Goal: Information Seeking & Learning: Learn about a topic

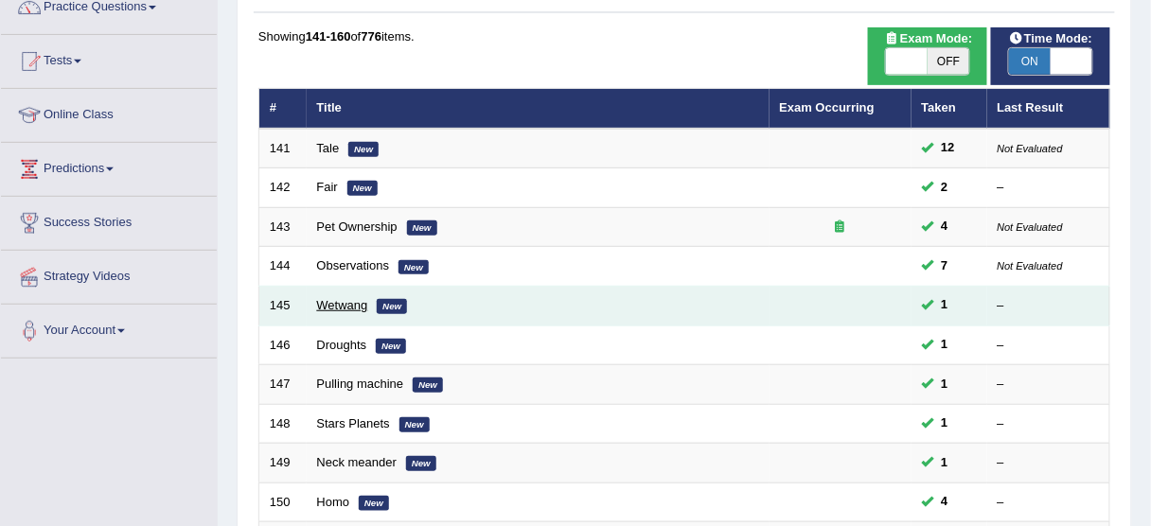
click at [351, 307] on link "Wetwang" at bounding box center [342, 305] width 51 height 14
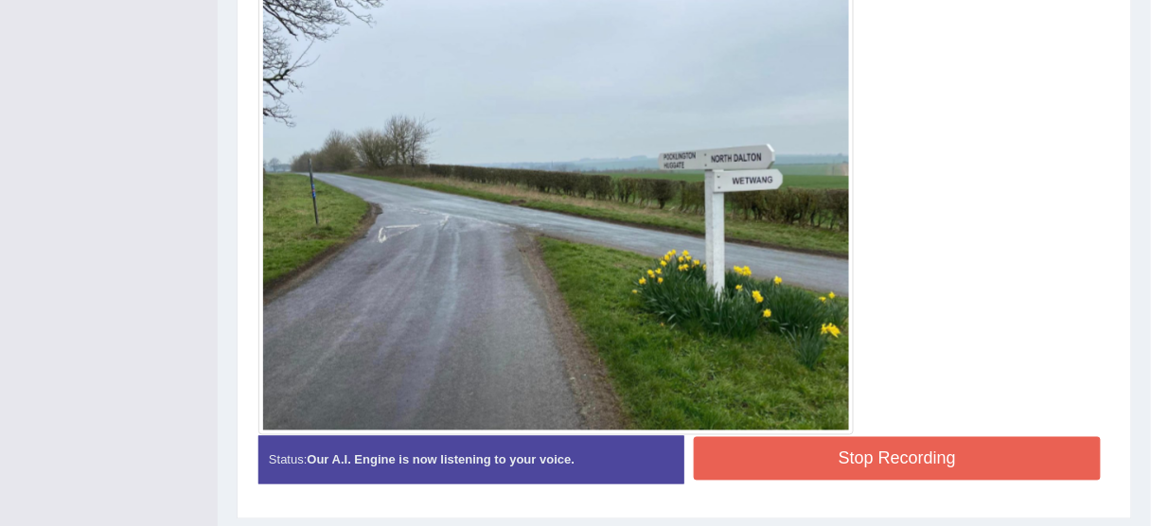
scroll to position [594, 0]
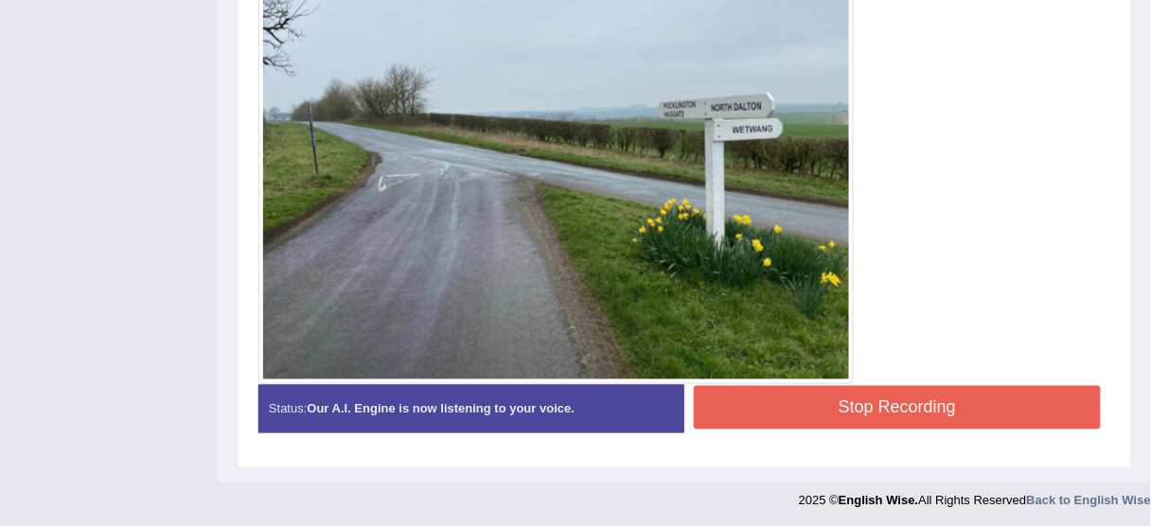
click at [764, 394] on button "Stop Recording" at bounding box center [897, 408] width 407 height 44
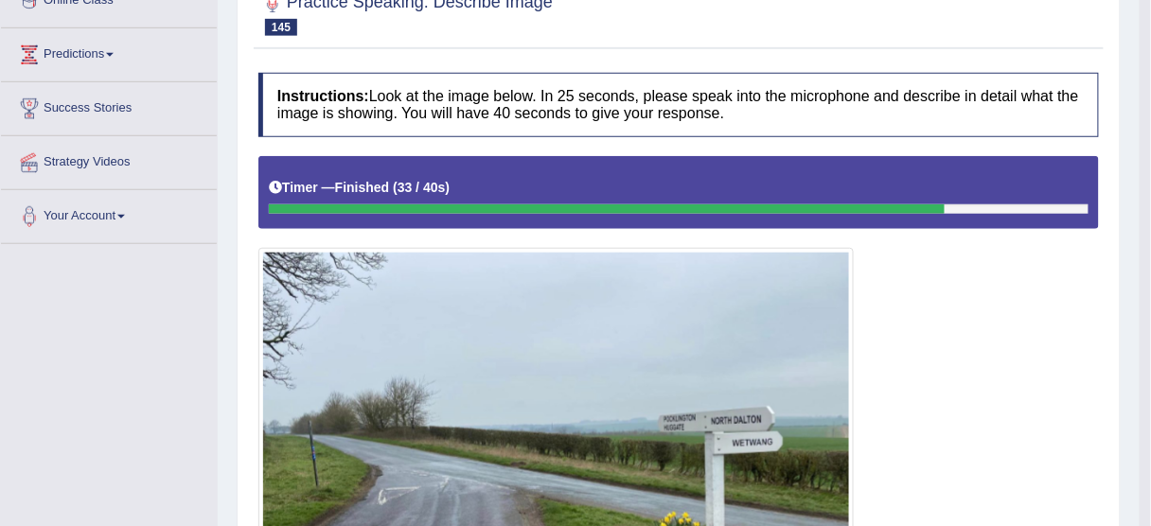
scroll to position [140, 0]
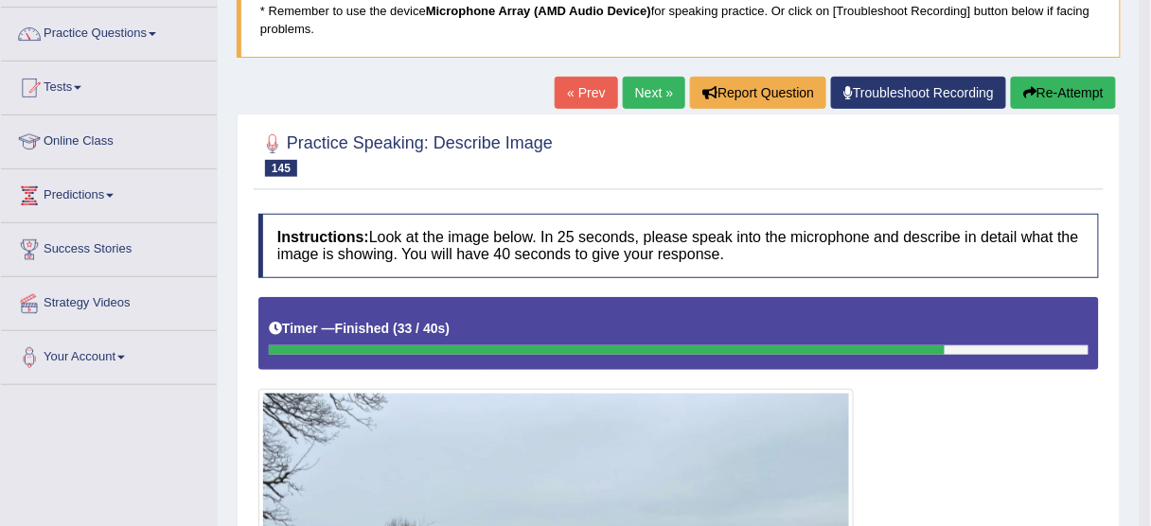
click at [1052, 95] on button "Re-Attempt" at bounding box center [1063, 93] width 105 height 32
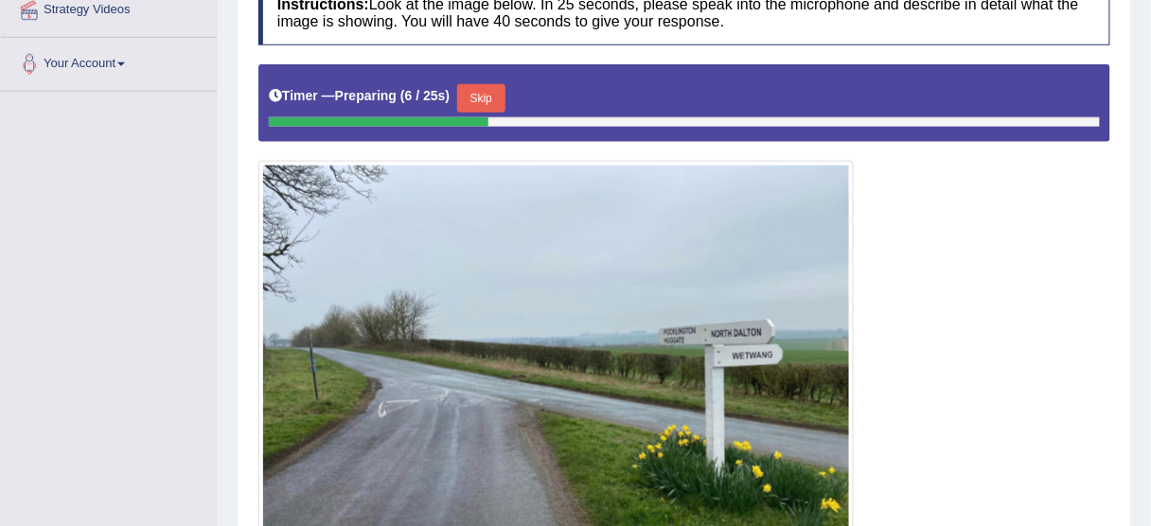
scroll to position [509, 0]
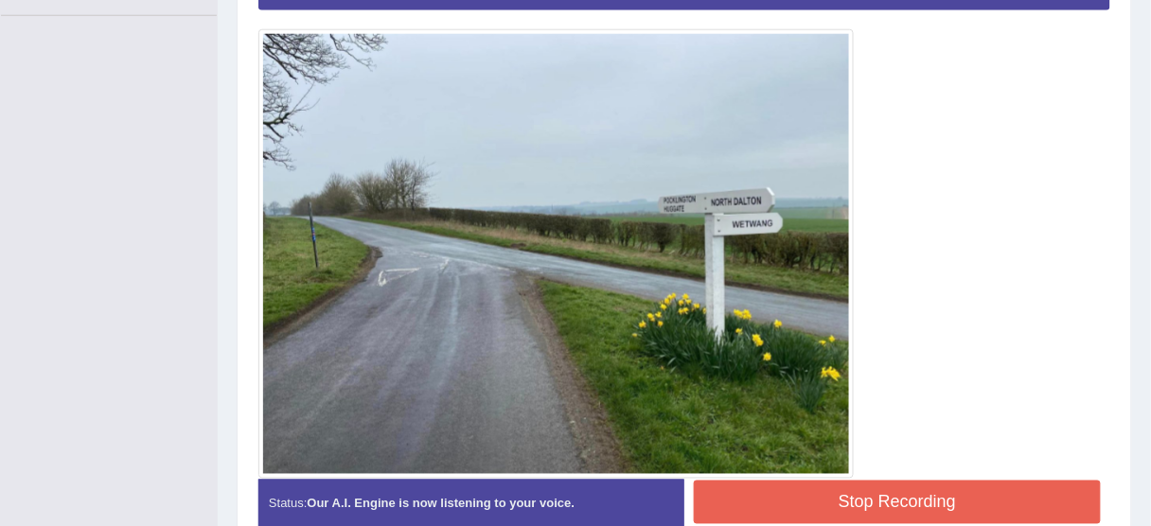
click at [970, 511] on button "Stop Recording" at bounding box center [897, 503] width 407 height 44
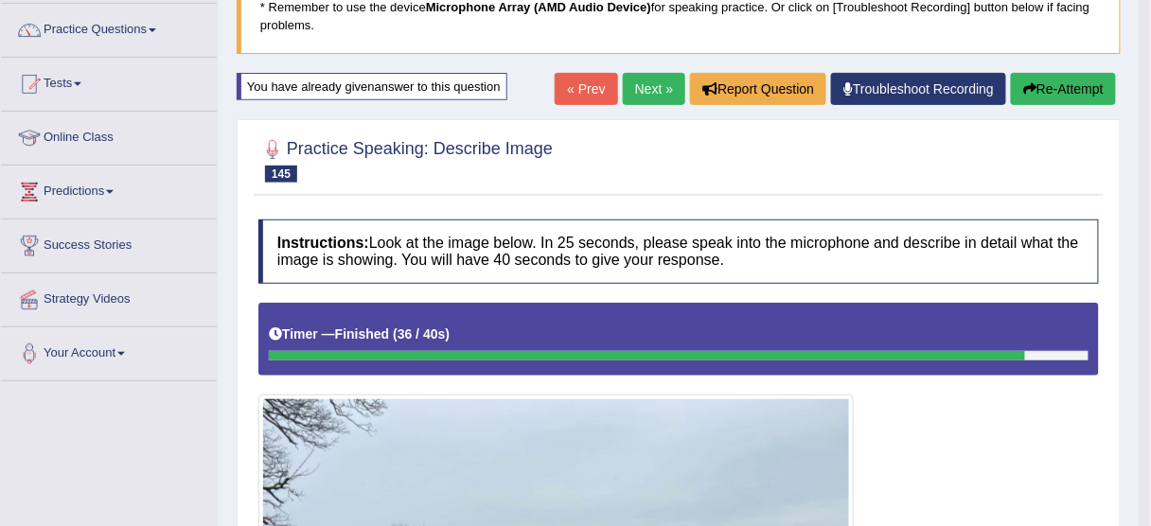
scroll to position [131, 0]
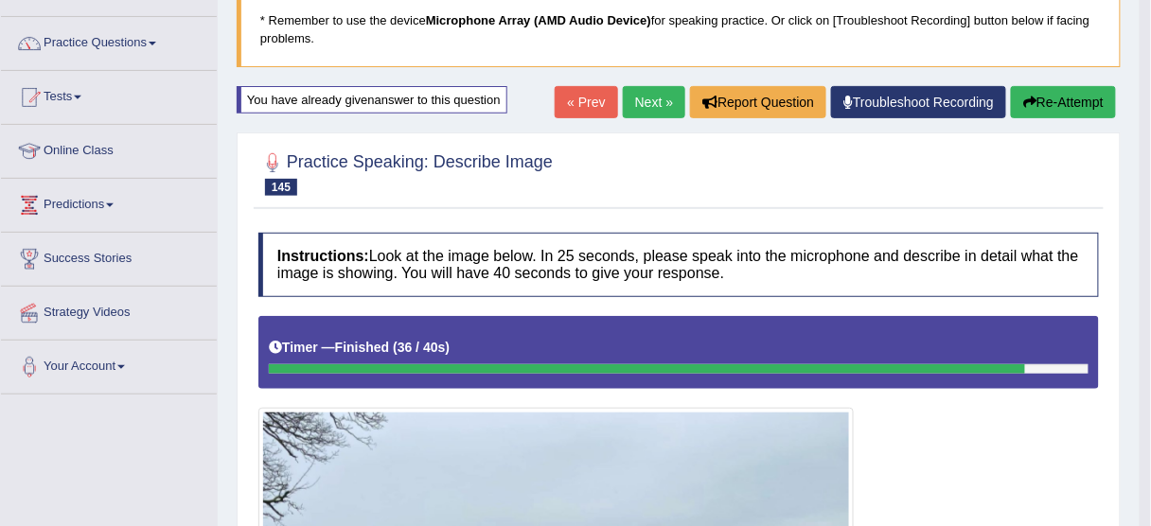
click at [1065, 97] on button "Re-Attempt" at bounding box center [1063, 102] width 105 height 32
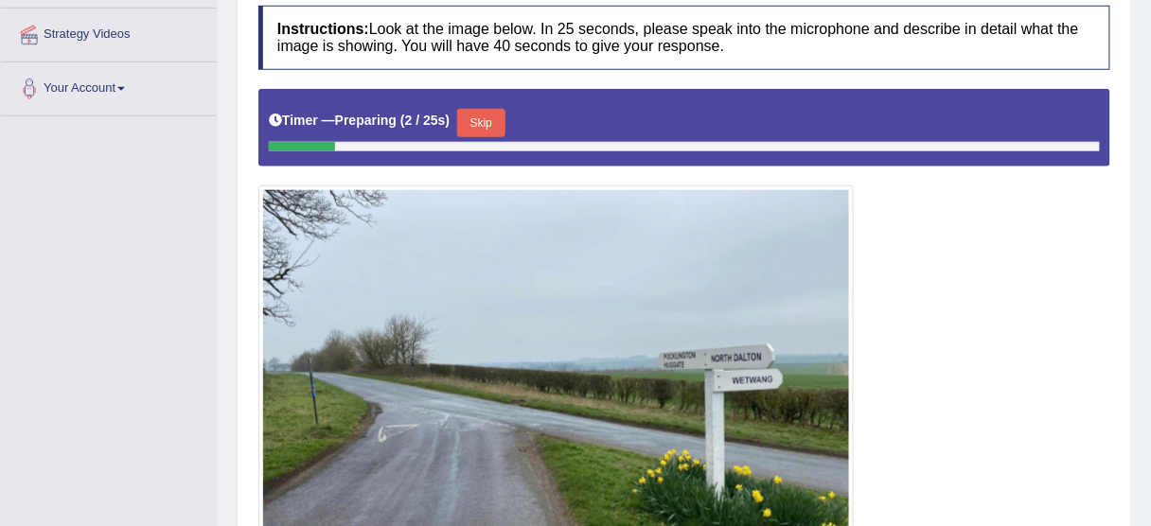
scroll to position [392, 0]
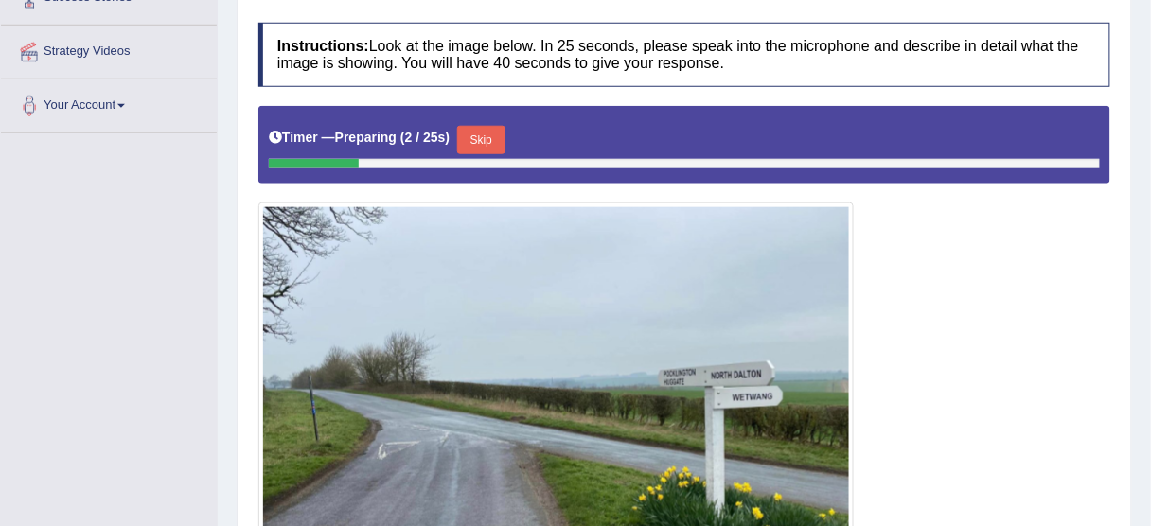
click at [485, 133] on button "Skip" at bounding box center [480, 140] width 47 height 28
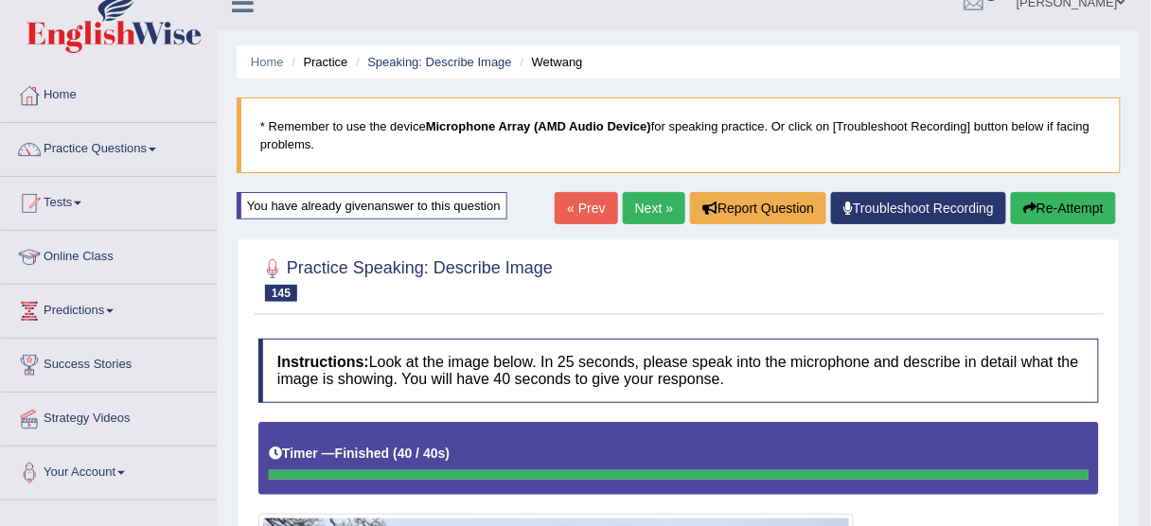
scroll to position [13, 0]
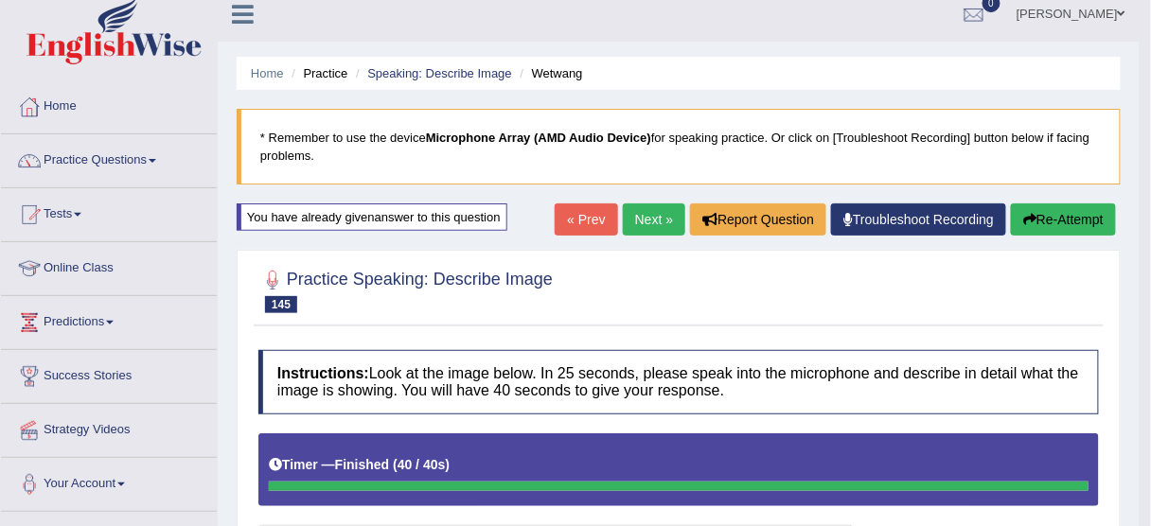
click at [641, 204] on link "Next »" at bounding box center [654, 219] width 62 height 32
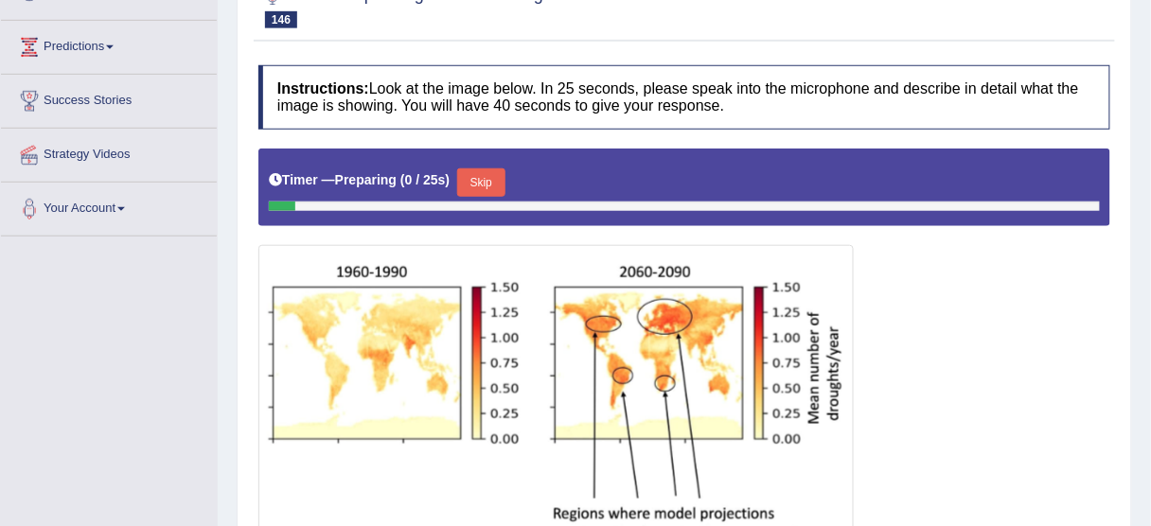
scroll to position [379, 0]
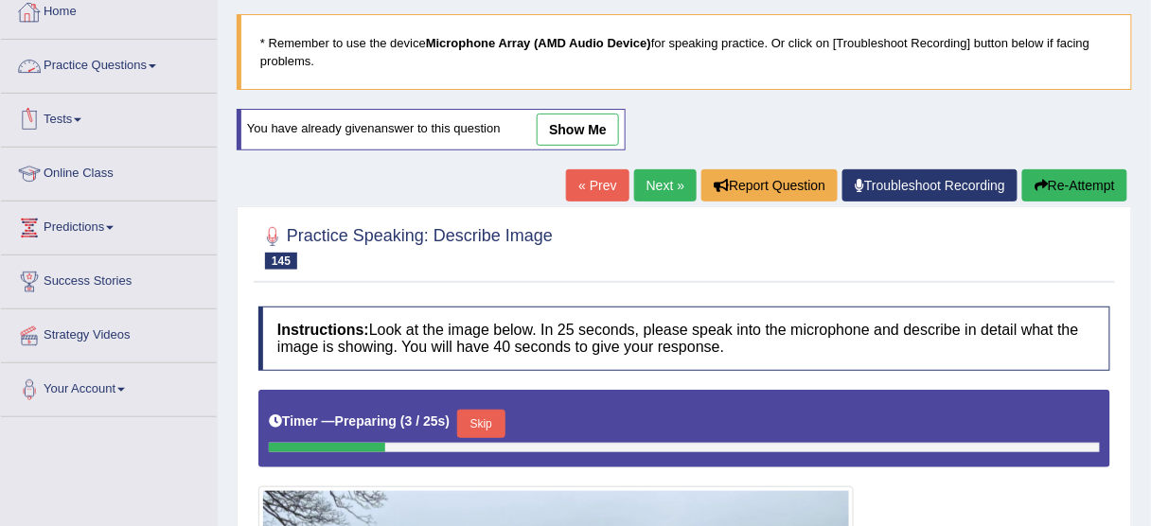
scroll to position [89, 0]
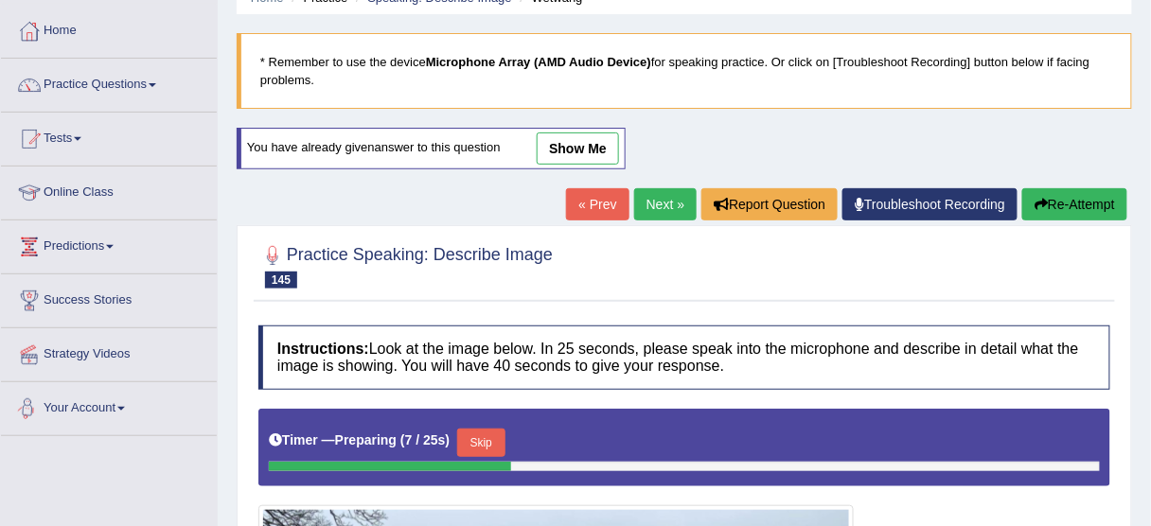
click at [600, 134] on link "show me" at bounding box center [578, 149] width 82 height 32
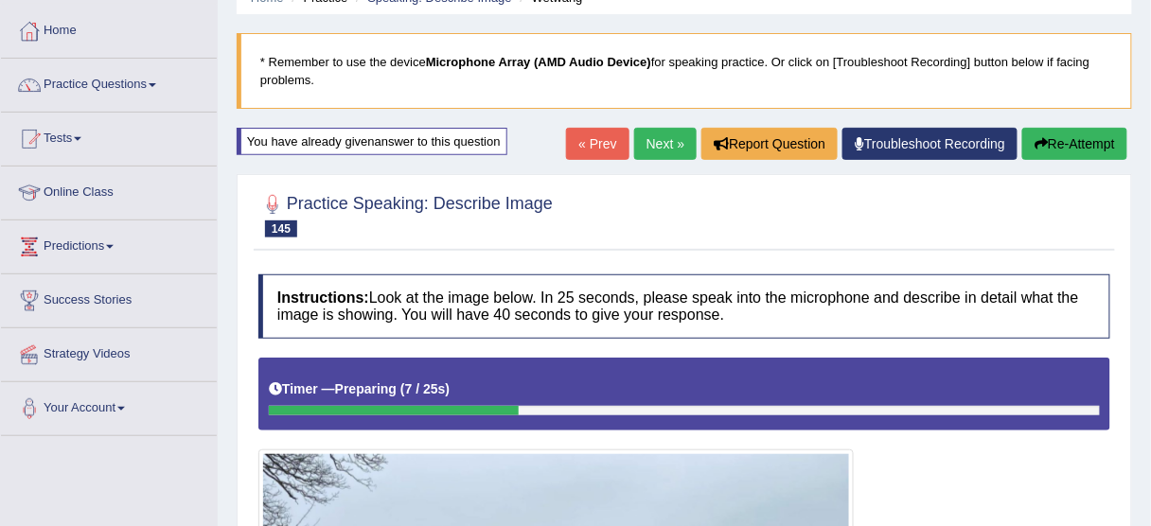
click at [1053, 133] on button "Re-Attempt" at bounding box center [1074, 144] width 105 height 32
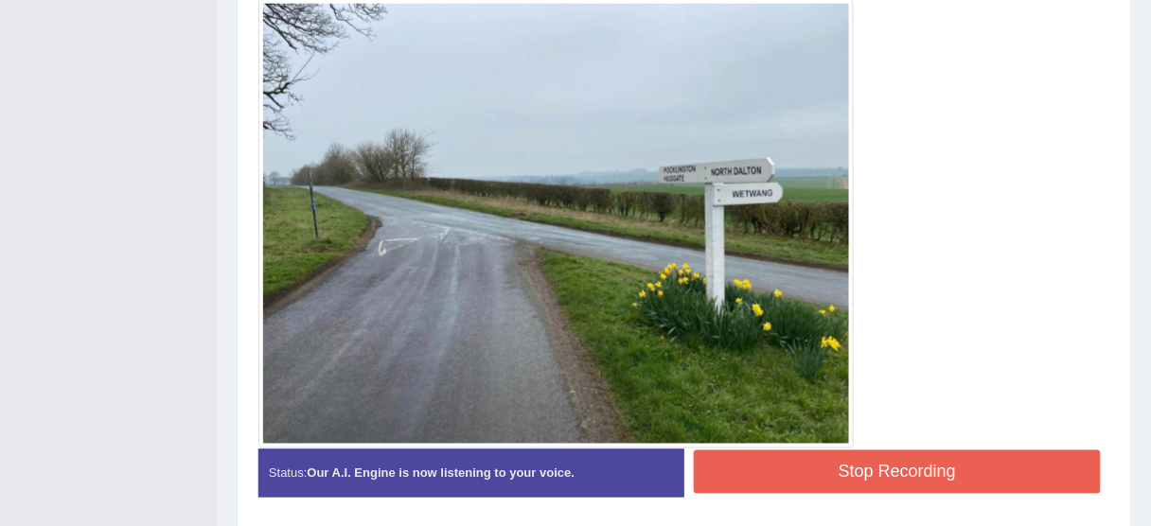
scroll to position [567, 0]
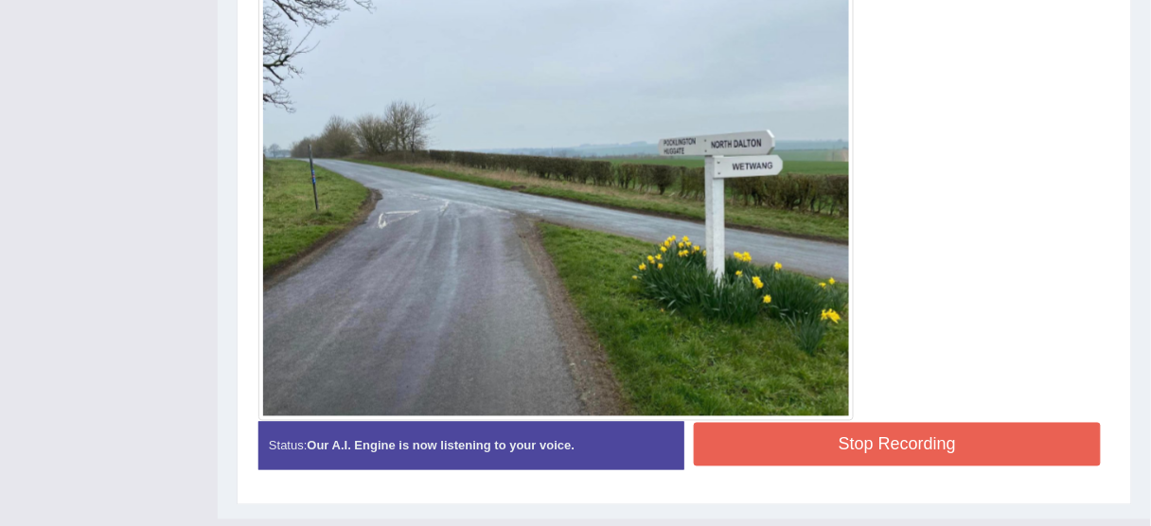
click at [829, 451] on button "Stop Recording" at bounding box center [897, 445] width 407 height 44
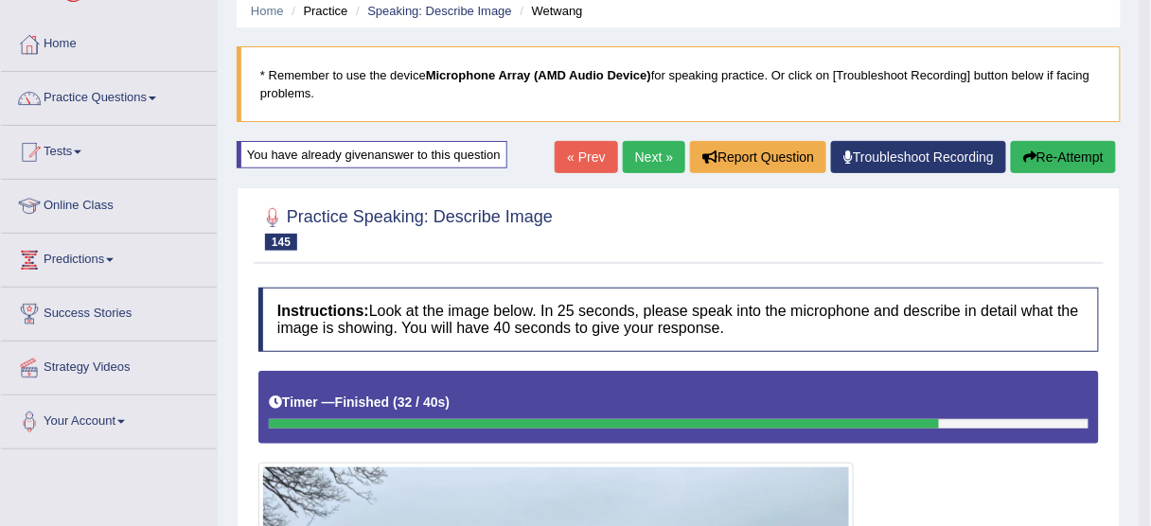
scroll to position [34, 0]
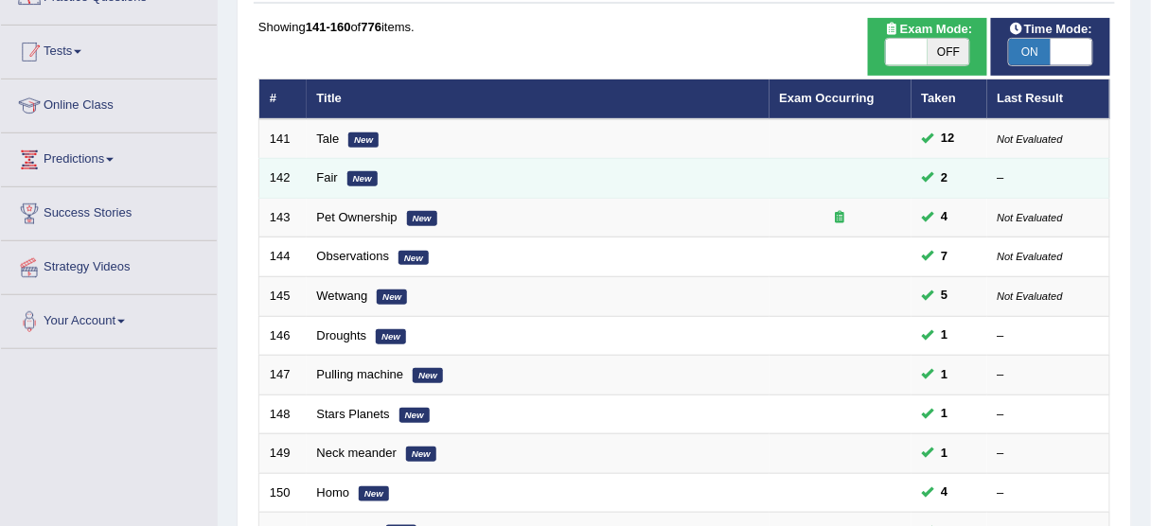
scroll to position [167, 0]
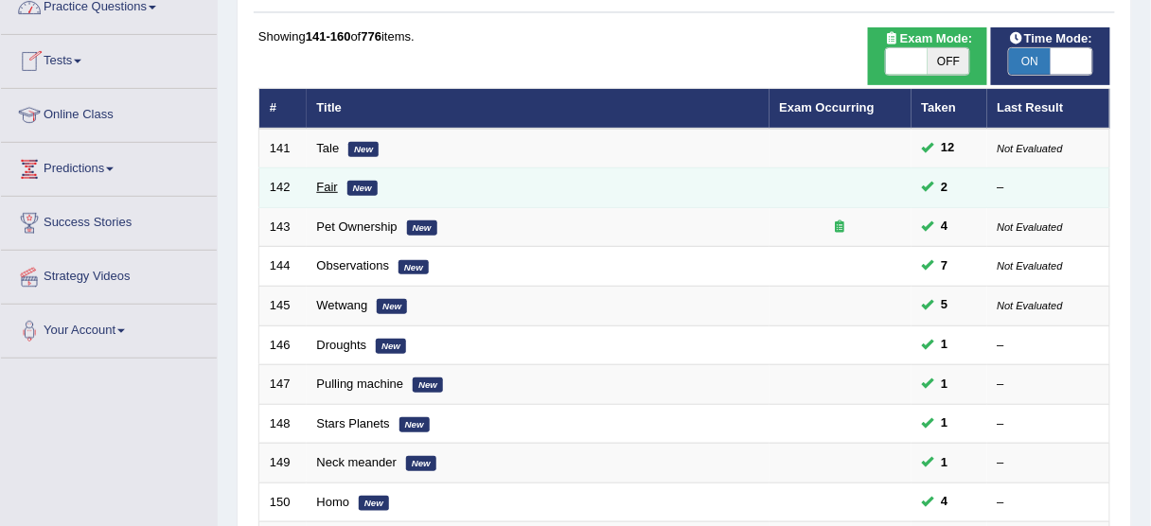
click at [327, 186] on link "Fair" at bounding box center [327, 187] width 21 height 14
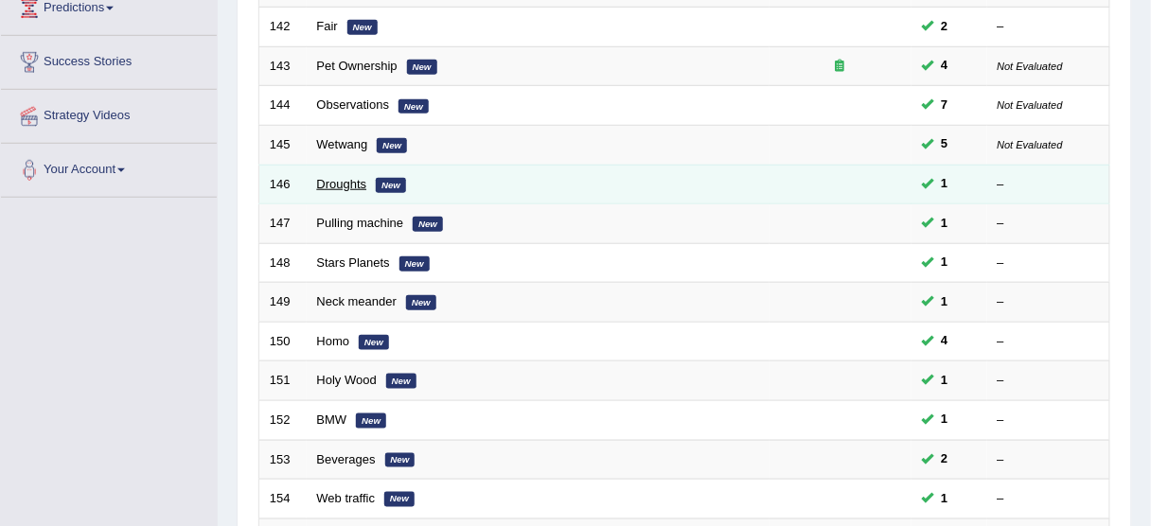
click at [345, 177] on link "Droughts" at bounding box center [342, 184] width 50 height 14
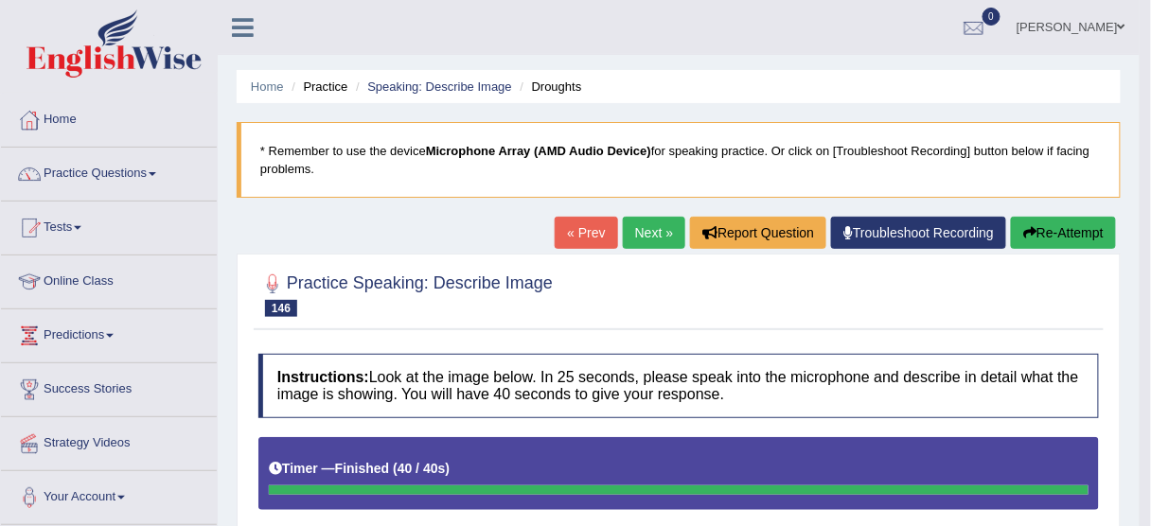
click at [1038, 237] on button "Re-Attempt" at bounding box center [1063, 233] width 105 height 32
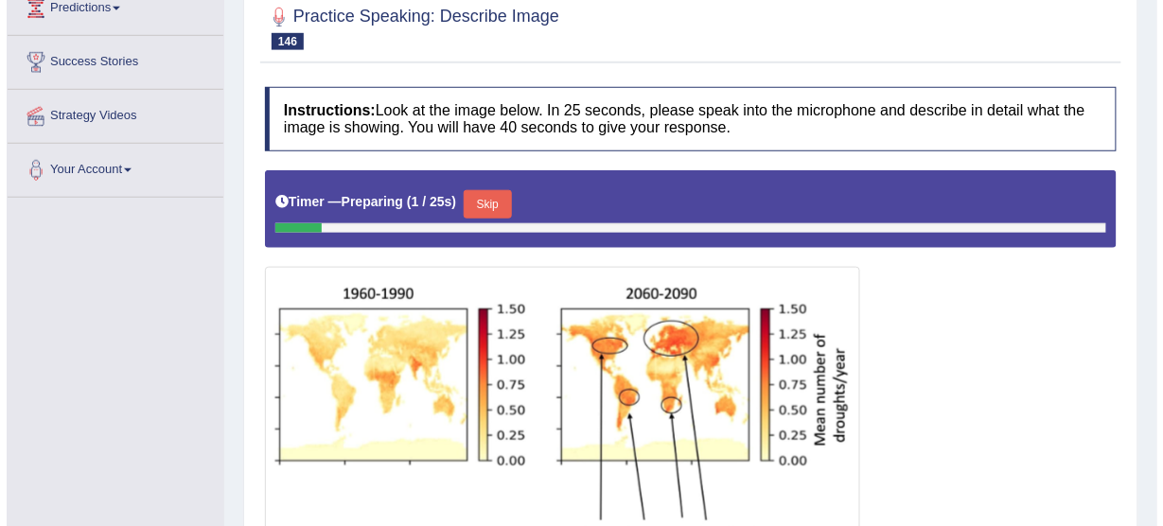
scroll to position [379, 0]
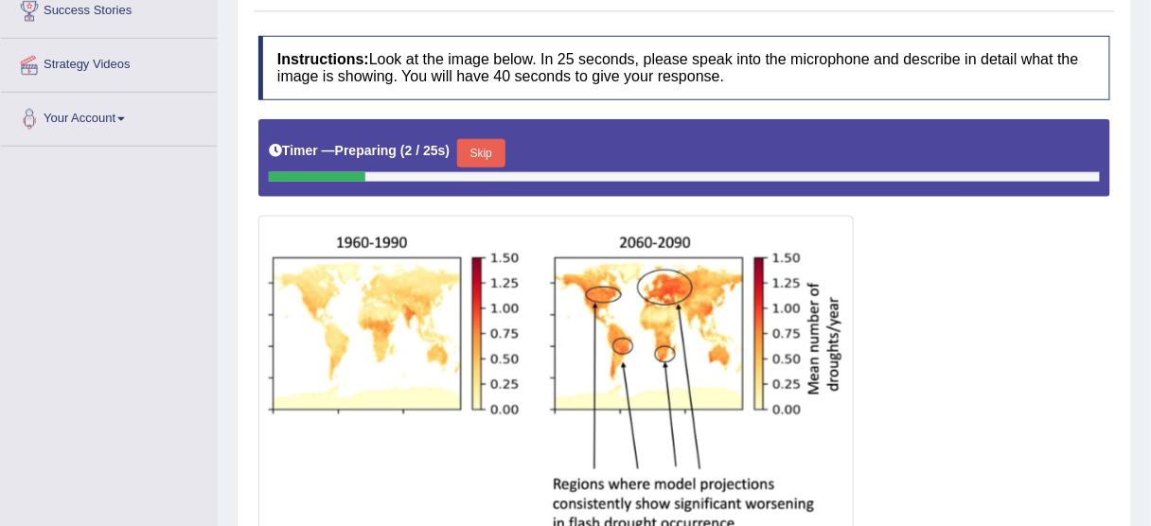
click at [491, 147] on button "Skip" at bounding box center [480, 153] width 47 height 28
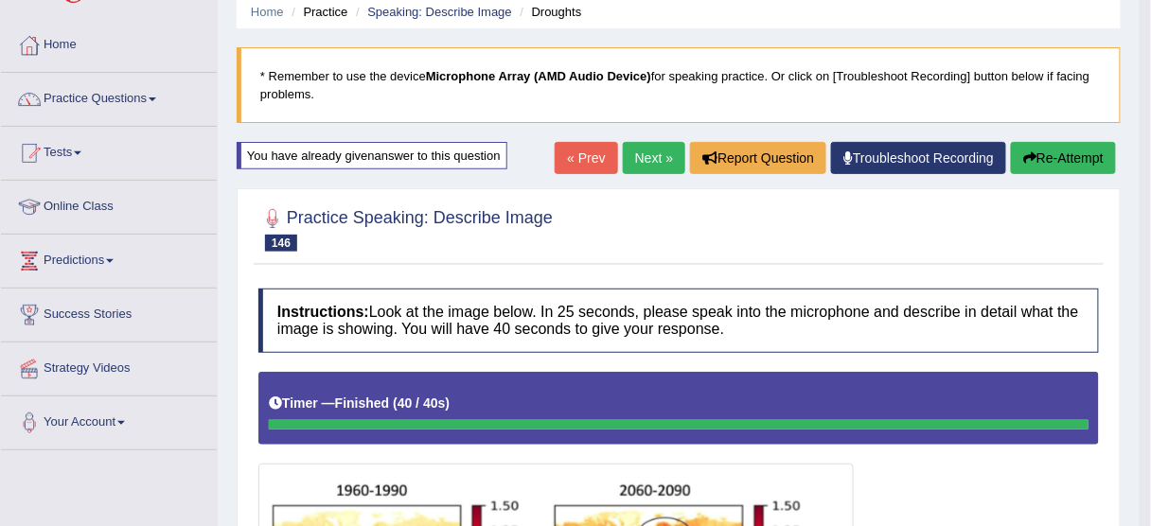
scroll to position [74, 0]
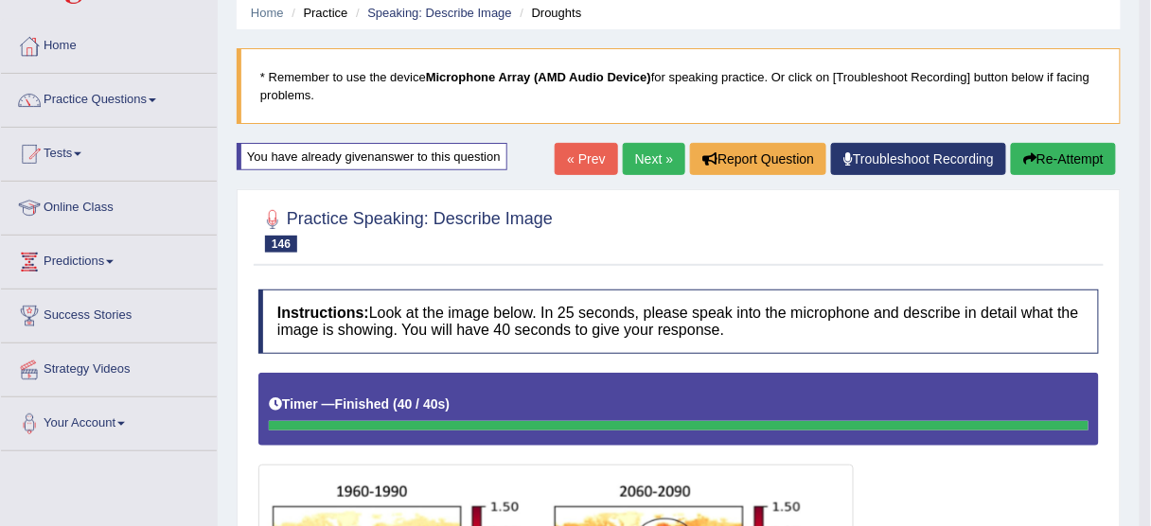
click at [1067, 165] on button "Re-Attempt" at bounding box center [1063, 159] width 105 height 32
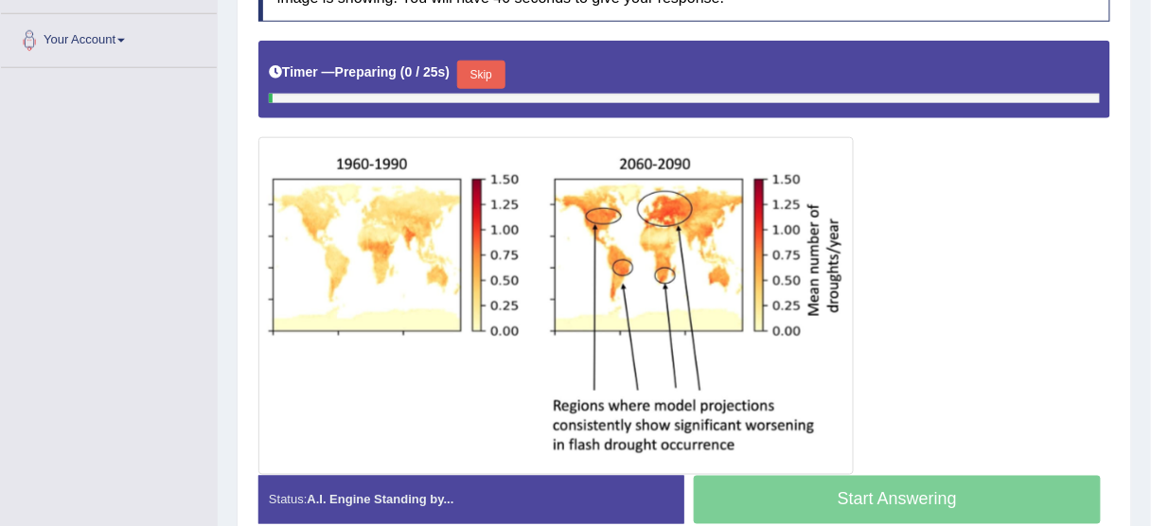
scroll to position [468, 0]
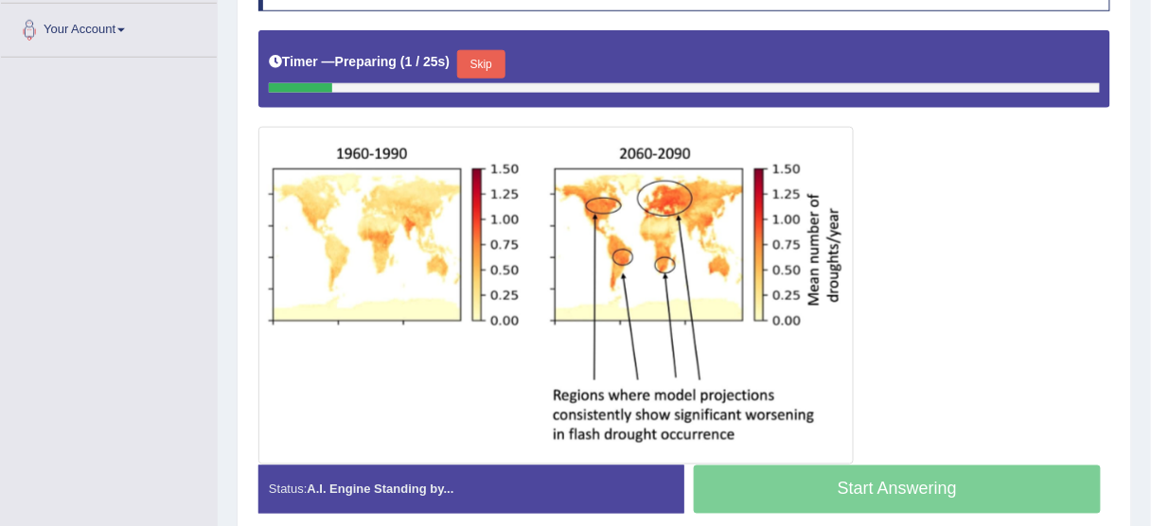
click at [490, 56] on button "Skip" at bounding box center [480, 64] width 47 height 28
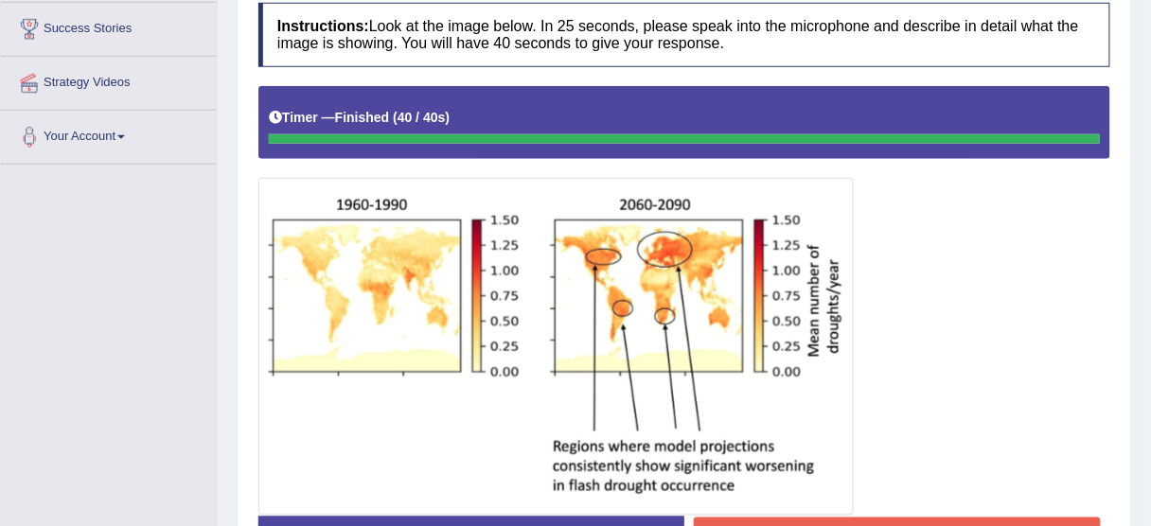
scroll to position [492, 0]
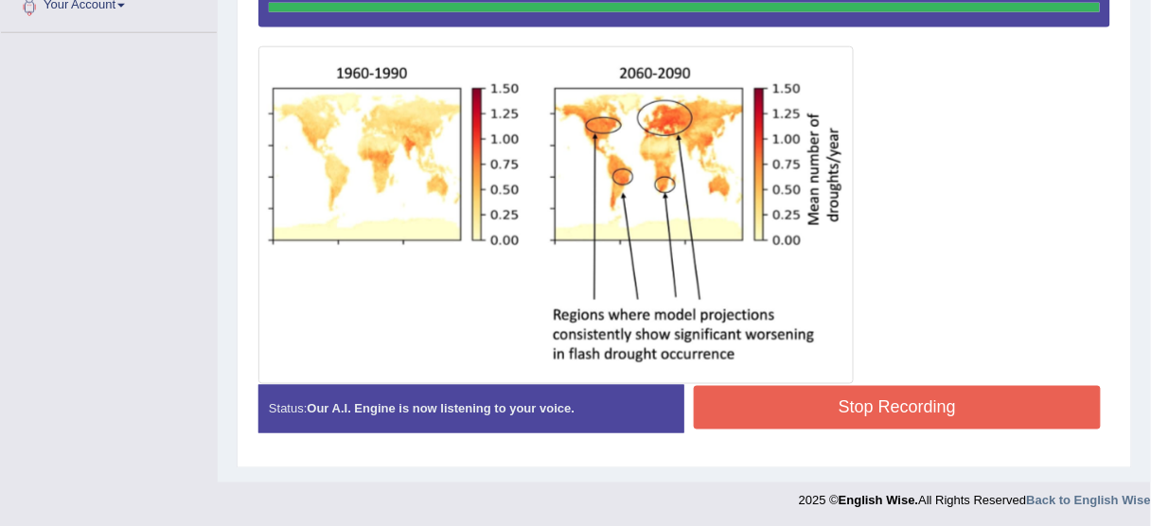
click at [786, 418] on button "Stop Recording" at bounding box center [897, 408] width 407 height 44
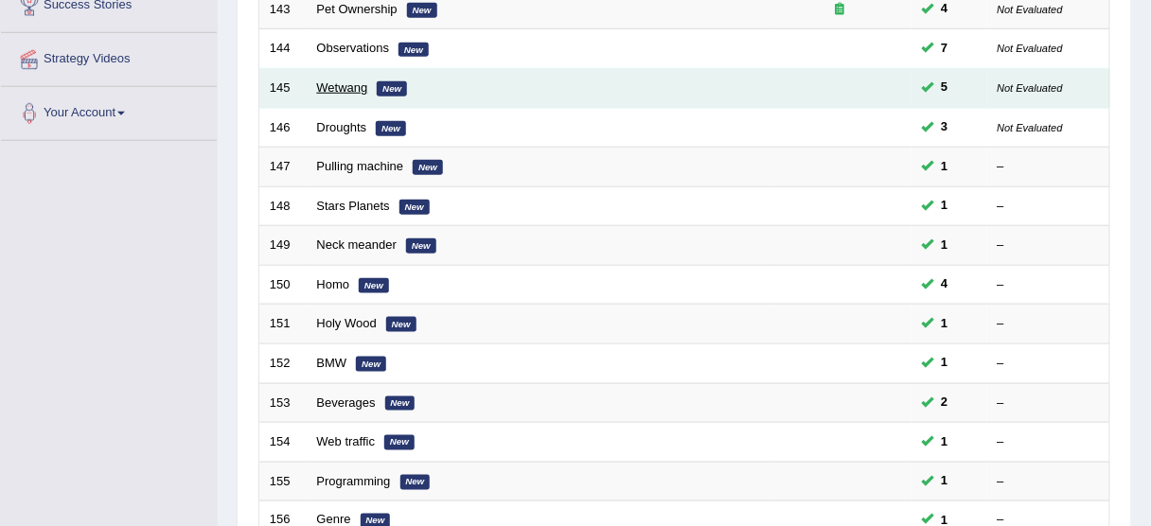
scroll to position [327, 0]
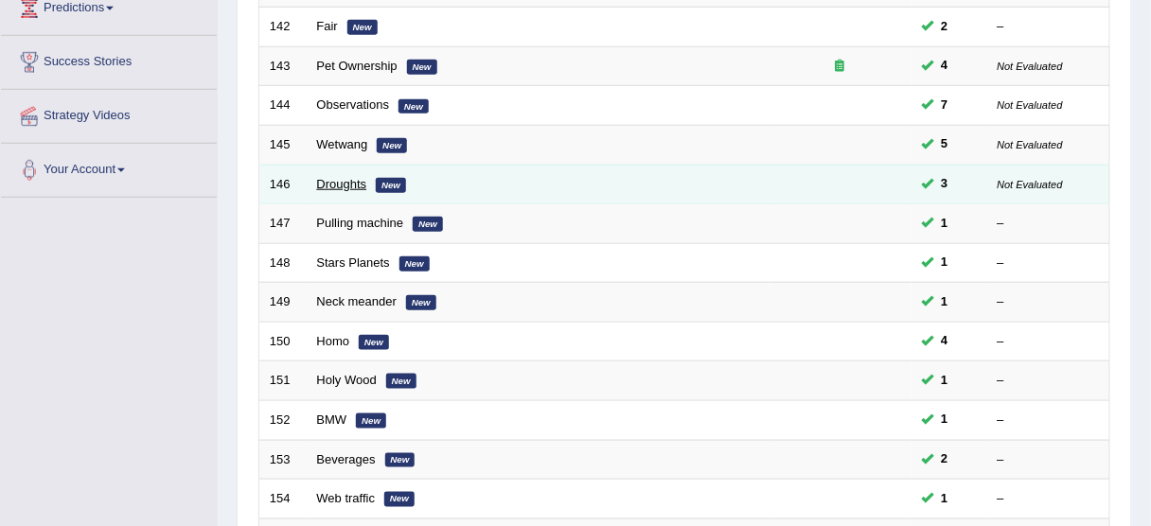
click at [335, 179] on link "Droughts" at bounding box center [342, 184] width 50 height 14
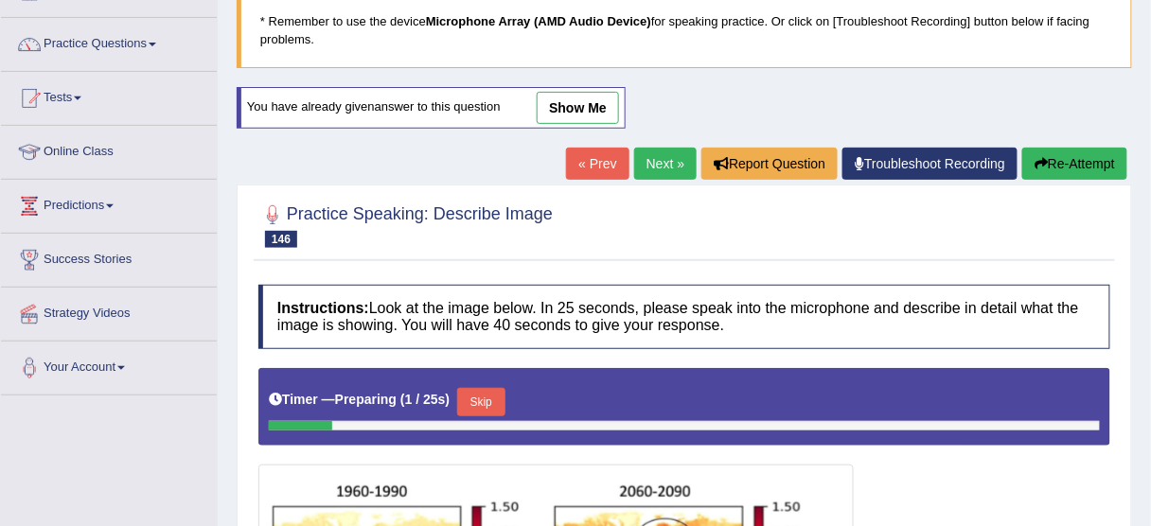
scroll to position [116, 0]
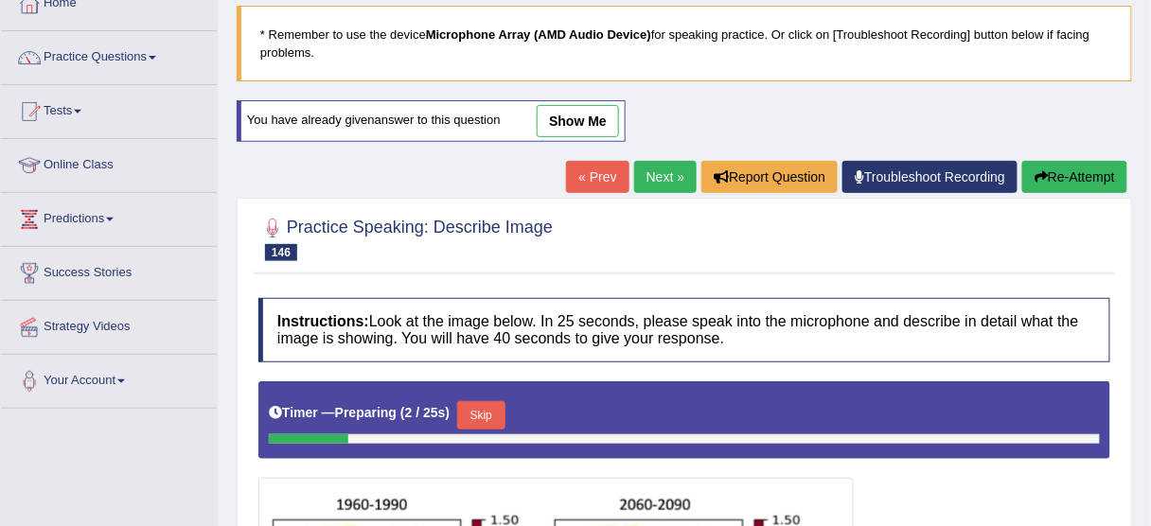
click at [576, 137] on div "You have already given answer to this question show me" at bounding box center [431, 121] width 389 height 42
click at [576, 132] on link "show me" at bounding box center [578, 121] width 82 height 32
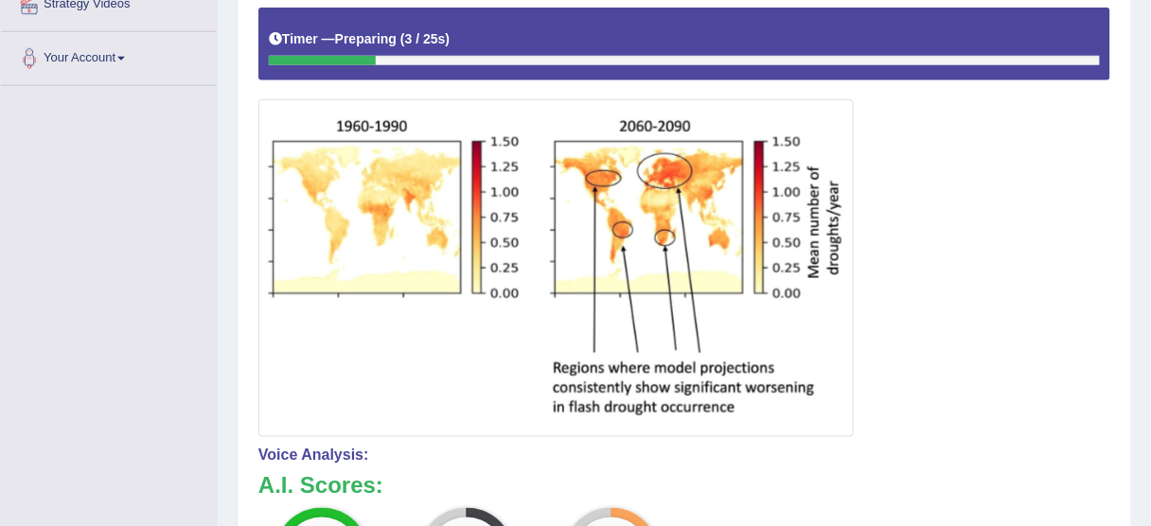
scroll to position [419, 0]
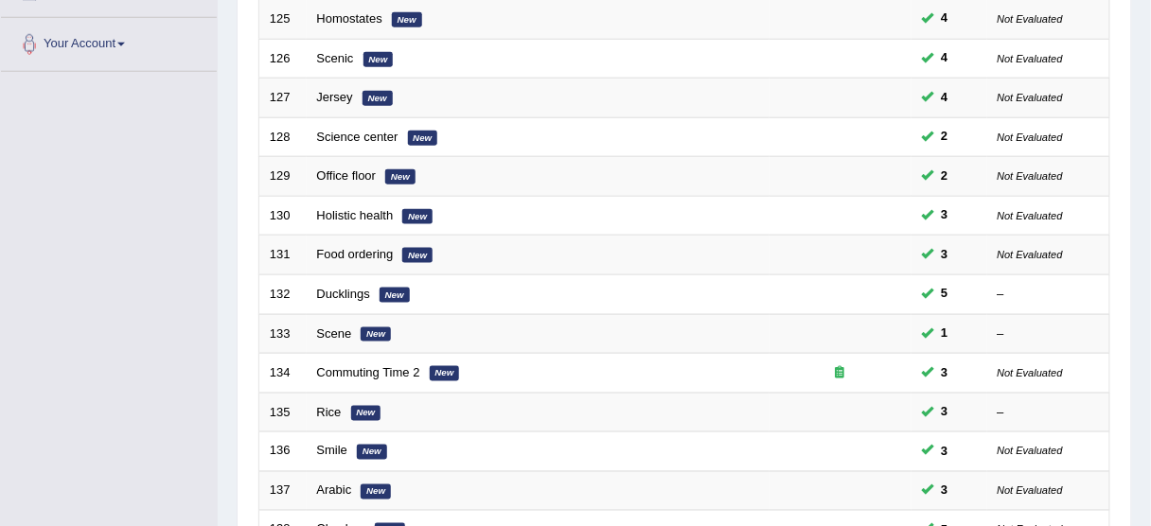
scroll to position [718, 0]
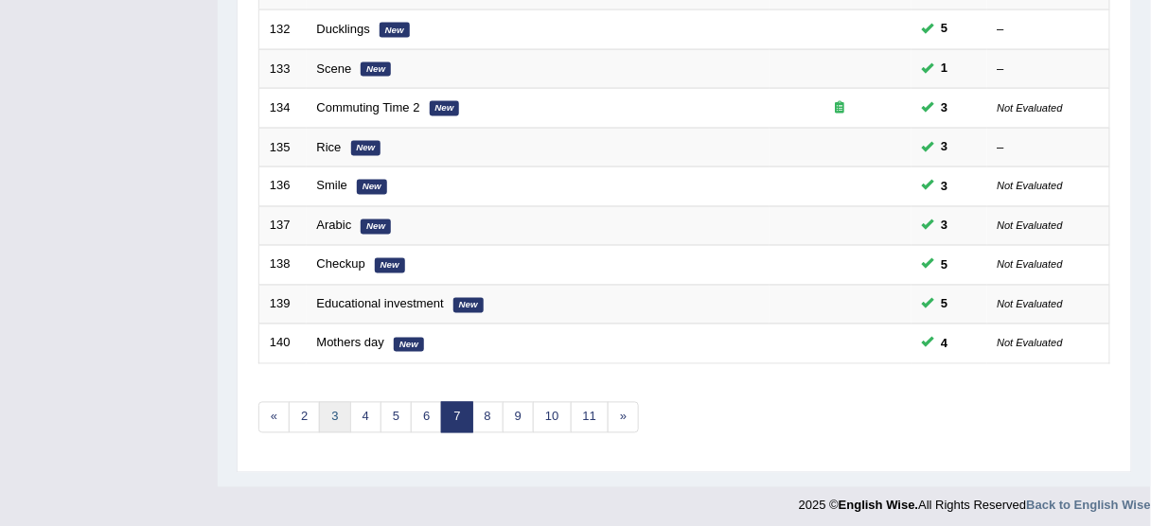
click at [336, 415] on link "3" at bounding box center [334, 417] width 31 height 31
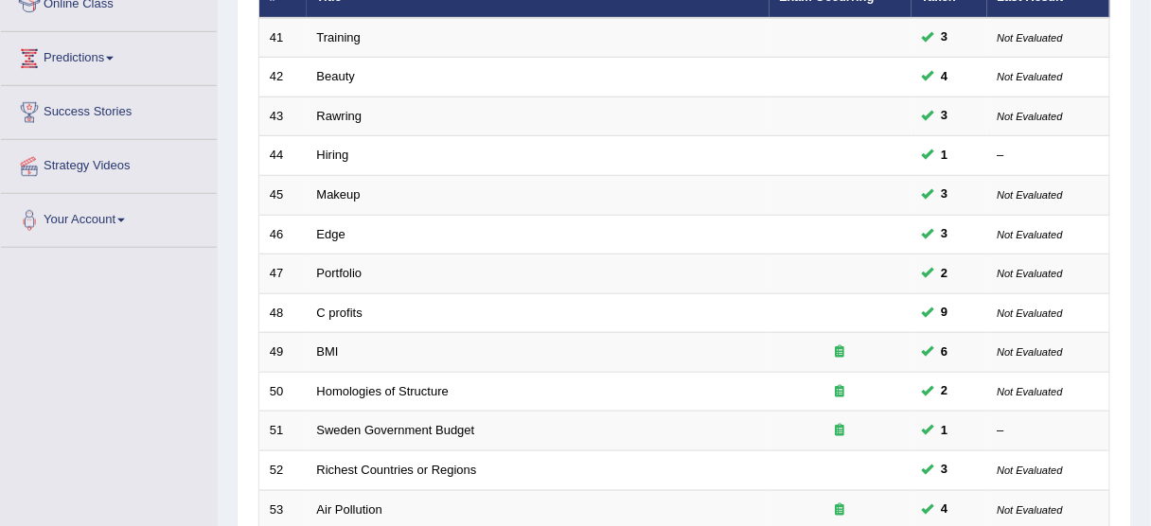
scroll to position [379, 0]
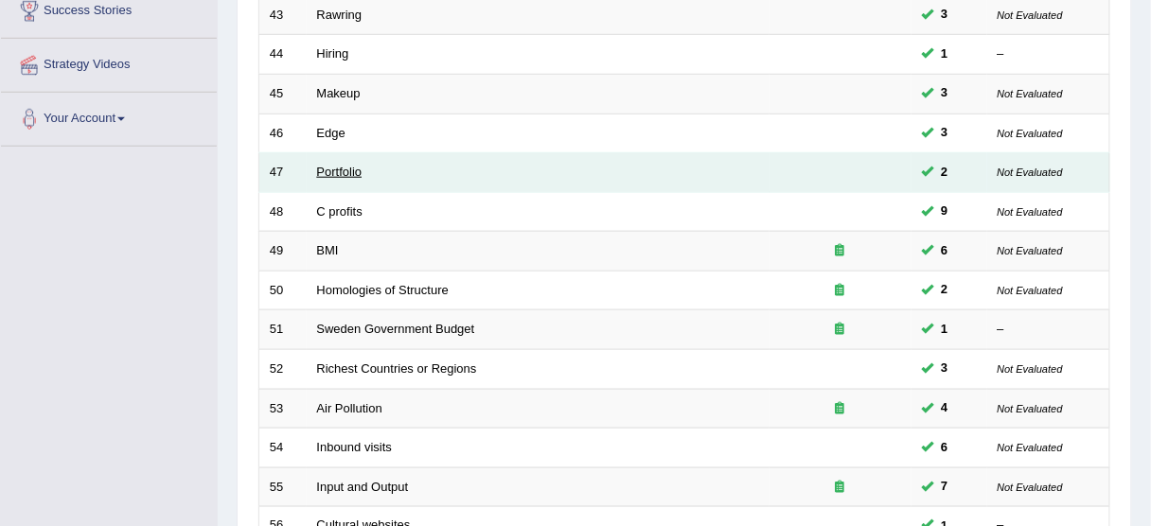
click at [336, 170] on link "Portfolio" at bounding box center [339, 172] width 45 height 14
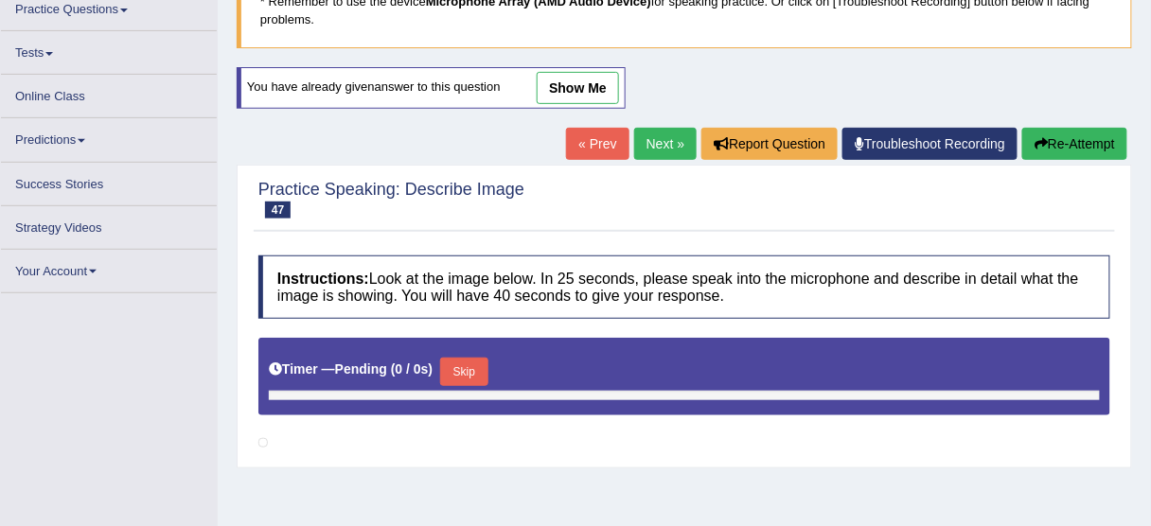
scroll to position [151, 0]
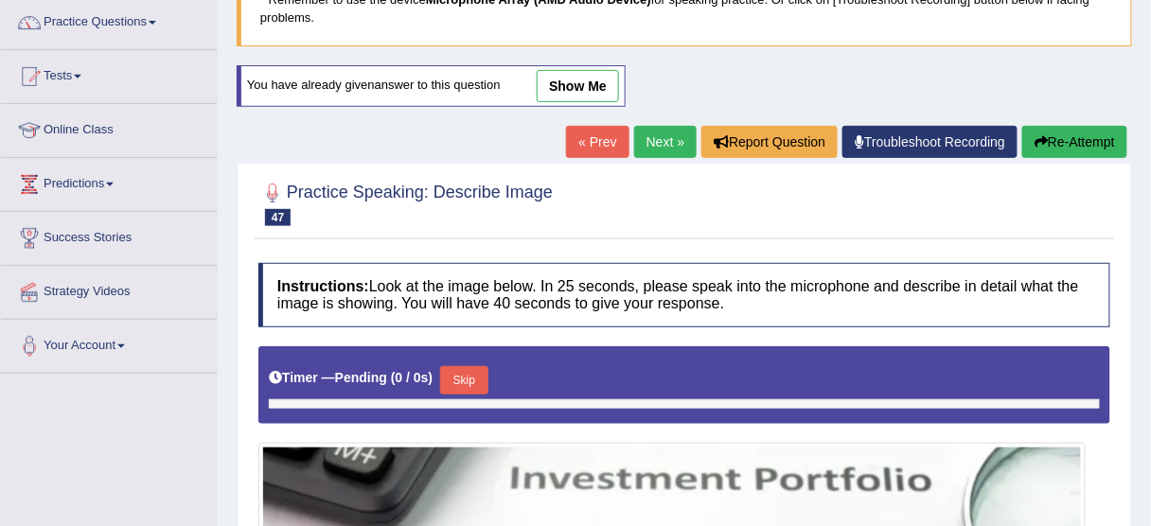
click at [576, 97] on div "You have already given answer to this question show me" at bounding box center [433, 95] width 393 height 61
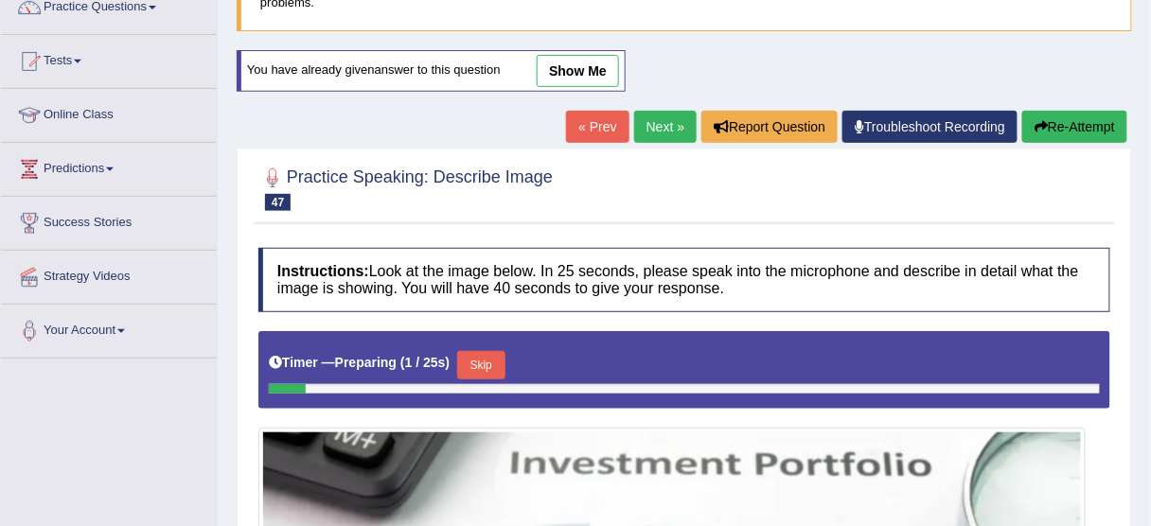
click at [585, 68] on link "show me" at bounding box center [578, 71] width 82 height 32
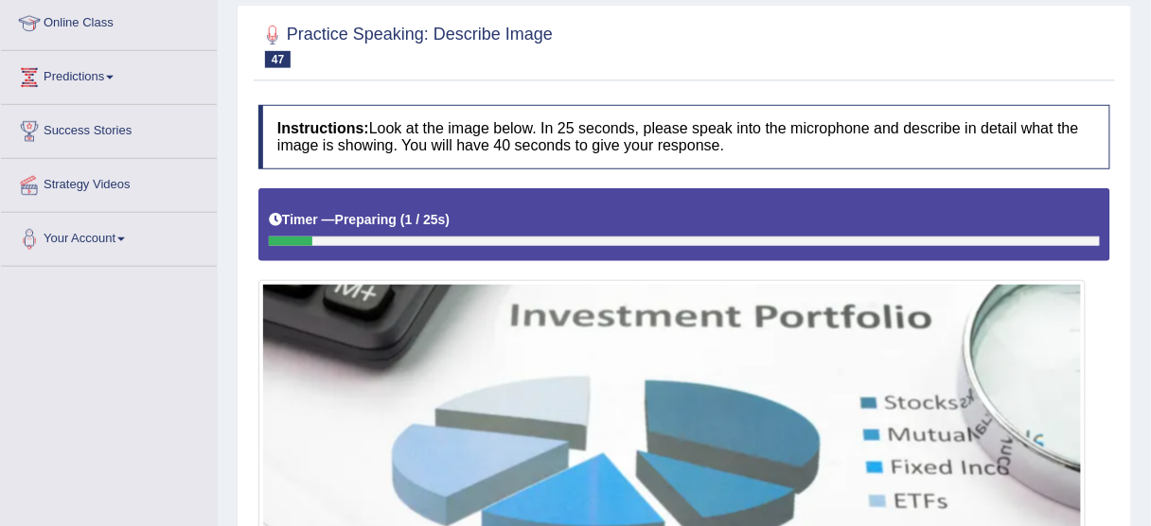
scroll to position [242, 0]
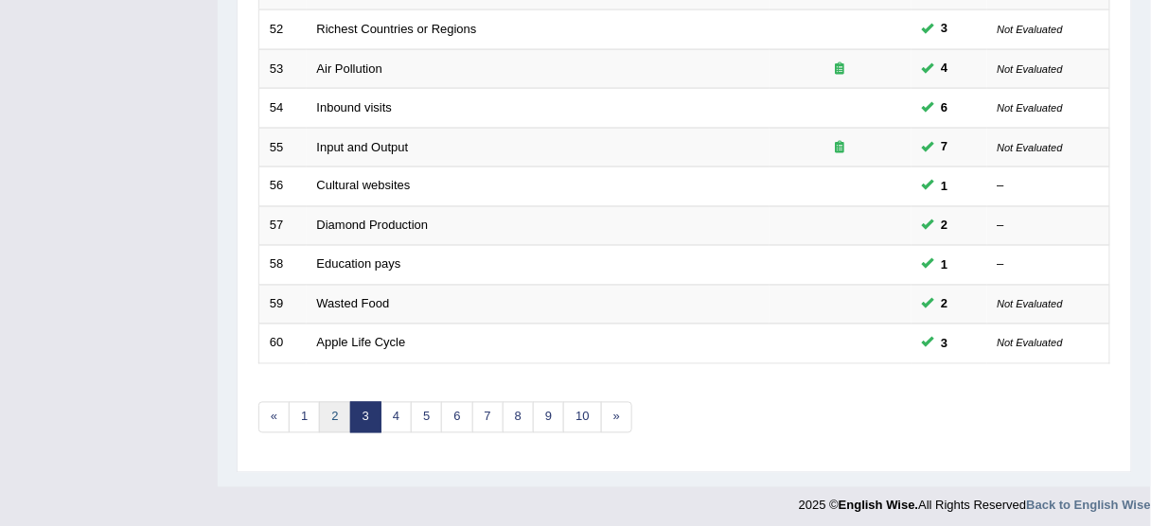
click at [325, 403] on link "2" at bounding box center [334, 417] width 31 height 31
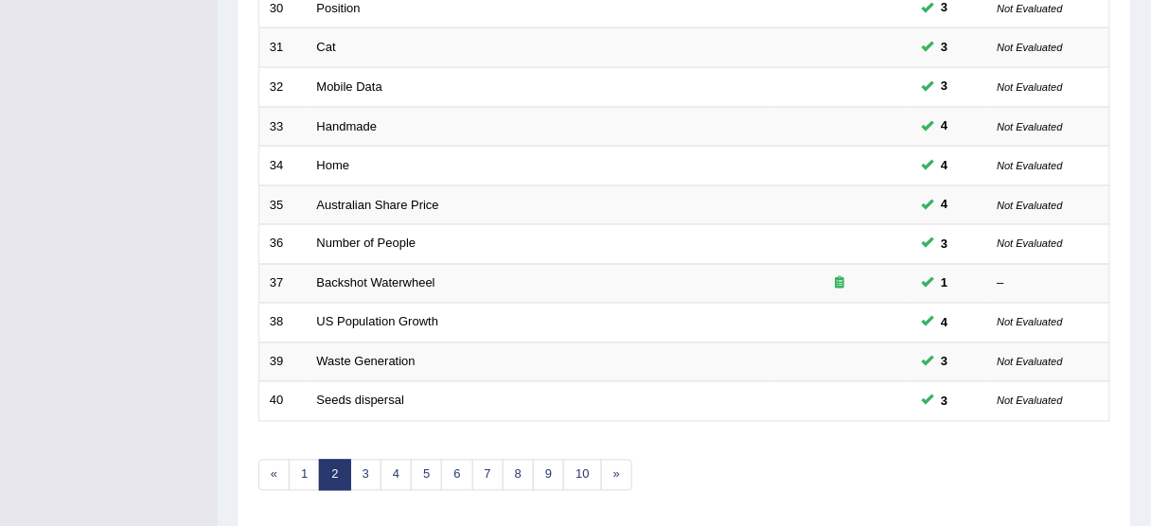
scroll to position [718, 0]
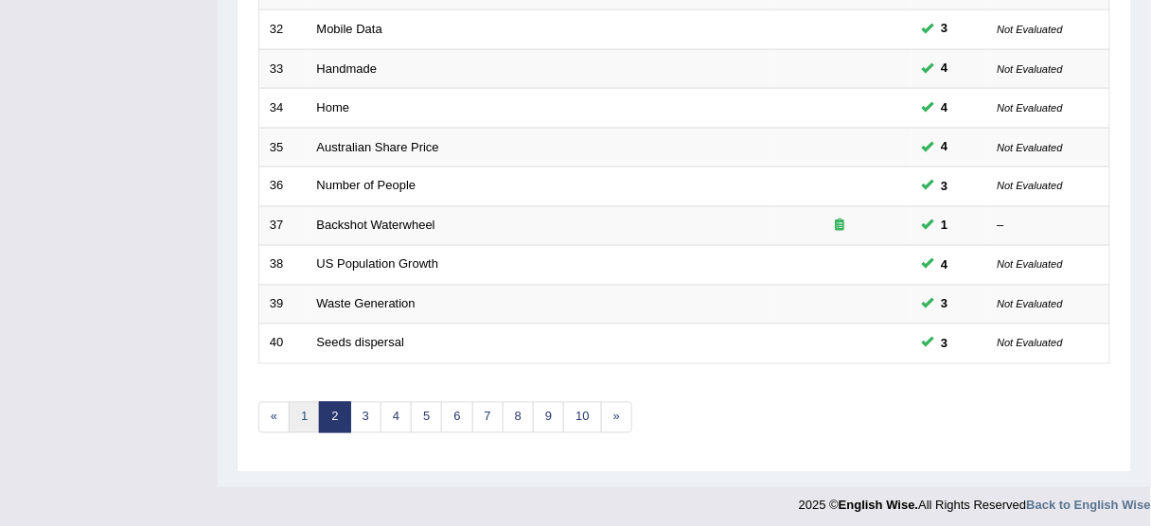
click at [302, 403] on link "1" at bounding box center [304, 417] width 31 height 31
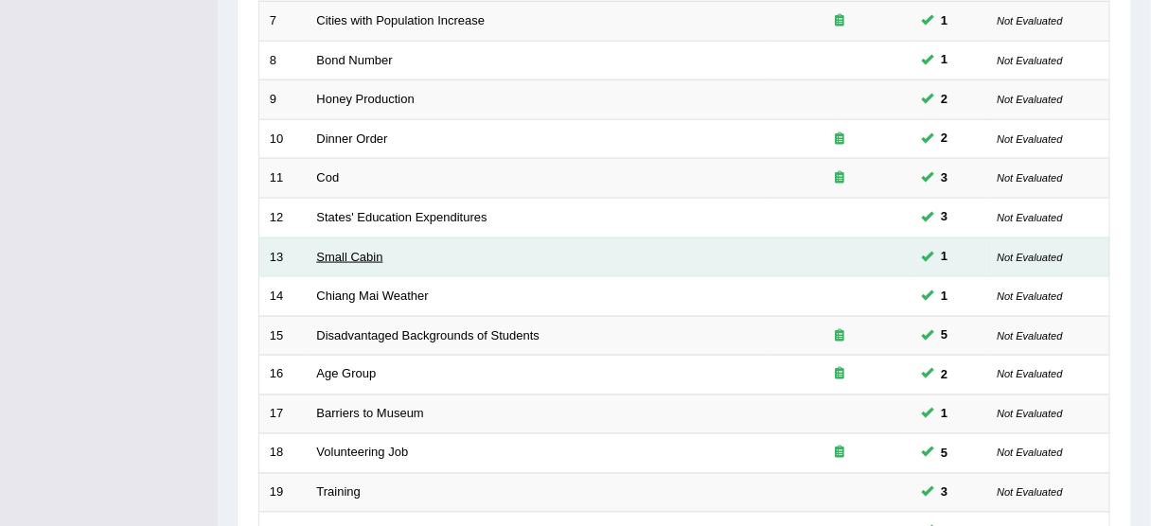
click at [345, 256] on link "Small Cabin" at bounding box center [350, 257] width 66 height 14
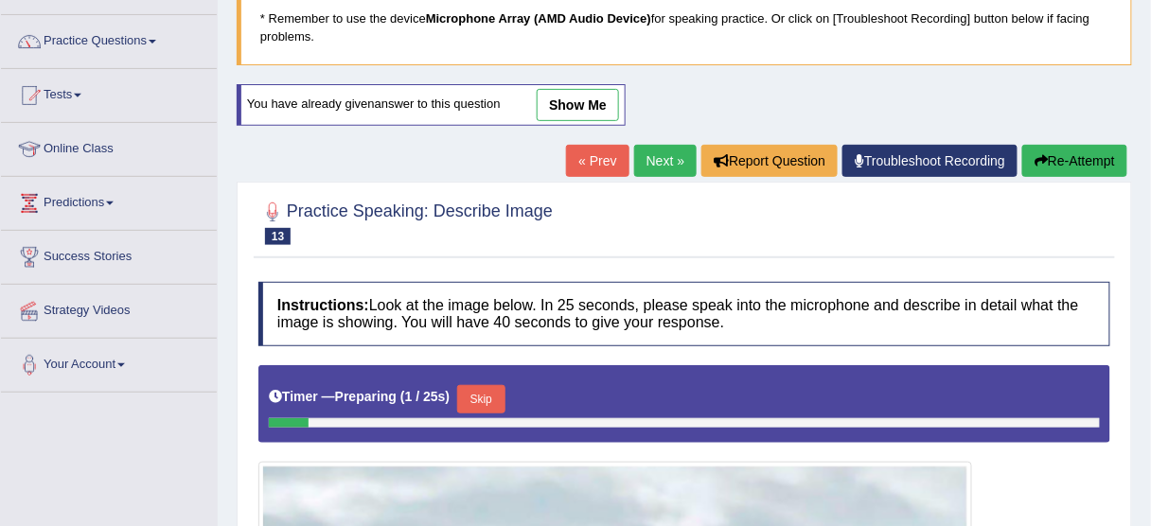
scroll to position [111, 0]
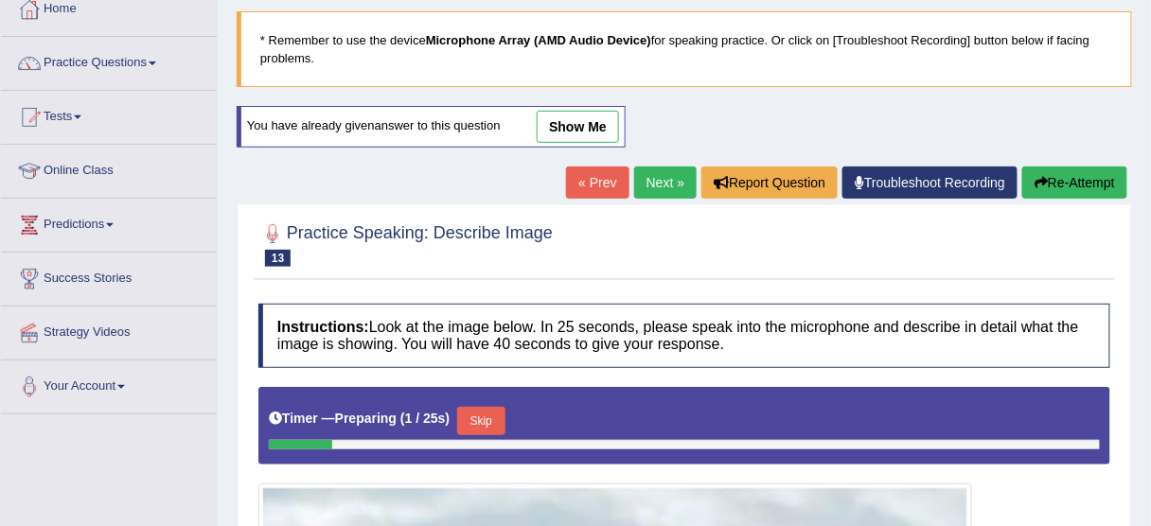
click at [562, 129] on link "show me" at bounding box center [578, 127] width 82 height 32
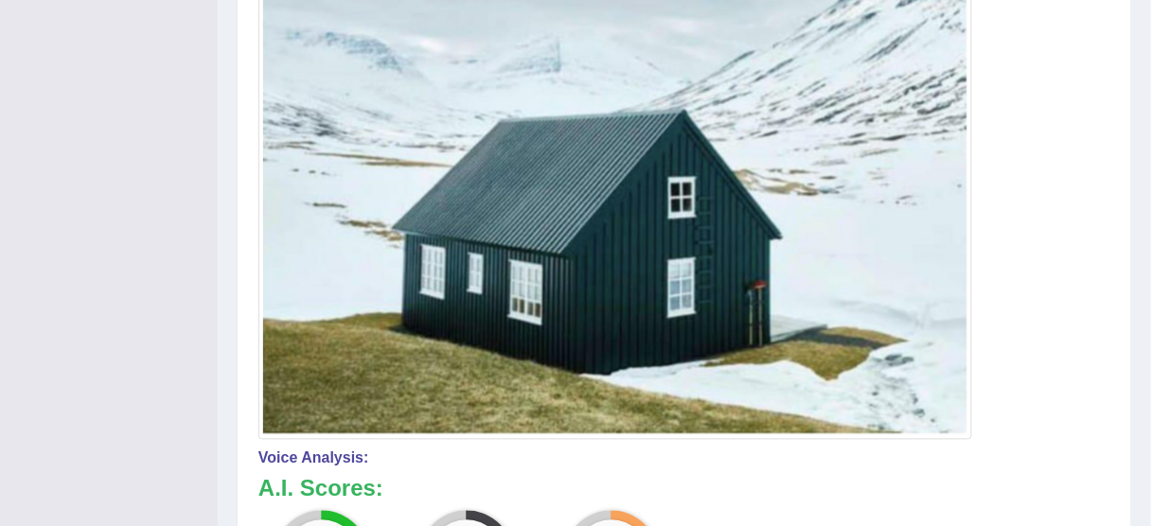
scroll to position [944, 0]
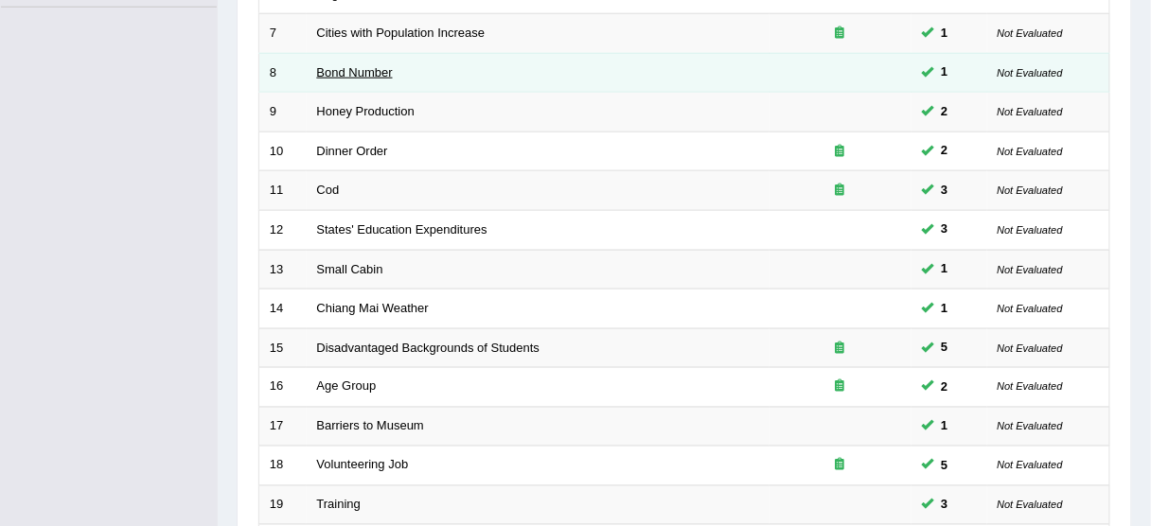
click at [352, 65] on link "Bond Number" at bounding box center [355, 72] width 76 height 14
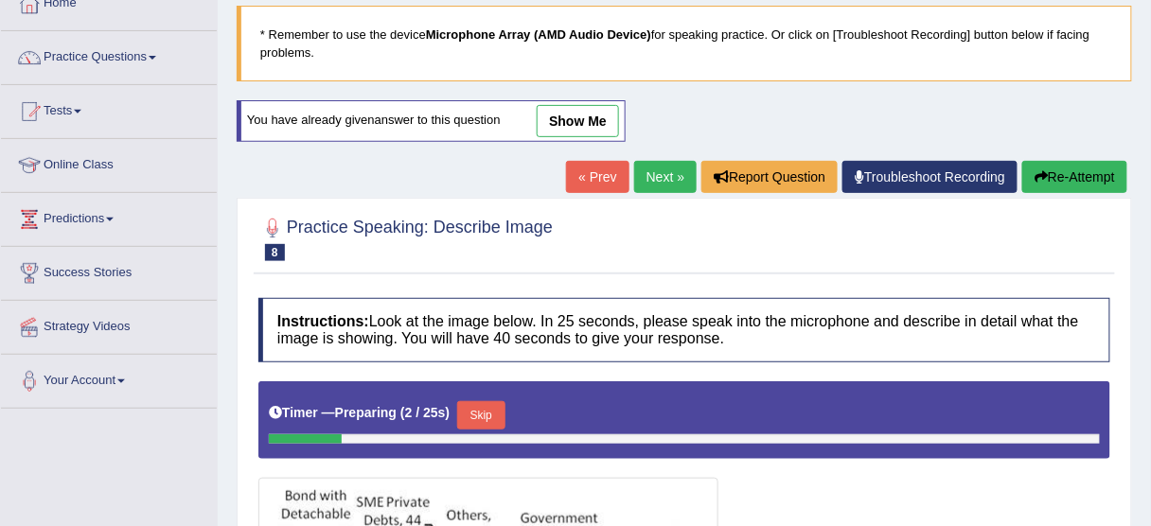
scroll to position [76, 0]
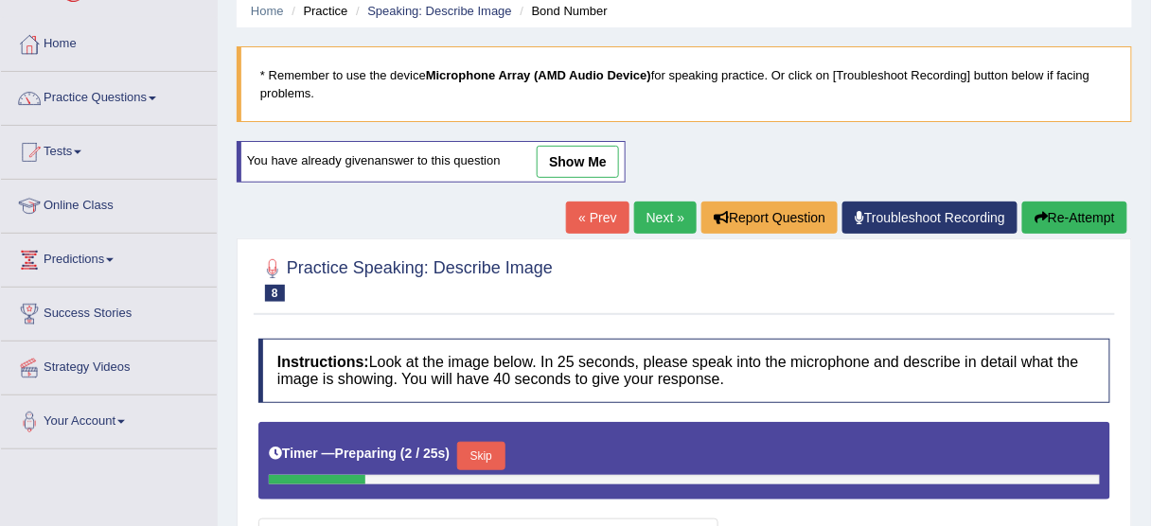
click at [568, 146] on link "show me" at bounding box center [578, 162] width 82 height 32
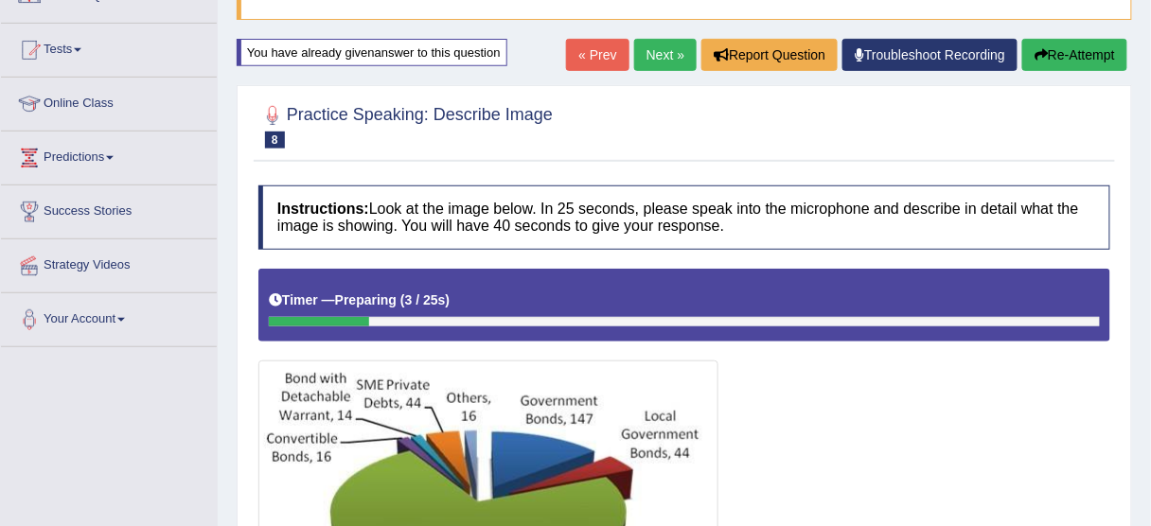
scroll to position [151, 0]
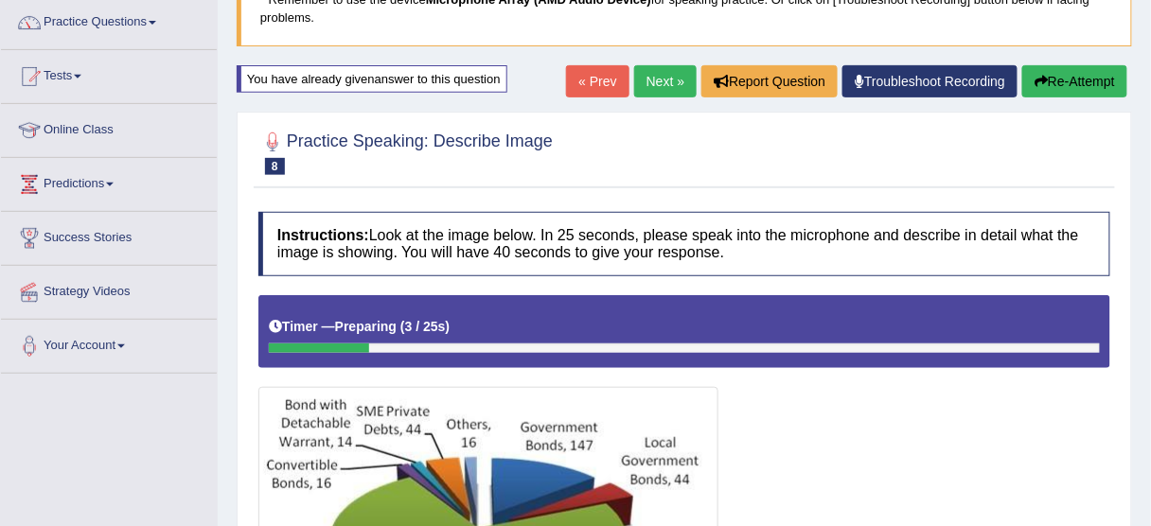
click at [1061, 86] on button "Re-Attempt" at bounding box center [1074, 81] width 105 height 32
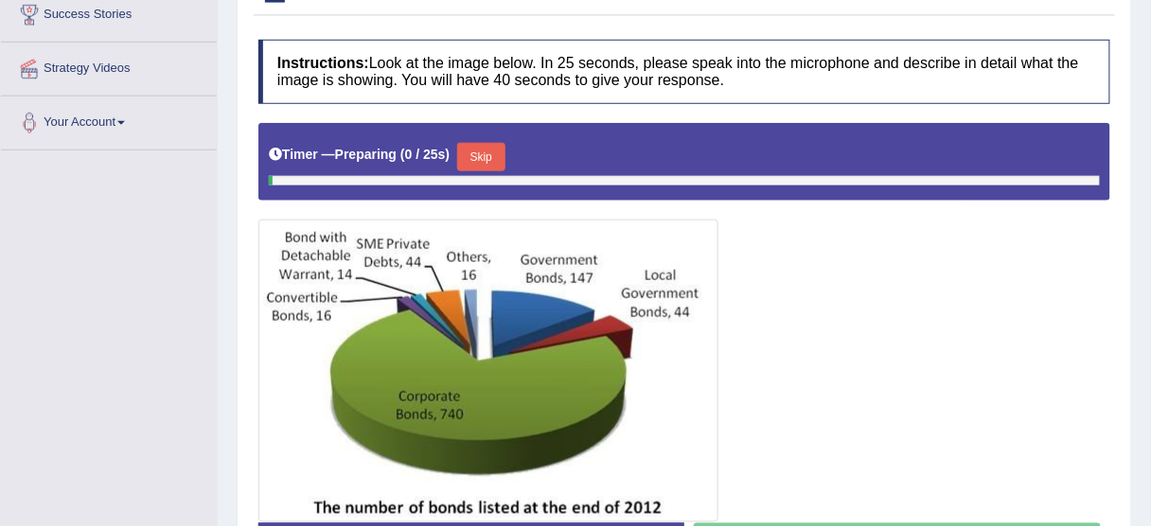
scroll to position [385, 0]
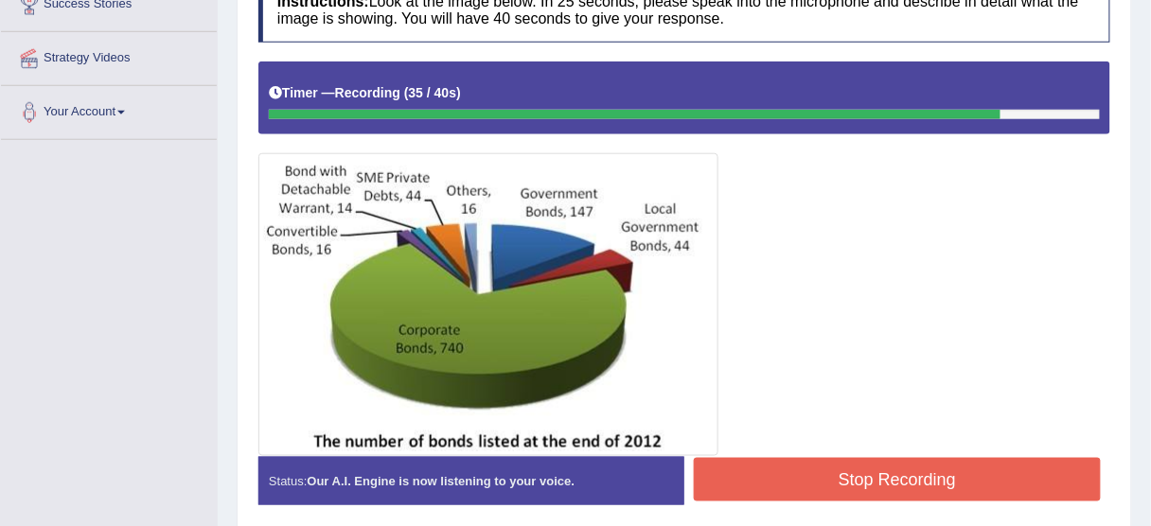
click at [729, 468] on button "Stop Recording" at bounding box center [897, 480] width 407 height 44
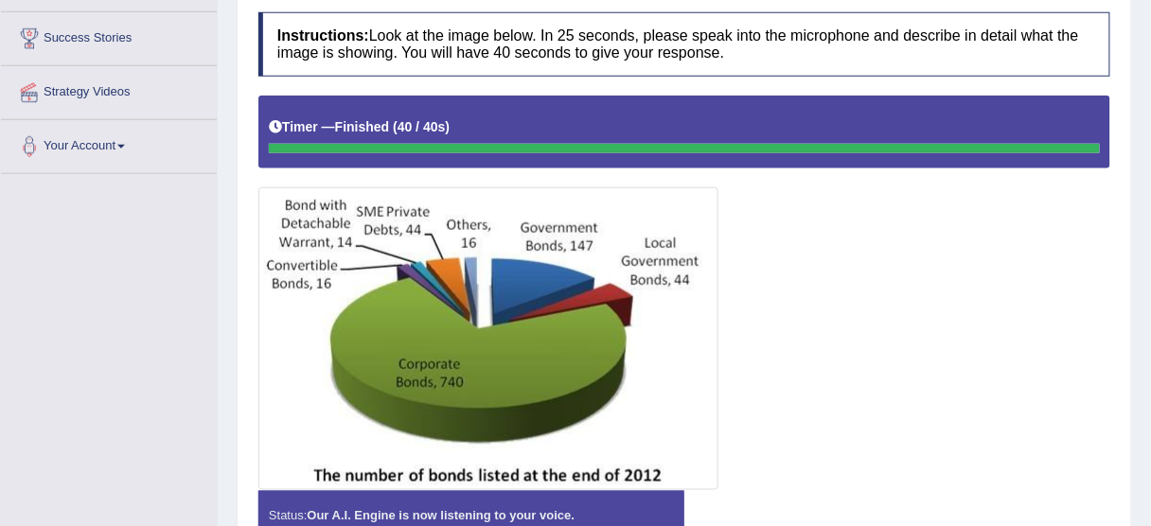
scroll to position [468, 0]
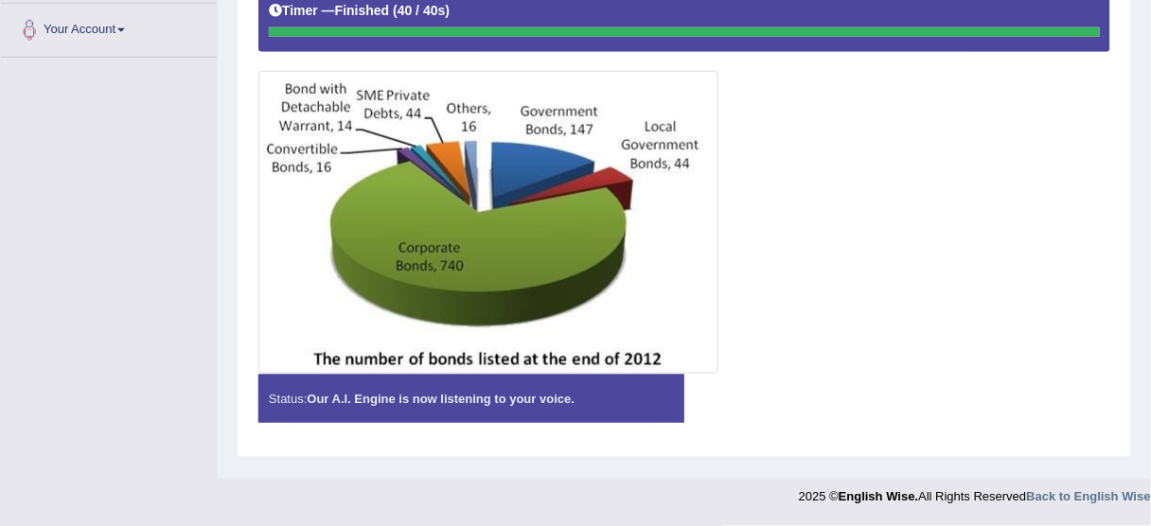
click at [516, 399] on div "Instructions: Look at the image below. In 25 seconds, please speak into the mic…" at bounding box center [684, 166] width 861 height 561
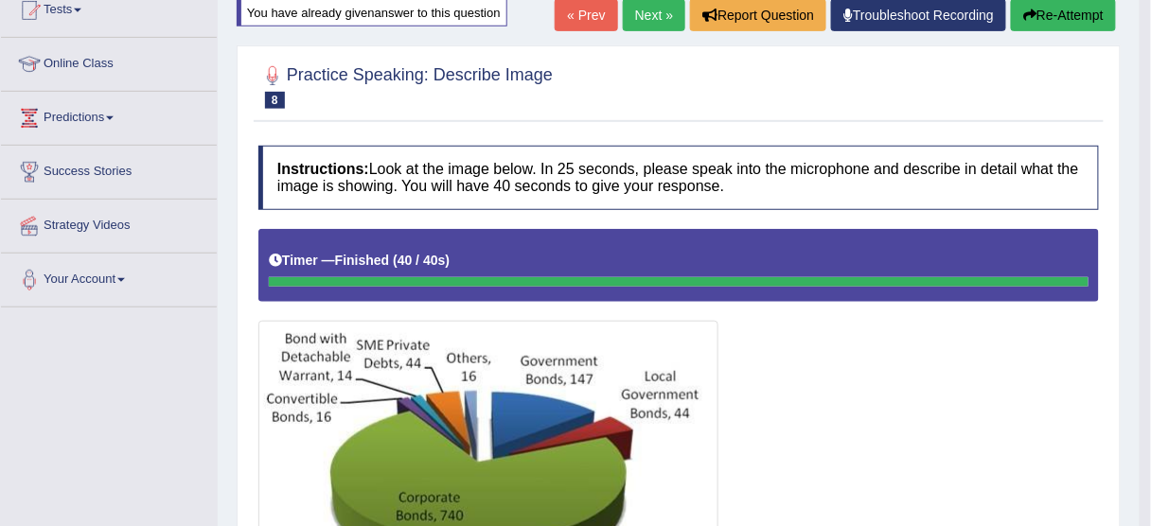
scroll to position [165, 0]
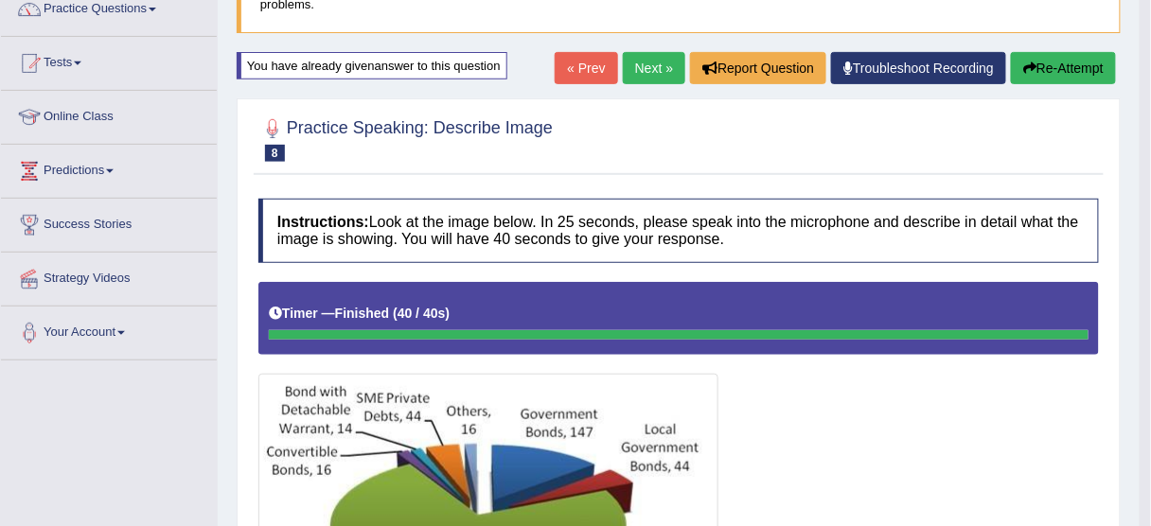
click at [1064, 64] on button "Re-Attempt" at bounding box center [1063, 68] width 105 height 32
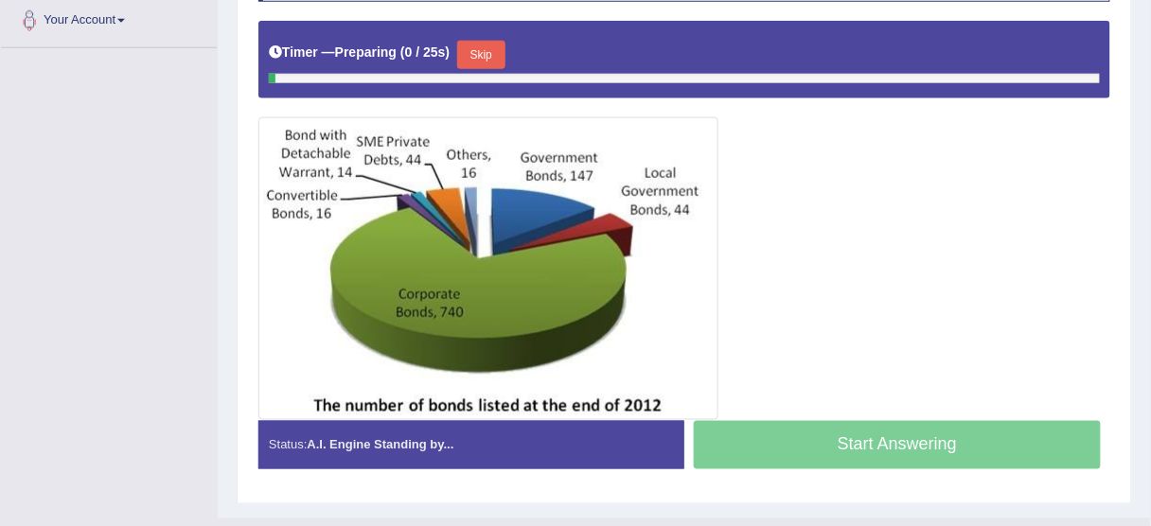
scroll to position [477, 0]
click at [486, 48] on button "Skip" at bounding box center [480, 55] width 47 height 28
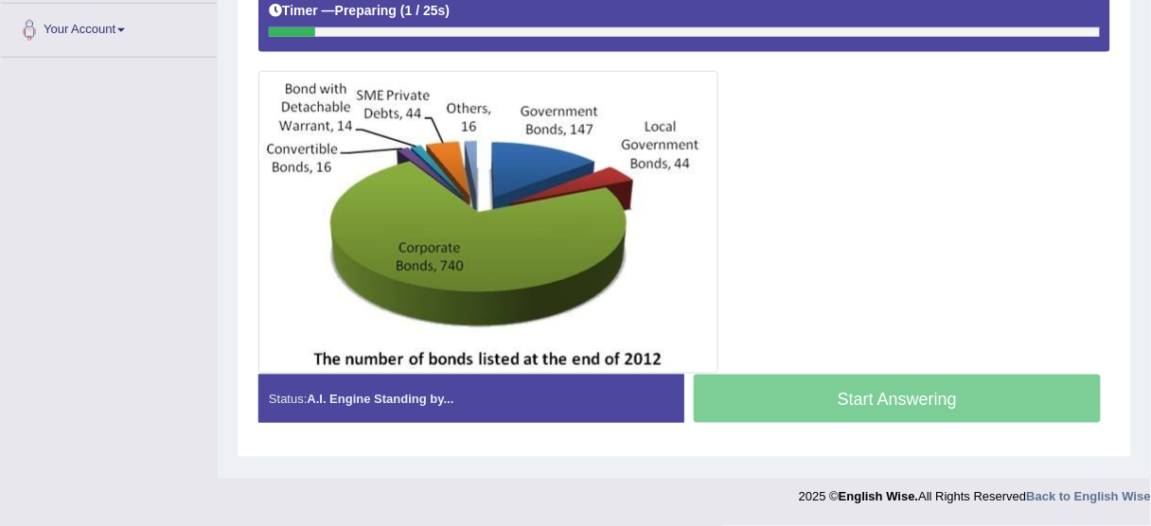
scroll to position [468, 0]
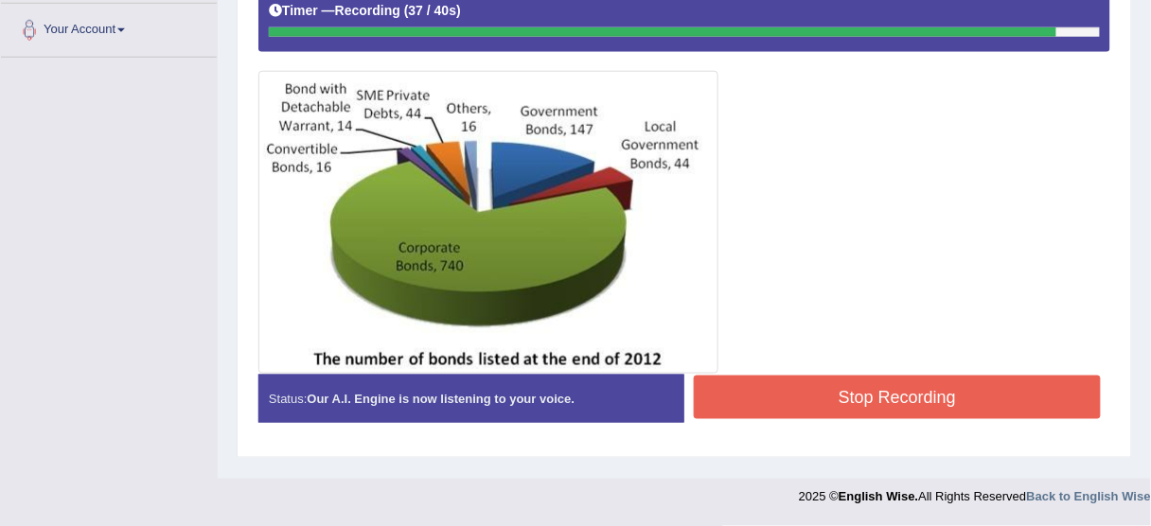
click at [805, 410] on button "Stop Recording" at bounding box center [897, 398] width 407 height 44
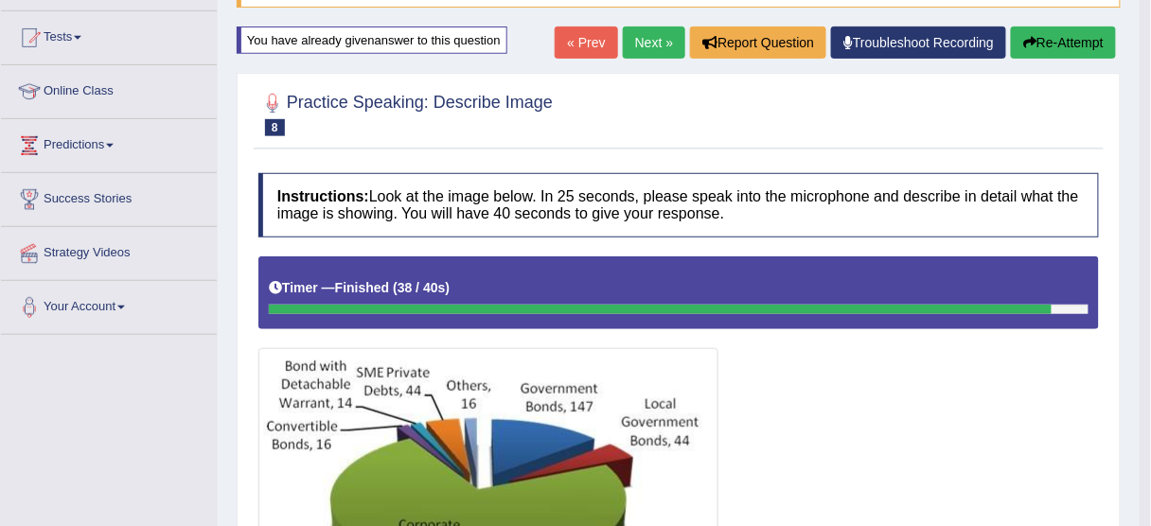
scroll to position [165, 0]
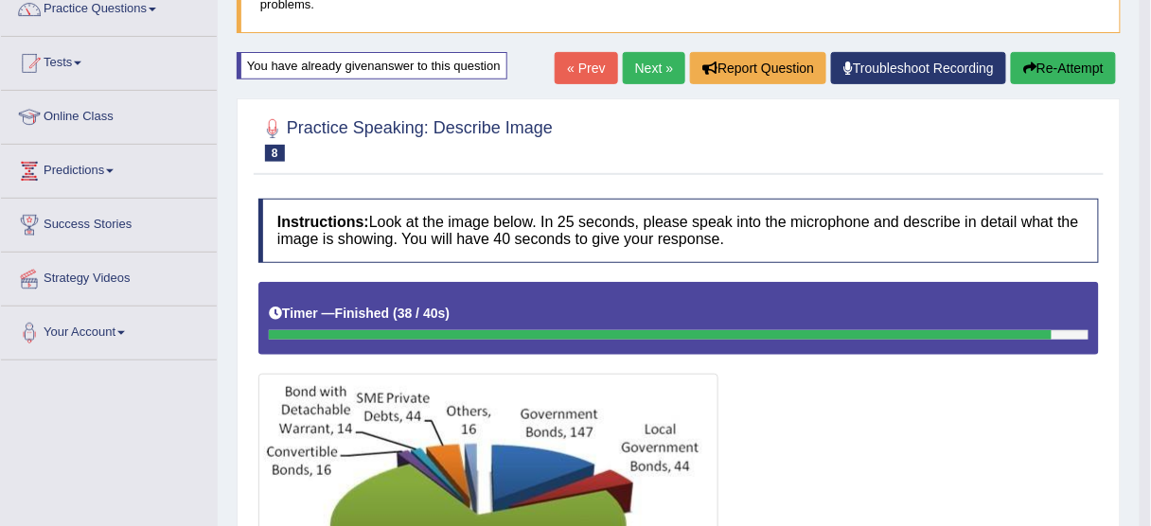
click at [1078, 50] on div "Home Practice Speaking: Describe Image Bond Number * Remember to use the device…" at bounding box center [679, 496] width 922 height 1323
click at [1076, 70] on button "Re-Attempt" at bounding box center [1063, 68] width 105 height 32
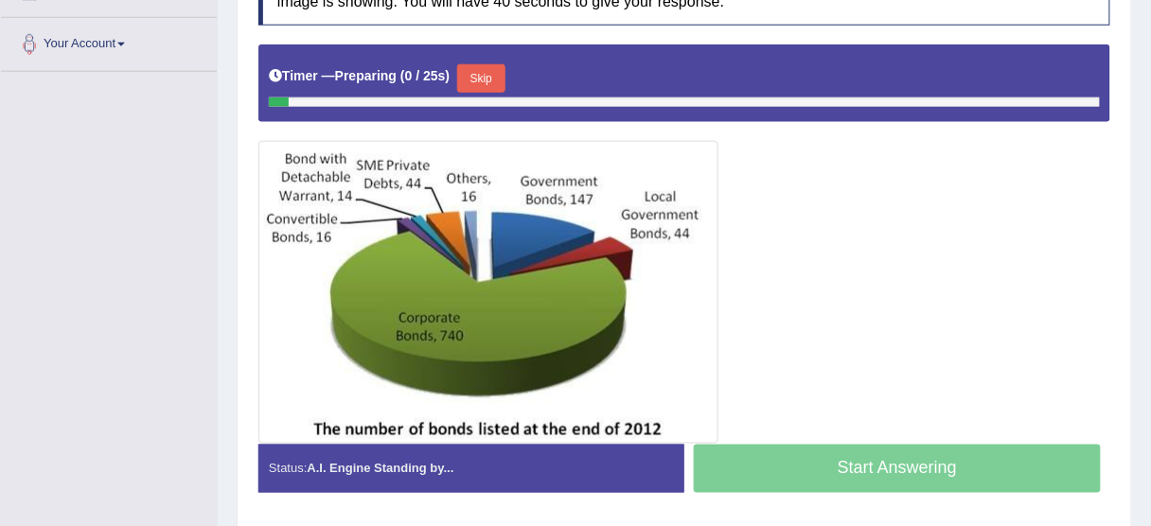
click at [493, 68] on button "Skip" at bounding box center [480, 78] width 47 height 28
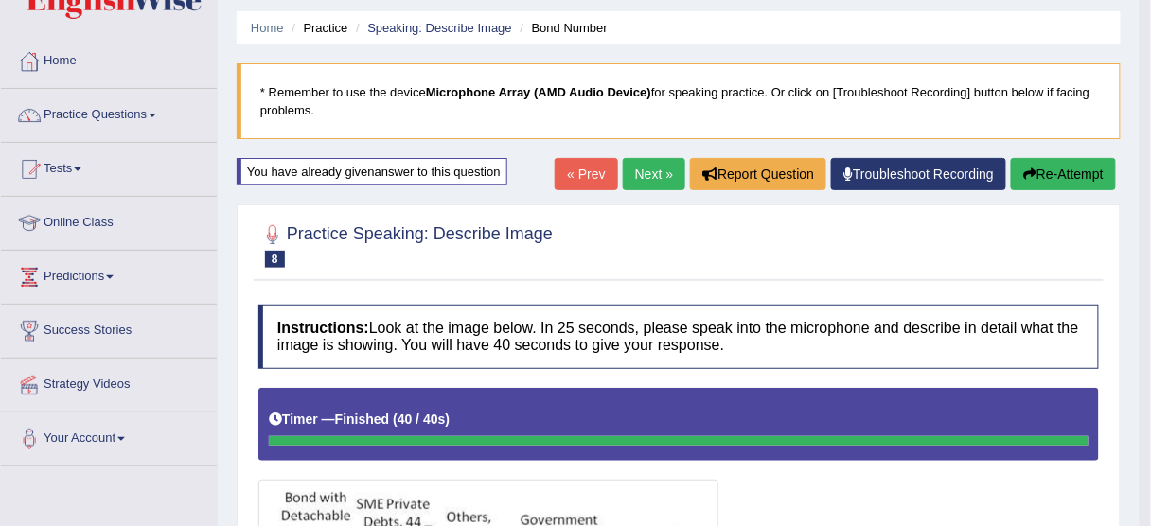
scroll to position [39, 0]
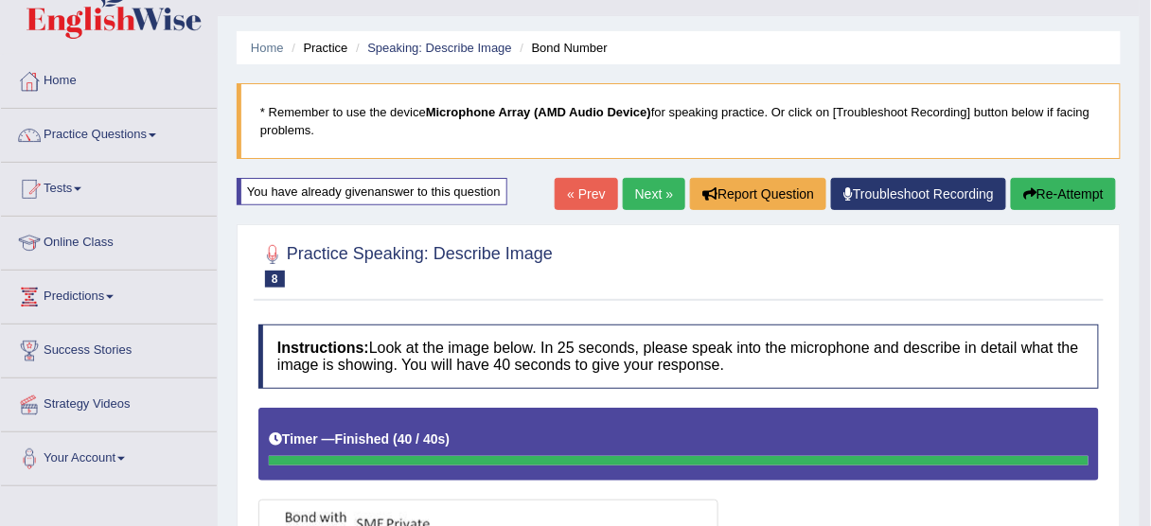
click at [645, 191] on link "Next »" at bounding box center [654, 194] width 62 height 32
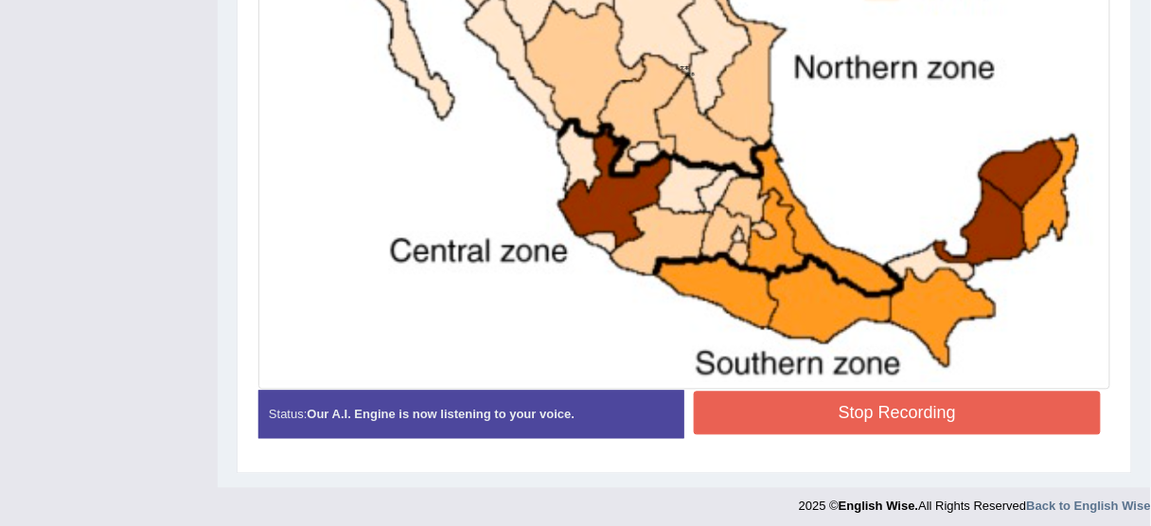
scroll to position [799, 0]
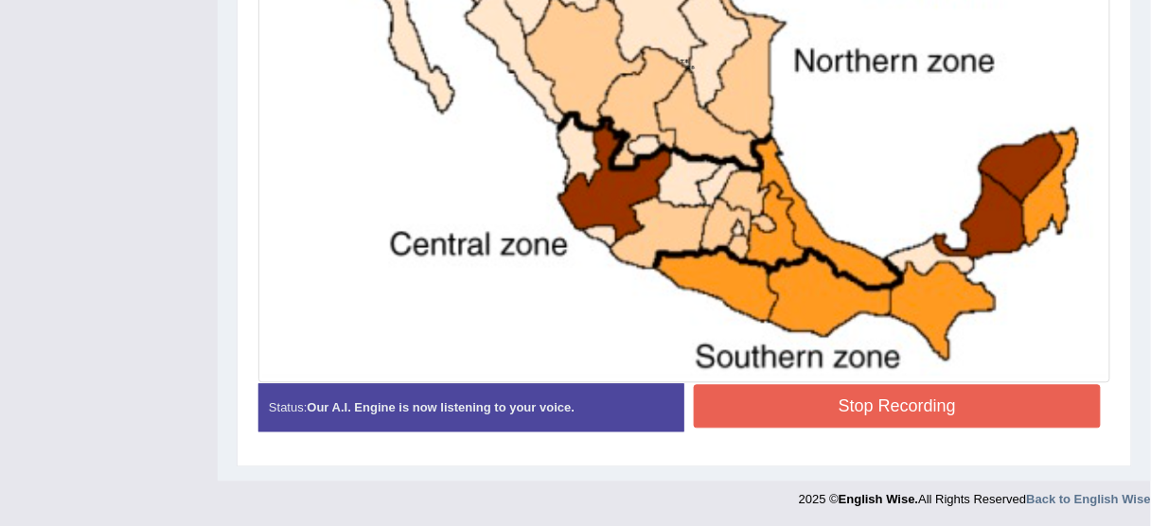
click at [941, 397] on button "Stop Recording" at bounding box center [897, 407] width 407 height 44
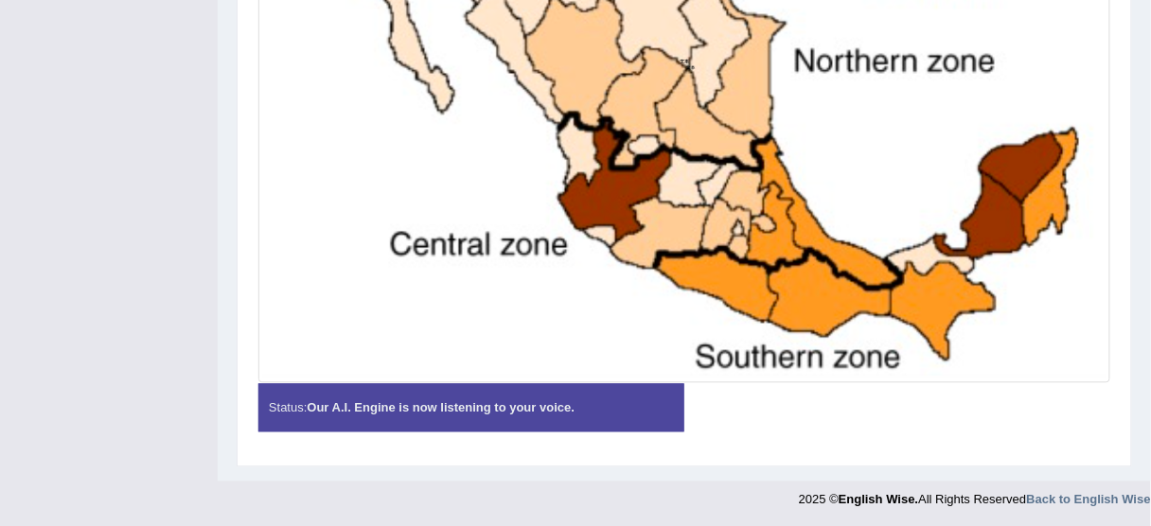
click at [661, 407] on div "Status: Our A.I. Engine is now listening to your voice." at bounding box center [471, 408] width 426 height 48
click at [574, 409] on strong "Our A.I. Engine is now listening to your voice." at bounding box center [441, 408] width 268 height 14
click at [508, 408] on strong "Our A.I. Engine is now listening to your voice." at bounding box center [441, 408] width 268 height 14
click at [508, 407] on strong "Our A.I. Engine is now listening to your voice." at bounding box center [441, 408] width 268 height 14
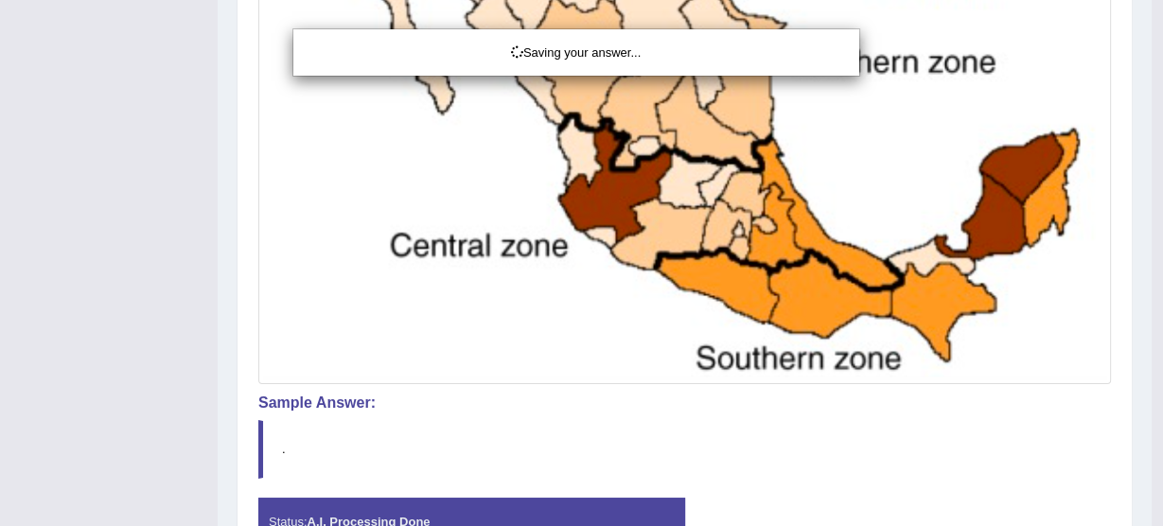
click at [710, 272] on div "Saving your answer..." at bounding box center [581, 263] width 1163 height 526
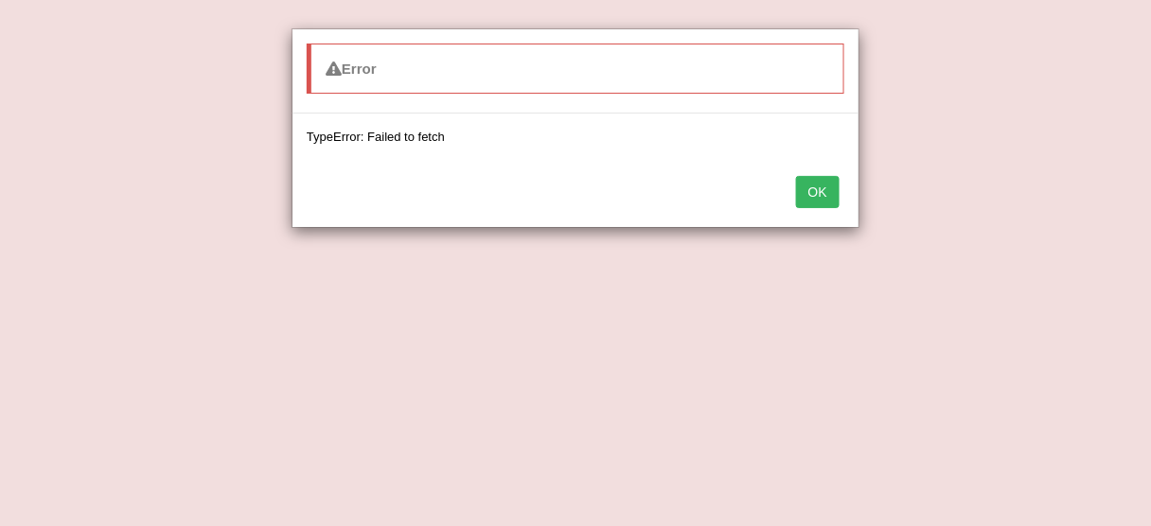
click at [818, 187] on button "OK" at bounding box center [818, 192] width 44 height 32
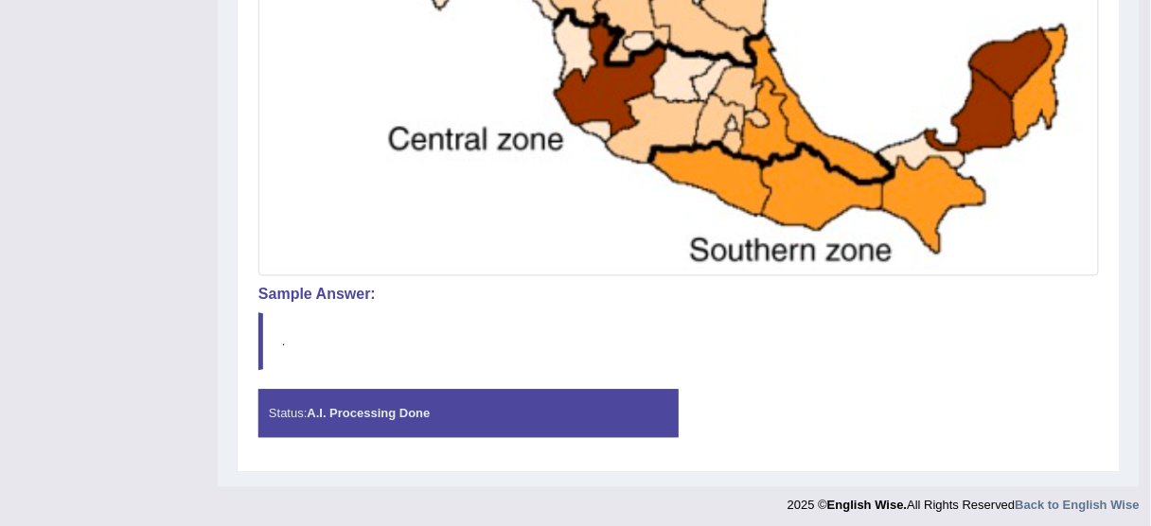
scroll to position [903, 0]
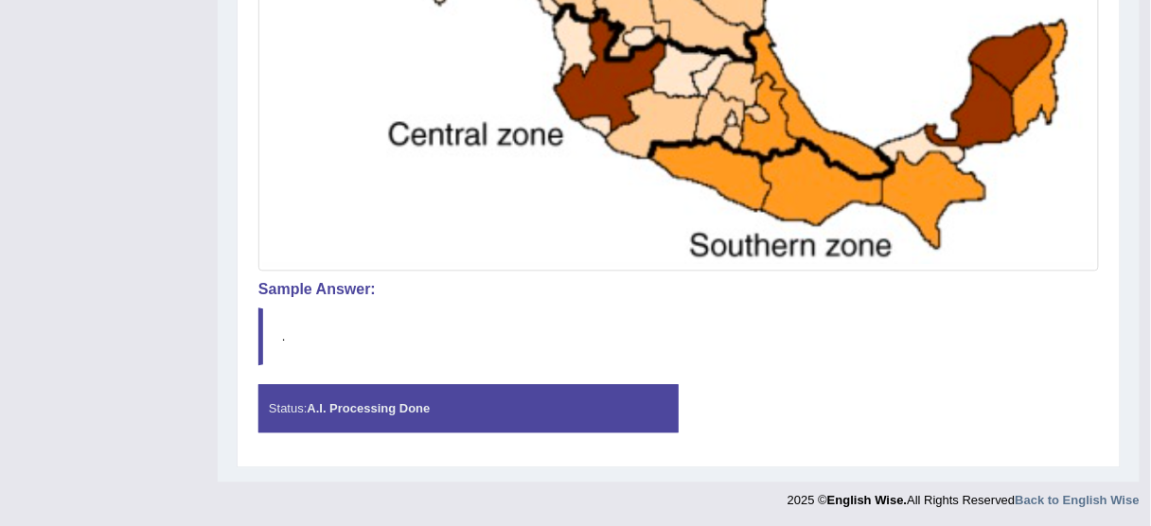
click at [775, 310] on blockquote "." at bounding box center [678, 337] width 840 height 58
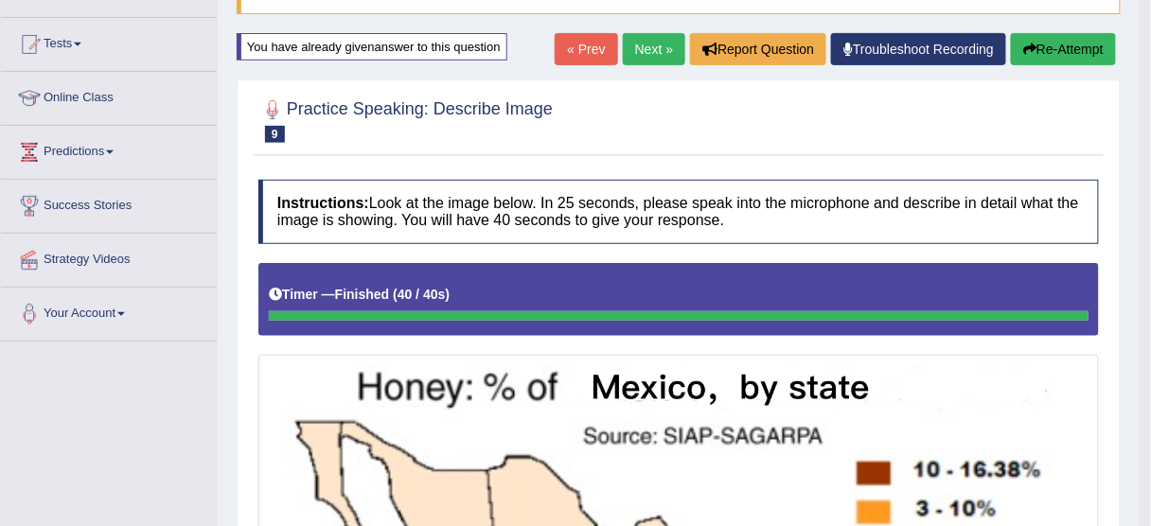
scroll to position [146, 0]
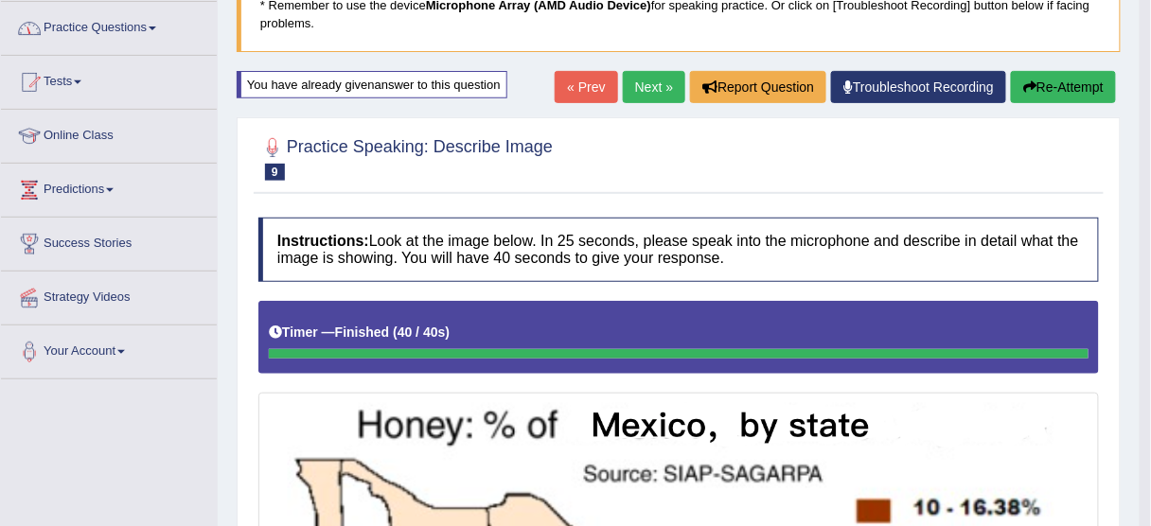
click at [1084, 76] on button "Re-Attempt" at bounding box center [1063, 87] width 105 height 32
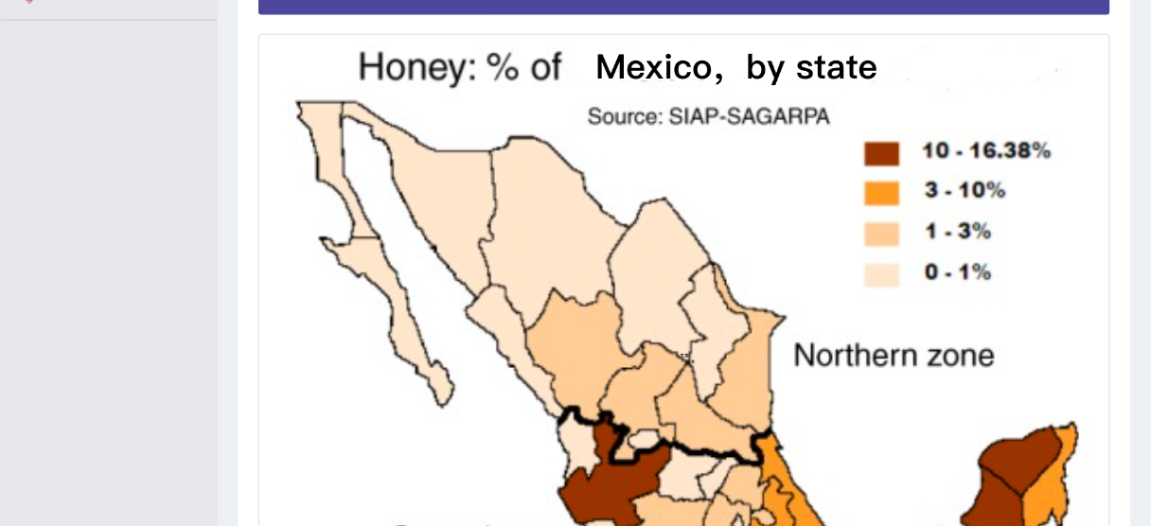
scroll to position [481, 0]
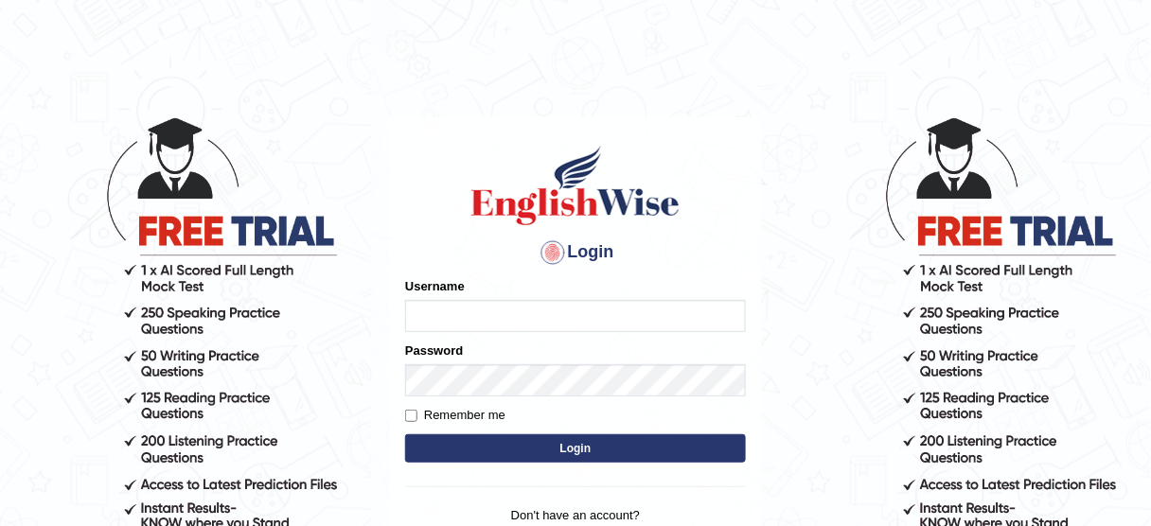
type input "susmitas_parramatta"
click at [585, 445] on button "Login" at bounding box center [575, 448] width 341 height 28
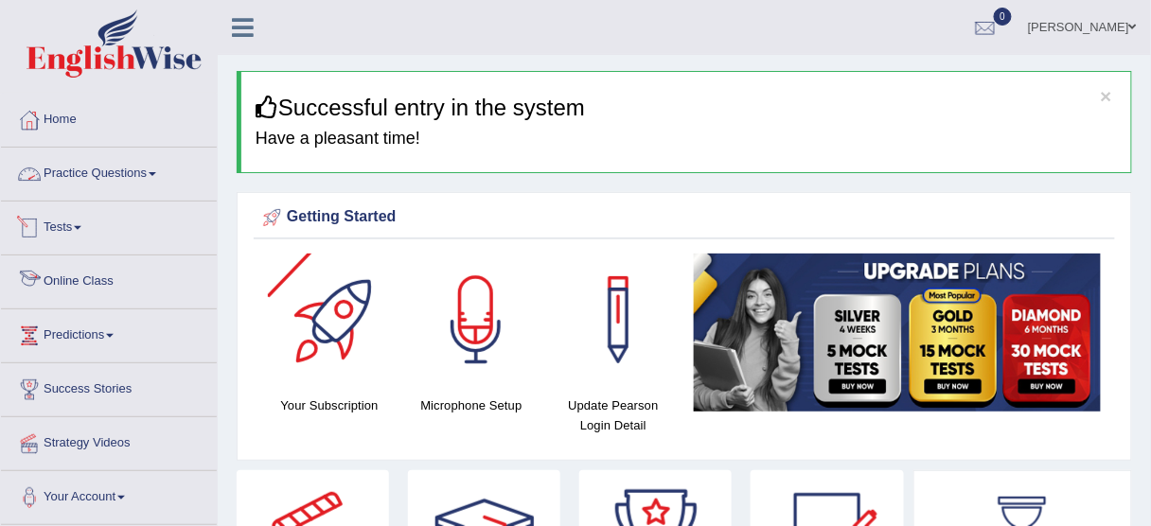
click at [102, 174] on link "Practice Questions" at bounding box center [109, 171] width 216 height 47
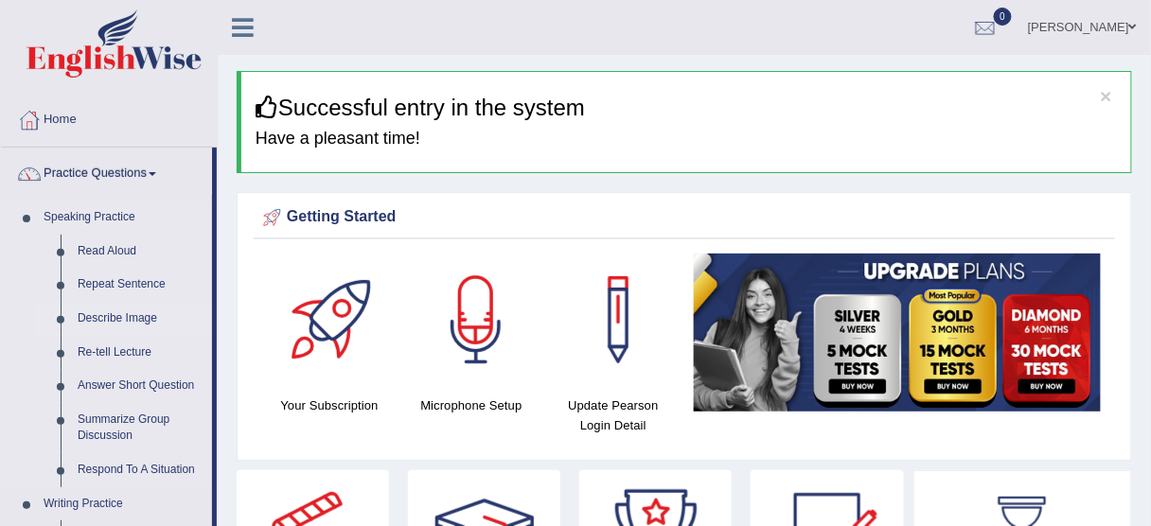
click at [105, 314] on link "Describe Image" at bounding box center [140, 319] width 143 height 34
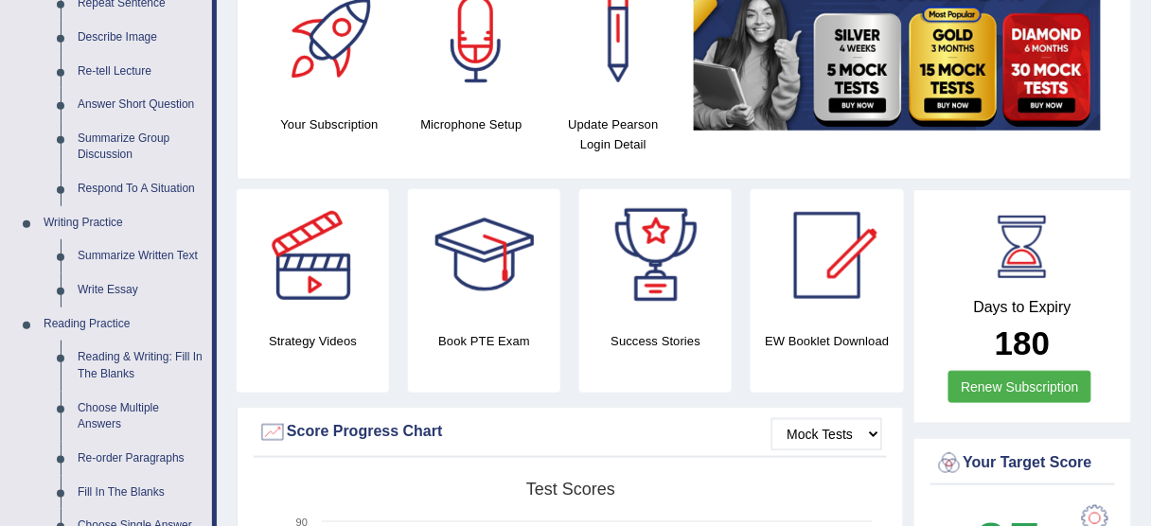
scroll to position [303, 0]
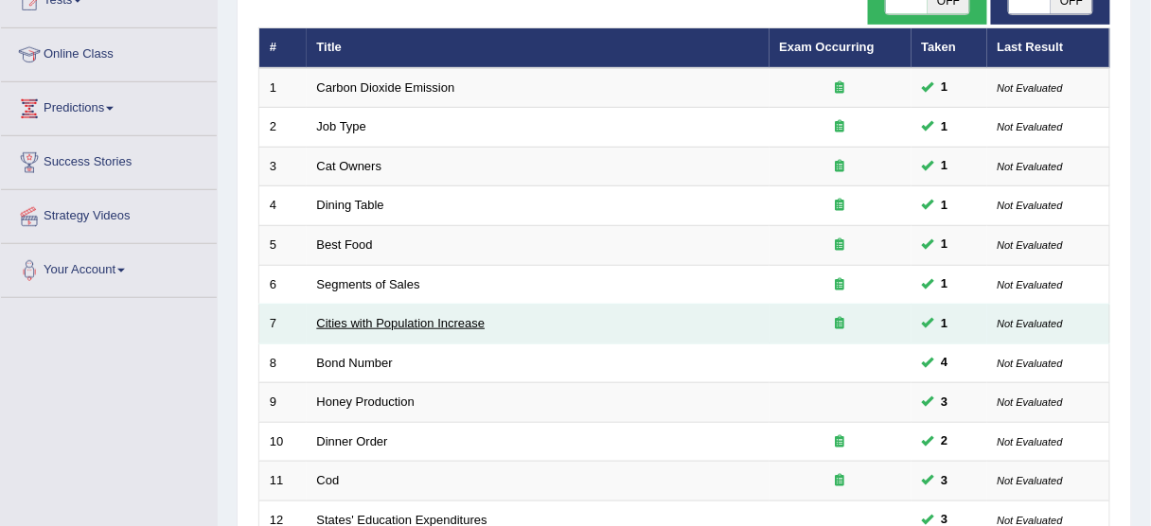
click at [345, 322] on link "Cities with Population Increase" at bounding box center [401, 323] width 168 height 14
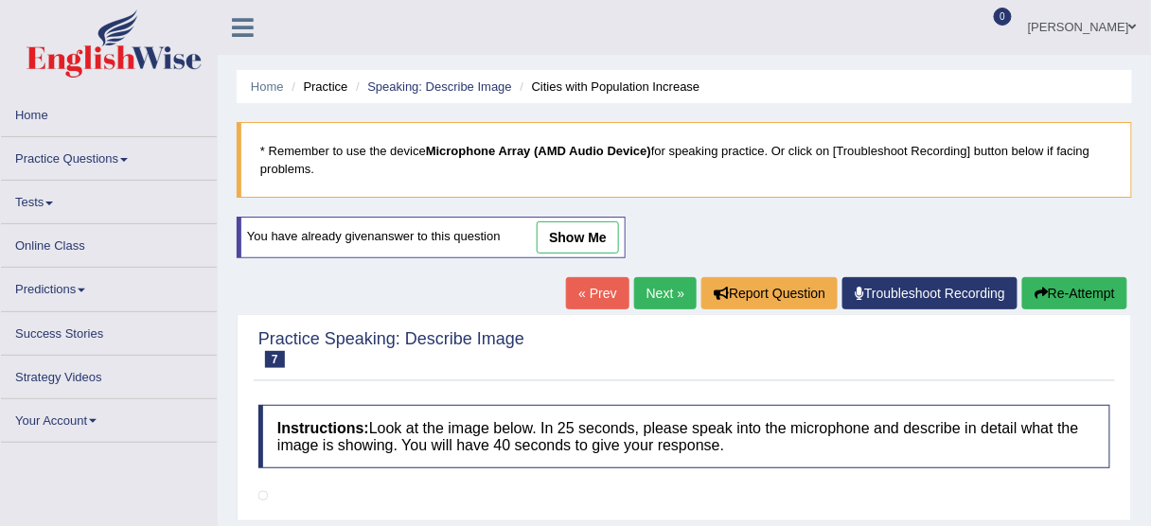
click at [654, 237] on div "Home Practice Speaking: Describe Image Cities with Population Increase * Rememb…" at bounding box center [684, 473] width 933 height 946
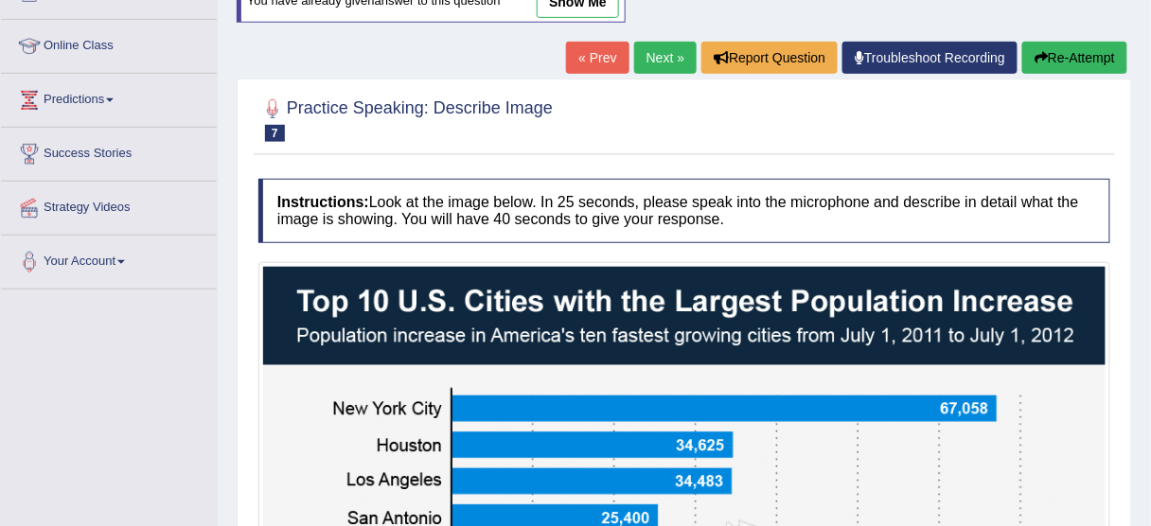
scroll to position [186, 0]
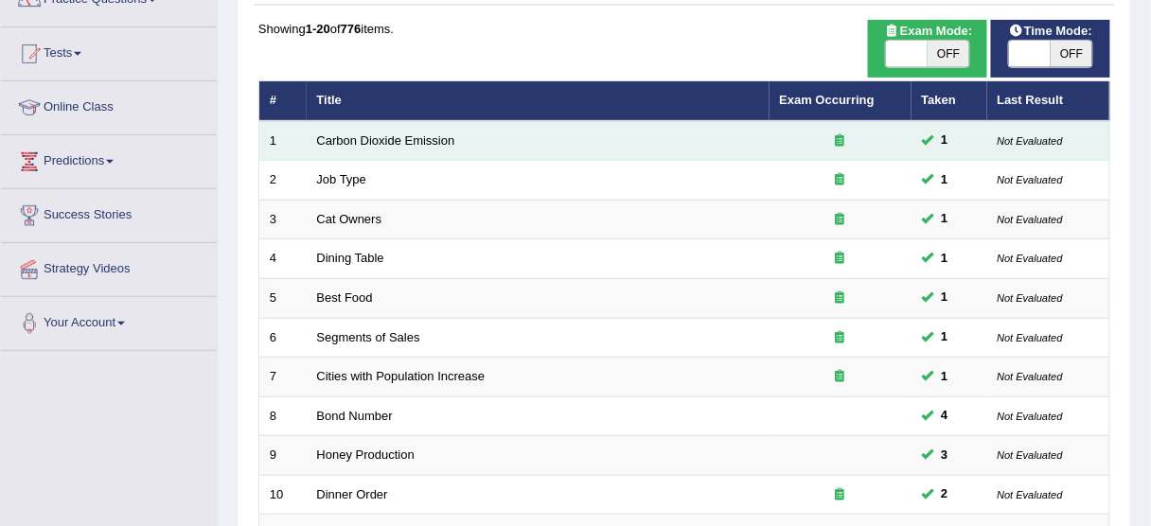
scroll to position [151, 0]
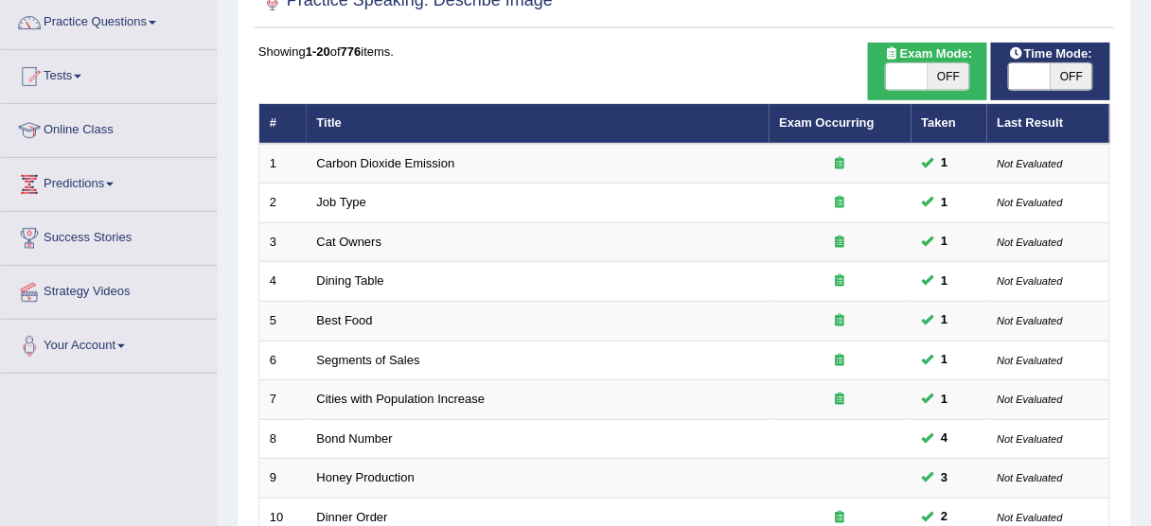
click at [1013, 77] on span at bounding box center [1030, 76] width 42 height 27
click at [1025, 77] on span at bounding box center [1030, 76] width 42 height 27
checkbox input "true"
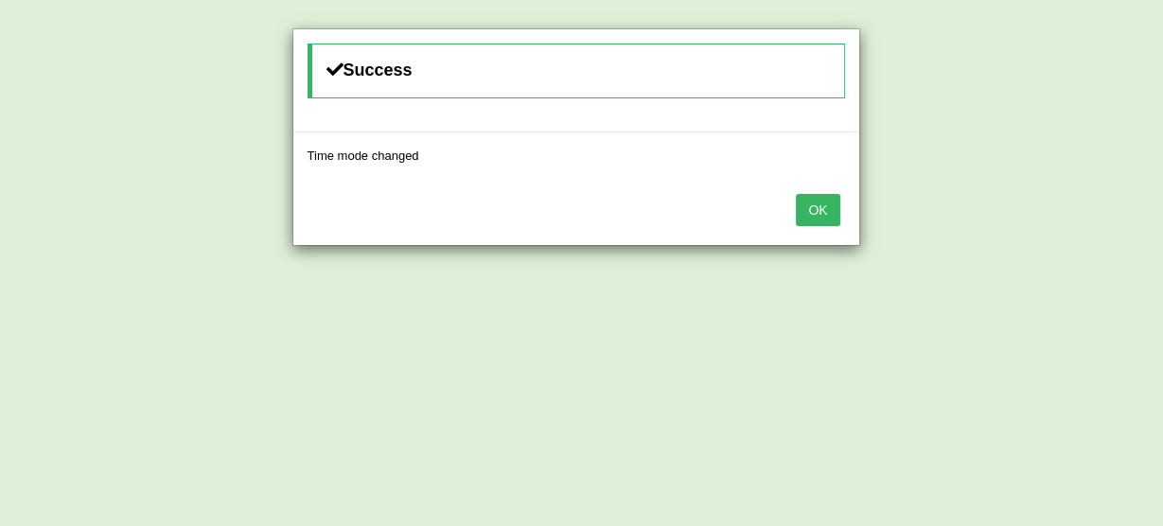
click at [824, 208] on button "OK" at bounding box center [818, 210] width 44 height 32
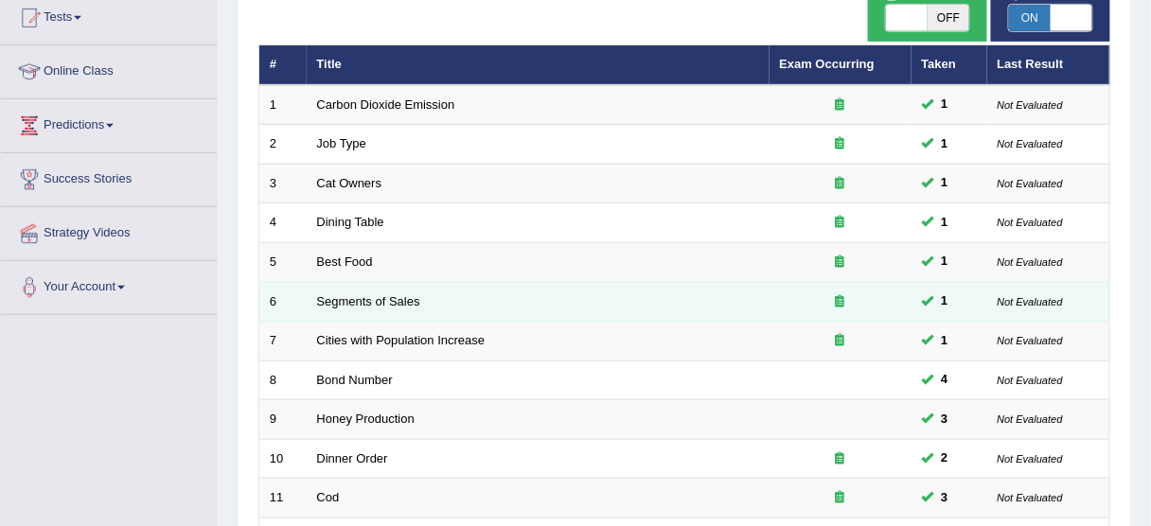
scroll to position [227, 0]
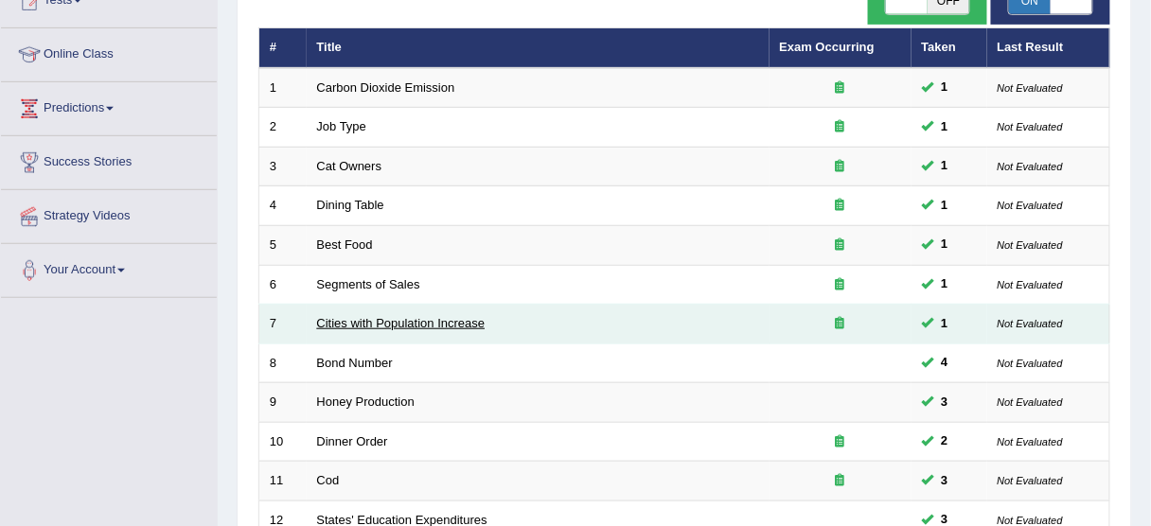
click at [346, 324] on link "Cities with Population Increase" at bounding box center [401, 323] width 168 height 14
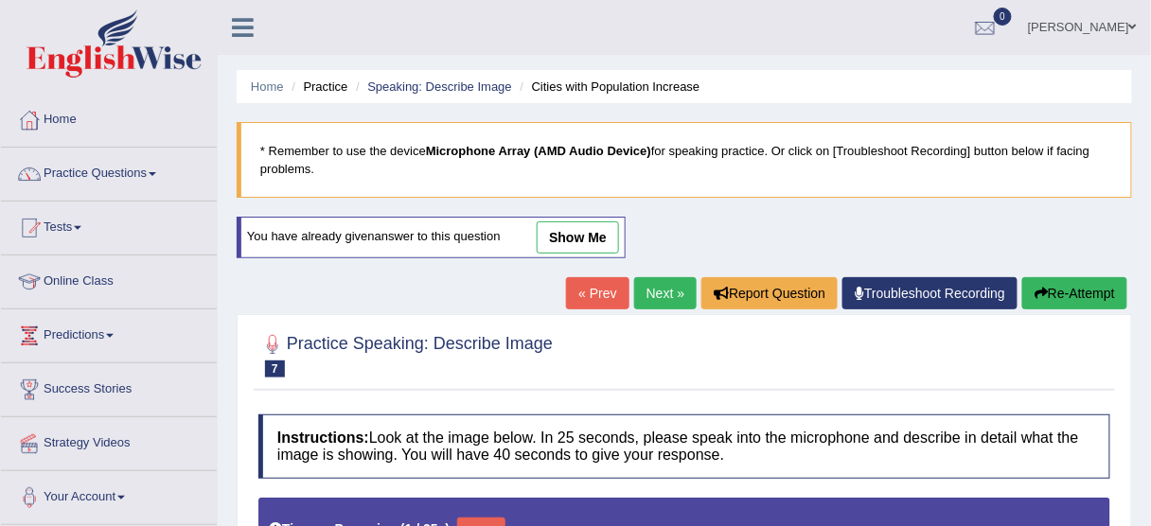
click at [607, 226] on link "show me" at bounding box center [578, 237] width 82 height 32
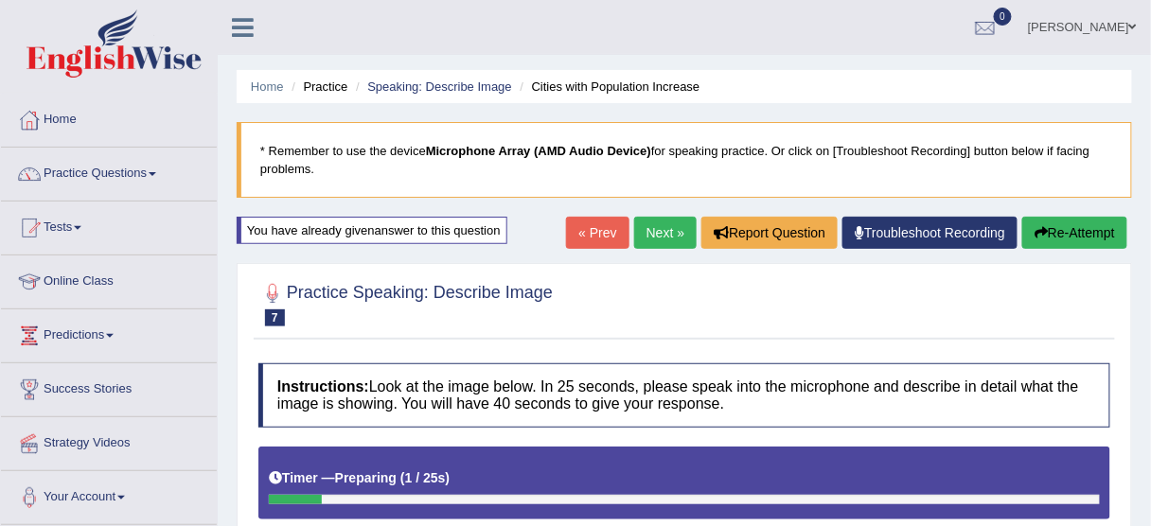
click at [1085, 241] on button "Re-Attempt" at bounding box center [1074, 233] width 105 height 32
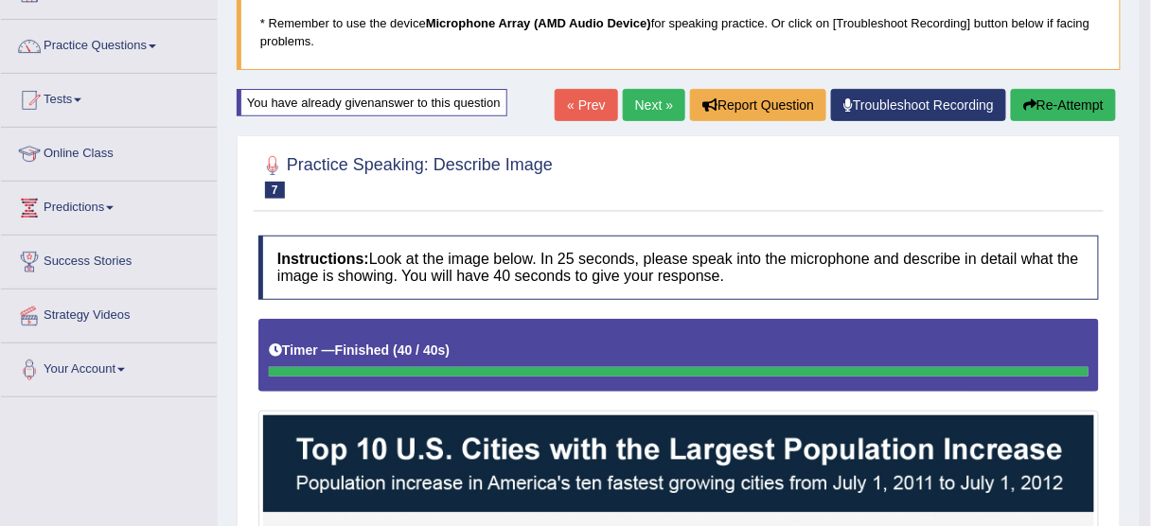
scroll to position [112, 0]
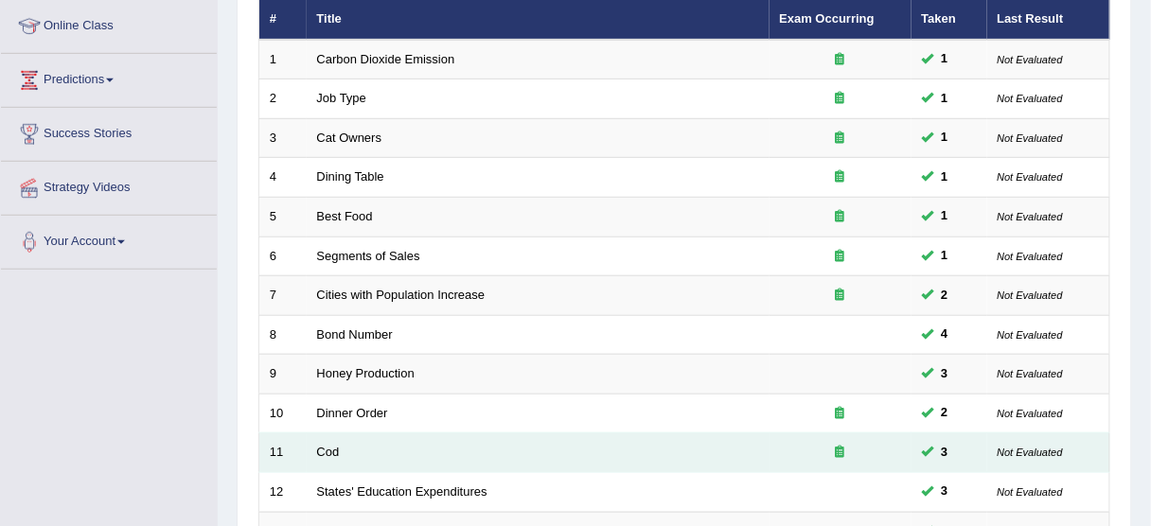
scroll to position [262, 0]
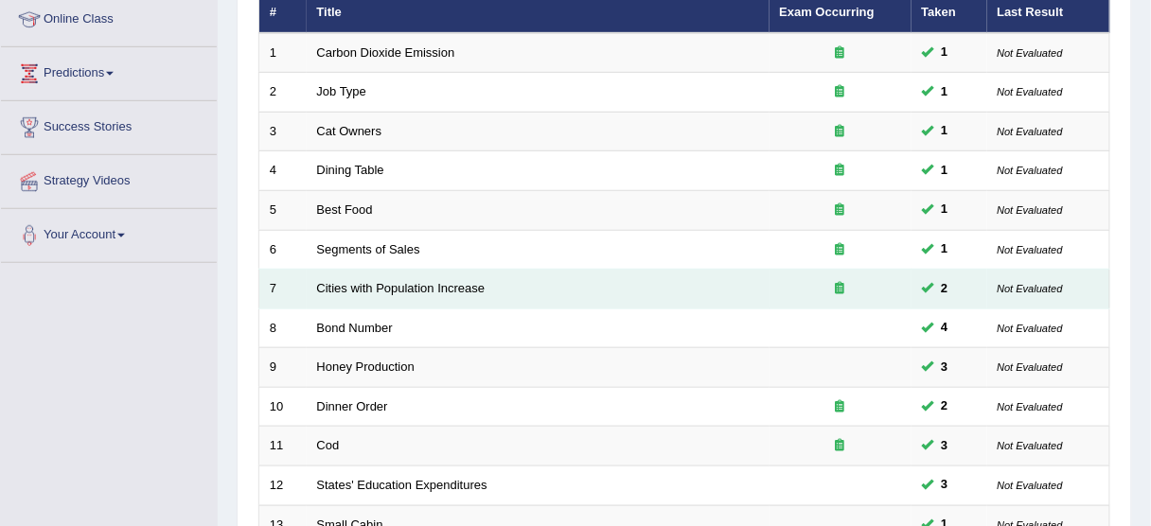
click at [377, 271] on td "Cities with Population Increase" at bounding box center [538, 290] width 463 height 40
click at [372, 284] on link "Cities with Population Increase" at bounding box center [401, 288] width 168 height 14
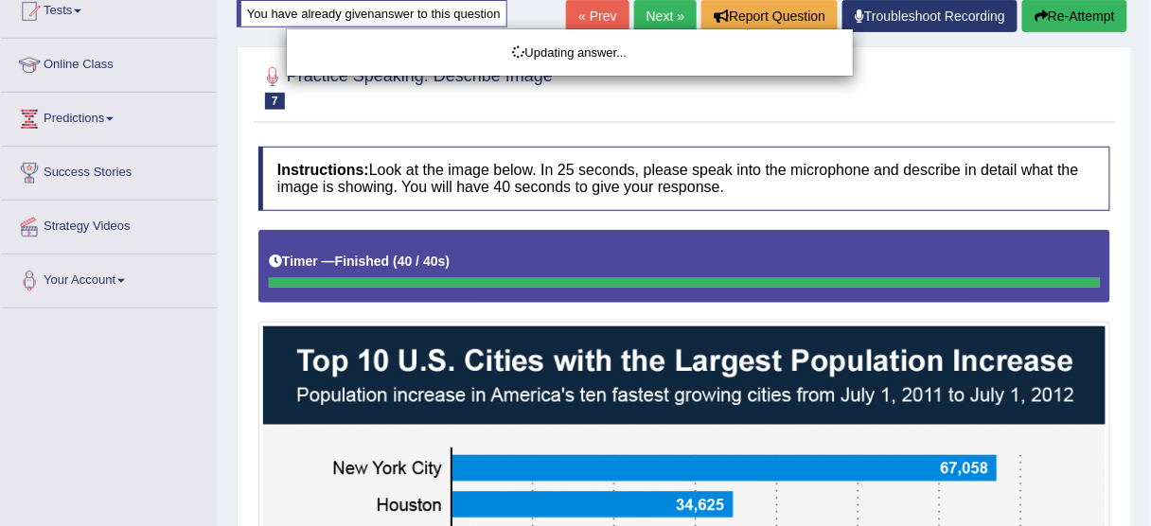
scroll to position [159, 0]
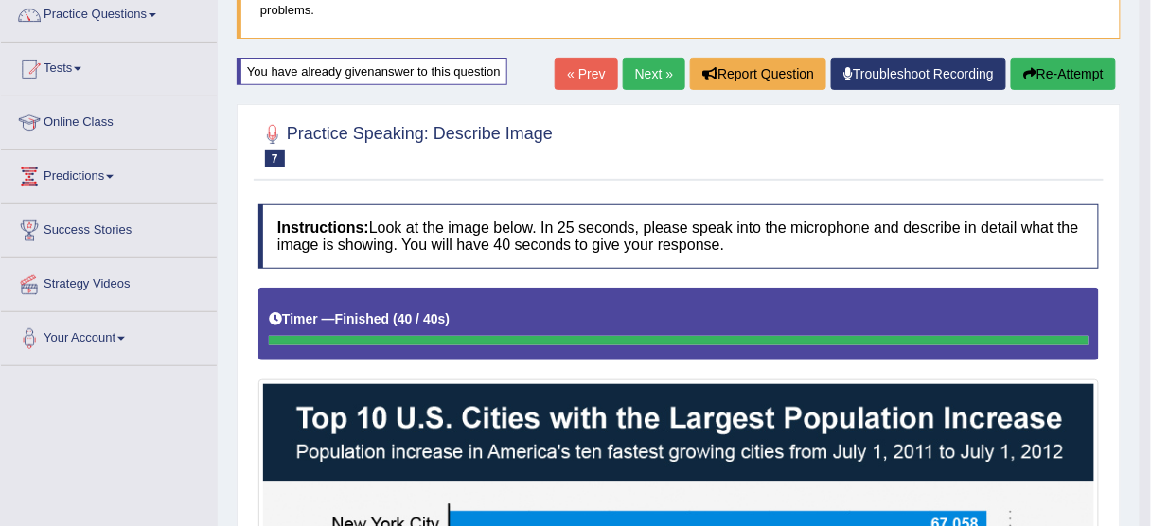
click at [1048, 71] on button "Re-Attempt" at bounding box center [1063, 74] width 105 height 32
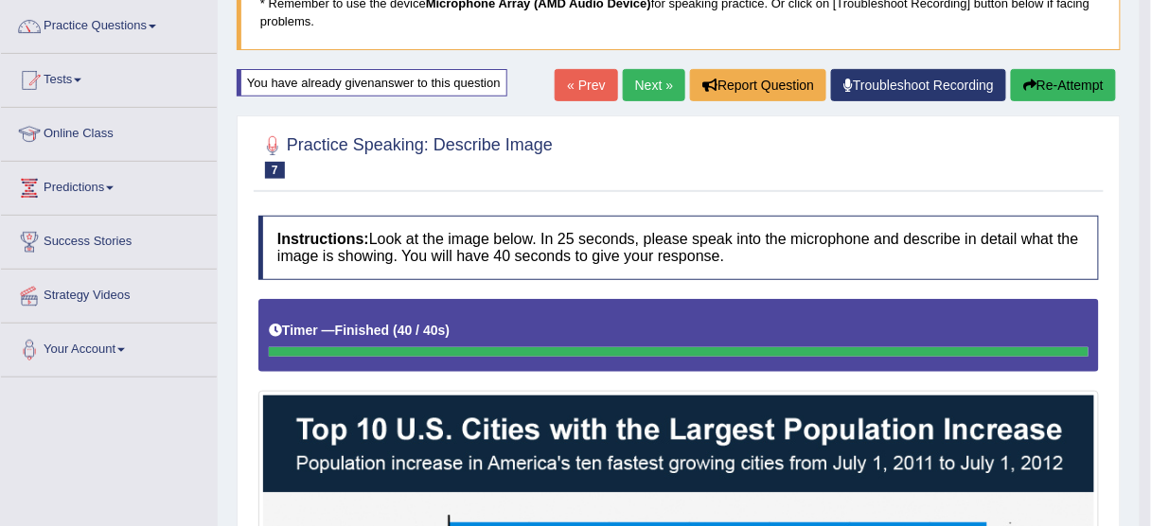
scroll to position [106, 0]
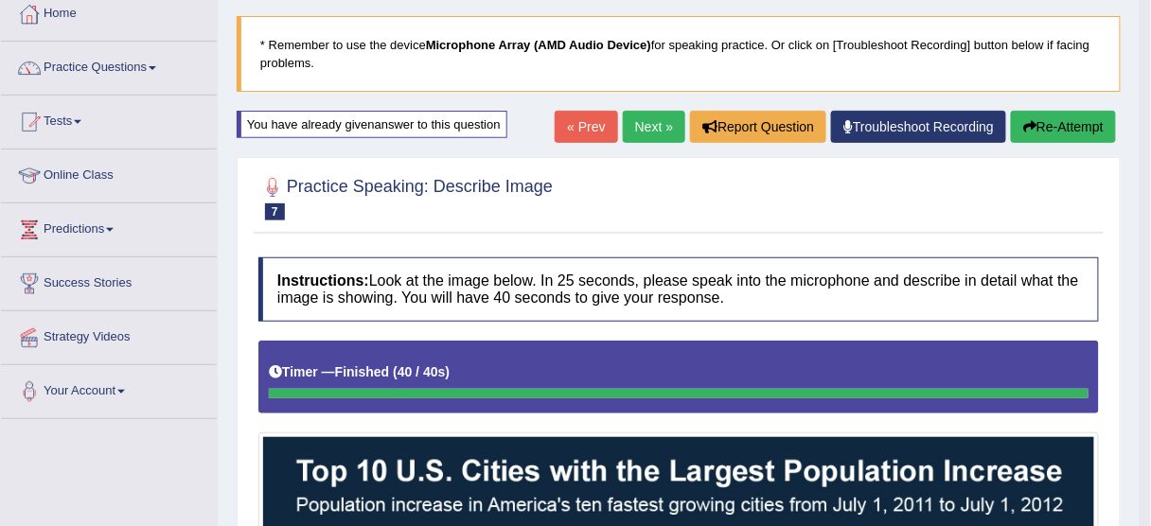
click at [1047, 119] on button "Re-Attempt" at bounding box center [1063, 127] width 105 height 32
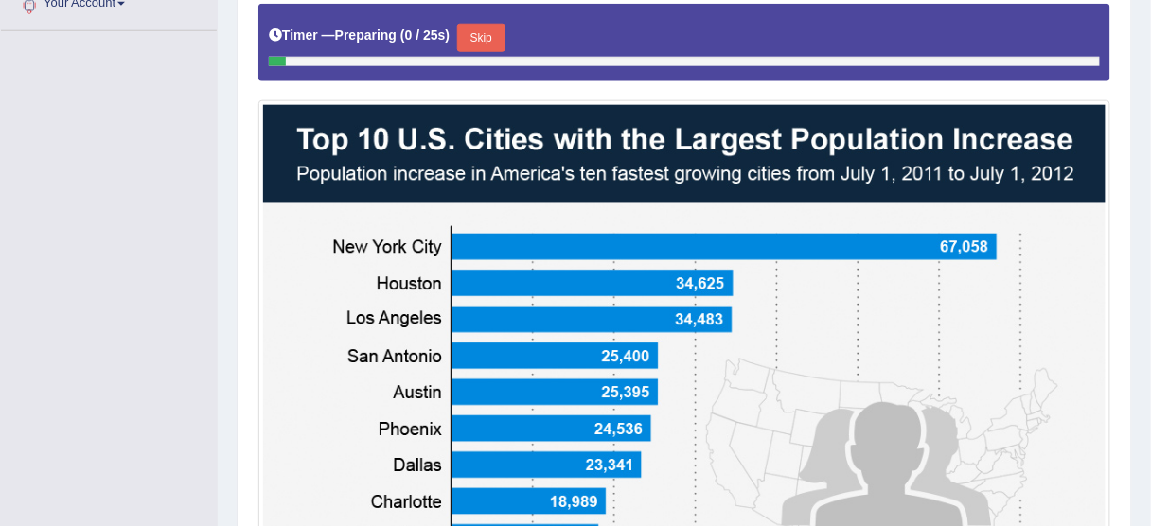
click at [479, 43] on button "Skip" at bounding box center [480, 38] width 47 height 28
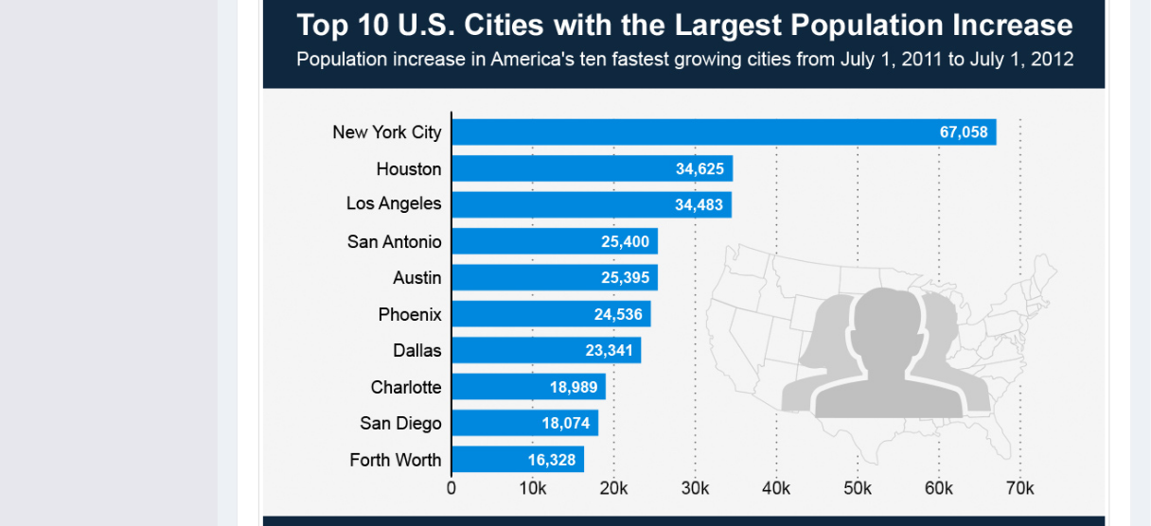
scroll to position [765, 0]
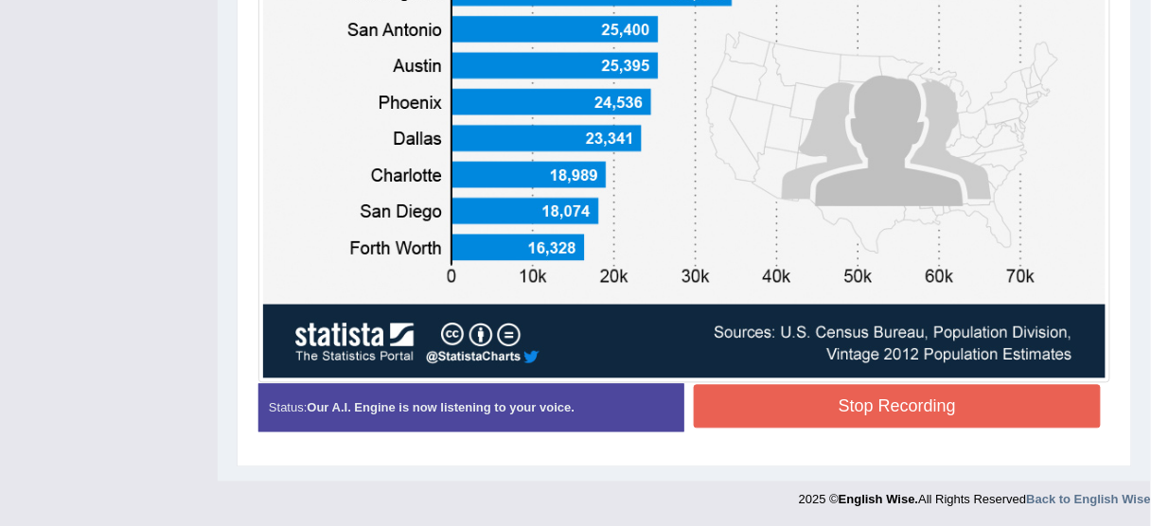
click at [928, 403] on button "Stop Recording" at bounding box center [897, 407] width 407 height 44
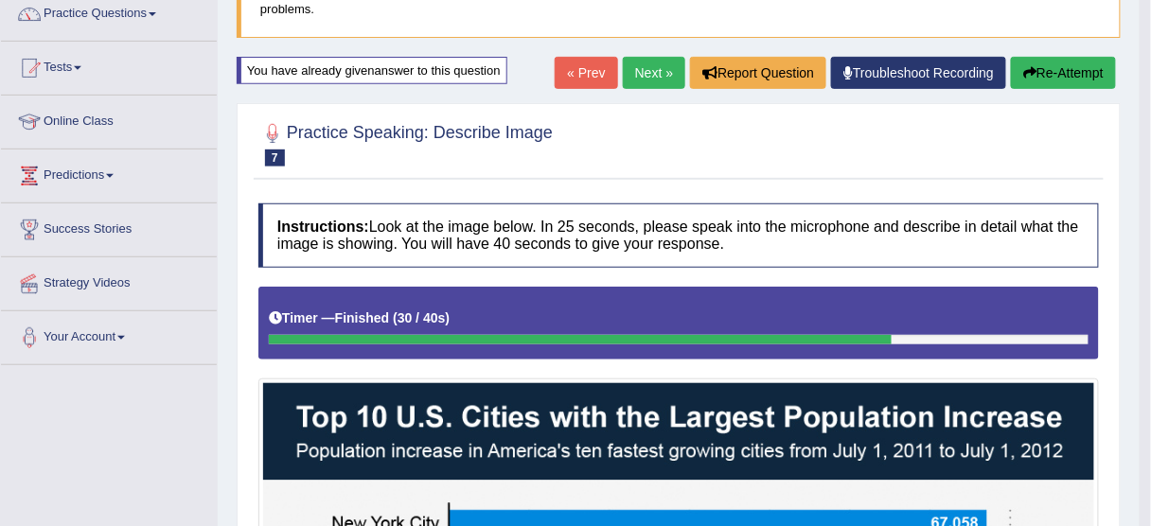
scroll to position [159, 0]
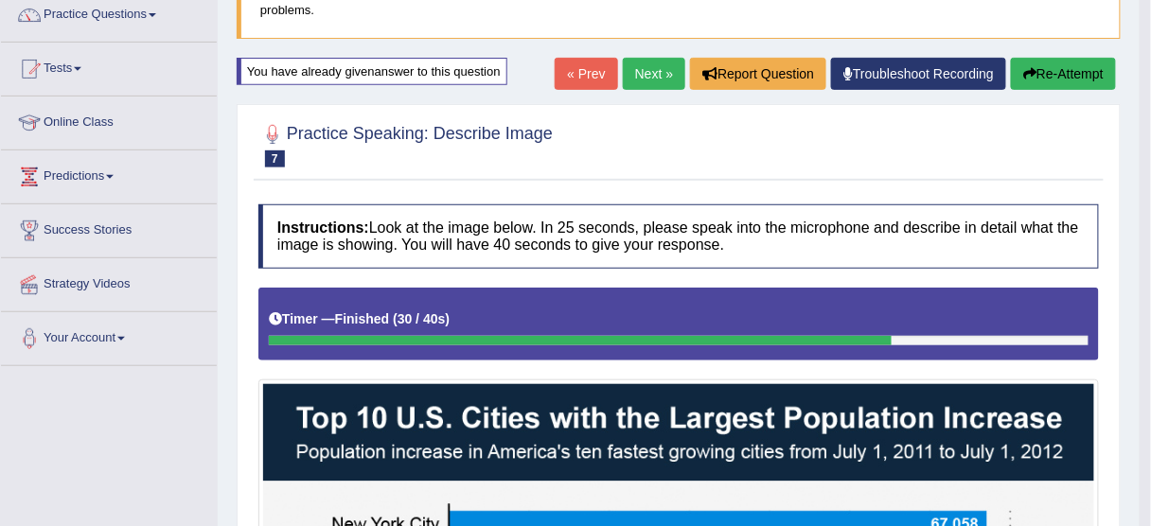
click at [1054, 72] on button "Re-Attempt" at bounding box center [1063, 74] width 105 height 32
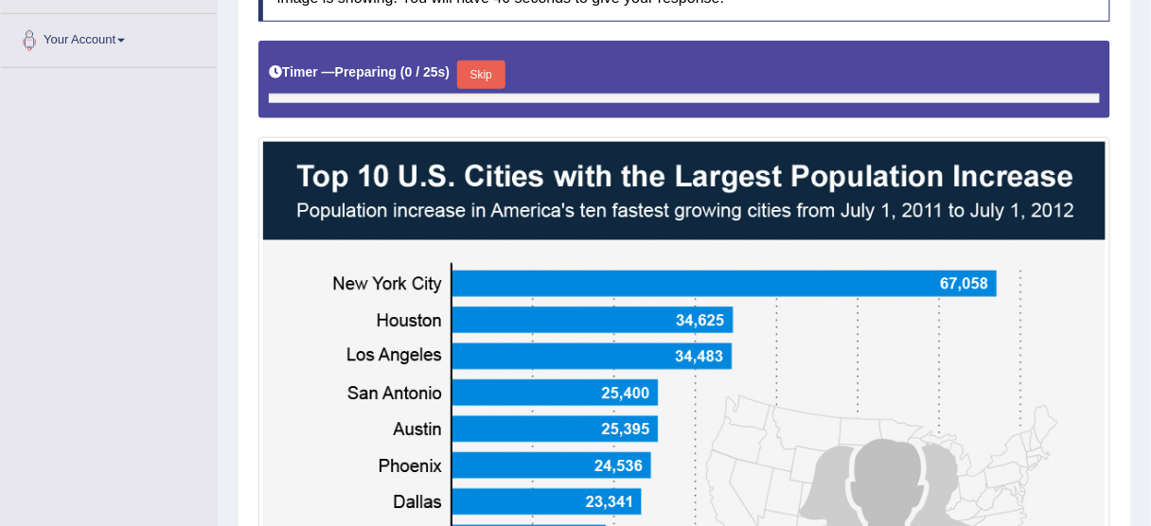
scroll to position [491, 0]
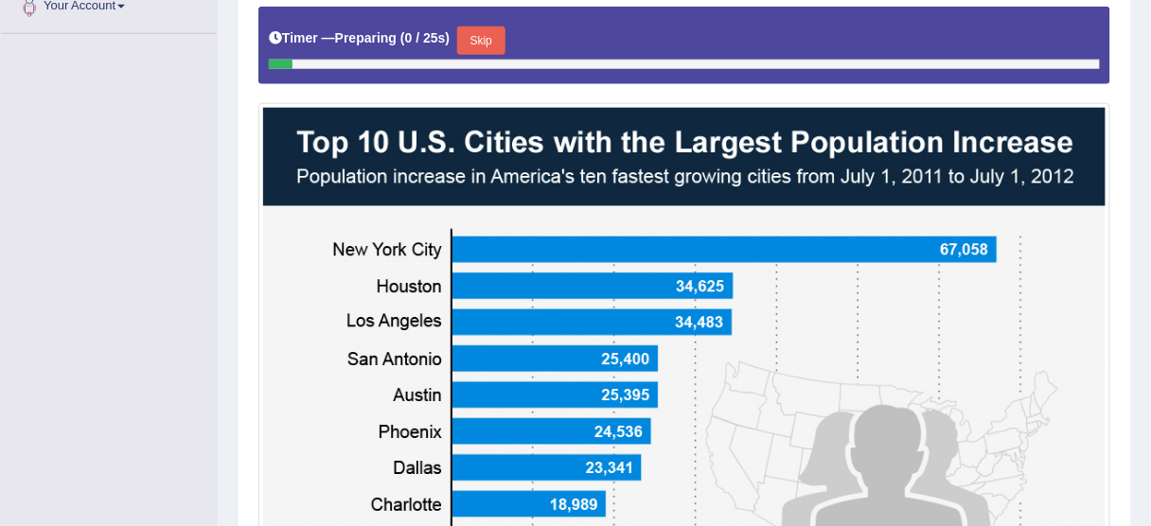
click at [487, 29] on button "Skip" at bounding box center [480, 41] width 47 height 28
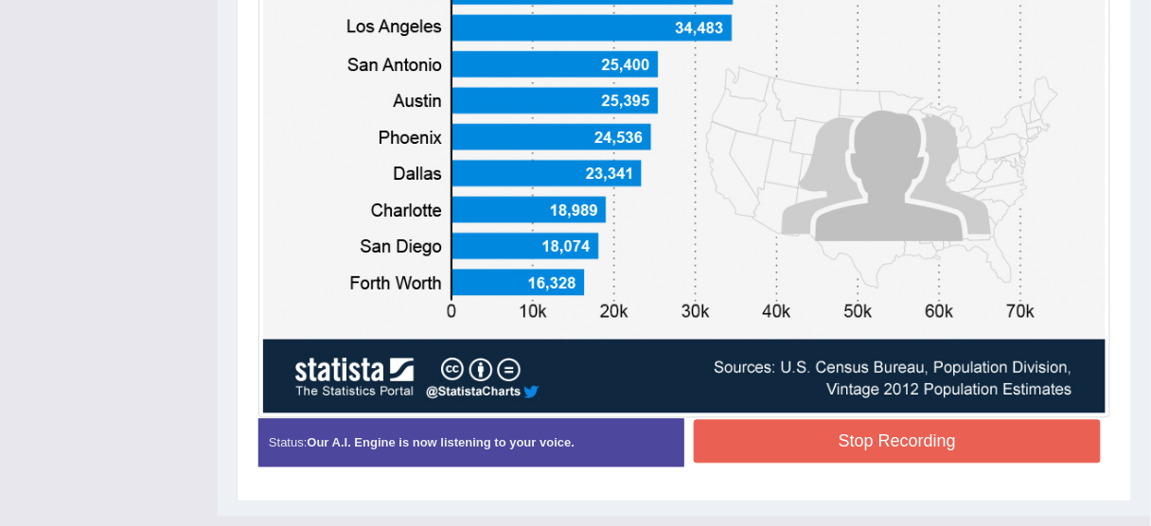
scroll to position [765, 0]
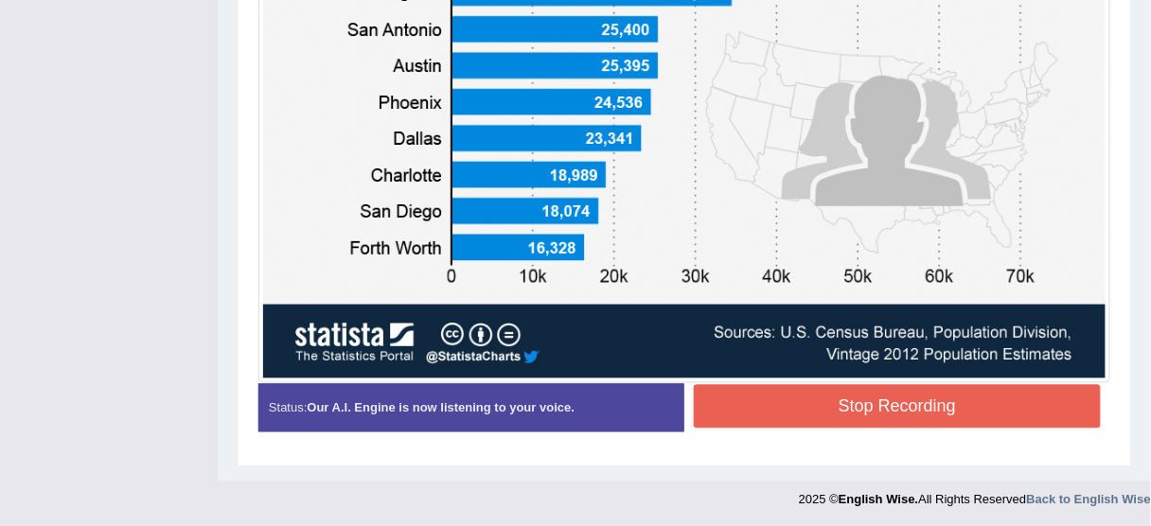
click at [777, 391] on button "Stop Recording" at bounding box center [897, 407] width 407 height 44
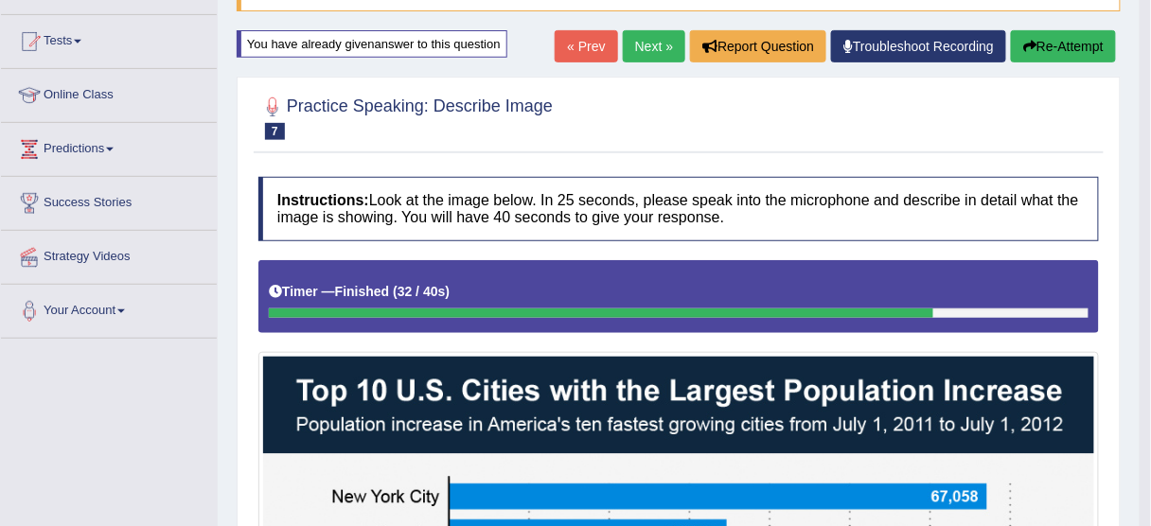
scroll to position [159, 0]
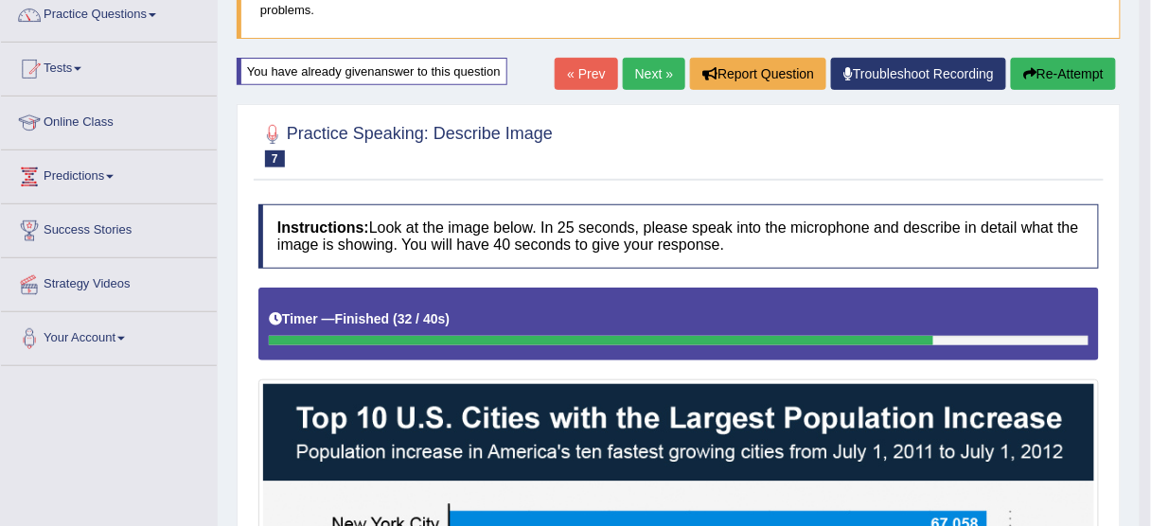
click at [1069, 77] on button "Re-Attempt" at bounding box center [1063, 74] width 105 height 32
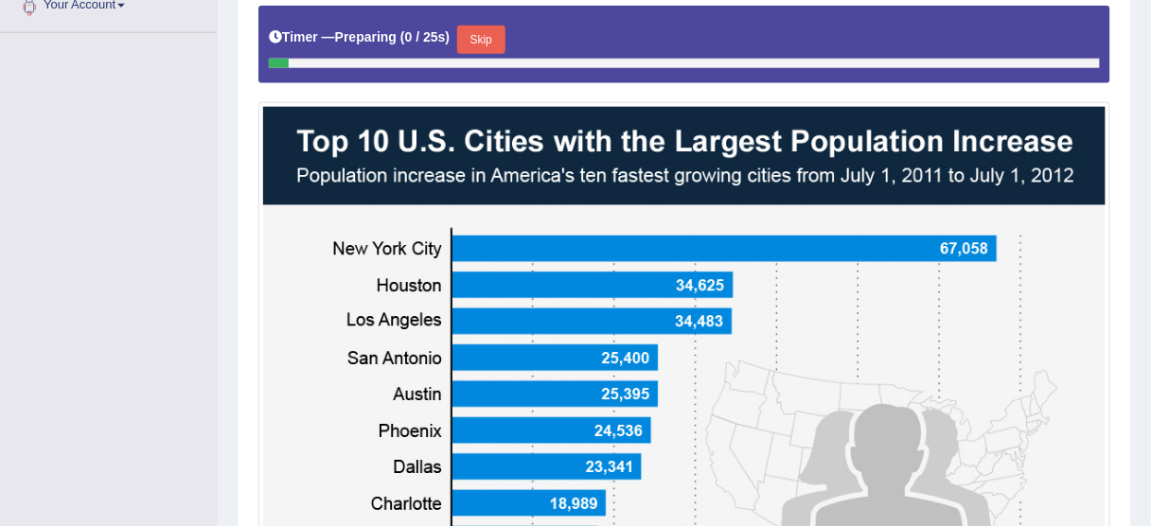
scroll to position [519, 0]
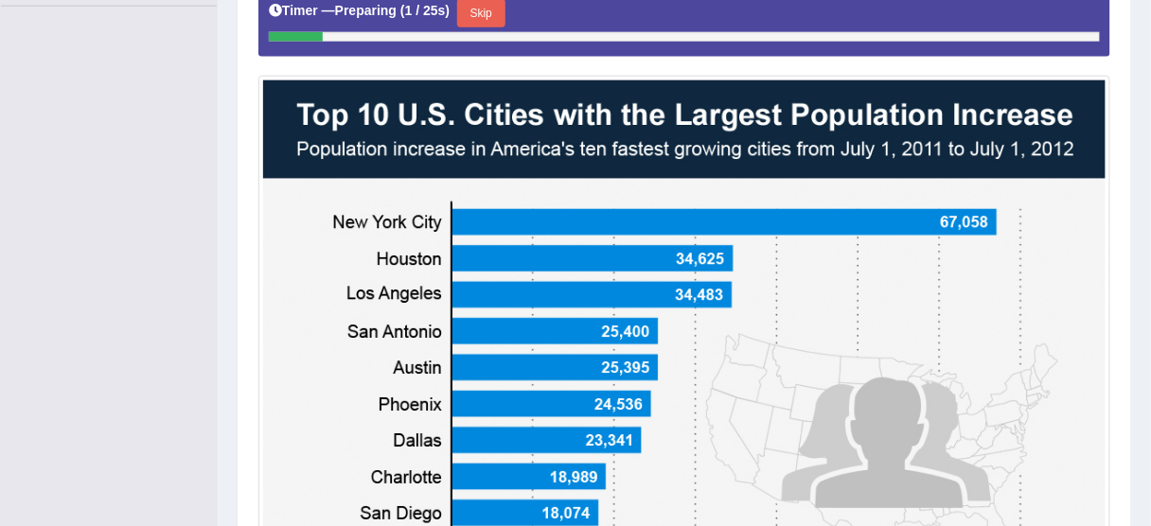
click at [485, 12] on button "Skip" at bounding box center [480, 13] width 47 height 28
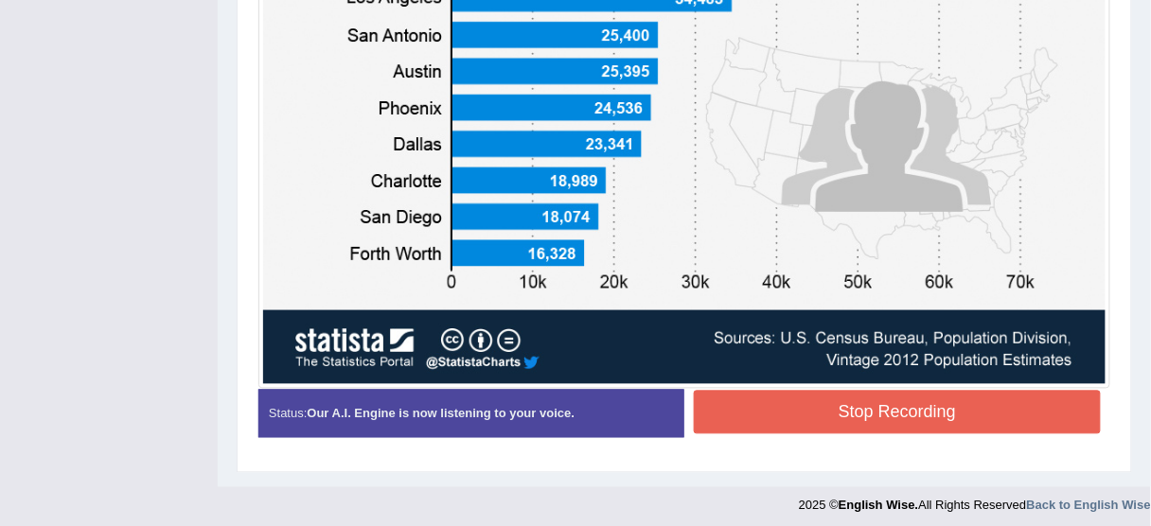
scroll to position [765, 0]
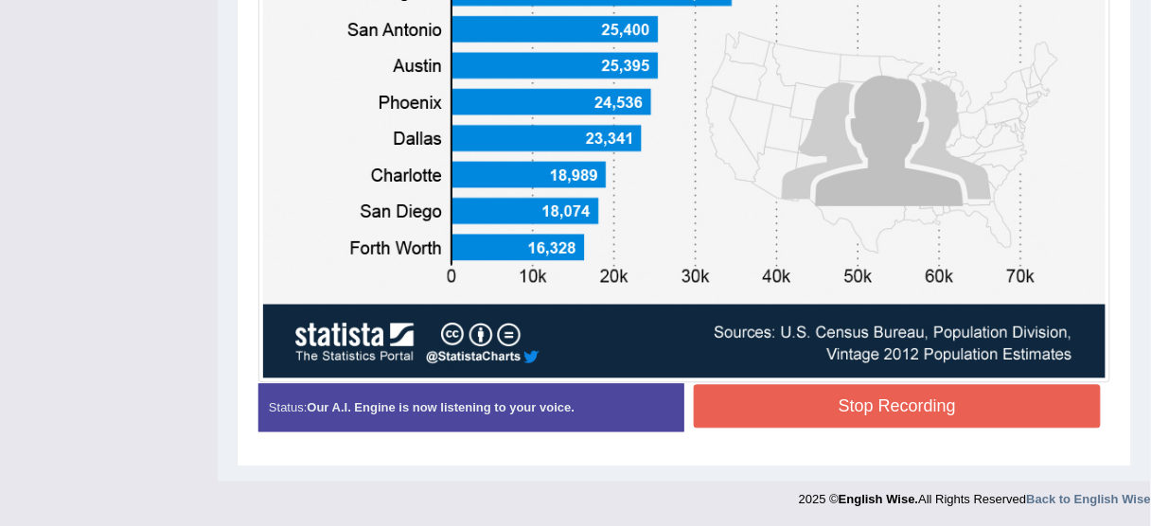
click at [866, 402] on button "Stop Recording" at bounding box center [897, 407] width 407 height 44
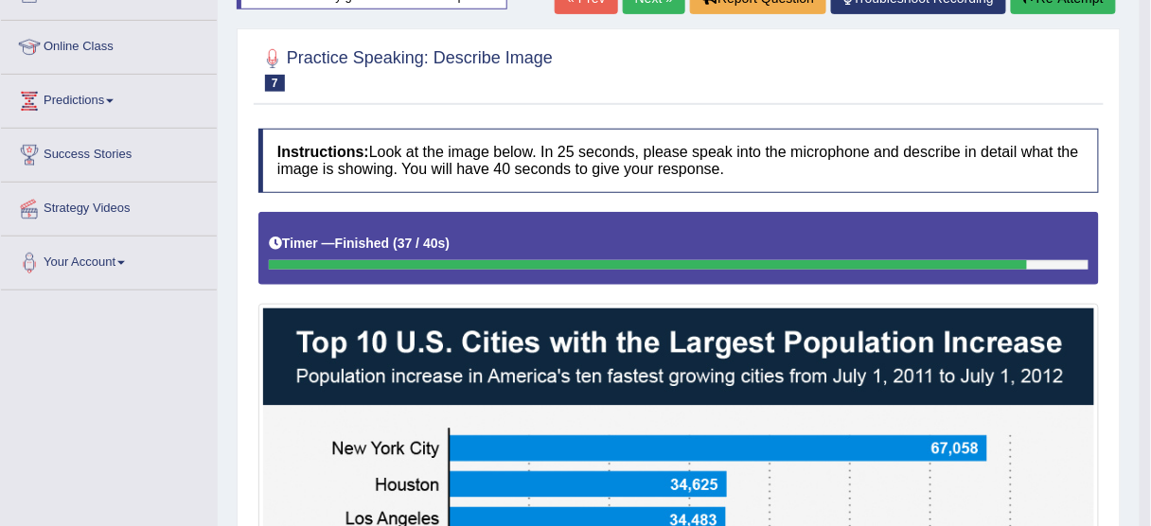
scroll to position [159, 0]
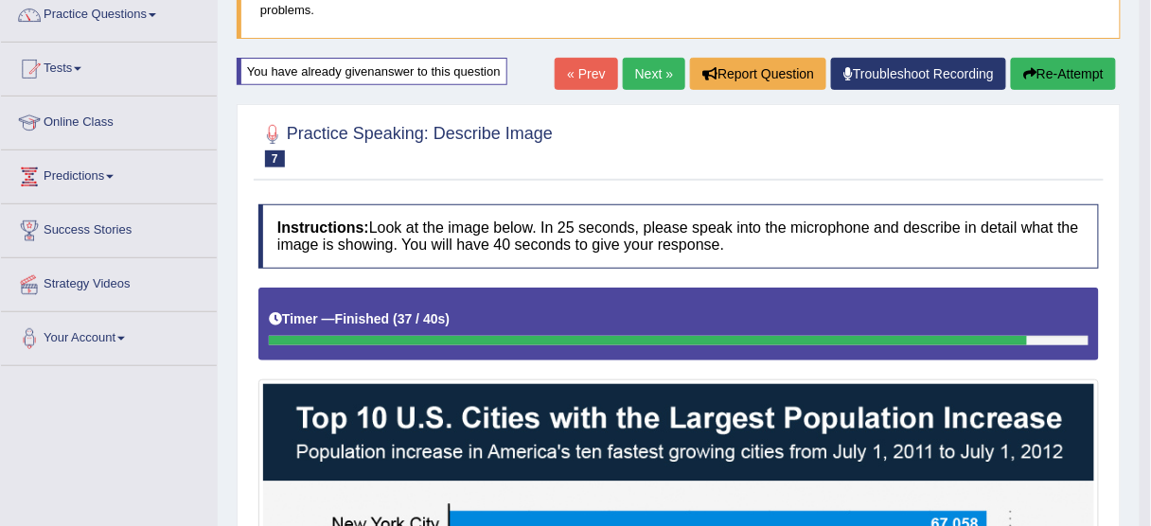
click at [1045, 70] on button "Re-Attempt" at bounding box center [1063, 74] width 105 height 32
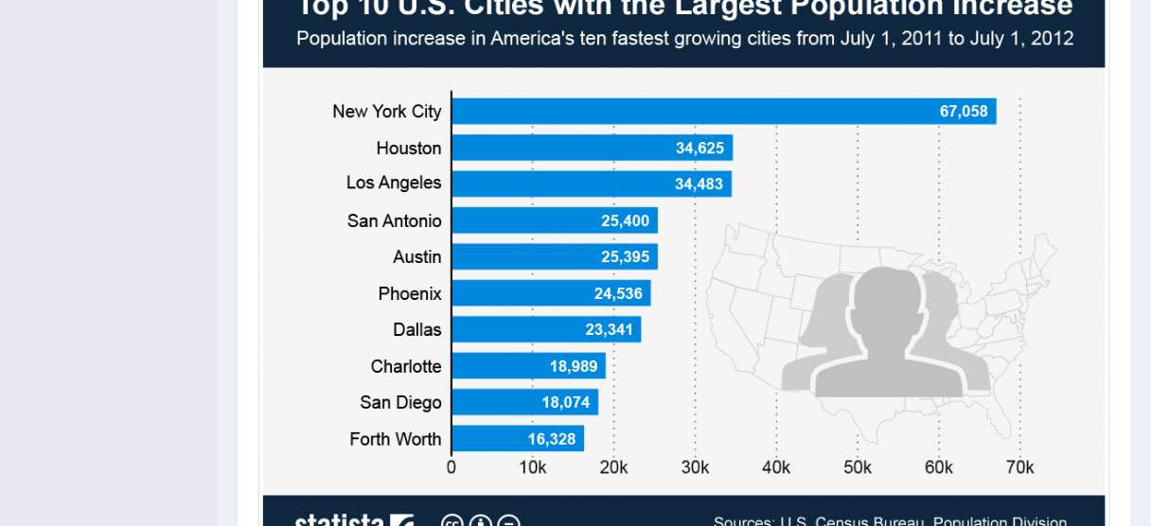
scroll to position [462, 0]
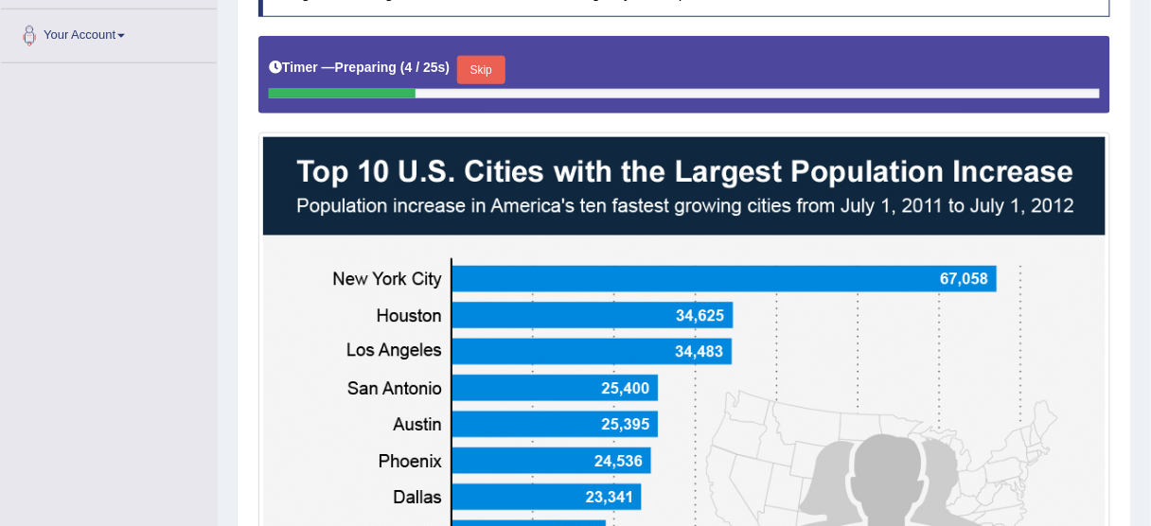
click at [486, 61] on button "Skip" at bounding box center [480, 70] width 47 height 28
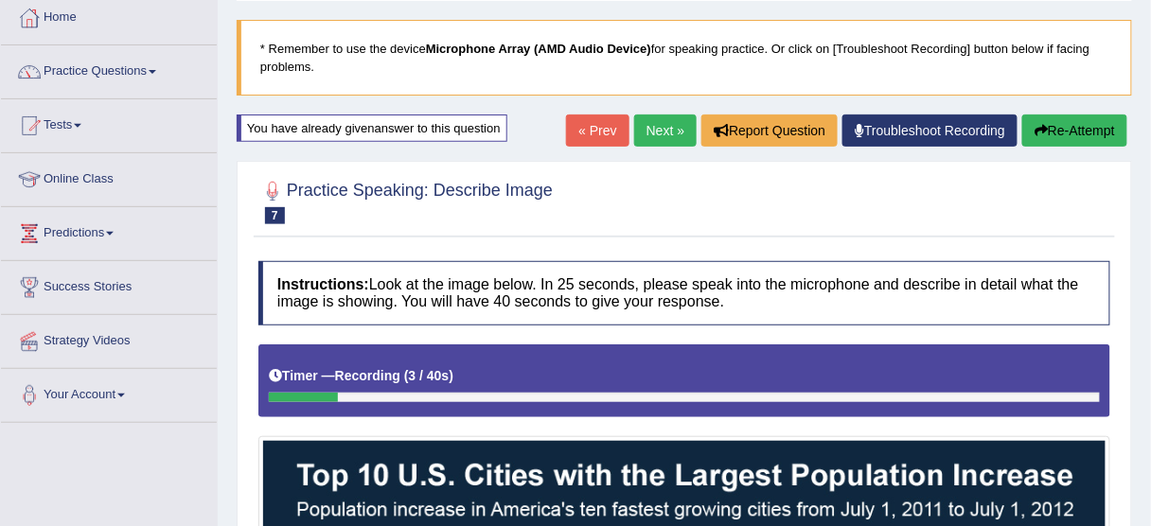
scroll to position [83, 0]
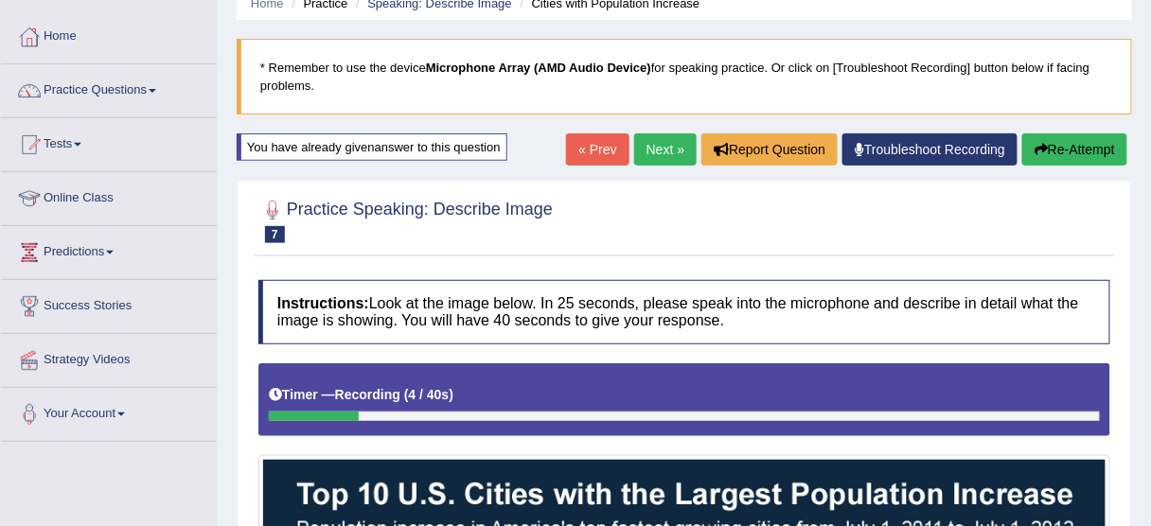
click at [1068, 148] on button "Re-Attempt" at bounding box center [1074, 149] width 105 height 32
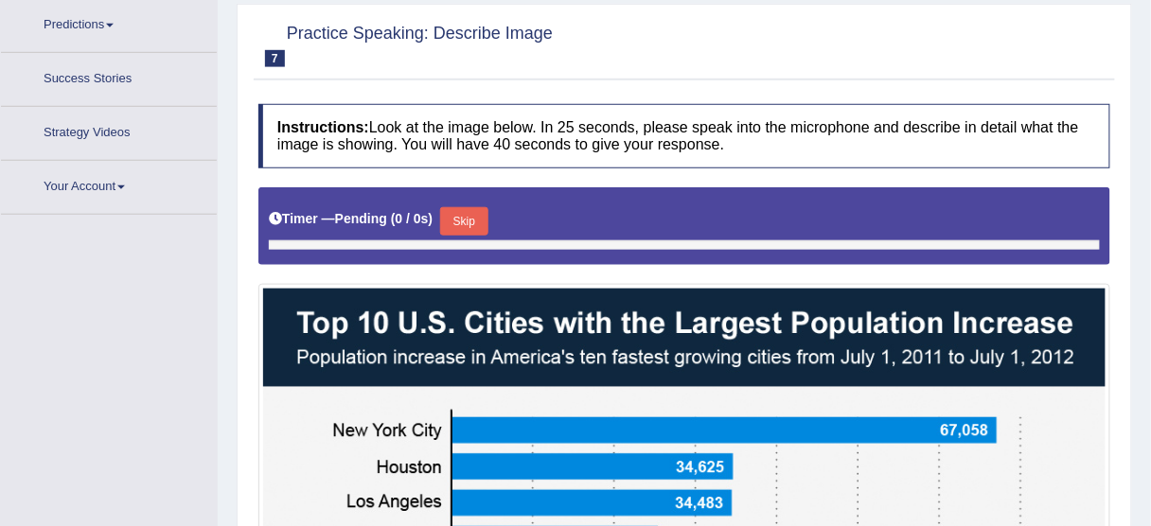
scroll to position [367, 0]
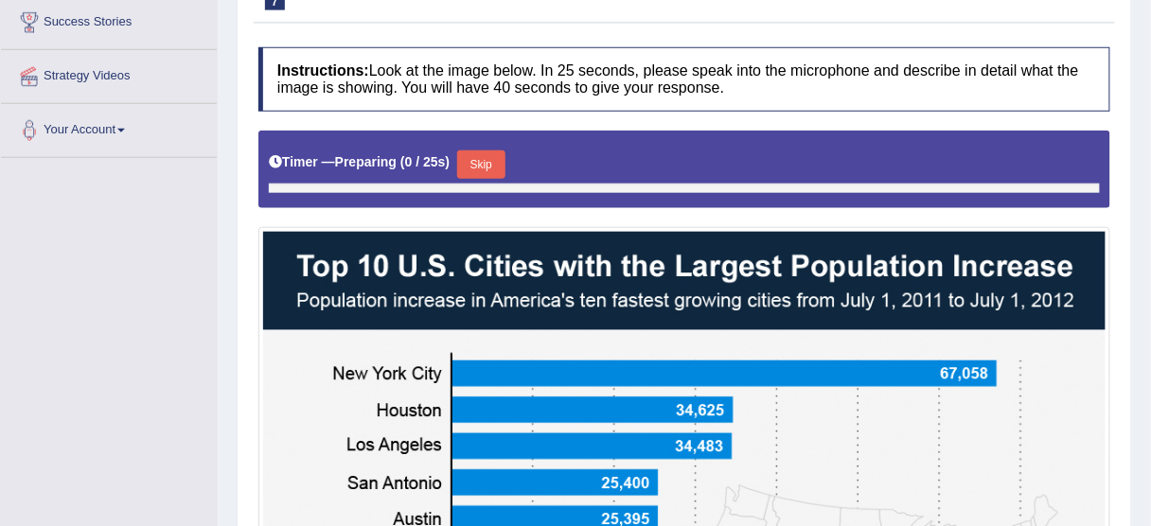
click at [474, 213] on div at bounding box center [684, 484] width 852 height 706
click at [486, 159] on button "Skip" at bounding box center [480, 164] width 47 height 28
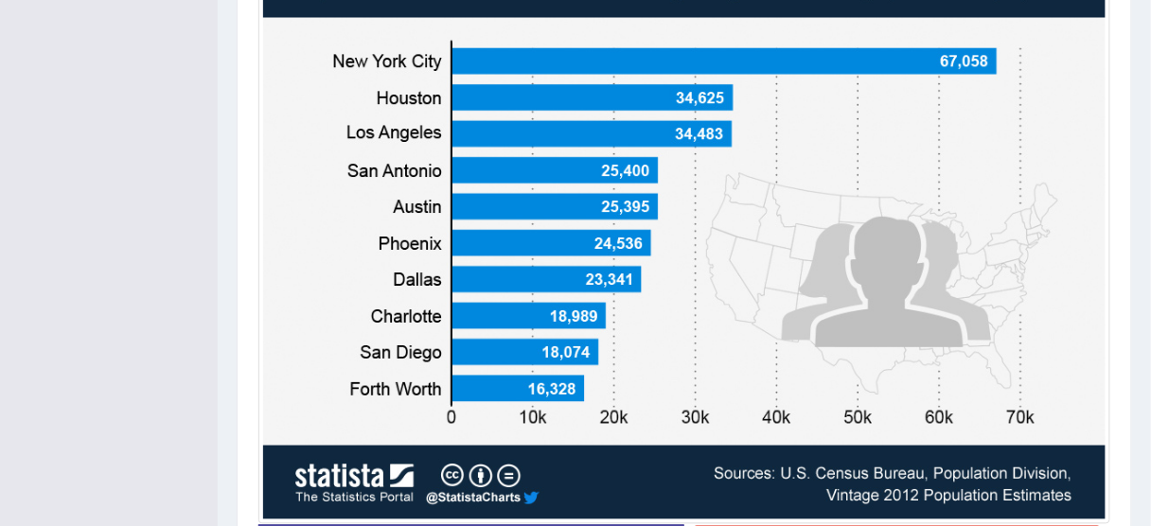
scroll to position [765, 0]
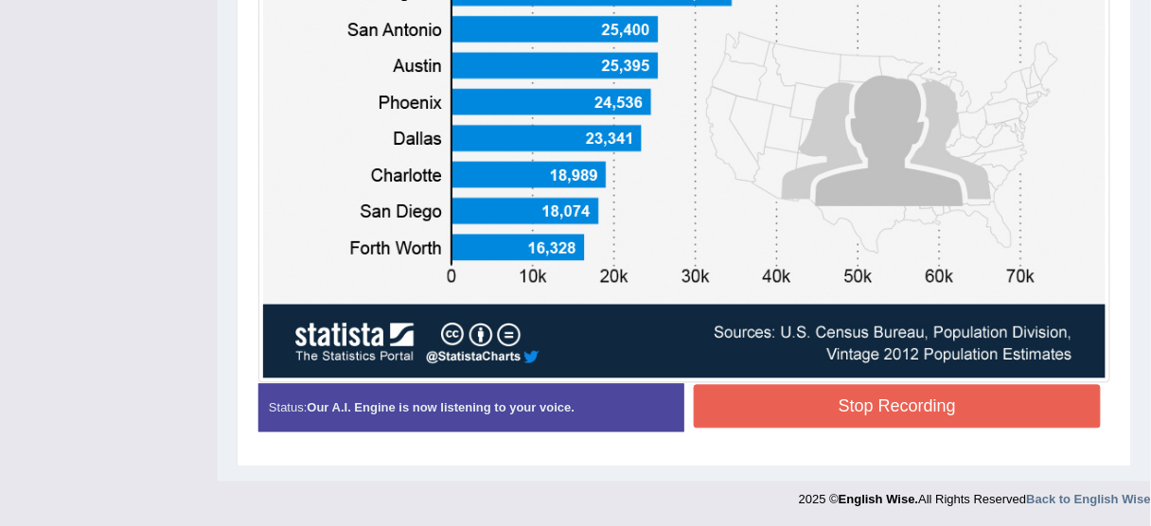
click at [751, 385] on button "Stop Recording" at bounding box center [897, 407] width 407 height 44
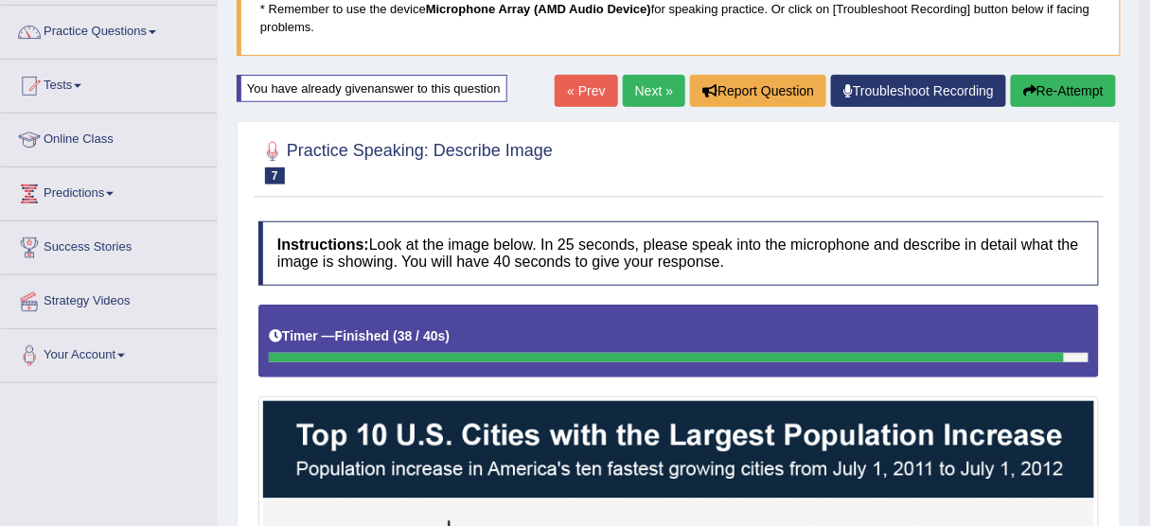
scroll to position [83, 0]
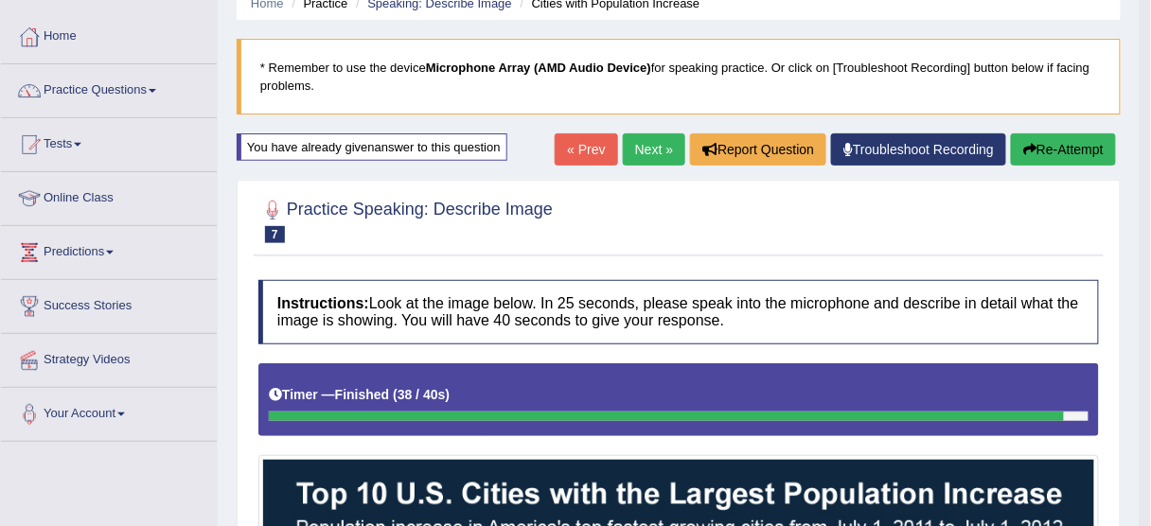
click at [1037, 155] on button "Re-Attempt" at bounding box center [1063, 149] width 105 height 32
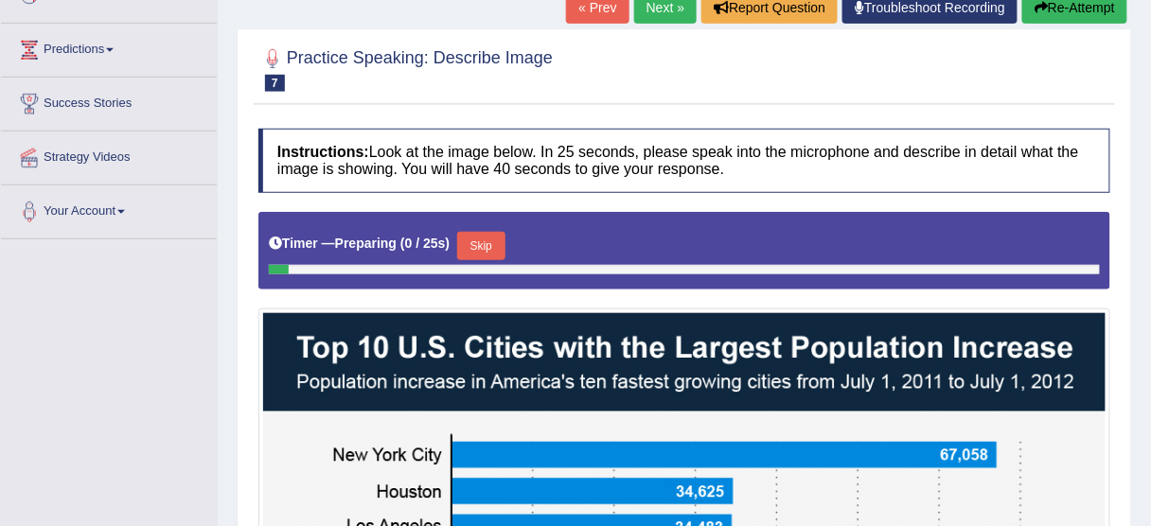
scroll to position [310, 0]
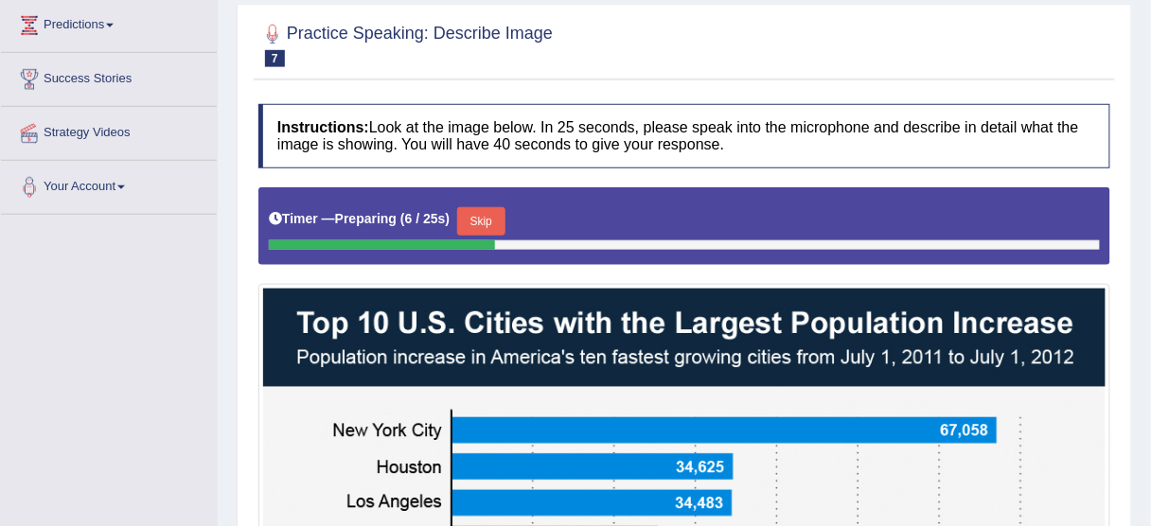
click at [498, 222] on button "Skip" at bounding box center [480, 221] width 47 height 28
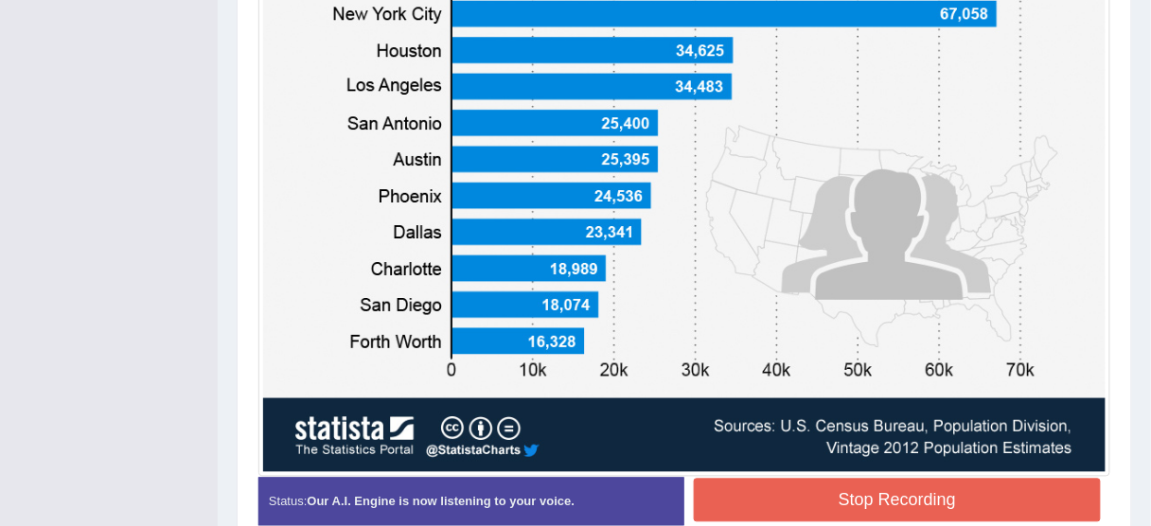
scroll to position [765, 0]
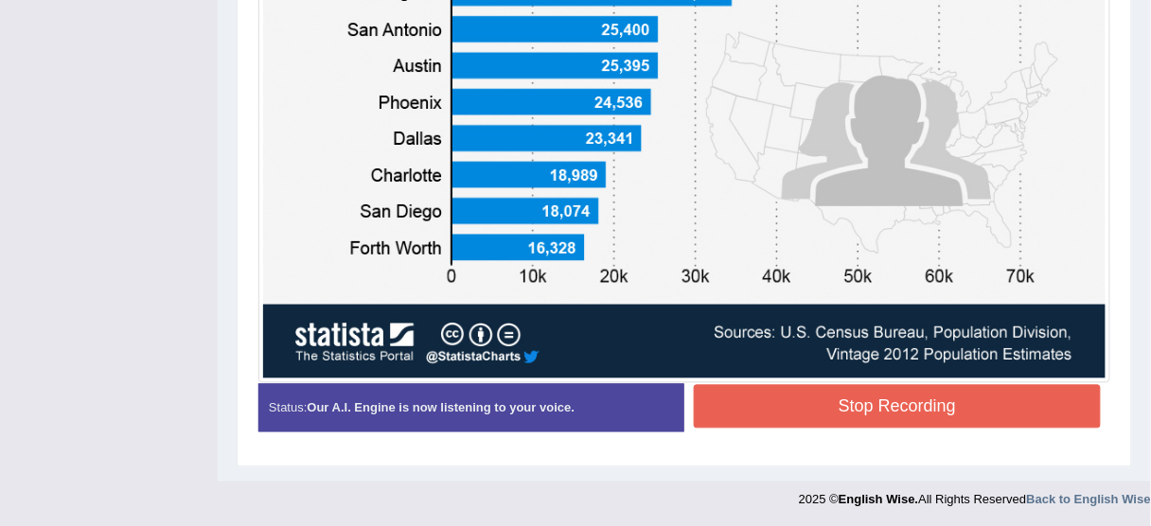
click at [767, 415] on button "Stop Recording" at bounding box center [897, 407] width 407 height 44
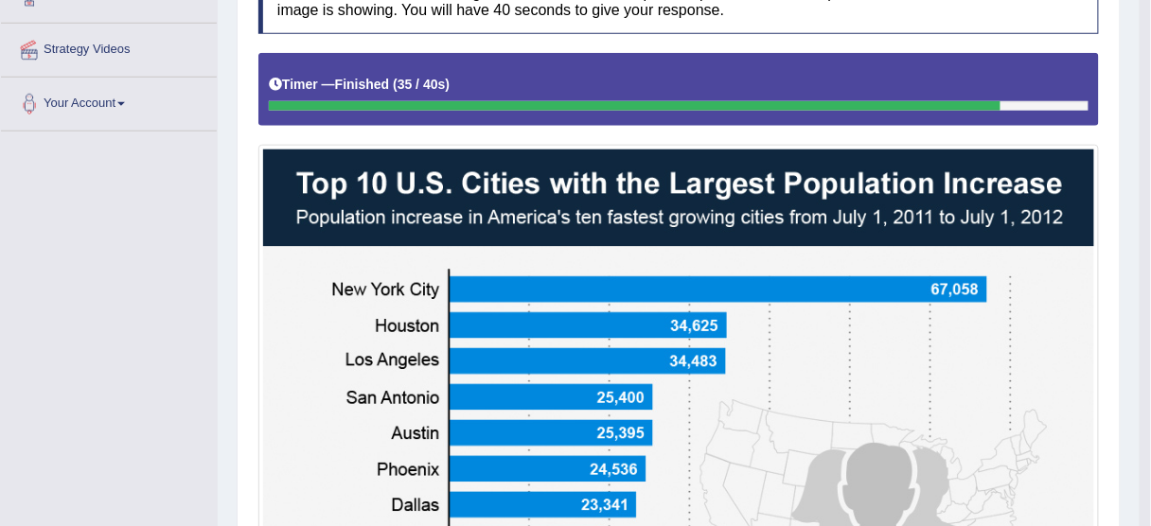
scroll to position [235, 0]
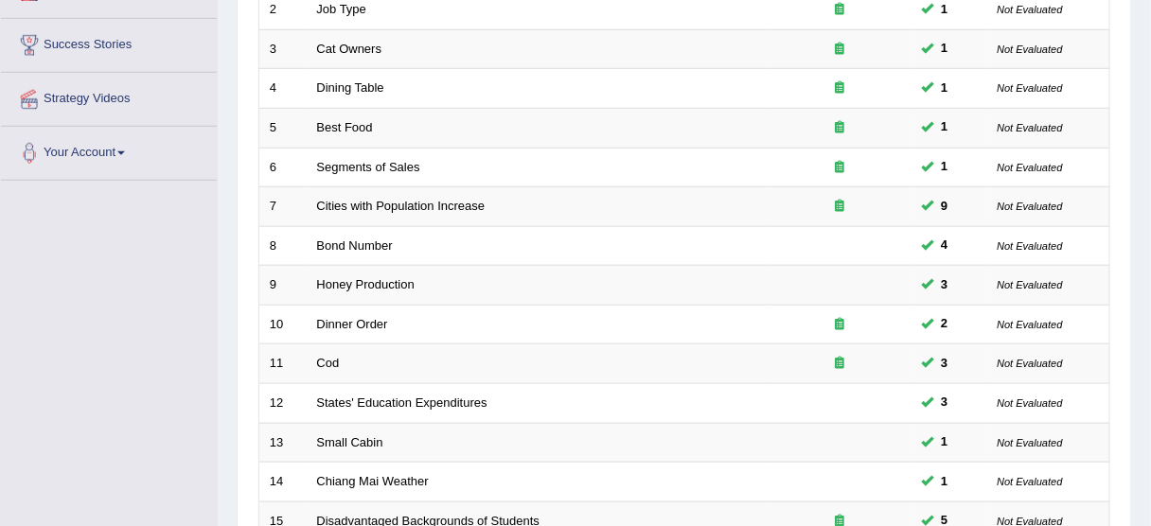
scroll to position [345, 0]
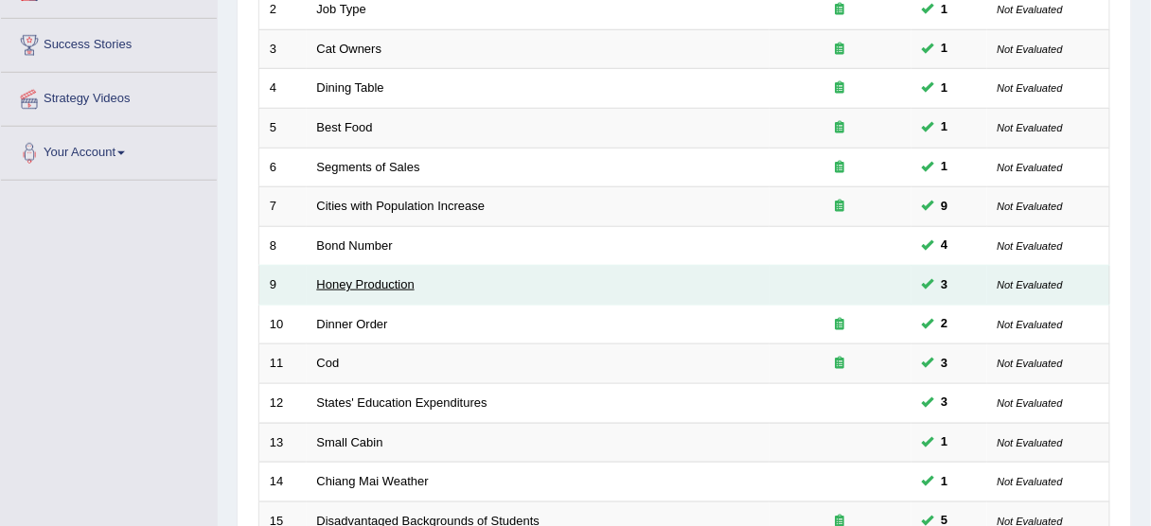
click at [357, 277] on link "Honey Production" at bounding box center [365, 284] width 97 height 14
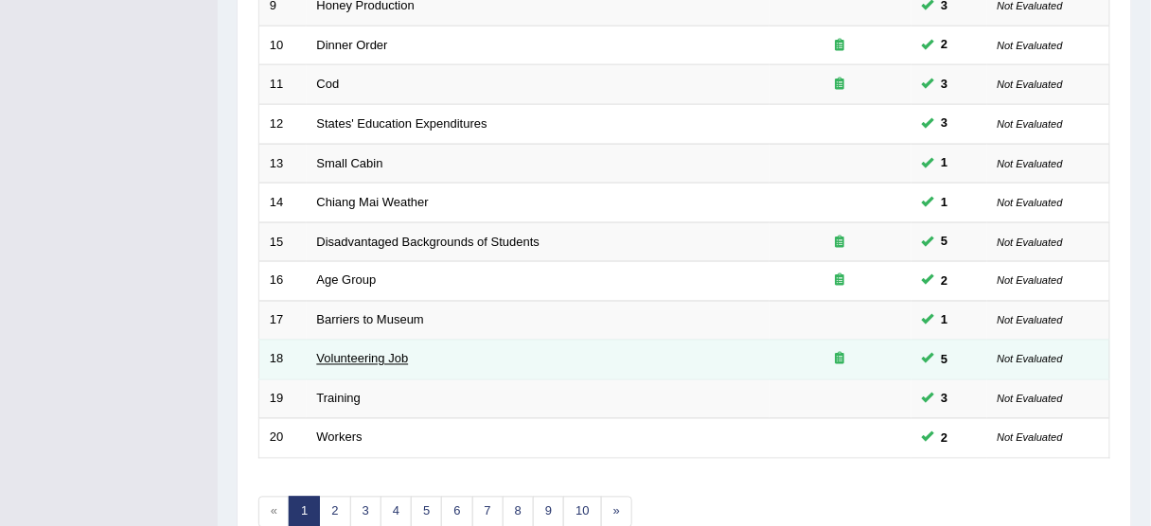
click at [343, 355] on link "Volunteering Job" at bounding box center [363, 359] width 92 height 14
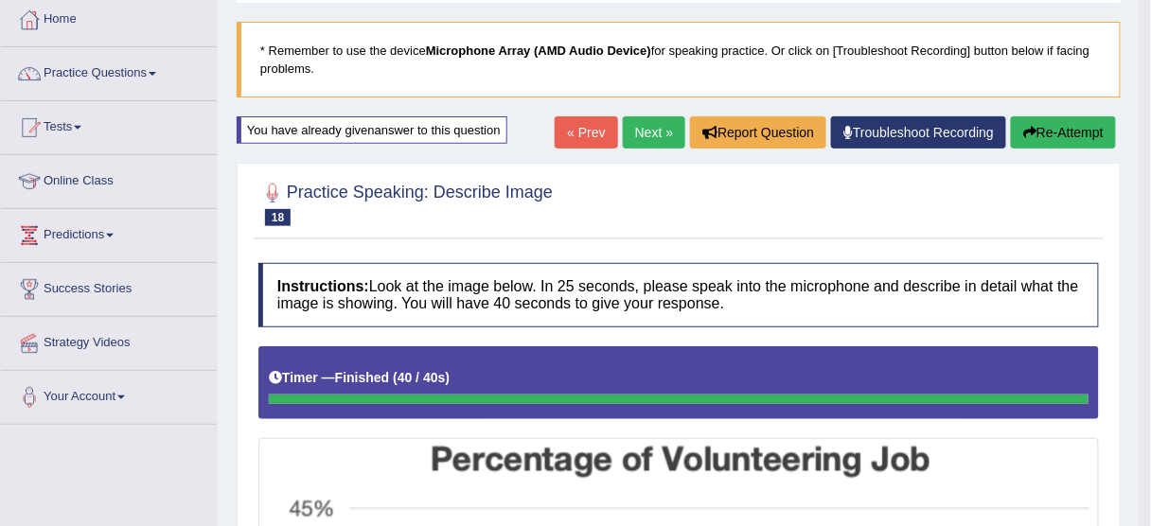
scroll to position [35, 0]
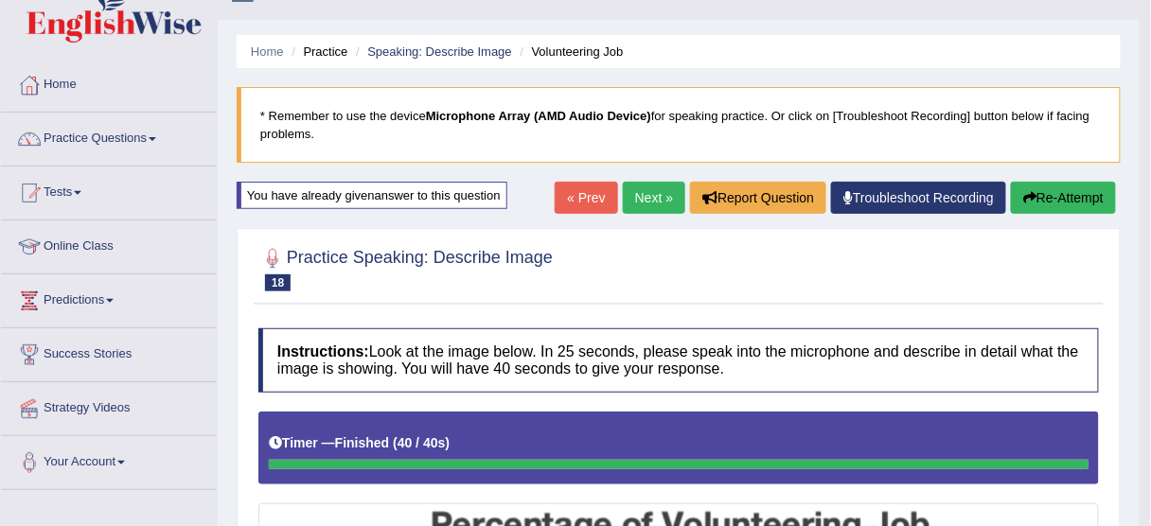
click at [1061, 197] on button "Re-Attempt" at bounding box center [1063, 198] width 105 height 32
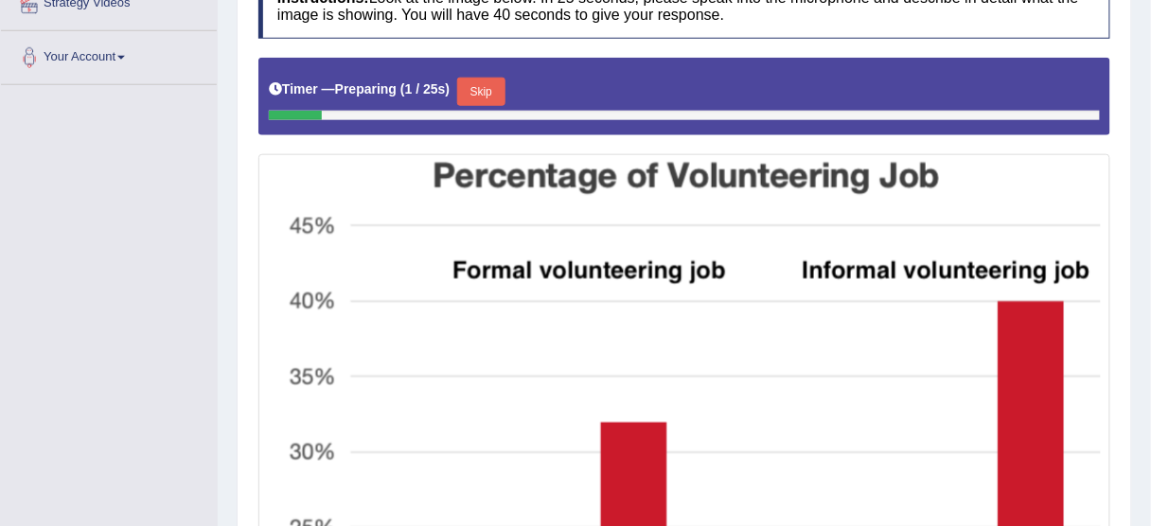
click at [499, 95] on button "Skip" at bounding box center [480, 92] width 47 height 28
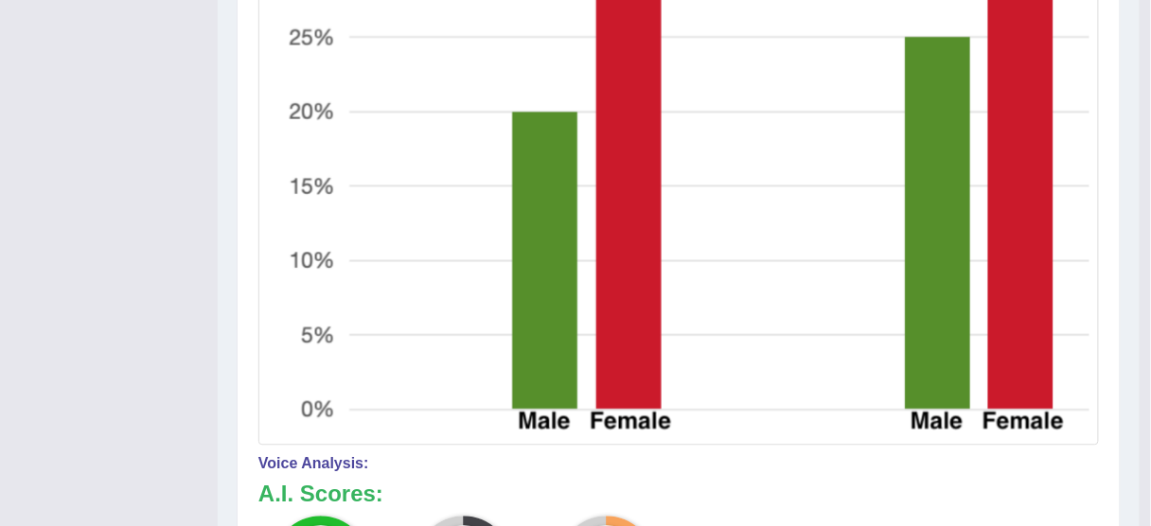
scroll to position [818, 0]
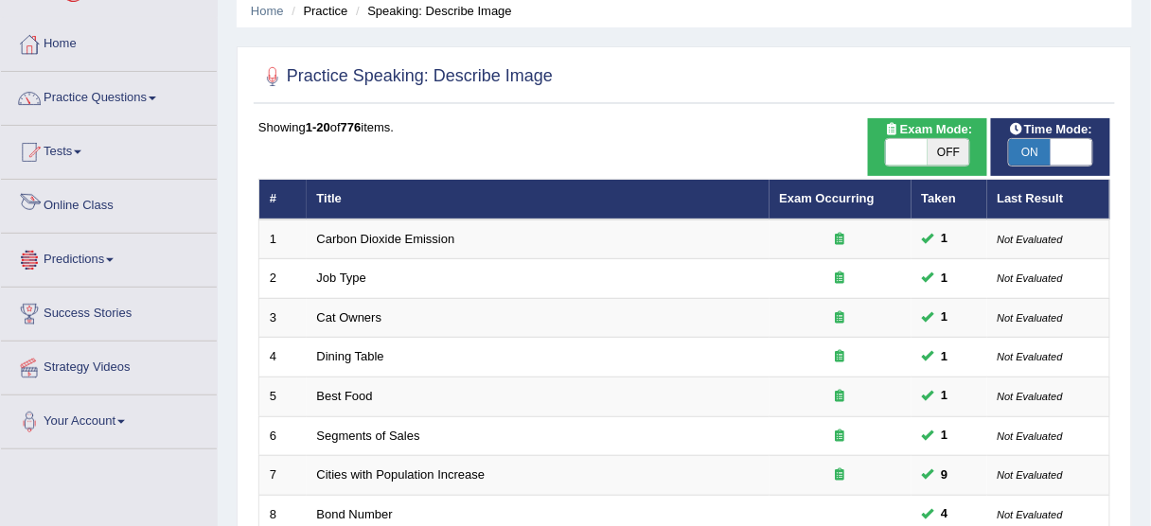
scroll to position [6, 0]
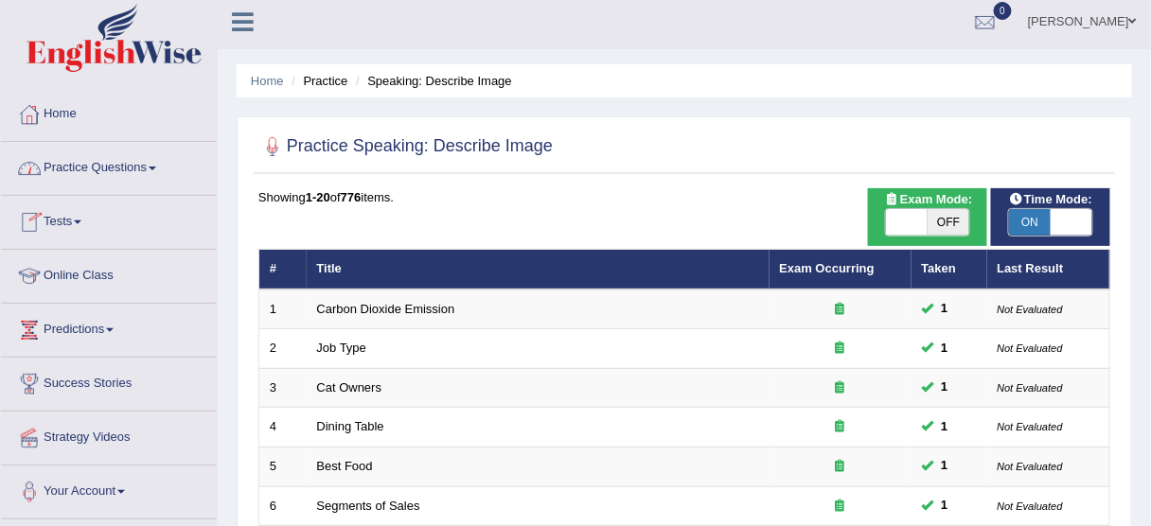
click at [115, 161] on link "Practice Questions" at bounding box center [109, 165] width 216 height 47
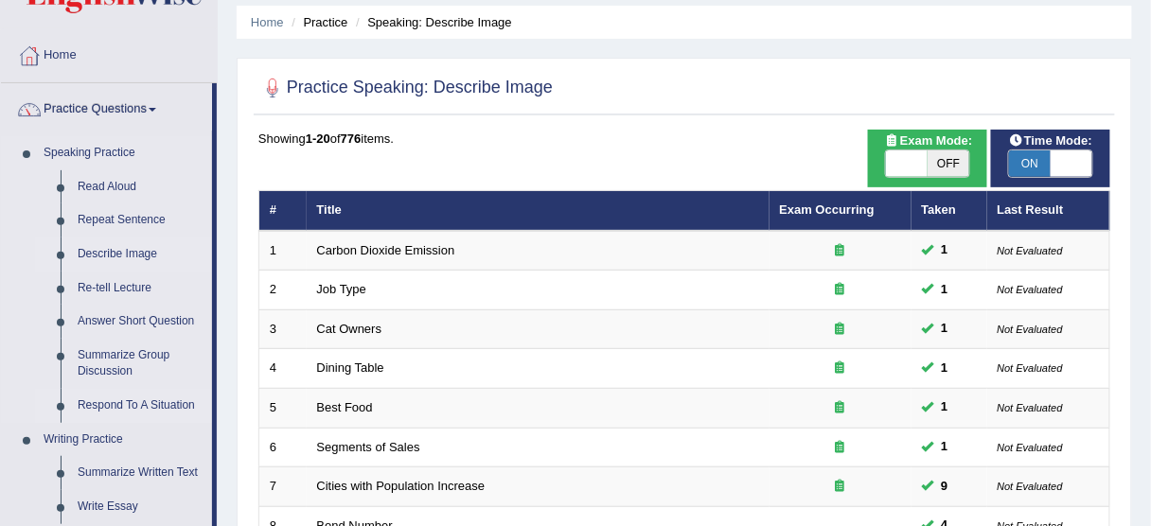
scroll to position [157, 0]
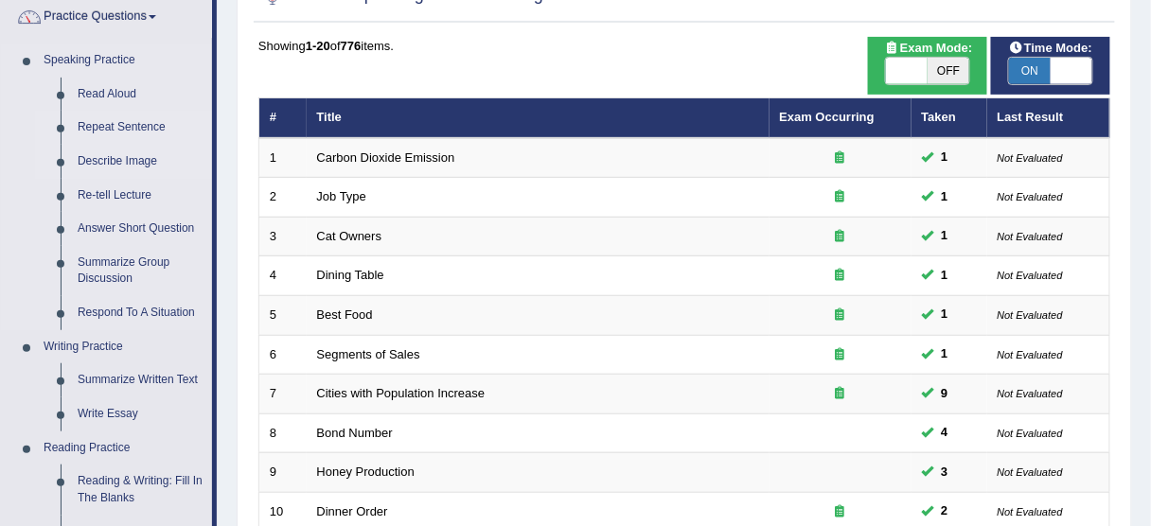
click at [129, 131] on link "Repeat Sentence" at bounding box center [140, 128] width 143 height 34
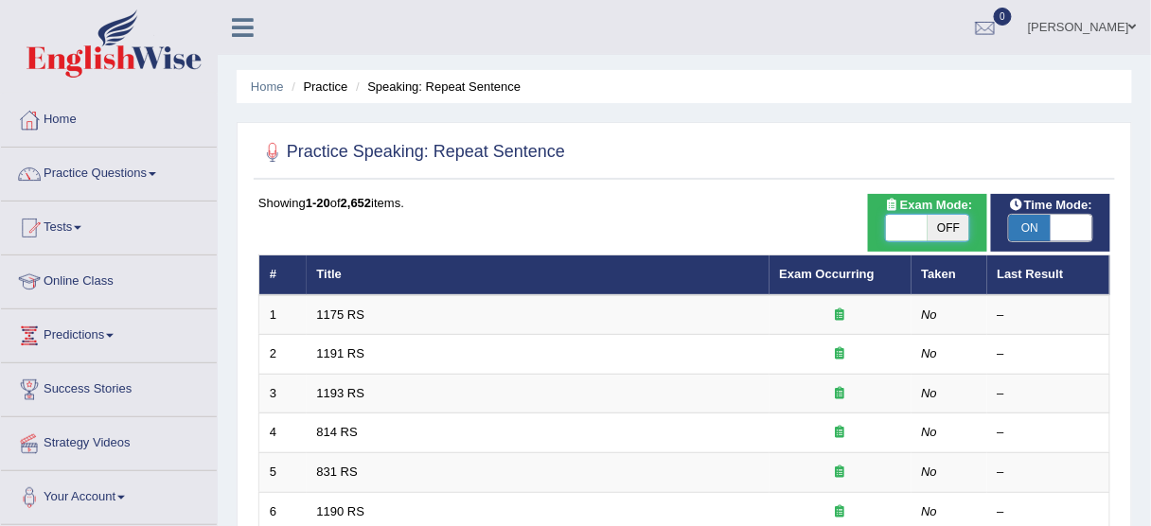
click at [907, 221] on span at bounding box center [907, 228] width 42 height 27
checkbox input "true"
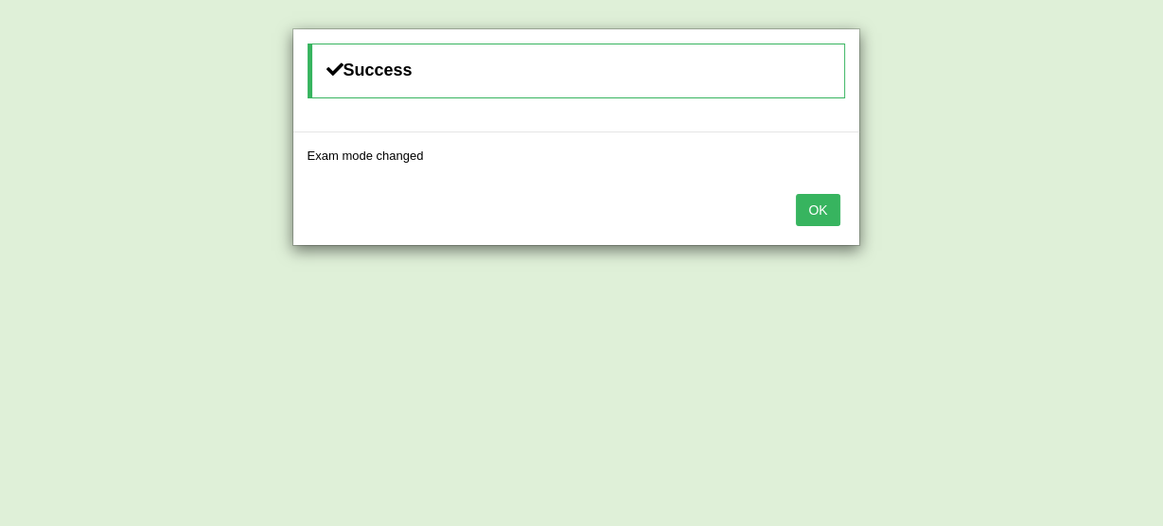
click at [812, 203] on button "OK" at bounding box center [818, 210] width 44 height 32
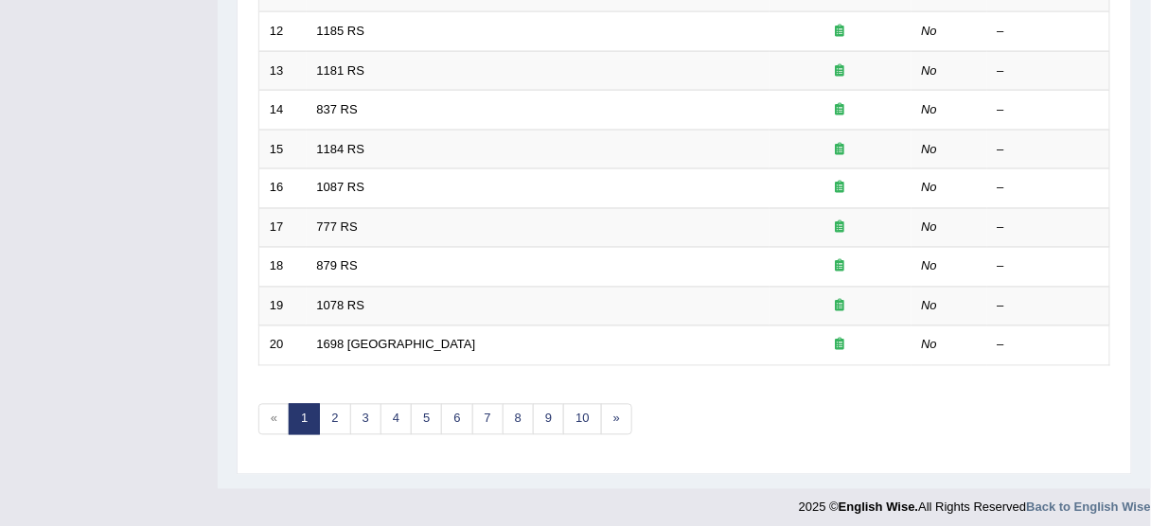
scroll to position [718, 0]
click at [580, 402] on link "10" at bounding box center [582, 417] width 38 height 31
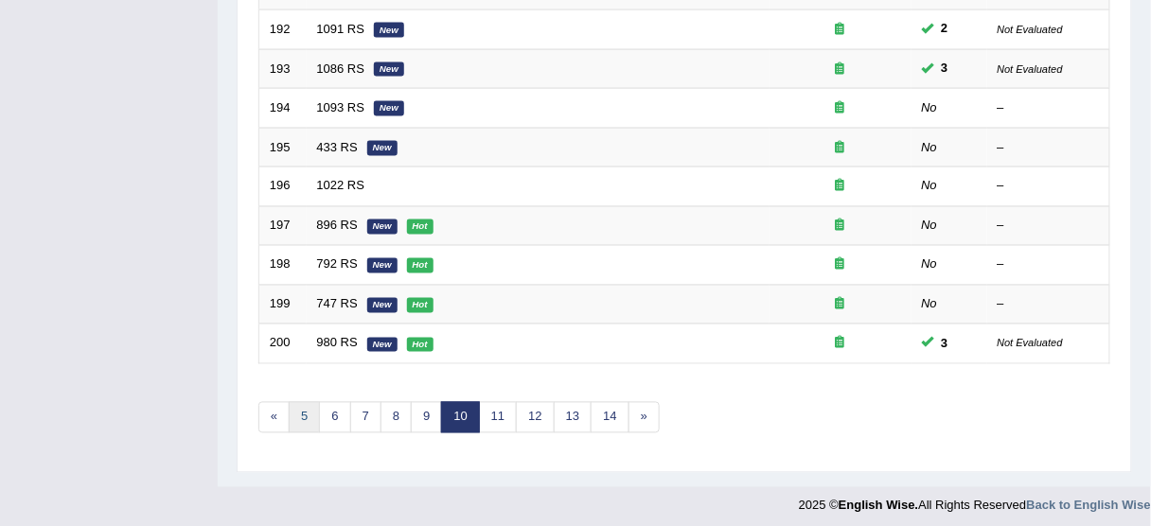
click at [307, 416] on link "5" at bounding box center [304, 417] width 31 height 31
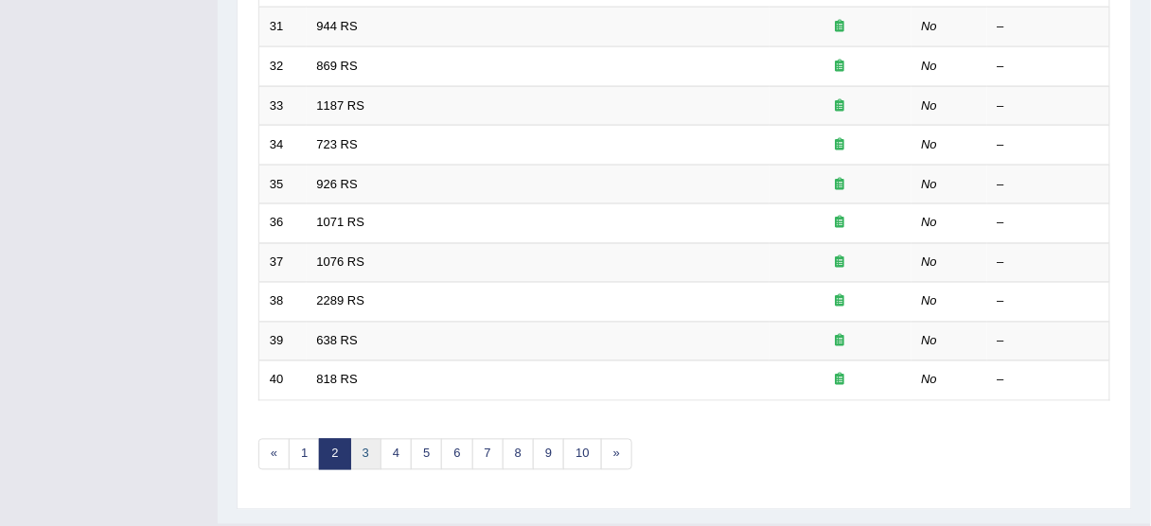
scroll to position [681, 0]
click at [362, 442] on link "3" at bounding box center [365, 454] width 31 height 31
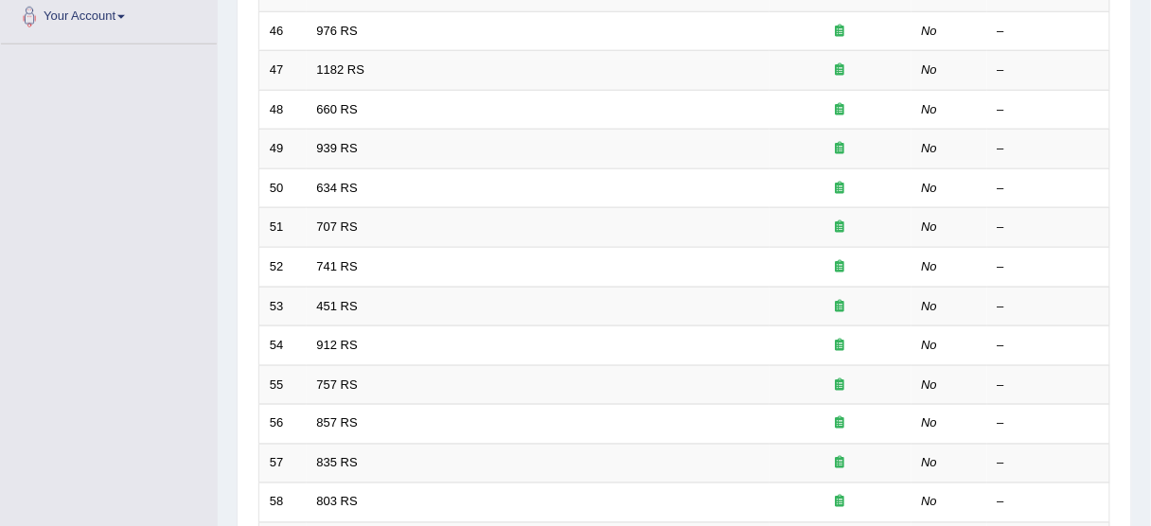
scroll to position [606, 0]
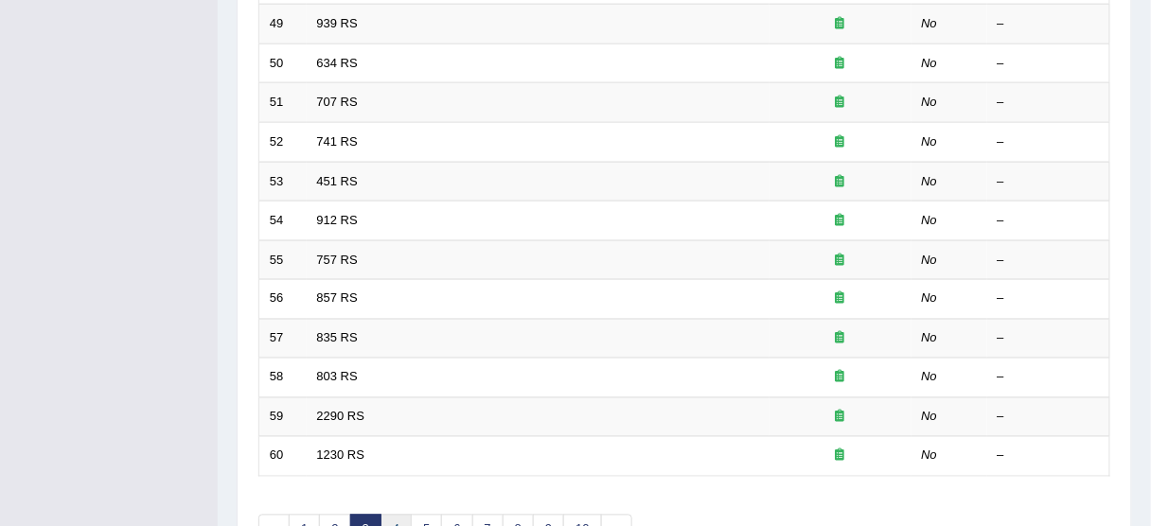
click at [394, 519] on link "4" at bounding box center [395, 530] width 31 height 31
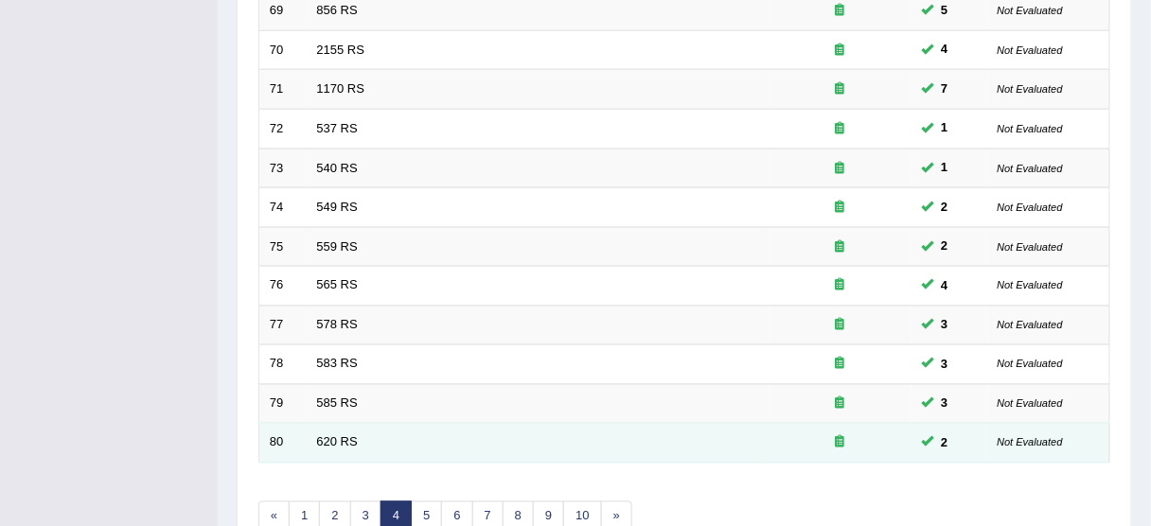
scroll to position [718, 0]
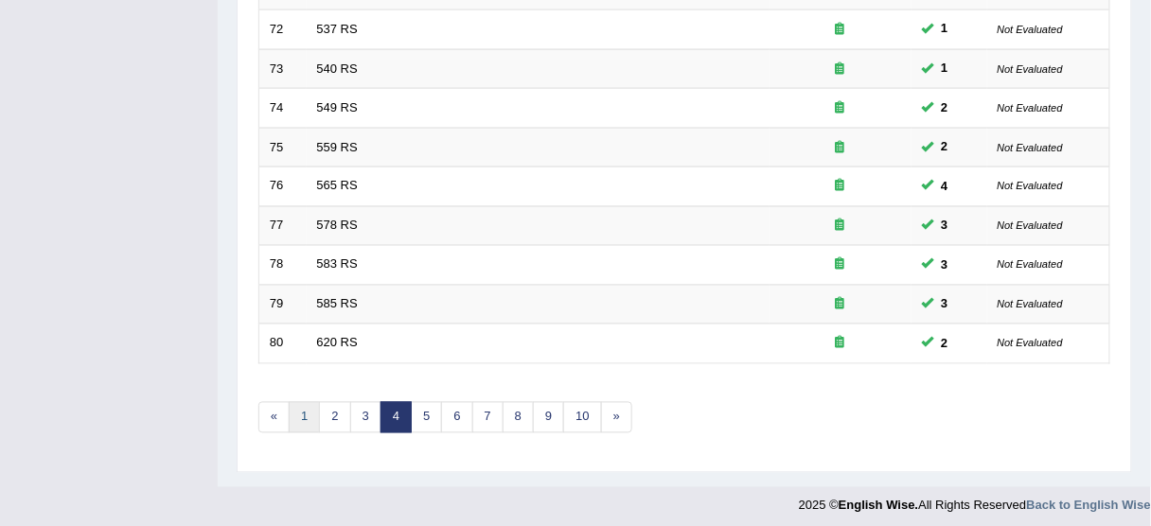
click at [313, 417] on link "1" at bounding box center [304, 417] width 31 height 31
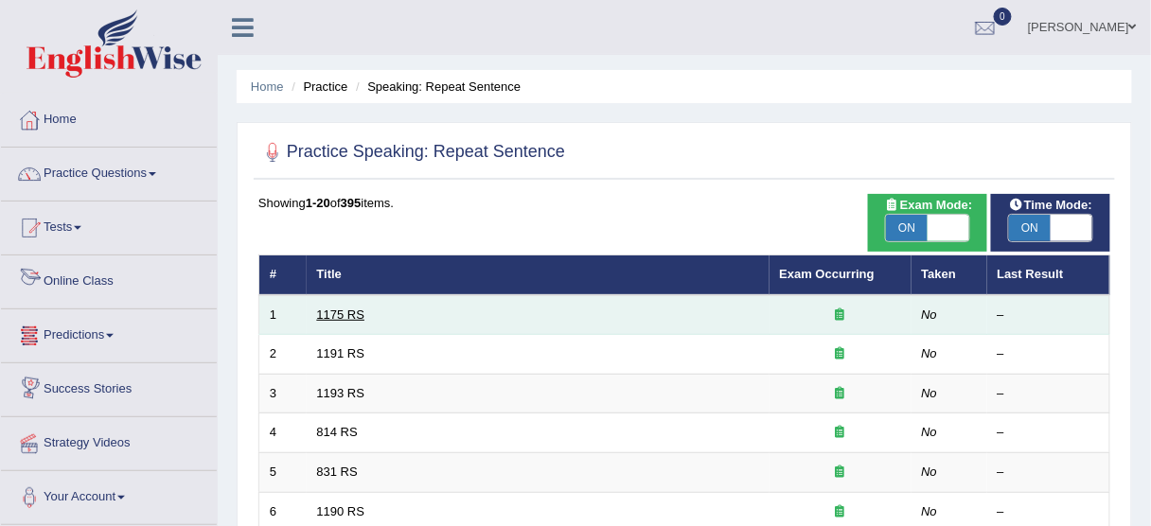
click at [330, 310] on link "1175 RS" at bounding box center [341, 315] width 48 height 14
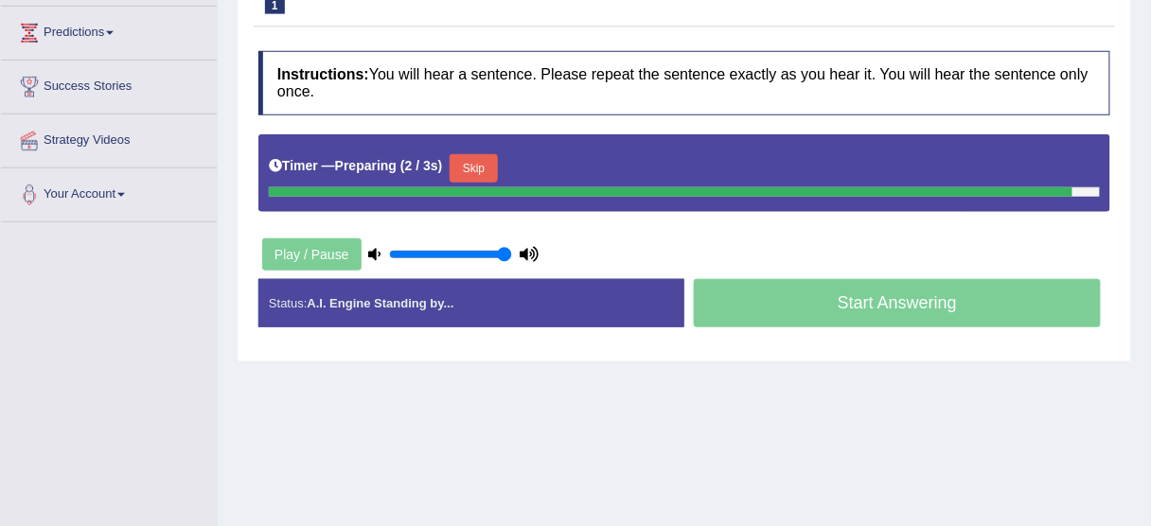
click at [486, 170] on button "Skip" at bounding box center [473, 168] width 47 height 28
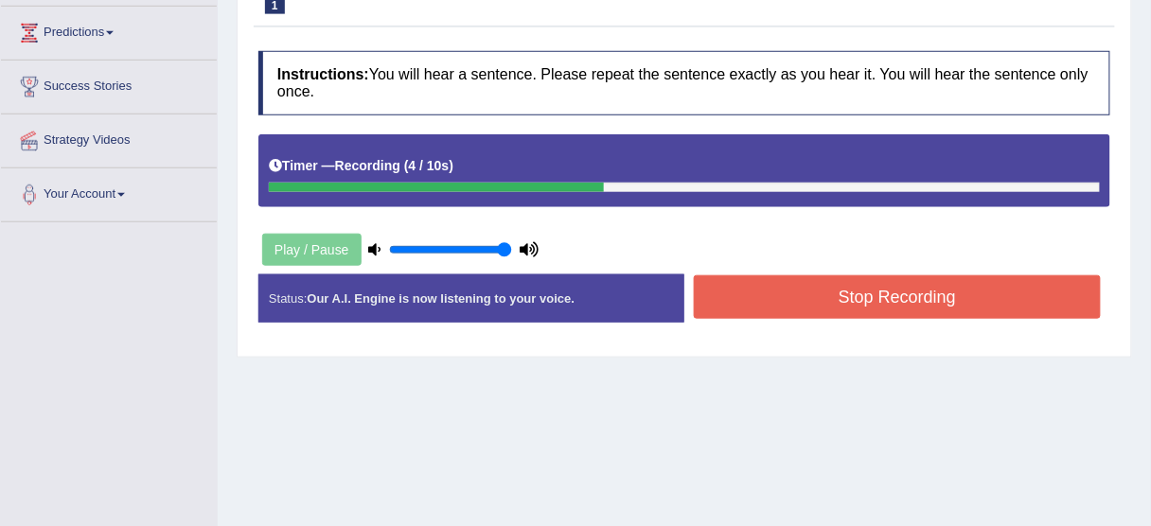
click at [816, 297] on button "Stop Recording" at bounding box center [897, 297] width 407 height 44
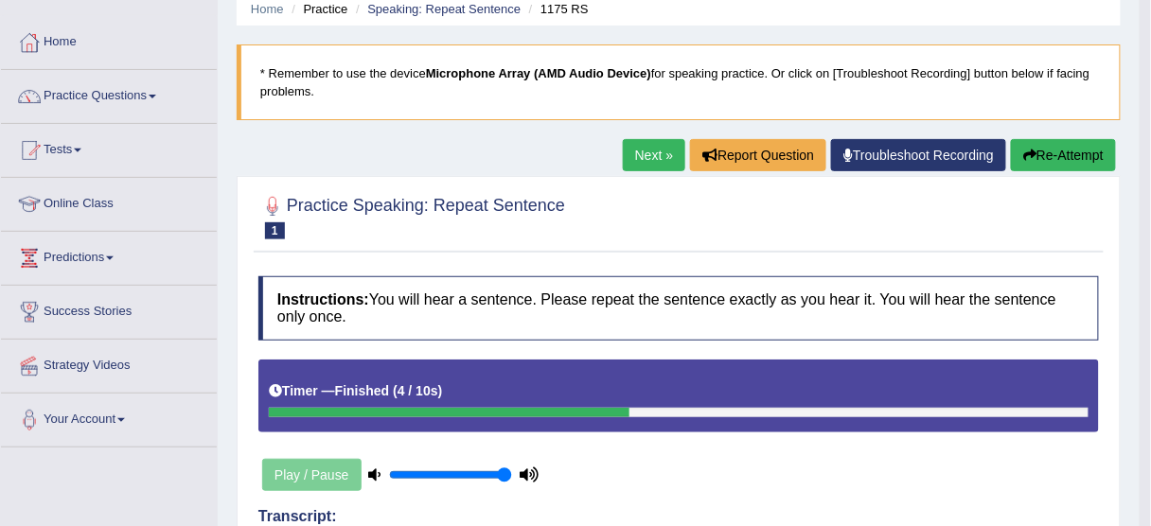
scroll to position [76, 0]
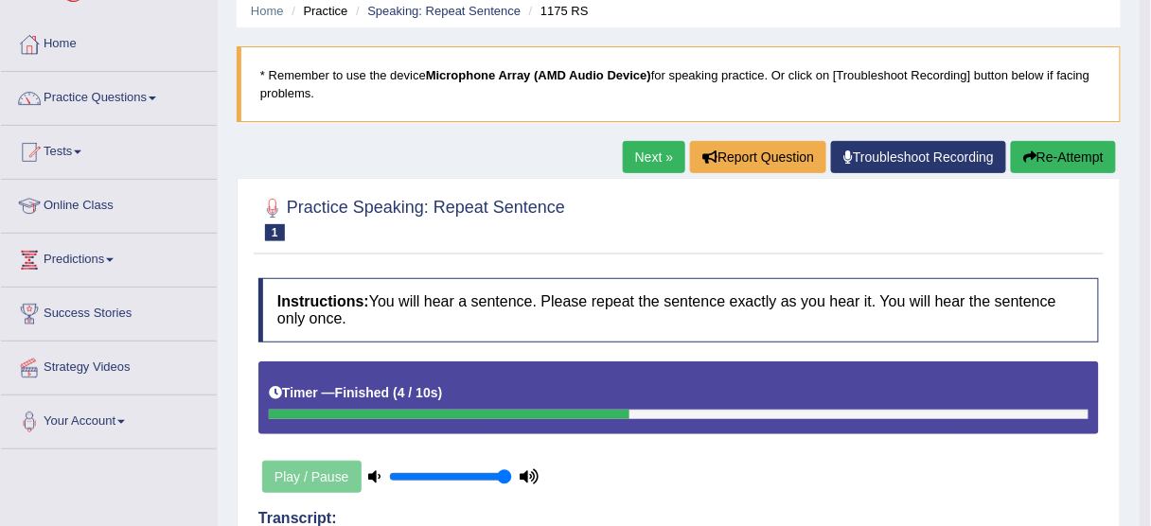
click at [647, 166] on link "Next »" at bounding box center [654, 157] width 62 height 32
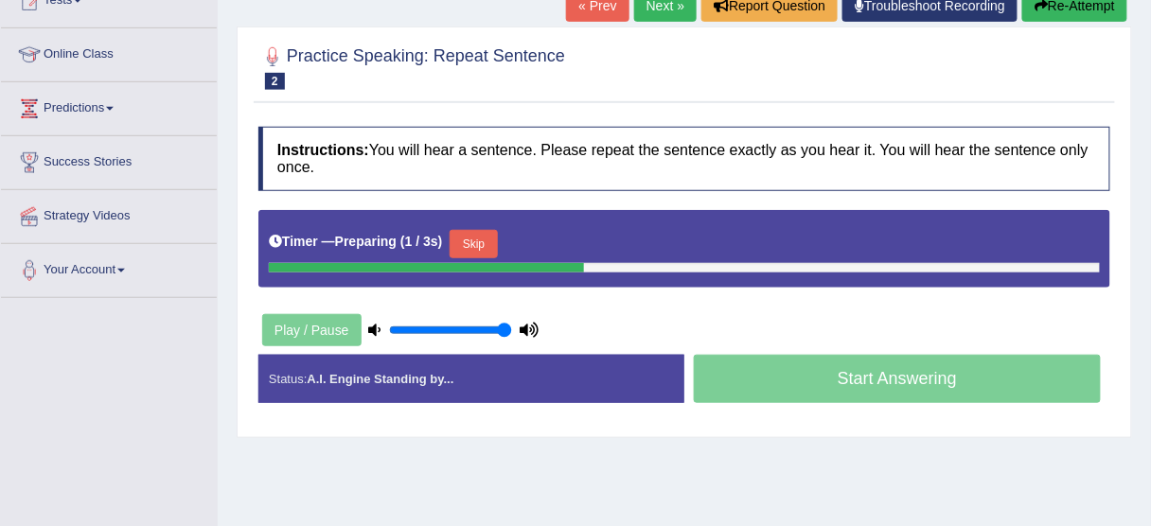
click at [491, 245] on button "Skip" at bounding box center [473, 244] width 47 height 28
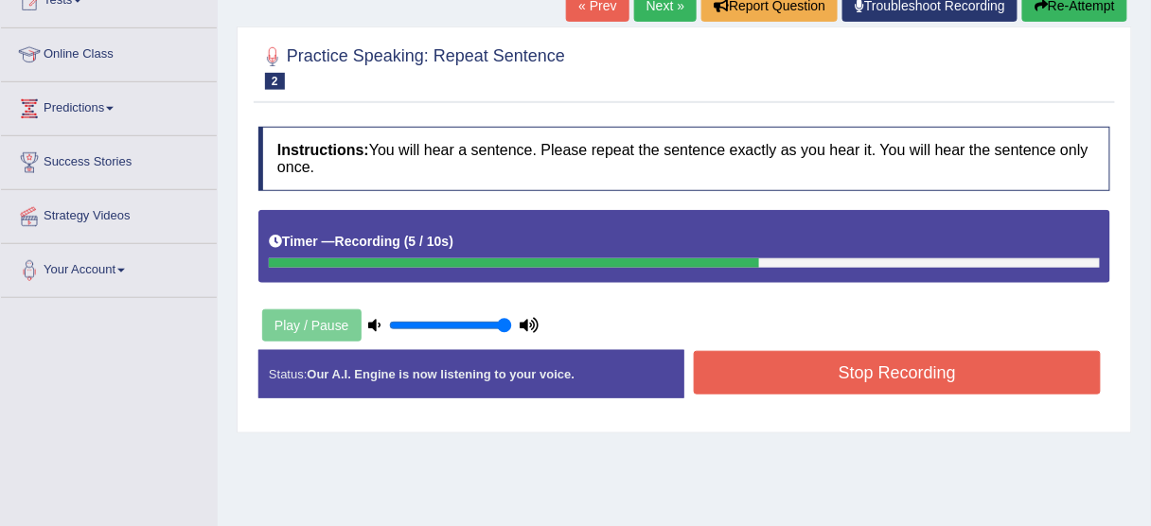
click at [824, 371] on button "Stop Recording" at bounding box center [897, 373] width 407 height 44
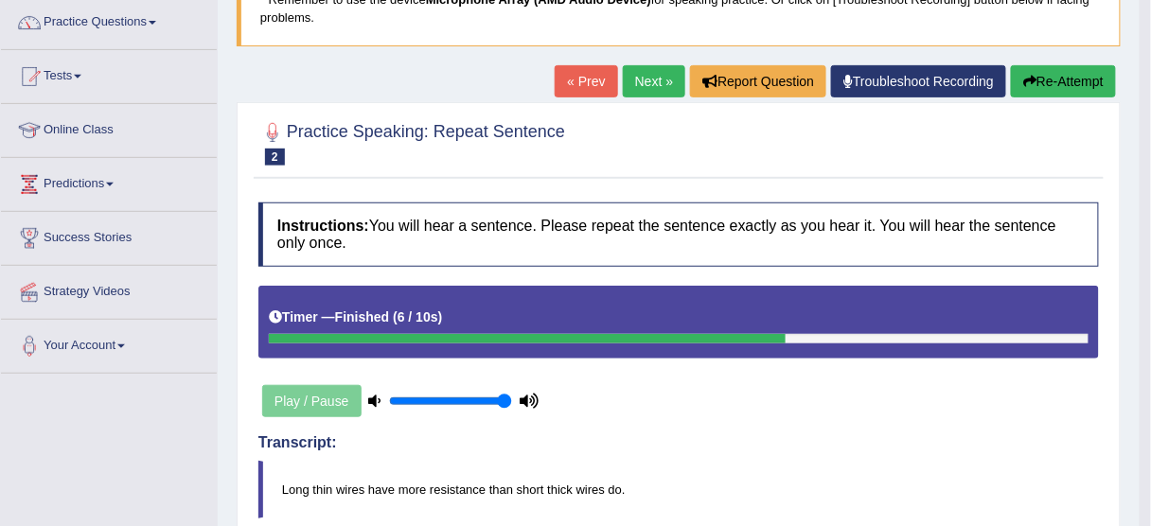
scroll to position [76, 0]
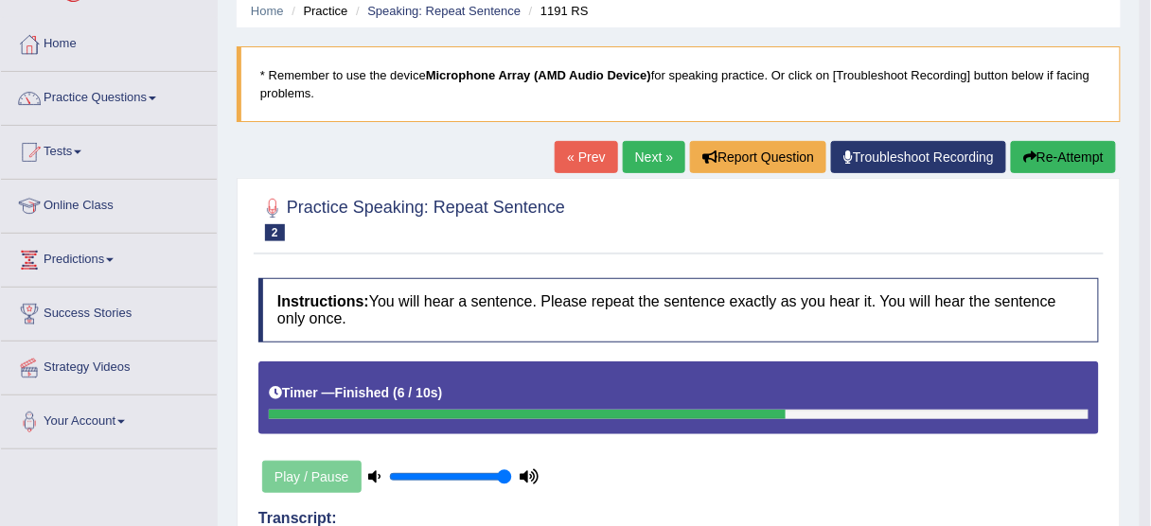
click at [1061, 150] on button "Re-Attempt" at bounding box center [1063, 157] width 105 height 32
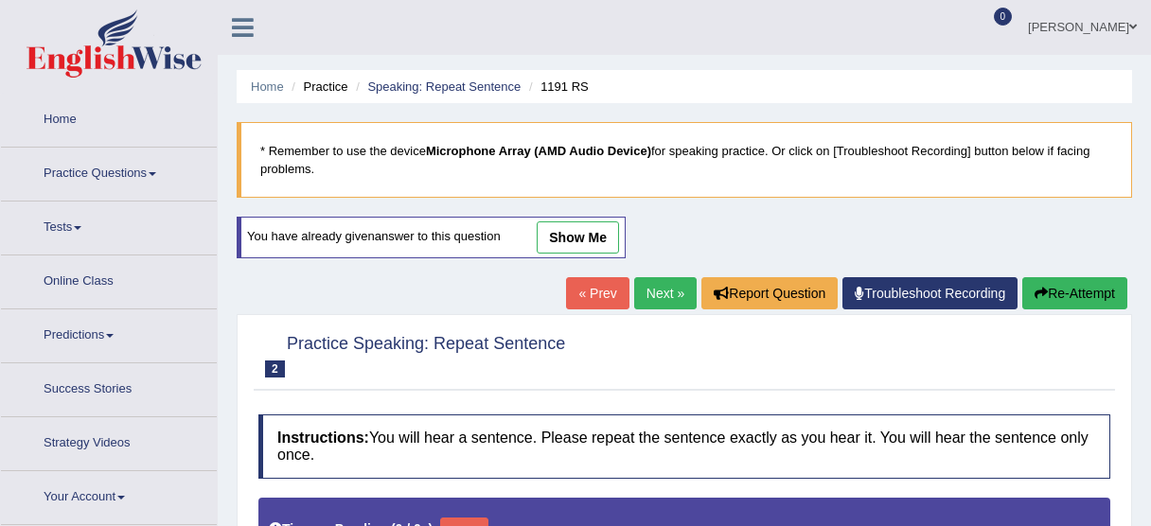
type input "1"
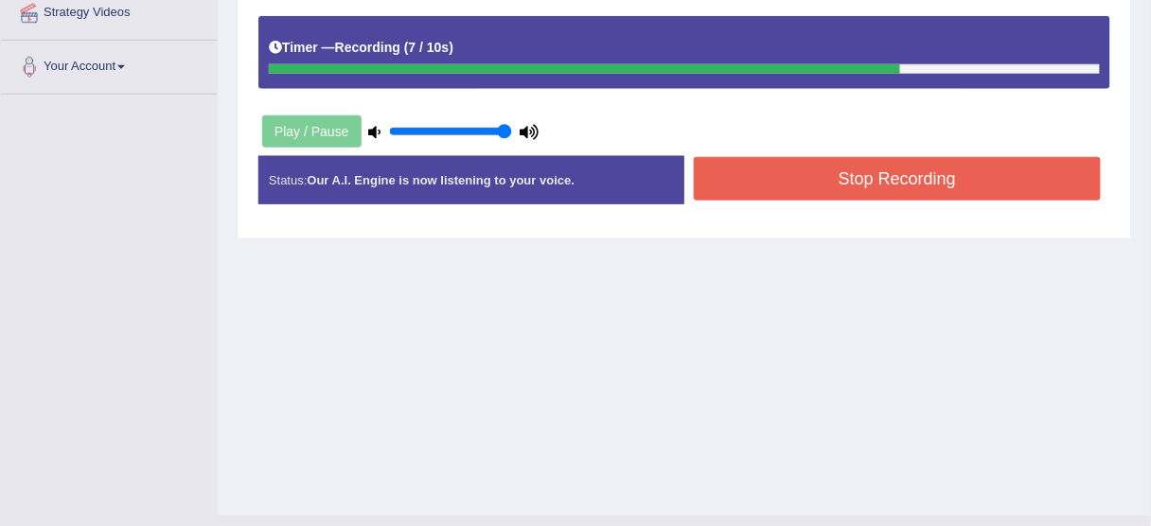
scroll to position [454, 0]
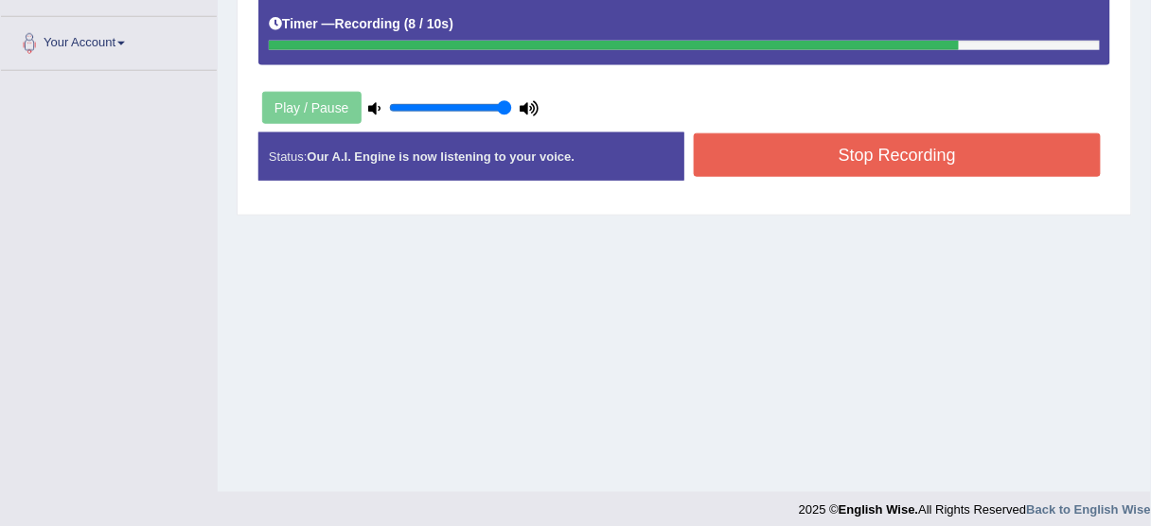
click at [863, 143] on button "Stop Recording" at bounding box center [897, 155] width 407 height 44
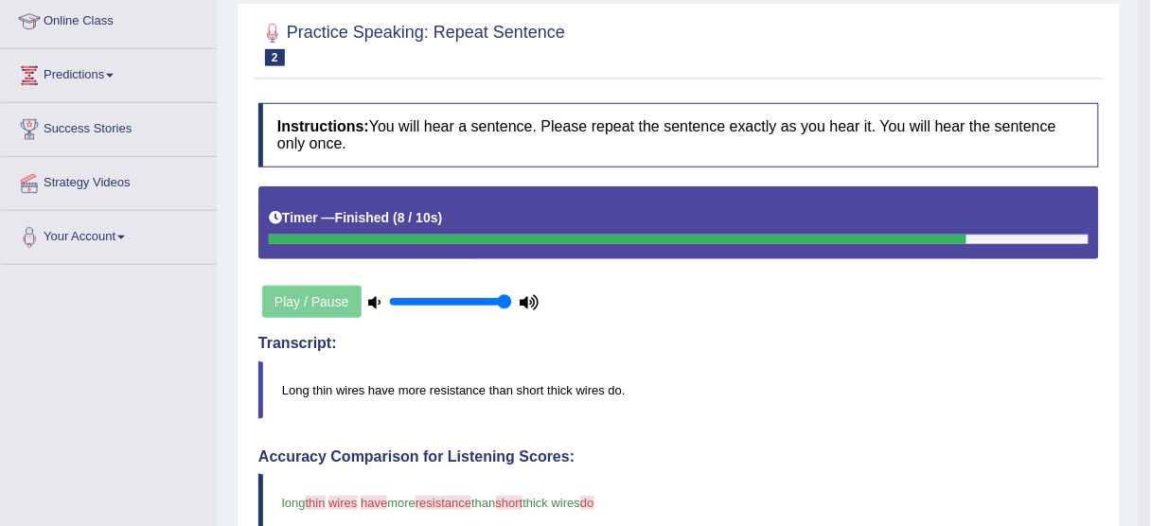
scroll to position [151, 0]
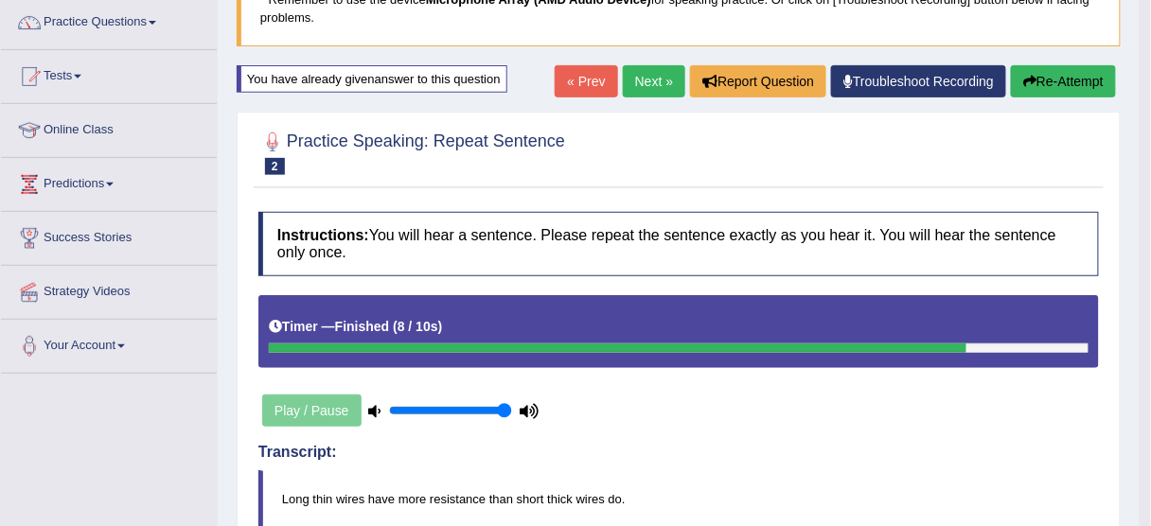
click at [1053, 81] on button "Re-Attempt" at bounding box center [1063, 81] width 105 height 32
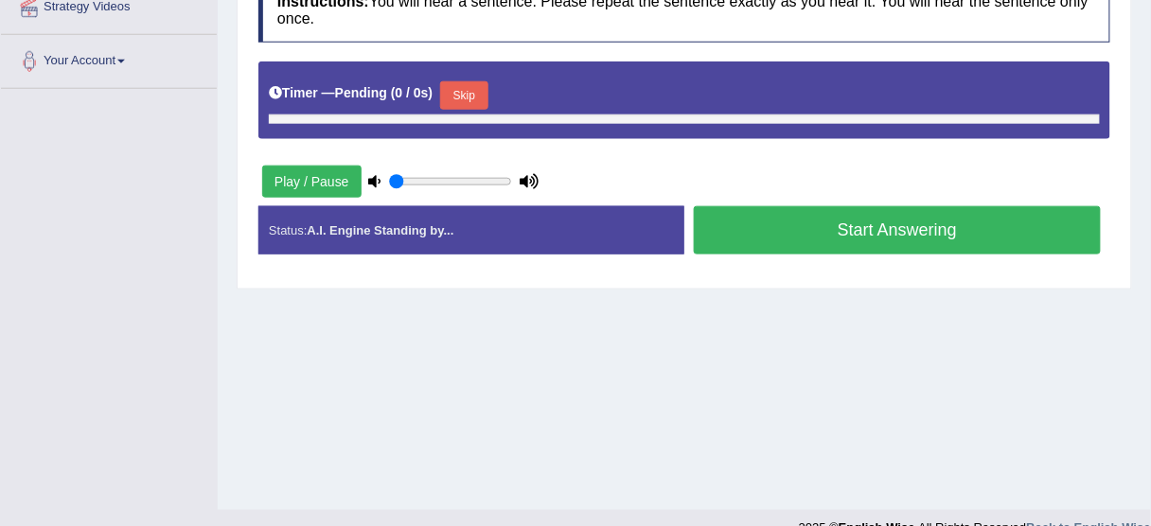
type input "1"
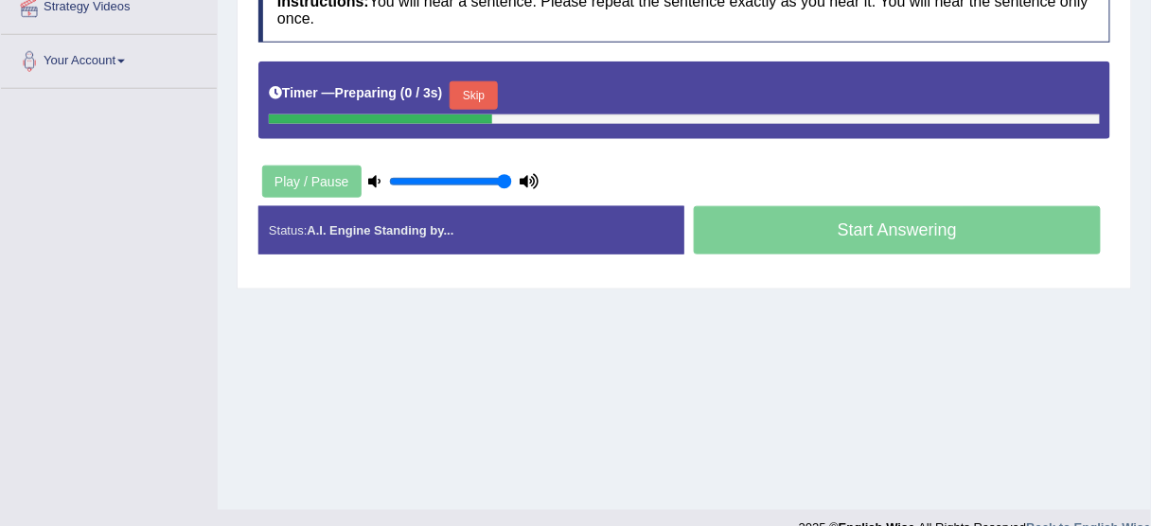
click at [476, 85] on button "Skip" at bounding box center [473, 95] width 47 height 28
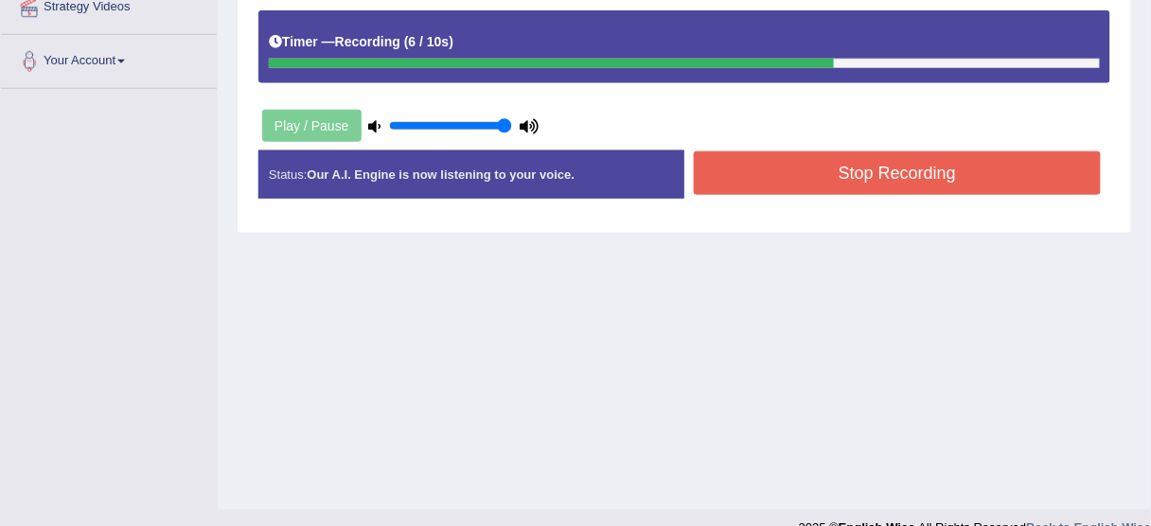
click at [814, 154] on button "Stop Recording" at bounding box center [897, 173] width 407 height 44
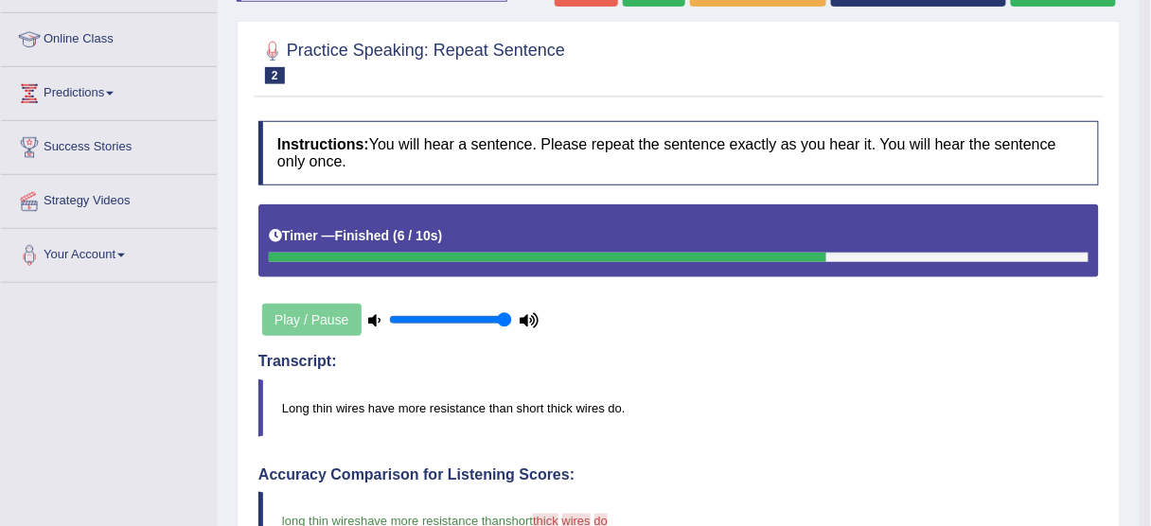
scroll to position [133, 0]
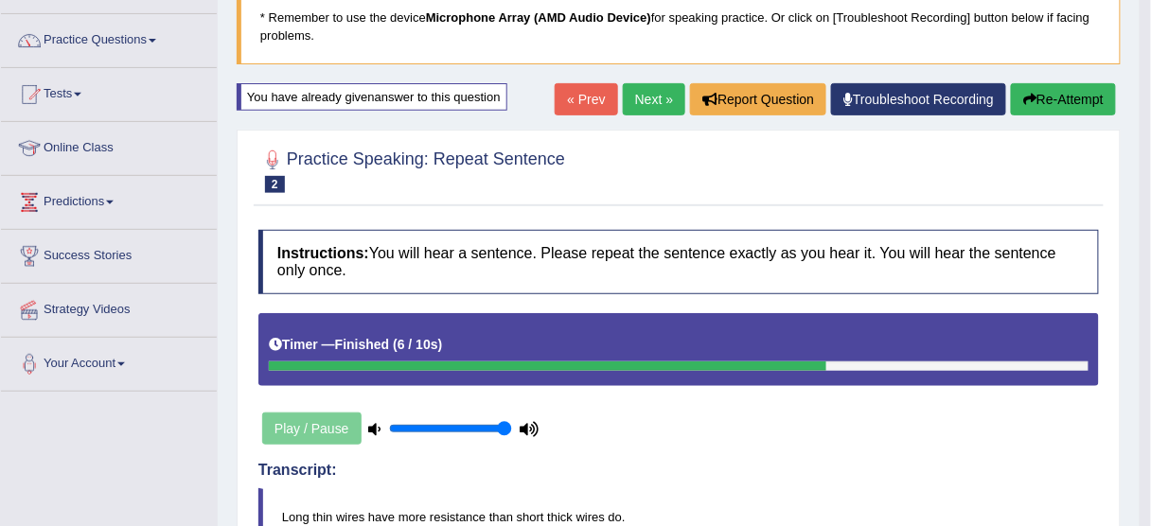
click at [1049, 100] on button "Re-Attempt" at bounding box center [1063, 99] width 105 height 32
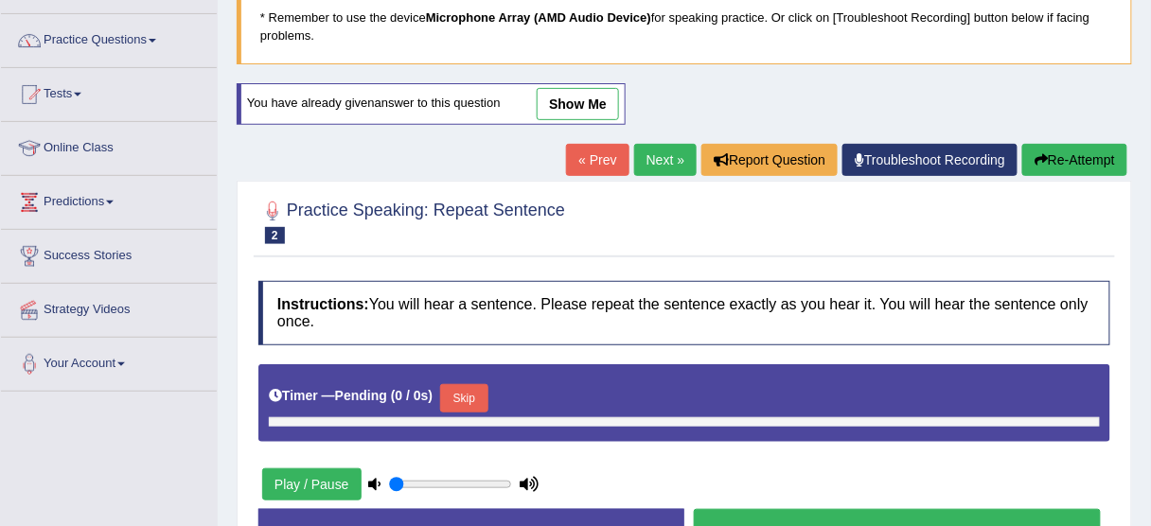
type input "1"
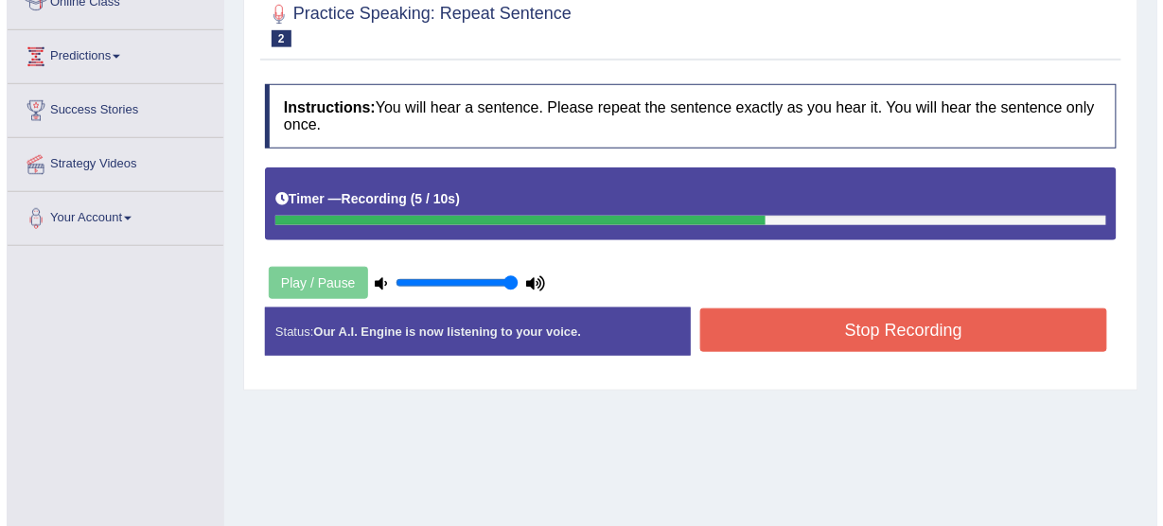
scroll to position [285, 0]
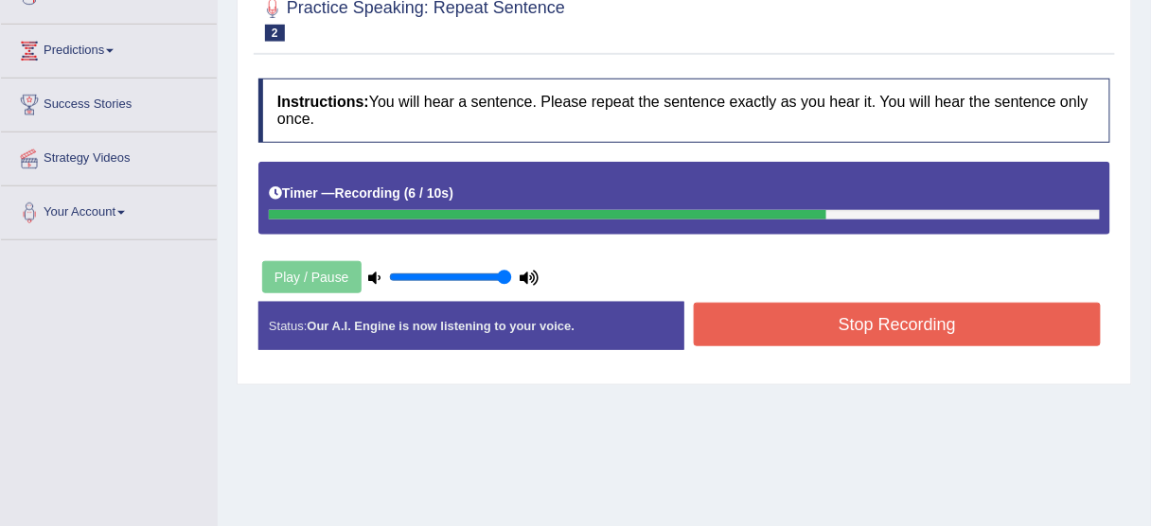
click at [963, 326] on button "Stop Recording" at bounding box center [897, 325] width 407 height 44
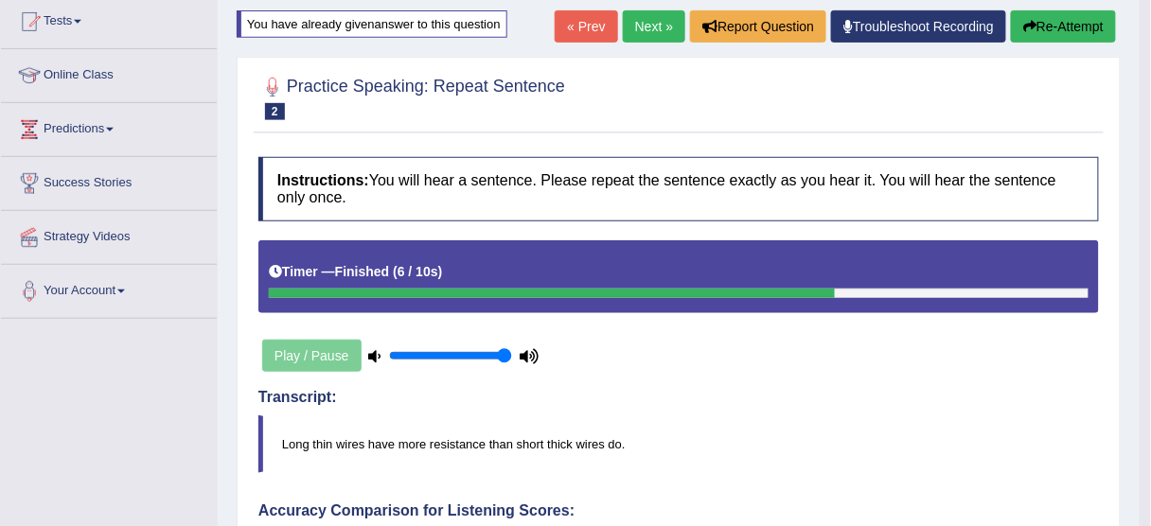
scroll to position [58, 0]
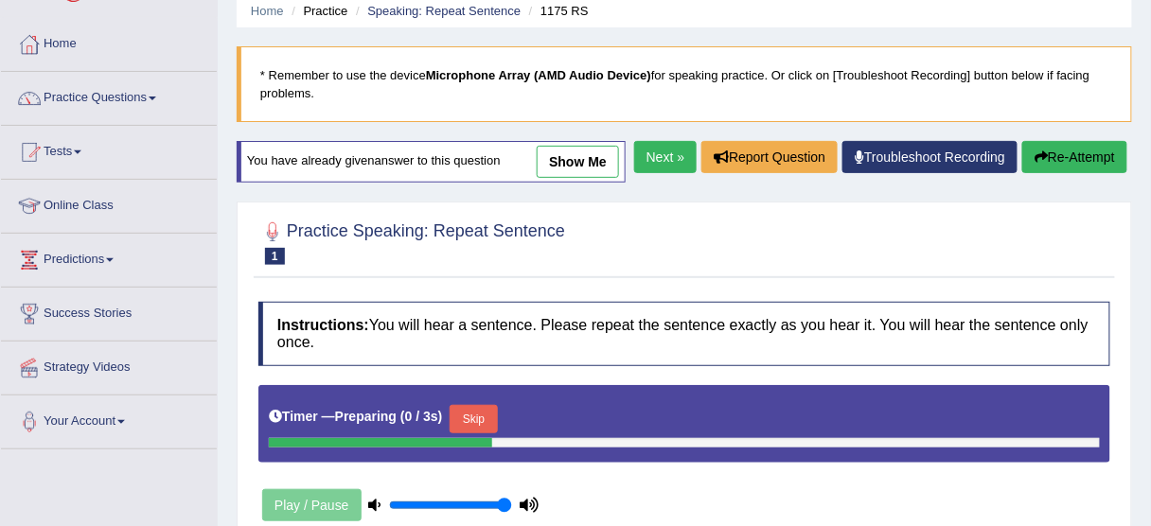
scroll to position [76, 0]
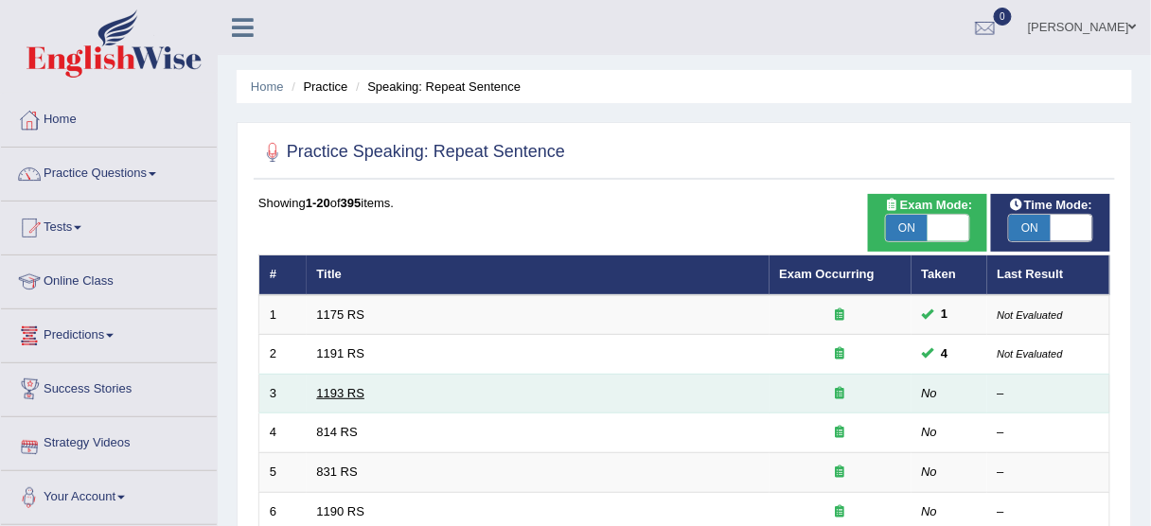
click at [334, 388] on link "1193 RS" at bounding box center [341, 393] width 48 height 14
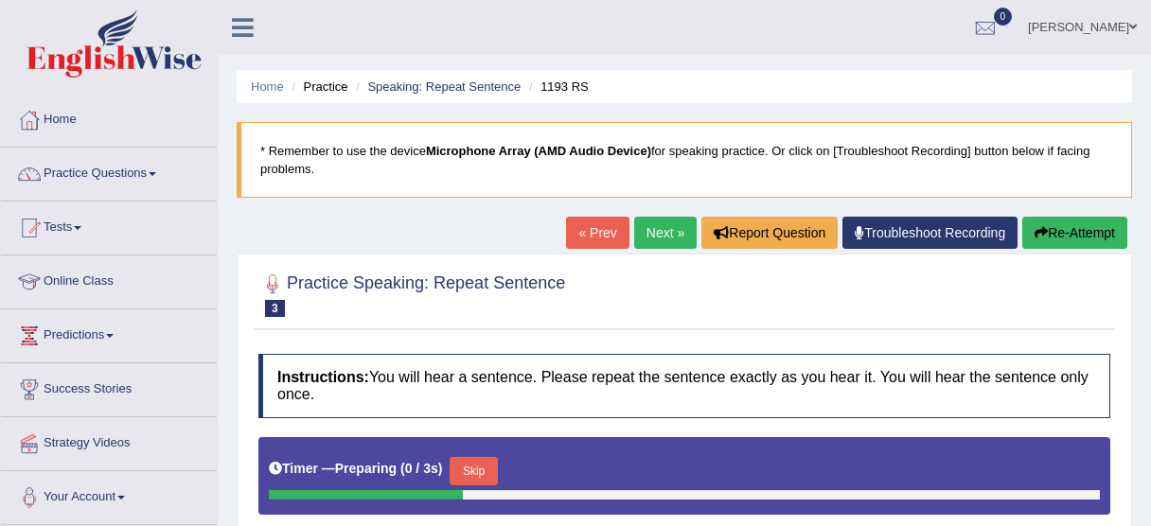
scroll to position [242, 0]
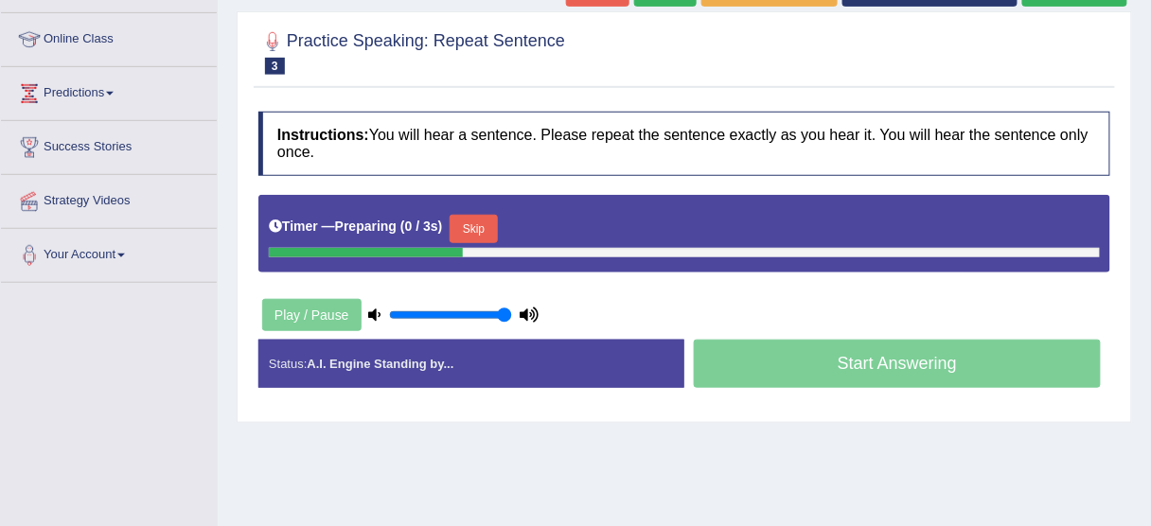
click at [464, 233] on button "Skip" at bounding box center [473, 229] width 47 height 28
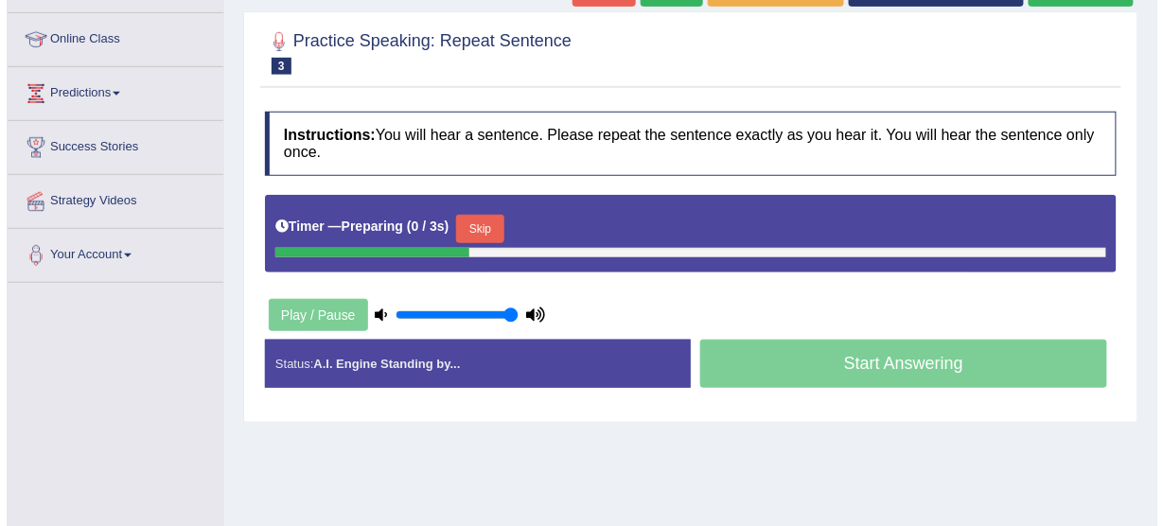
scroll to position [0, 0]
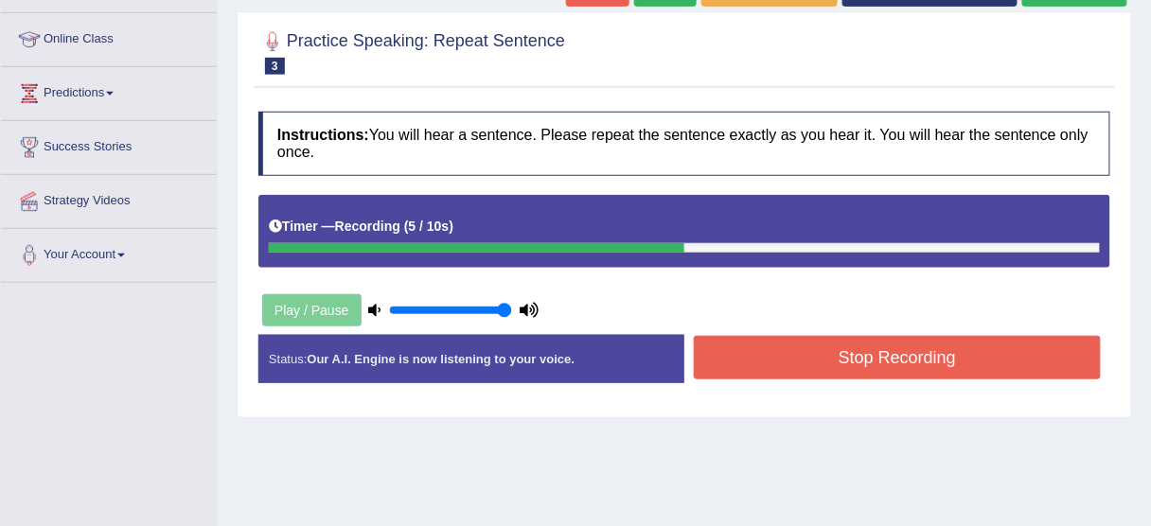
click at [774, 367] on button "Stop Recording" at bounding box center [897, 358] width 407 height 44
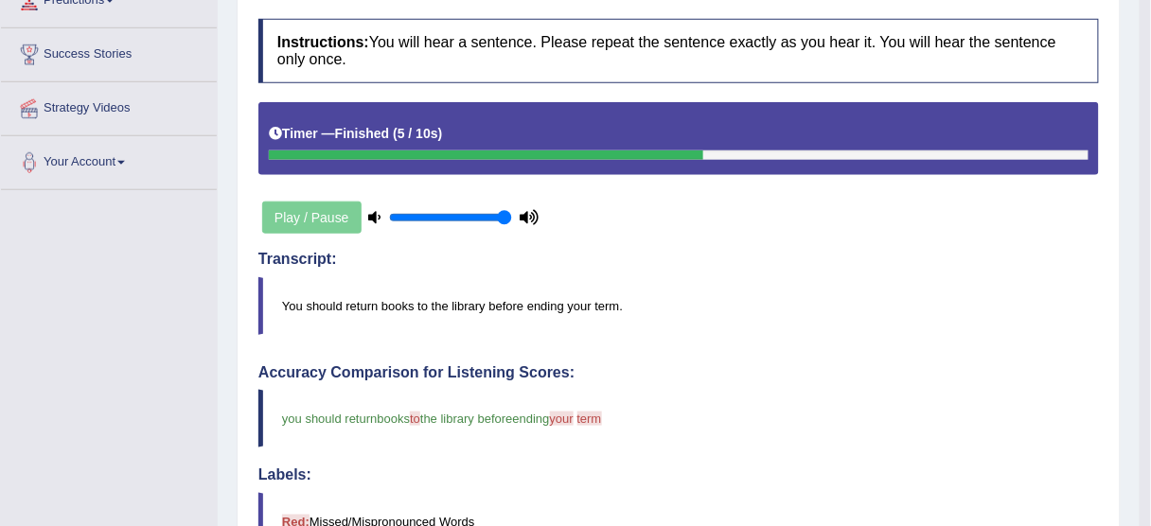
scroll to position [167, 0]
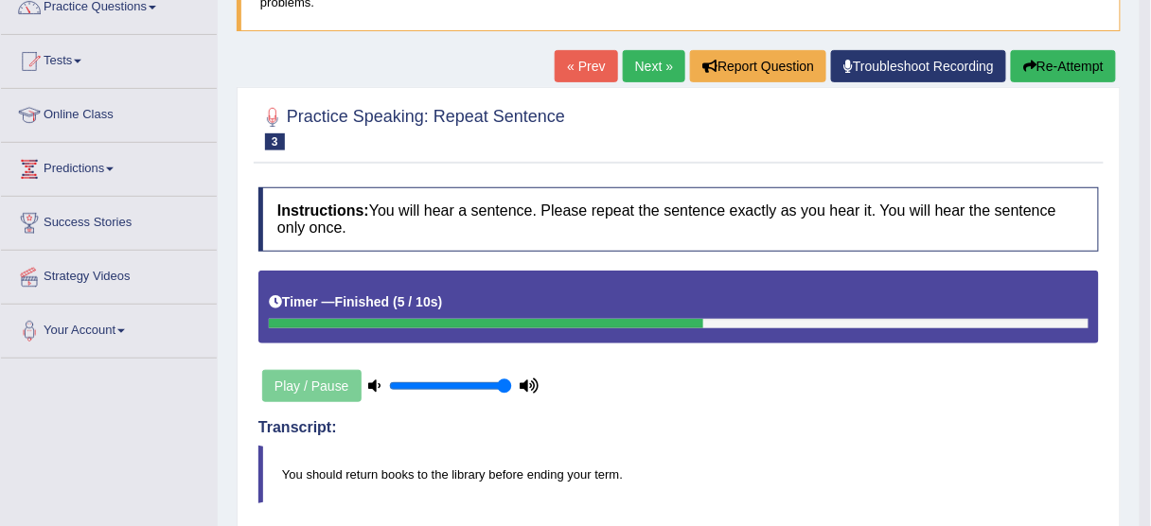
click at [636, 66] on link "Next »" at bounding box center [654, 66] width 62 height 32
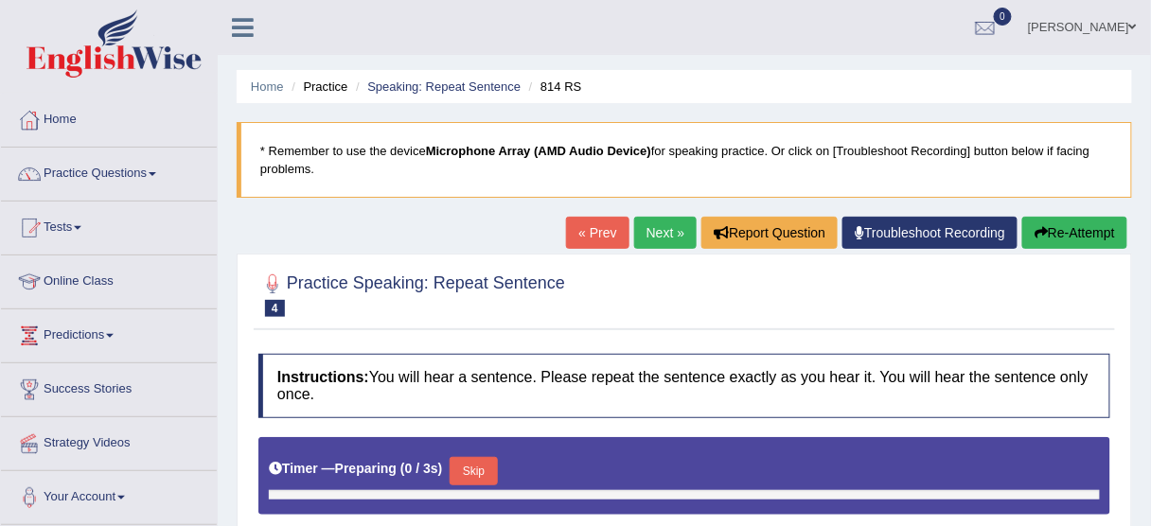
type input "1"
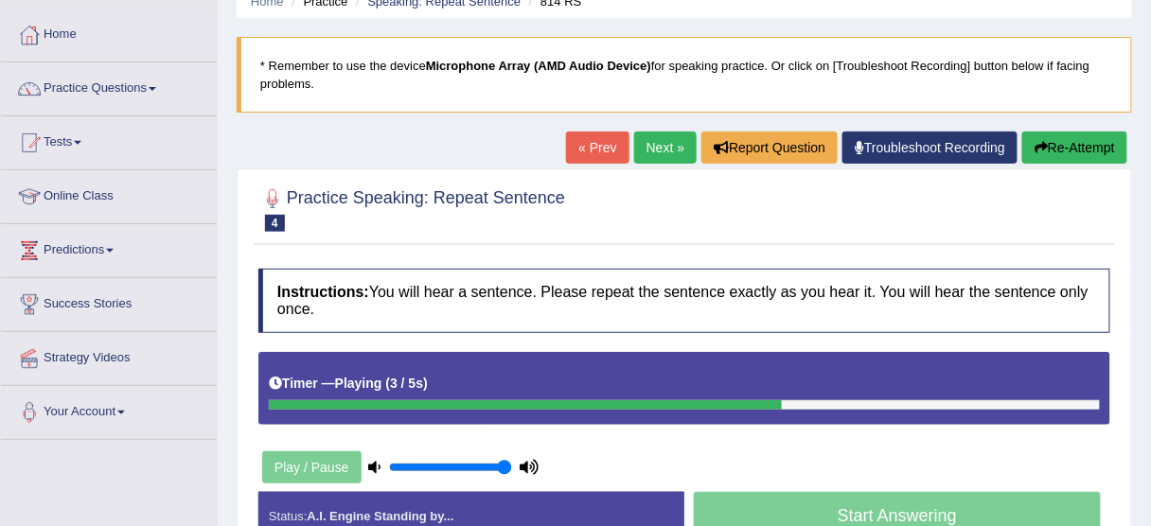
scroll to position [76, 0]
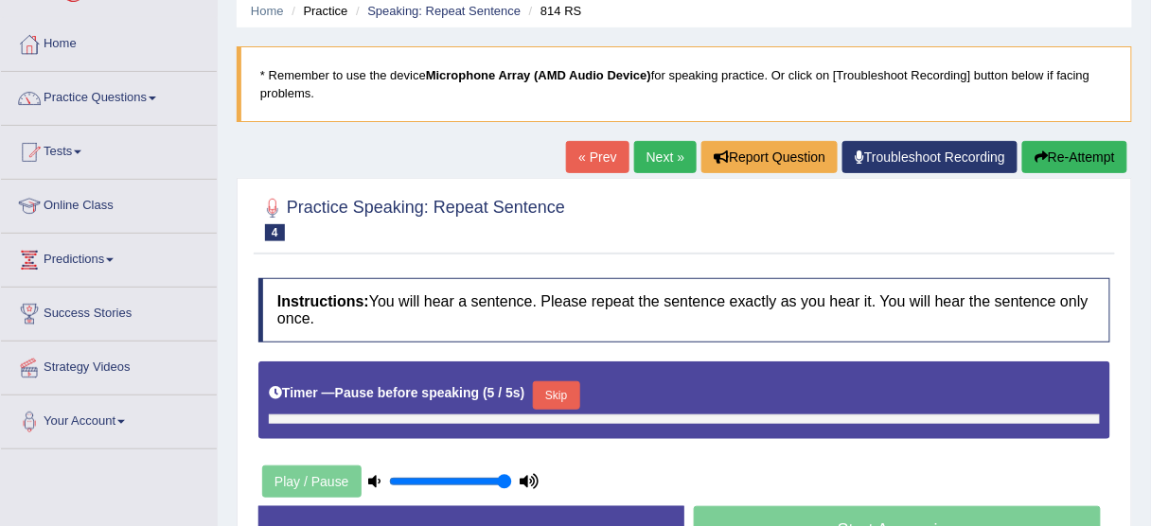
click at [1074, 155] on button "Re-Attempt" at bounding box center [1074, 157] width 105 height 32
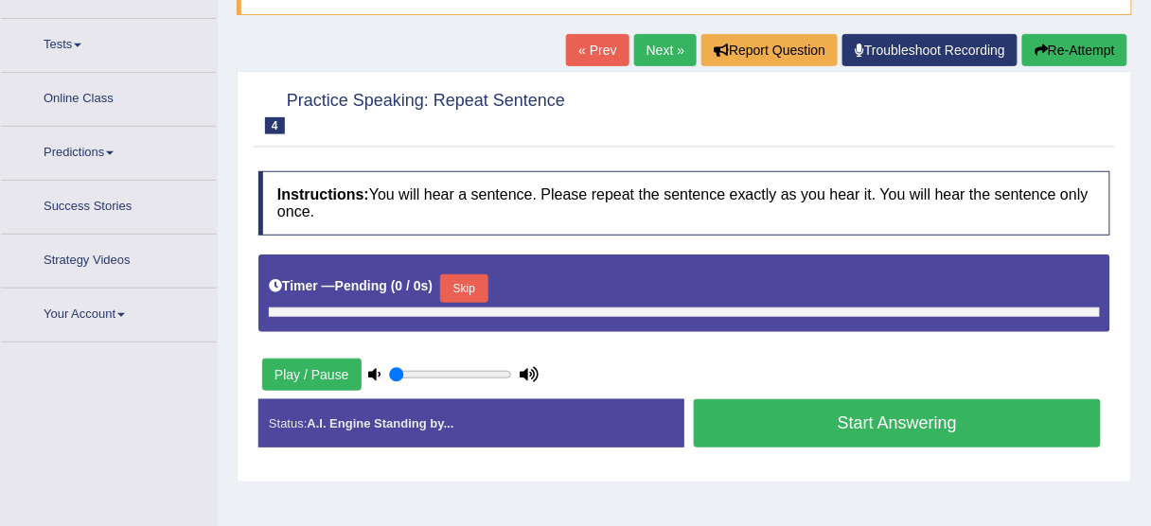
type input "1"
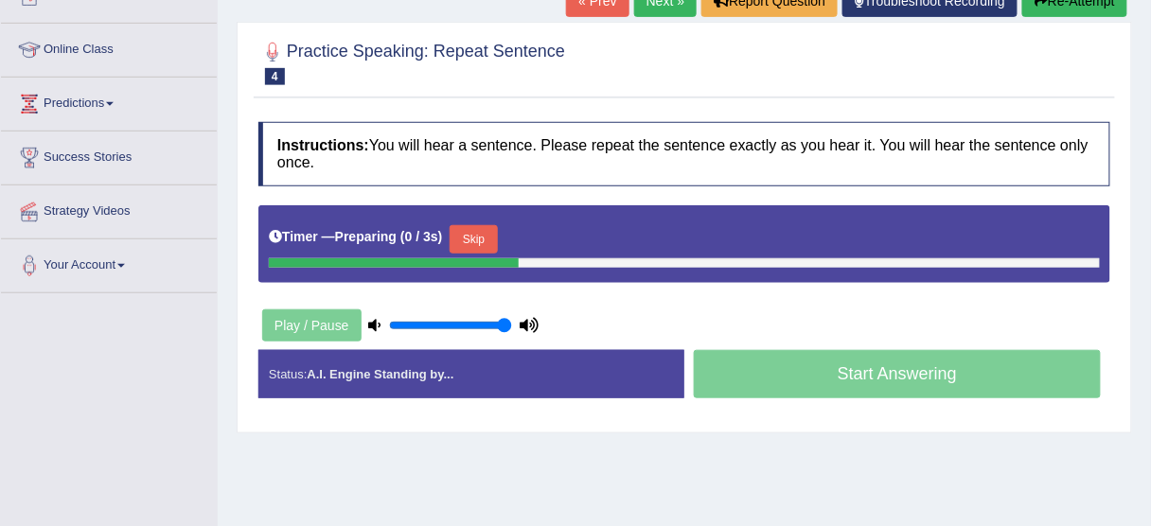
click at [496, 221] on div "Timer — Preparing ( 0 / 3s ) Skip" at bounding box center [684, 240] width 831 height 38
click at [488, 240] on button "Skip" at bounding box center [473, 239] width 47 height 28
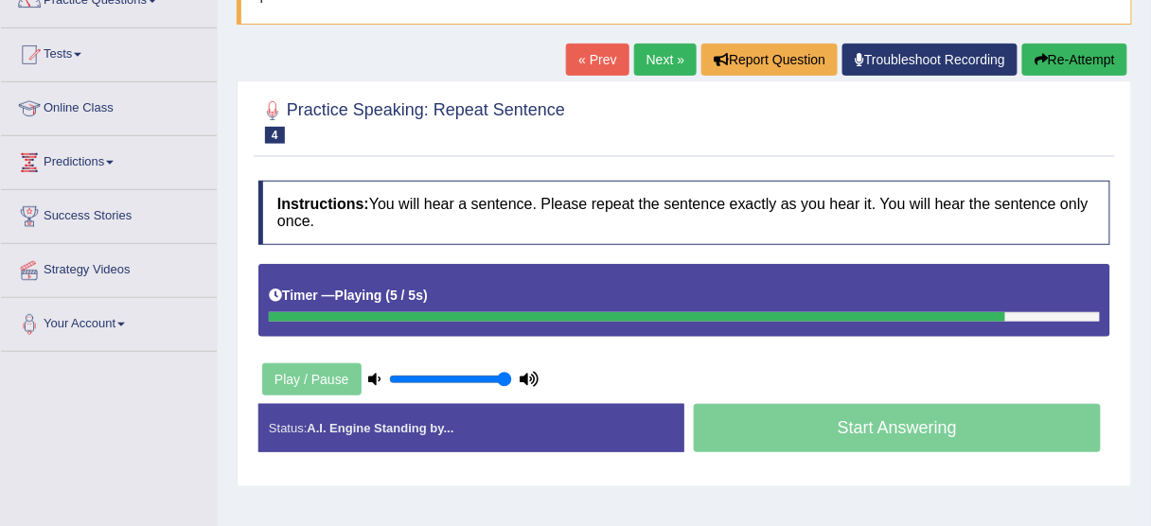
scroll to position [80, 0]
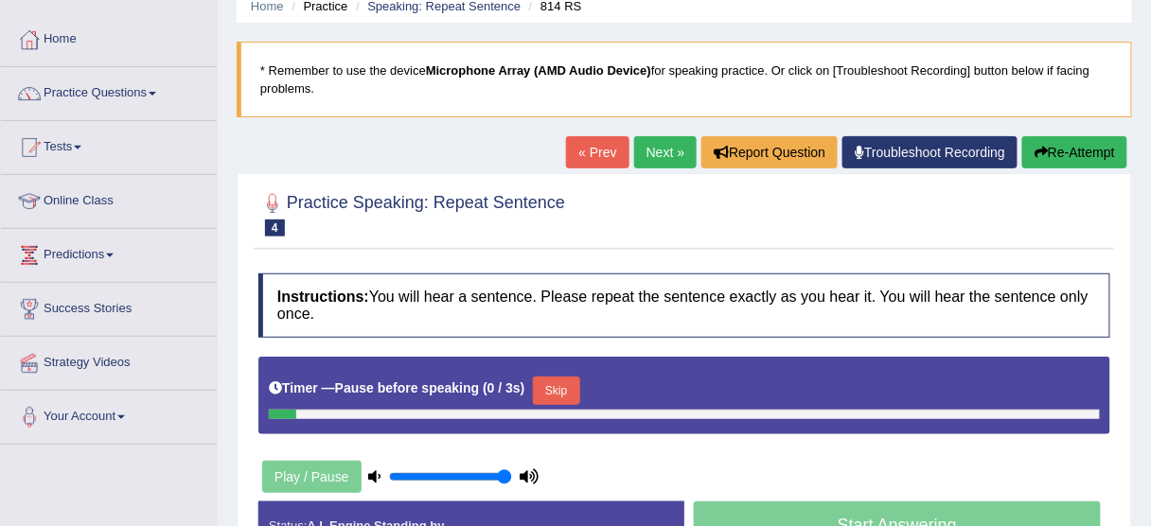
click at [1040, 146] on icon "button" at bounding box center [1040, 152] width 13 height 13
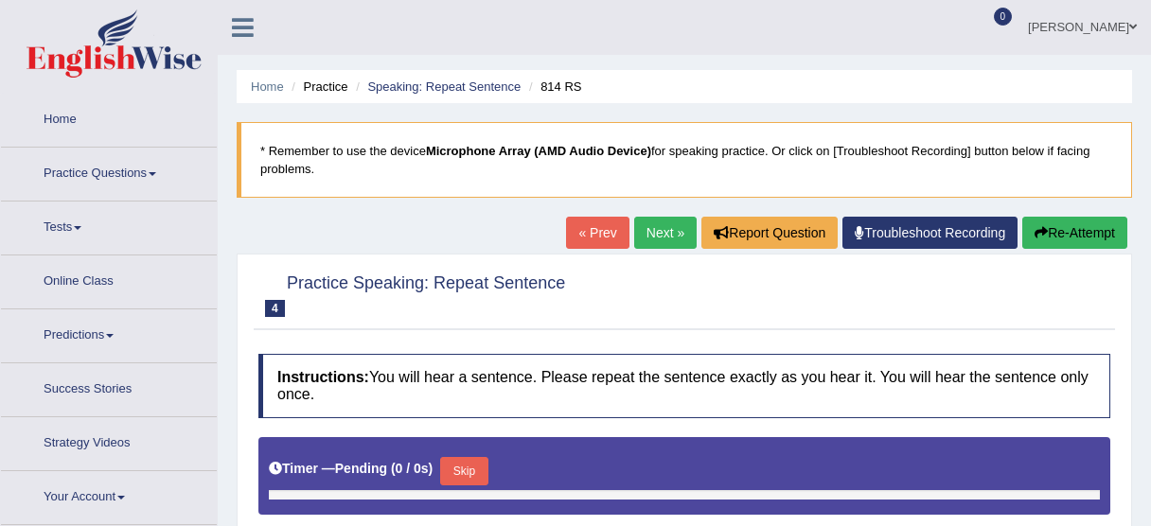
type input "1"
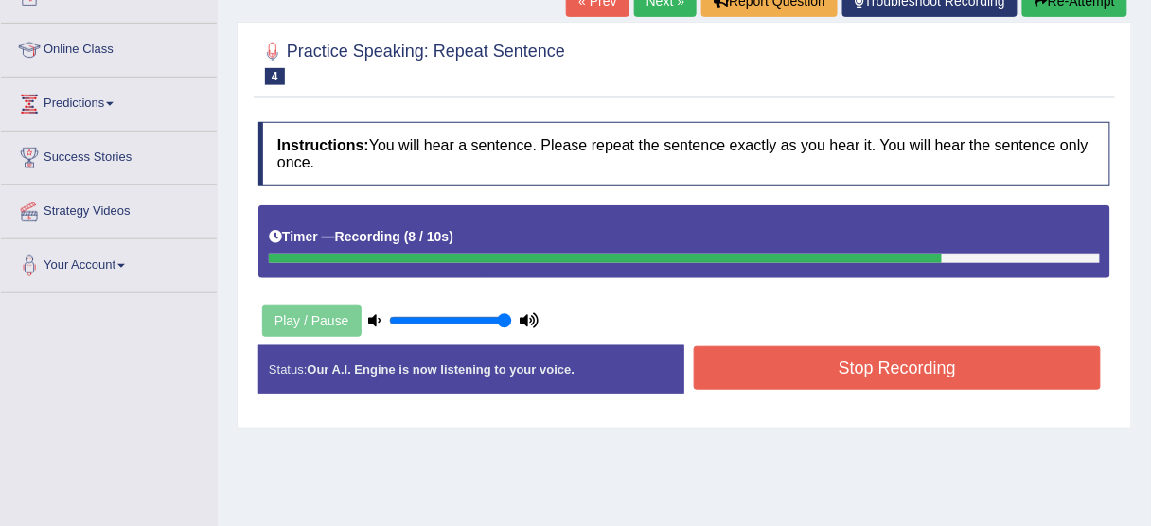
click at [733, 378] on button "Stop Recording" at bounding box center [897, 368] width 407 height 44
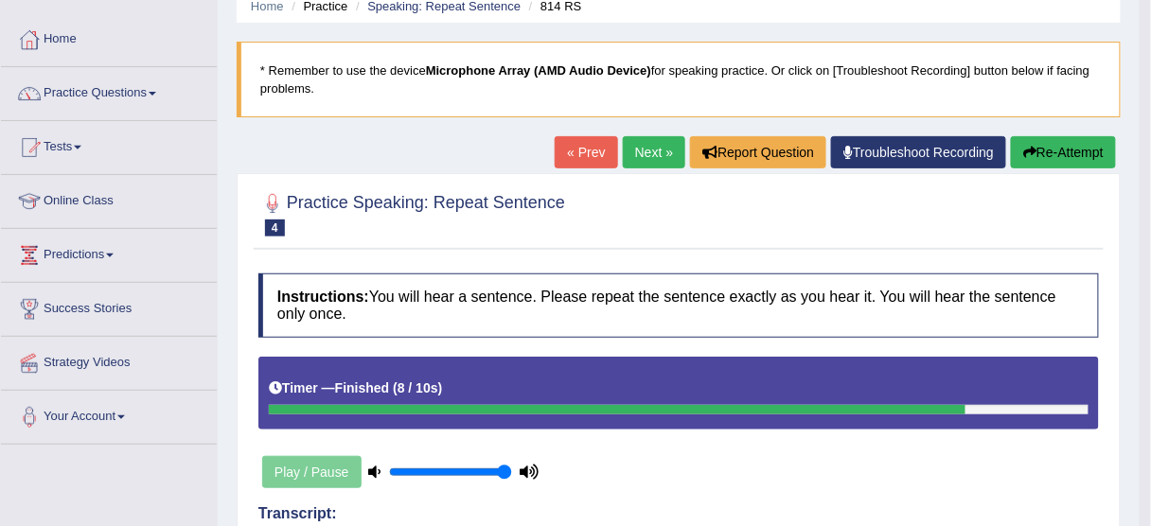
scroll to position [80, 0]
click at [1075, 147] on button "Re-Attempt" at bounding box center [1063, 152] width 105 height 32
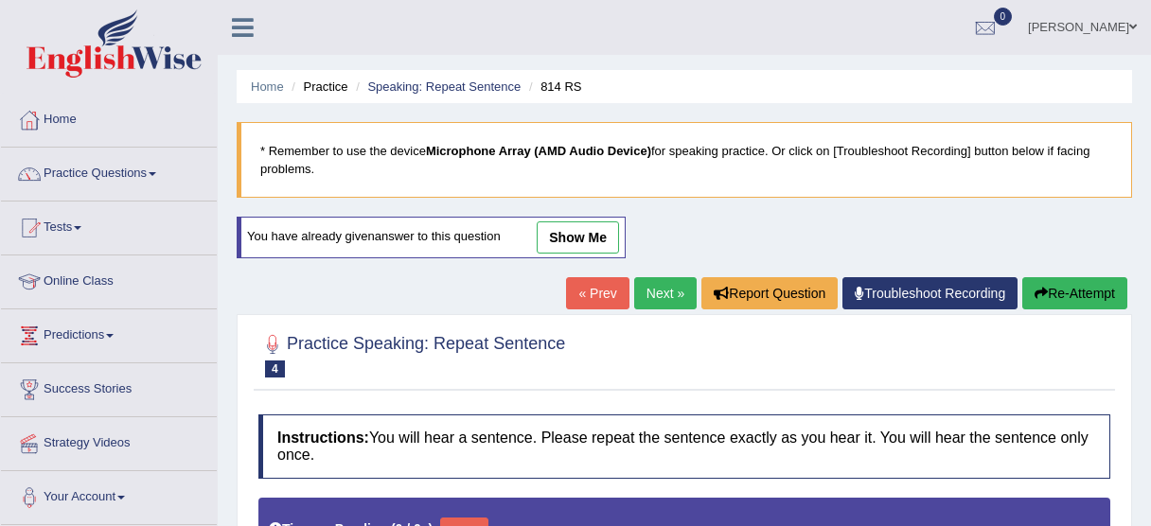
type input "1"
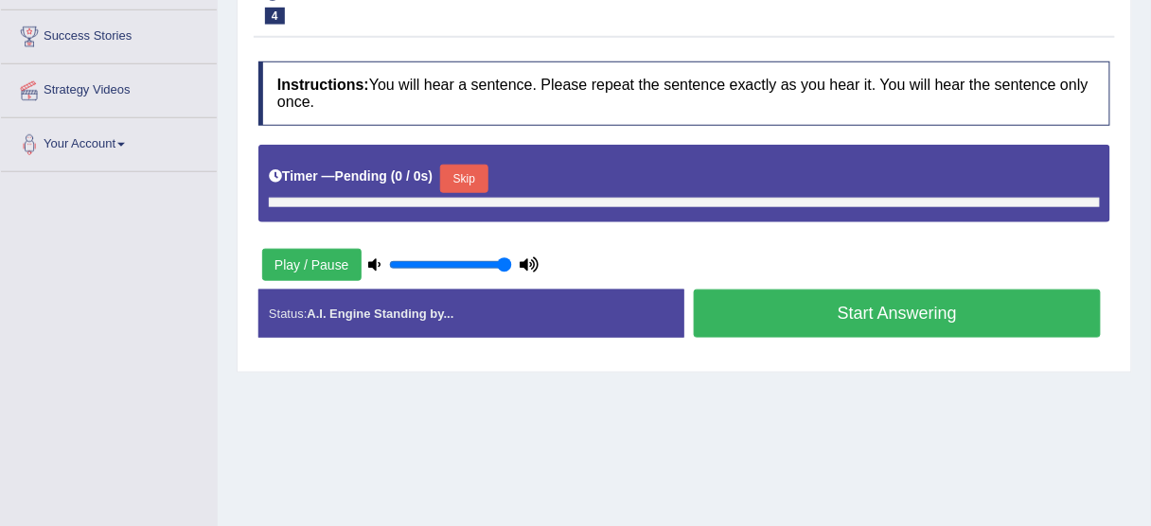
scroll to position [353, 0]
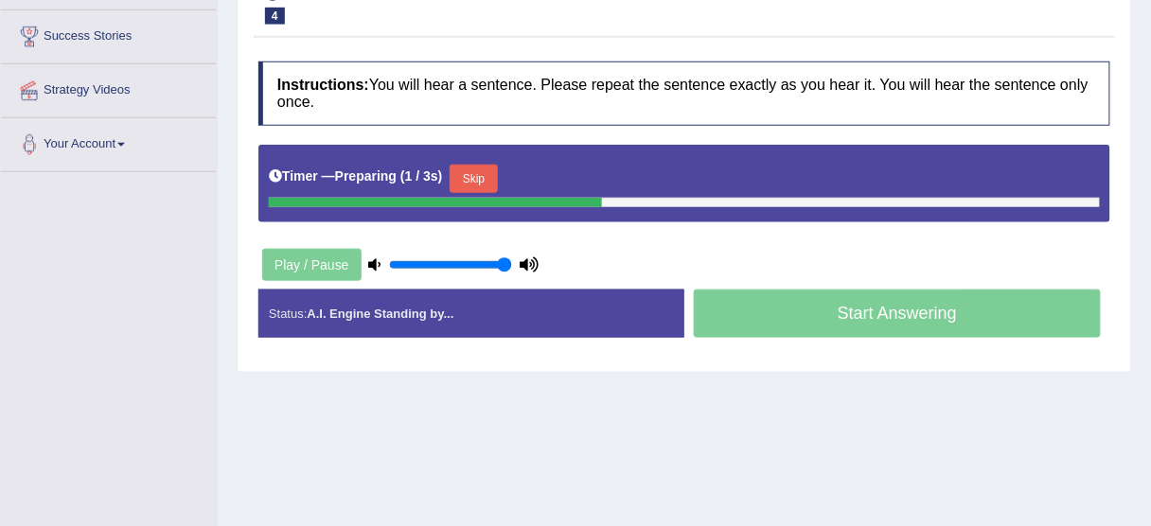
click at [472, 170] on button "Skip" at bounding box center [473, 179] width 47 height 28
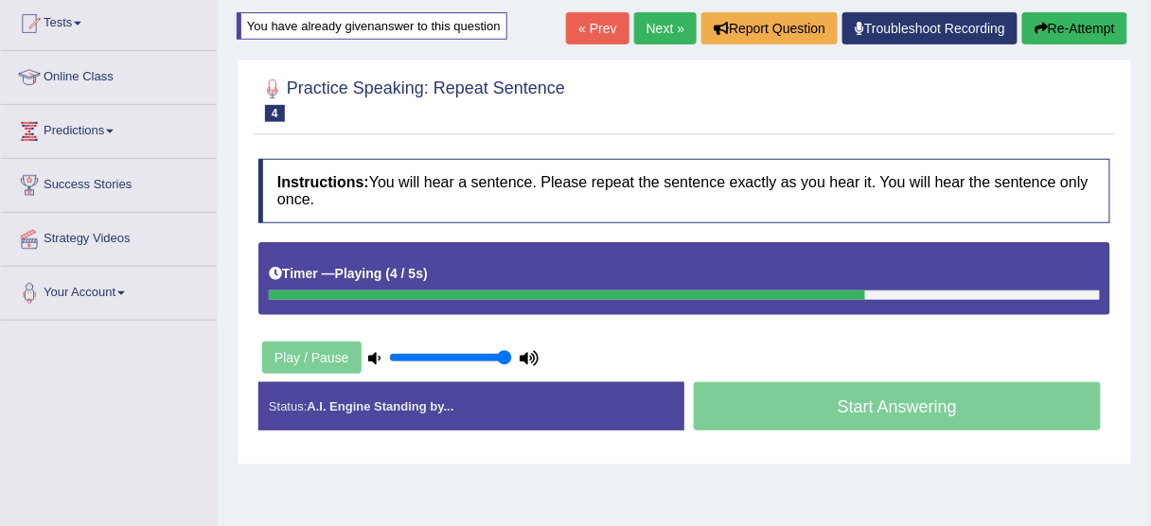
scroll to position [50, 0]
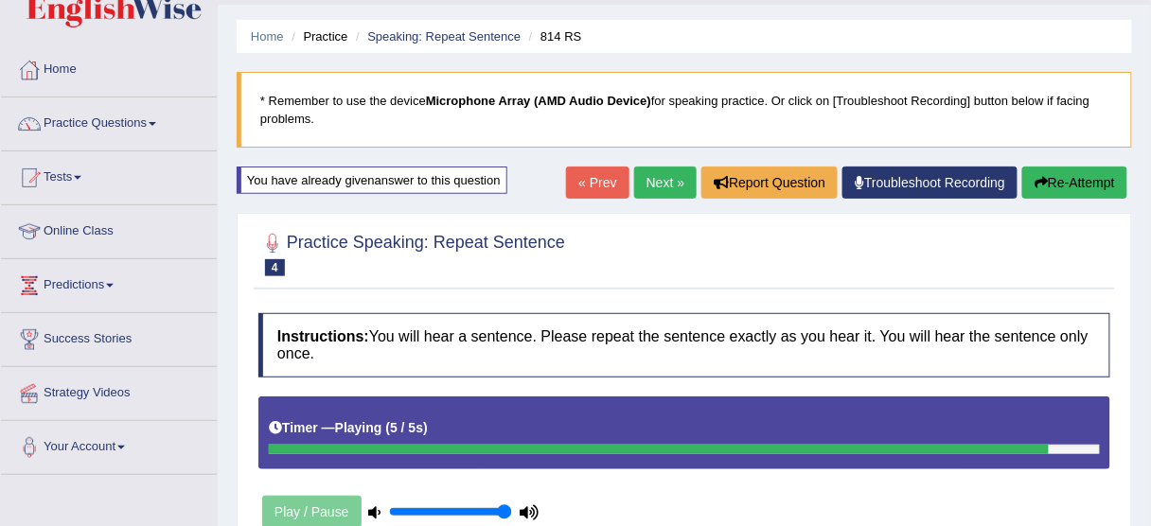
click at [1060, 176] on button "Re-Attempt" at bounding box center [1074, 183] width 105 height 32
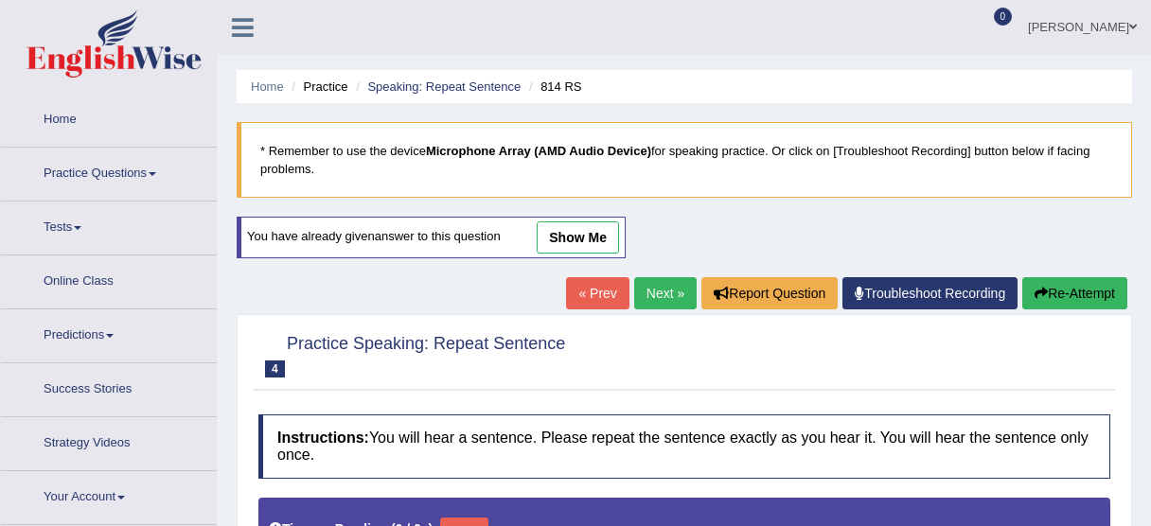
type input "1"
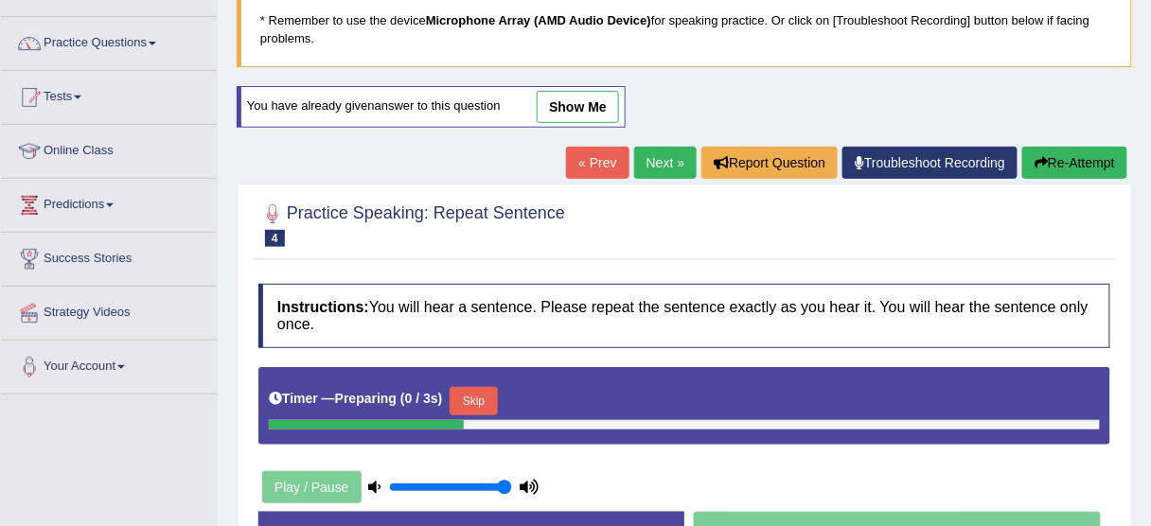
click at [468, 387] on button "Skip" at bounding box center [473, 401] width 47 height 28
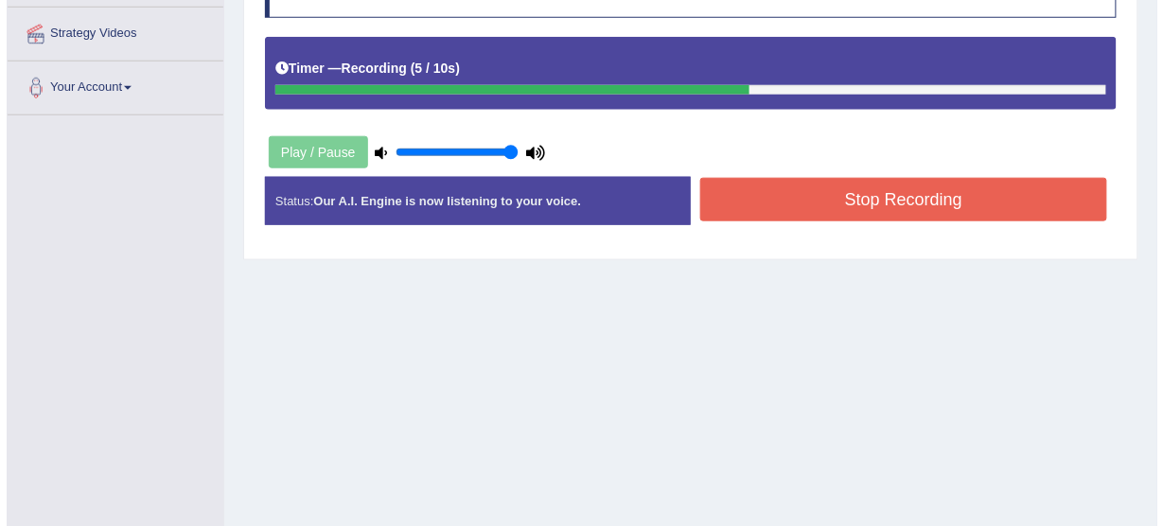
scroll to position [433, 0]
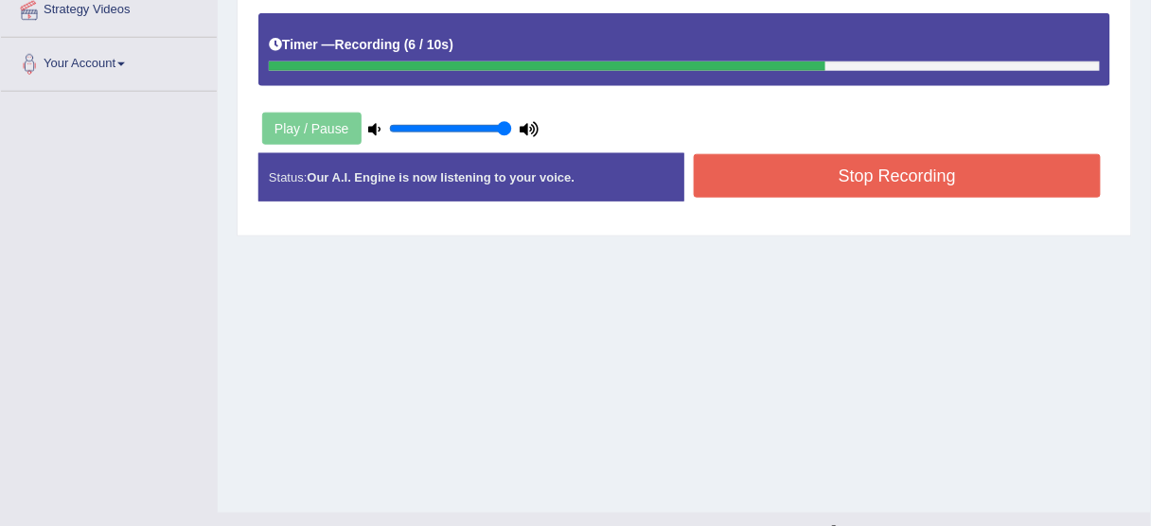
click at [952, 180] on button "Stop Recording" at bounding box center [897, 176] width 407 height 44
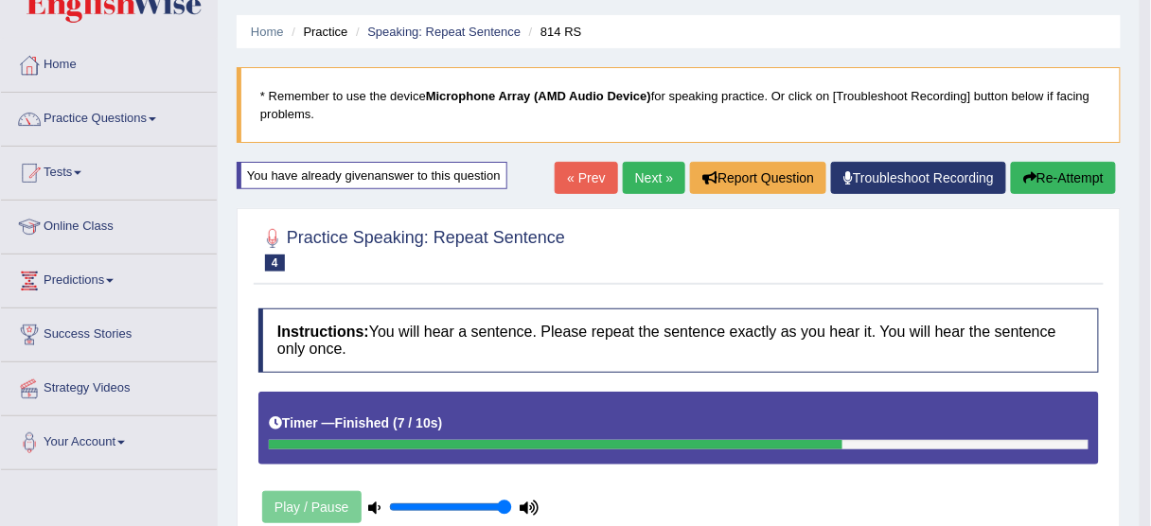
scroll to position [131, 0]
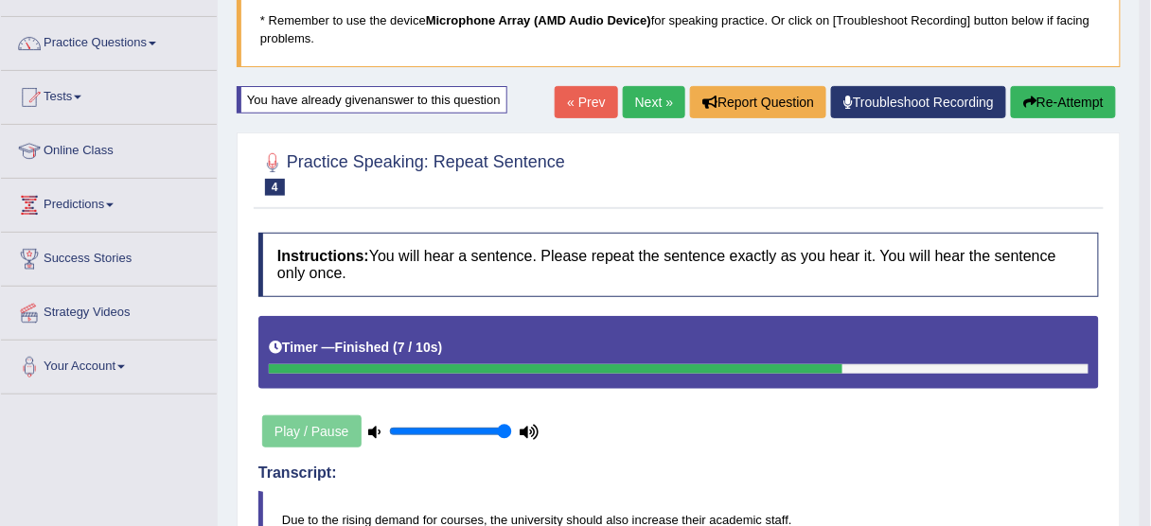
click at [1019, 91] on button "Re-Attempt" at bounding box center [1063, 102] width 105 height 32
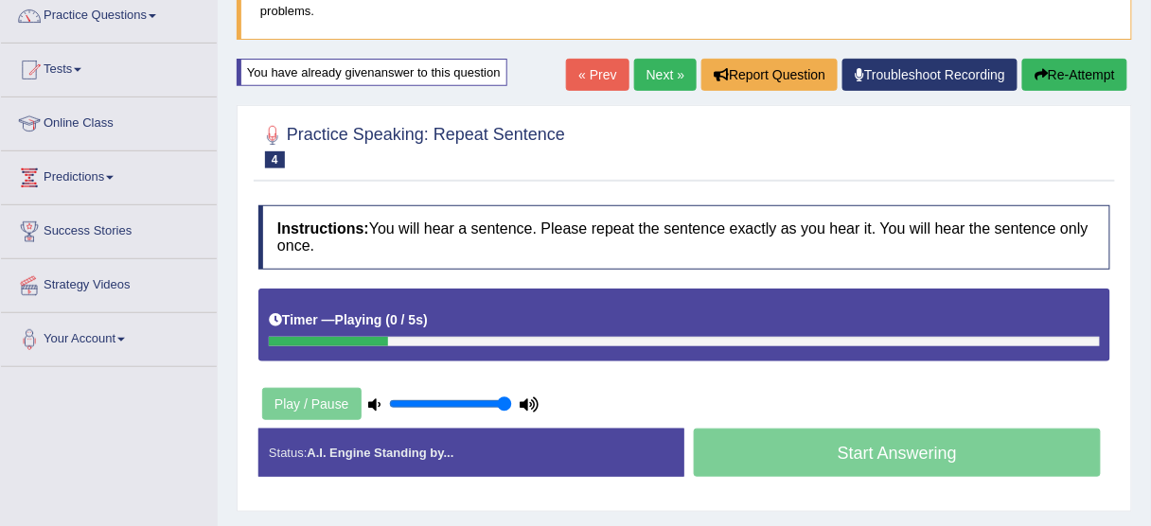
scroll to position [131, 0]
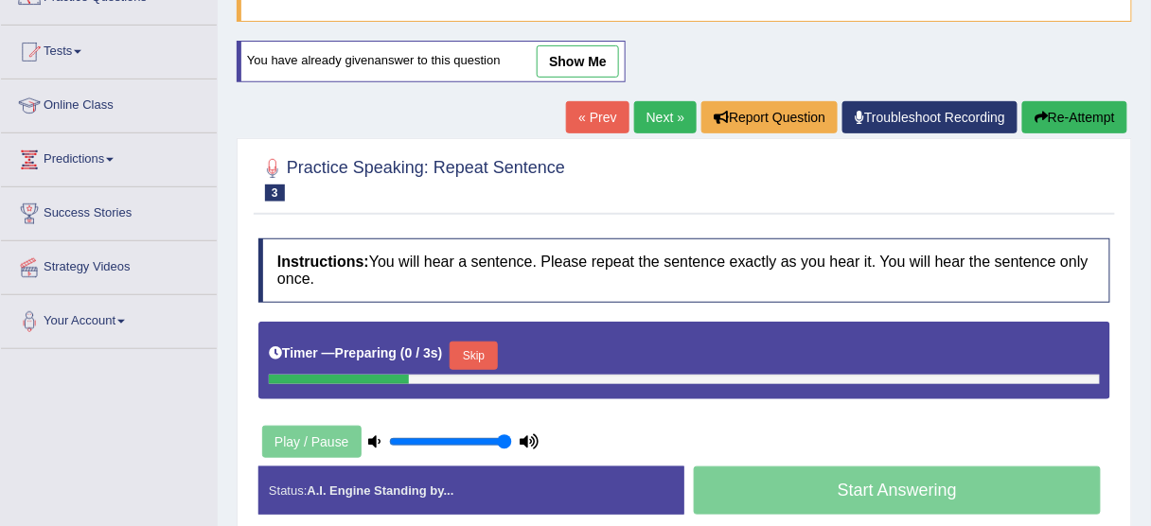
scroll to position [167, 0]
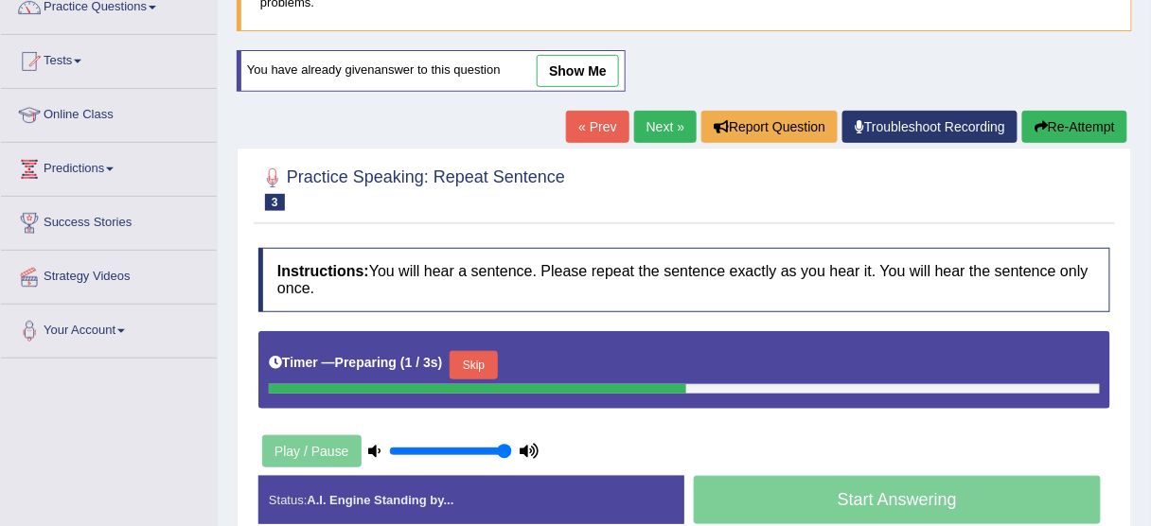
click at [652, 124] on link "Next »" at bounding box center [665, 127] width 62 height 32
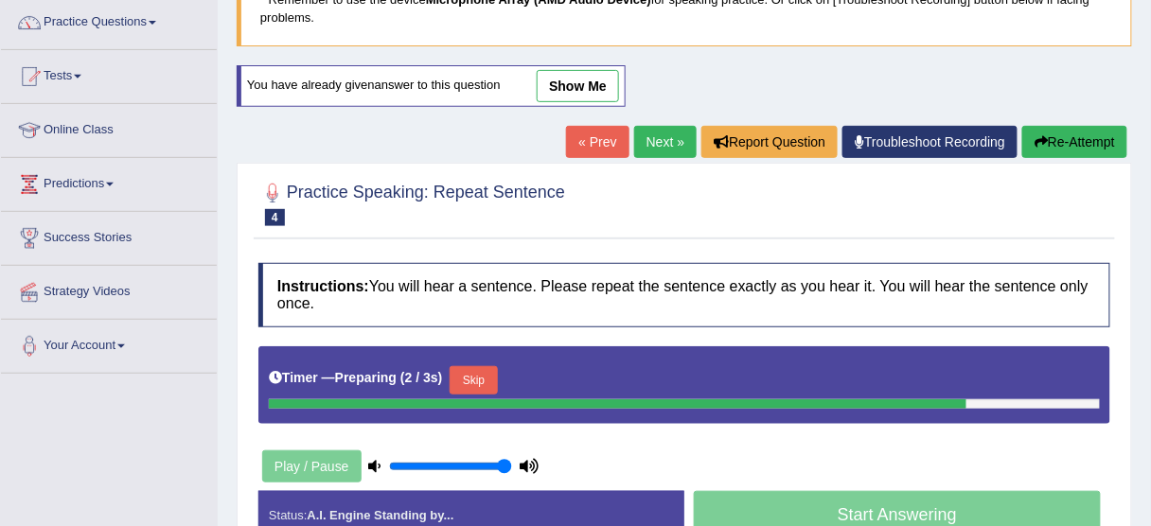
click at [592, 80] on link "show me" at bounding box center [578, 86] width 82 height 32
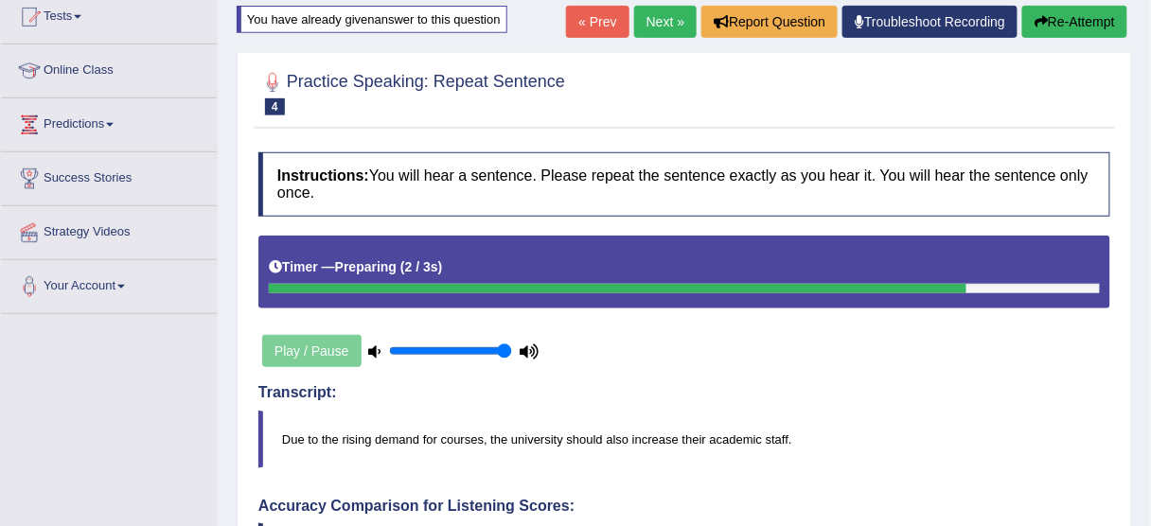
scroll to position [151, 0]
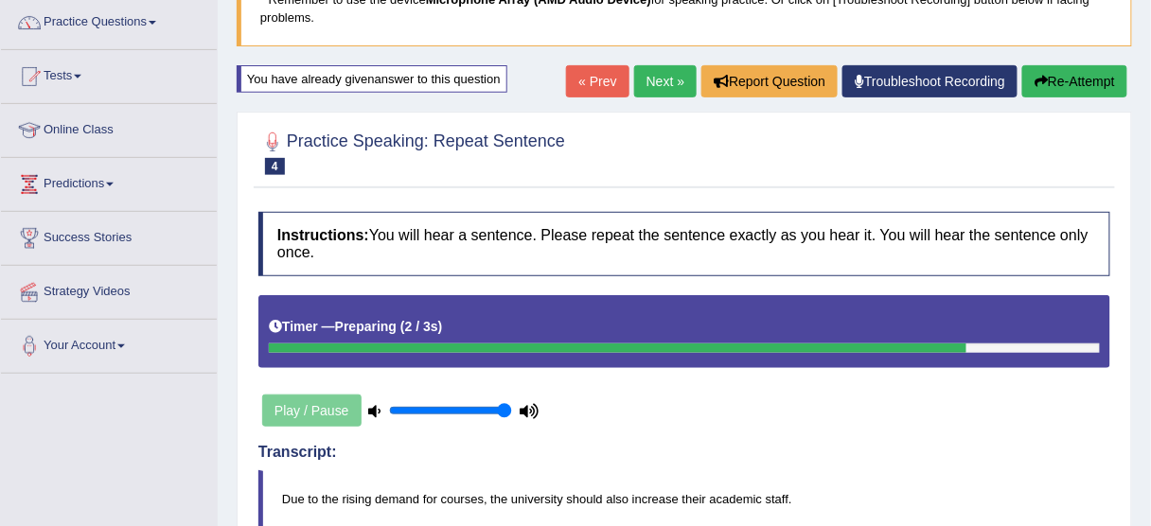
click at [652, 89] on link "Next »" at bounding box center [665, 81] width 62 height 32
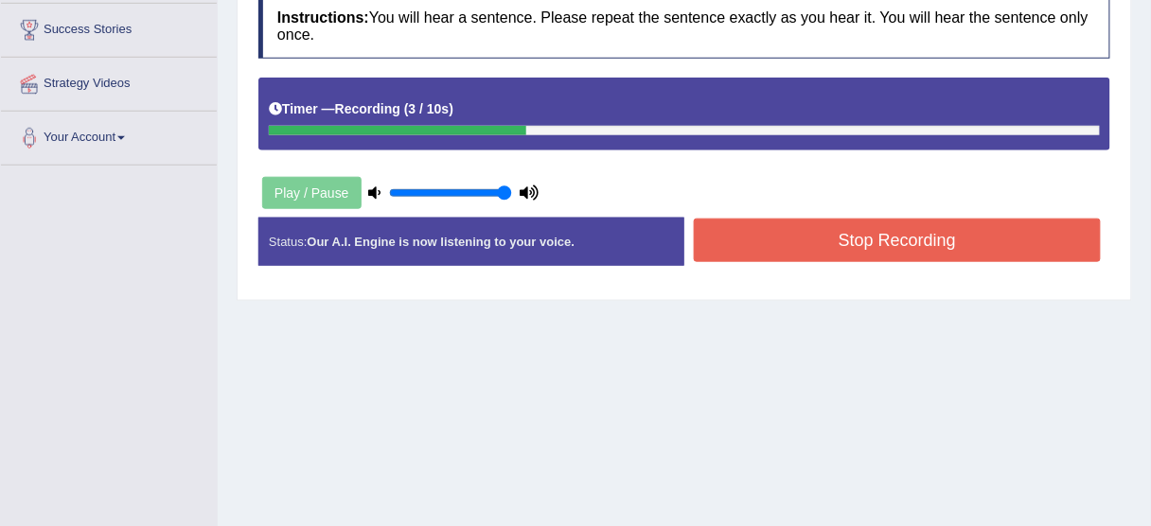
scroll to position [379, 0]
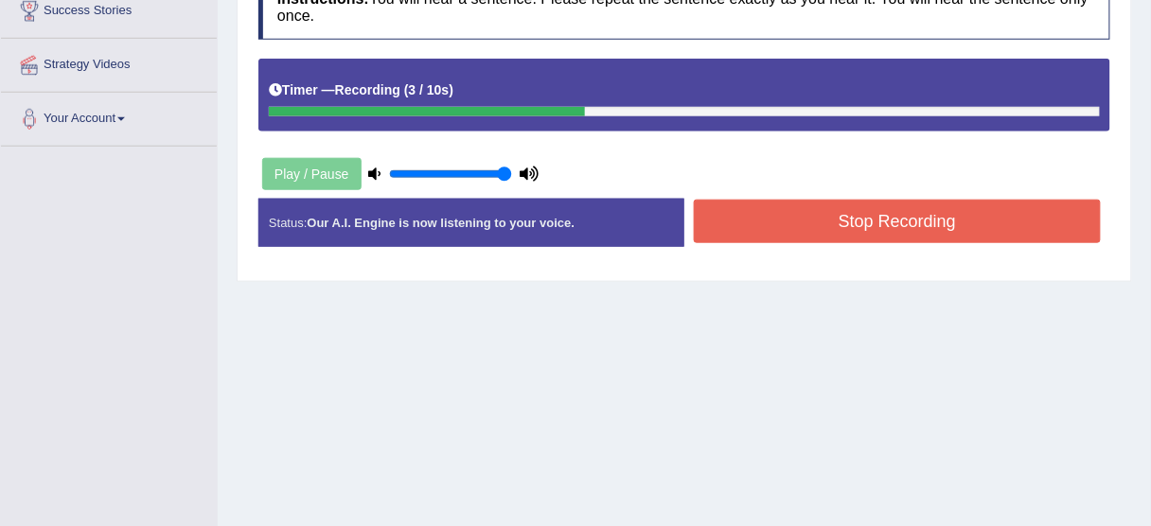
click at [877, 220] on button "Stop Recording" at bounding box center [897, 222] width 407 height 44
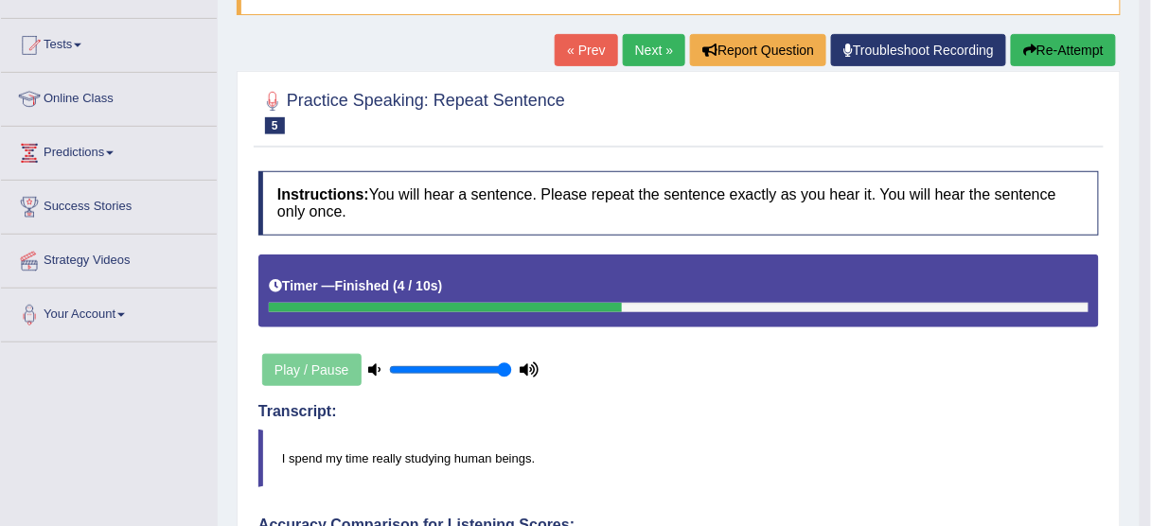
scroll to position [151, 0]
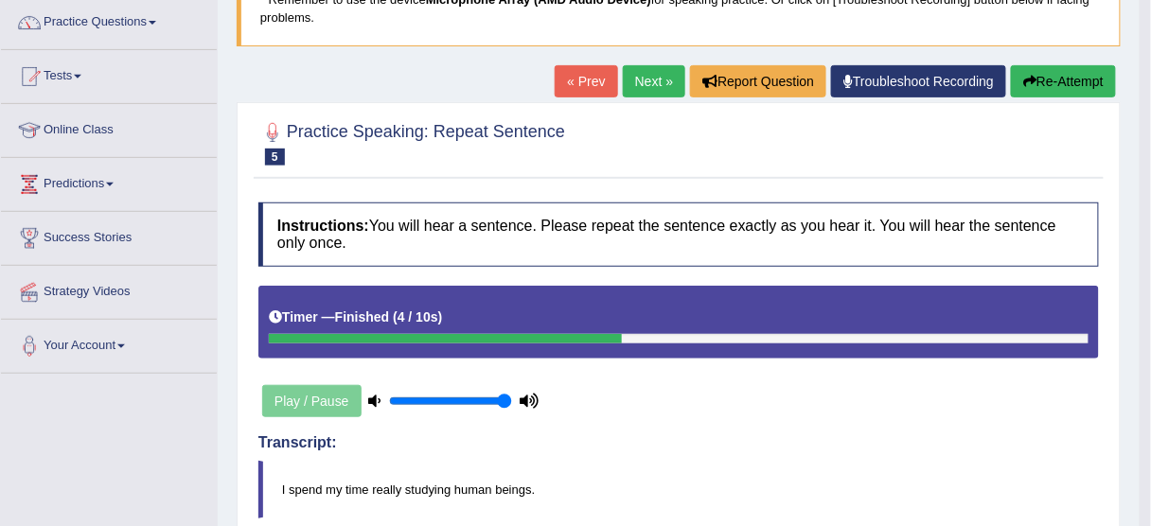
click at [1037, 76] on button "Re-Attempt" at bounding box center [1063, 81] width 105 height 32
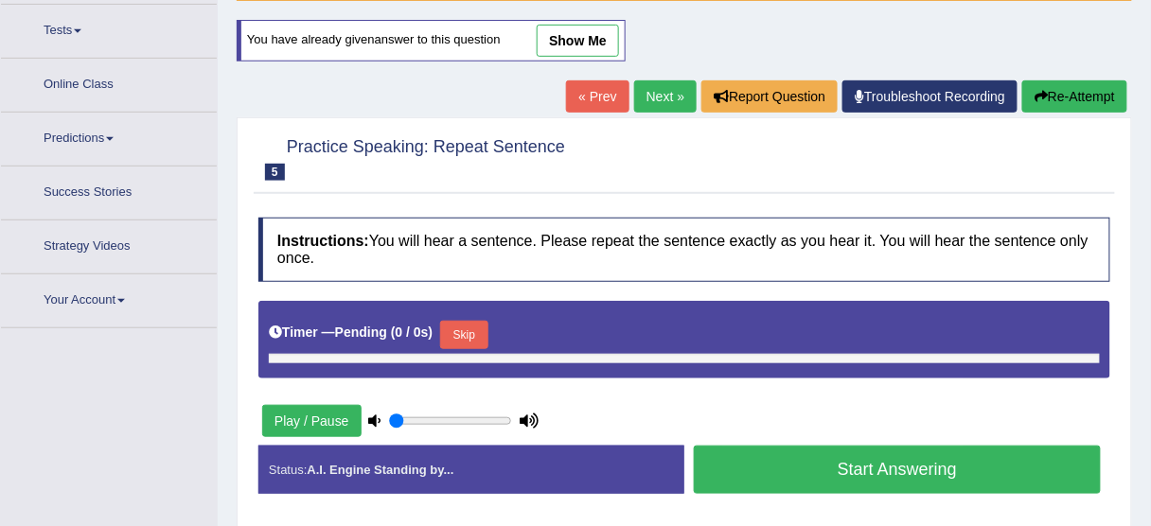
type input "1"
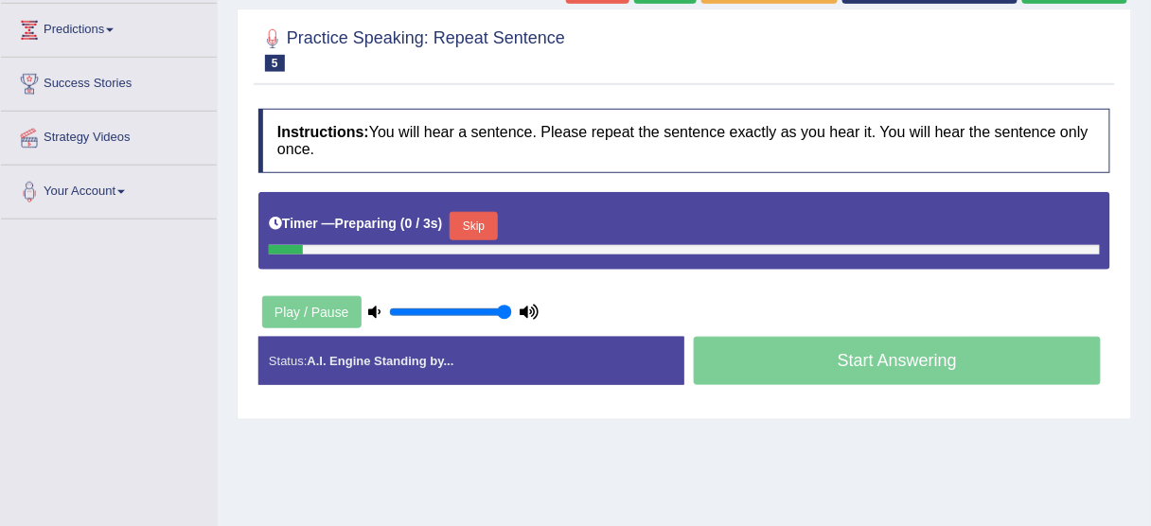
scroll to position [309, 0]
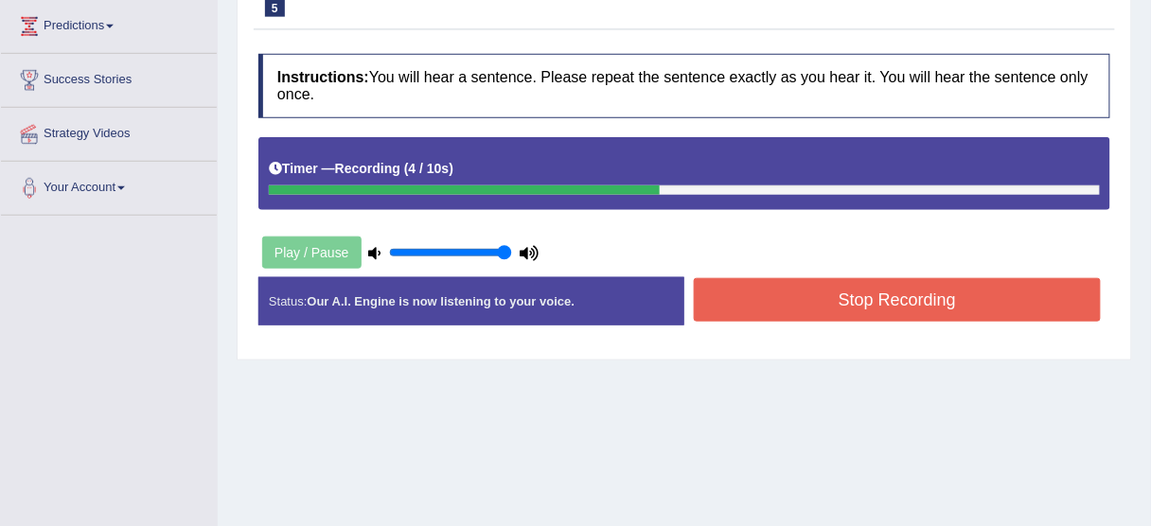
click at [784, 298] on button "Stop Recording" at bounding box center [897, 300] width 407 height 44
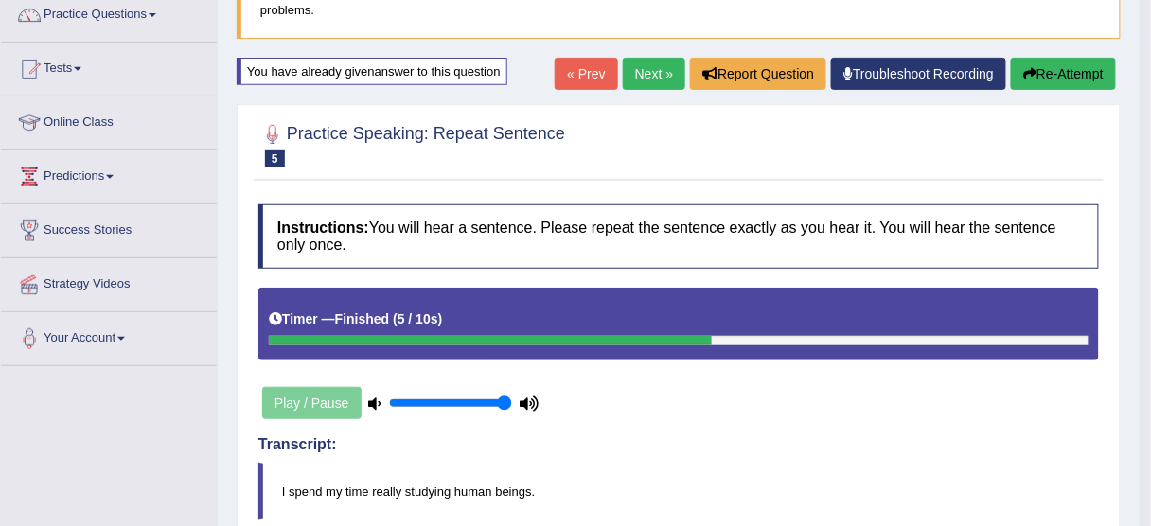
scroll to position [158, 0]
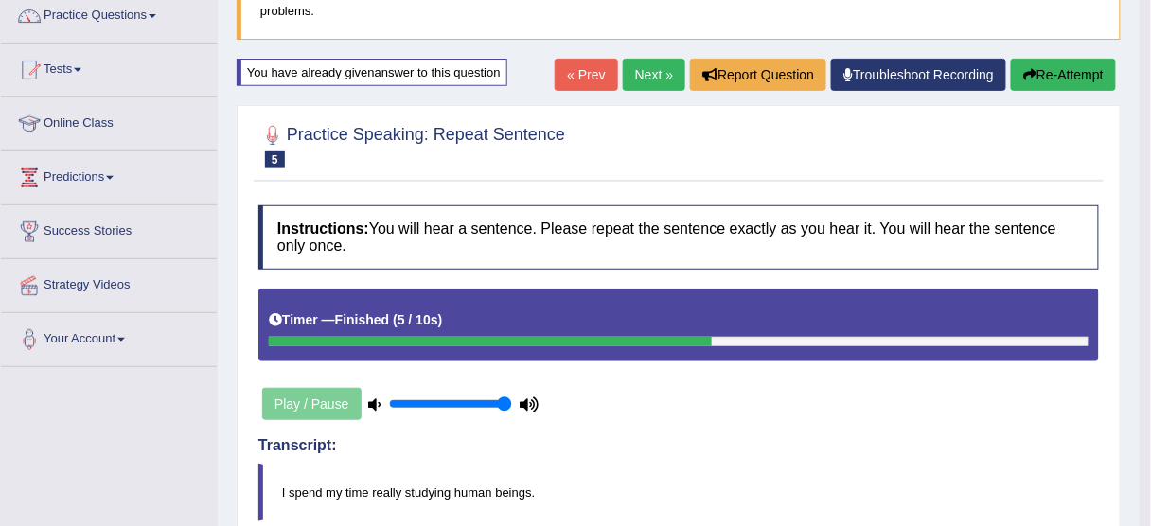
click at [669, 71] on link "Next »" at bounding box center [654, 75] width 62 height 32
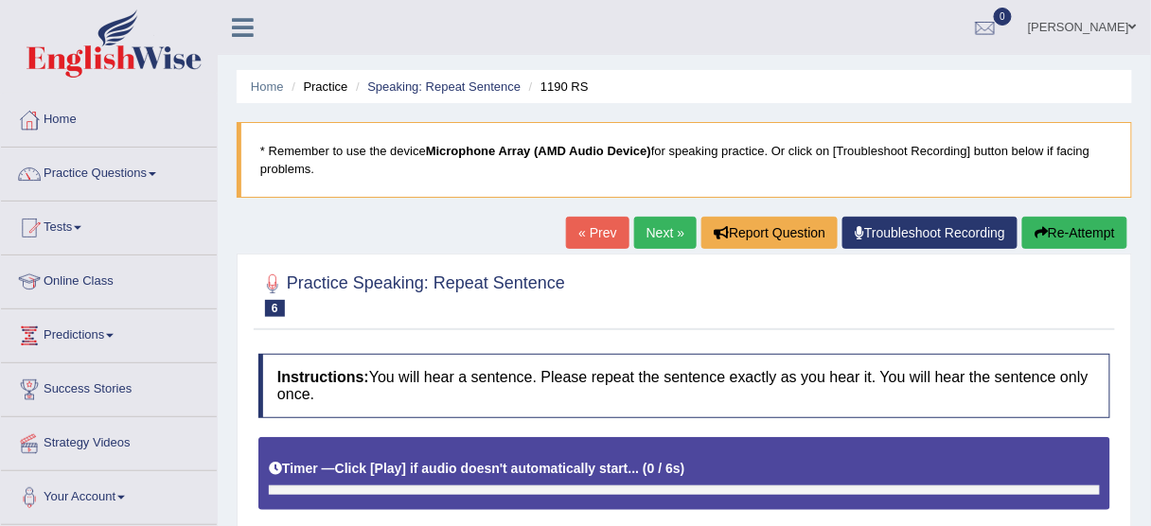
click at [490, 473] on div "Timer — Click [Play] if audio doesn't automatically start... ( 0 / 6s ) Skip" at bounding box center [684, 468] width 831 height 33
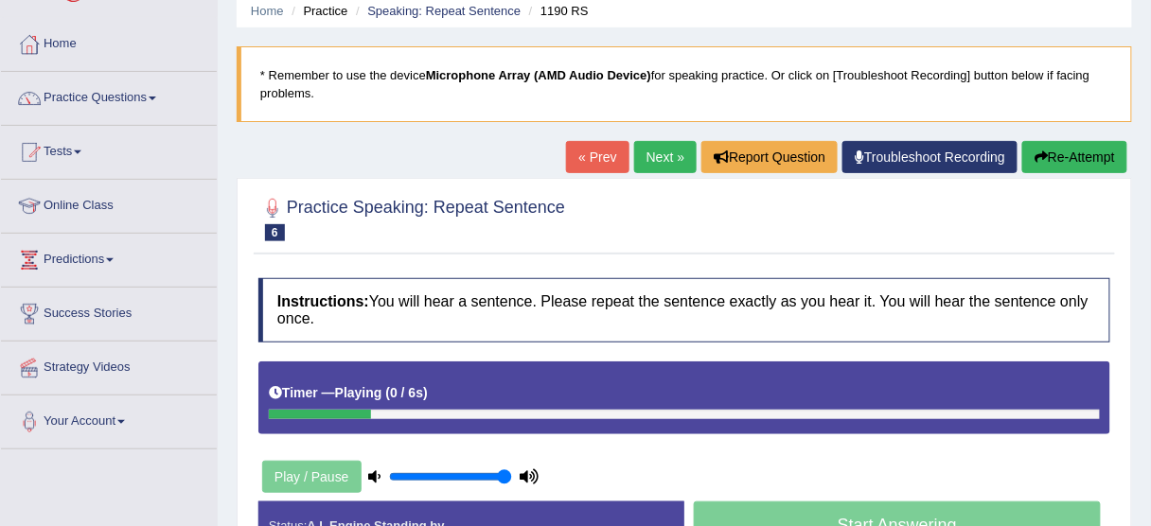
scroll to position [151, 0]
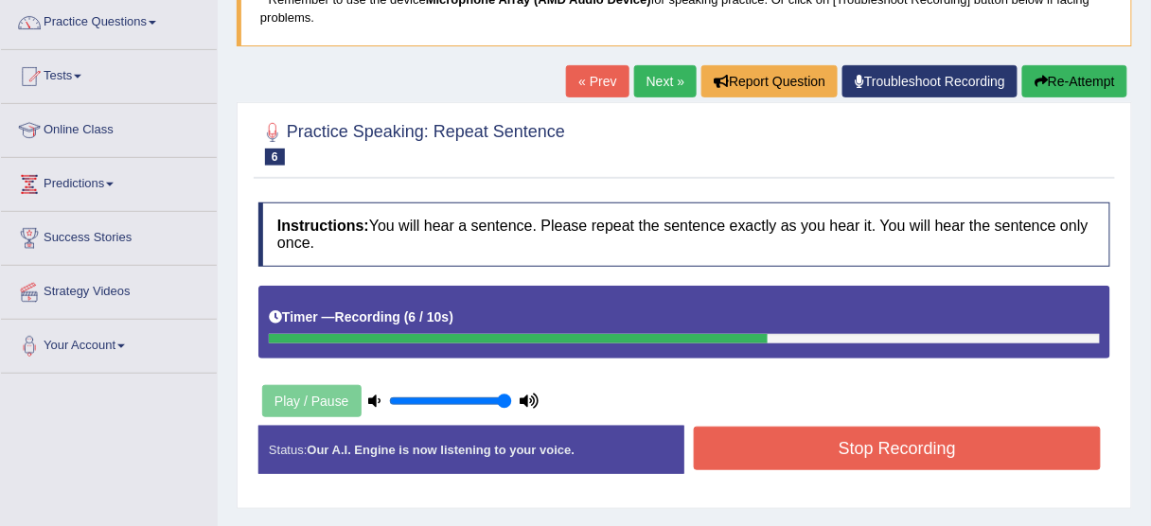
click at [760, 471] on div "Stop Recording" at bounding box center [897, 451] width 426 height 48
click at [760, 443] on button "Stop Recording" at bounding box center [897, 449] width 407 height 44
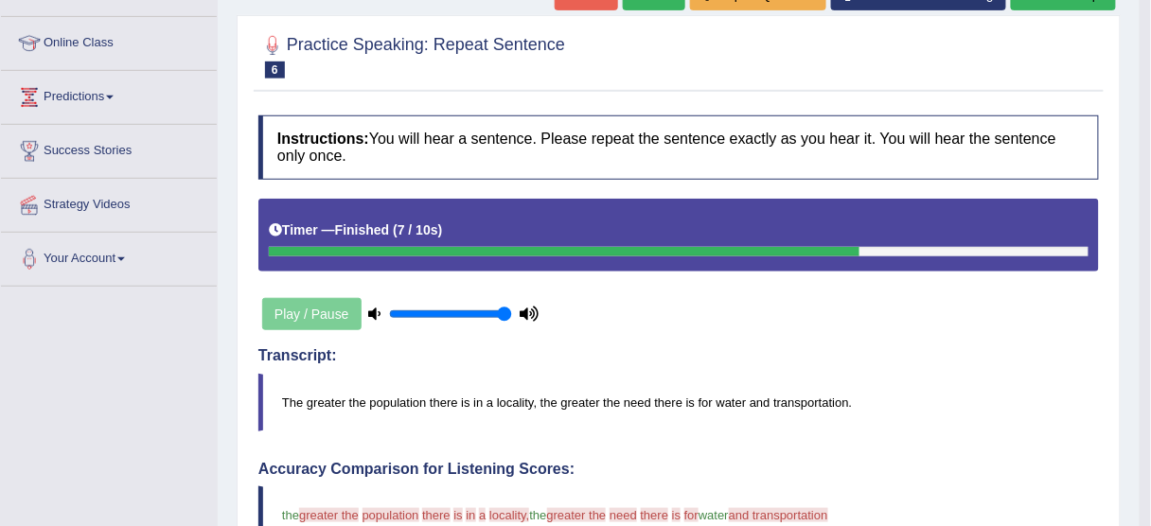
scroll to position [76, 0]
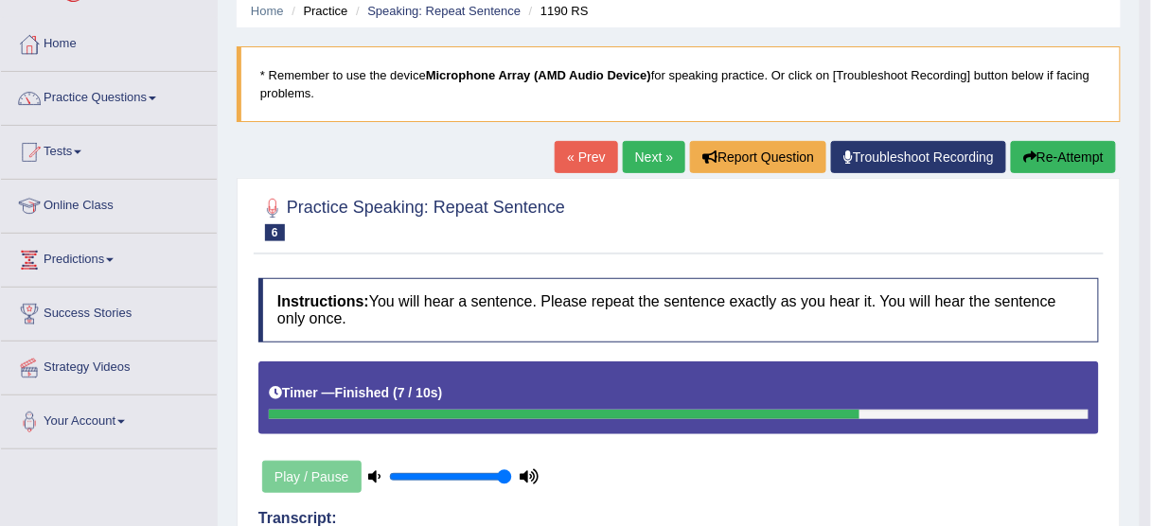
click at [1097, 150] on button "Re-Attempt" at bounding box center [1063, 157] width 105 height 32
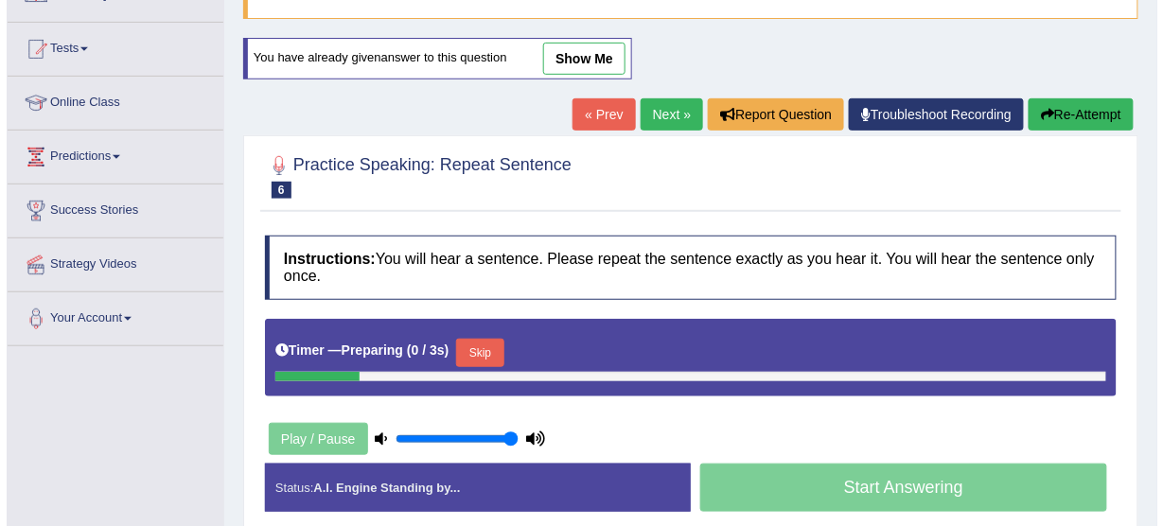
scroll to position [303, 0]
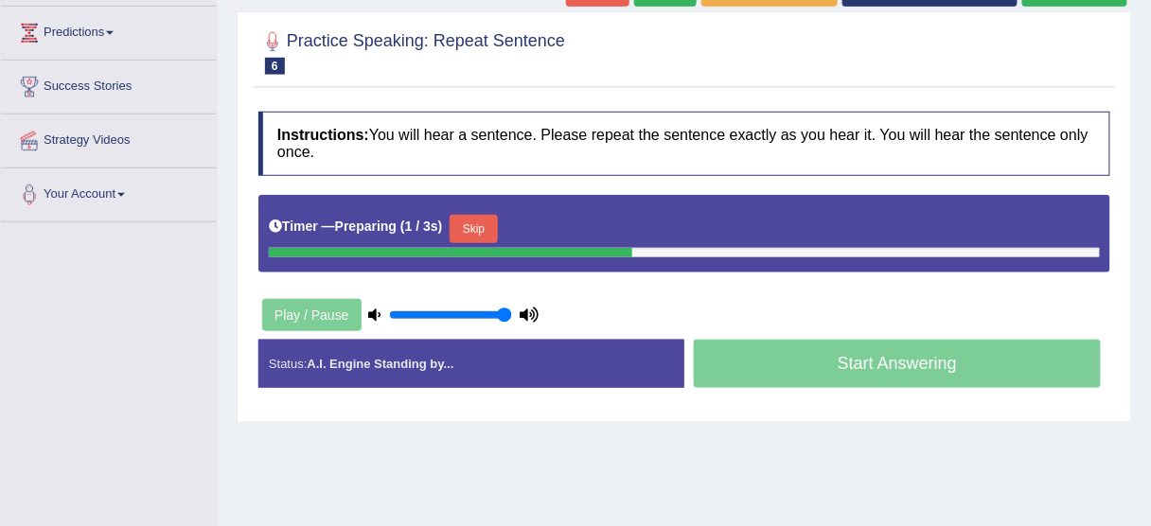
drag, startPoint x: 484, startPoint y: 227, endPoint x: 493, endPoint y: 221, distance: 11.0
click at [485, 228] on button "Skip" at bounding box center [473, 229] width 47 height 28
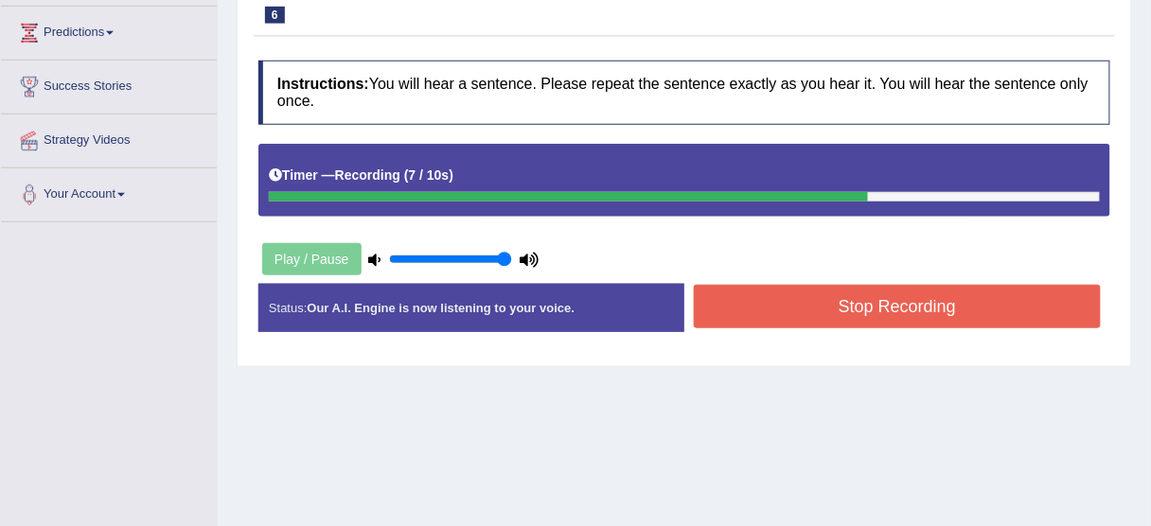
click at [944, 309] on button "Stop Recording" at bounding box center [897, 307] width 407 height 44
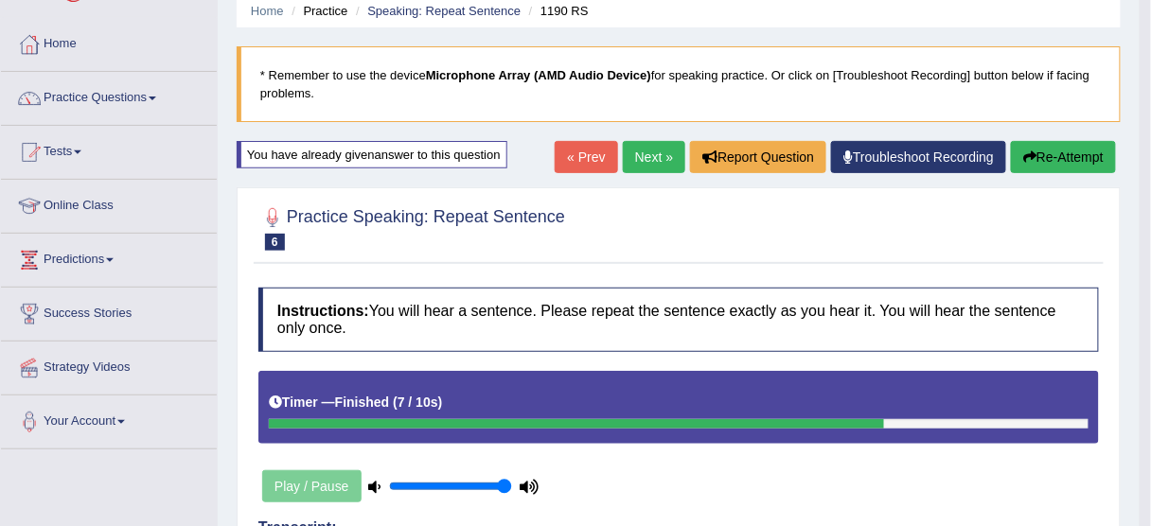
scroll to position [0, 0]
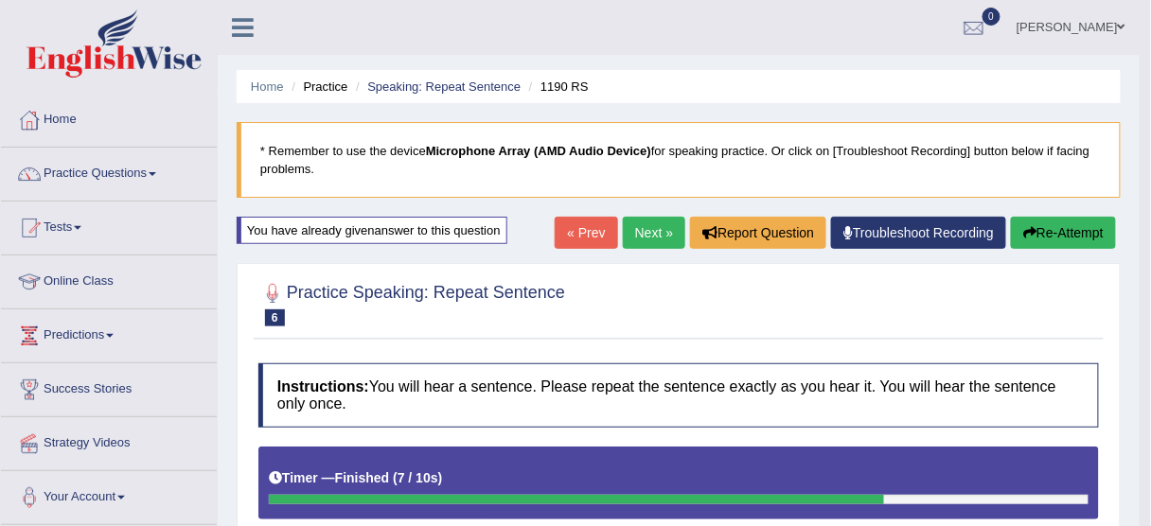
click at [1050, 232] on button "Re-Attempt" at bounding box center [1063, 233] width 105 height 32
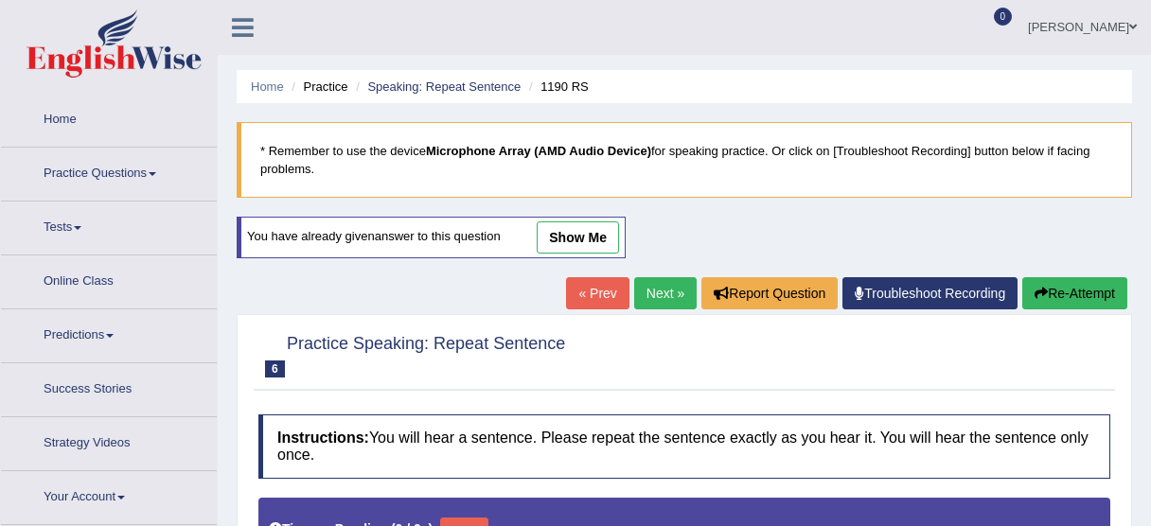
type input "1"
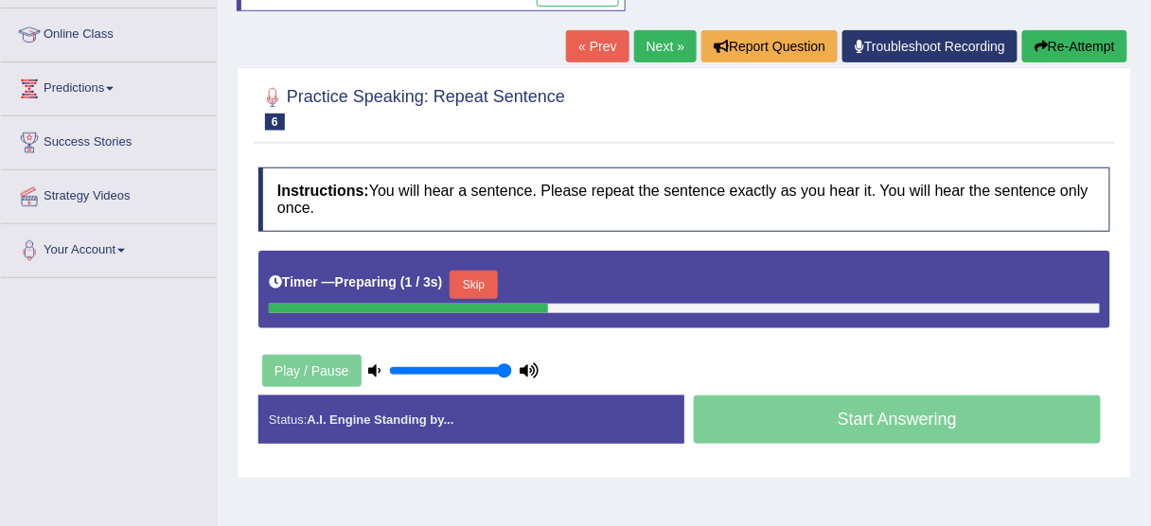
click at [490, 282] on button "Skip" at bounding box center [473, 285] width 47 height 28
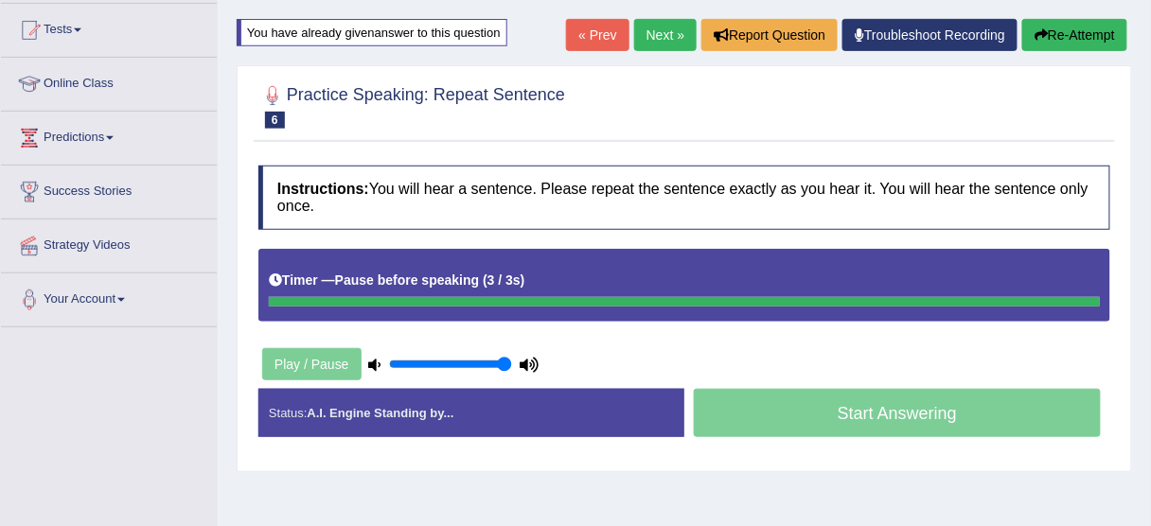
scroll to position [171, 0]
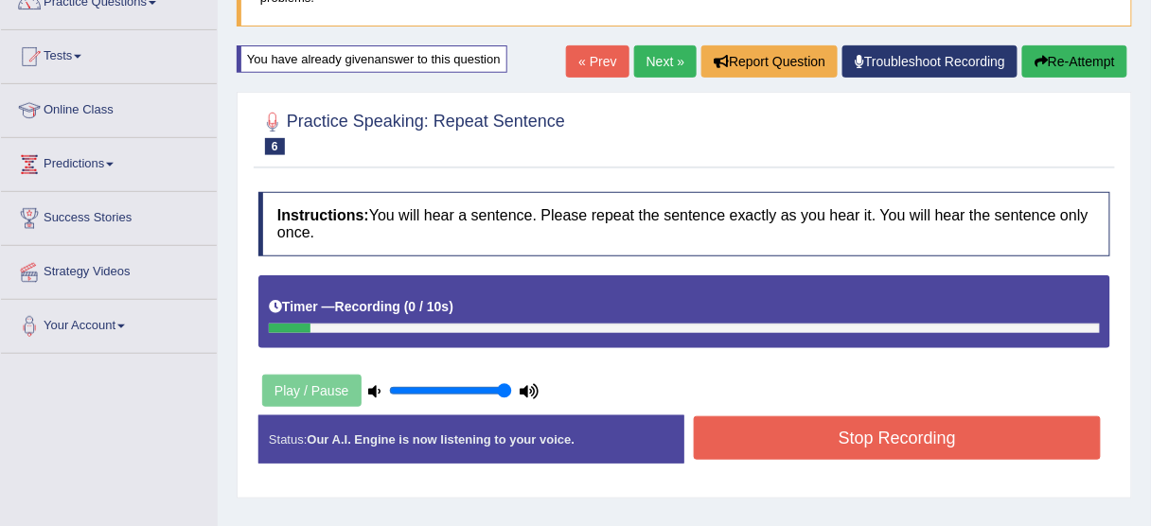
click at [1070, 64] on button "Re-Attempt" at bounding box center [1074, 61] width 105 height 32
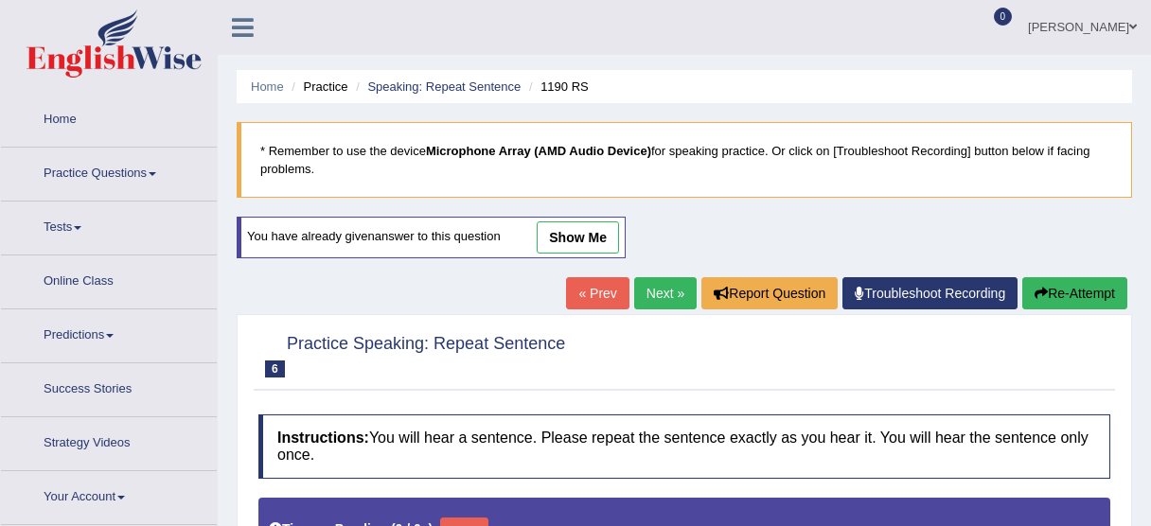
type input "1"
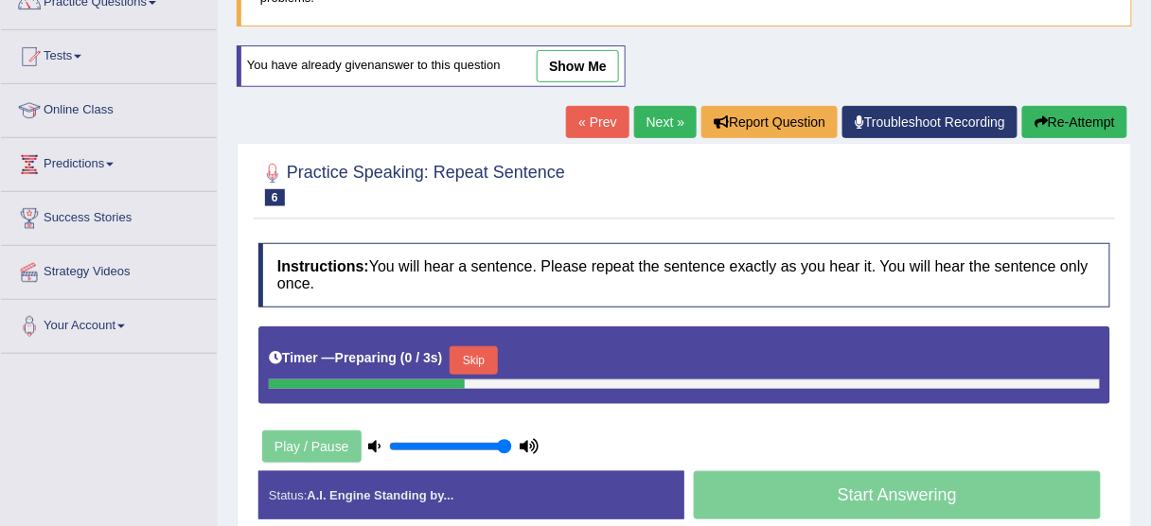
click at [481, 348] on button "Skip" at bounding box center [473, 360] width 47 height 28
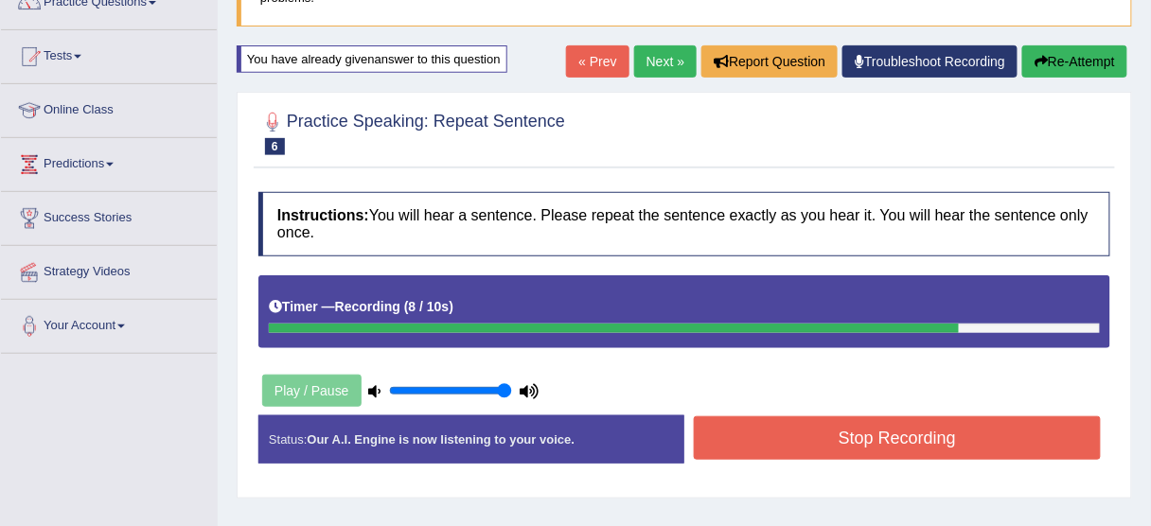
click at [775, 451] on button "Stop Recording" at bounding box center [897, 438] width 407 height 44
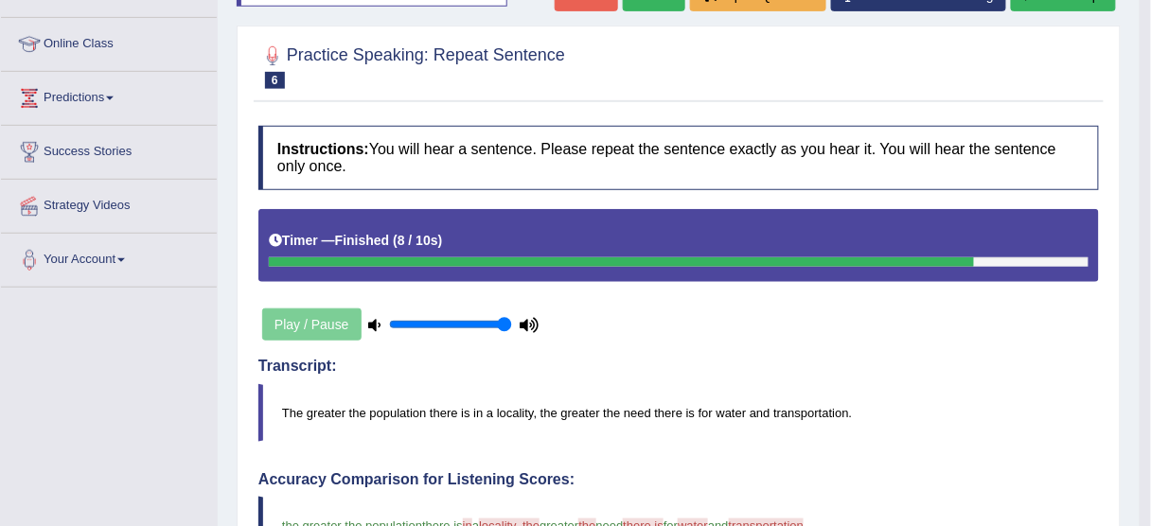
scroll to position [96, 0]
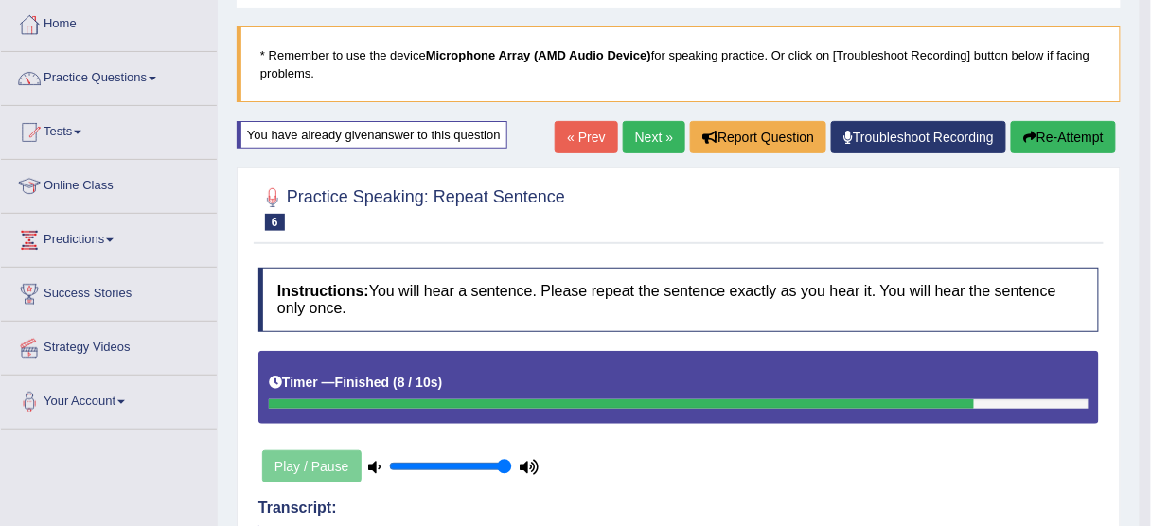
click at [1054, 132] on button "Re-Attempt" at bounding box center [1063, 137] width 105 height 32
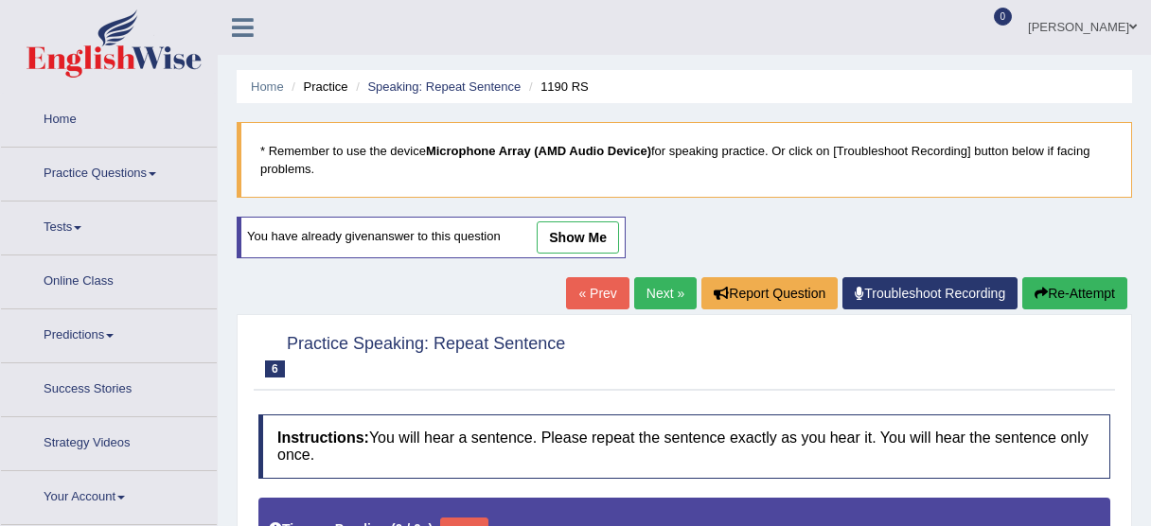
scroll to position [96, 0]
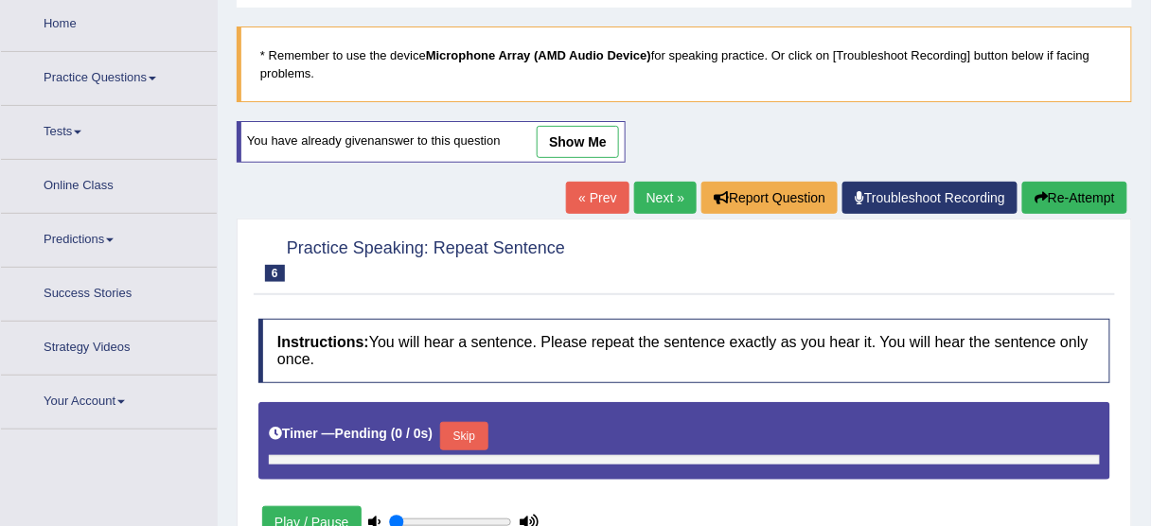
type input "1"
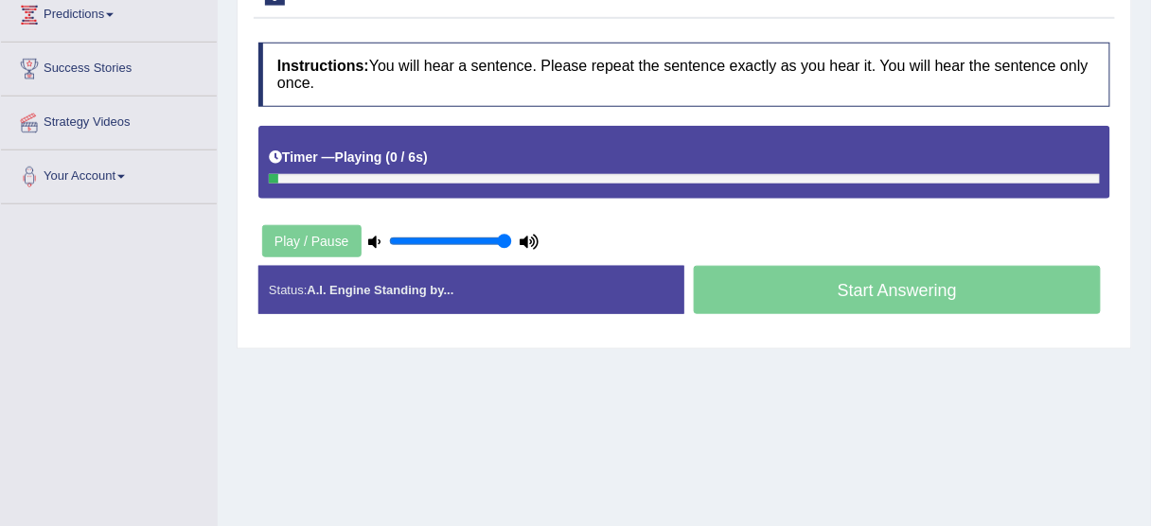
scroll to position [468, 0]
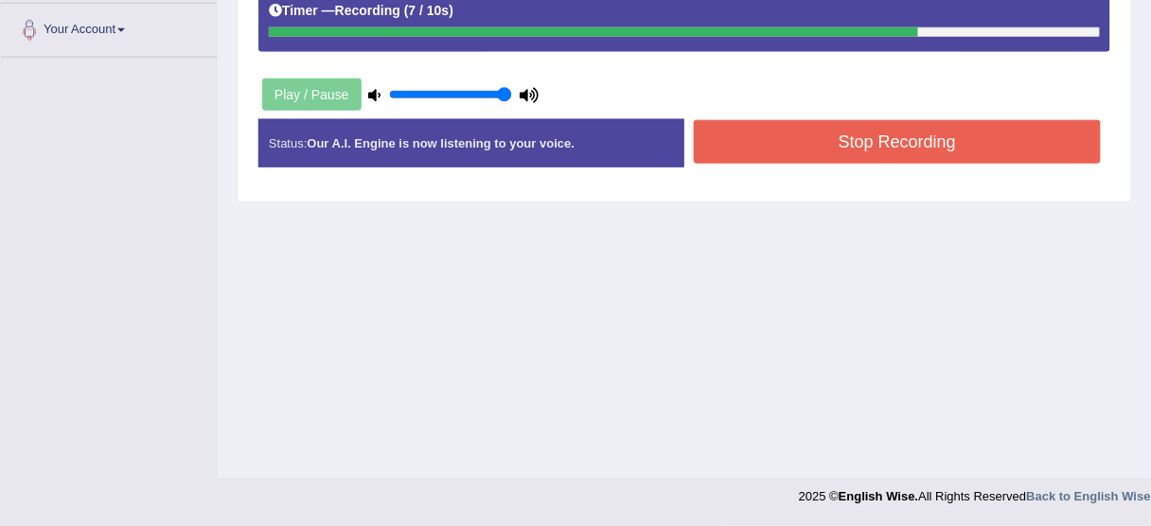
click at [892, 155] on button "Stop Recording" at bounding box center [897, 142] width 407 height 44
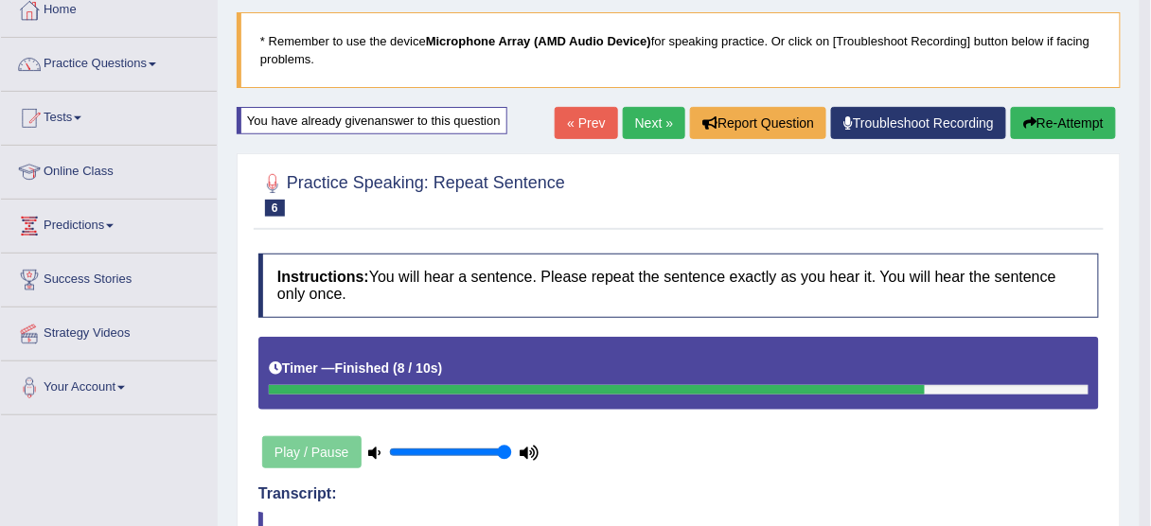
scroll to position [89, 0]
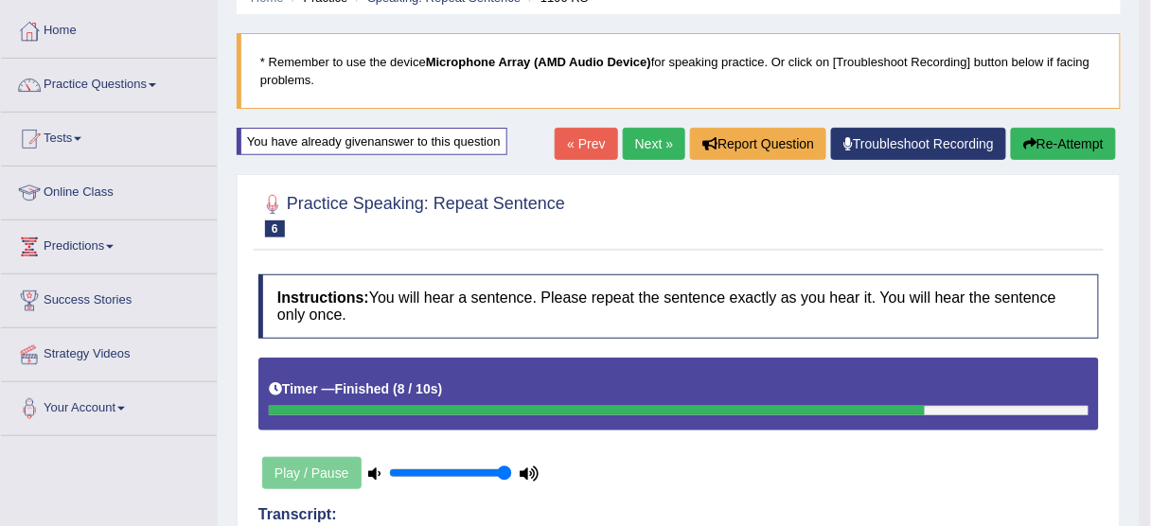
click at [1069, 142] on button "Re-Attempt" at bounding box center [1063, 144] width 105 height 32
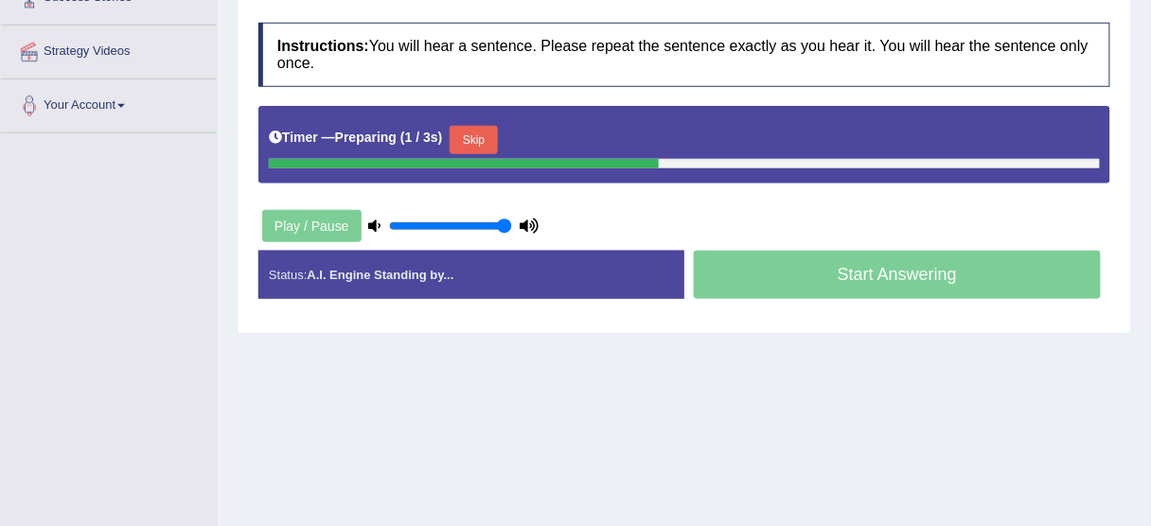
click at [482, 140] on button "Skip" at bounding box center [473, 140] width 47 height 28
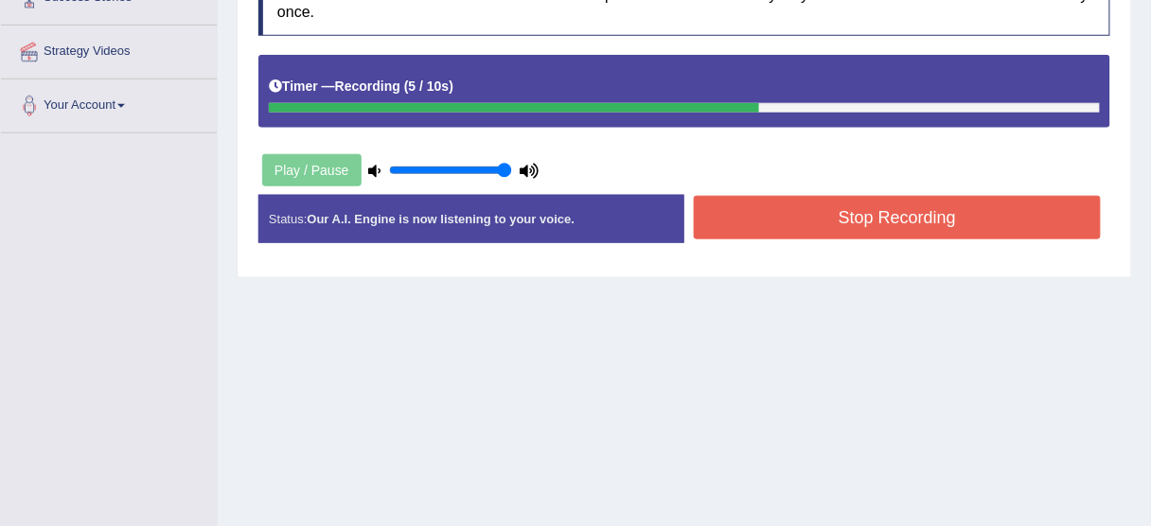
click at [874, 215] on button "Stop Recording" at bounding box center [897, 218] width 407 height 44
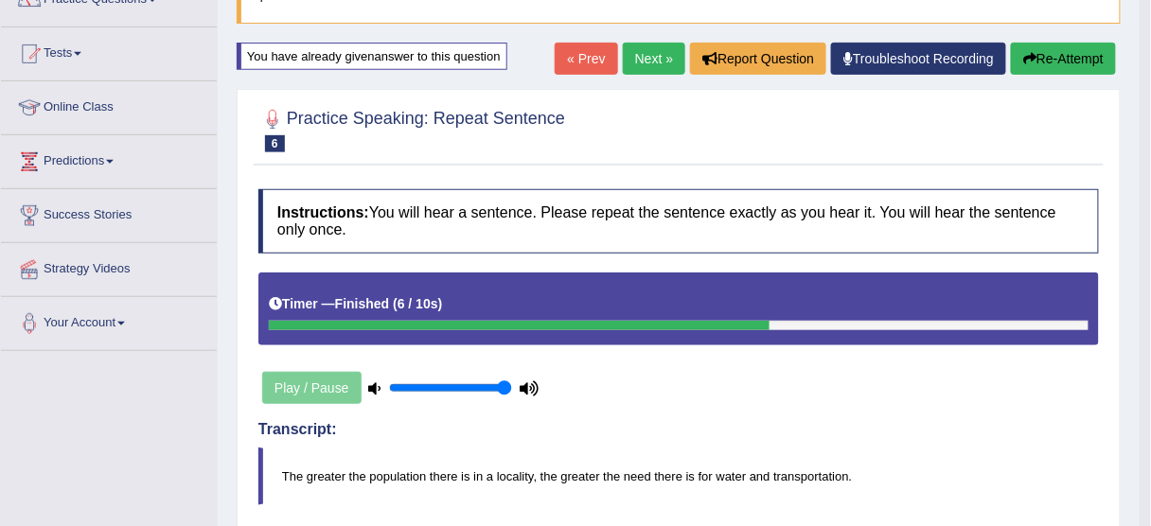
scroll to position [165, 0]
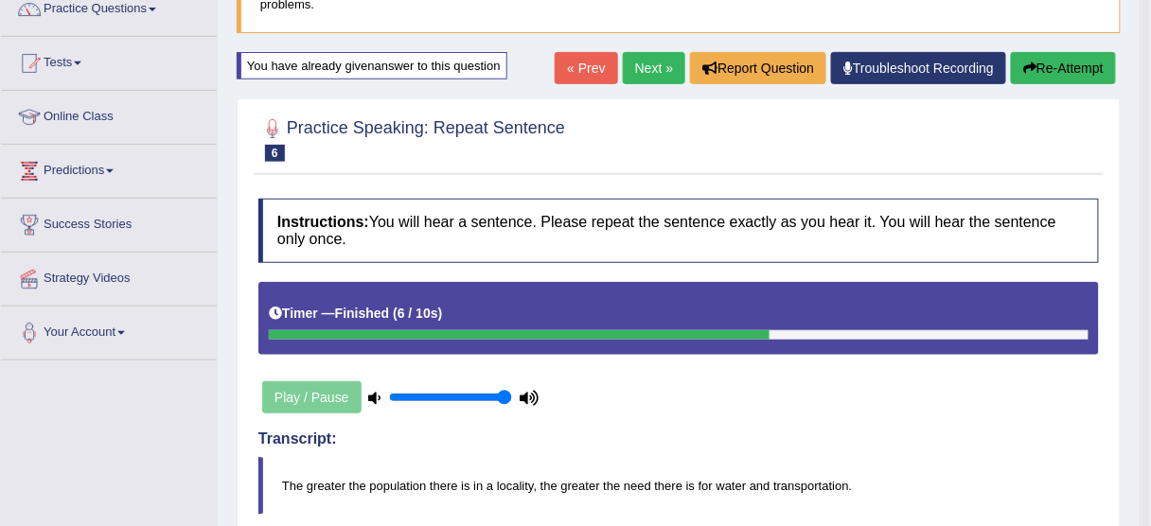
click at [647, 73] on link "Next »" at bounding box center [654, 68] width 62 height 32
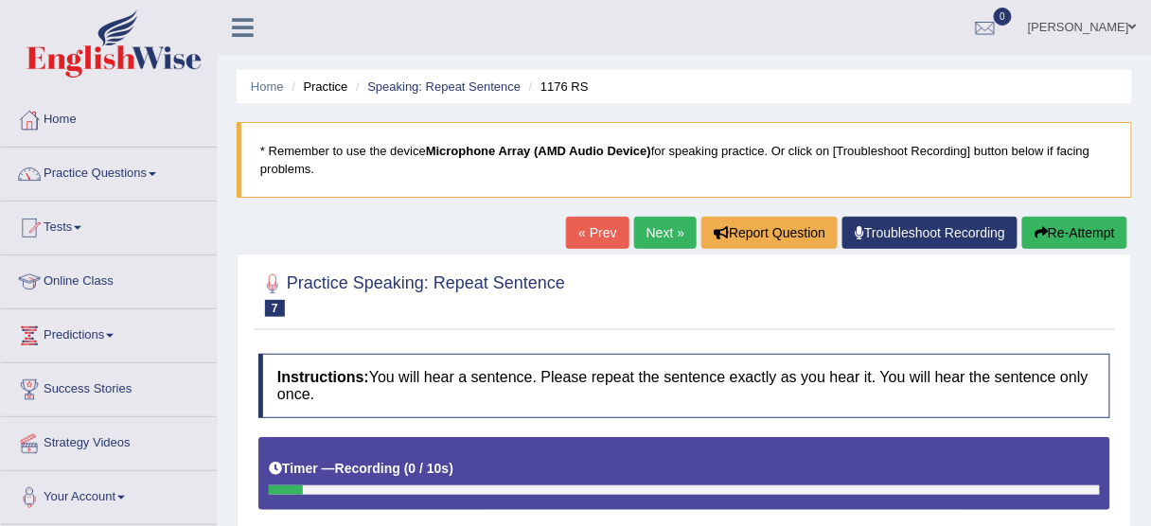
click at [1098, 240] on button "Re-Attempt" at bounding box center [1074, 233] width 105 height 32
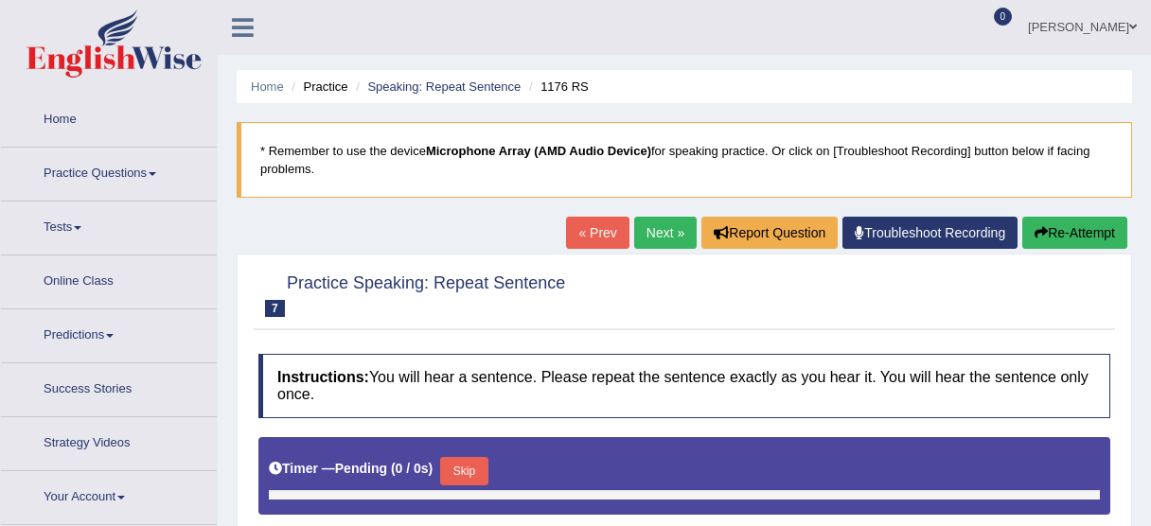
type input "1"
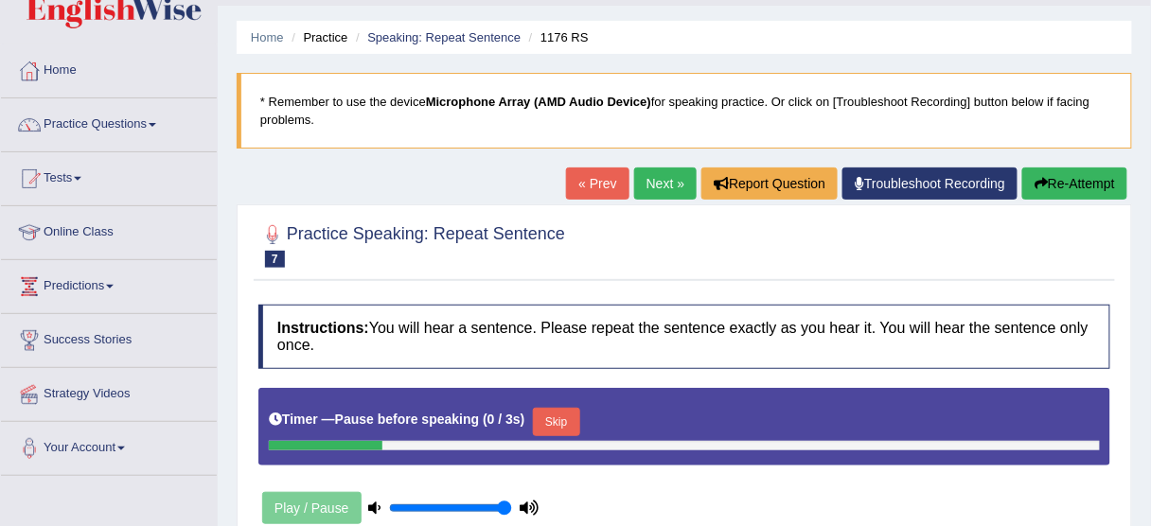
scroll to position [151, 0]
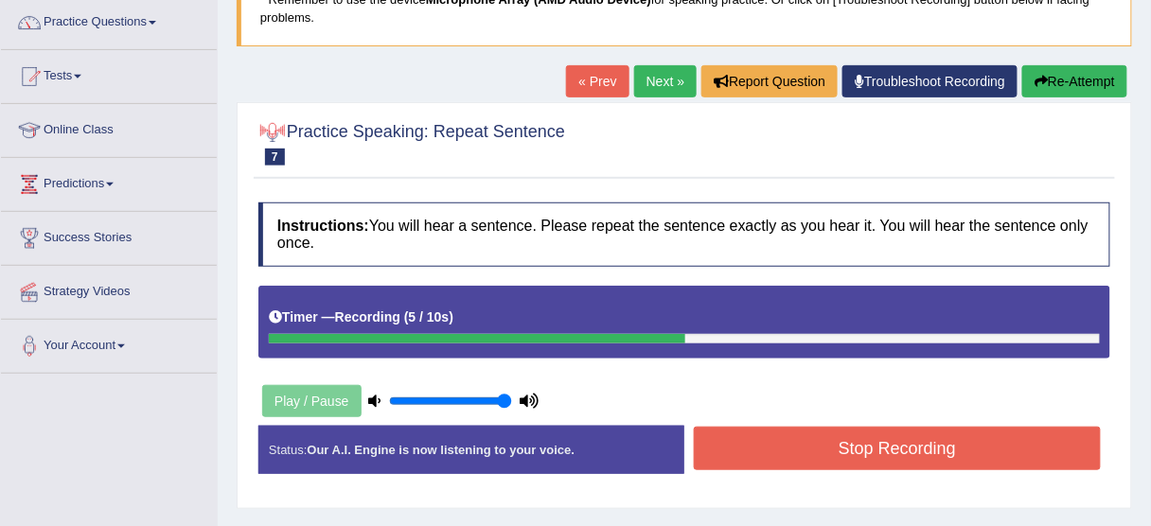
click at [884, 449] on button "Stop Recording" at bounding box center [897, 449] width 407 height 44
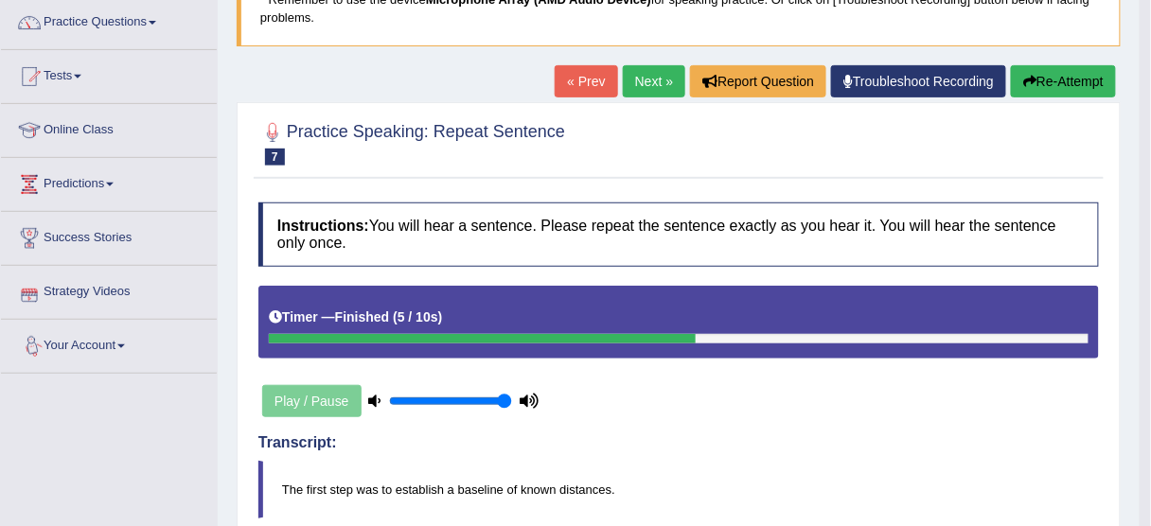
click at [1036, 78] on button "Re-Attempt" at bounding box center [1063, 81] width 105 height 32
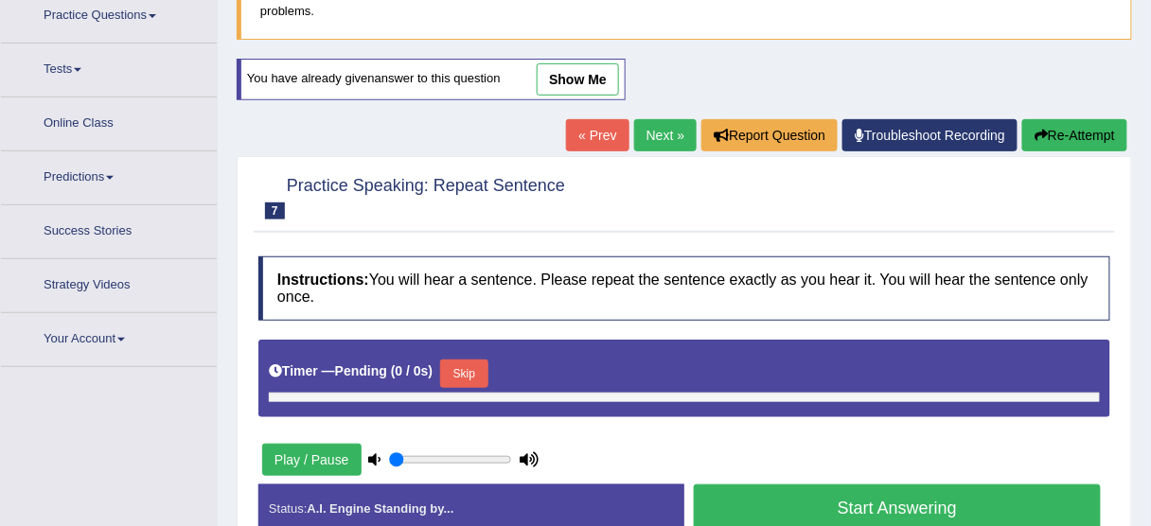
type input "1"
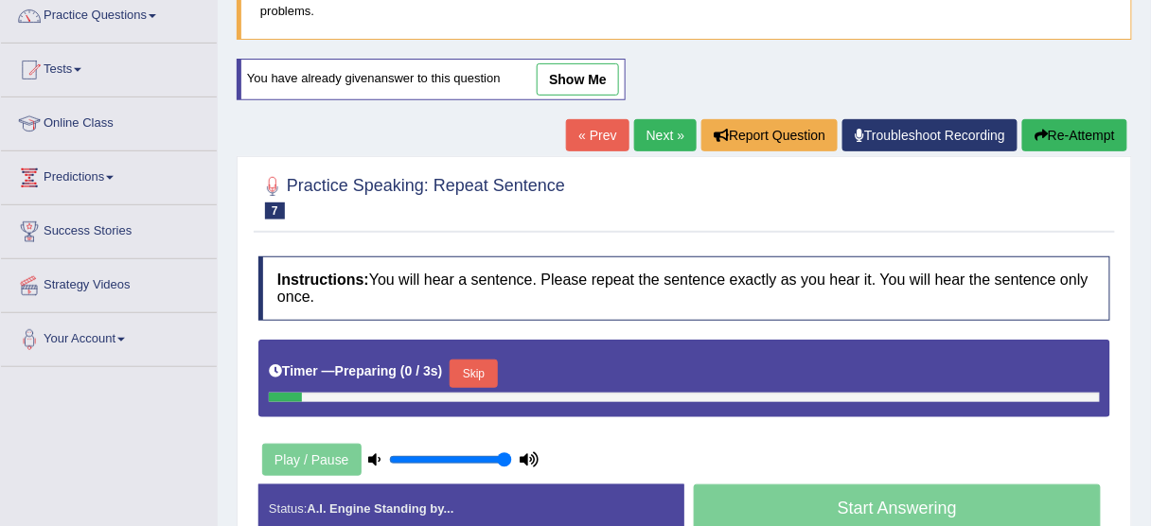
scroll to position [158, 0]
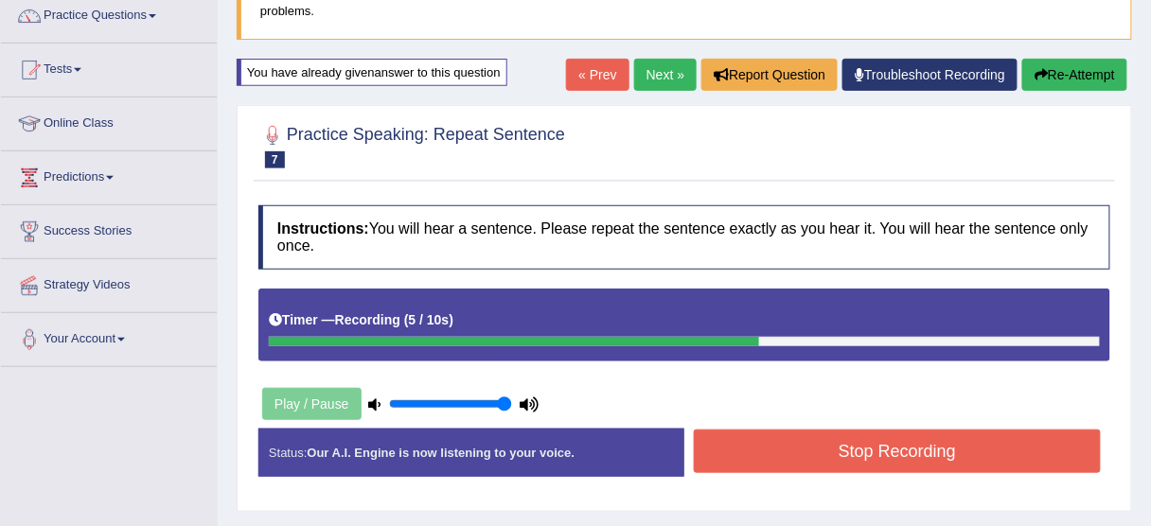
click at [844, 416] on div "Instructions: You will hear a sentence. Please repeat the sentence exactly as y…" at bounding box center [684, 349] width 861 height 306
click at [840, 432] on button "Stop Recording" at bounding box center [897, 452] width 407 height 44
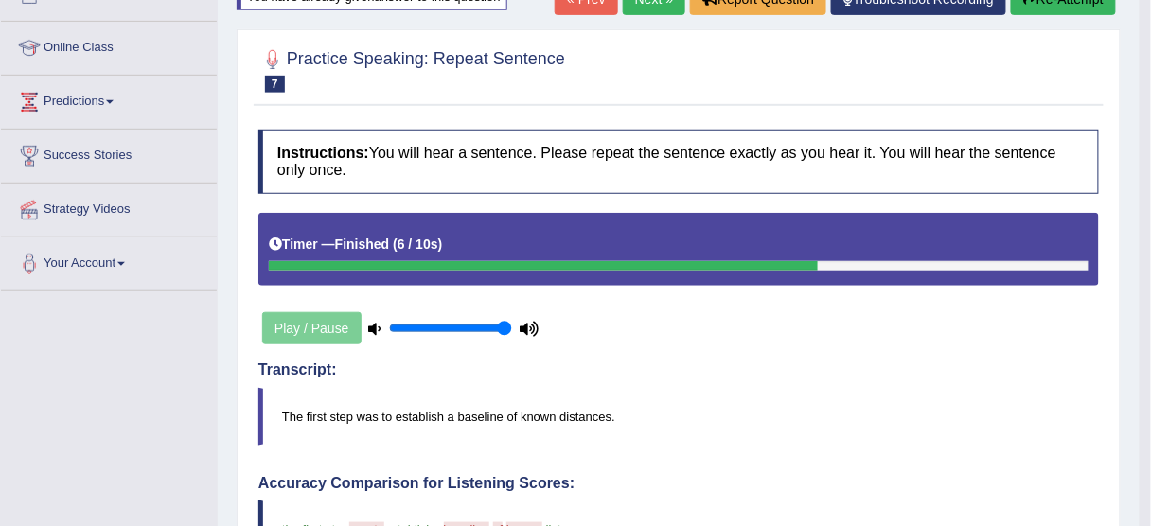
scroll to position [82, 0]
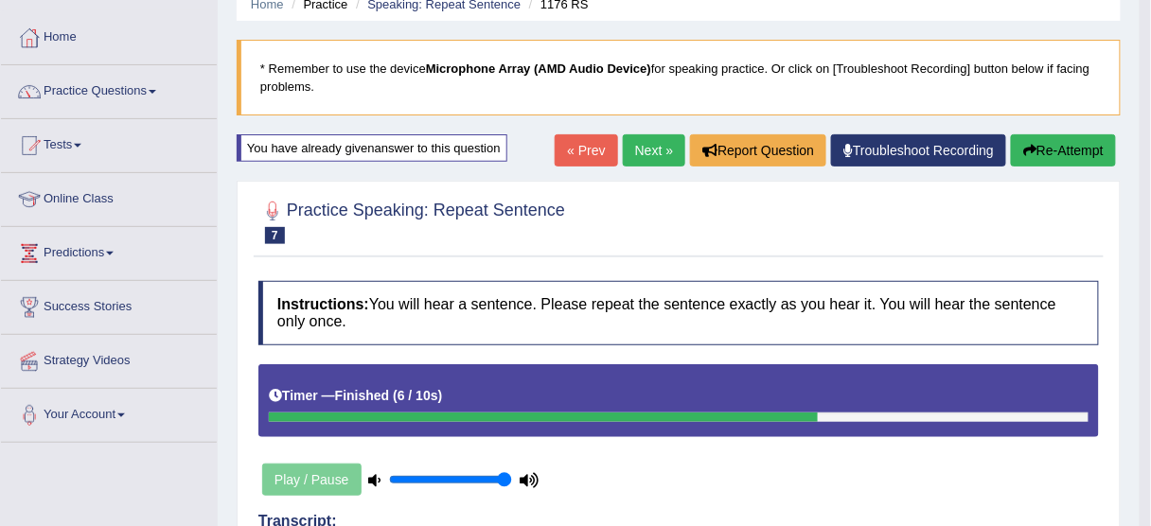
click at [1055, 154] on button "Re-Attempt" at bounding box center [1063, 150] width 105 height 32
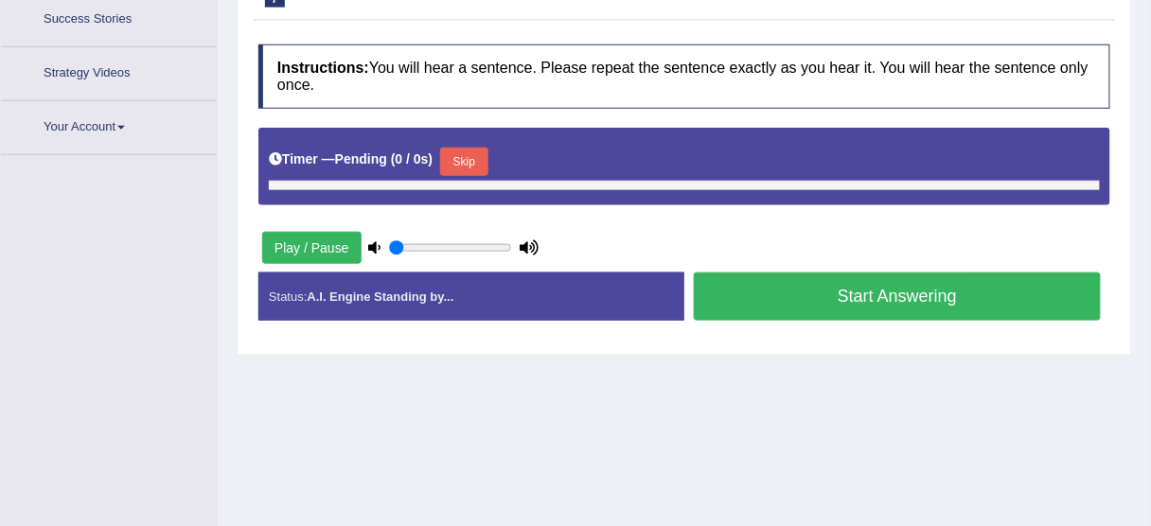
type input "1"
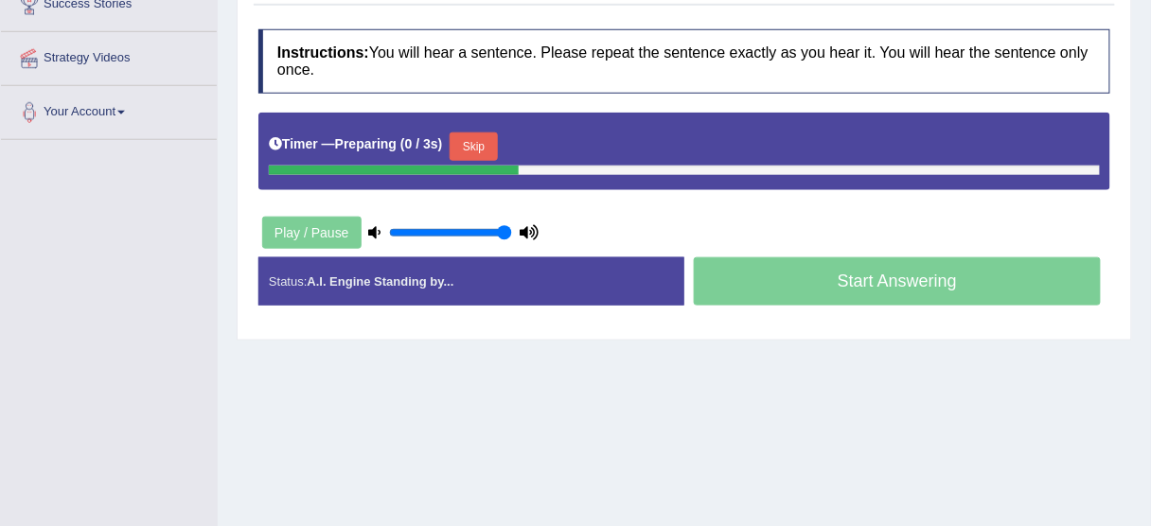
click at [492, 144] on button "Skip" at bounding box center [473, 147] width 47 height 28
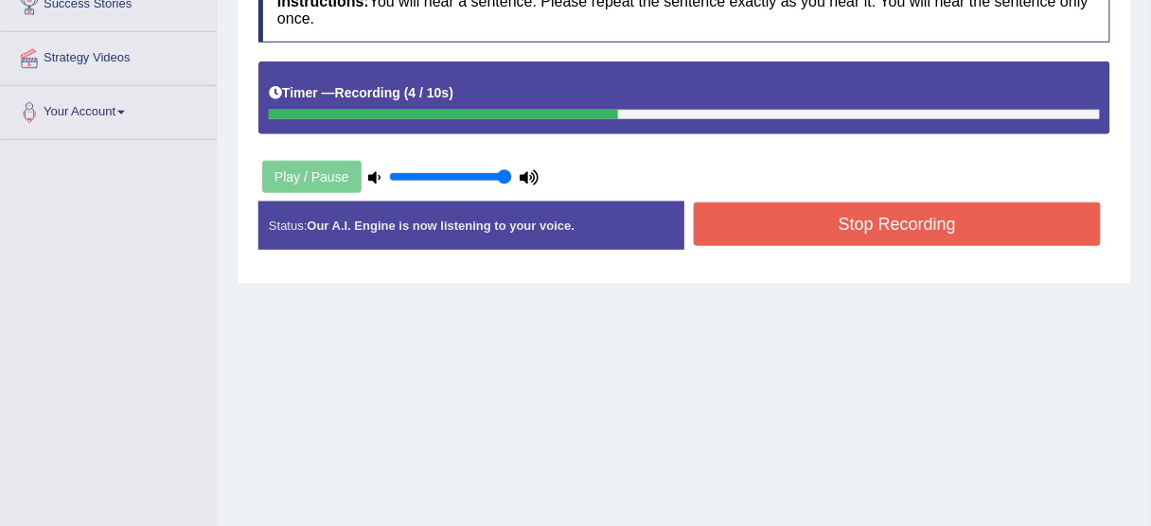
click at [765, 228] on button "Stop Recording" at bounding box center [897, 225] width 407 height 44
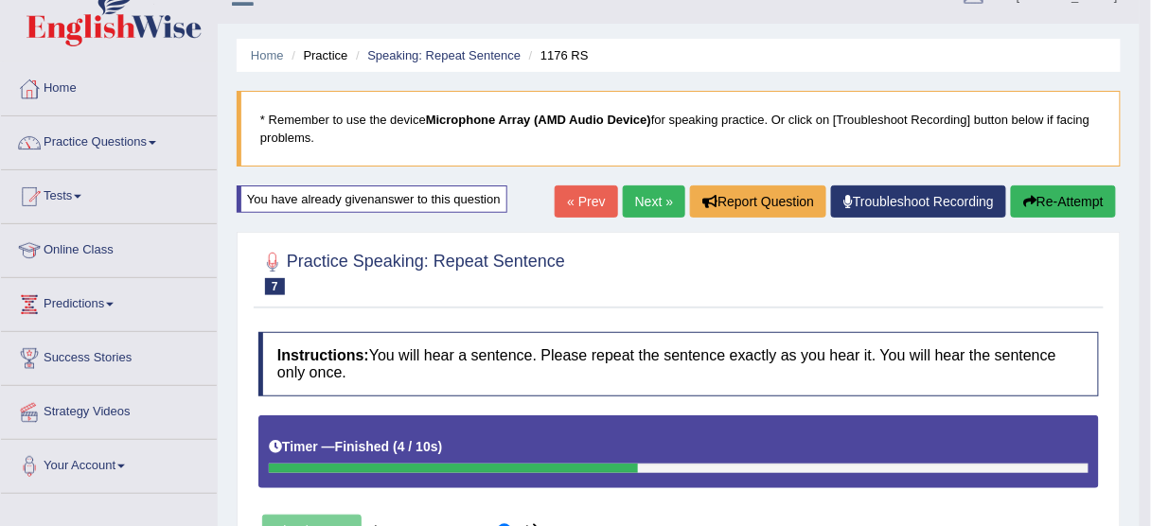
scroll to position [3, 0]
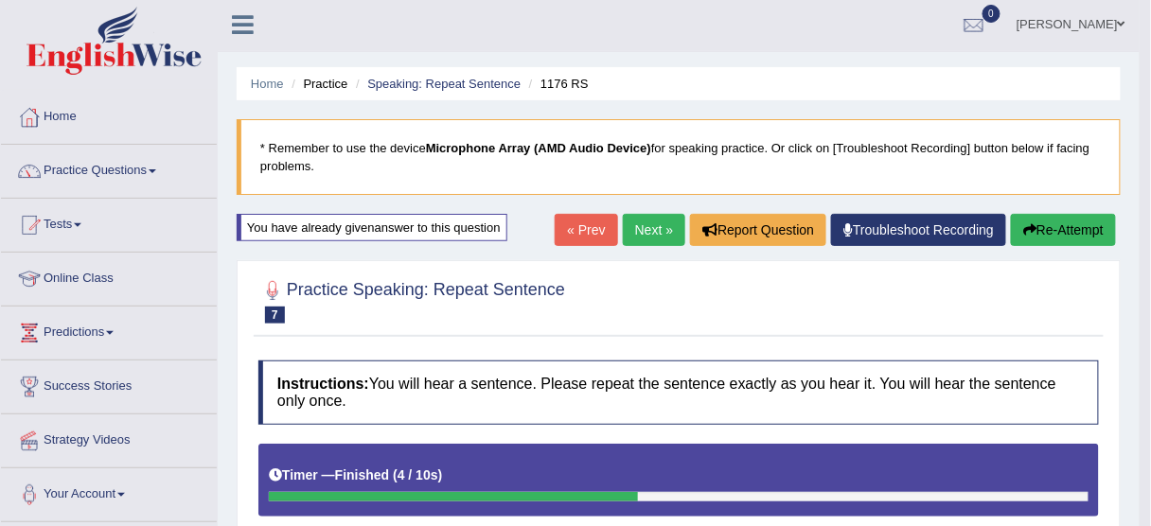
click at [639, 220] on link "Next »" at bounding box center [654, 230] width 62 height 32
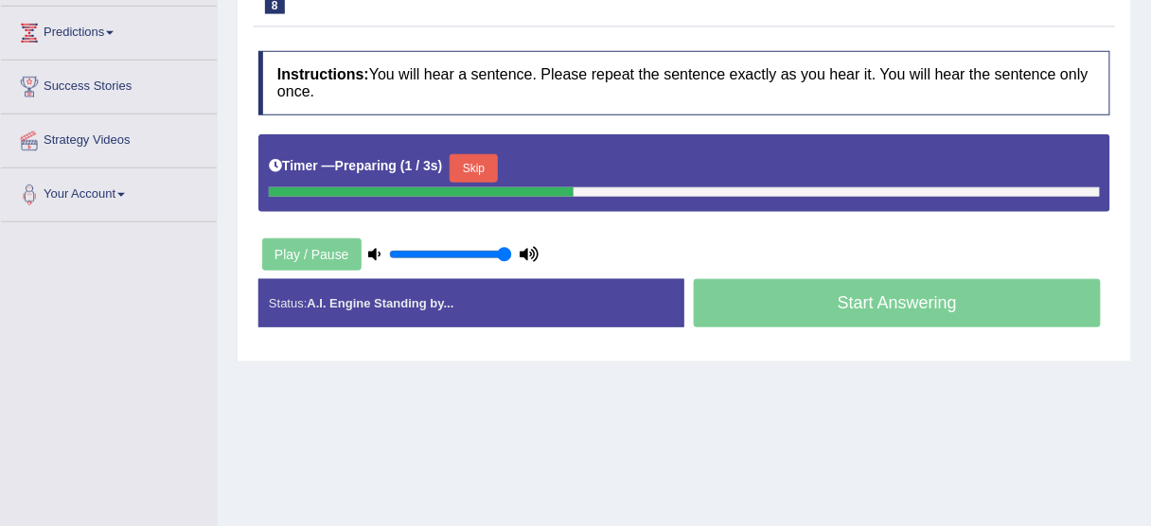
click at [494, 175] on button "Skip" at bounding box center [473, 168] width 47 height 28
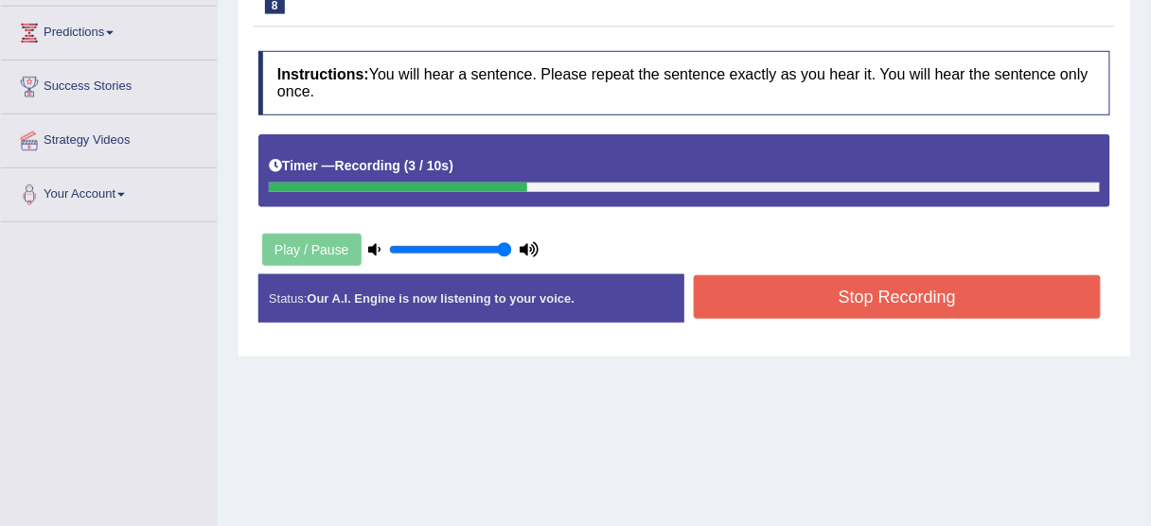
click at [751, 287] on button "Stop Recording" at bounding box center [897, 297] width 407 height 44
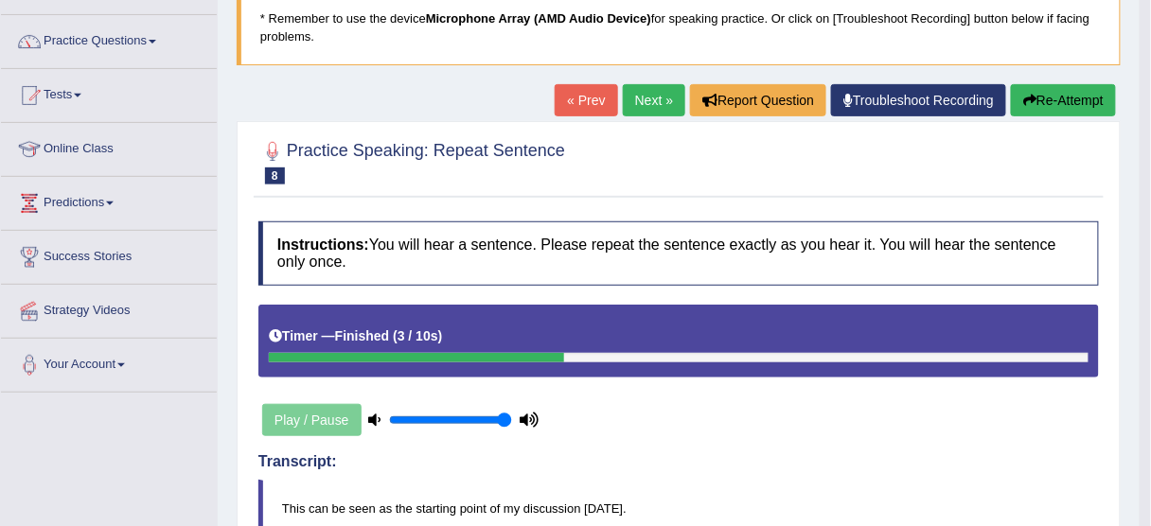
scroll to position [76, 0]
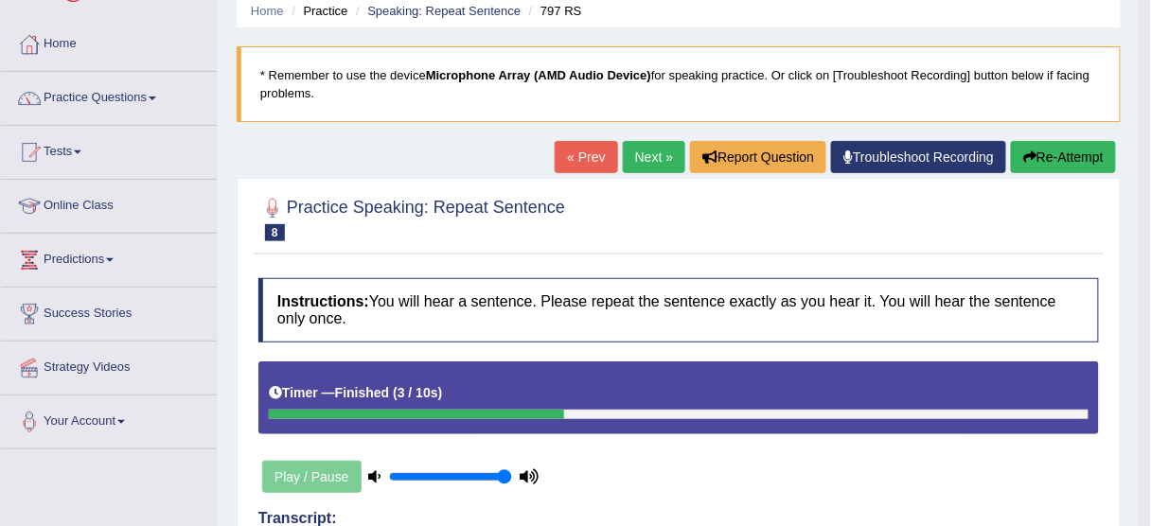
click at [655, 148] on link "Next »" at bounding box center [654, 157] width 62 height 32
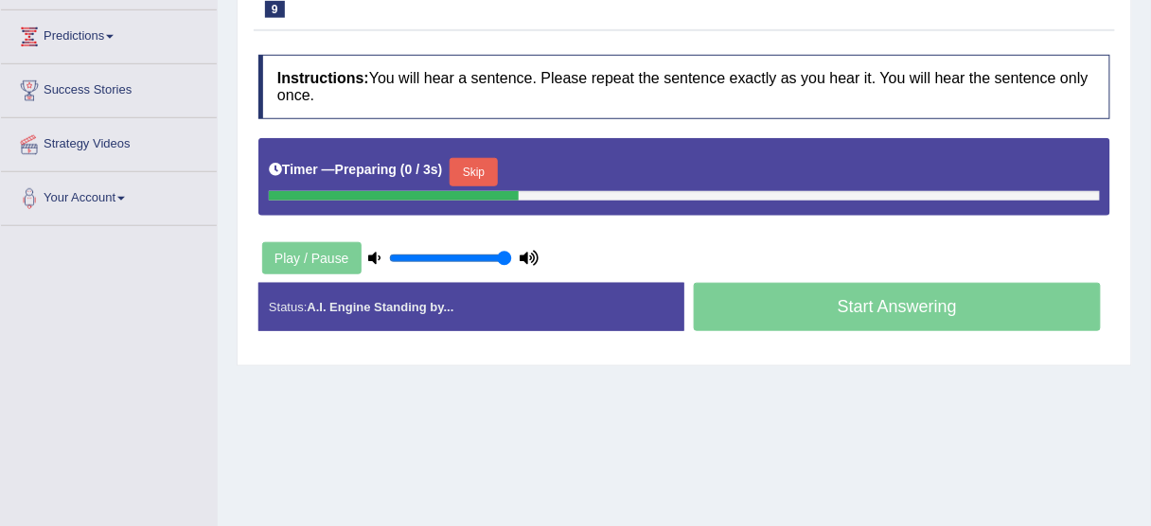
scroll to position [303, 0]
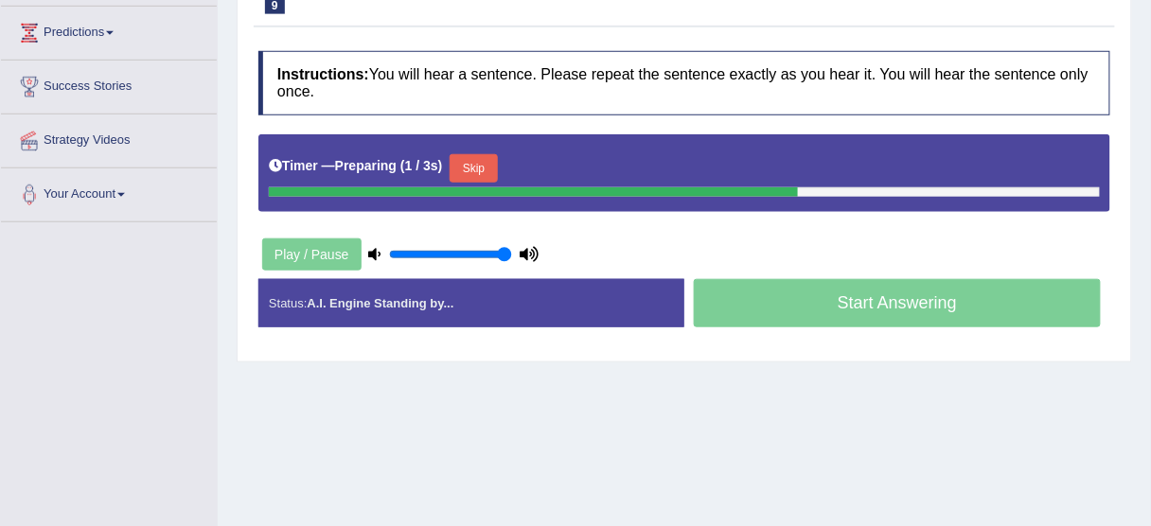
click at [487, 157] on button "Skip" at bounding box center [473, 168] width 47 height 28
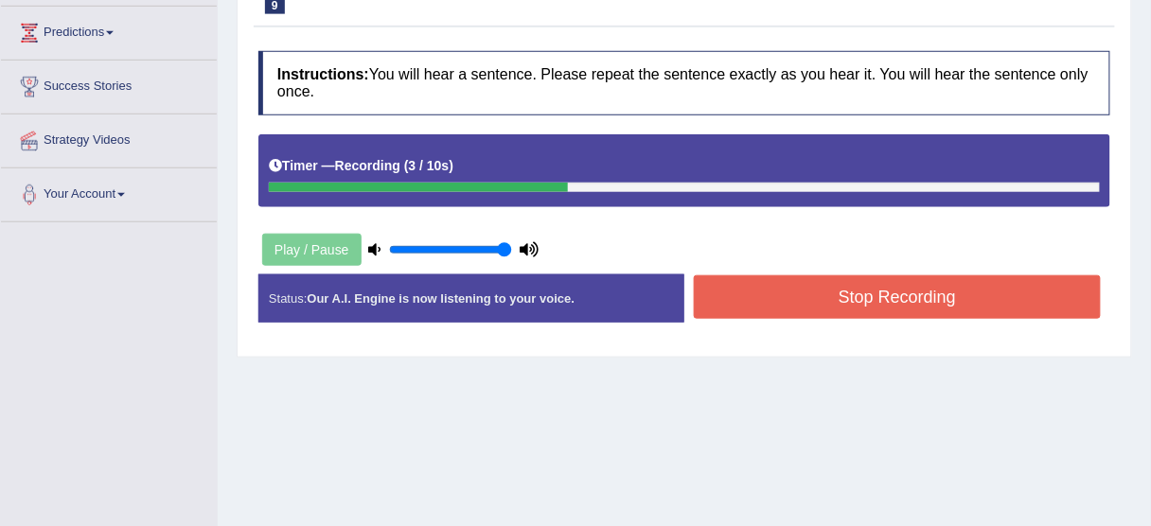
click at [817, 294] on button "Stop Recording" at bounding box center [897, 297] width 407 height 44
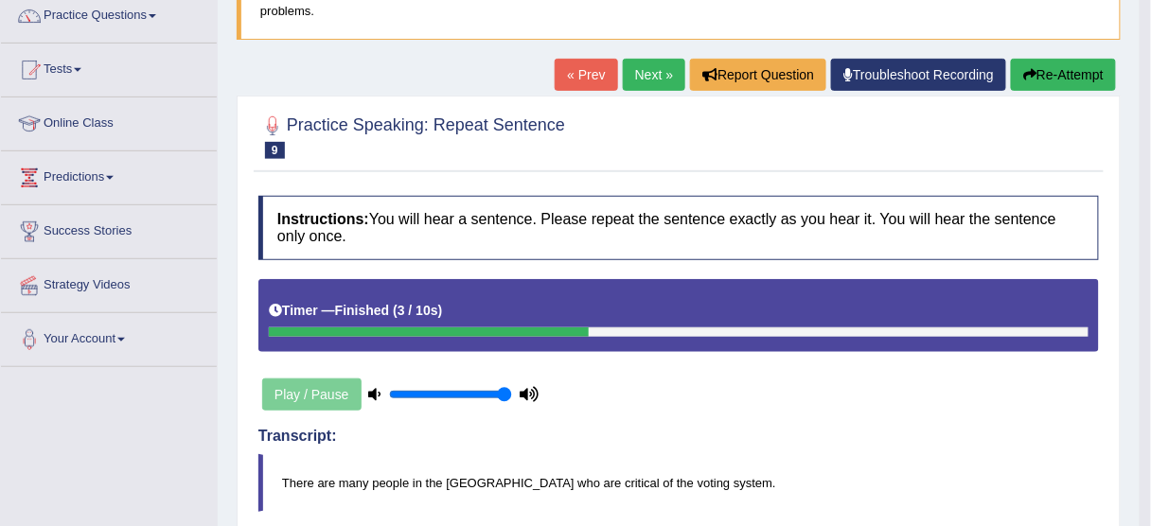
scroll to position [151, 0]
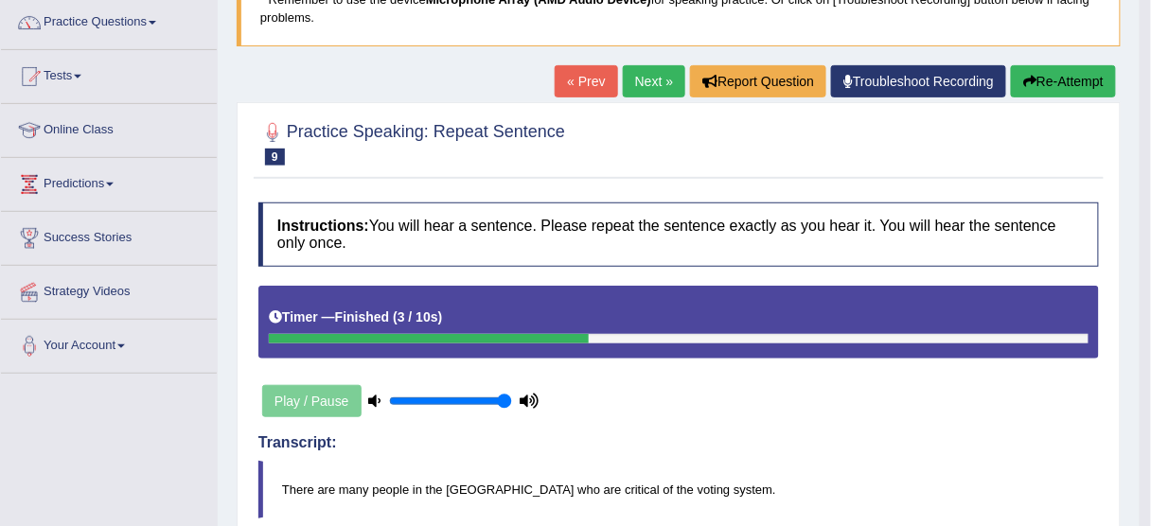
click at [654, 90] on link "Next »" at bounding box center [654, 81] width 62 height 32
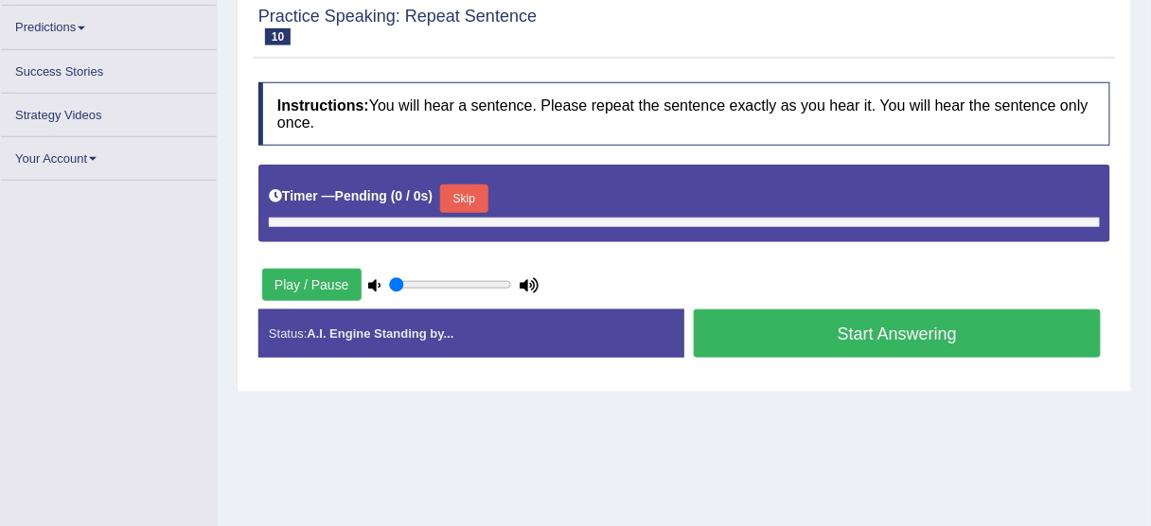
type input "1"
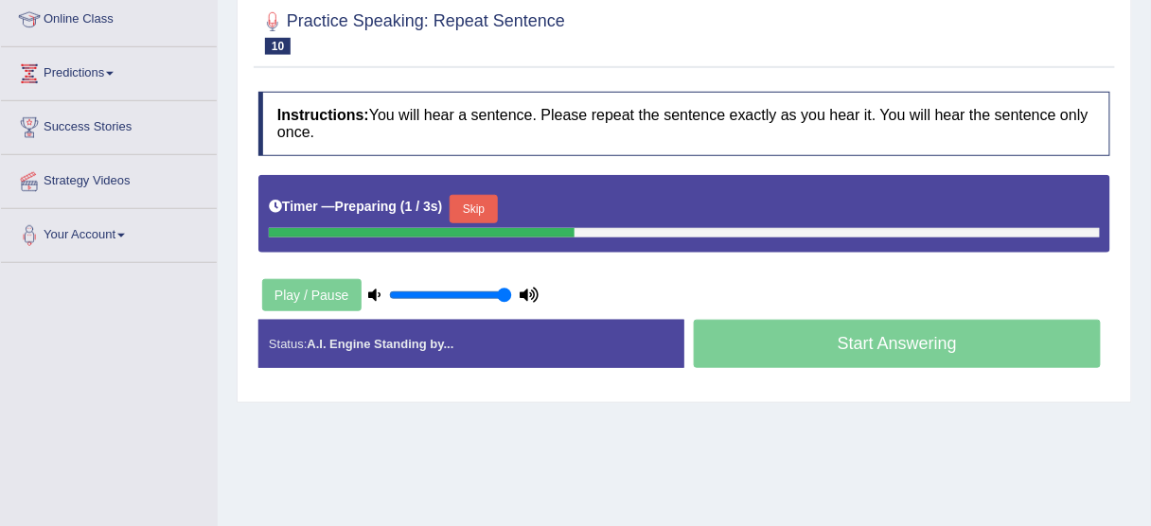
click at [484, 204] on button "Skip" at bounding box center [473, 209] width 47 height 28
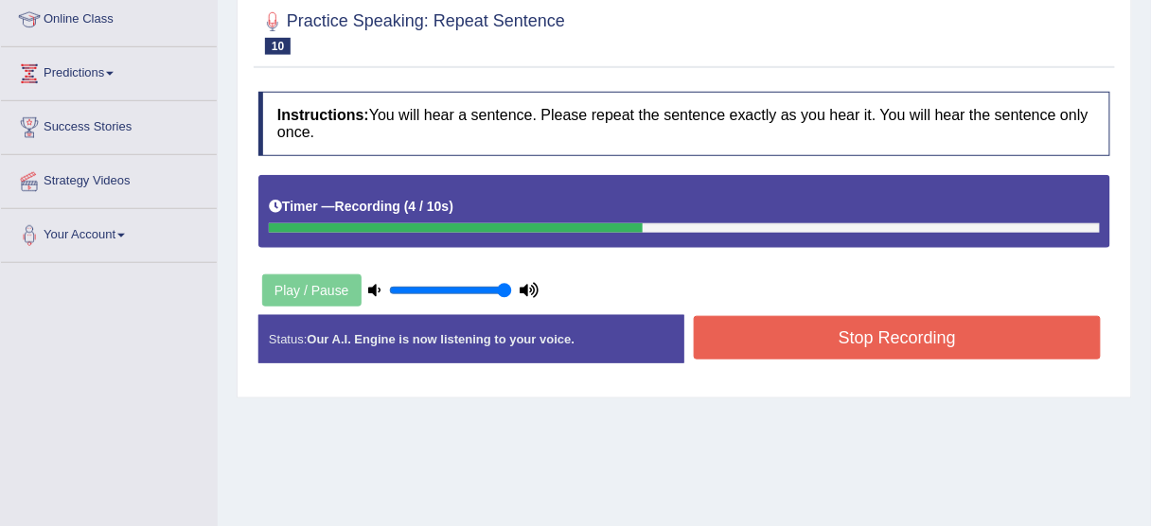
click at [793, 339] on button "Stop Recording" at bounding box center [897, 338] width 407 height 44
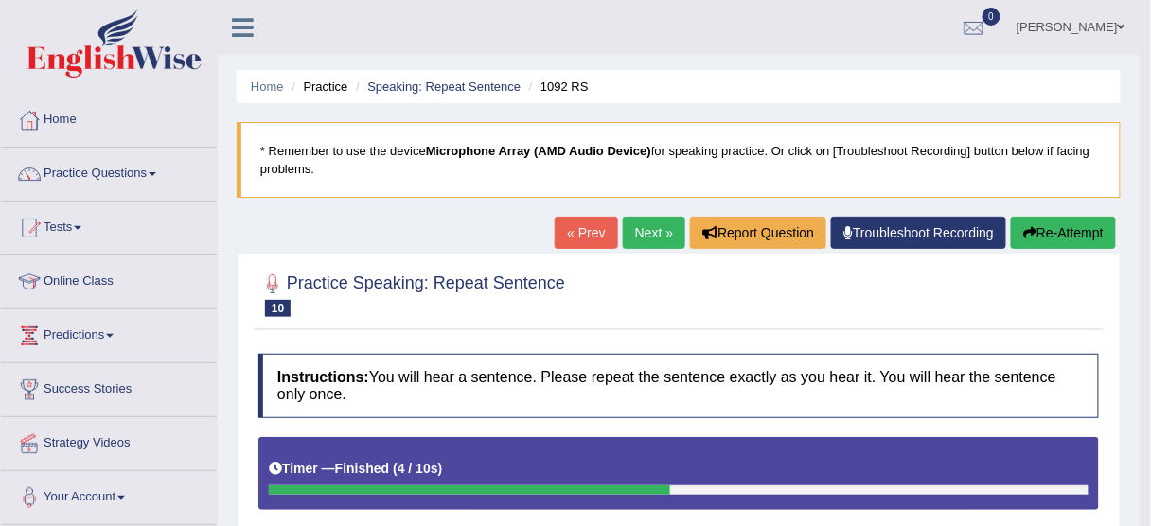
click at [1031, 222] on button "Re-Attempt" at bounding box center [1063, 233] width 105 height 32
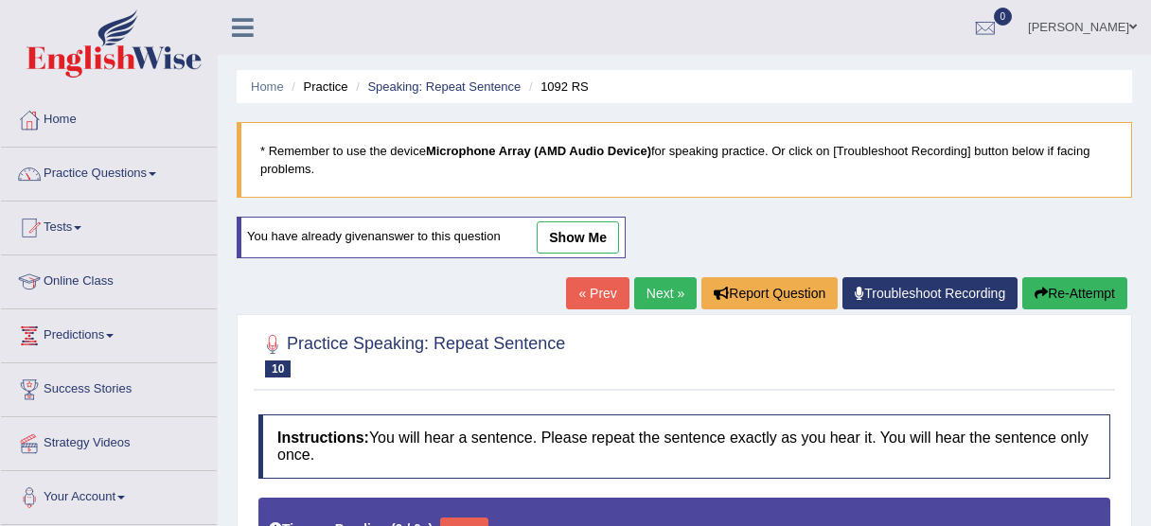
type input "1"
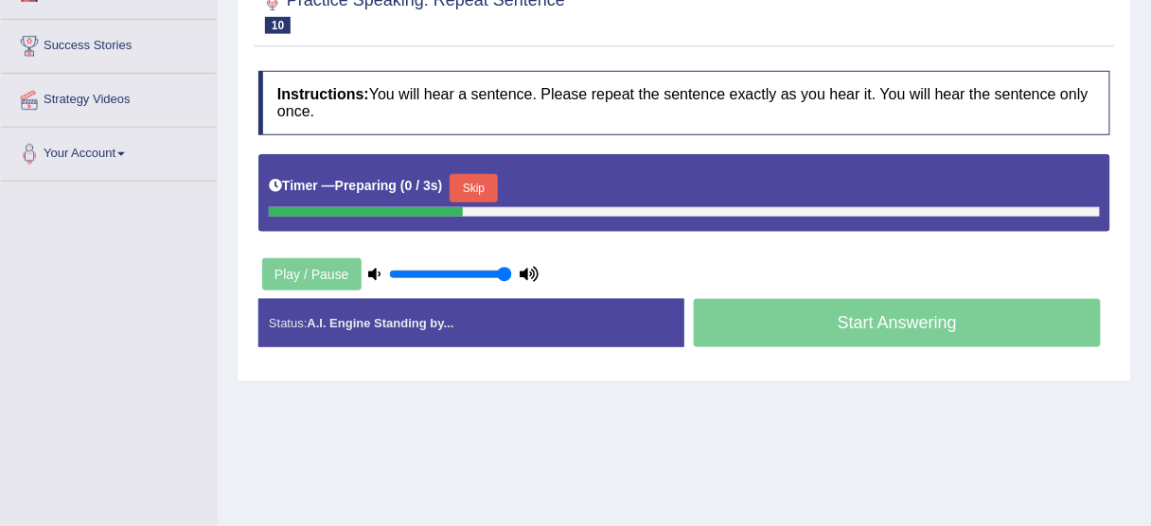
click at [476, 181] on button "Skip" at bounding box center [473, 188] width 47 height 28
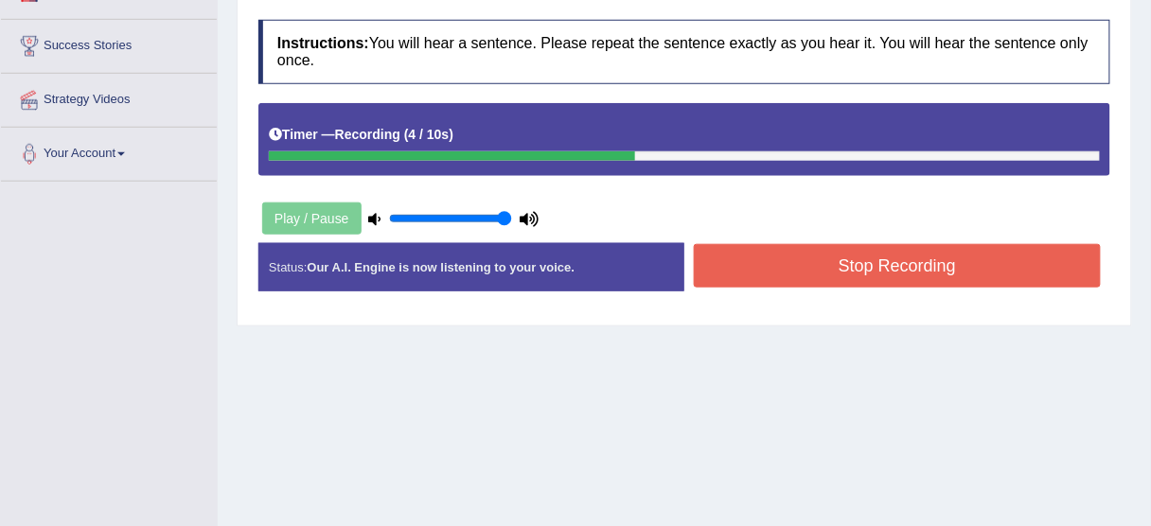
click at [786, 269] on button "Stop Recording" at bounding box center [897, 266] width 407 height 44
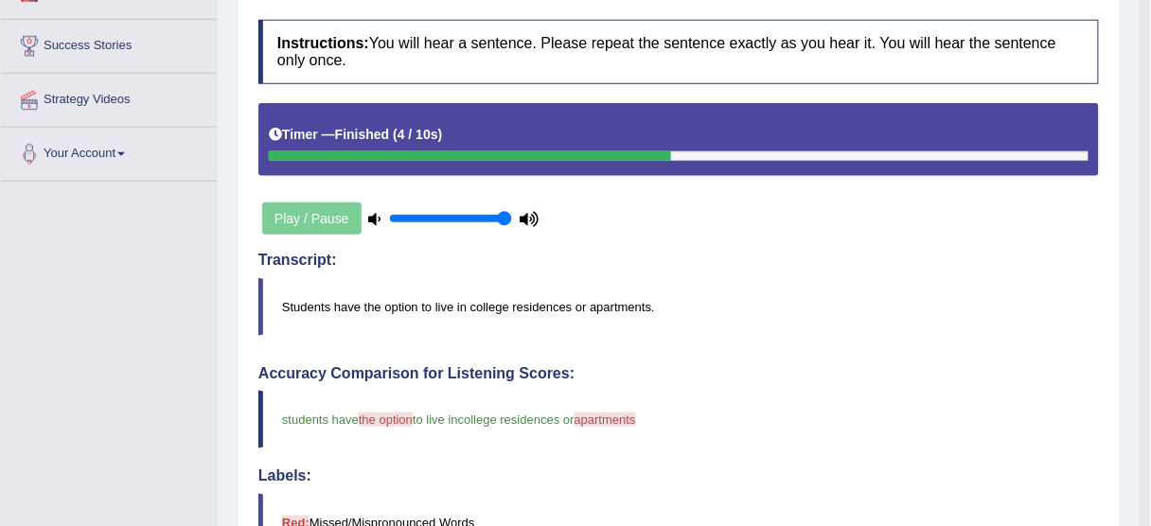
scroll to position [116, 0]
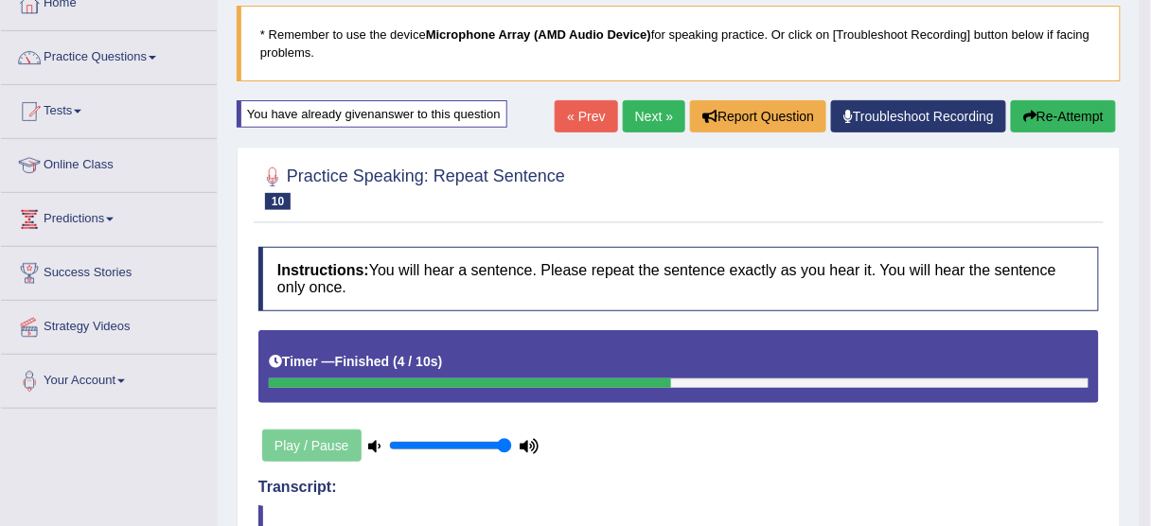
click at [631, 107] on link "Next »" at bounding box center [654, 116] width 62 height 32
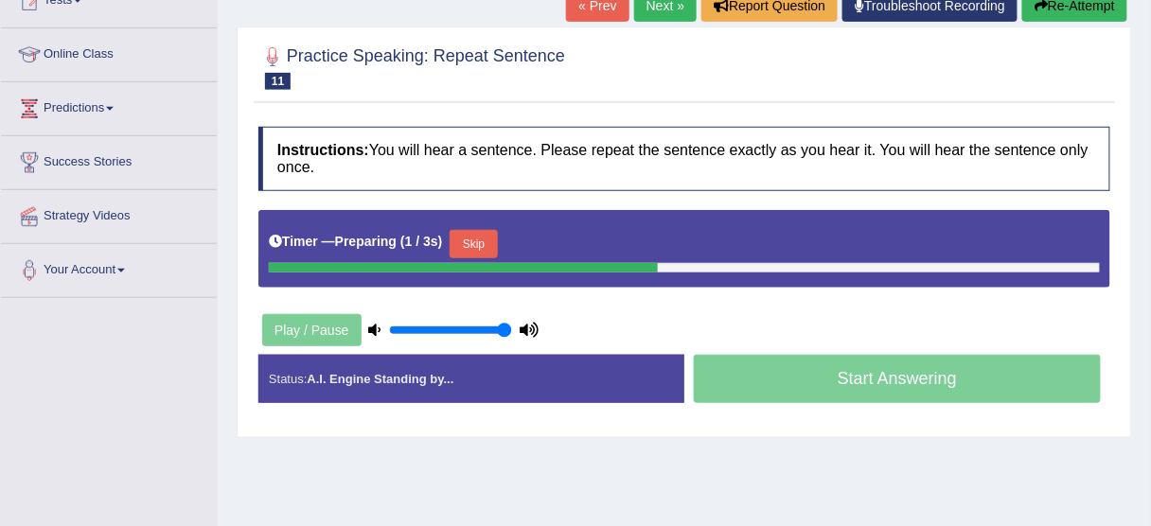
click at [476, 250] on button "Skip" at bounding box center [473, 244] width 47 height 28
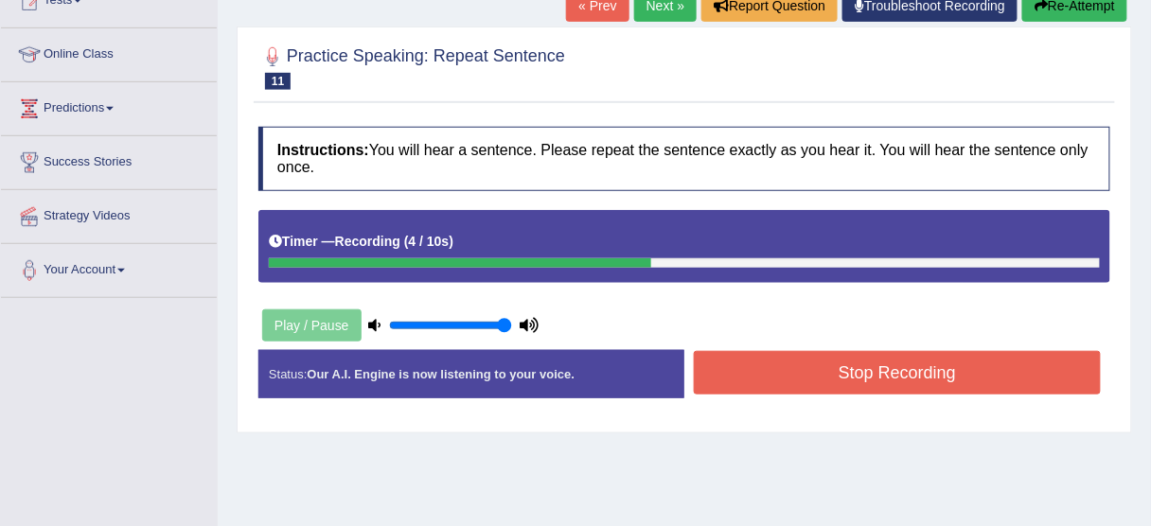
click at [830, 366] on button "Stop Recording" at bounding box center [897, 373] width 407 height 44
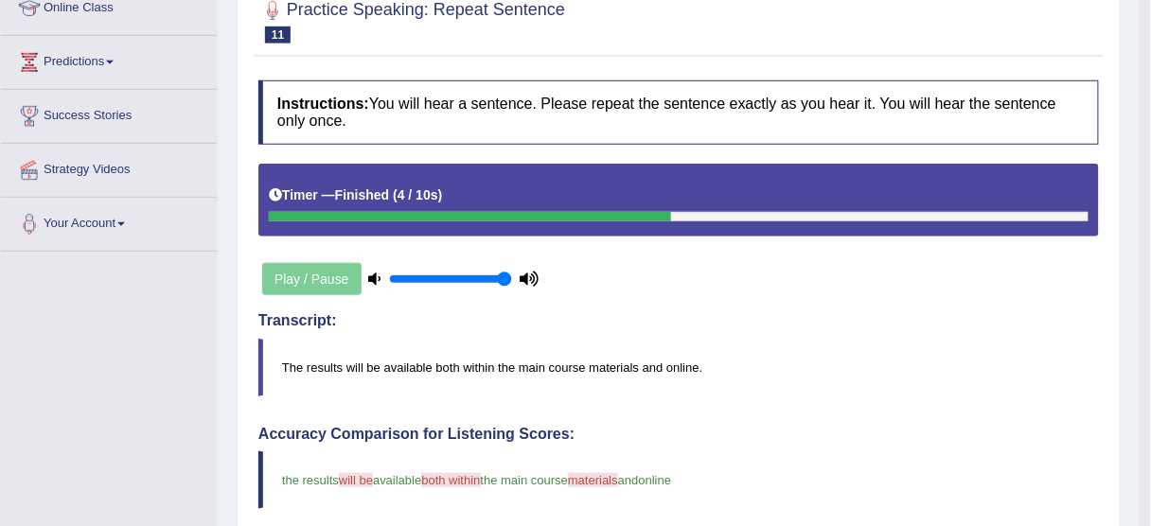
scroll to position [76, 0]
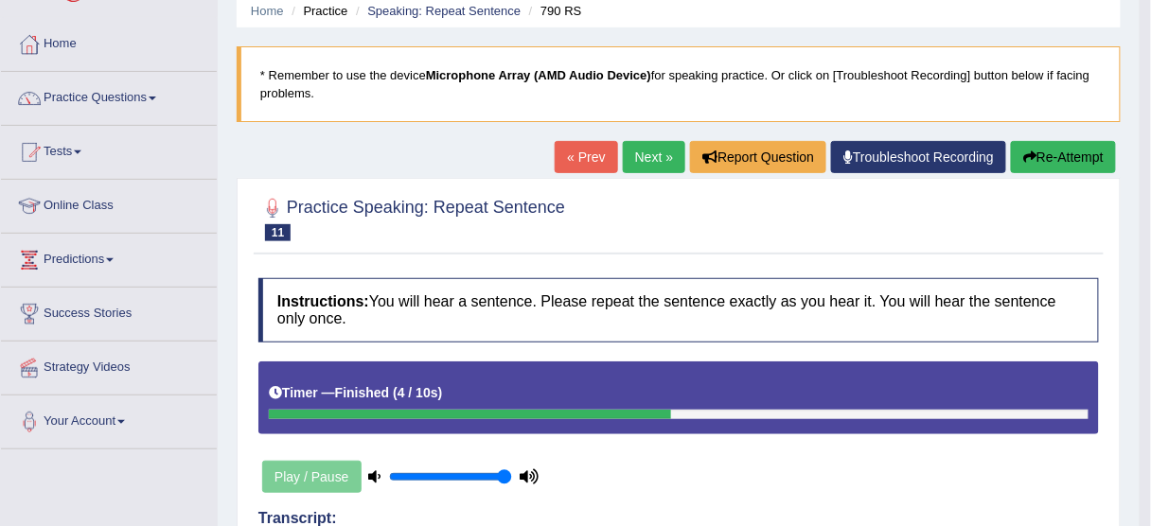
click at [636, 153] on link "Next »" at bounding box center [654, 157] width 62 height 32
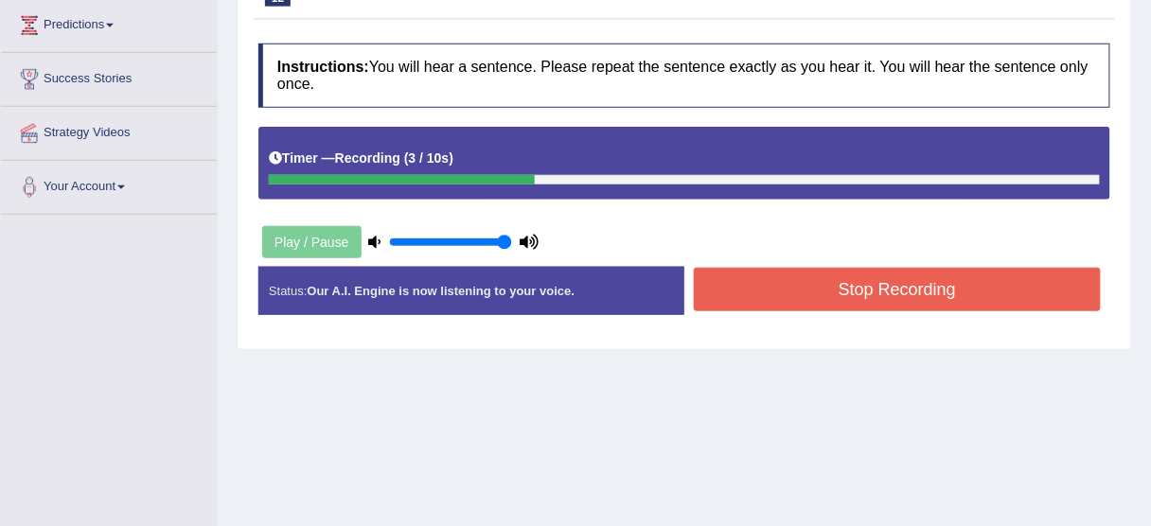
scroll to position [379, 0]
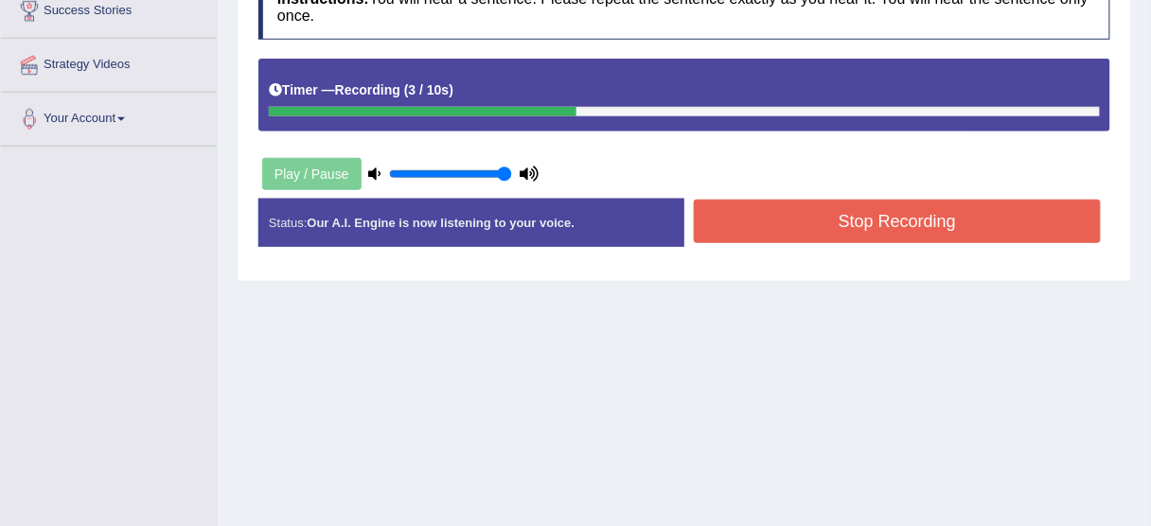
click at [932, 228] on button "Stop Recording" at bounding box center [897, 222] width 407 height 44
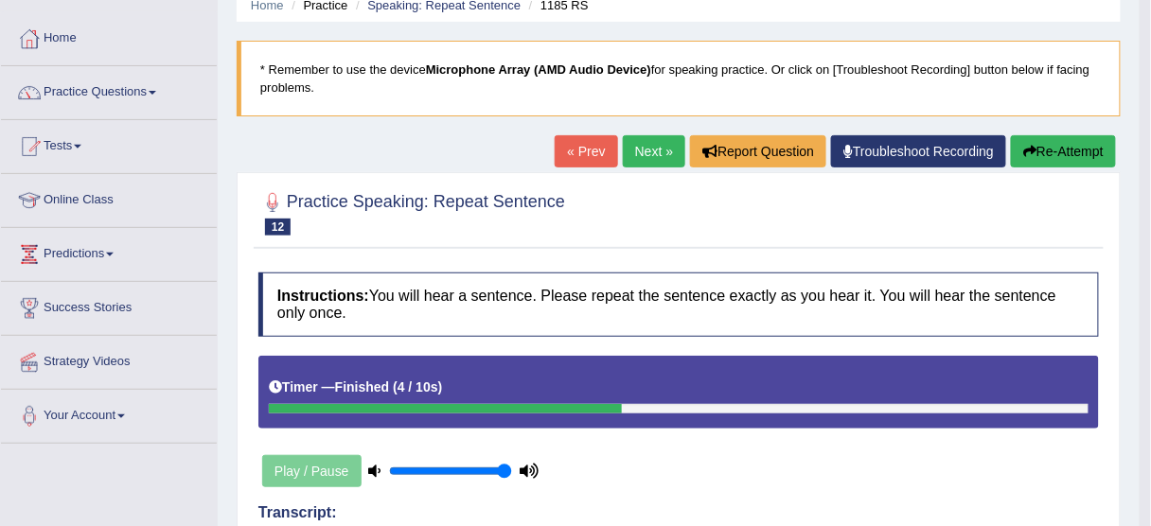
scroll to position [0, 0]
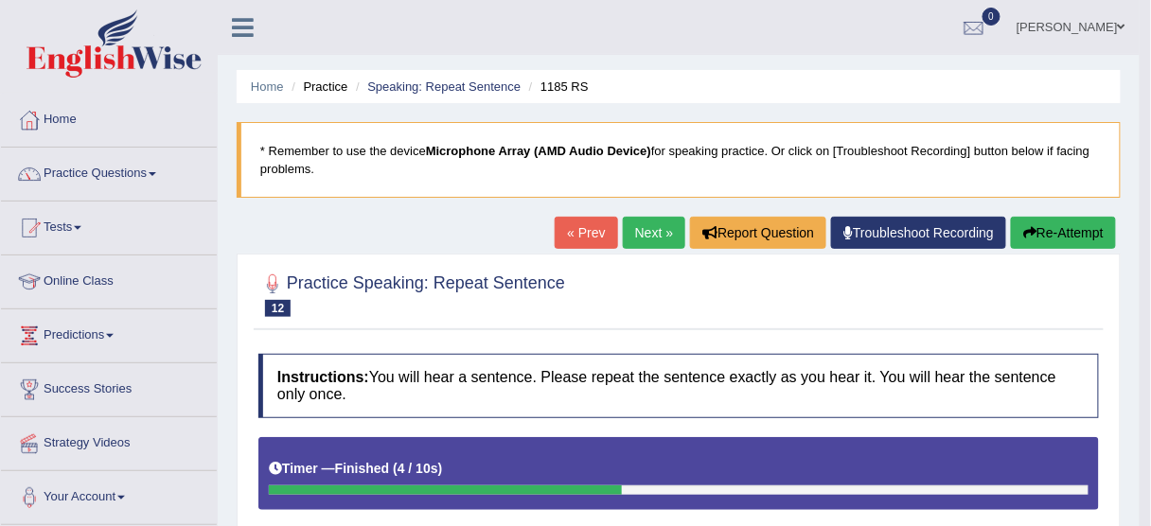
click at [647, 237] on link "Next »" at bounding box center [654, 233] width 62 height 32
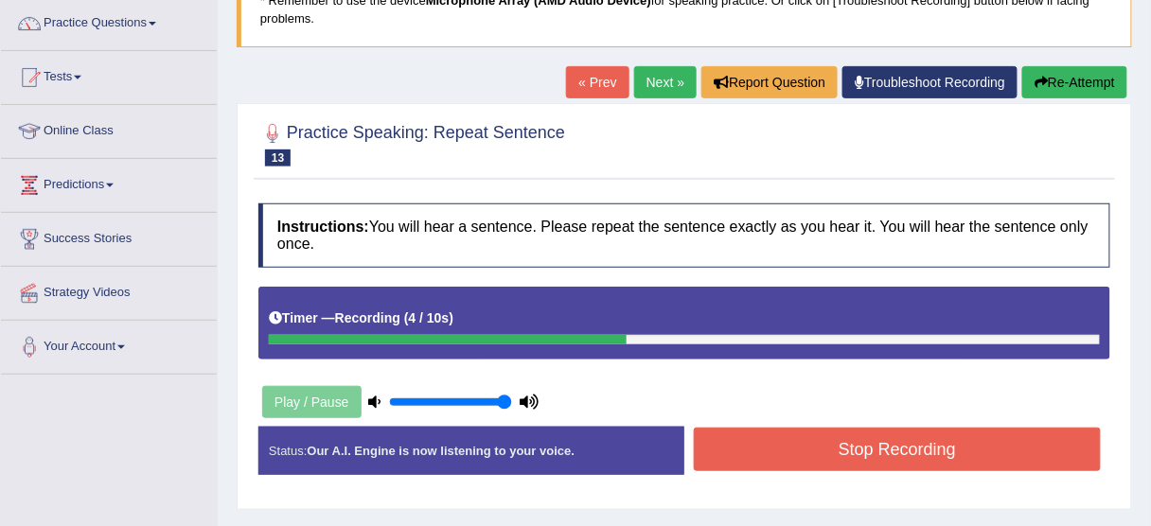
scroll to position [227, 0]
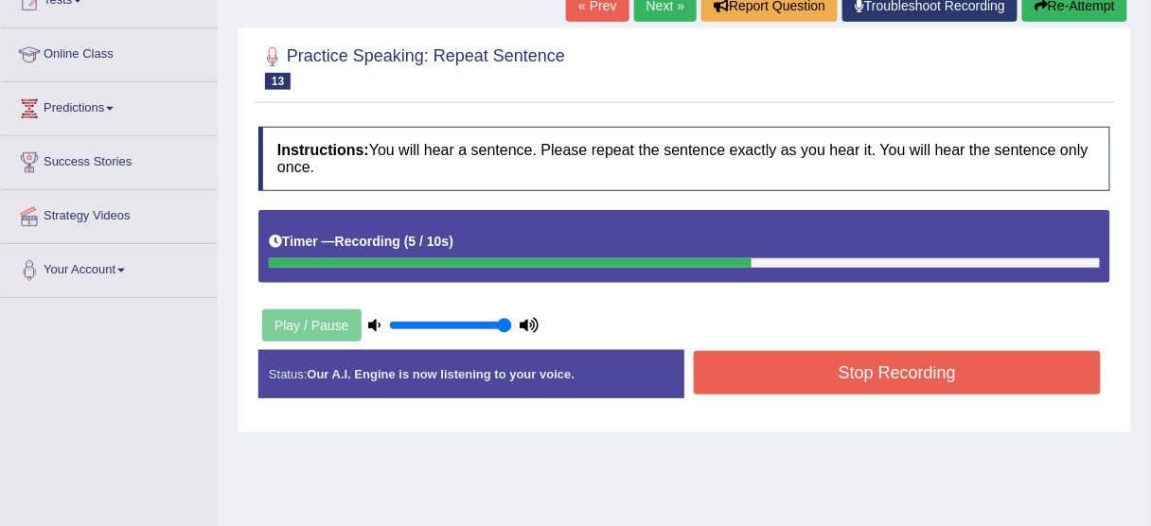
click at [909, 371] on button "Stop Recording" at bounding box center [897, 373] width 407 height 44
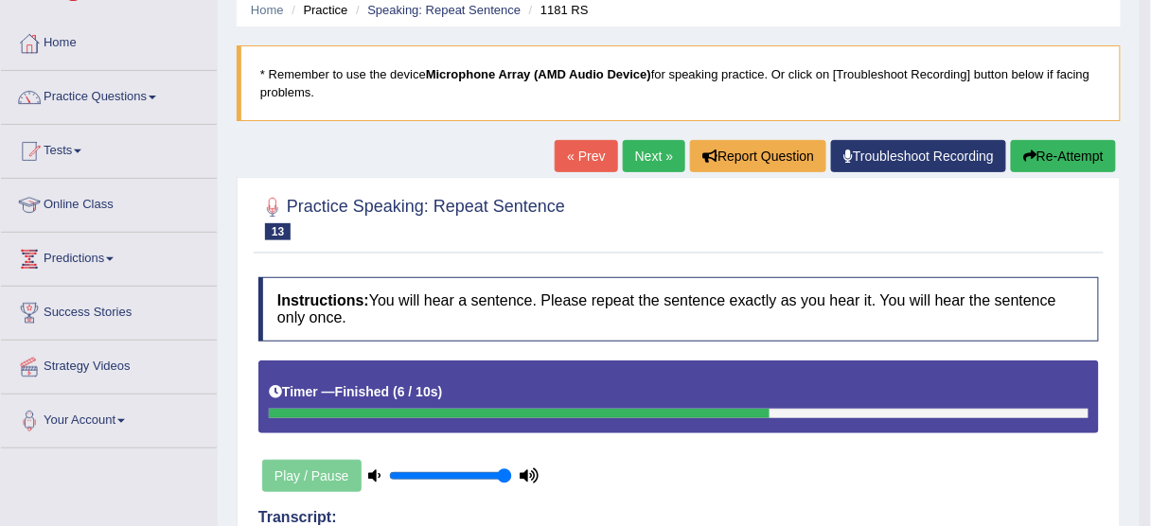
scroll to position [76, 0]
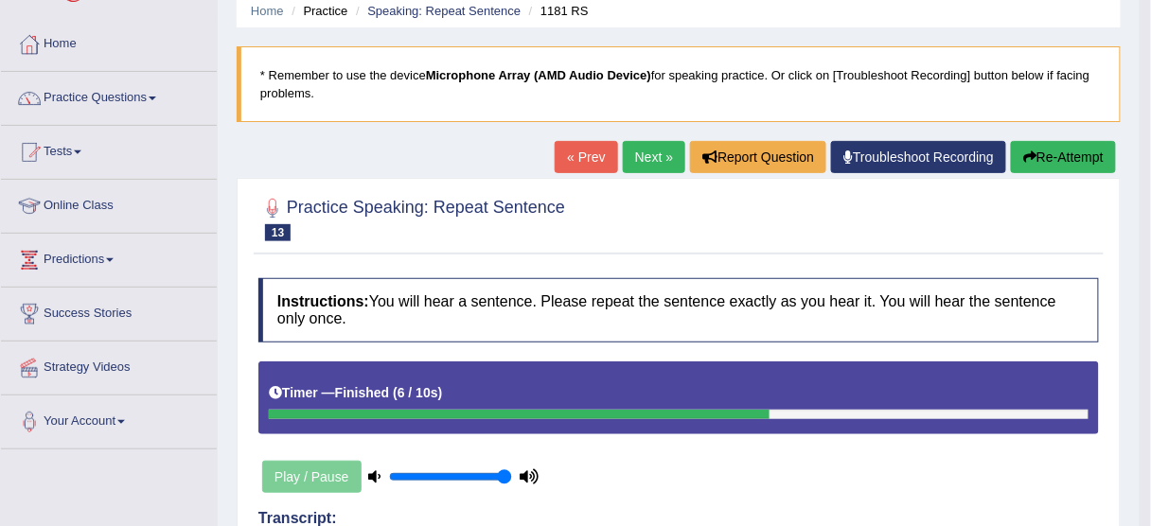
click at [648, 163] on link "Next »" at bounding box center [654, 157] width 62 height 32
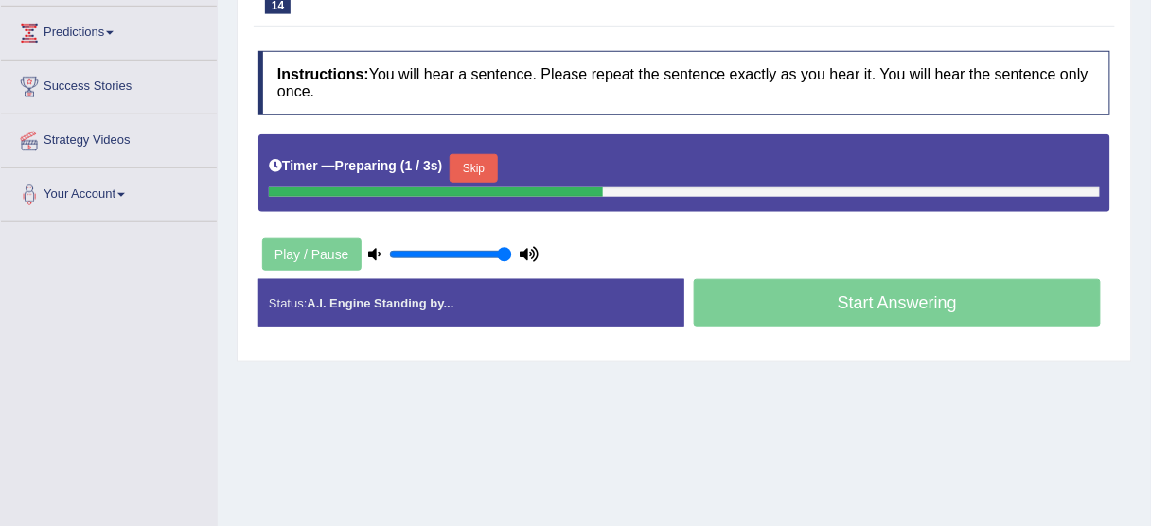
click at [486, 163] on button "Skip" at bounding box center [473, 168] width 47 height 28
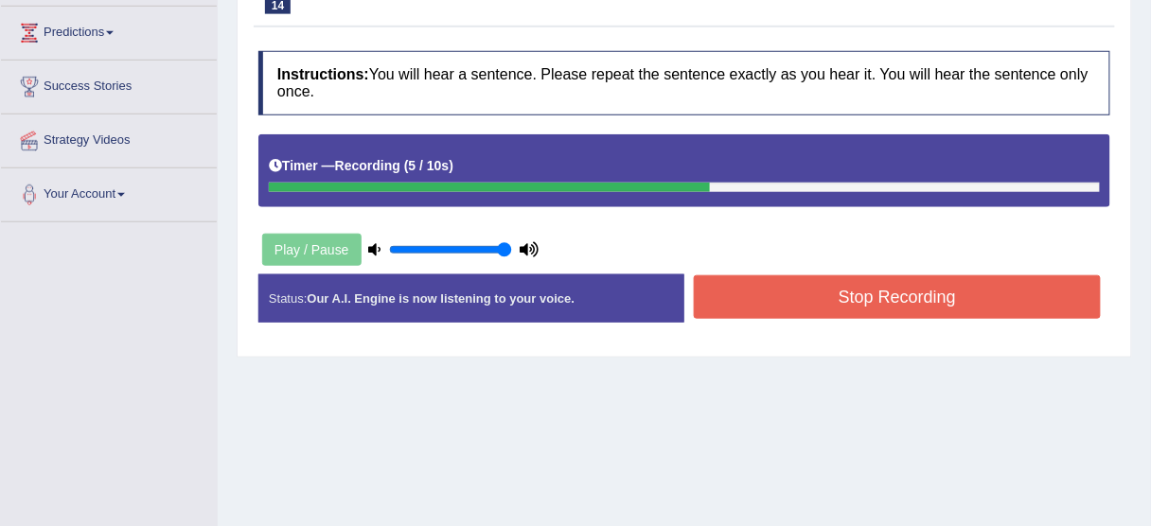
click at [821, 300] on button "Stop Recording" at bounding box center [897, 297] width 407 height 44
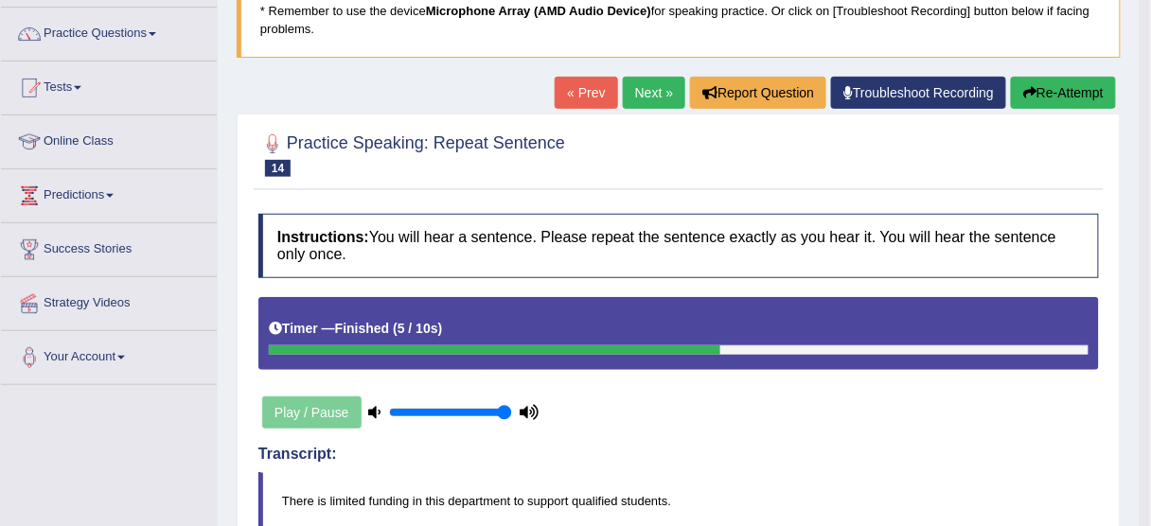
scroll to position [76, 0]
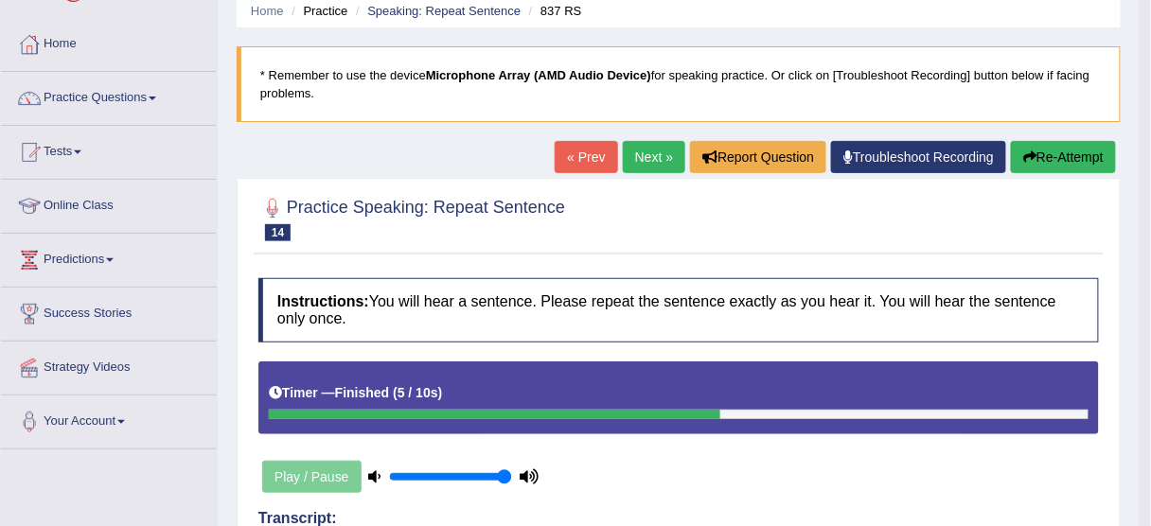
click at [1073, 161] on button "Re-Attempt" at bounding box center [1063, 157] width 105 height 32
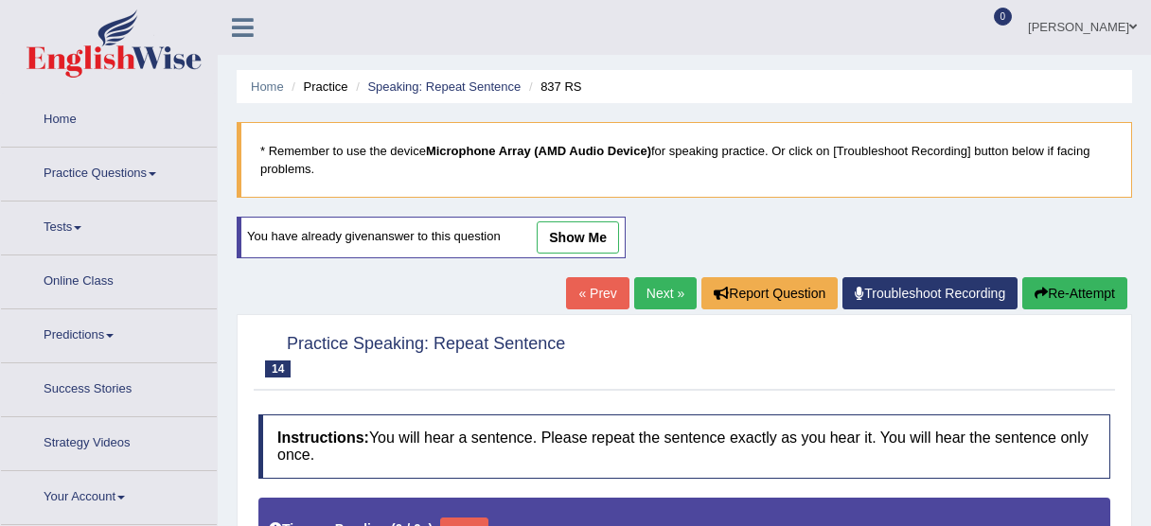
type input "1"
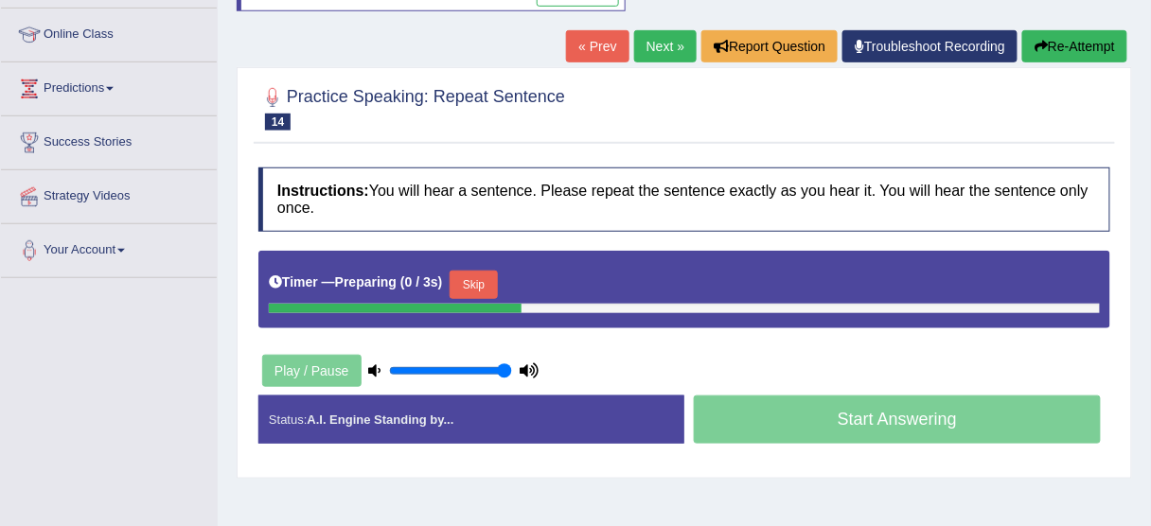
click at [492, 283] on button "Skip" at bounding box center [473, 285] width 47 height 28
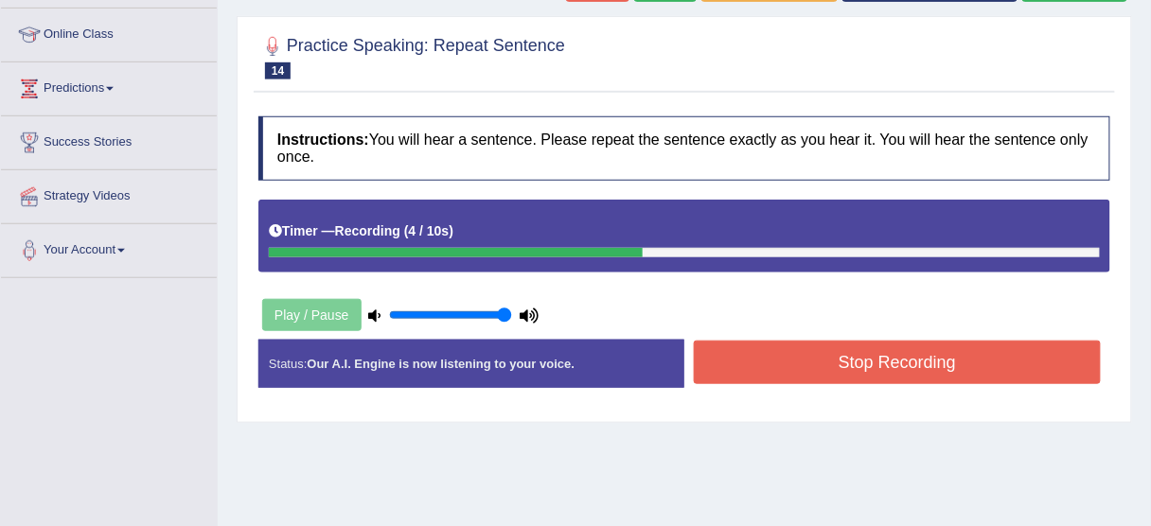
click at [840, 350] on button "Stop Recording" at bounding box center [897, 363] width 407 height 44
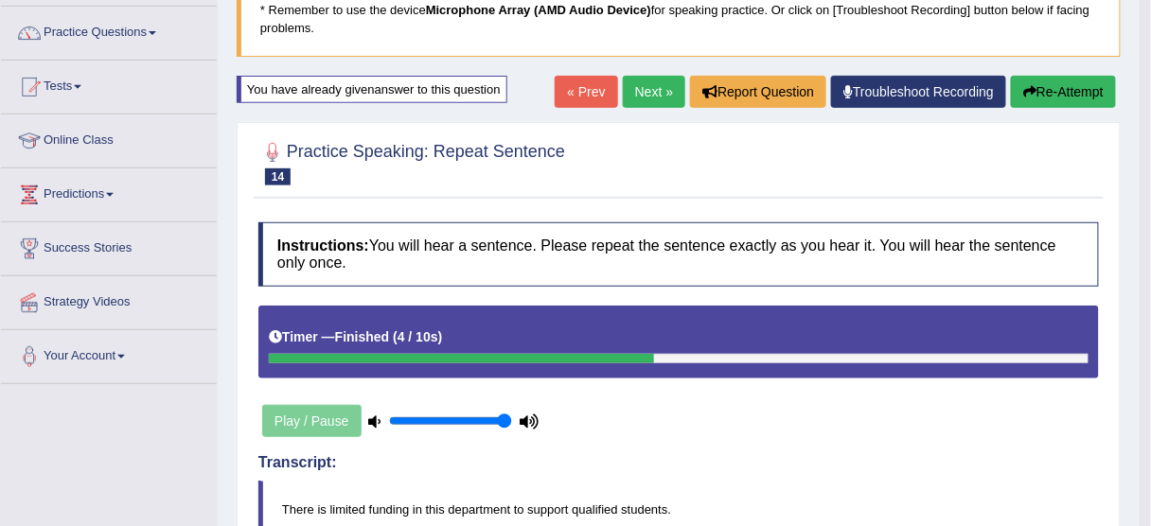
scroll to position [20, 0]
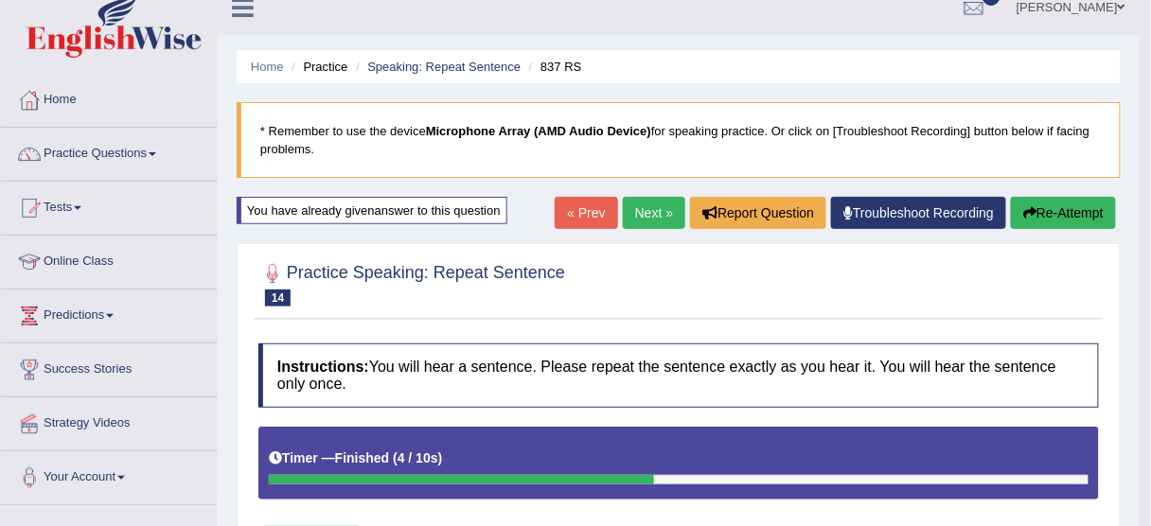
click at [645, 213] on link "Next »" at bounding box center [654, 213] width 62 height 32
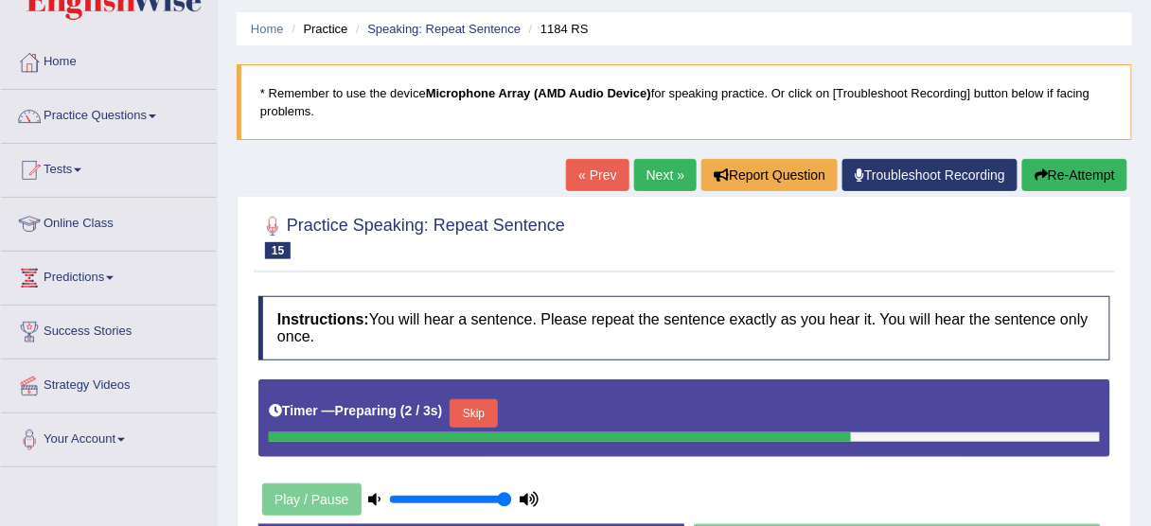
scroll to position [151, 0]
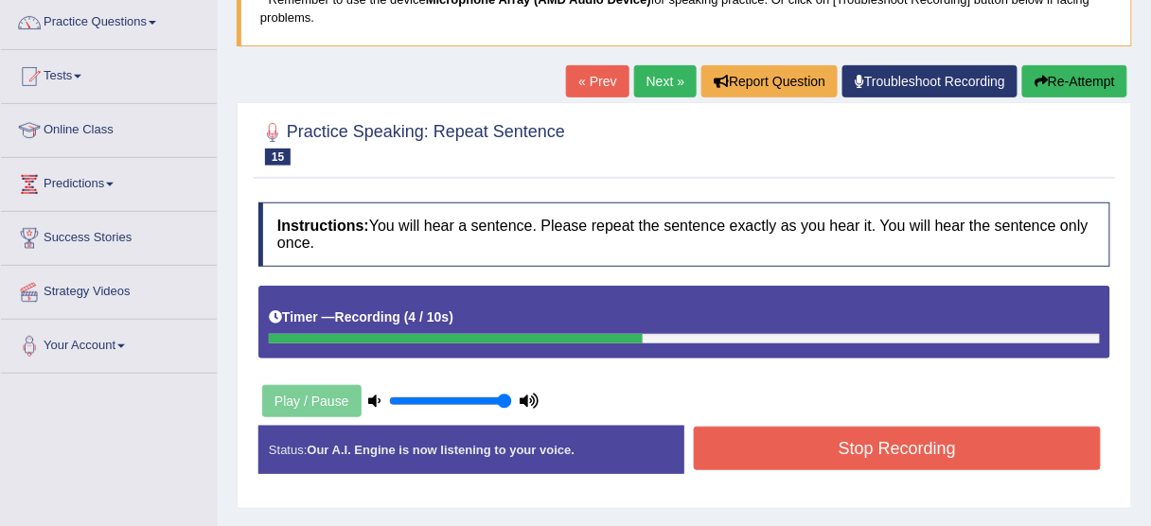
click at [871, 441] on button "Stop Recording" at bounding box center [897, 449] width 407 height 44
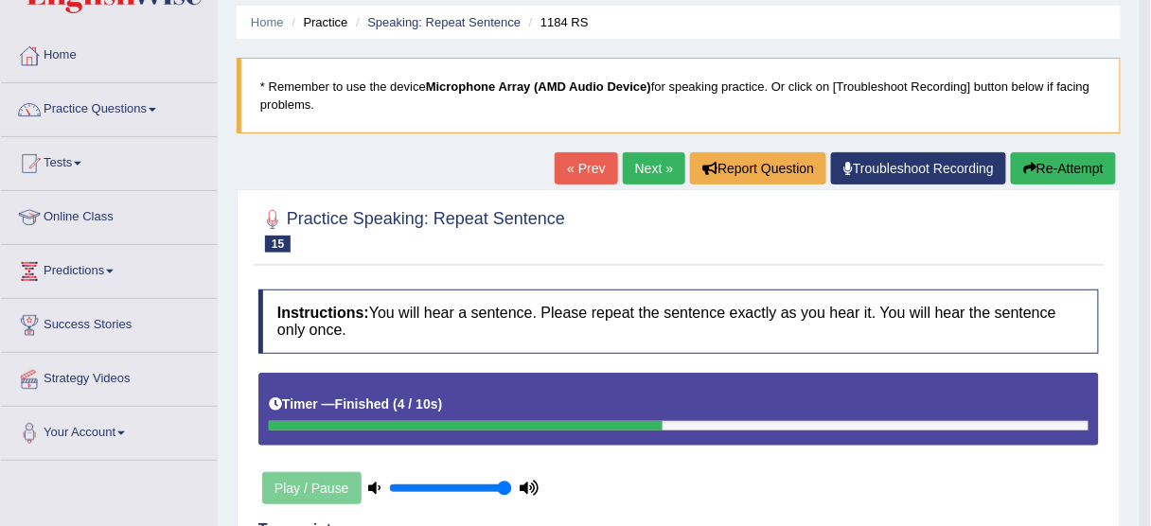
scroll to position [0, 0]
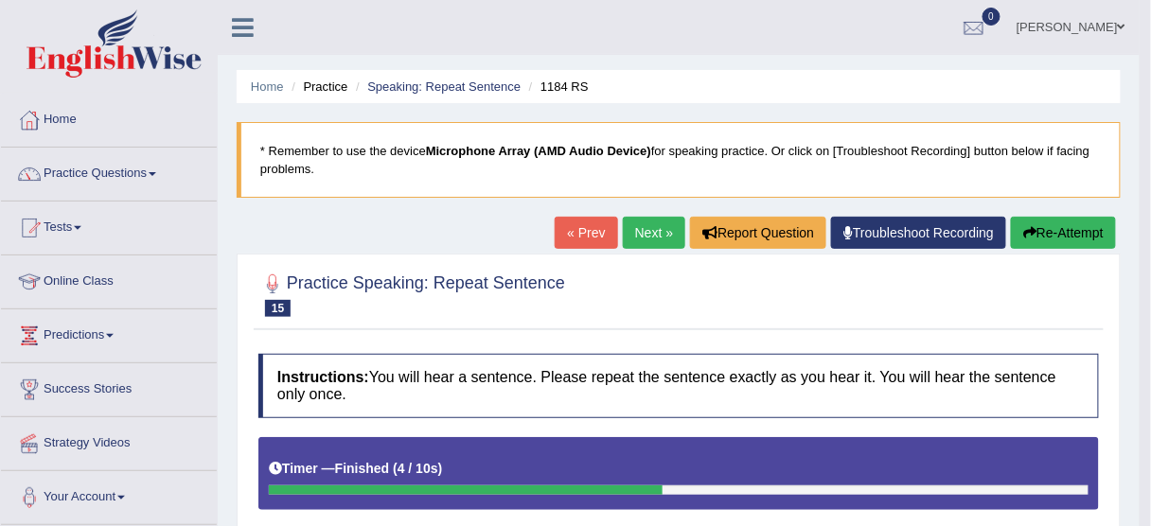
click at [1047, 233] on button "Re-Attempt" at bounding box center [1063, 233] width 105 height 32
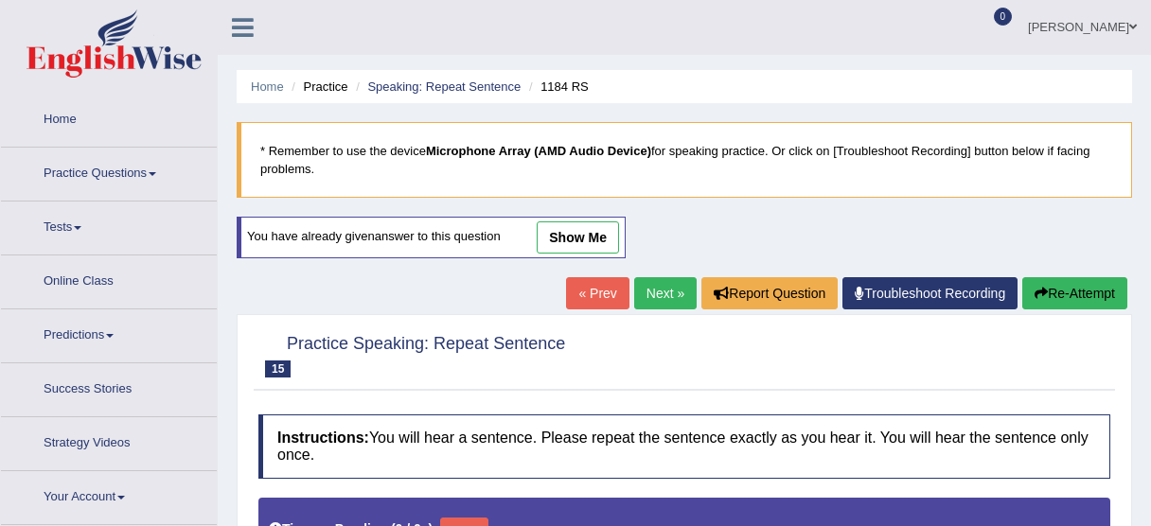
type input "1"
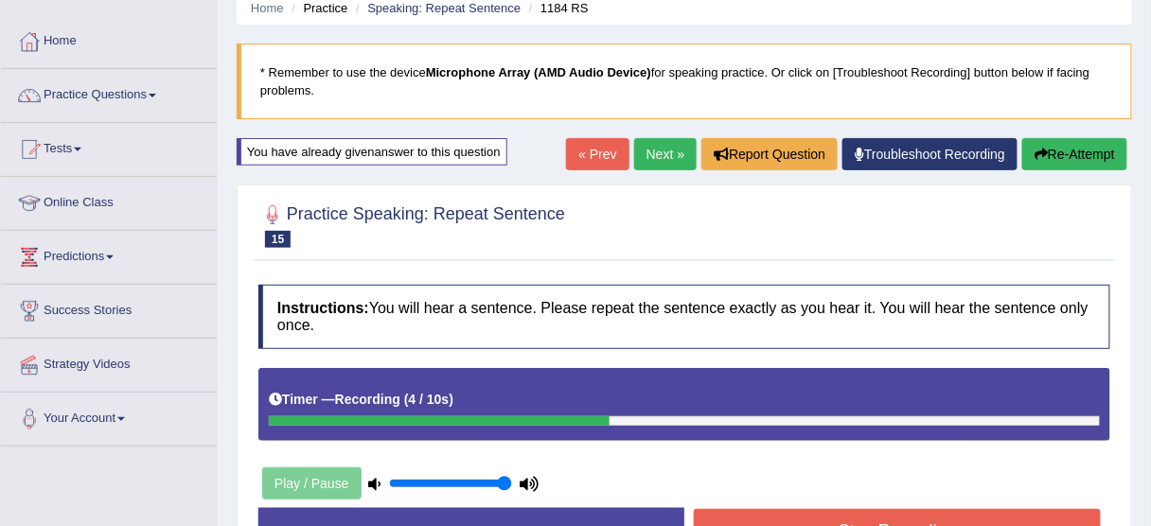
scroll to position [227, 0]
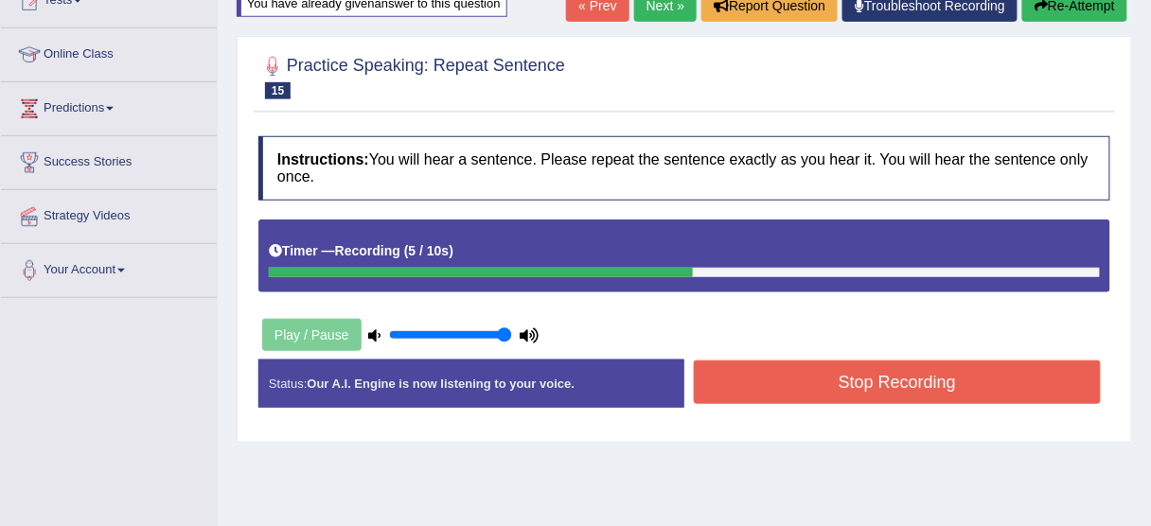
click at [975, 391] on button "Stop Recording" at bounding box center [897, 383] width 407 height 44
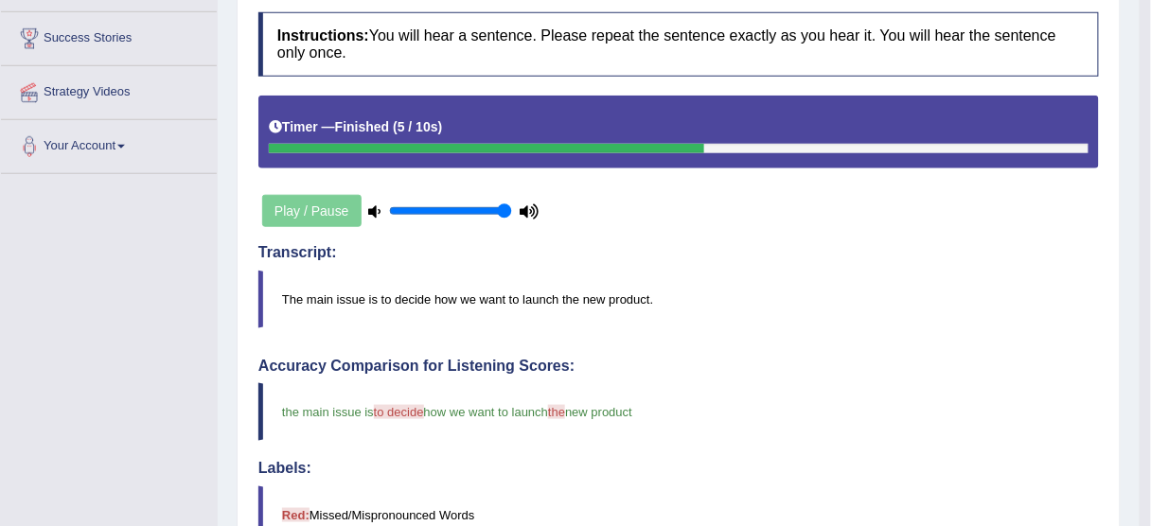
scroll to position [151, 0]
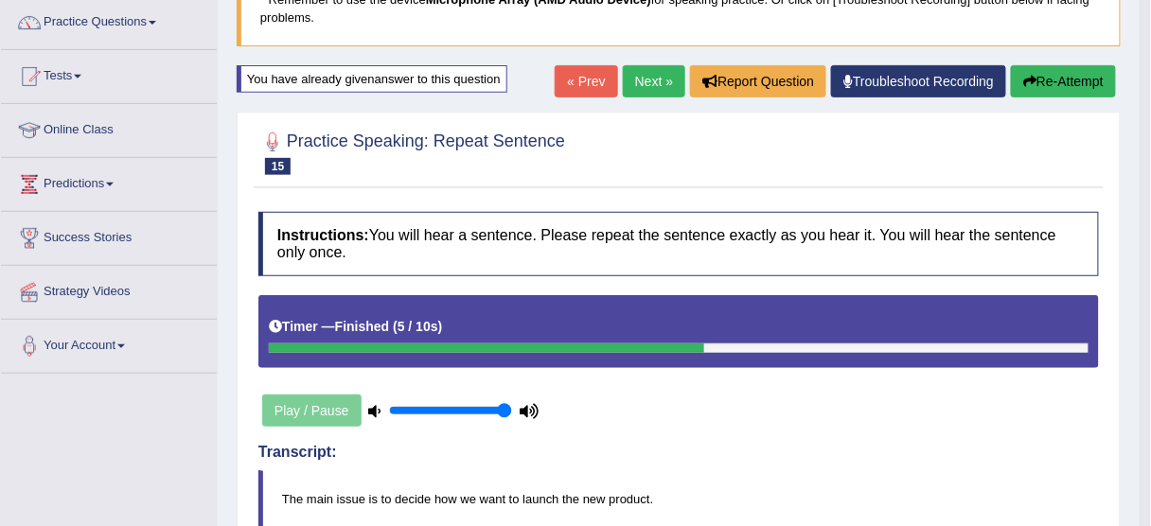
click at [644, 68] on link "Next »" at bounding box center [654, 81] width 62 height 32
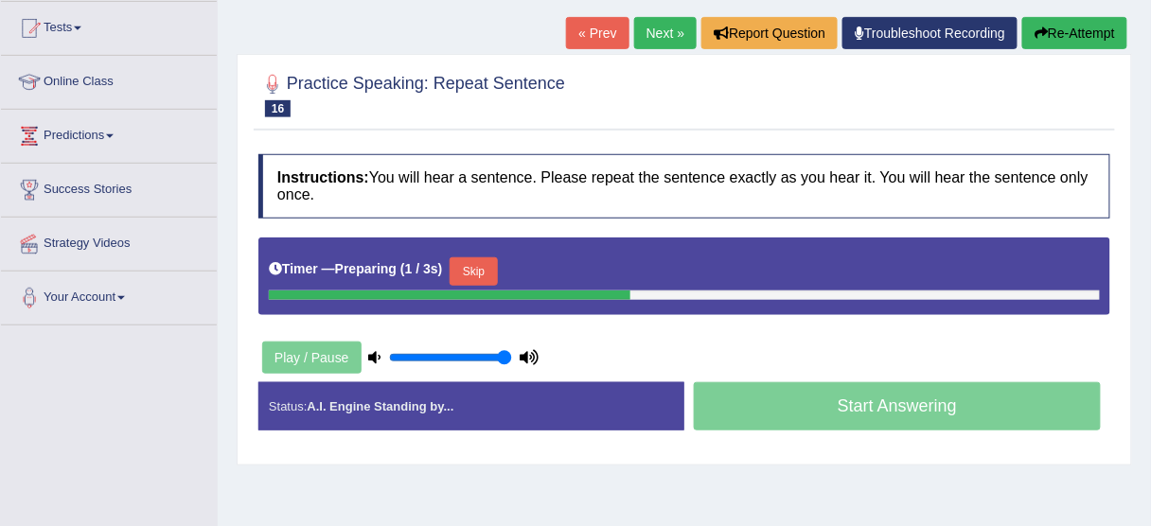
scroll to position [227, 0]
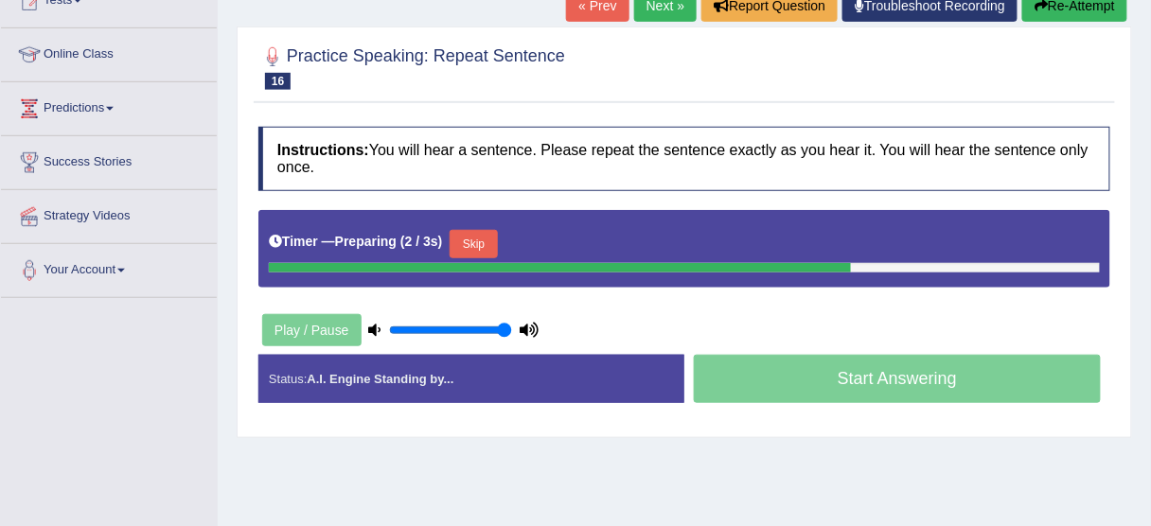
click at [481, 241] on button "Skip" at bounding box center [473, 244] width 47 height 28
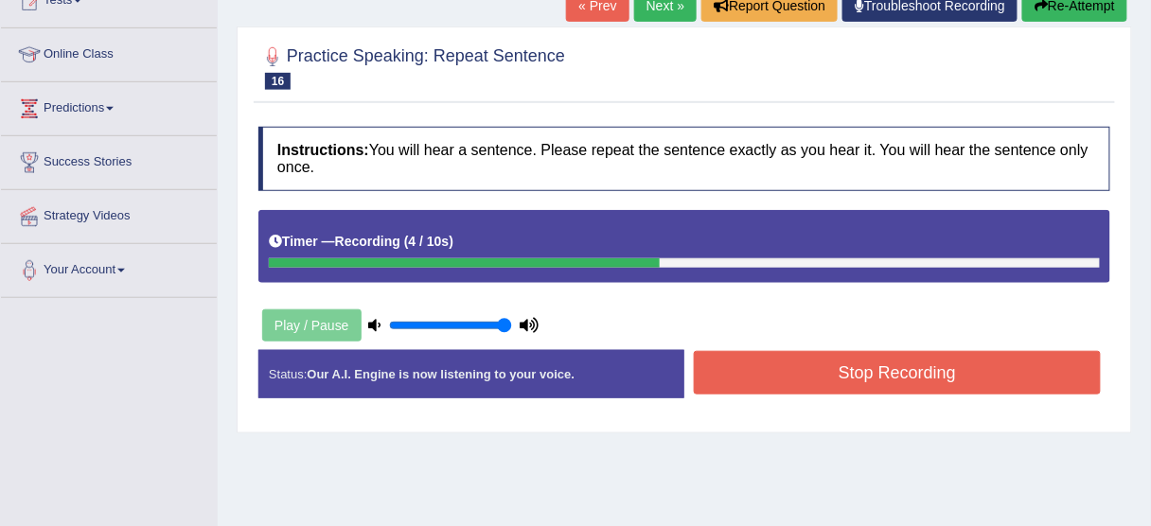
click at [829, 363] on button "Stop Recording" at bounding box center [897, 373] width 407 height 44
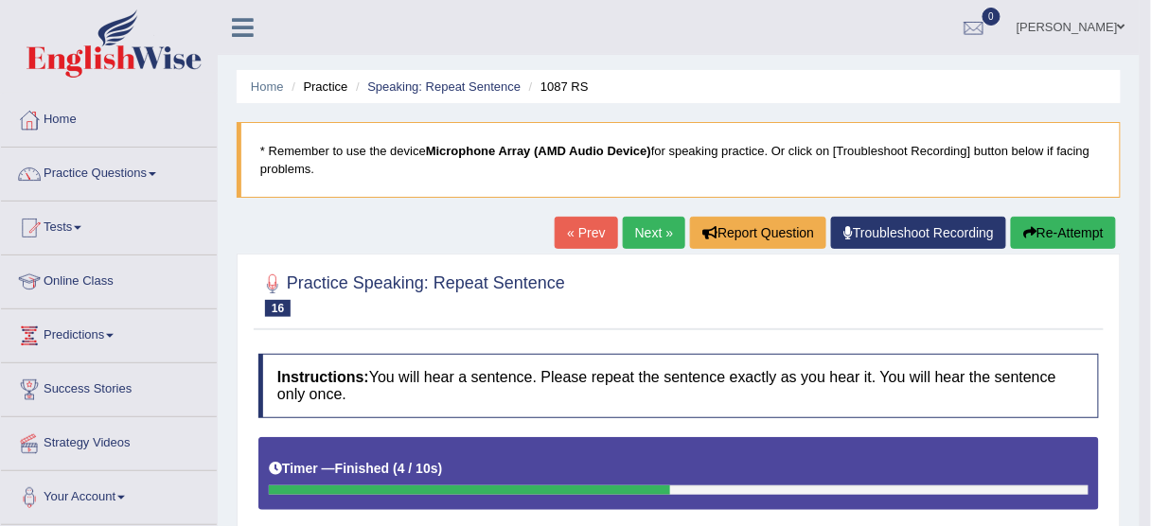
scroll to position [0, 0]
click at [1050, 223] on button "Re-Attempt" at bounding box center [1063, 233] width 105 height 32
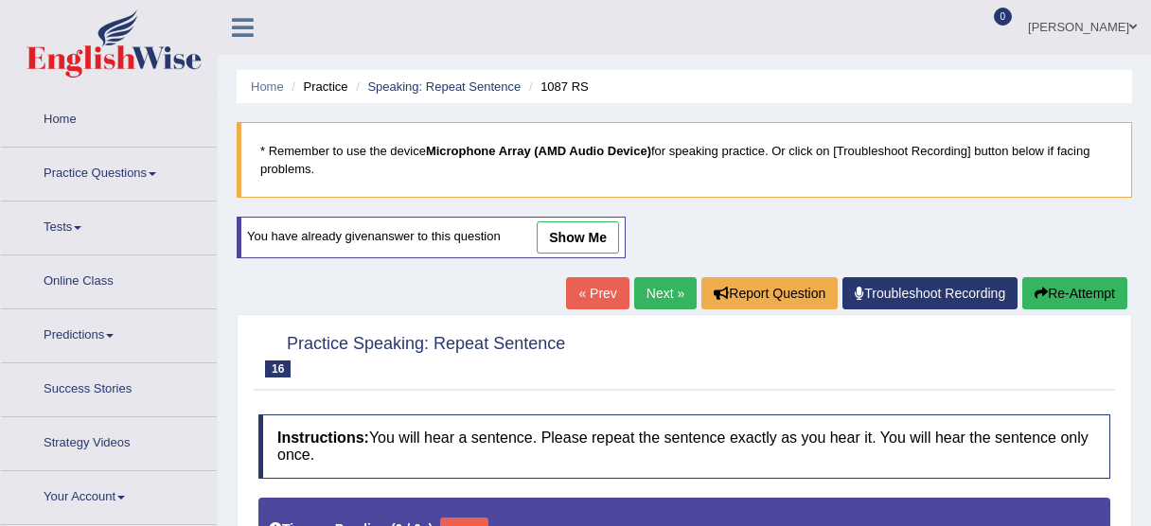
type input "1"
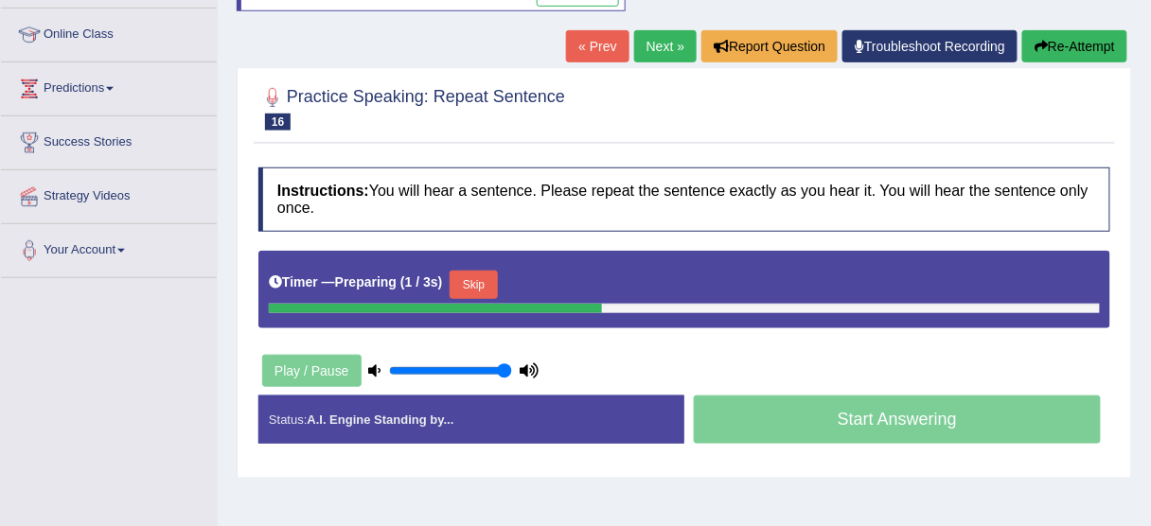
click at [474, 282] on button "Skip" at bounding box center [473, 285] width 47 height 28
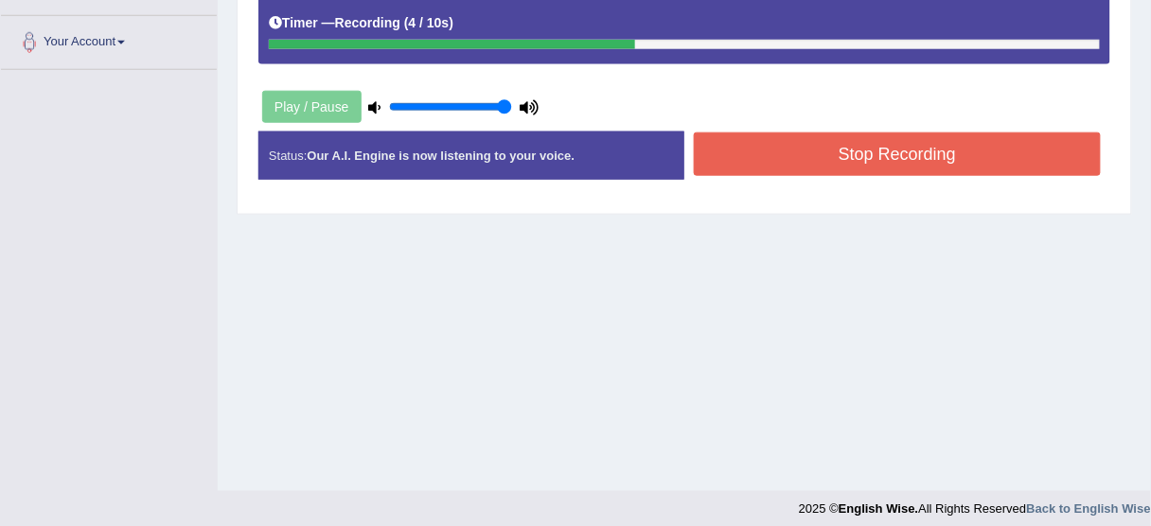
scroll to position [468, 0]
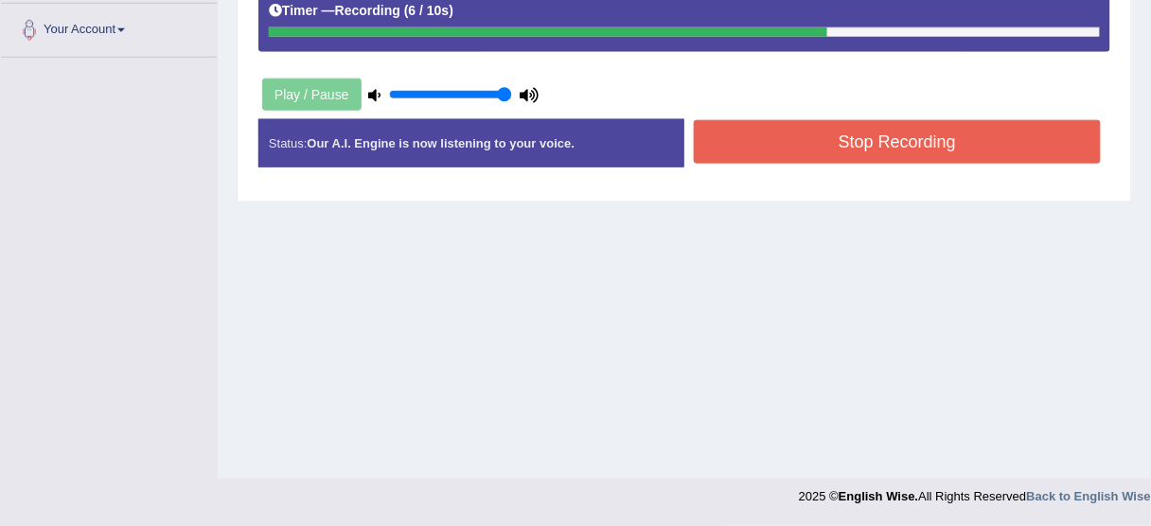
click at [963, 133] on button "Stop Recording" at bounding box center [897, 142] width 407 height 44
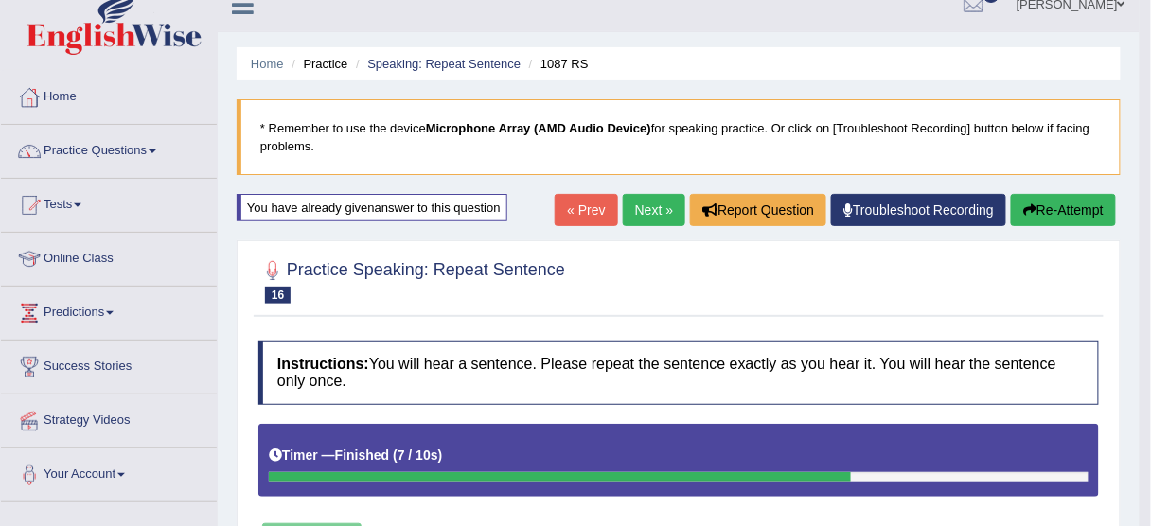
scroll to position [0, 0]
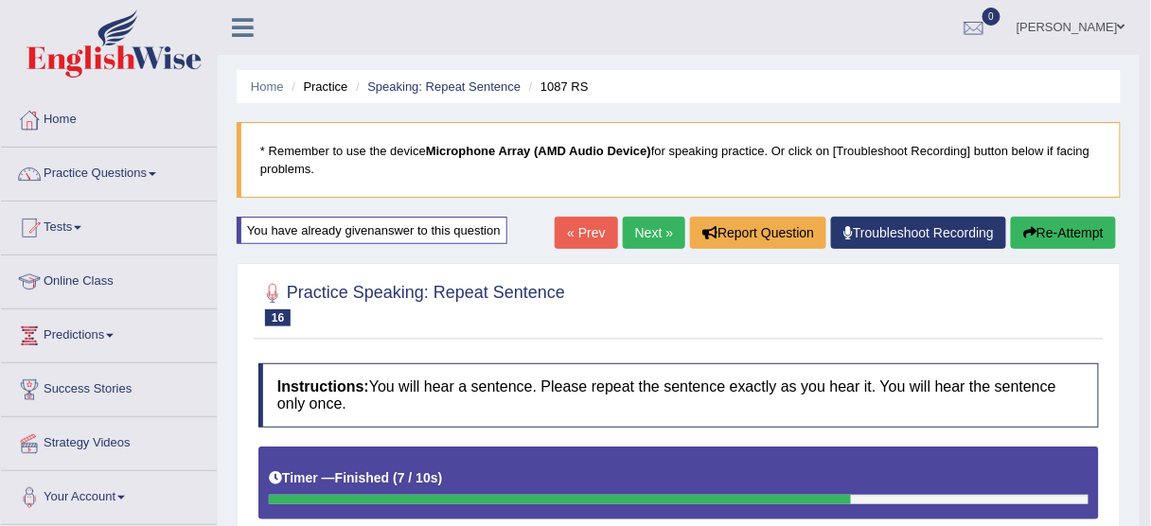
click at [666, 239] on link "Next »" at bounding box center [654, 233] width 62 height 32
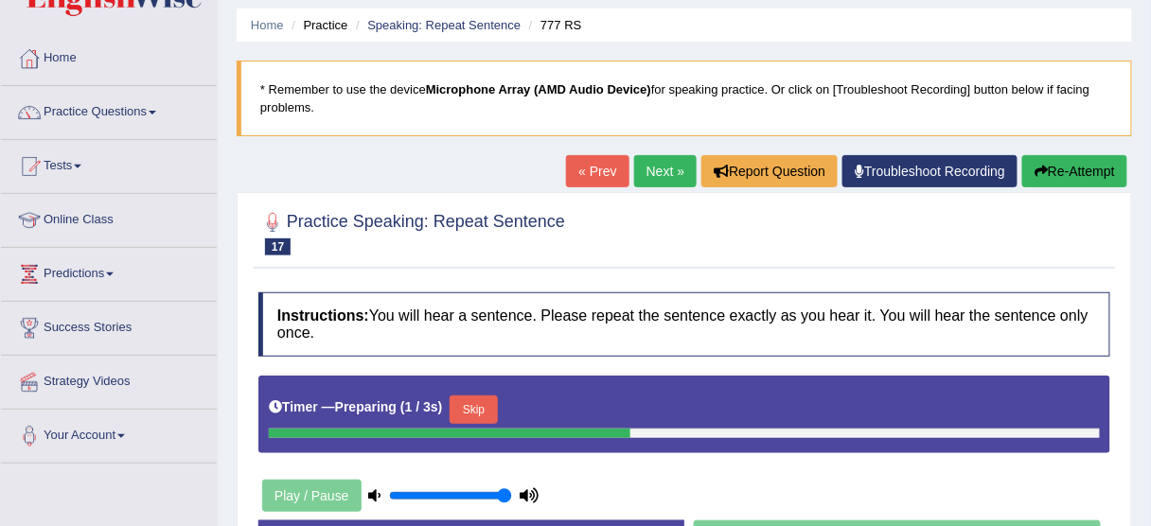
scroll to position [151, 0]
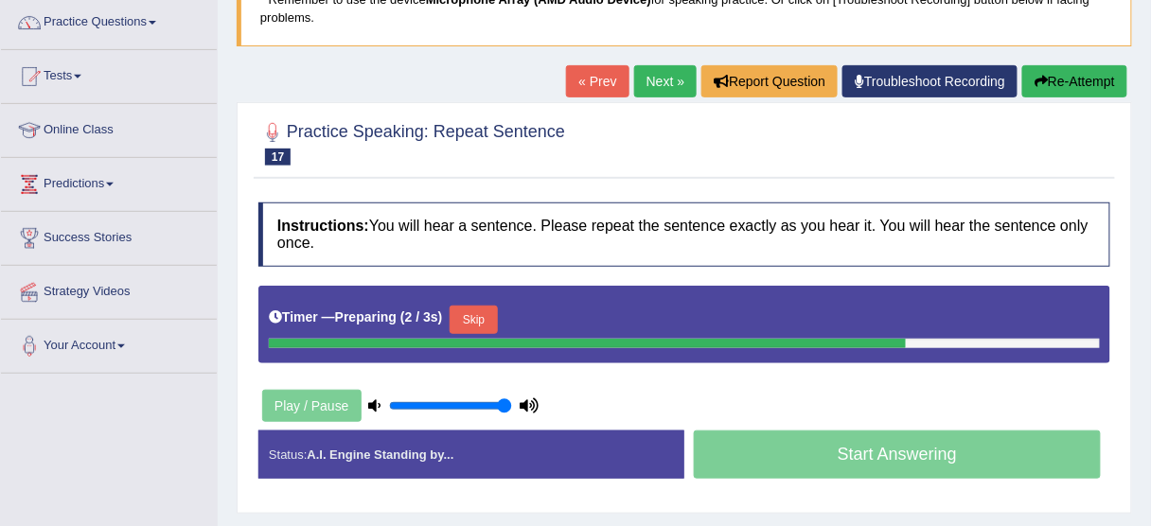
click at [479, 324] on button "Skip" at bounding box center [473, 320] width 47 height 28
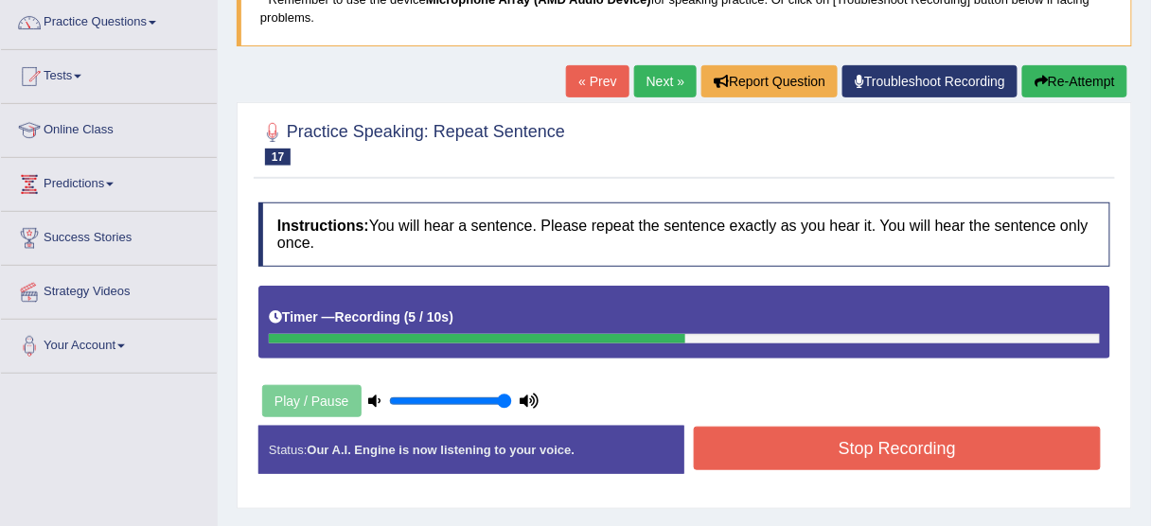
click at [816, 438] on button "Stop Recording" at bounding box center [897, 449] width 407 height 44
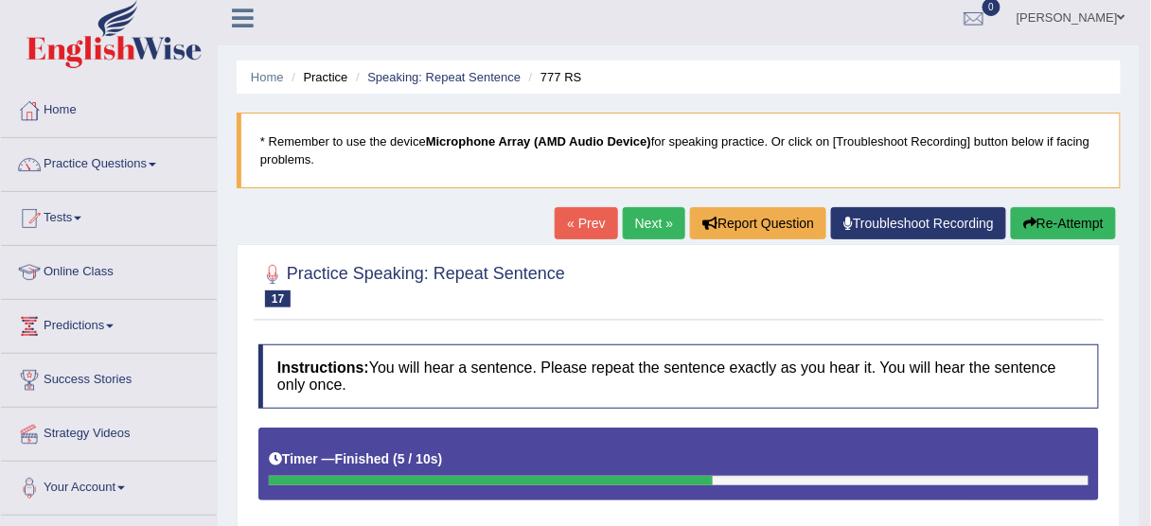
scroll to position [0, 0]
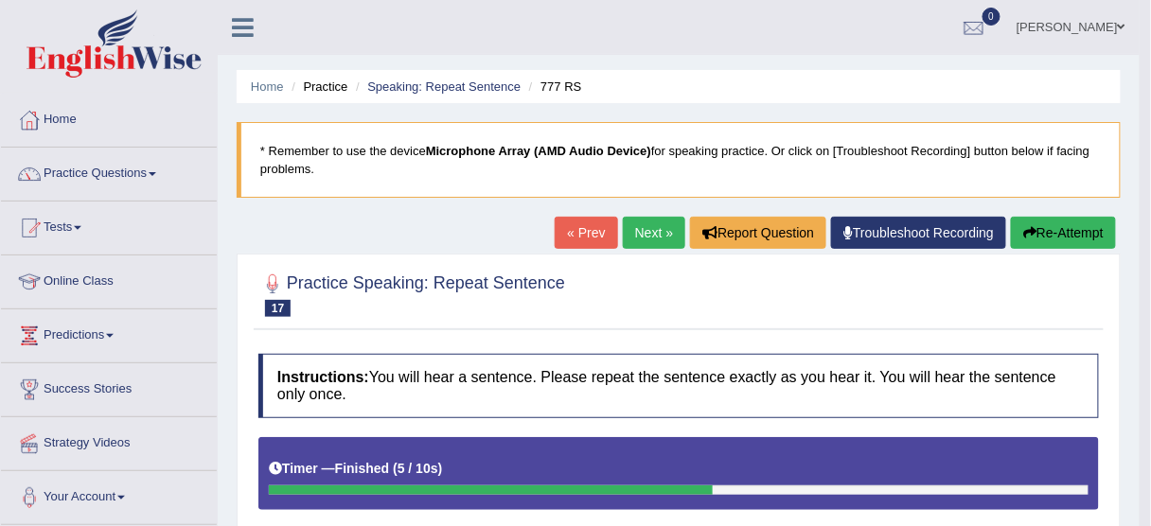
click at [654, 224] on link "Next »" at bounding box center [654, 233] width 62 height 32
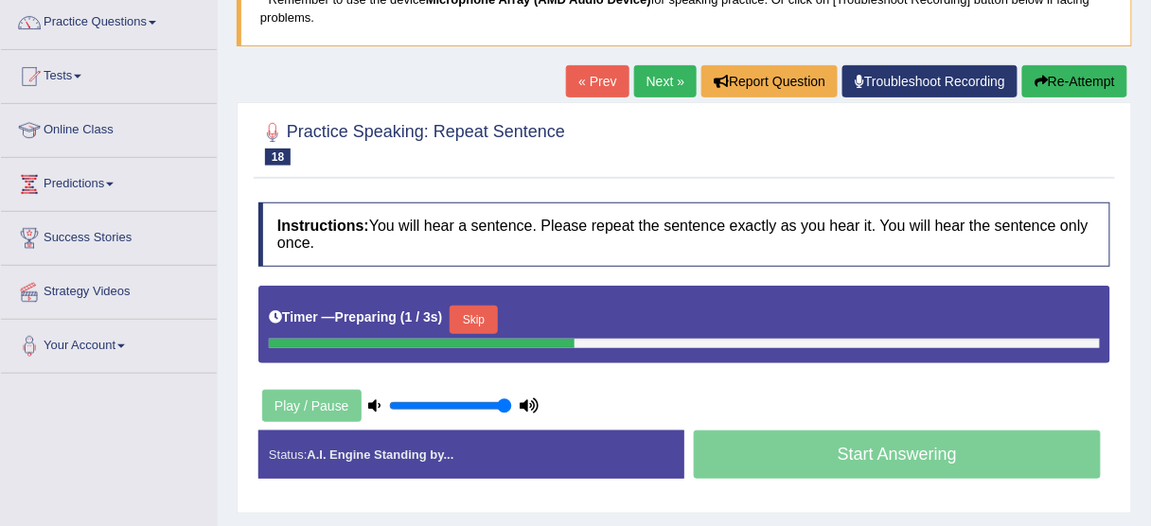
click at [472, 321] on button "Skip" at bounding box center [473, 320] width 47 height 28
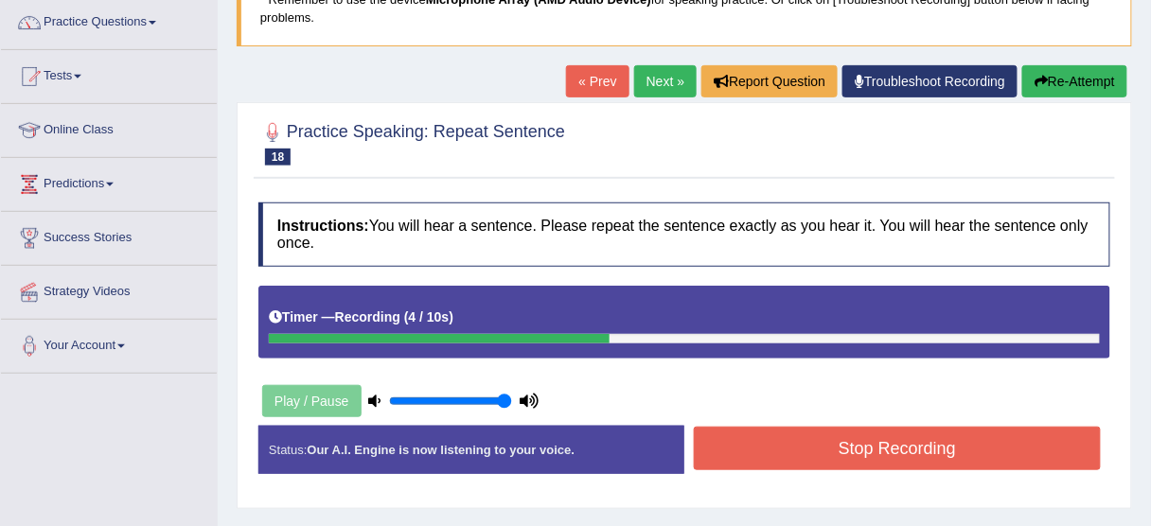
click at [853, 440] on button "Stop Recording" at bounding box center [897, 449] width 407 height 44
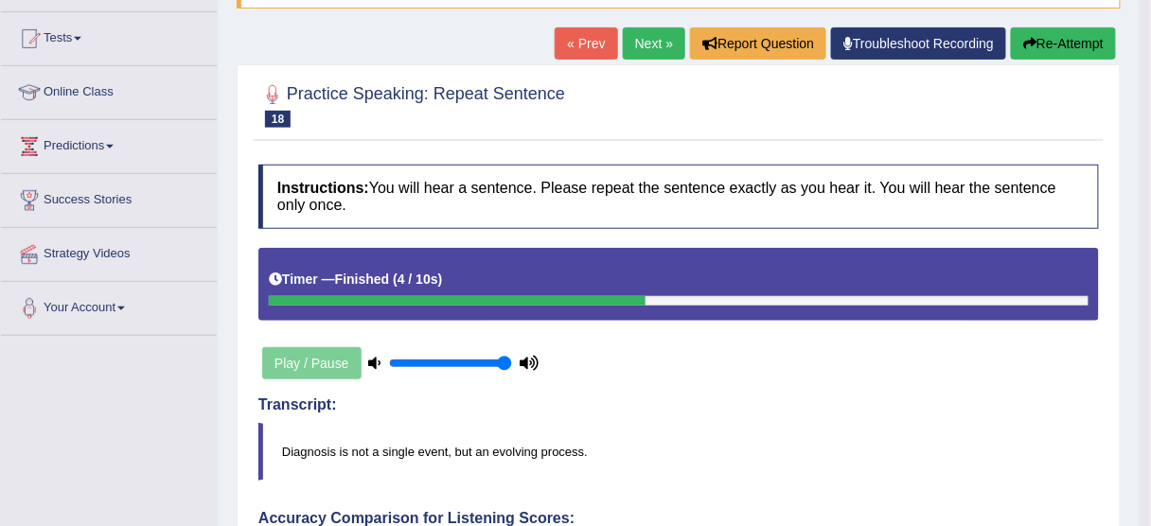
scroll to position [151, 0]
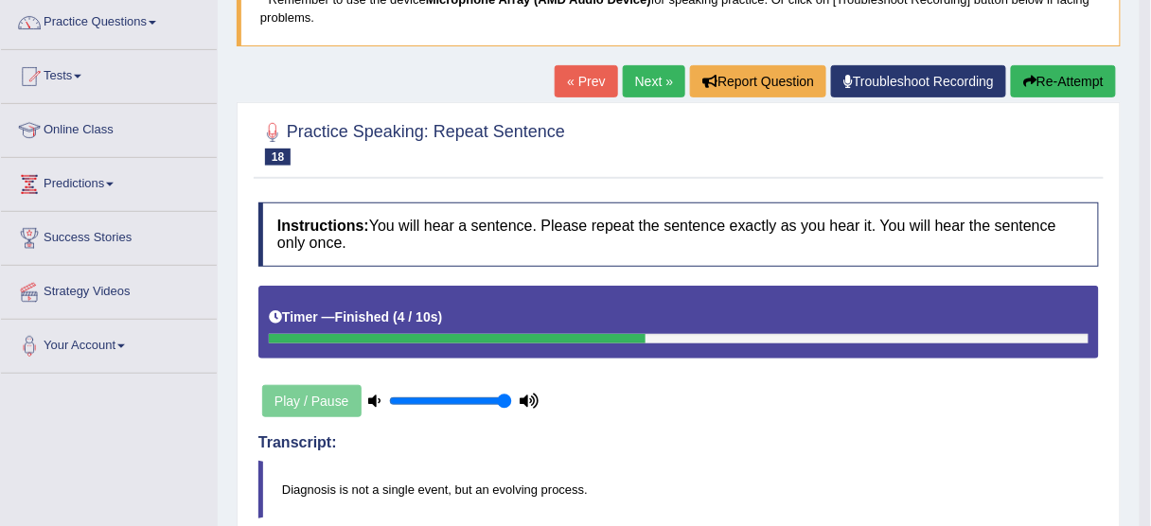
click at [1093, 81] on button "Re-Attempt" at bounding box center [1063, 81] width 105 height 32
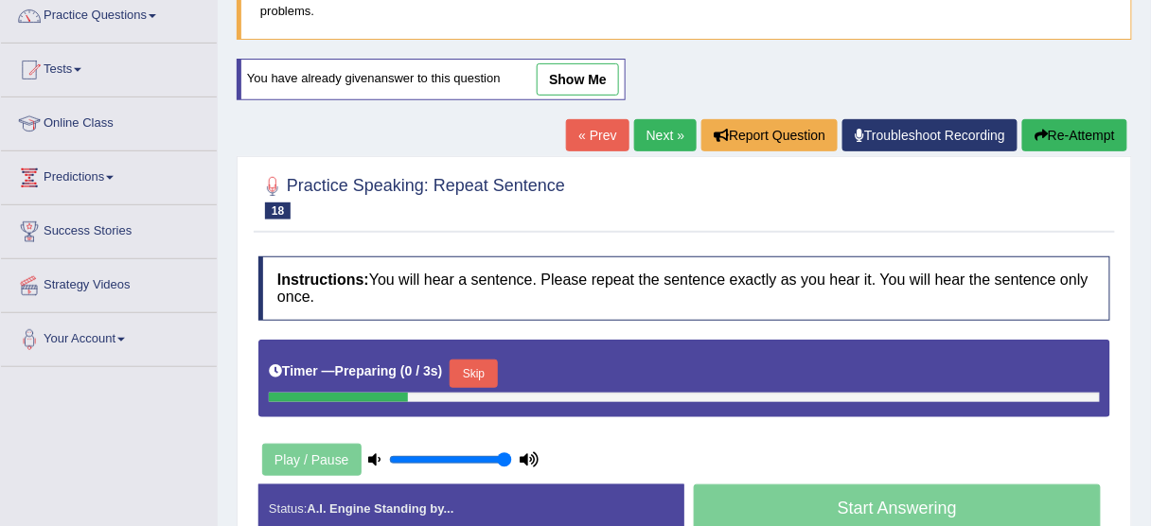
click at [489, 370] on button "Skip" at bounding box center [473, 374] width 47 height 28
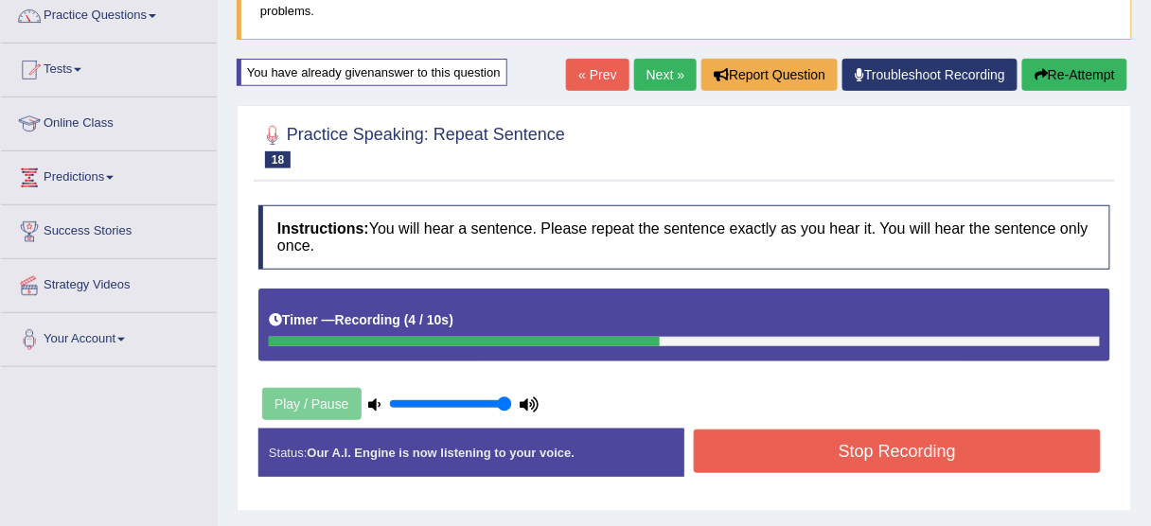
click at [813, 441] on button "Stop Recording" at bounding box center [897, 452] width 407 height 44
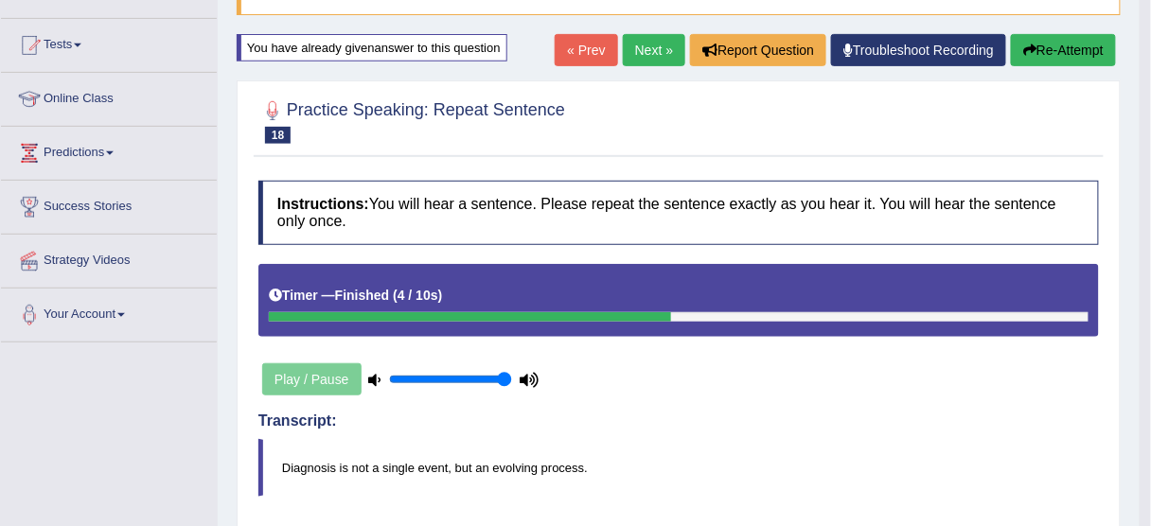
scroll to position [82, 0]
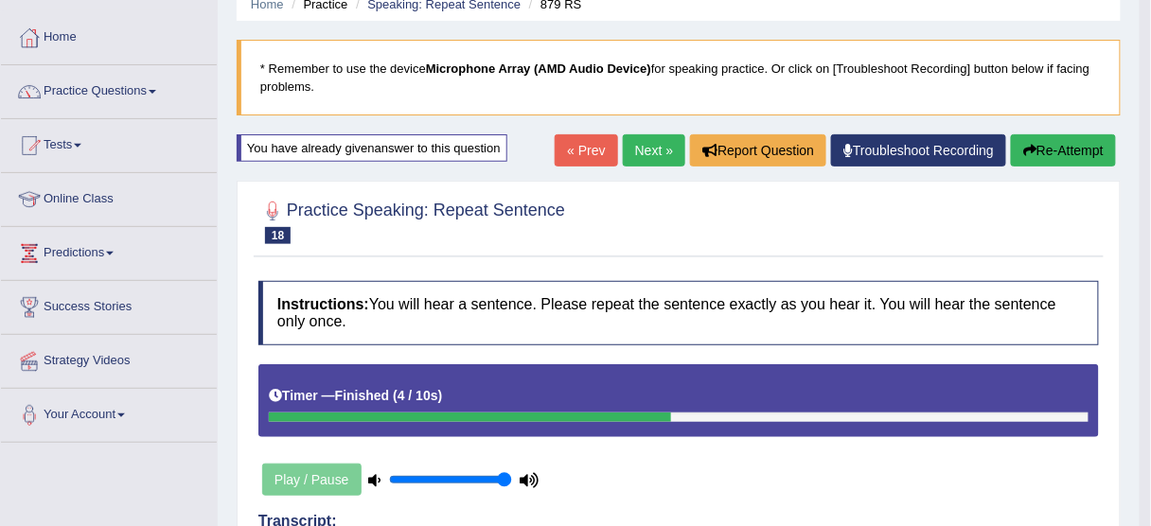
click at [652, 161] on link "Next »" at bounding box center [654, 150] width 62 height 32
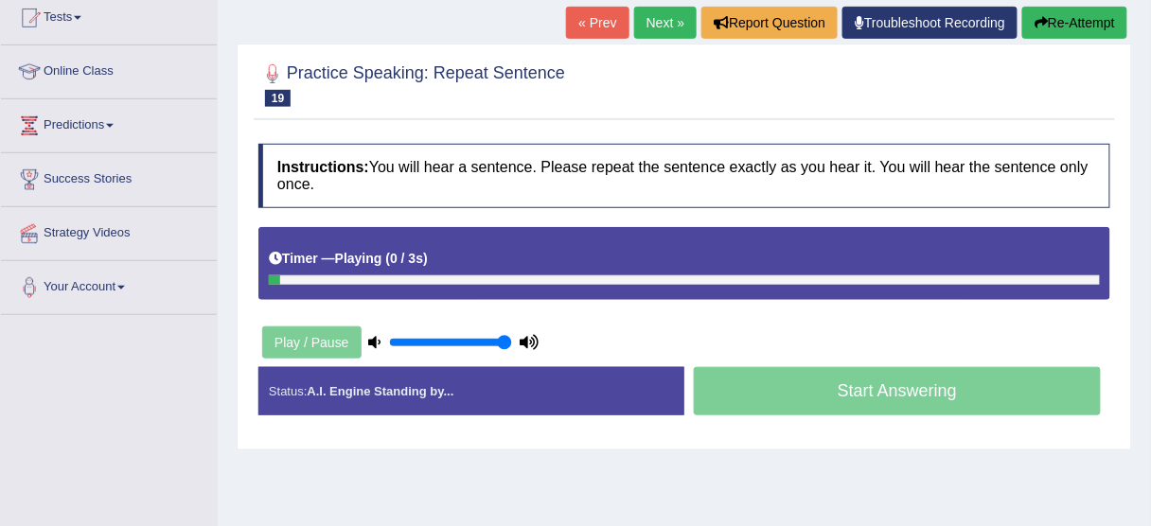
scroll to position [303, 0]
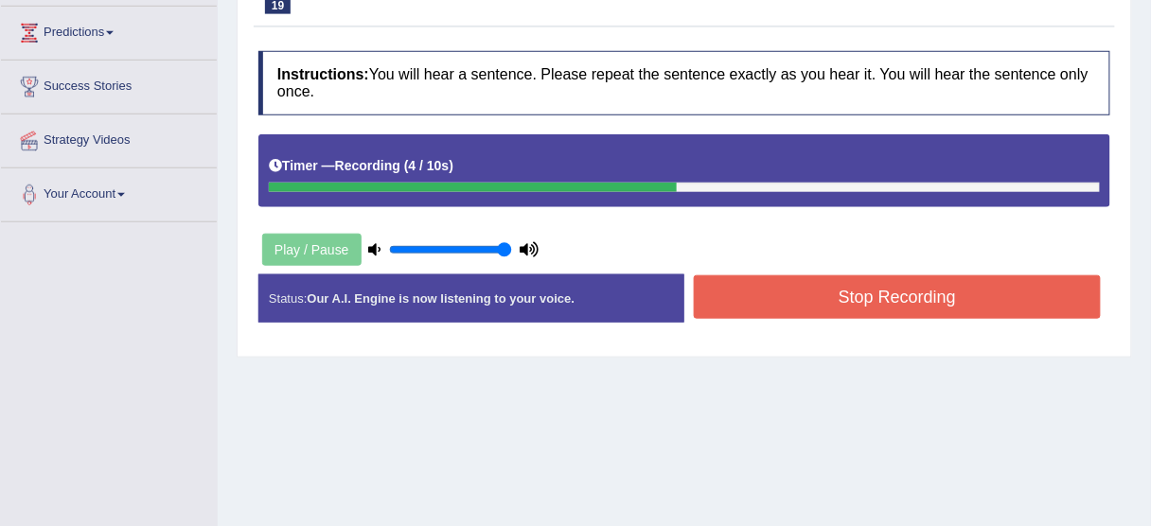
click at [757, 307] on button "Stop Recording" at bounding box center [897, 297] width 407 height 44
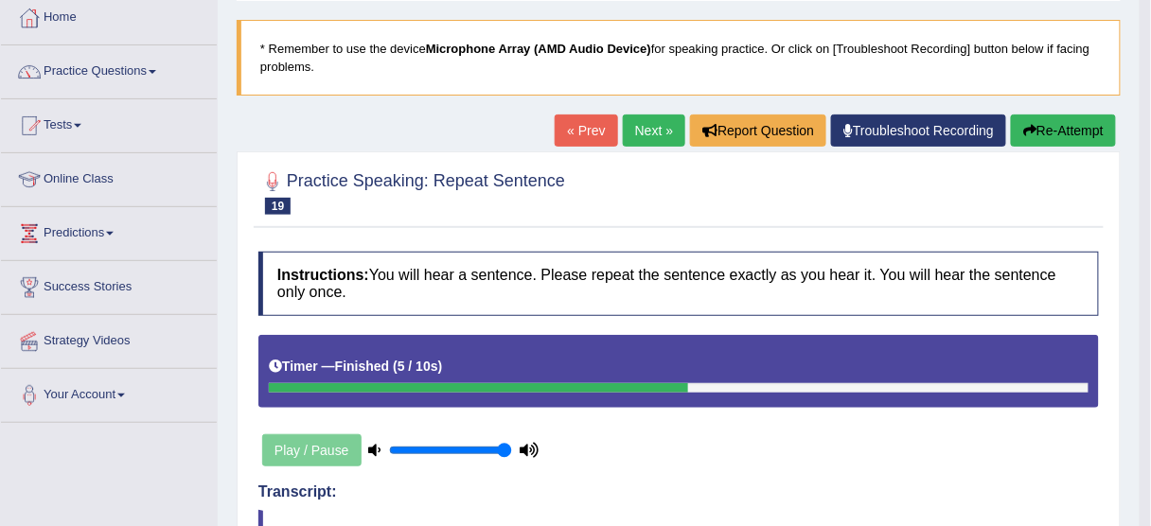
scroll to position [76, 0]
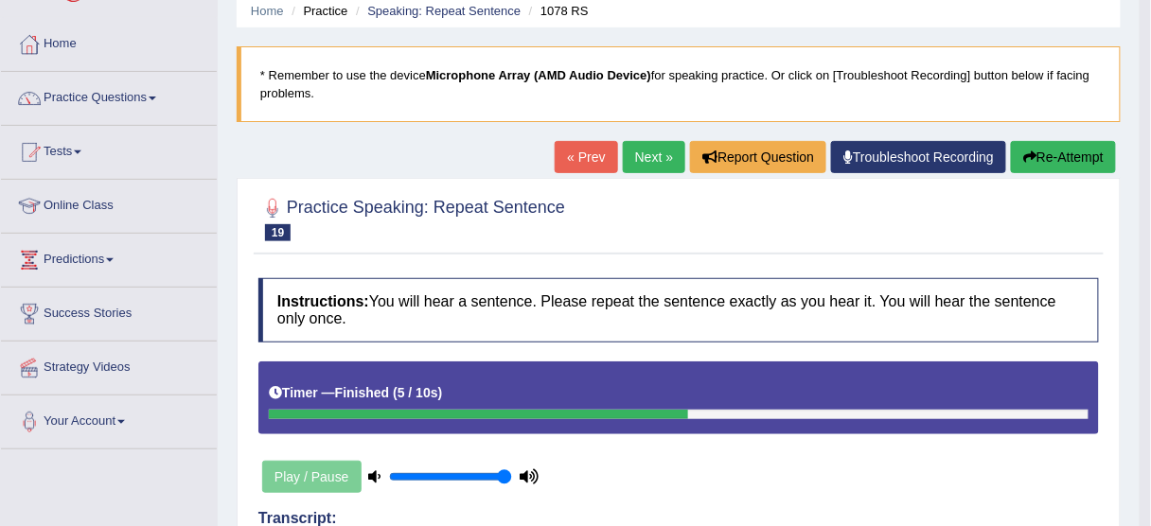
click at [1041, 152] on button "Re-Attempt" at bounding box center [1063, 157] width 105 height 32
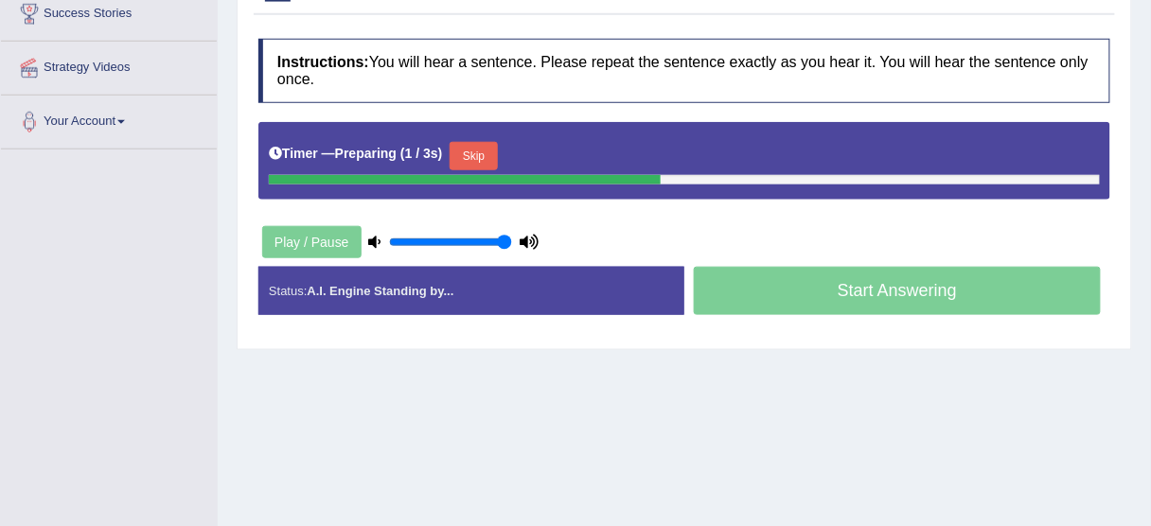
scroll to position [379, 0]
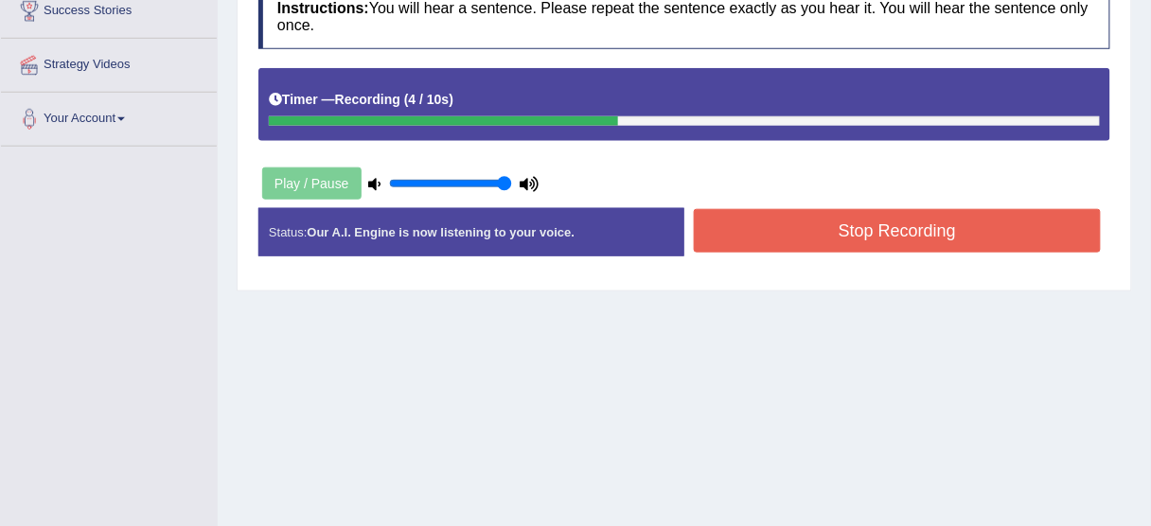
click at [976, 237] on button "Stop Recording" at bounding box center [897, 231] width 407 height 44
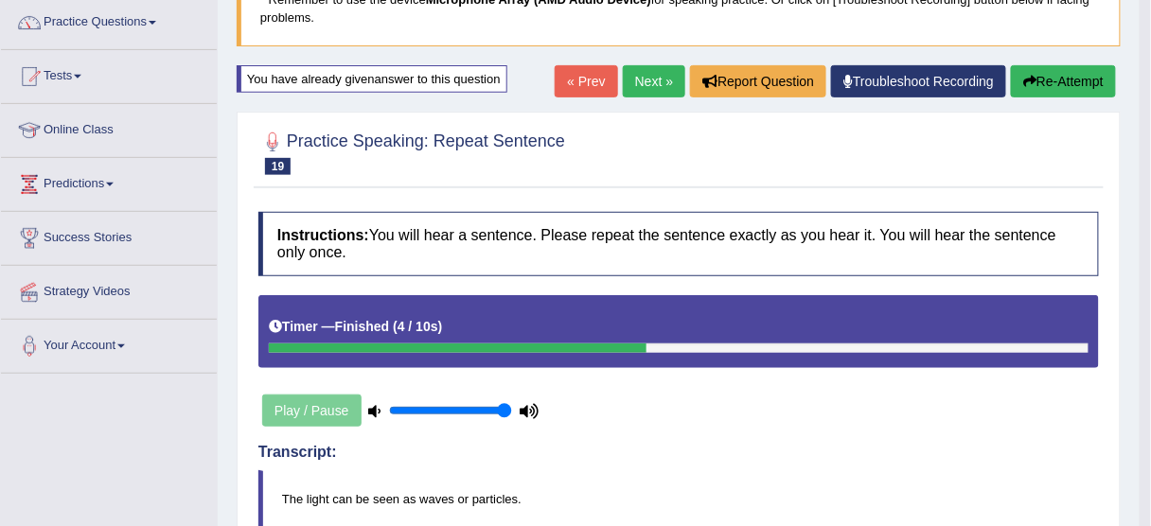
scroll to position [151, 0]
click at [651, 79] on link "Next »" at bounding box center [654, 81] width 62 height 32
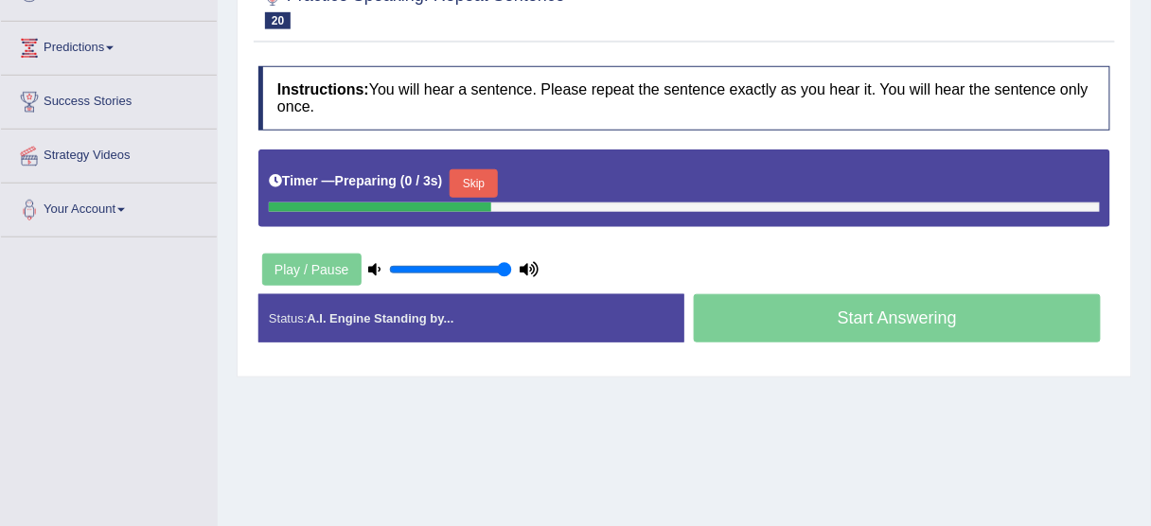
scroll to position [303, 0]
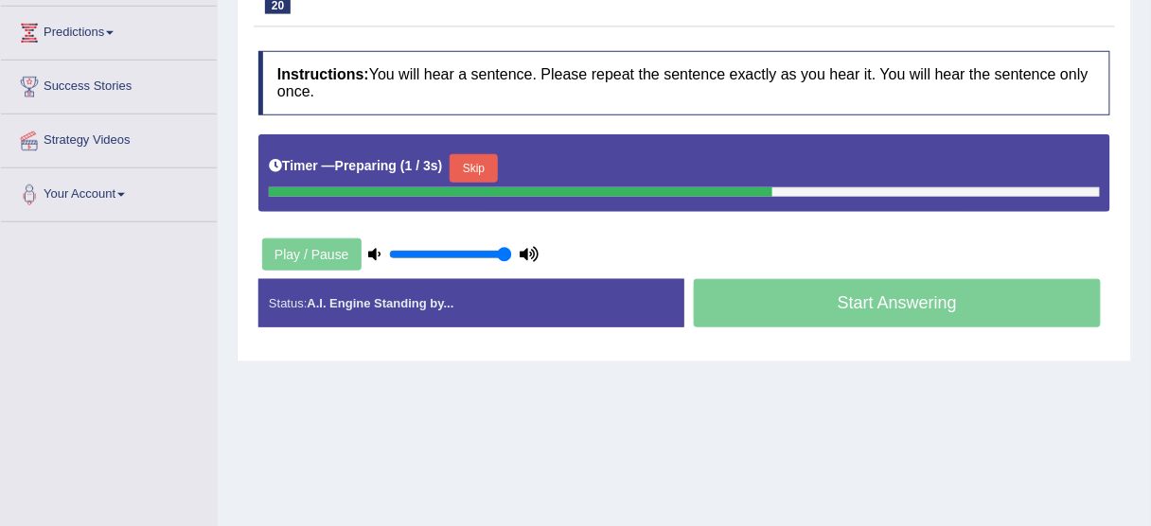
click at [469, 160] on button "Skip" at bounding box center [473, 168] width 47 height 28
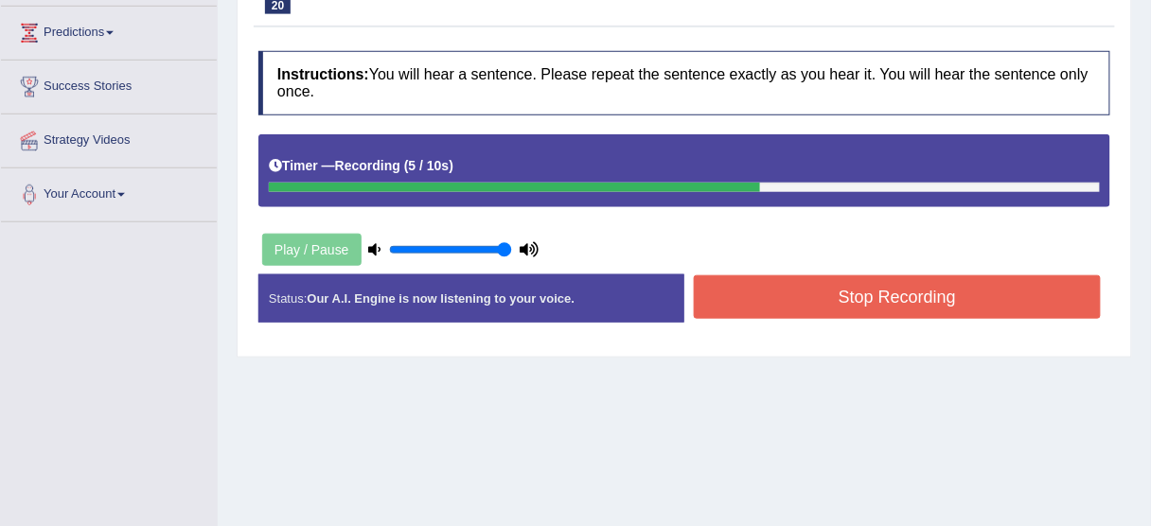
click at [831, 302] on button "Stop Recording" at bounding box center [897, 297] width 407 height 44
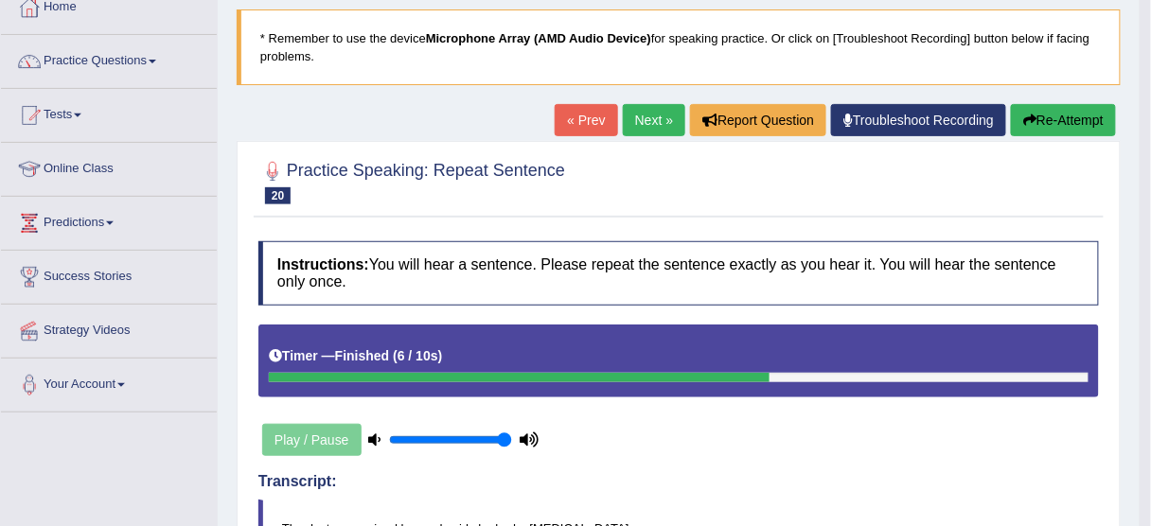
scroll to position [76, 0]
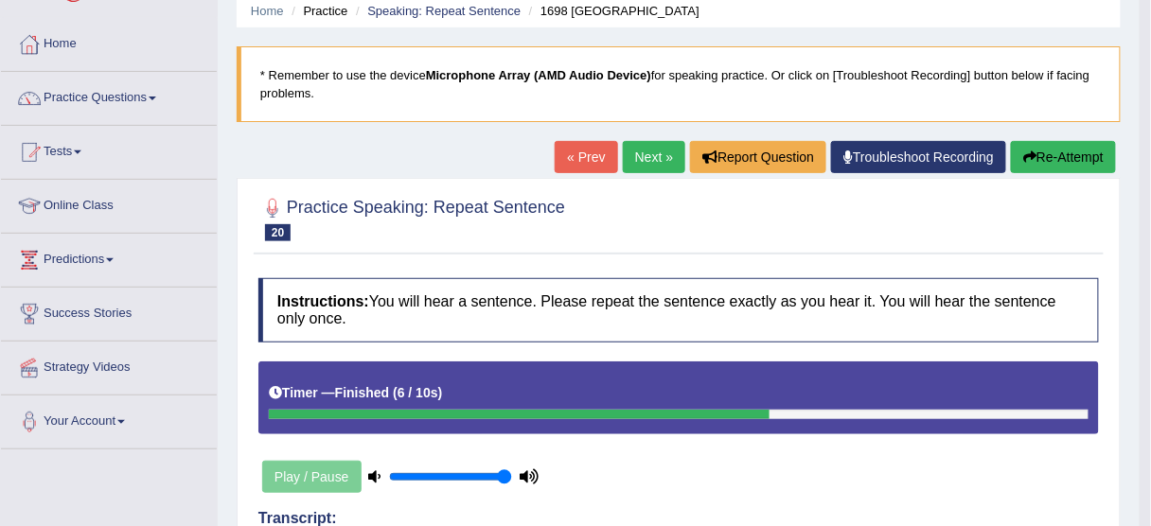
click at [1056, 150] on button "Re-Attempt" at bounding box center [1063, 157] width 105 height 32
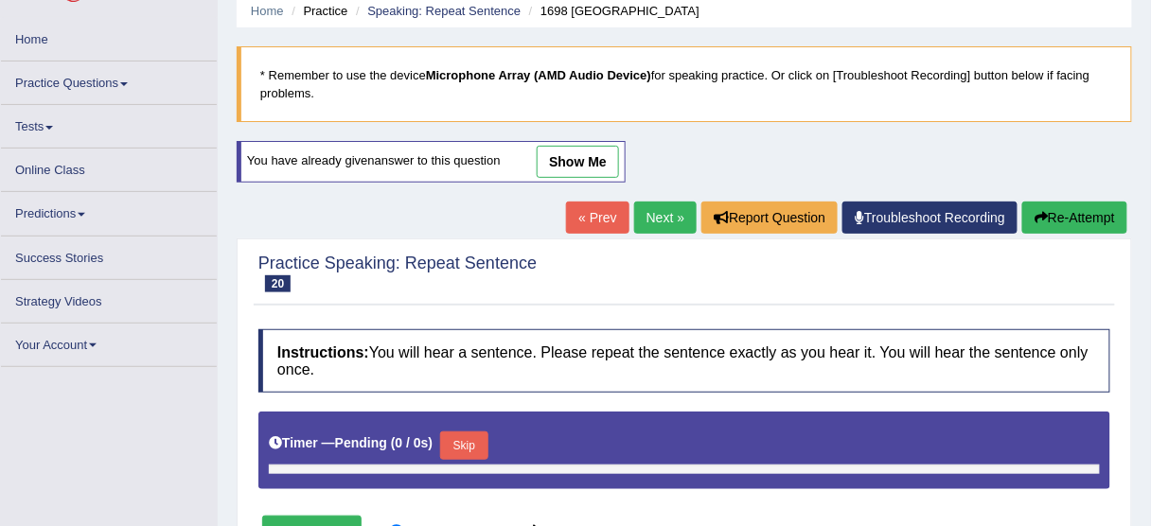
type input "1"
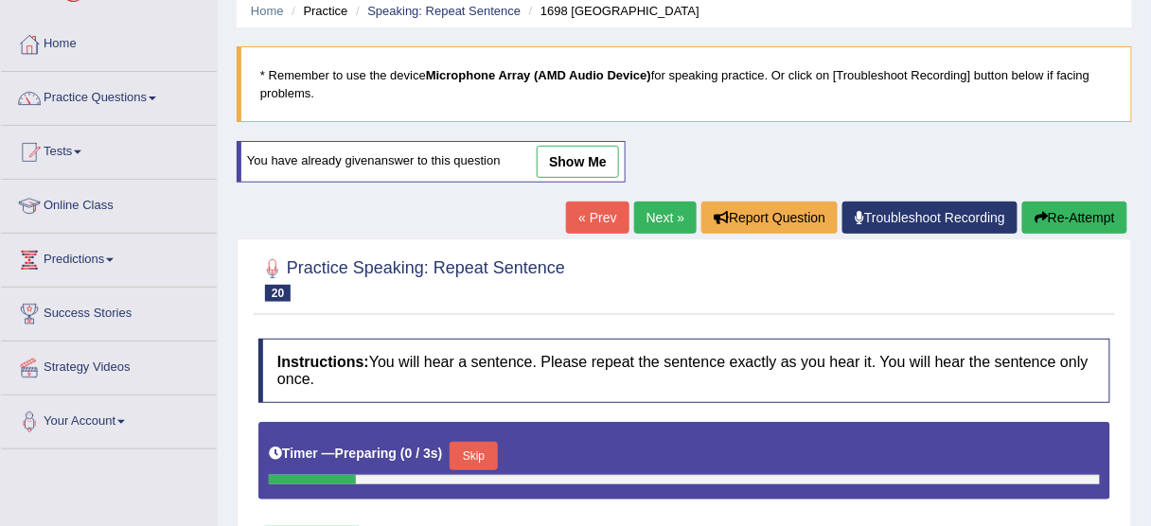
click at [476, 451] on button "Skip" at bounding box center [473, 456] width 47 height 28
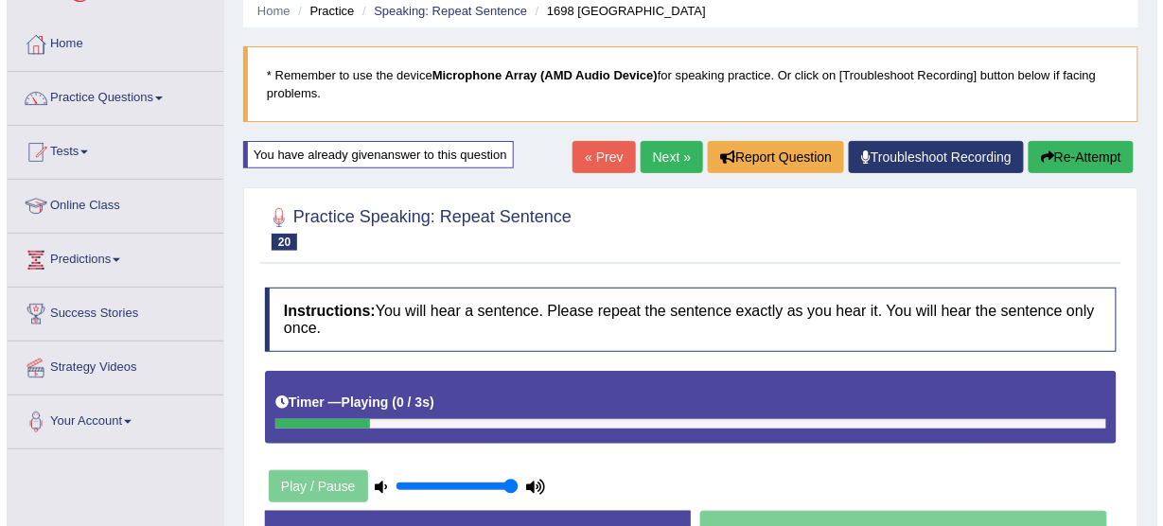
scroll to position [227, 0]
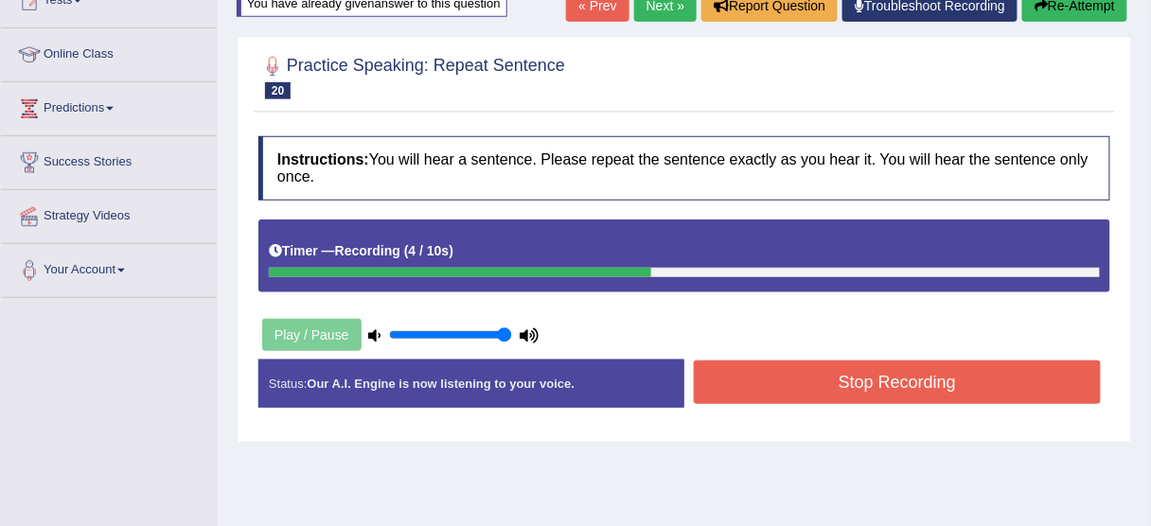
click at [825, 362] on button "Stop Recording" at bounding box center [897, 383] width 407 height 44
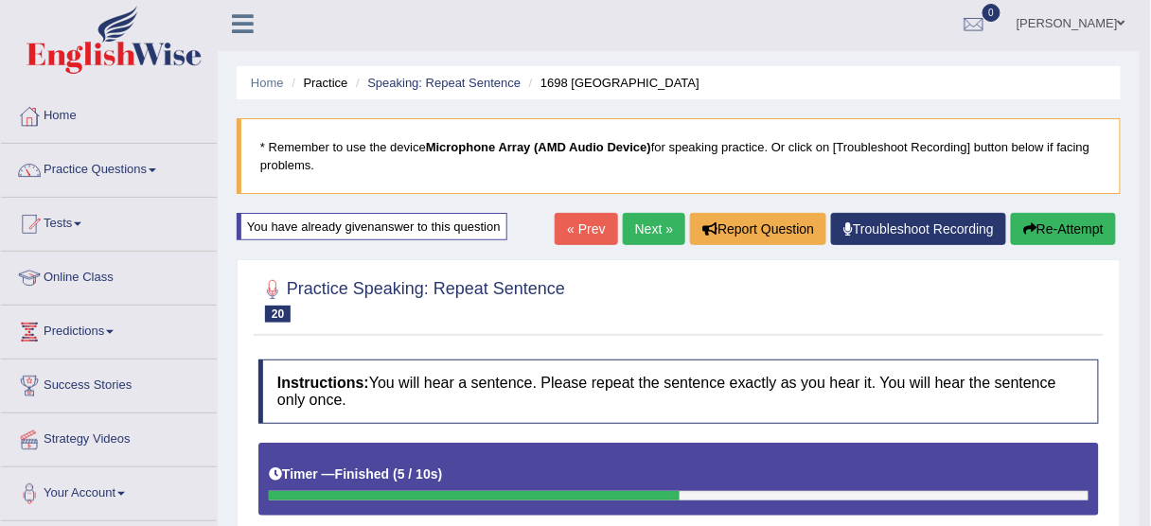
scroll to position [0, 0]
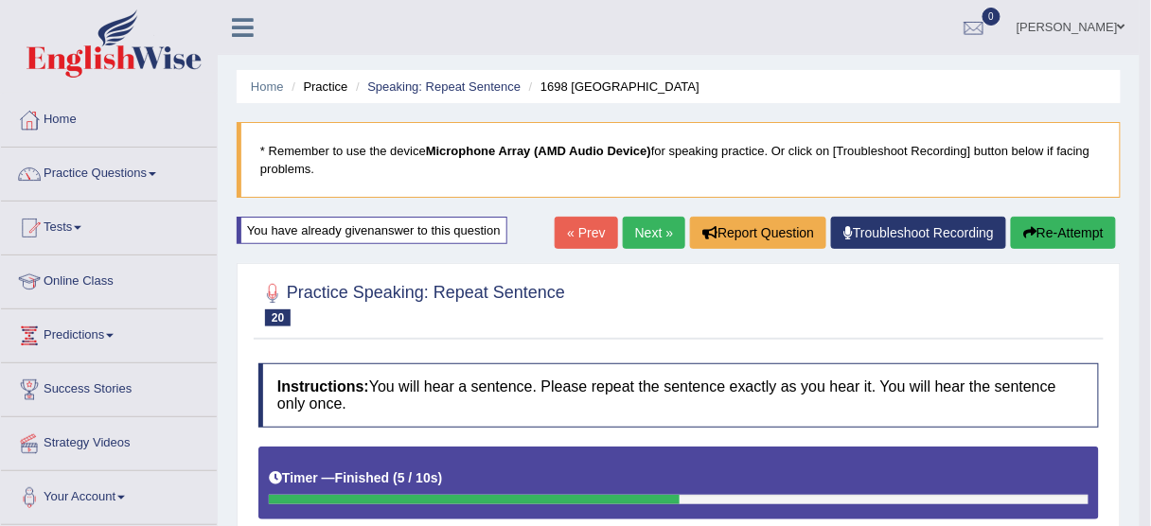
click at [1046, 233] on button "Re-Attempt" at bounding box center [1063, 233] width 105 height 32
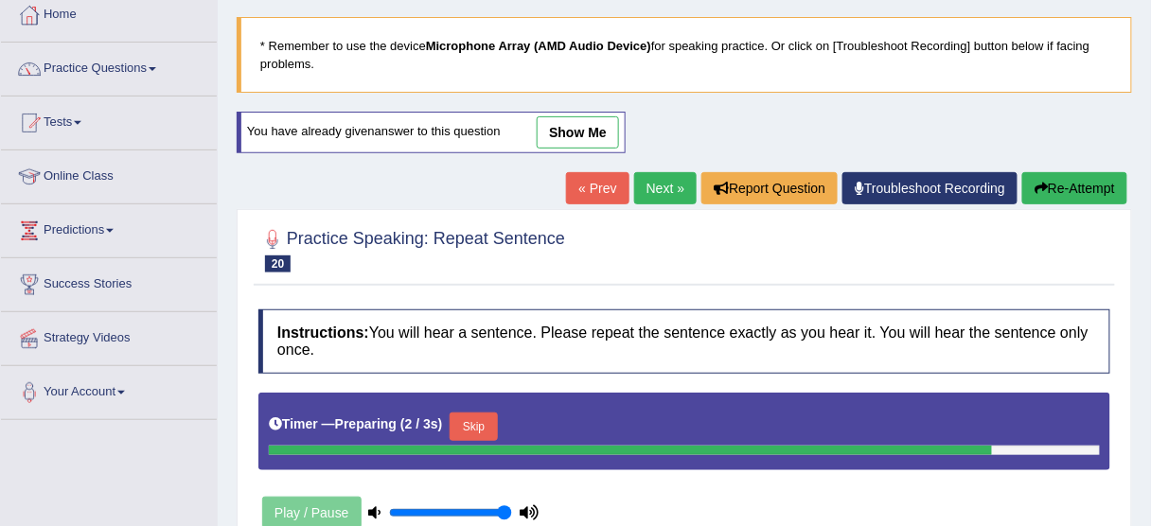
scroll to position [303, 0]
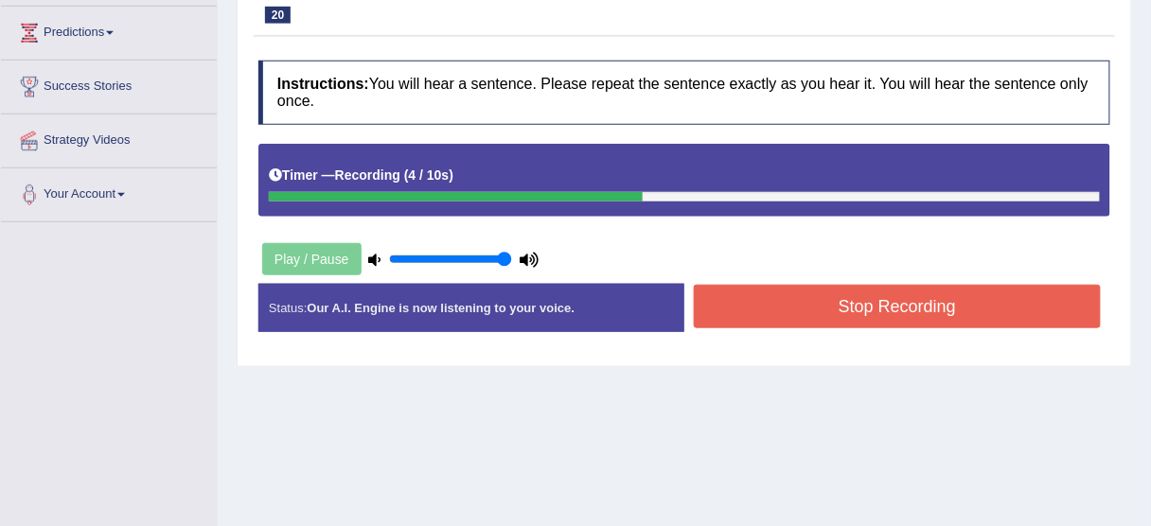
click at [770, 309] on button "Stop Recording" at bounding box center [897, 307] width 407 height 44
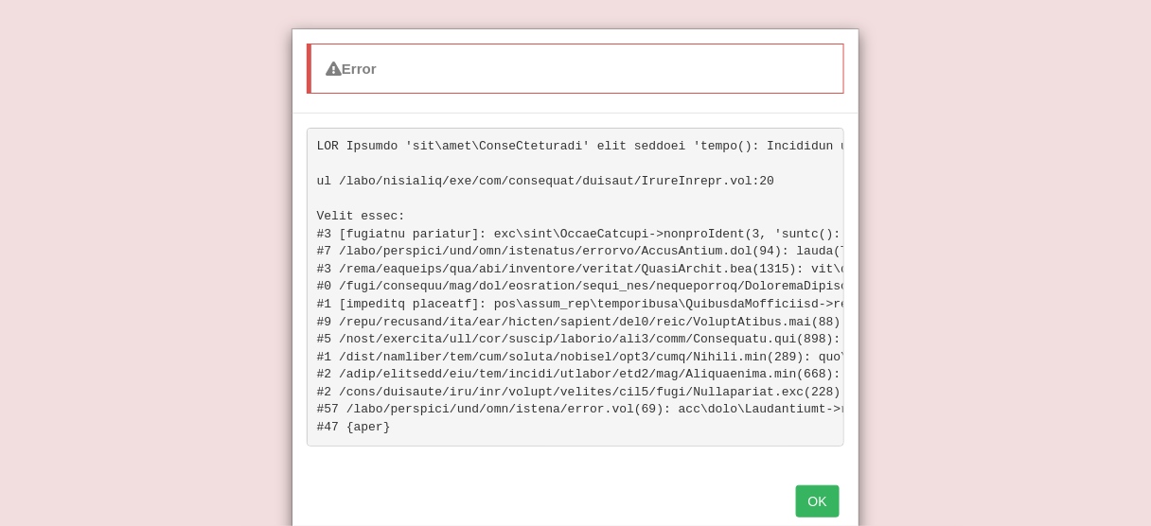
scroll to position [606, 0]
click at [812, 510] on button "OK" at bounding box center [818, 502] width 44 height 32
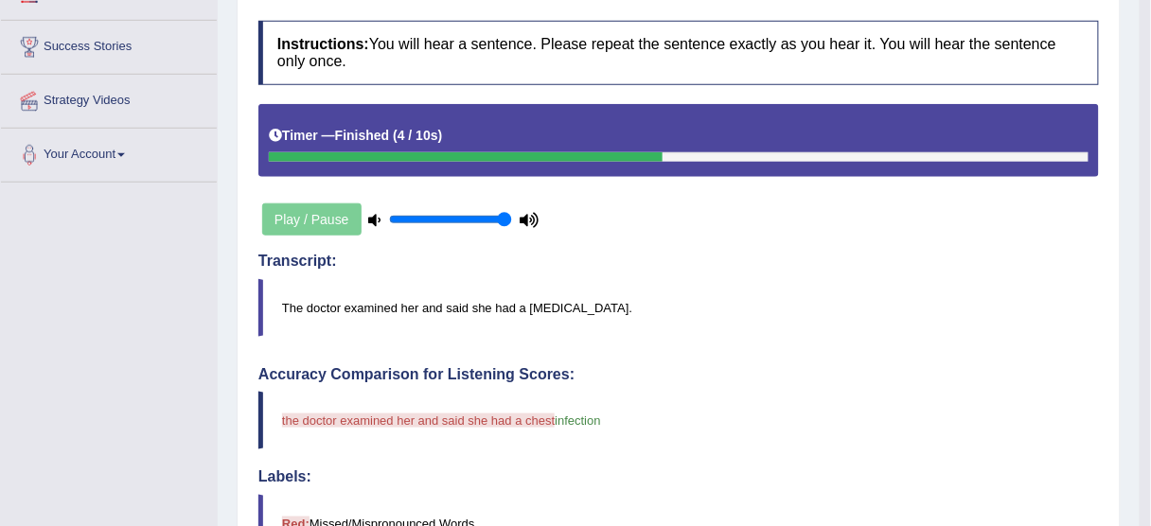
scroll to position [154, 0]
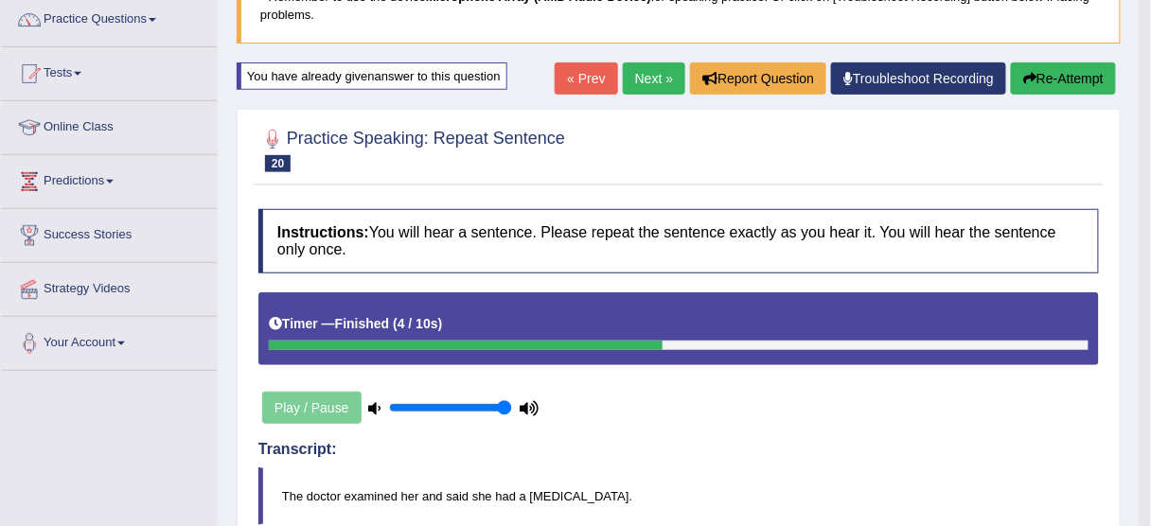
click at [873, 77] on link "Troubleshoot Recording" at bounding box center [918, 78] width 175 height 32
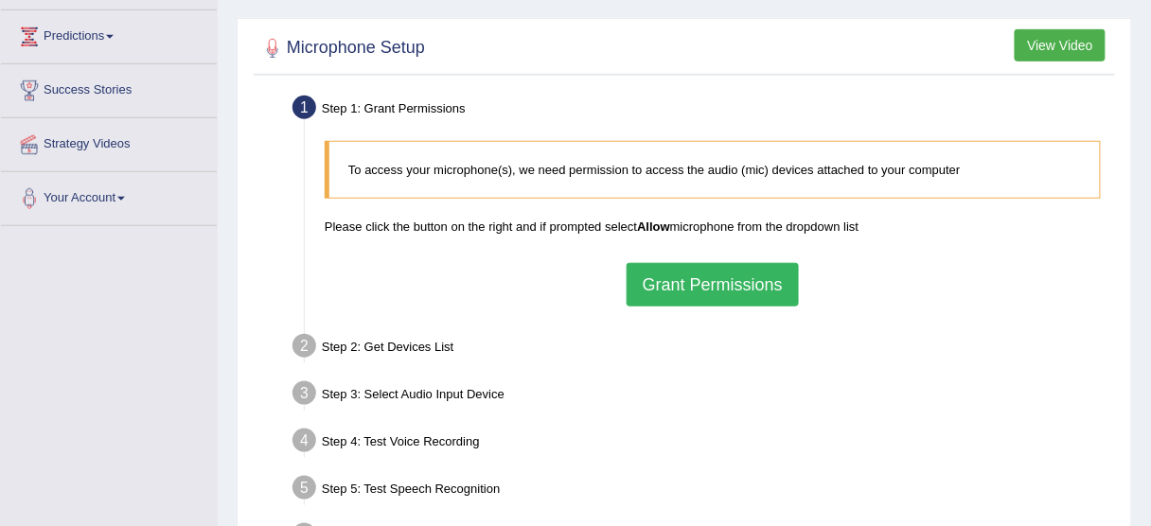
scroll to position [303, 0]
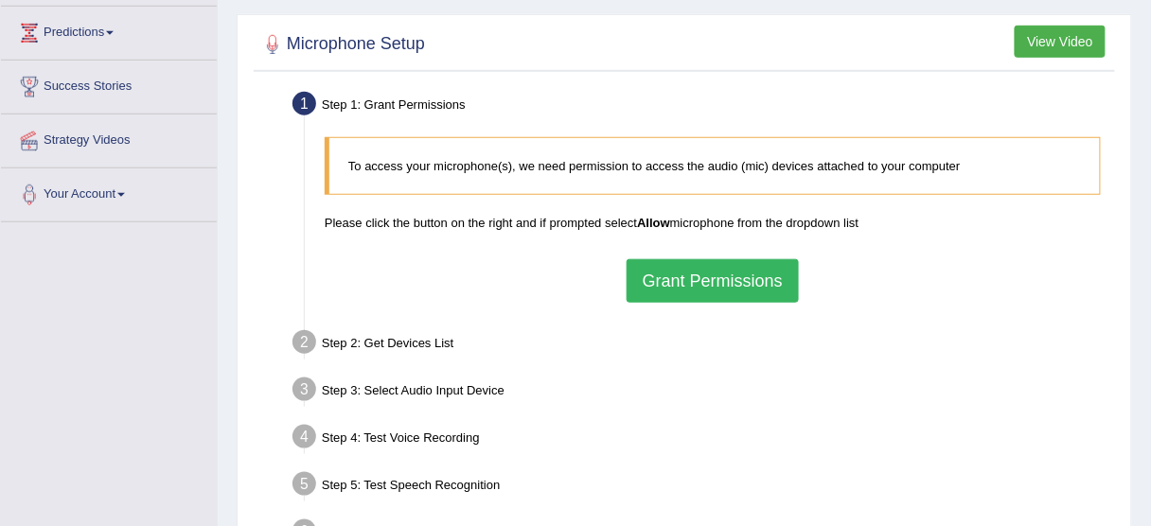
click at [682, 270] on button "Grant Permissions" at bounding box center [713, 281] width 172 height 44
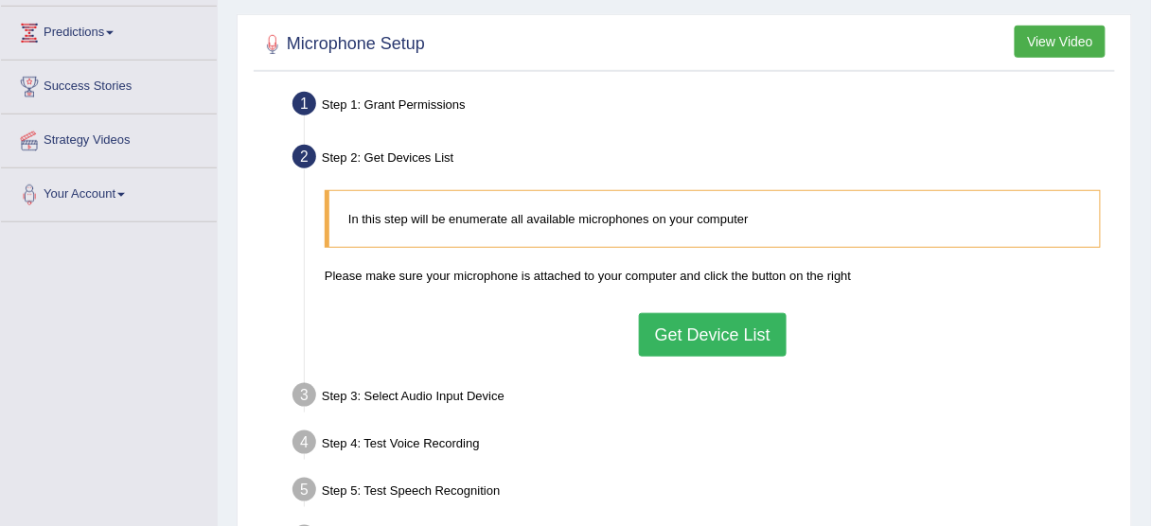
click at [705, 332] on button "Get Device List" at bounding box center [713, 335] width 148 height 44
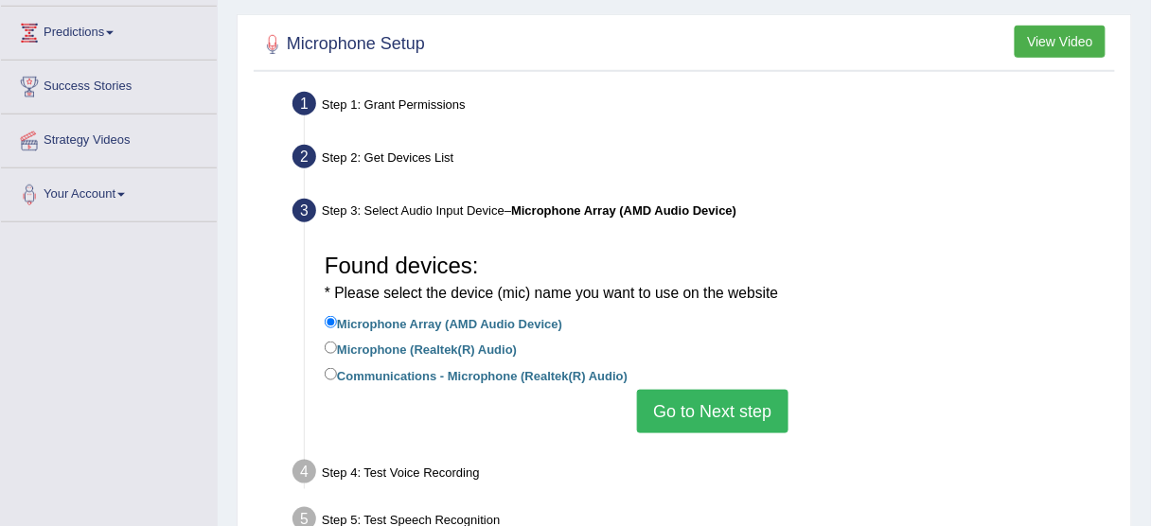
click at [698, 411] on button "Go to Next step" at bounding box center [712, 412] width 150 height 44
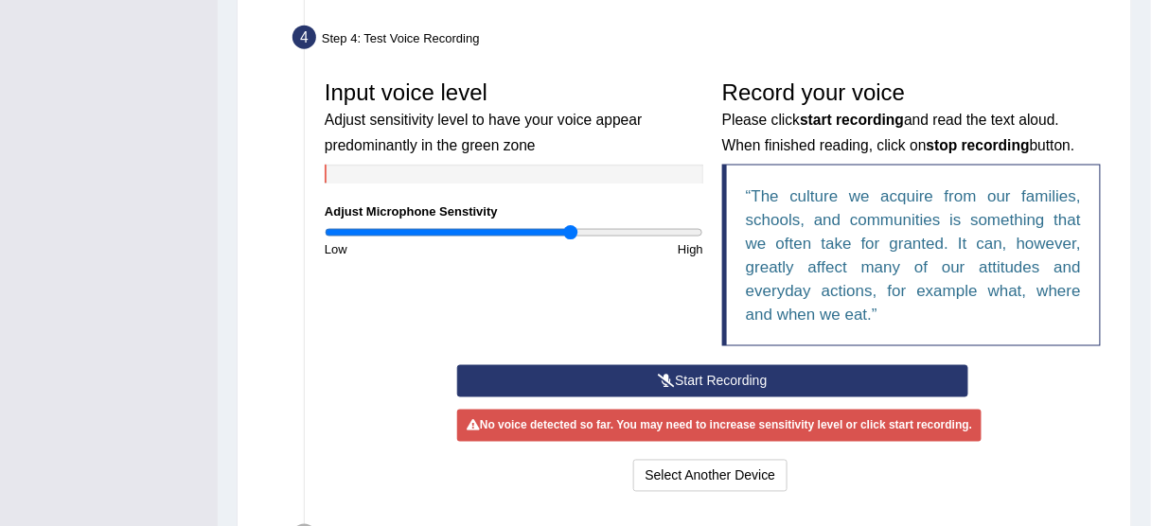
scroll to position [530, 0]
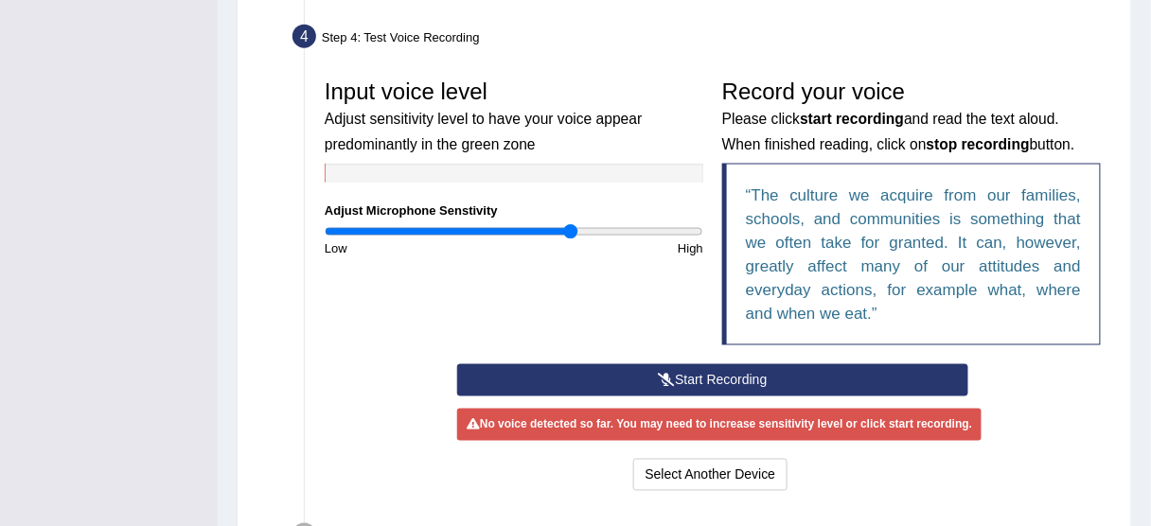
click at [704, 378] on button "Start Recording" at bounding box center [712, 380] width 511 height 32
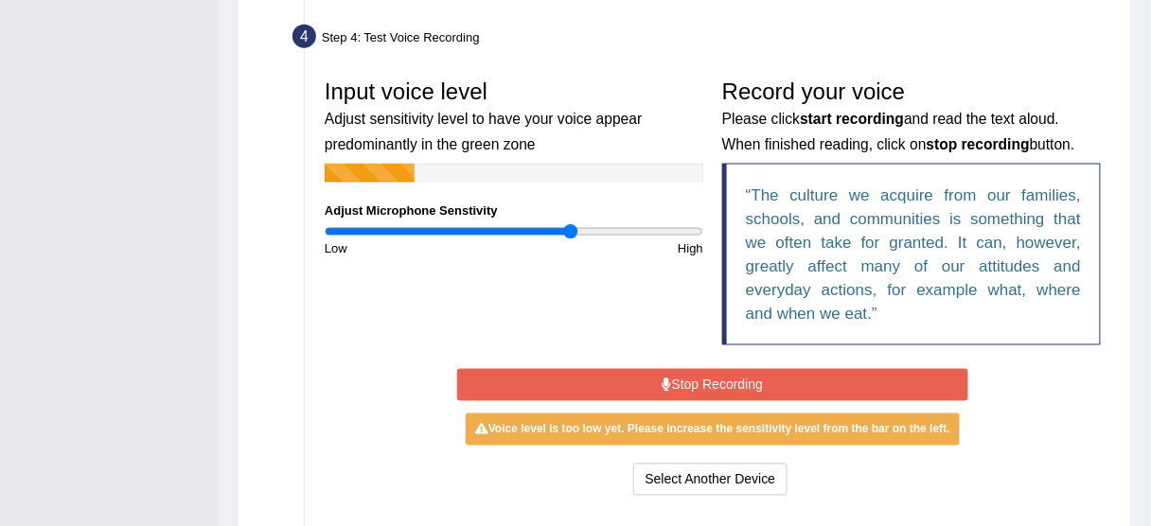
click at [704, 378] on button "Stop Recording" at bounding box center [712, 385] width 511 height 32
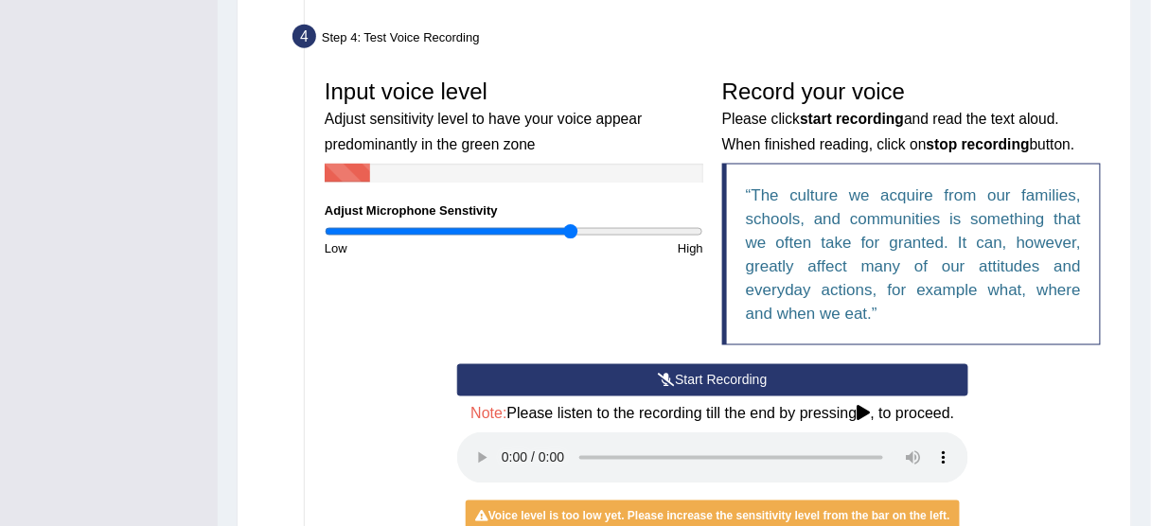
click at [672, 374] on icon at bounding box center [666, 380] width 17 height 13
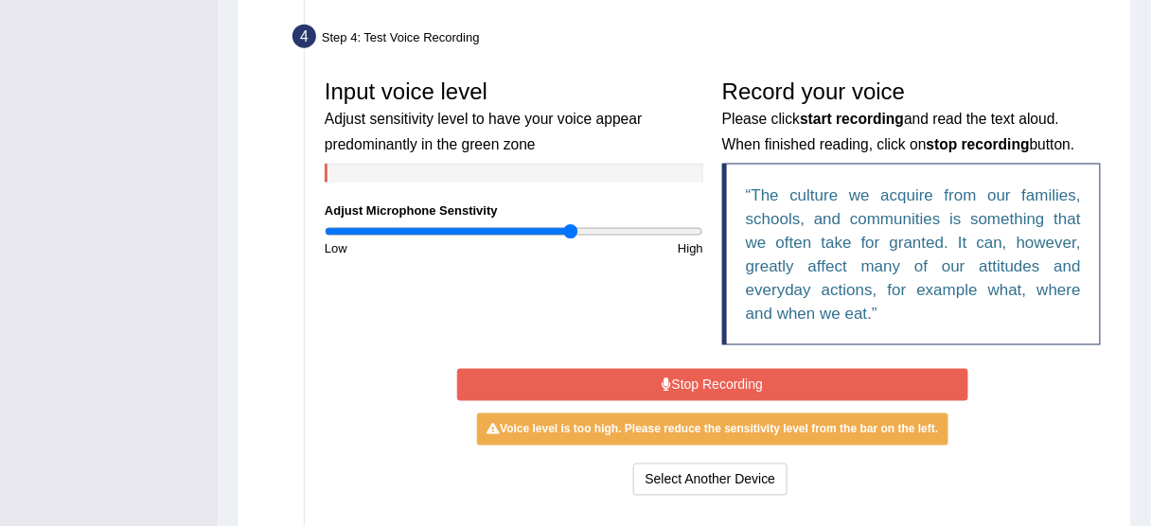
click at [675, 381] on button "Stop Recording" at bounding box center [712, 385] width 511 height 32
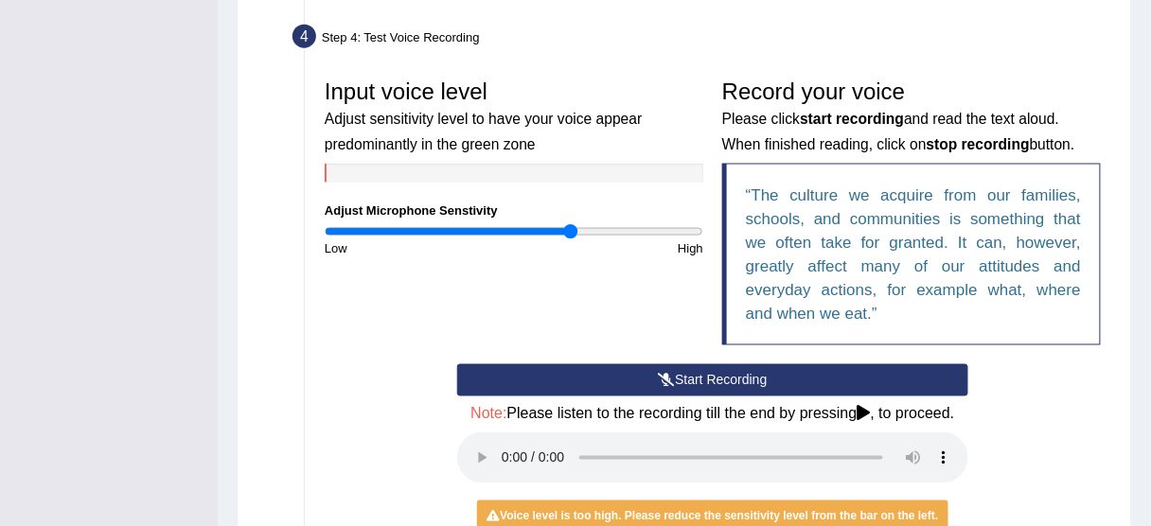
click at [675, 381] on button "Start Recording" at bounding box center [712, 380] width 511 height 32
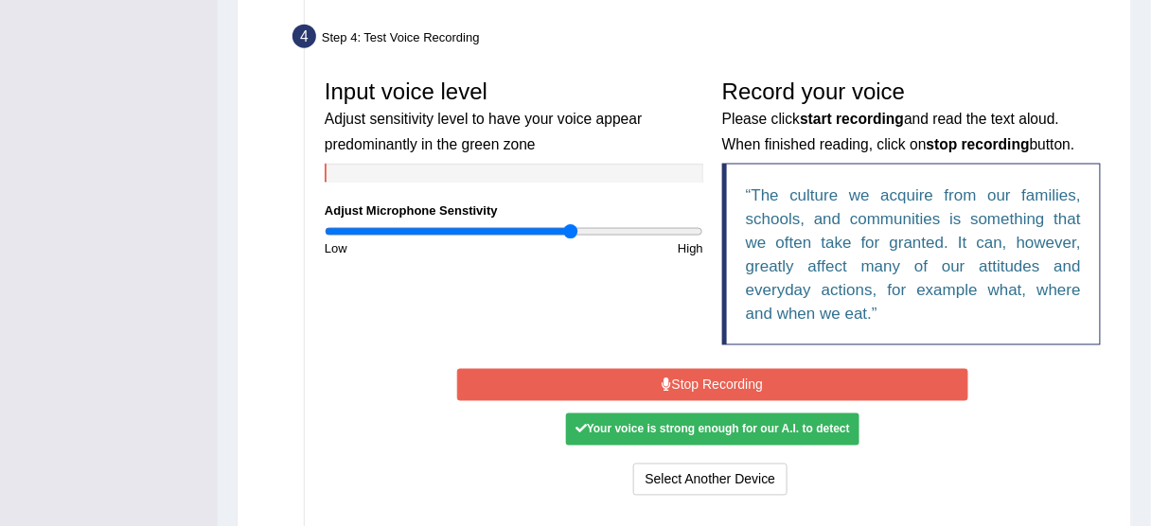
click at [677, 381] on button "Stop Recording" at bounding box center [712, 385] width 511 height 32
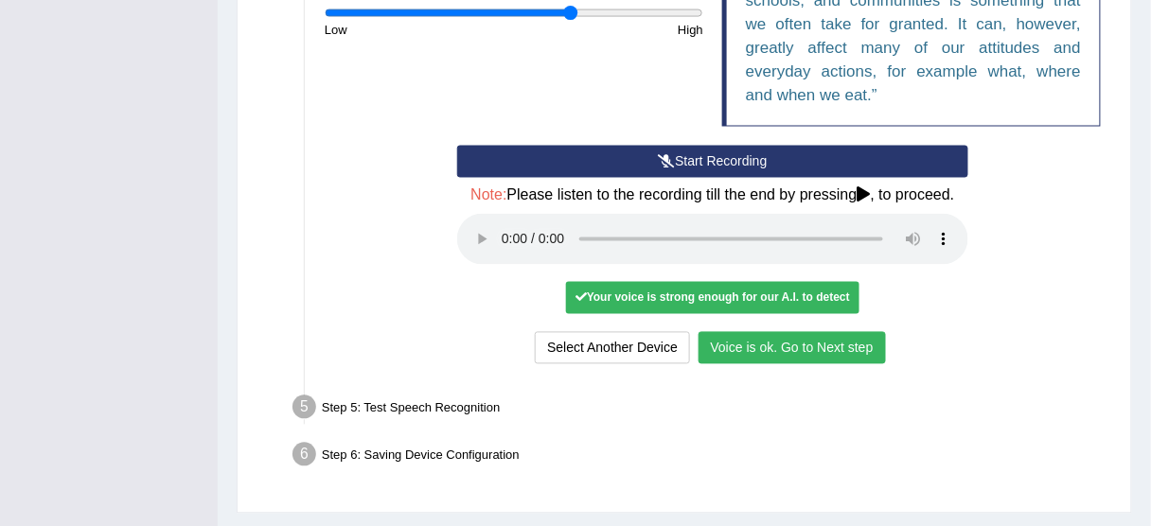
scroll to position [757, 0]
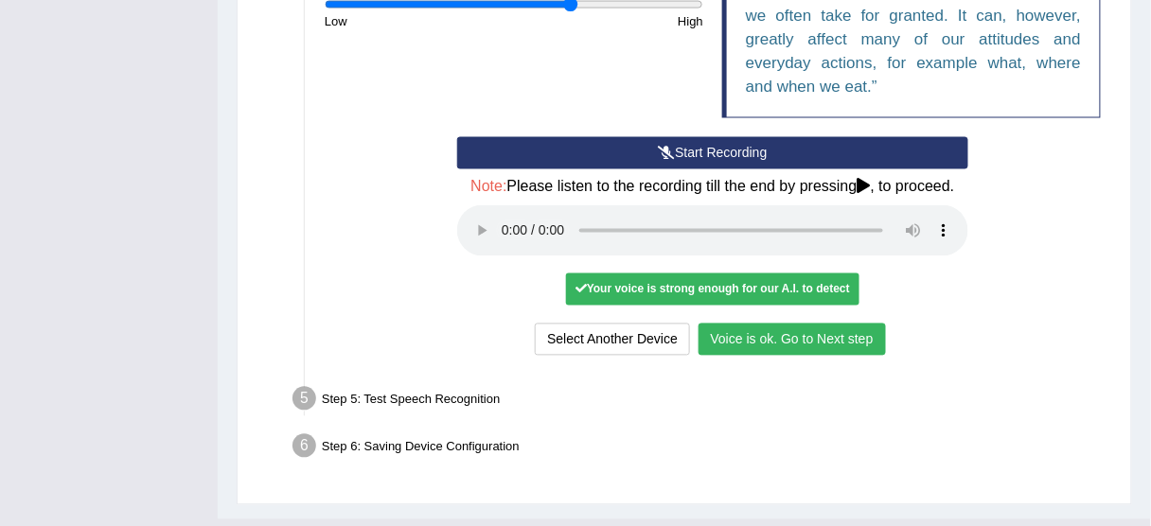
click at [790, 336] on button "Voice is ok. Go to Next step" at bounding box center [791, 340] width 187 height 32
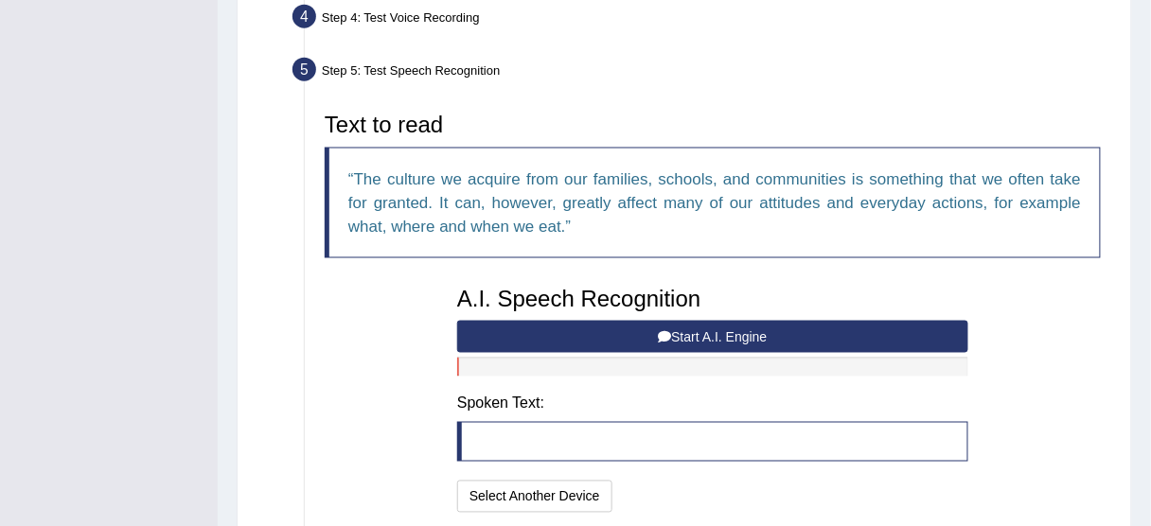
scroll to position [544, 0]
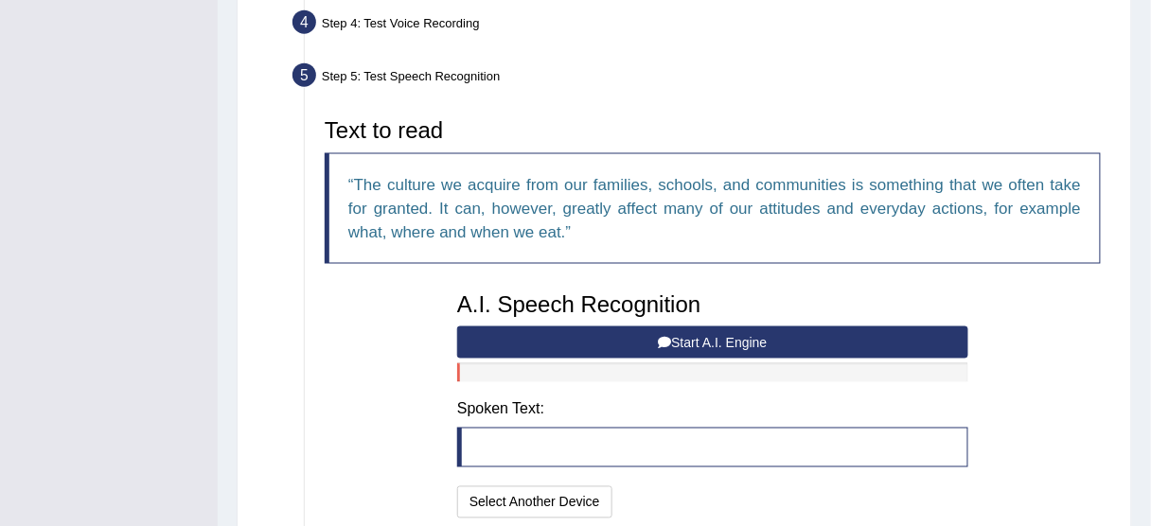
click at [710, 338] on button "Start A.I. Engine" at bounding box center [712, 343] width 511 height 32
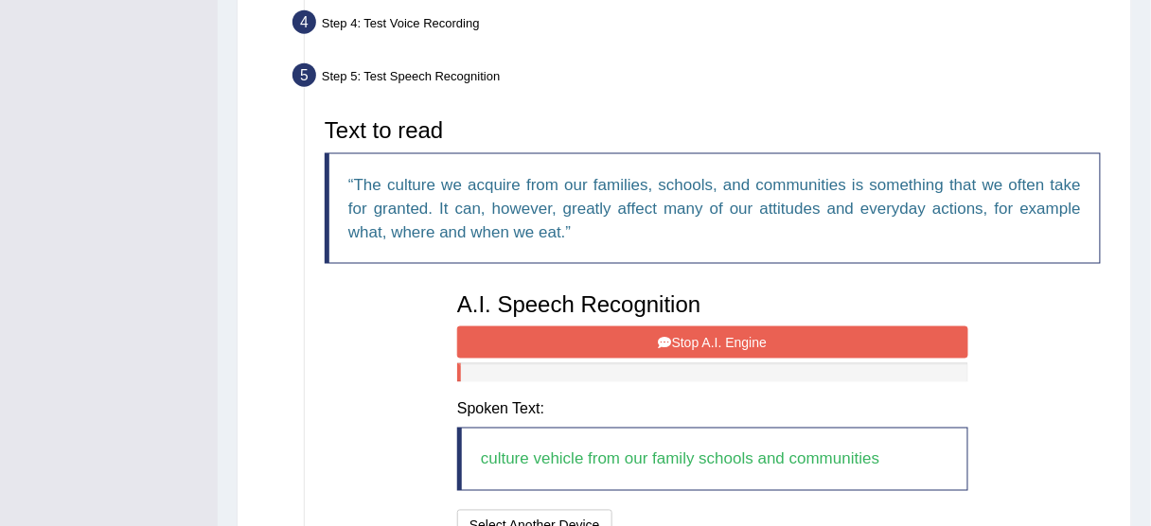
click at [715, 337] on button "Stop A.I. Engine" at bounding box center [712, 343] width 511 height 32
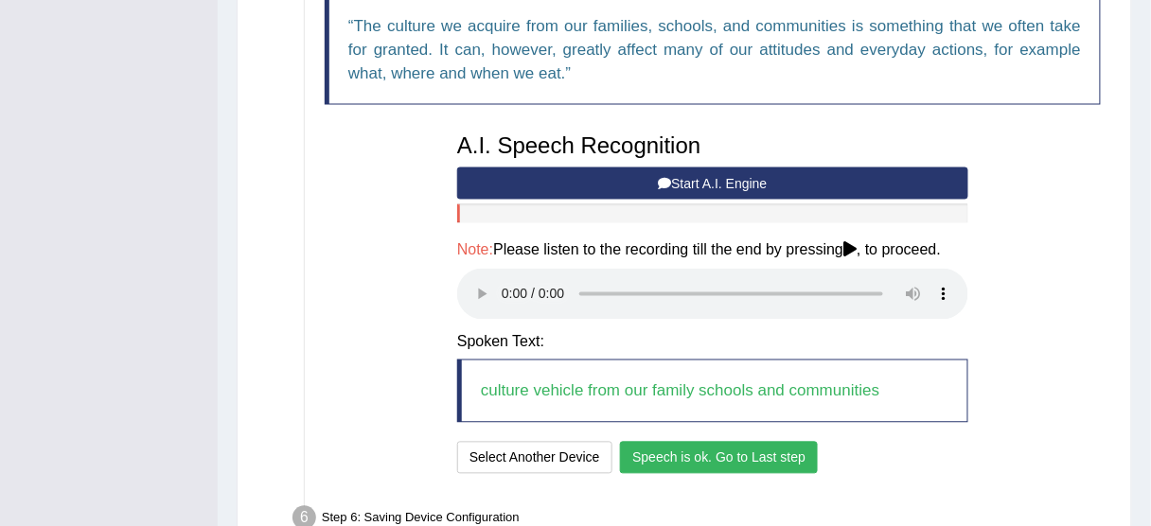
scroll to position [771, 0]
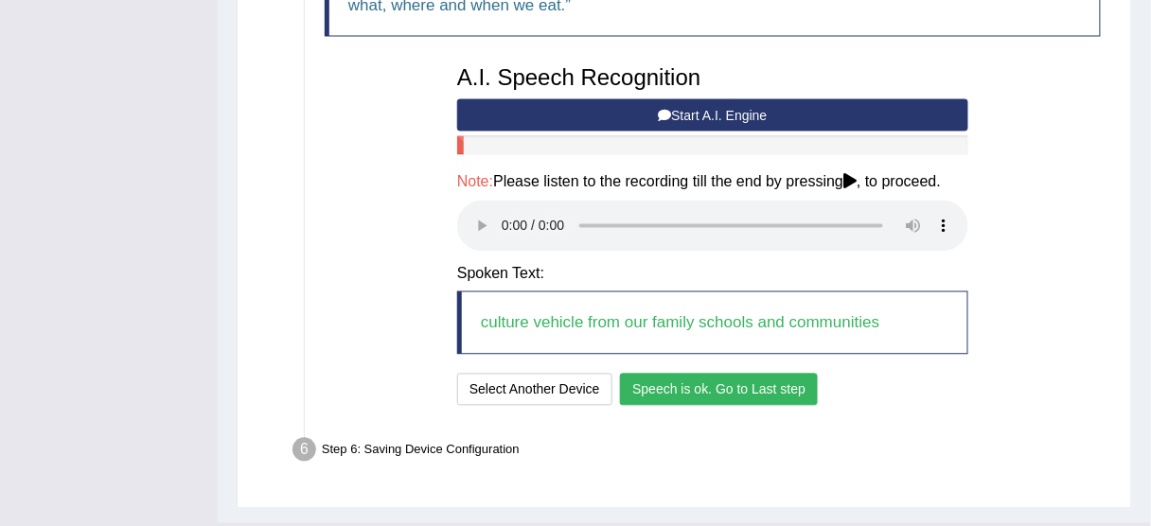
click at [727, 389] on button "Speech is ok. Go to Last step" at bounding box center [719, 390] width 198 height 32
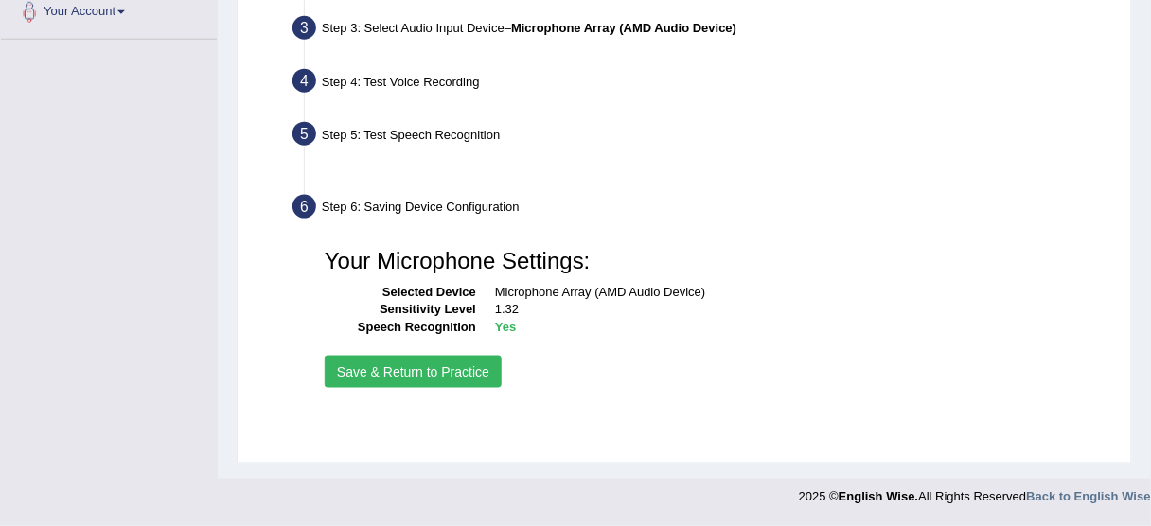
scroll to position [468, 0]
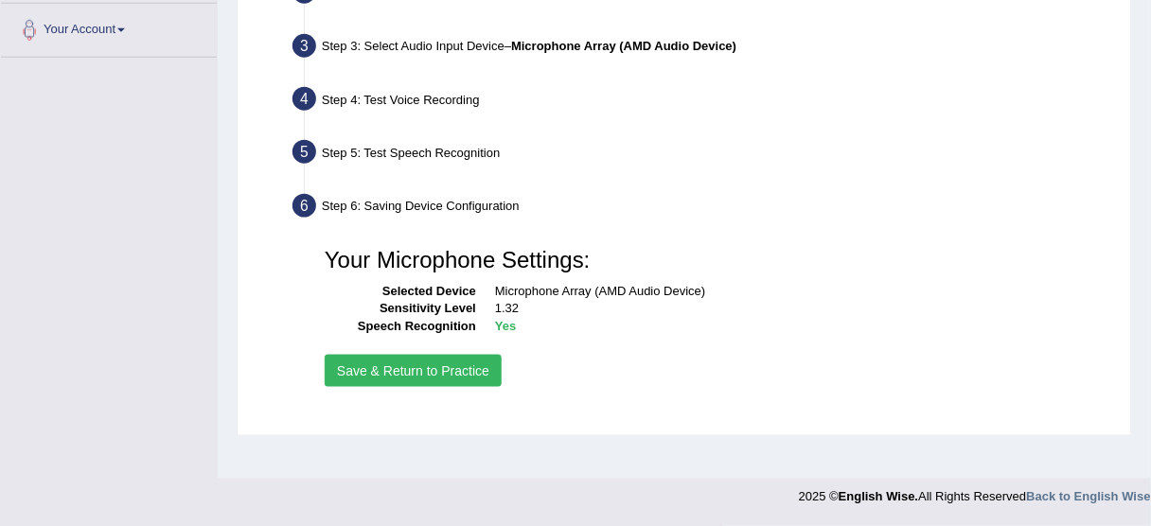
click at [432, 380] on button "Save & Return to Practice" at bounding box center [413, 371] width 177 height 32
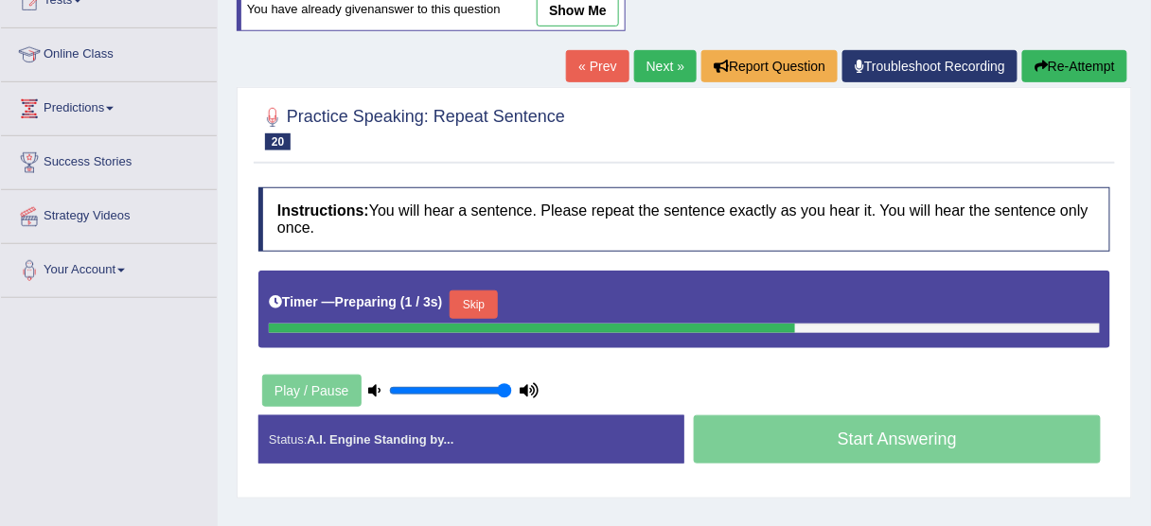
click at [473, 302] on button "Skip" at bounding box center [473, 305] width 47 height 28
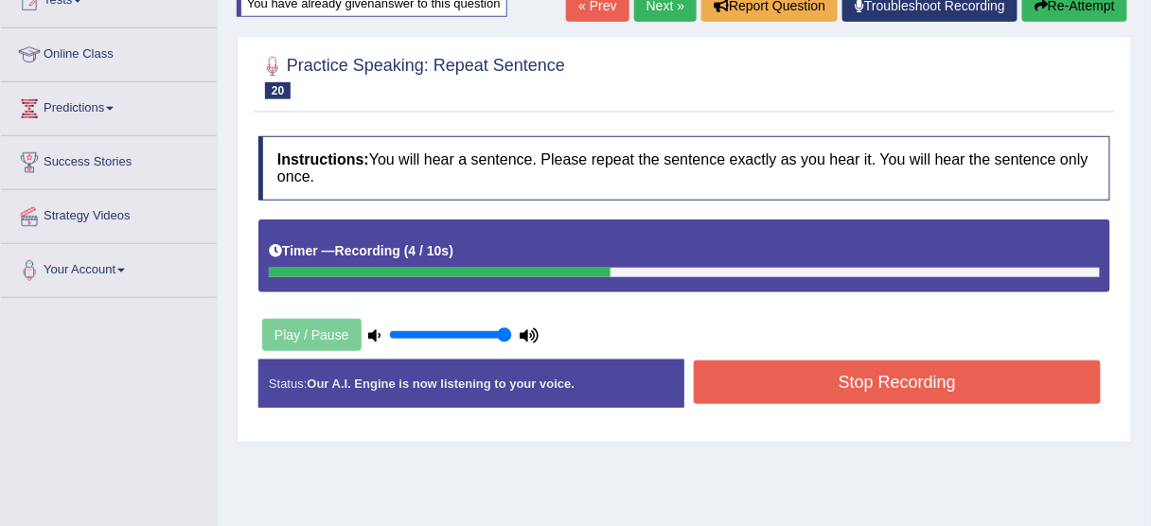
click at [788, 376] on button "Stop Recording" at bounding box center [897, 383] width 407 height 44
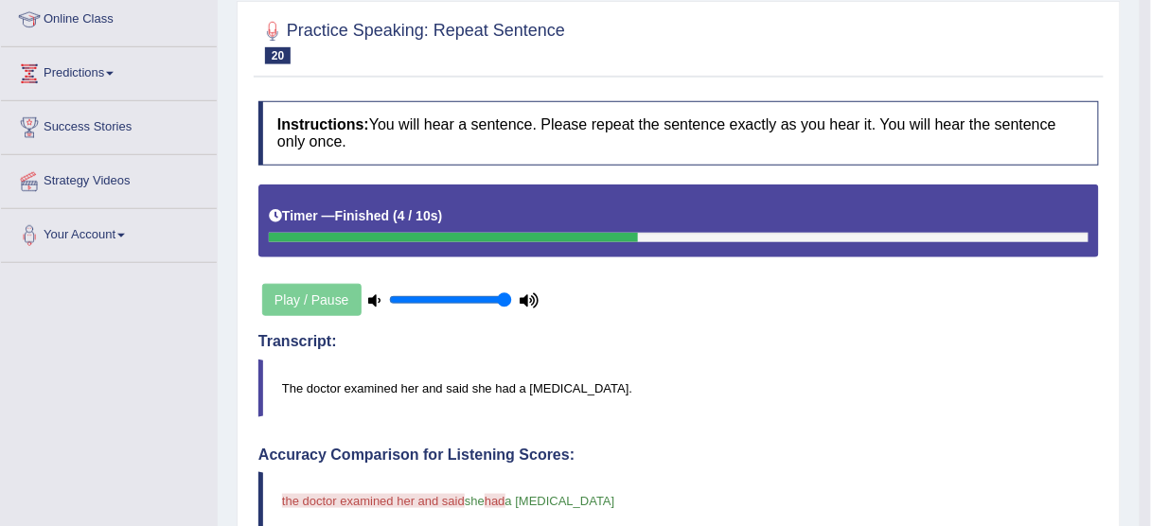
scroll to position [151, 0]
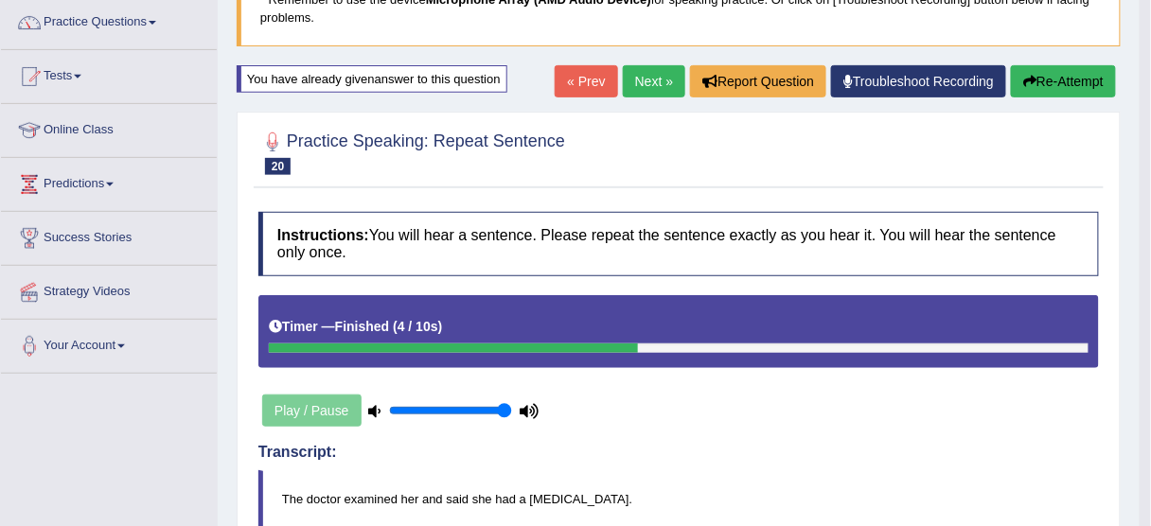
click at [1063, 79] on button "Re-Attempt" at bounding box center [1063, 81] width 105 height 32
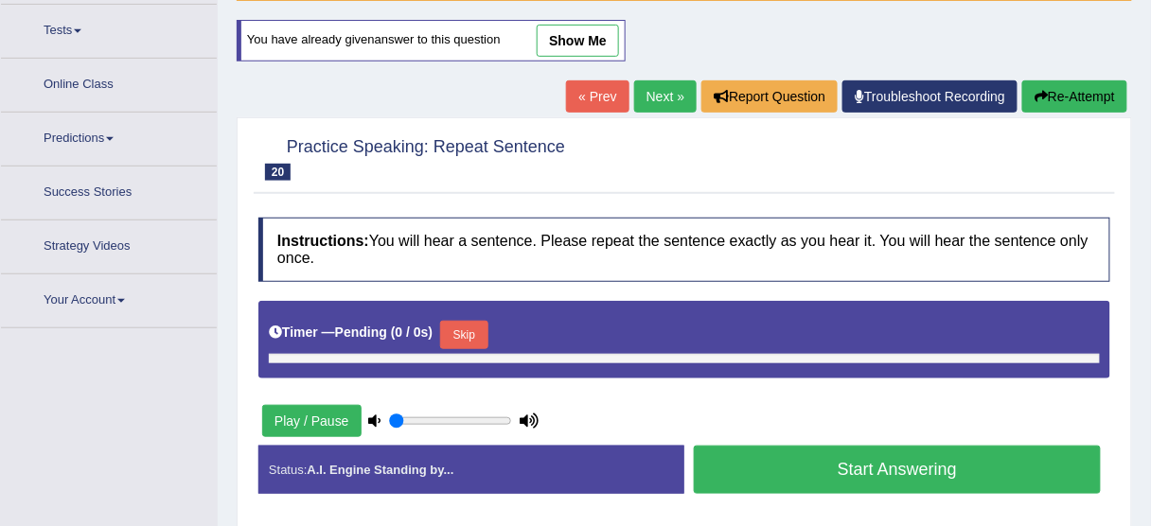
type input "1"
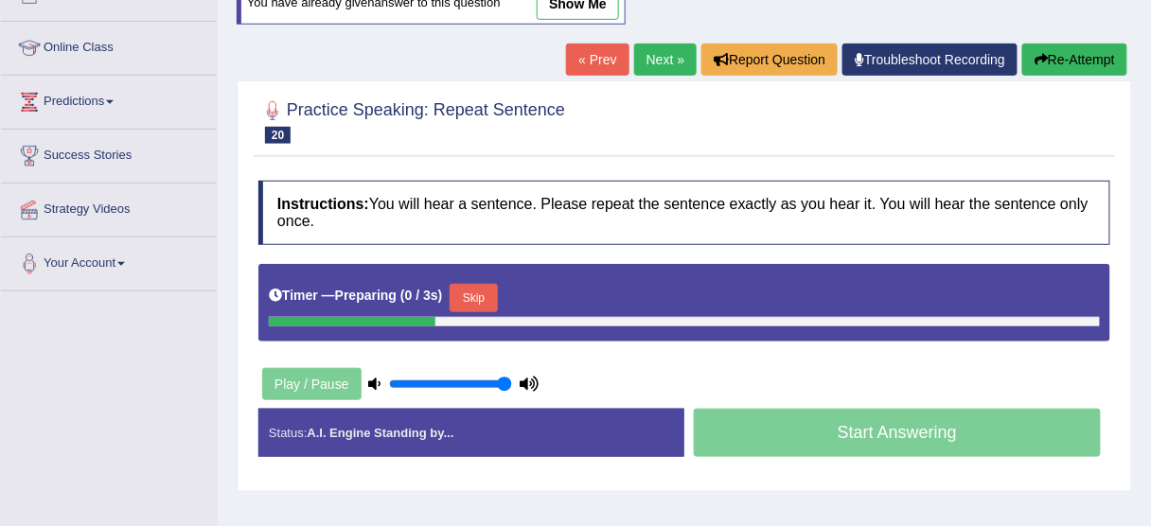
click at [479, 287] on button "Skip" at bounding box center [473, 298] width 47 height 28
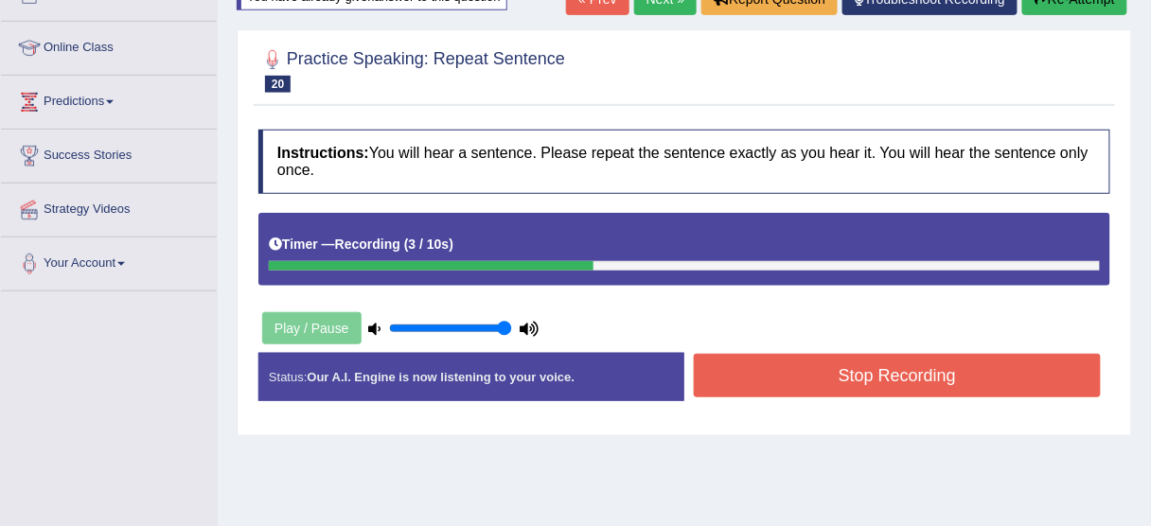
click at [750, 376] on button "Stop Recording" at bounding box center [897, 376] width 407 height 44
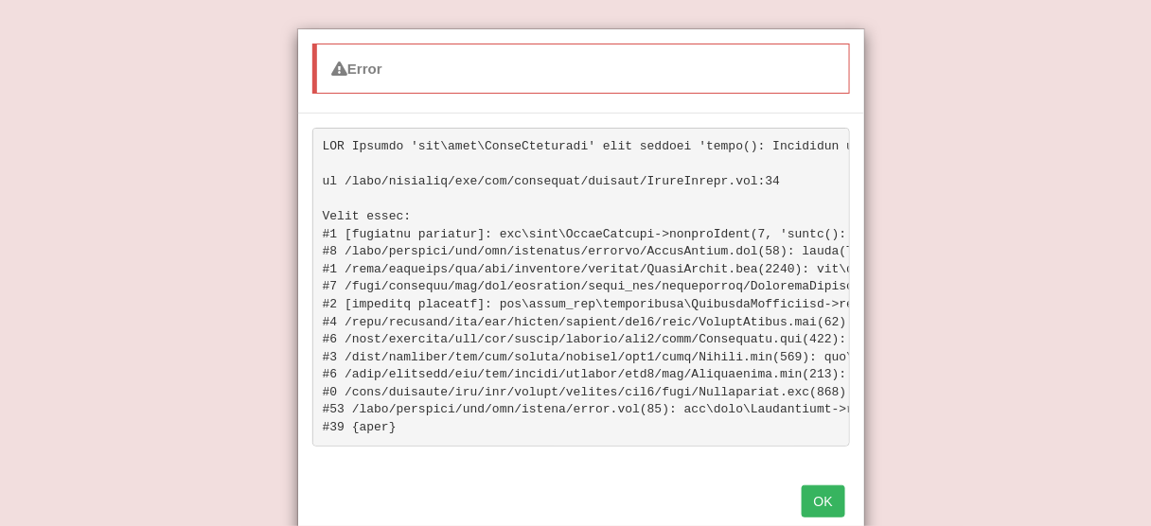
scroll to position [609, 0]
click at [821, 506] on button "OK" at bounding box center [824, 502] width 44 height 32
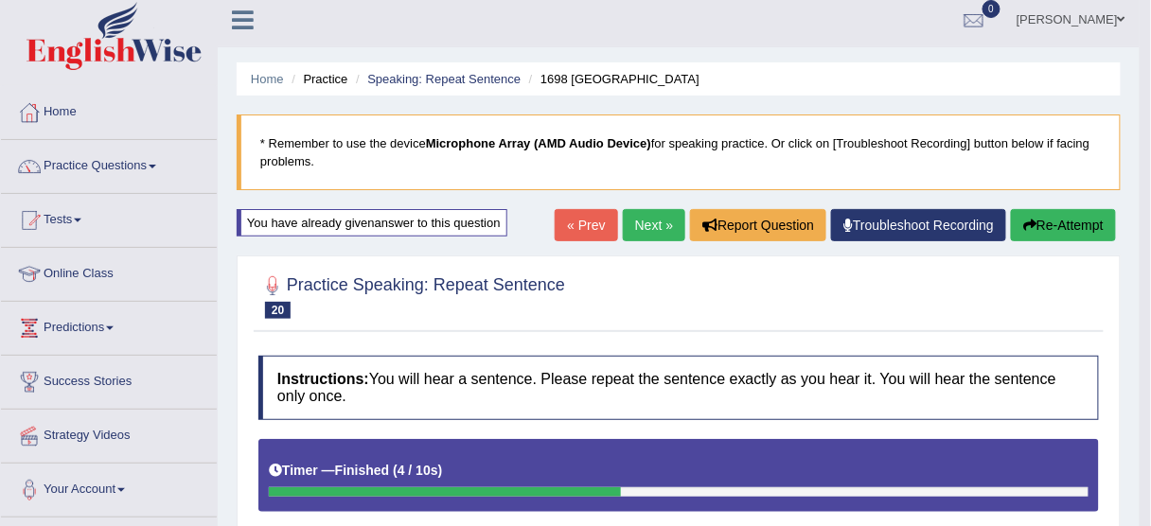
scroll to position [3, 0]
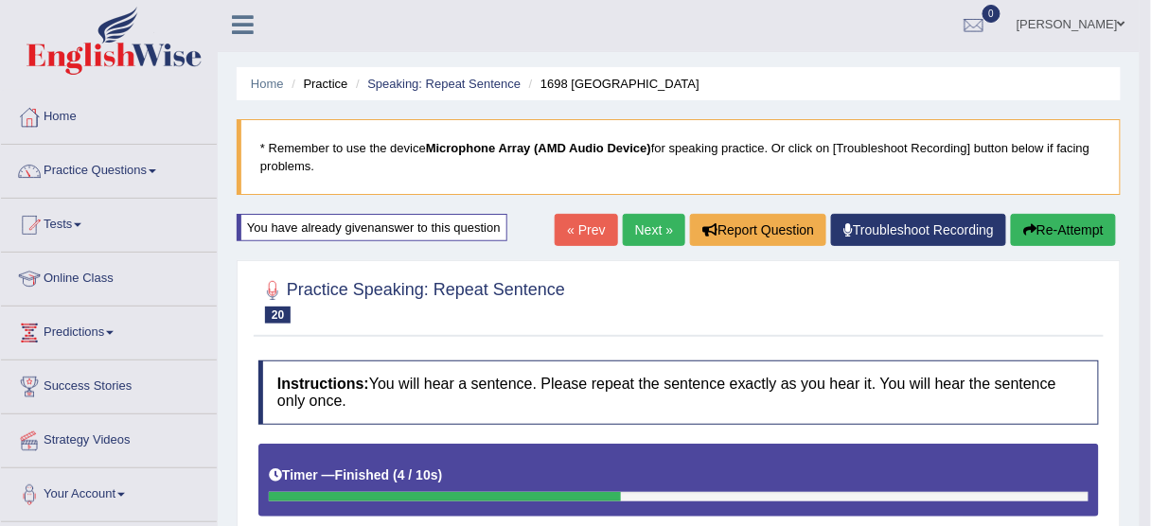
click at [1046, 228] on button "Re-Attempt" at bounding box center [1063, 230] width 105 height 32
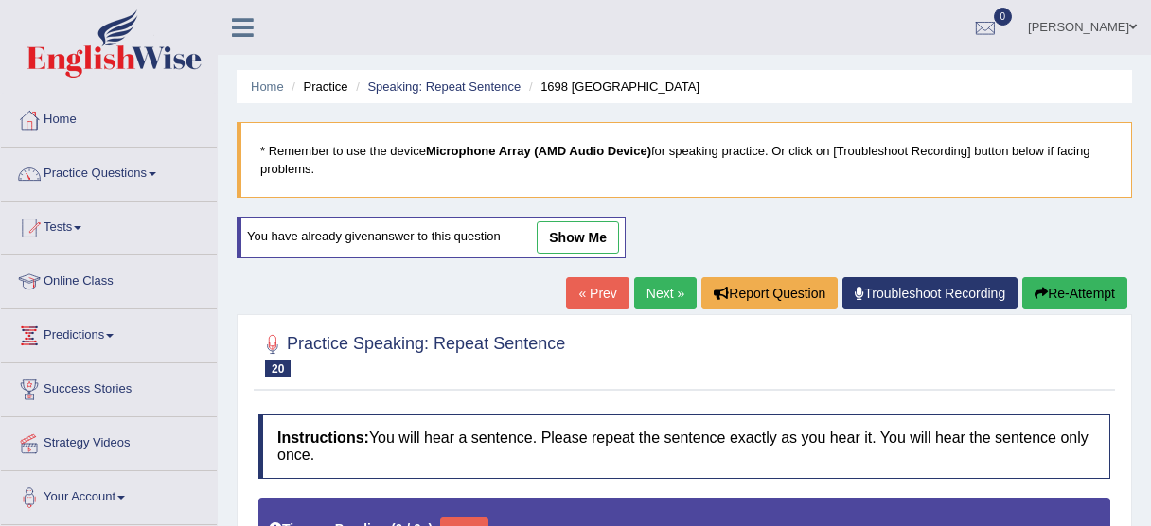
type input "1"
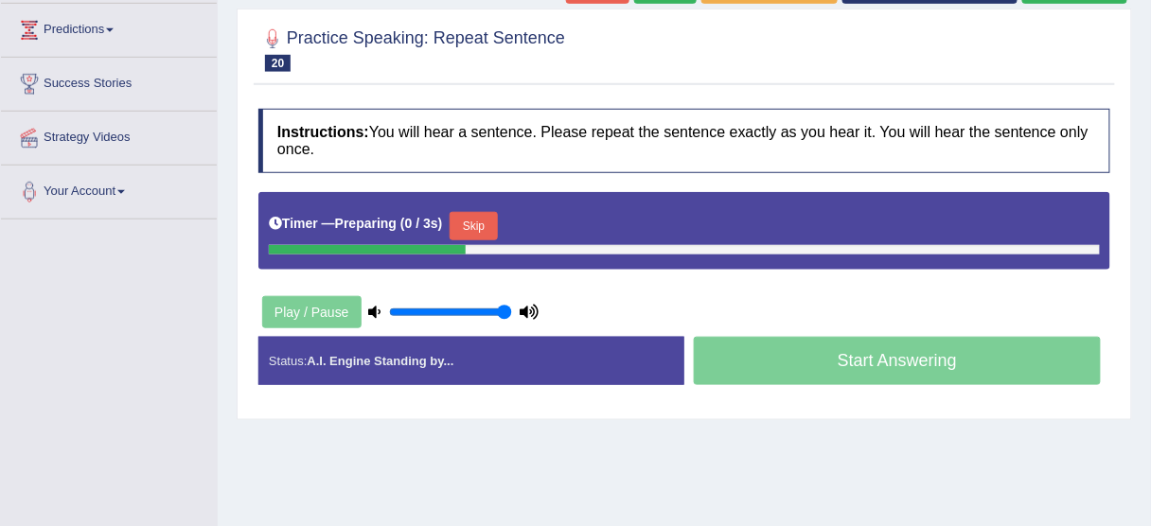
click at [489, 220] on button "Skip" at bounding box center [473, 226] width 47 height 28
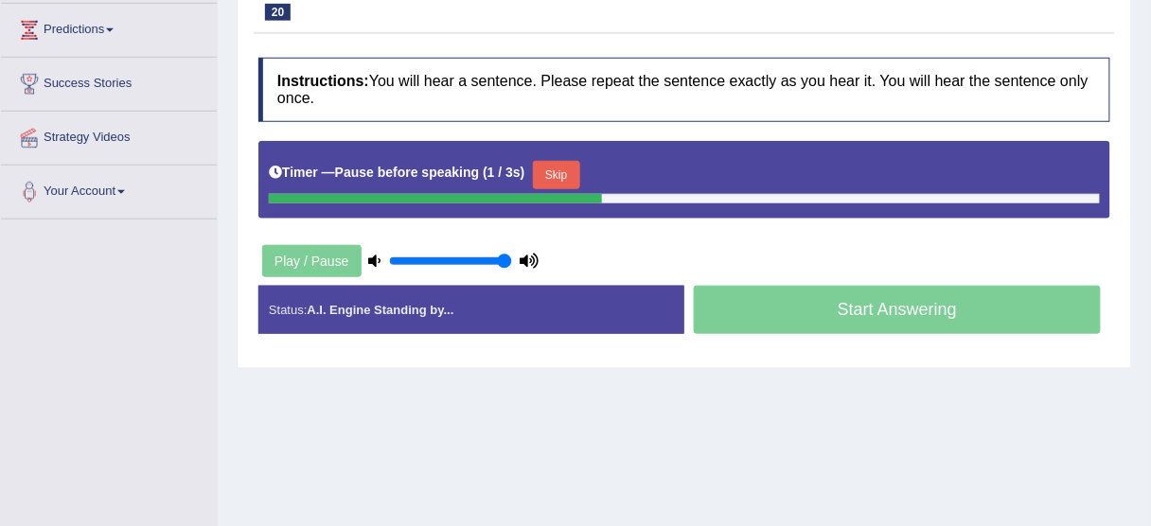
click at [562, 168] on button "Skip" at bounding box center [556, 175] width 47 height 28
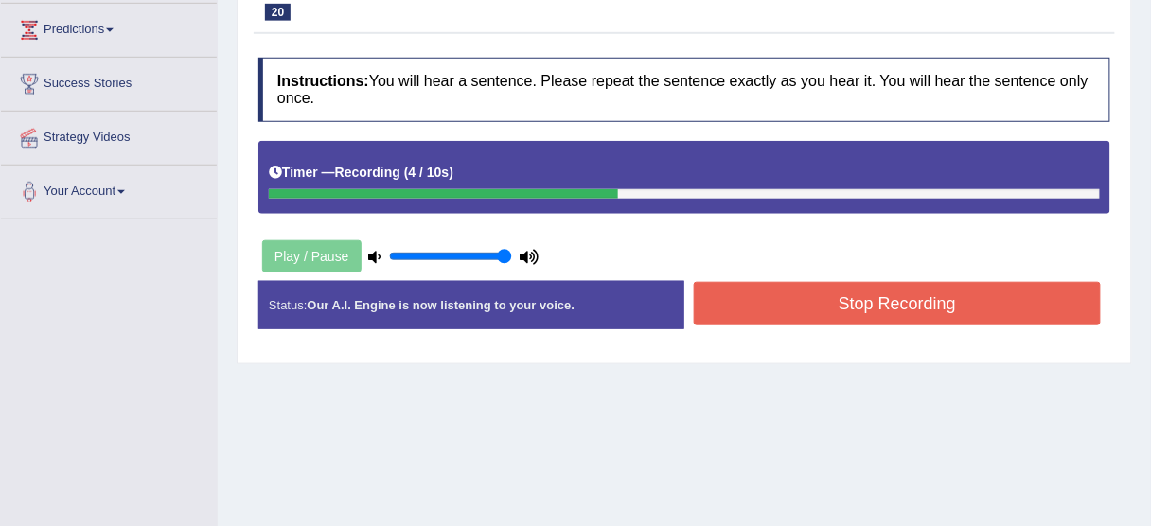
click at [804, 307] on button "Stop Recording" at bounding box center [897, 304] width 407 height 44
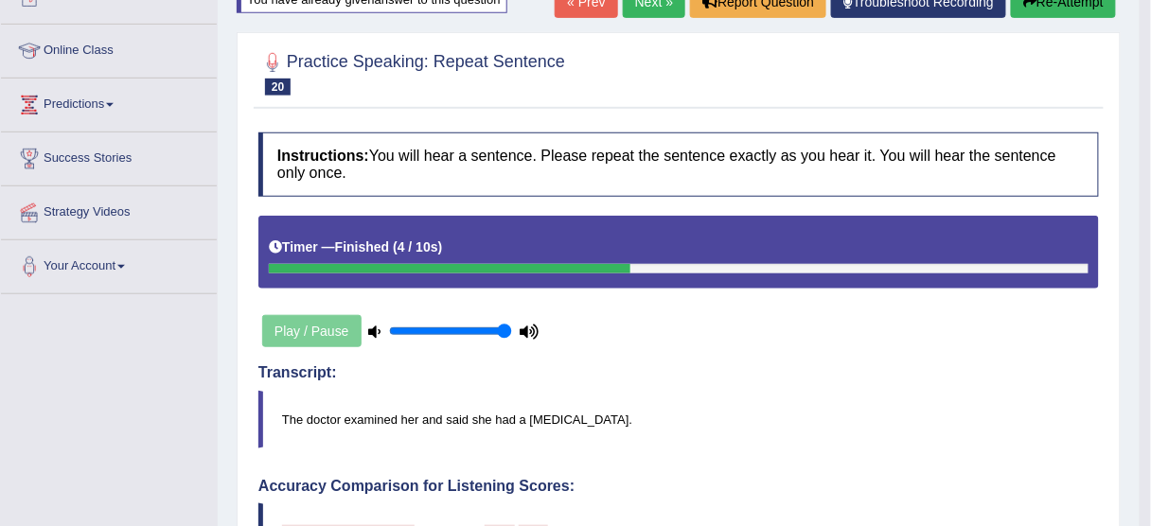
scroll to position [230, 0]
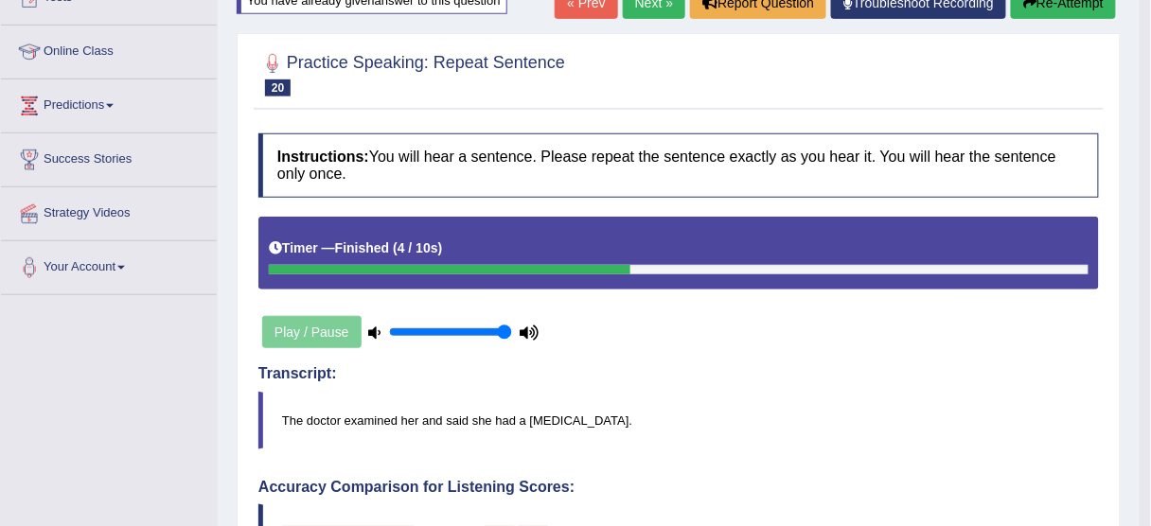
click at [1056, 4] on button "Re-Attempt" at bounding box center [1063, 3] width 105 height 32
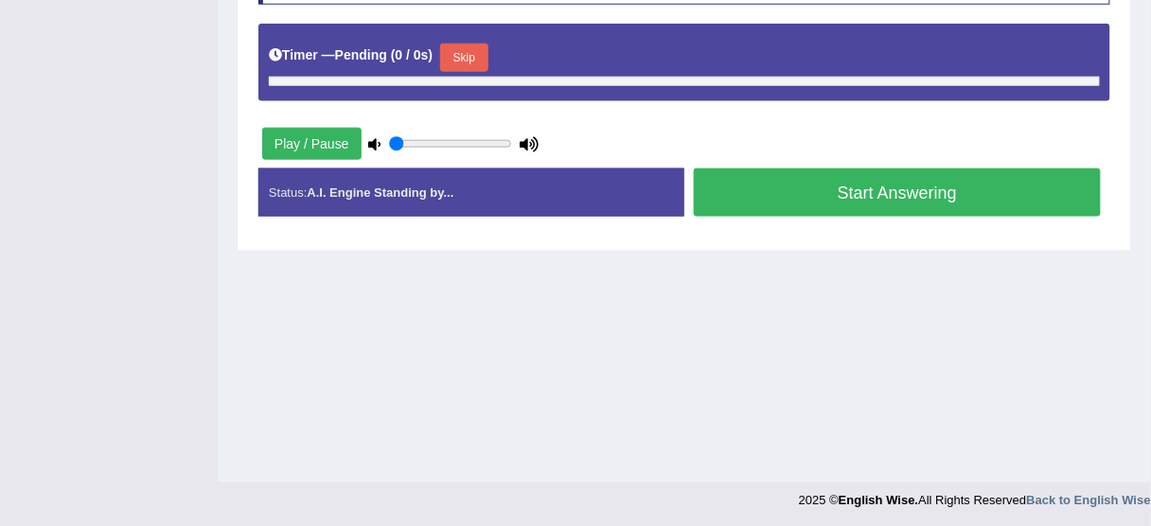
type input "1"
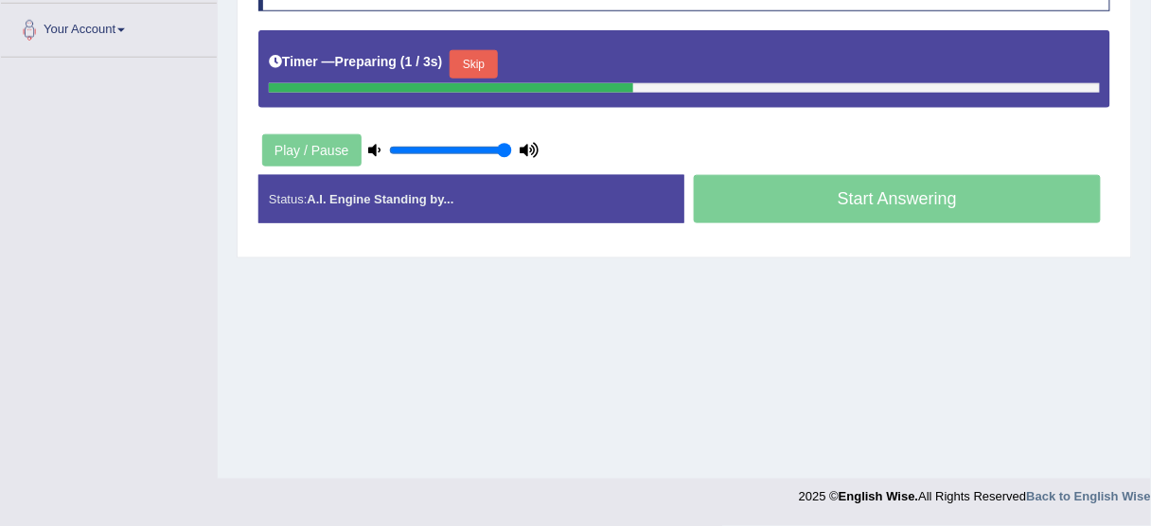
click at [464, 54] on button "Skip" at bounding box center [473, 64] width 47 height 28
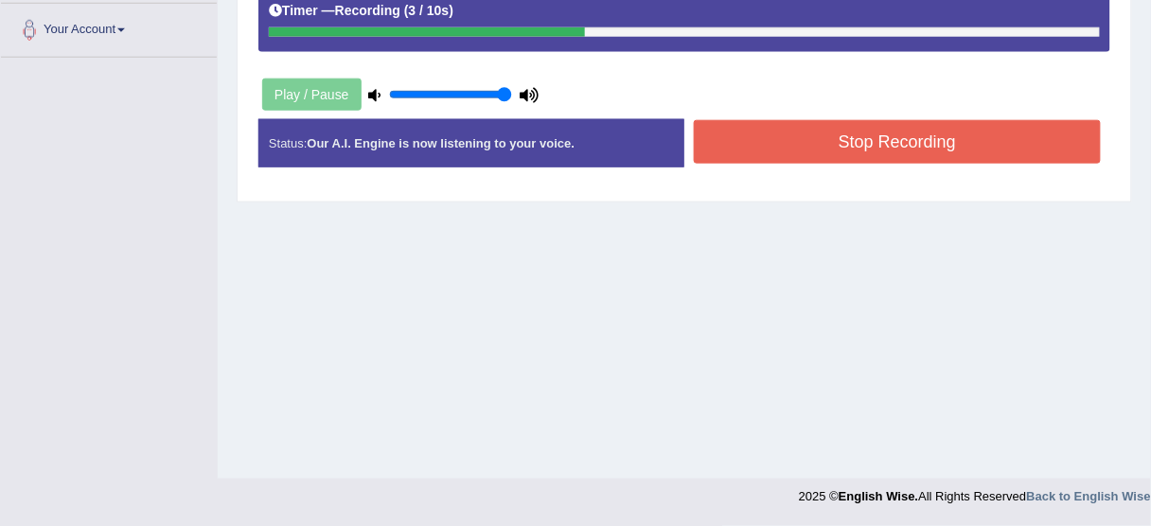
click at [734, 120] on button "Stop Recording" at bounding box center [897, 142] width 407 height 44
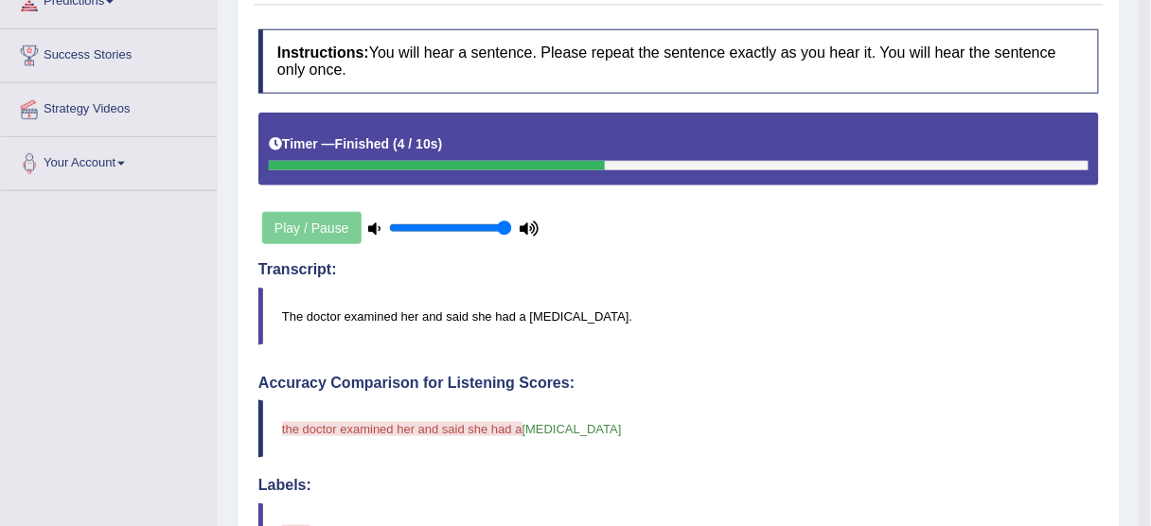
scroll to position [89, 0]
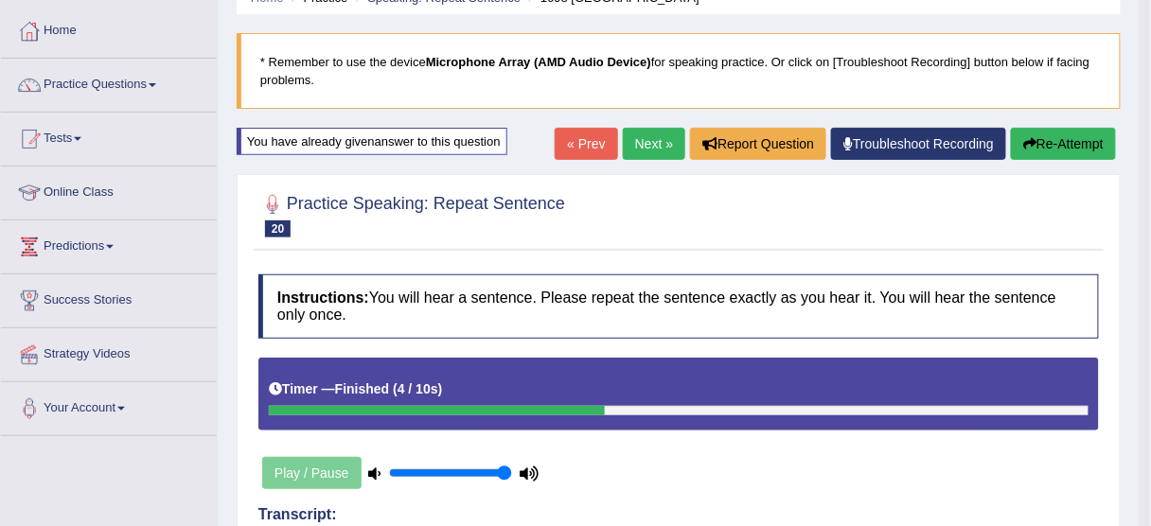
click at [636, 145] on link "Next »" at bounding box center [654, 144] width 62 height 32
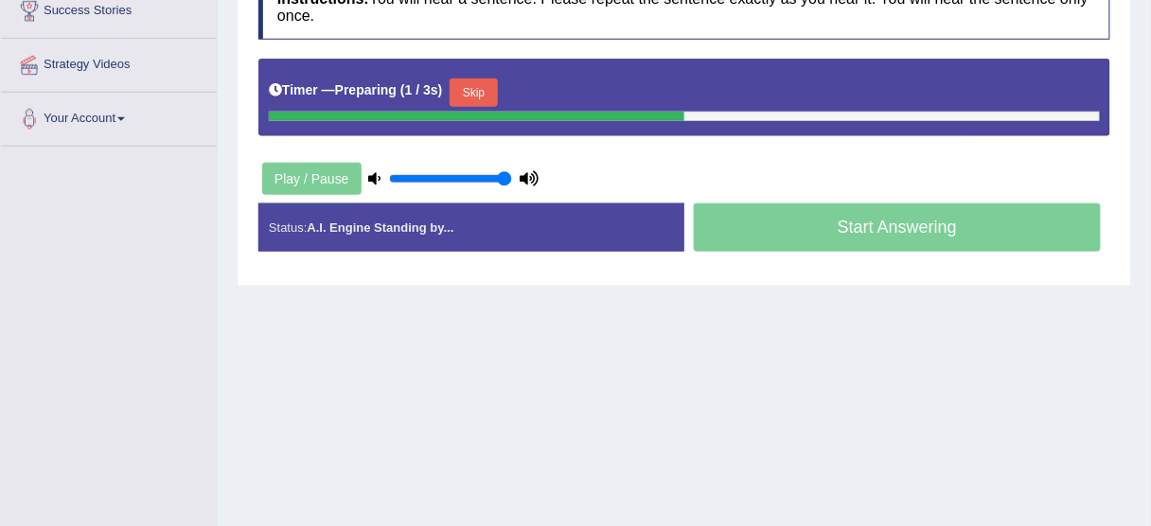
click at [480, 87] on button "Skip" at bounding box center [473, 93] width 47 height 28
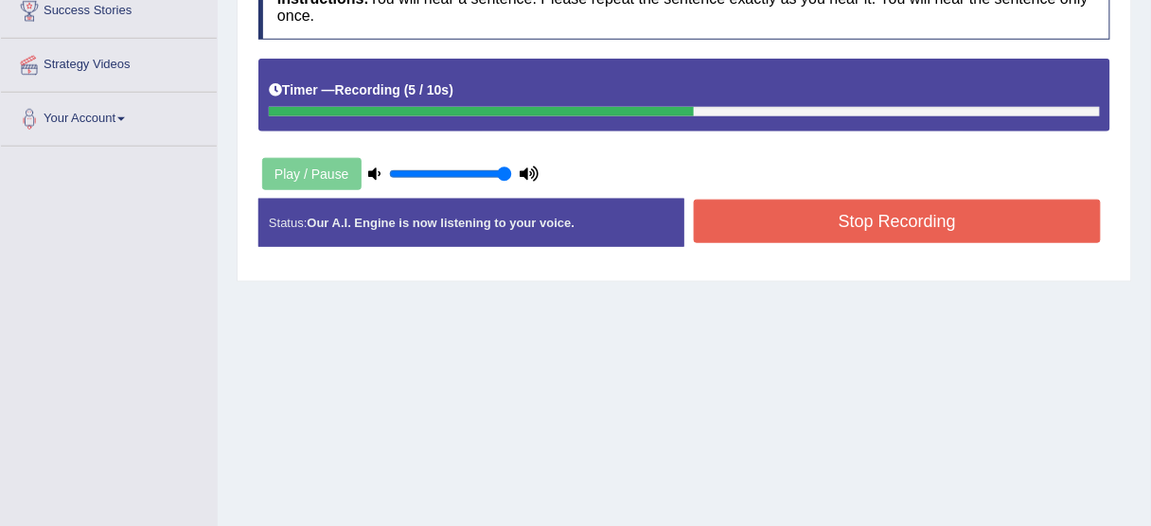
click at [792, 239] on button "Stop Recording" at bounding box center [897, 222] width 407 height 44
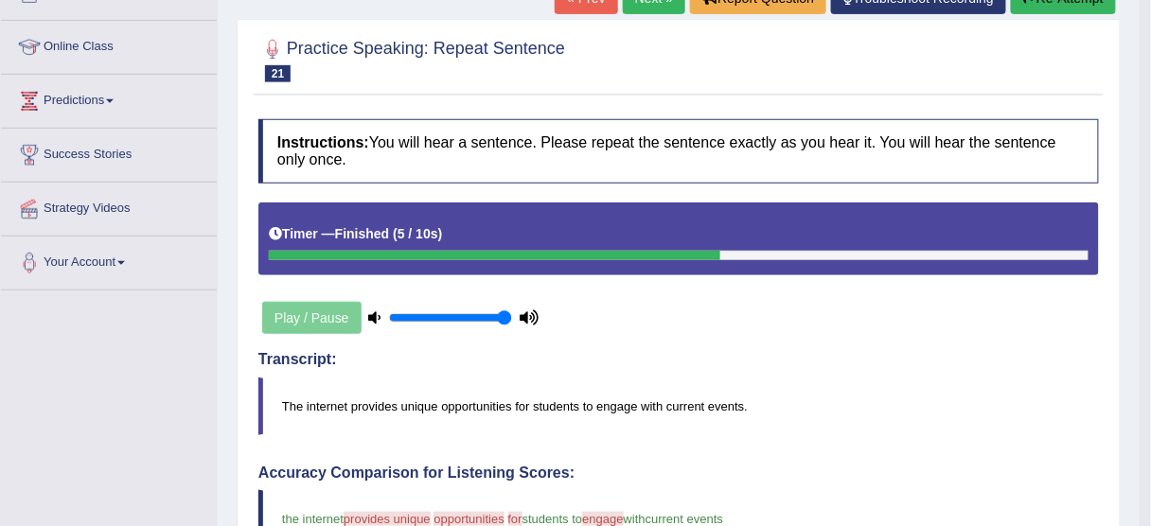
scroll to position [221, 0]
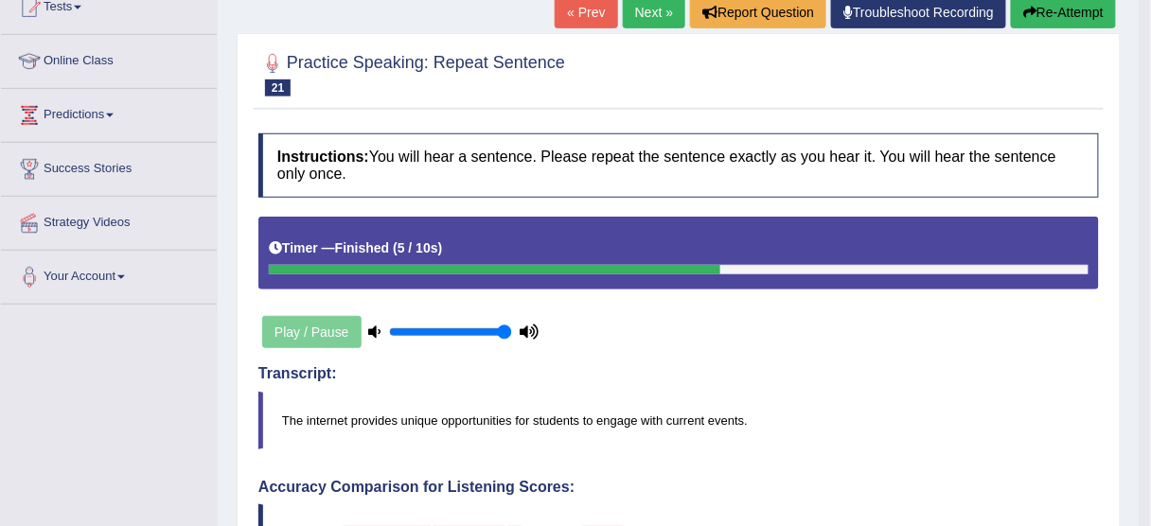
click at [656, 16] on link "Next »" at bounding box center [654, 12] width 62 height 32
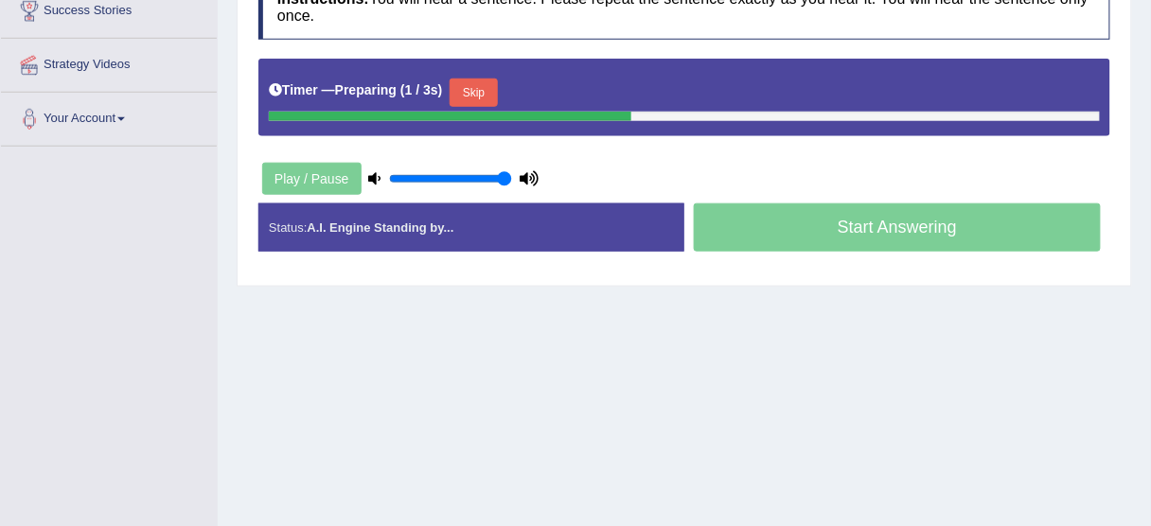
click at [476, 88] on button "Skip" at bounding box center [473, 93] width 47 height 28
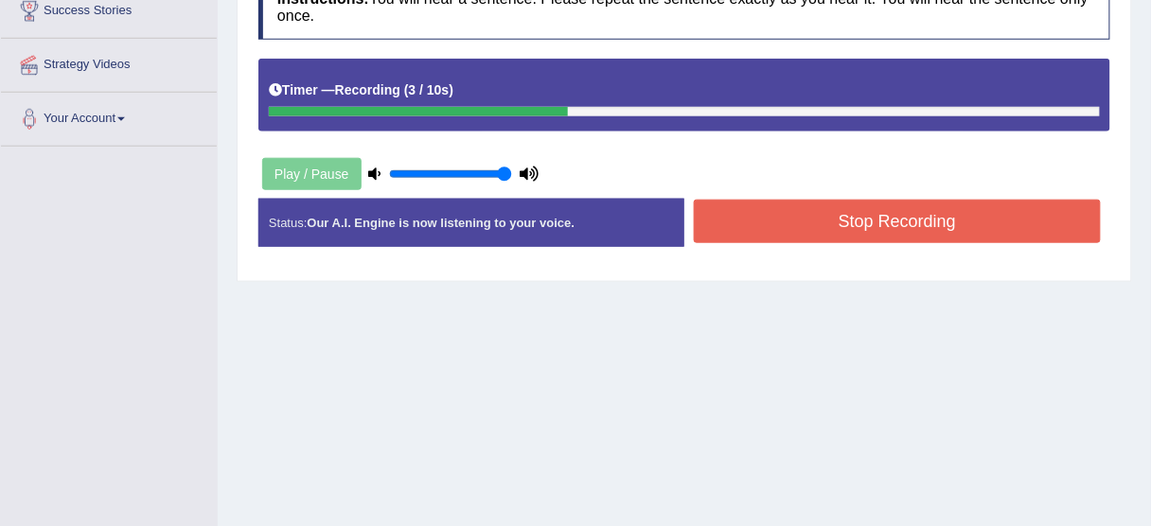
click at [798, 222] on button "Stop Recording" at bounding box center [897, 222] width 407 height 44
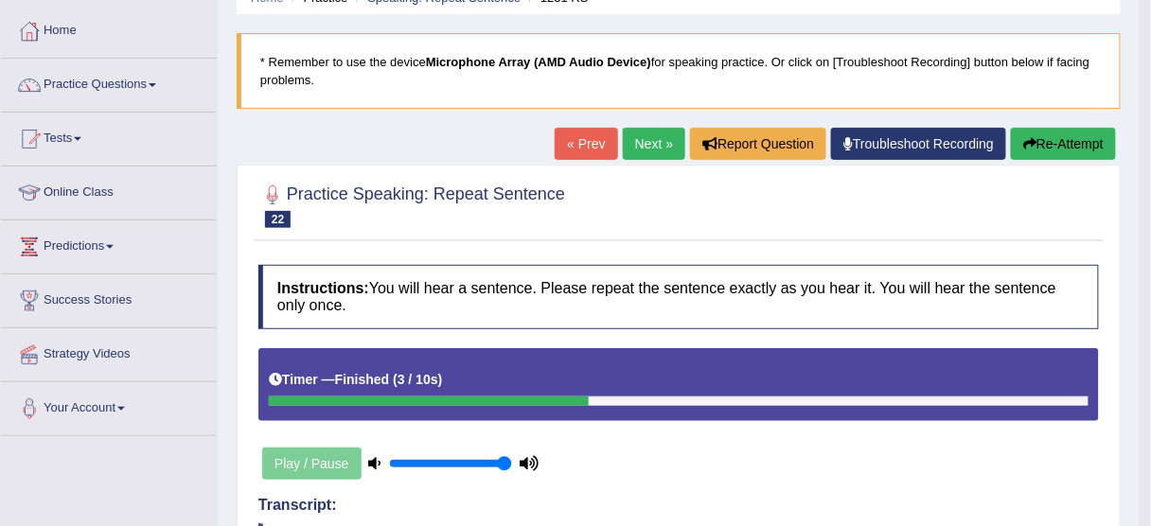
scroll to position [69, 0]
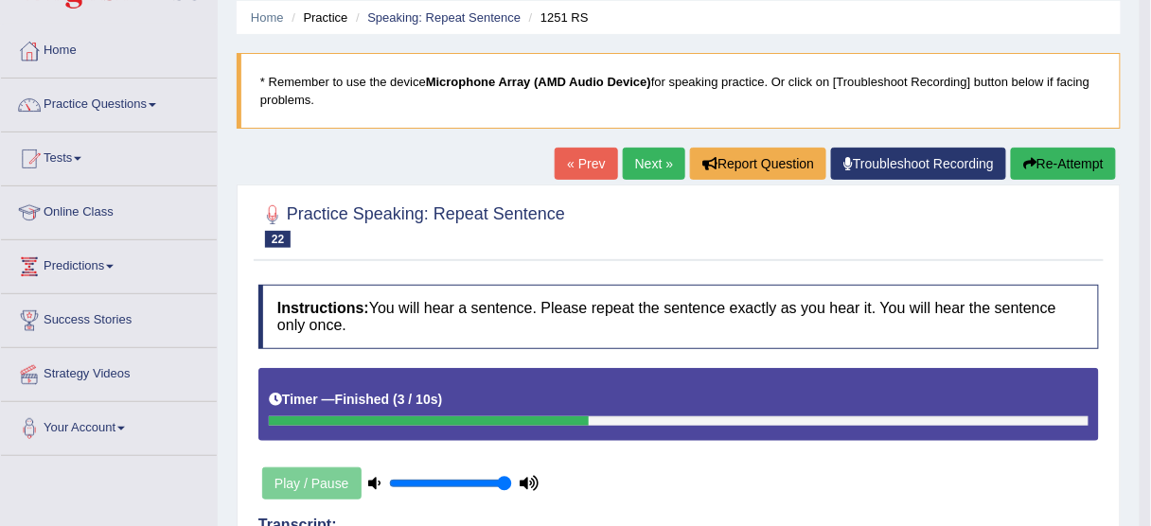
click at [641, 164] on link "Next »" at bounding box center [654, 164] width 62 height 32
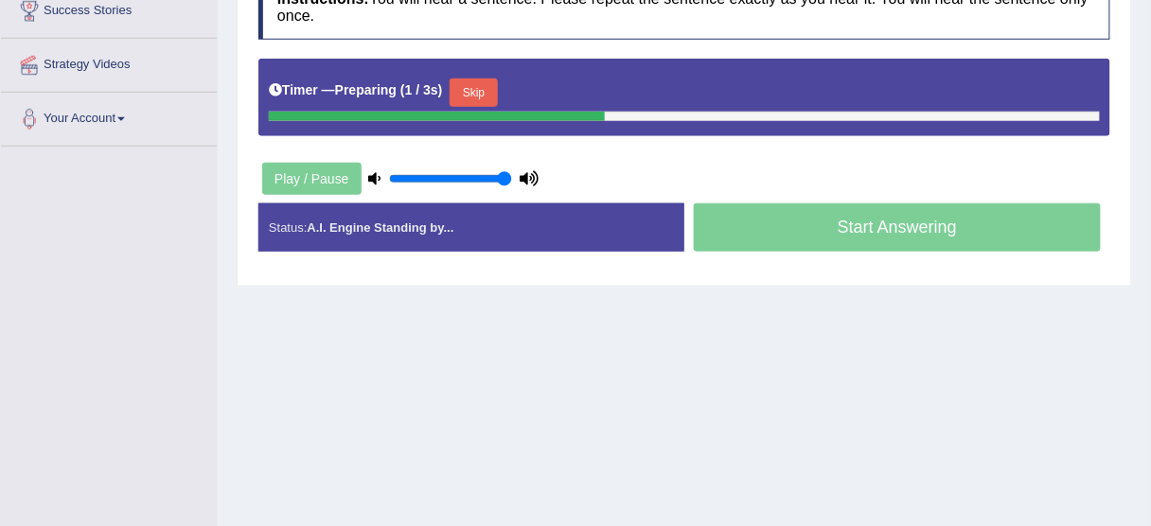
click at [476, 97] on button "Skip" at bounding box center [473, 93] width 47 height 28
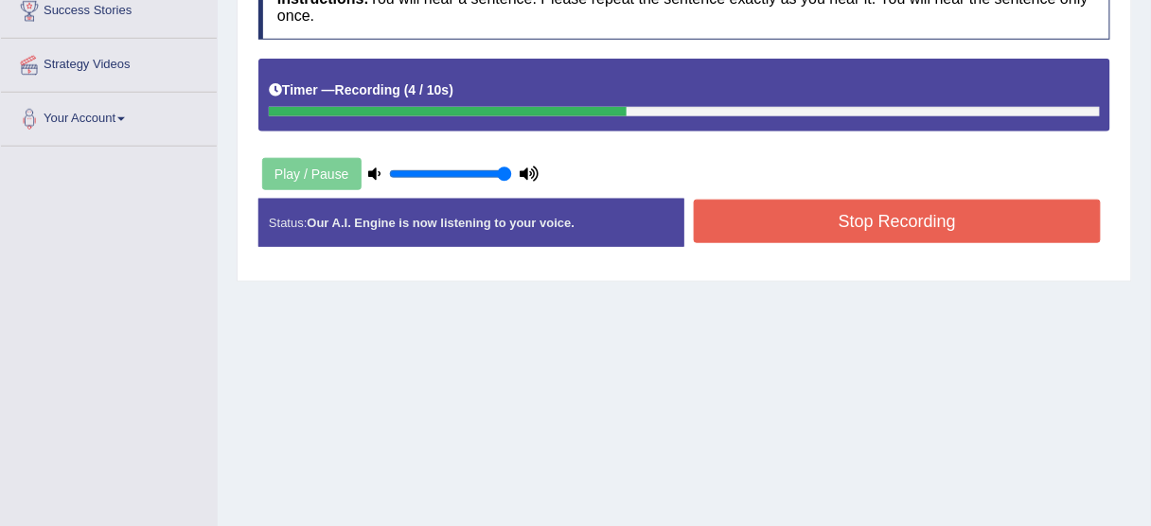
click at [799, 231] on button "Stop Recording" at bounding box center [897, 222] width 407 height 44
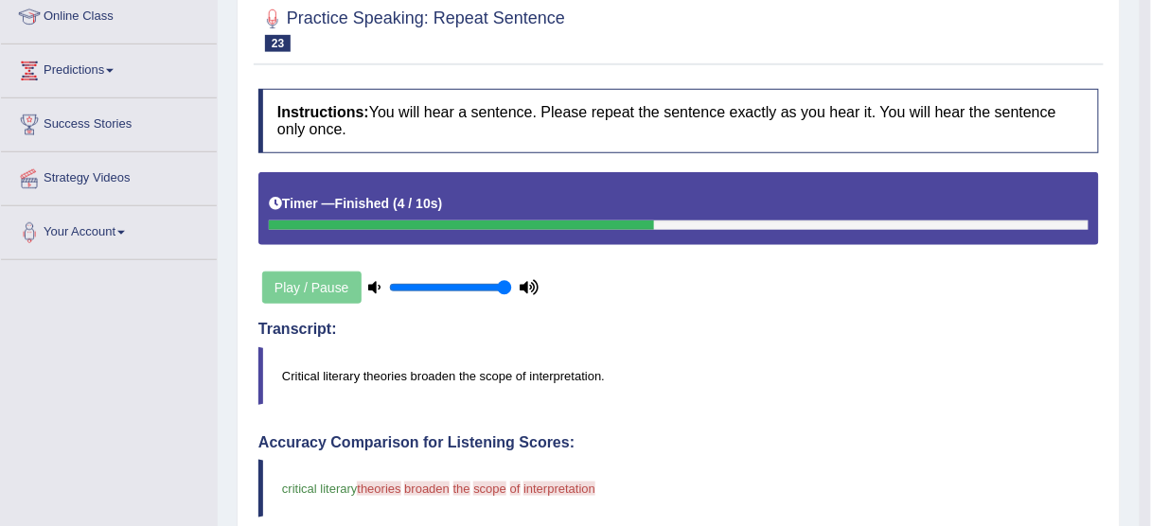
scroll to position [151, 0]
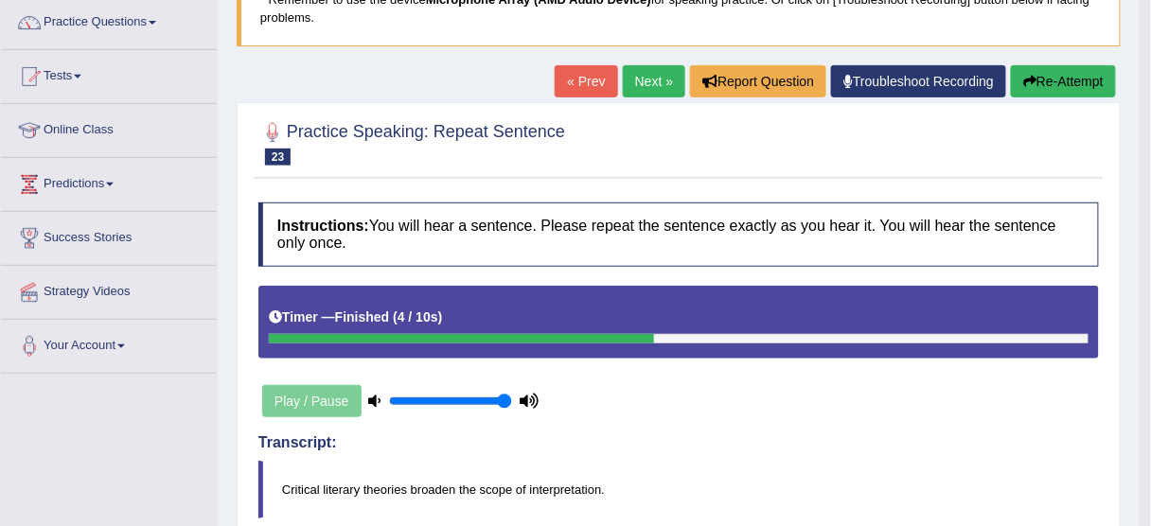
click at [1066, 82] on button "Re-Attempt" at bounding box center [1063, 81] width 105 height 32
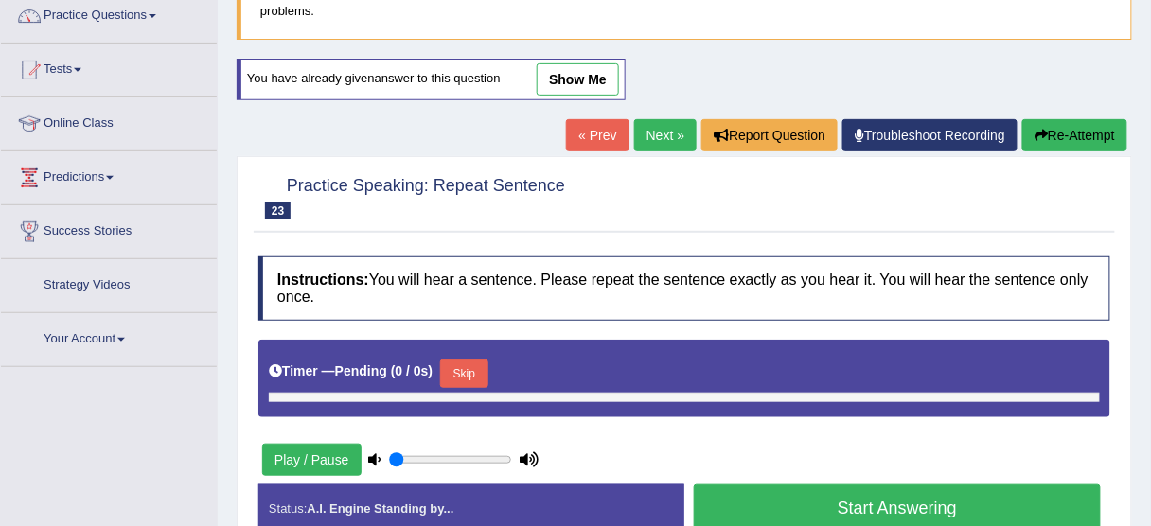
type input "1"
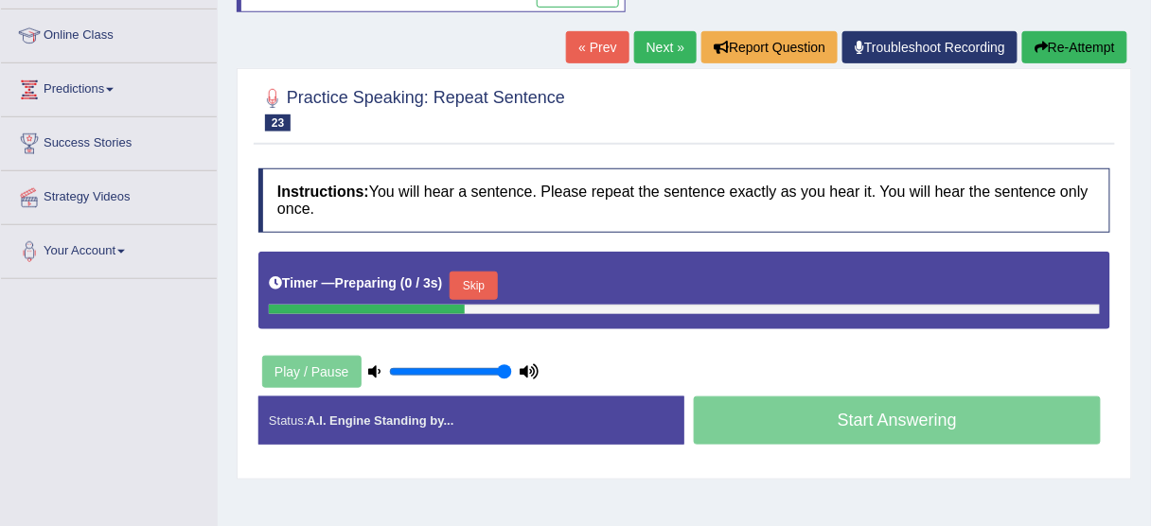
scroll to position [385, 0]
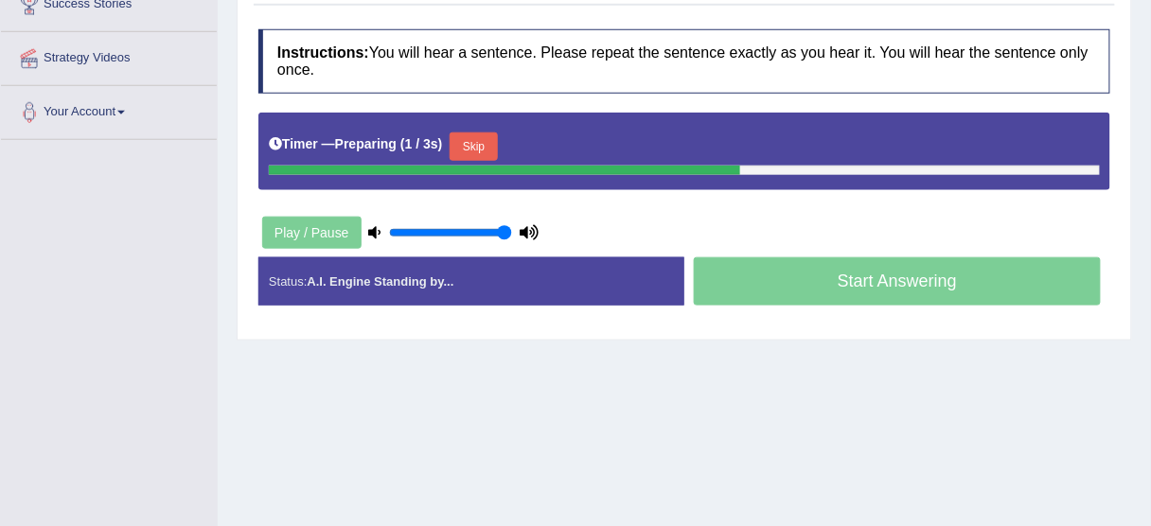
click at [483, 140] on button "Skip" at bounding box center [473, 147] width 47 height 28
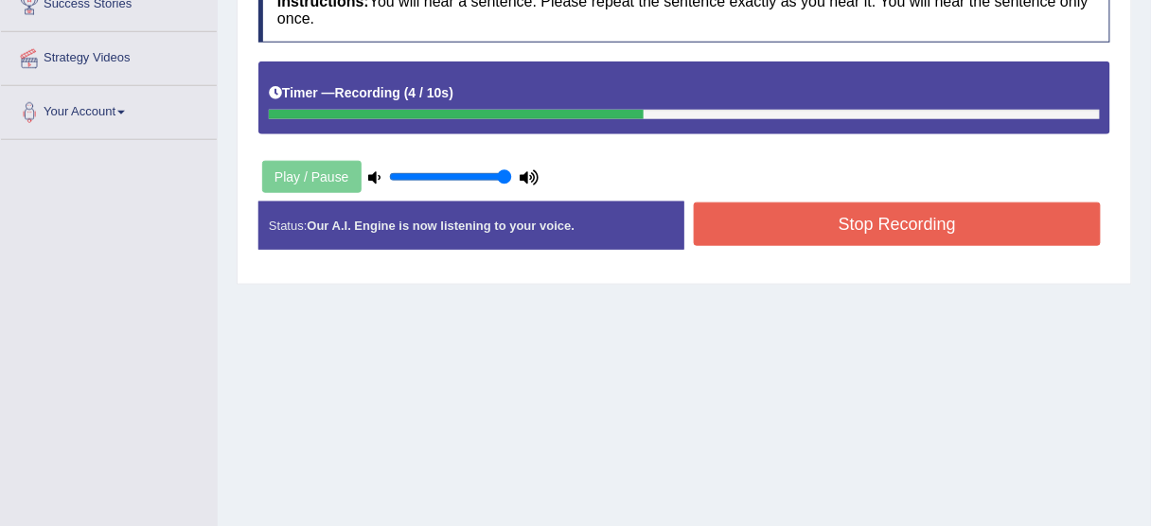
click at [894, 225] on button "Stop Recording" at bounding box center [897, 225] width 407 height 44
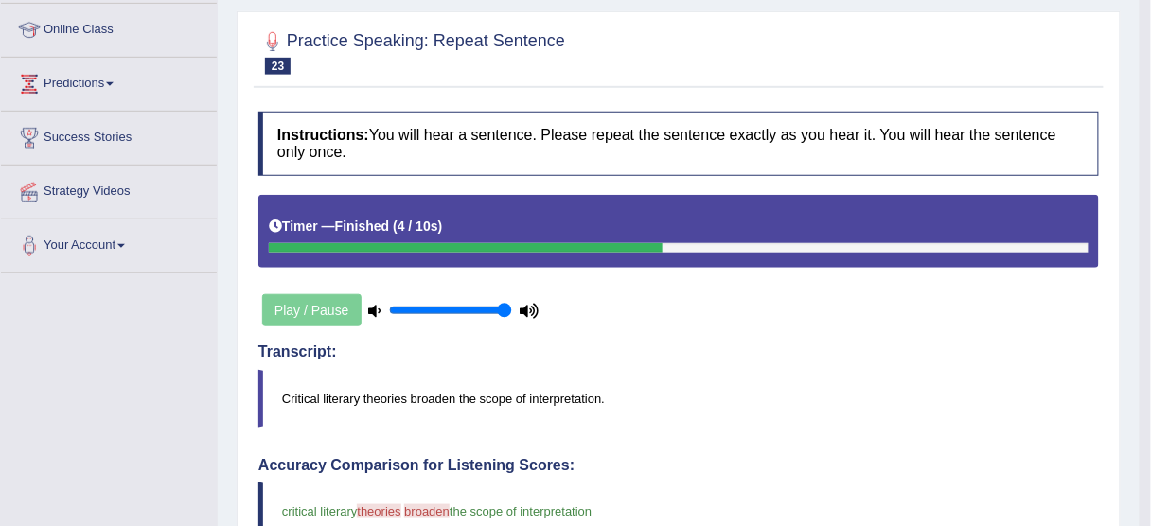
scroll to position [158, 0]
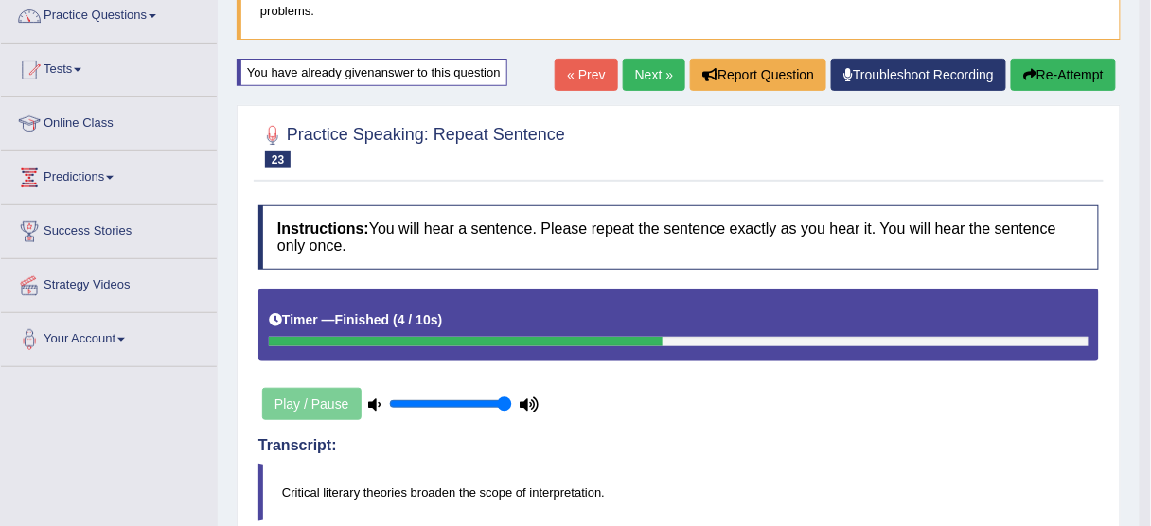
click at [641, 78] on link "Next »" at bounding box center [654, 75] width 62 height 32
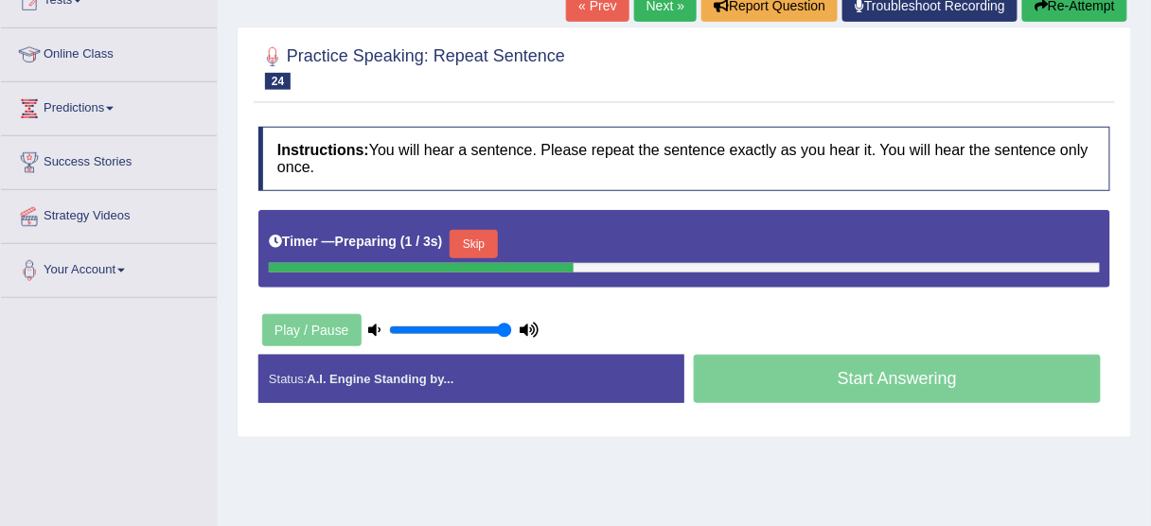
click at [483, 243] on button "Skip" at bounding box center [473, 244] width 47 height 28
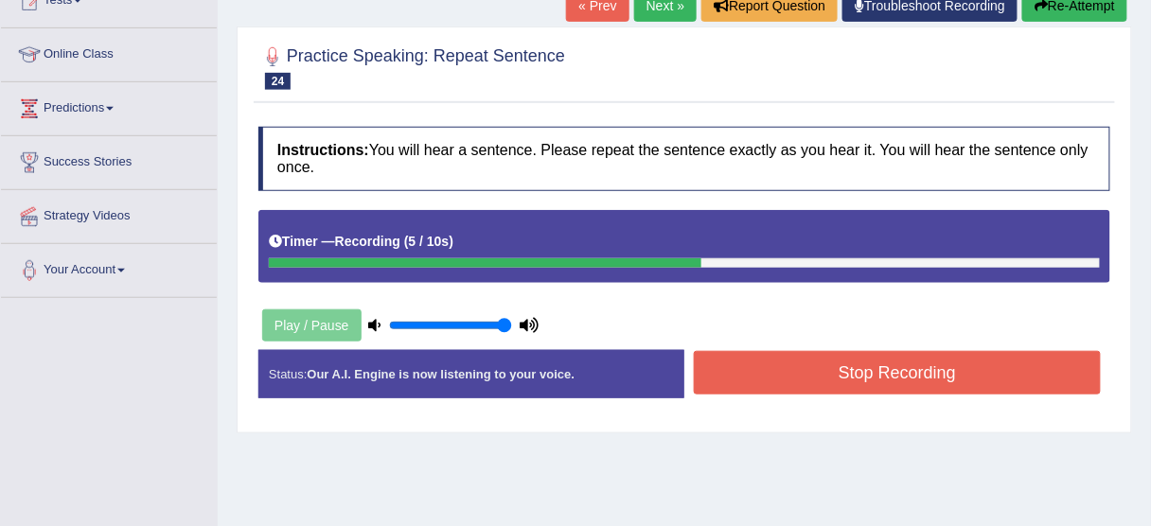
click at [790, 381] on button "Stop Recording" at bounding box center [897, 373] width 407 height 44
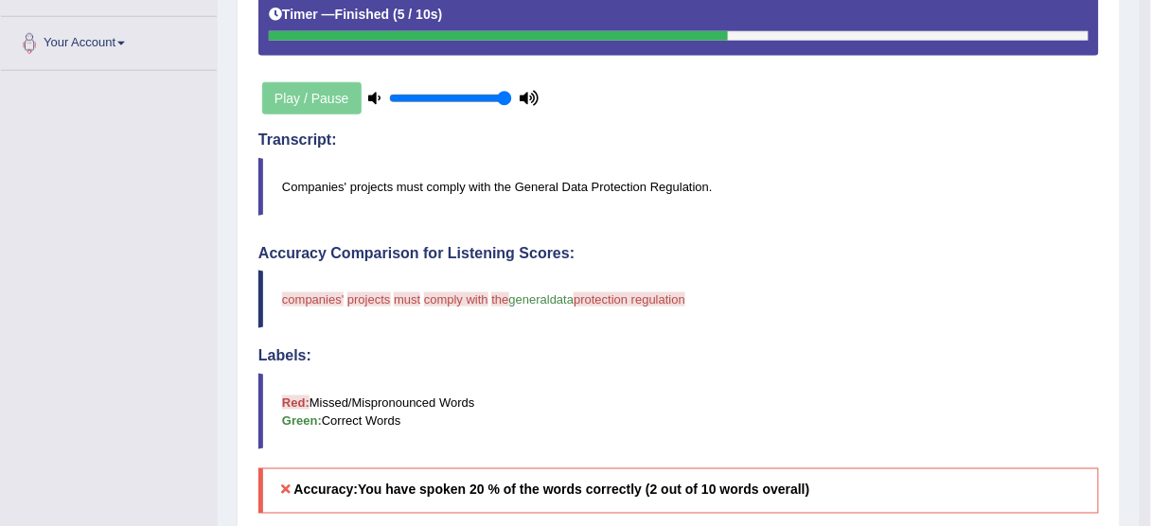
scroll to position [227, 0]
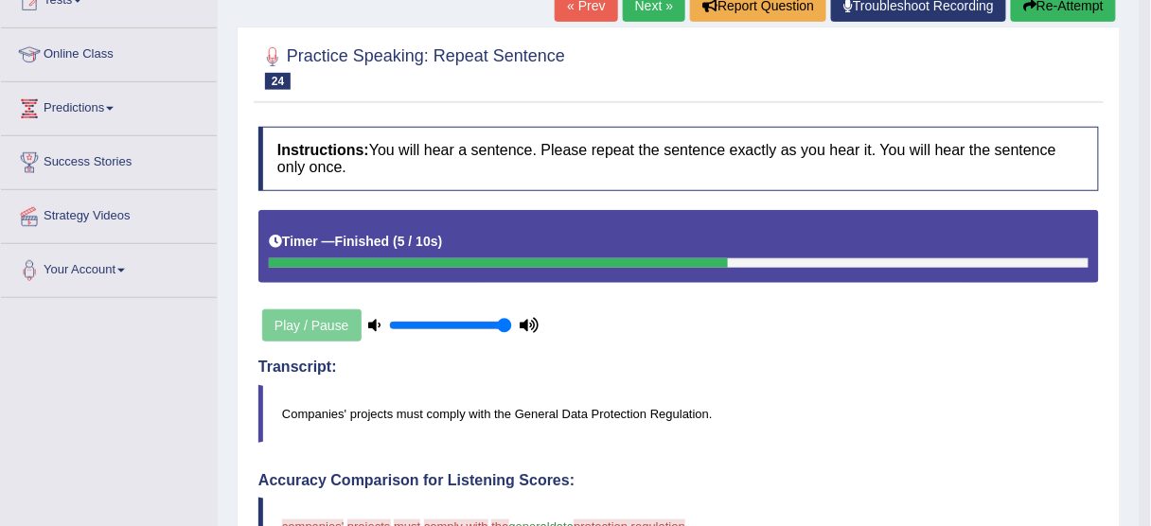
click at [1067, 8] on button "Re-Attempt" at bounding box center [1063, 6] width 105 height 32
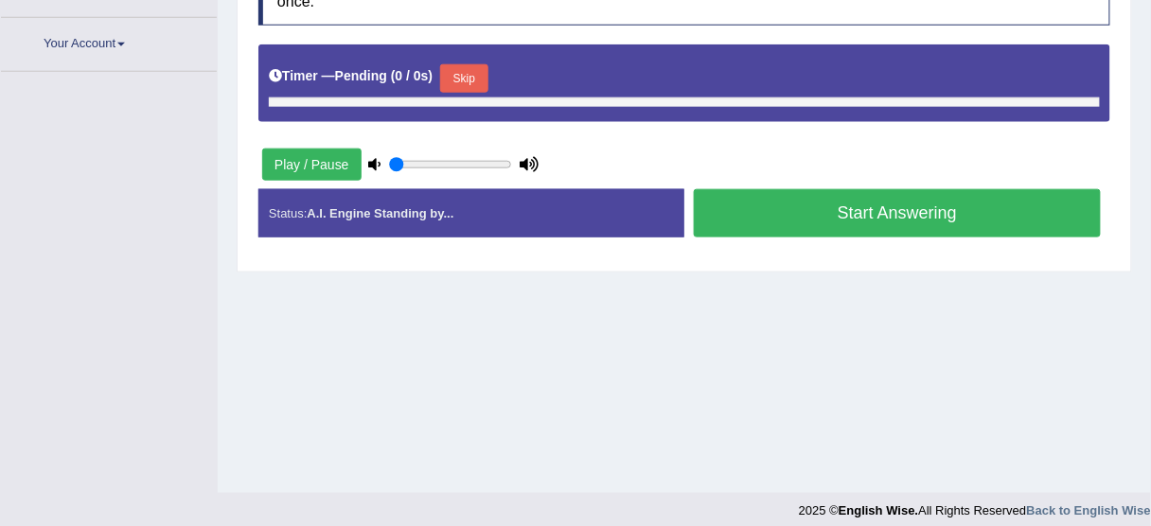
type input "1"
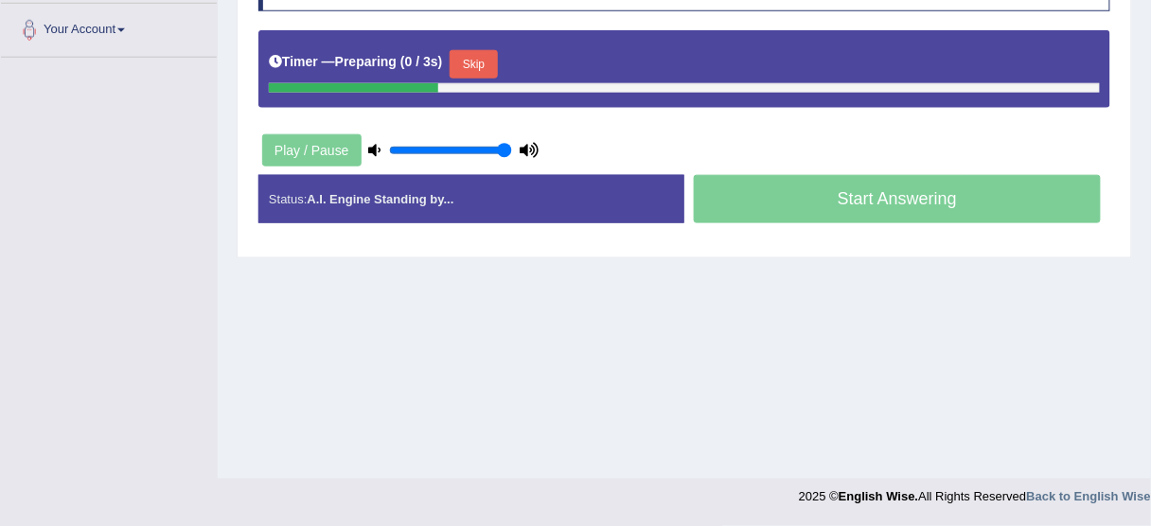
click at [486, 59] on button "Skip" at bounding box center [473, 64] width 47 height 28
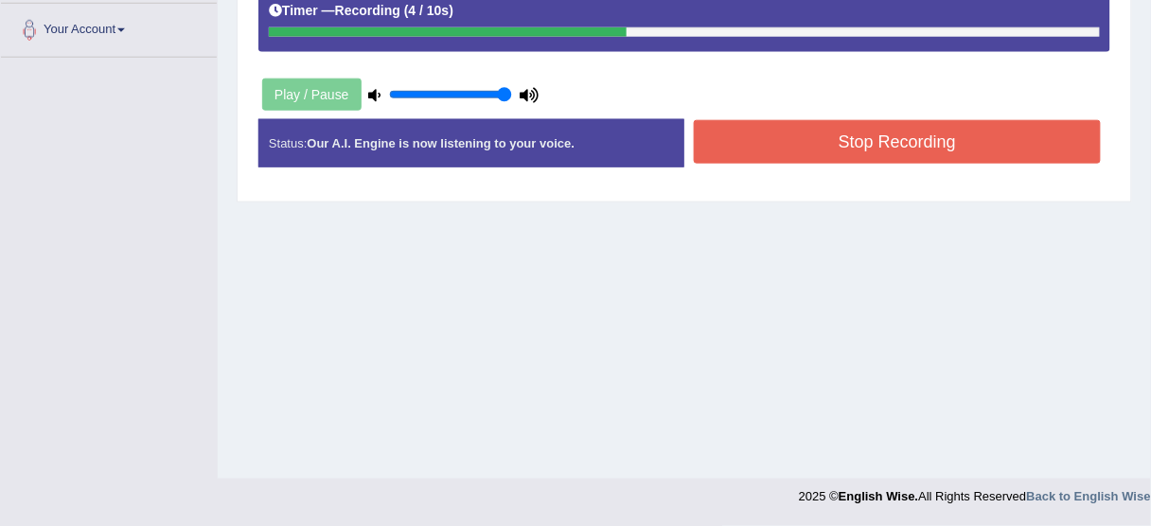
click at [913, 135] on button "Stop Recording" at bounding box center [897, 142] width 407 height 44
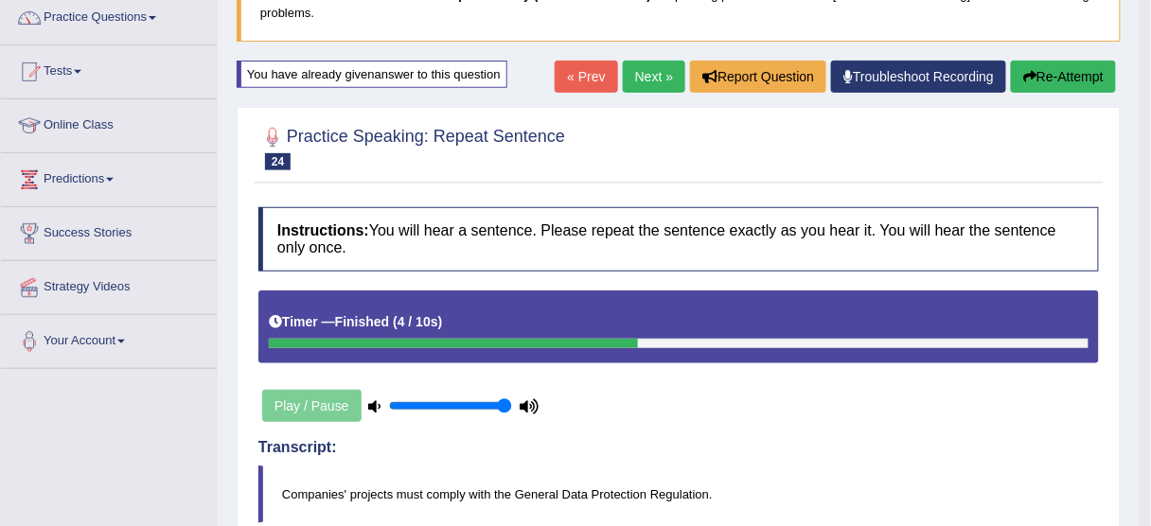
scroll to position [154, 0]
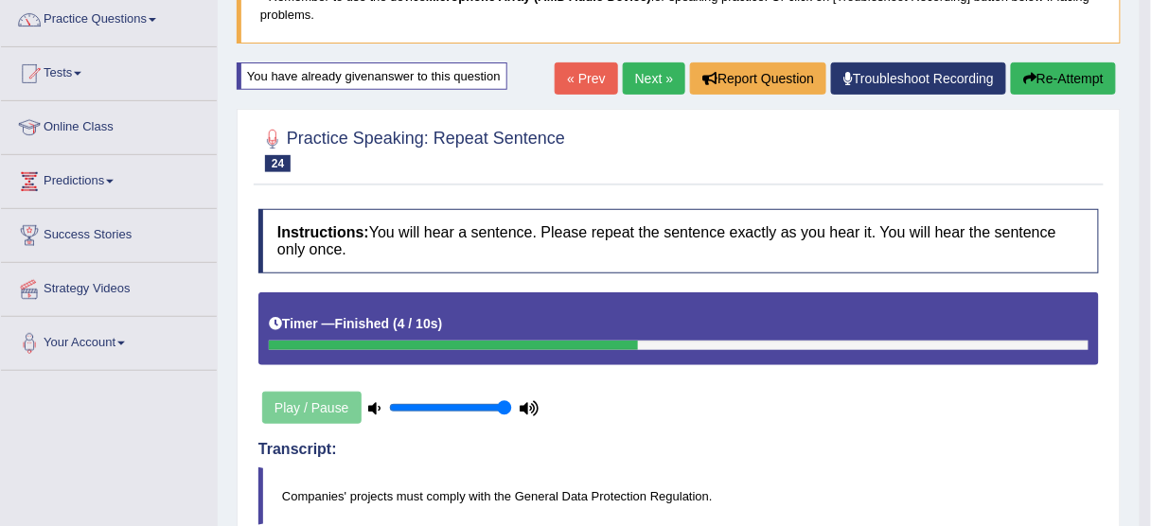
click at [1065, 76] on button "Re-Attempt" at bounding box center [1063, 78] width 105 height 32
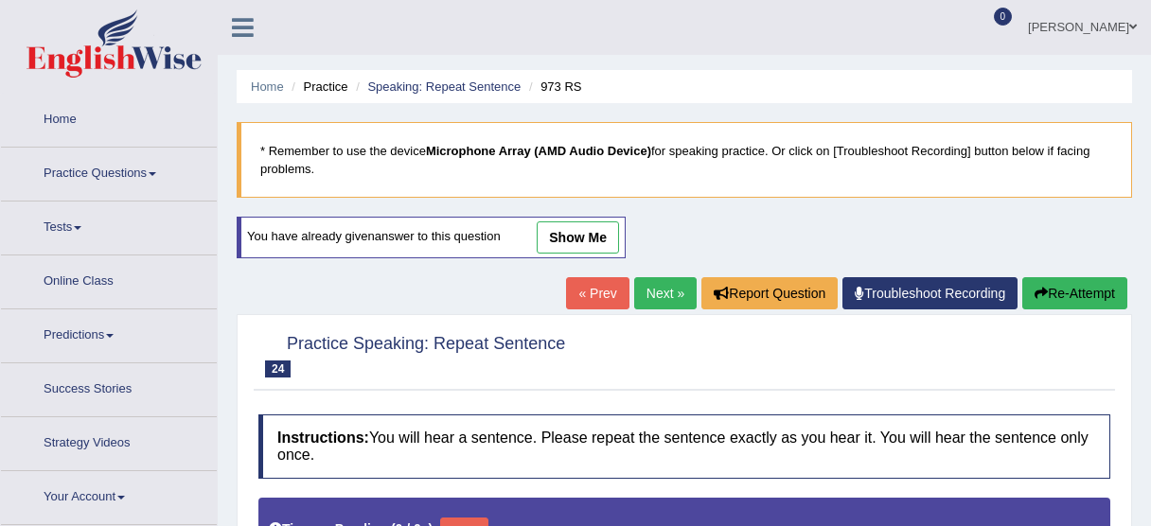
type input "1"
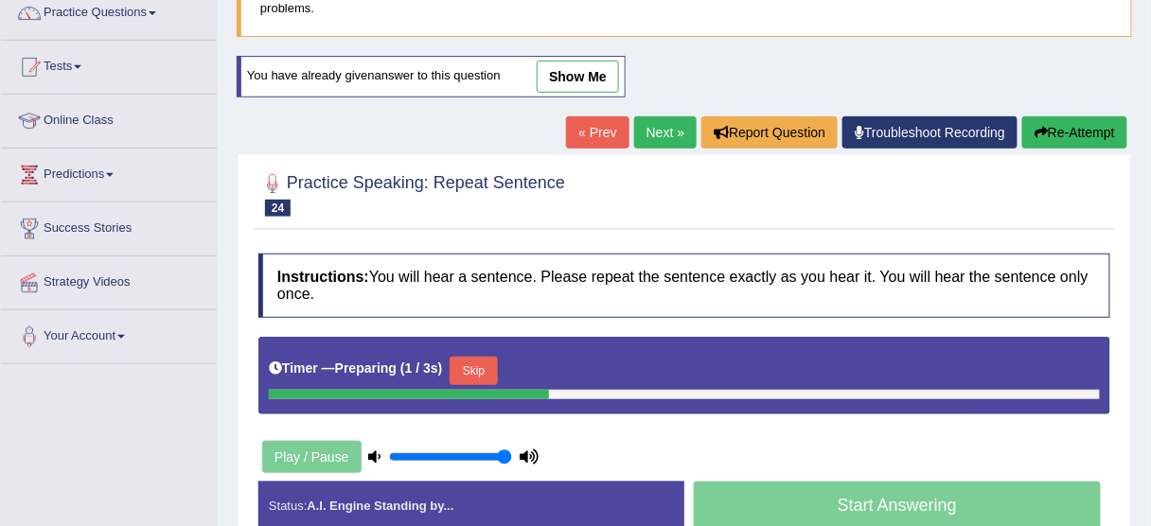
click at [479, 362] on button "Skip" at bounding box center [473, 371] width 47 height 28
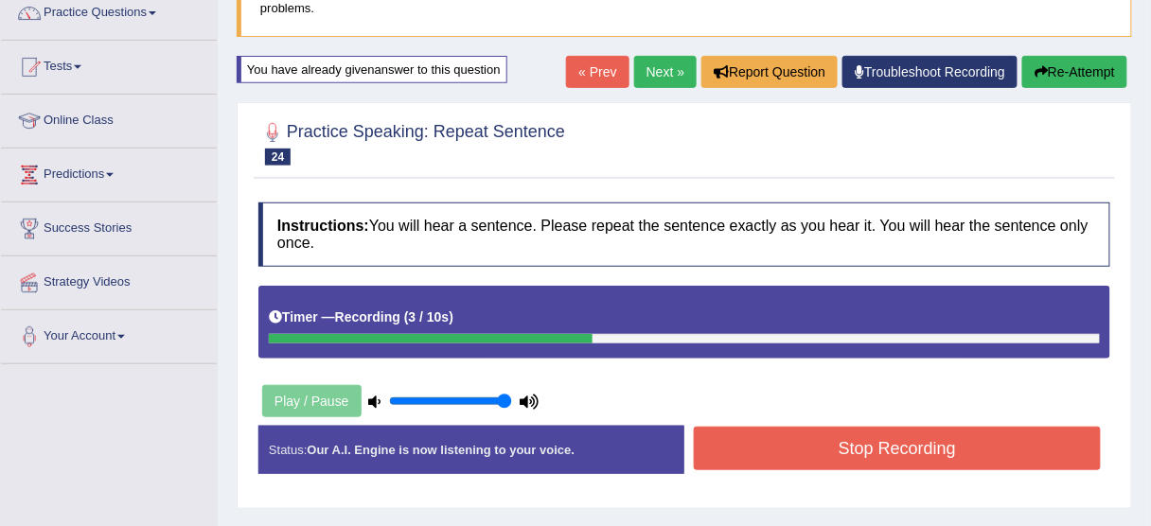
click at [873, 446] on button "Stop Recording" at bounding box center [897, 449] width 407 height 44
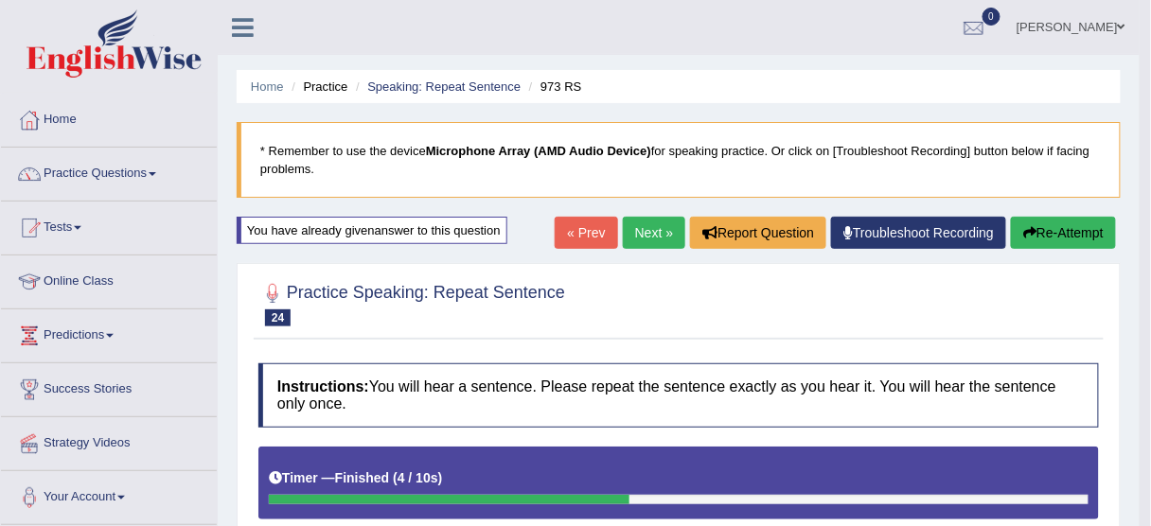
click at [1045, 235] on button "Re-Attempt" at bounding box center [1063, 233] width 105 height 32
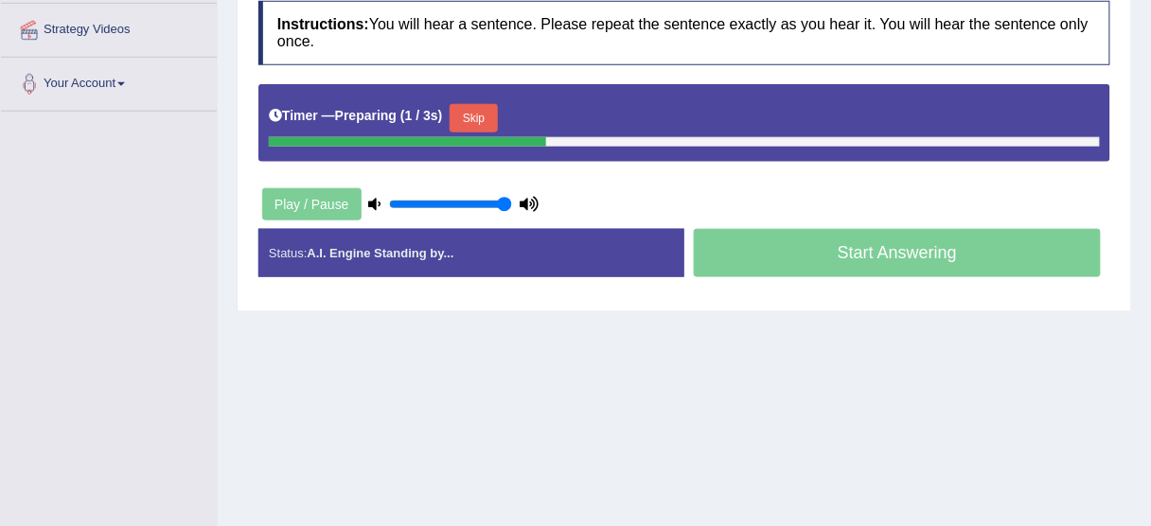
click at [482, 105] on button "Skip" at bounding box center [473, 118] width 47 height 28
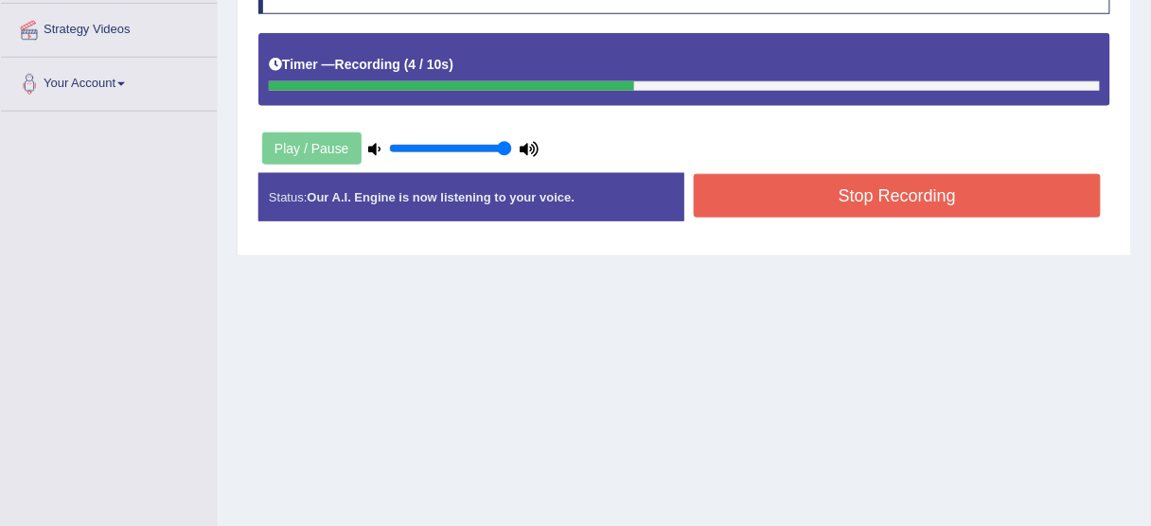
click at [769, 185] on button "Stop Recording" at bounding box center [897, 196] width 407 height 44
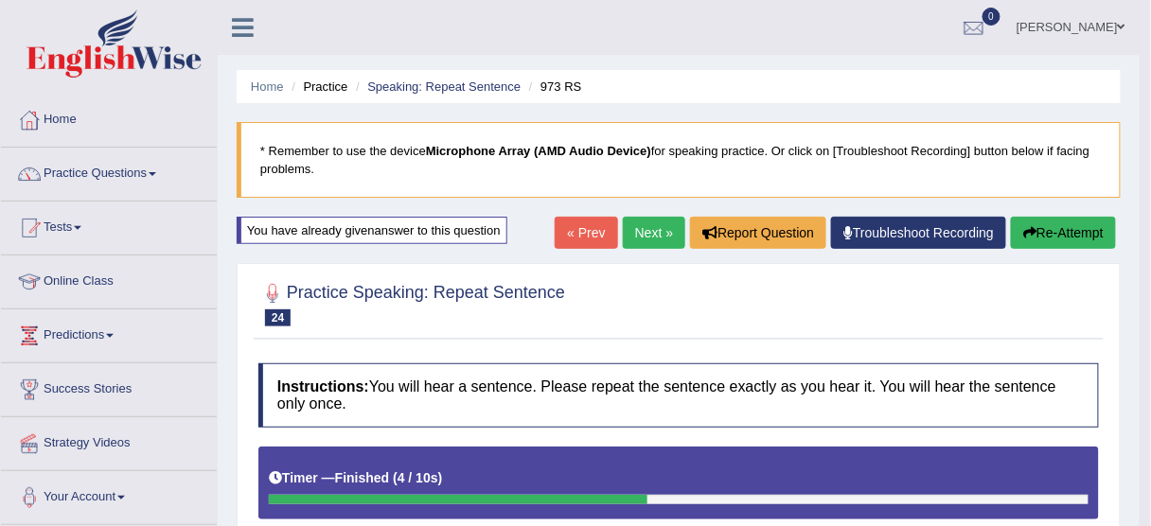
click at [1043, 239] on button "Re-Attempt" at bounding box center [1063, 233] width 105 height 32
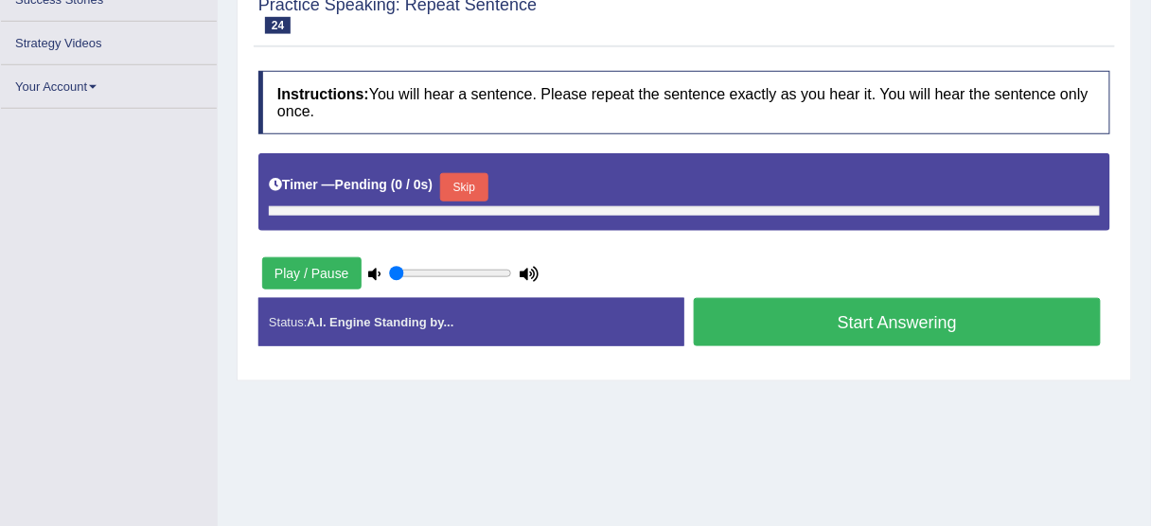
type input "1"
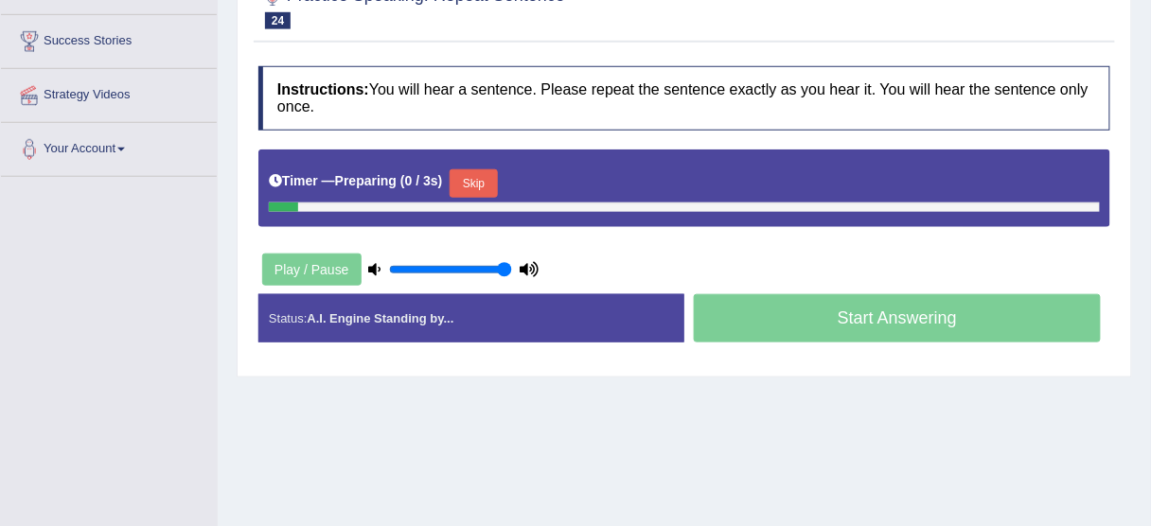
scroll to position [348, 0]
click at [474, 174] on button "Skip" at bounding box center [473, 183] width 47 height 28
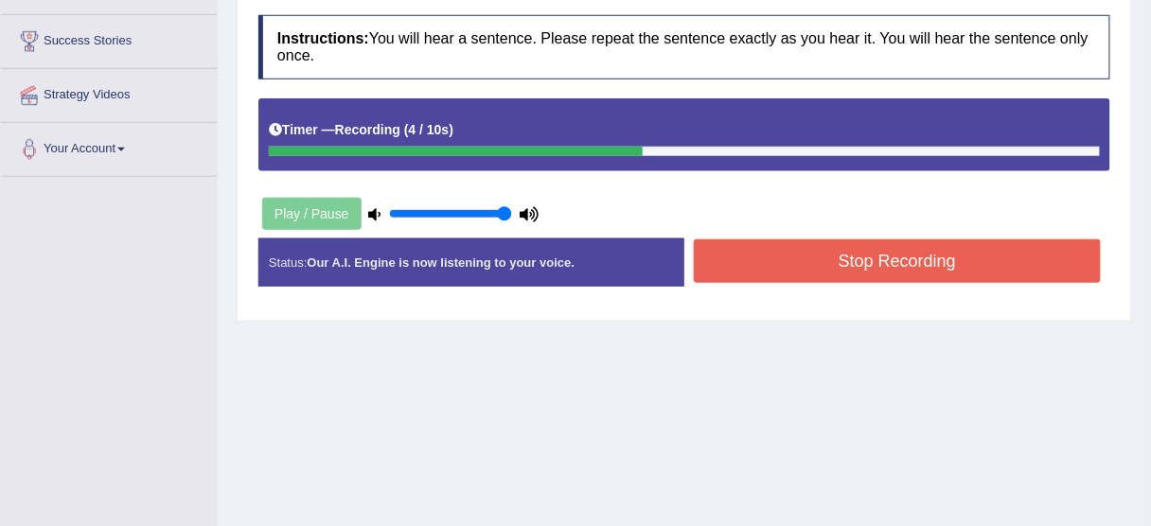
click at [786, 256] on button "Stop Recording" at bounding box center [897, 261] width 407 height 44
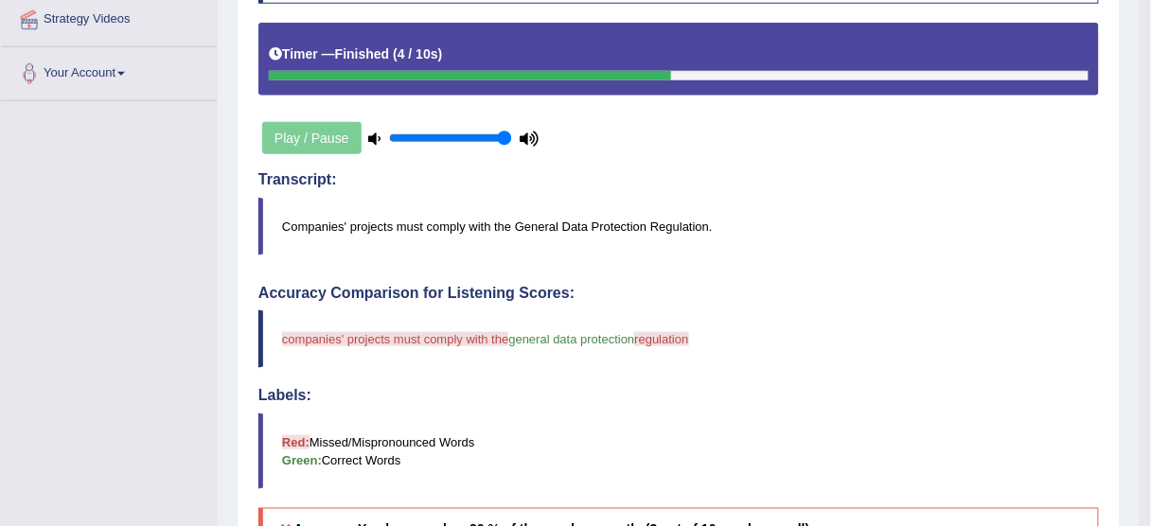
scroll to position [121, 0]
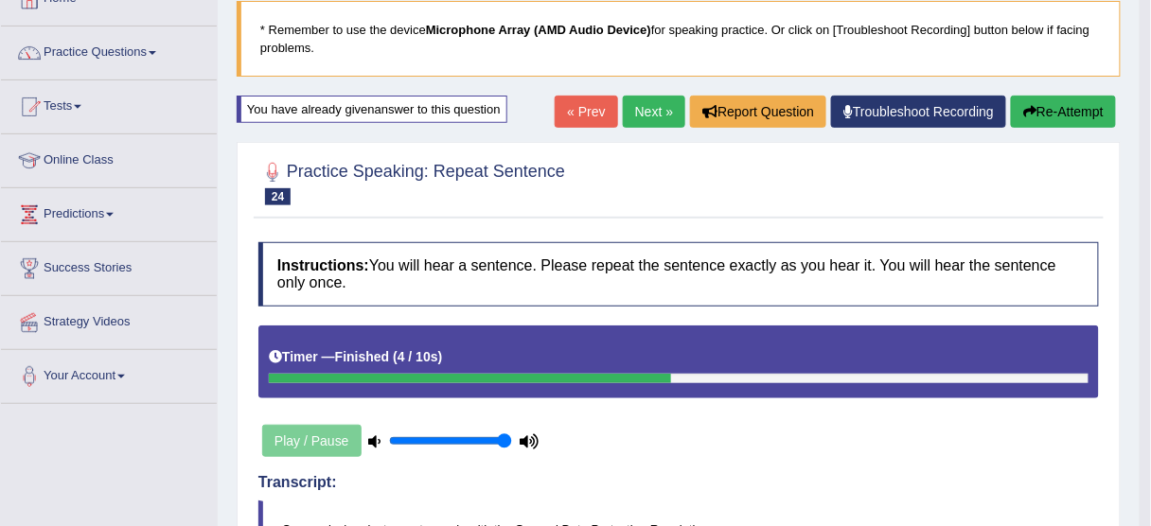
click at [639, 101] on link "Next »" at bounding box center [654, 112] width 62 height 32
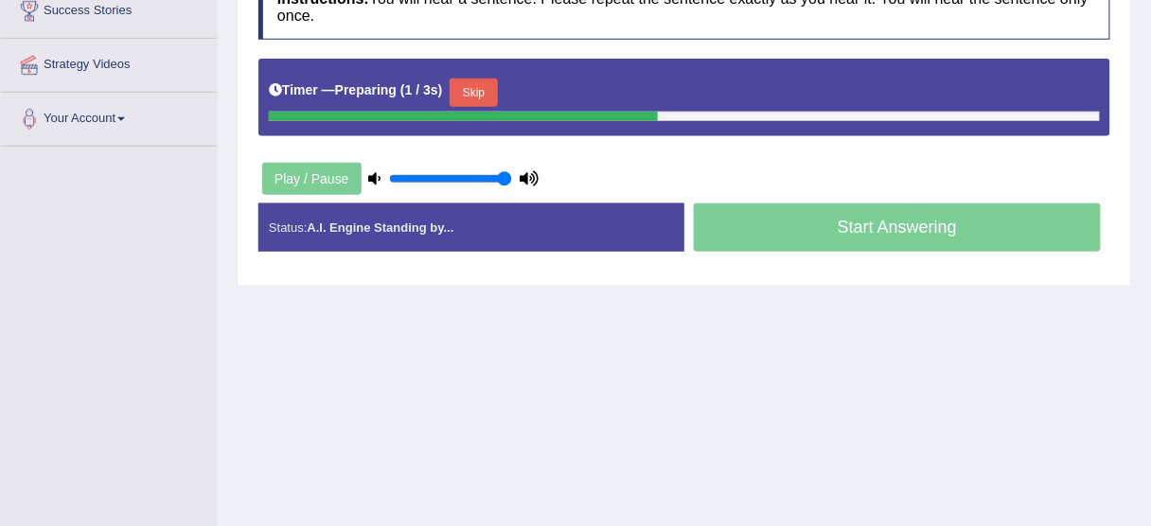
click at [479, 88] on button "Skip" at bounding box center [473, 93] width 47 height 28
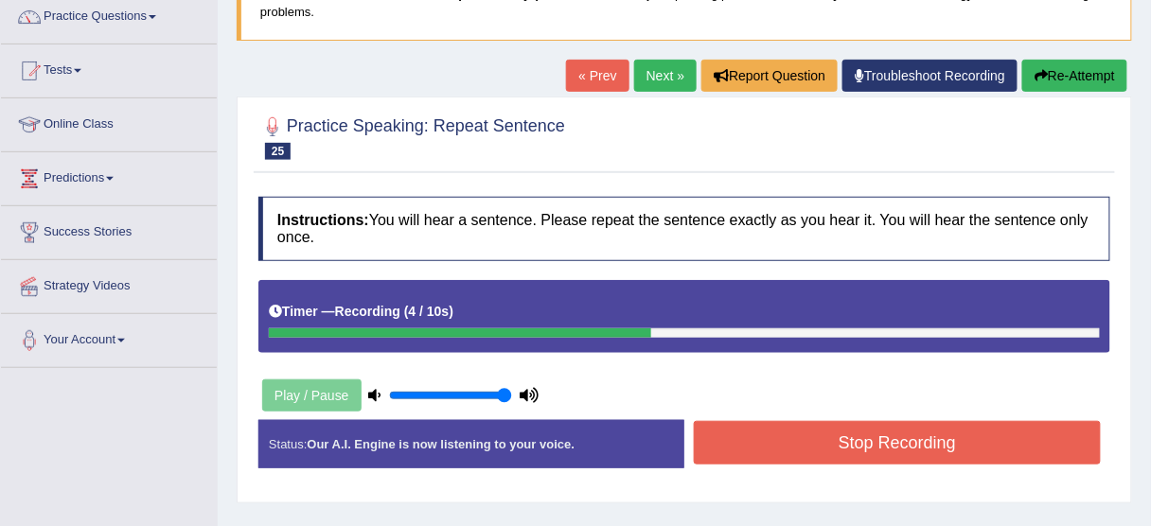
scroll to position [151, 0]
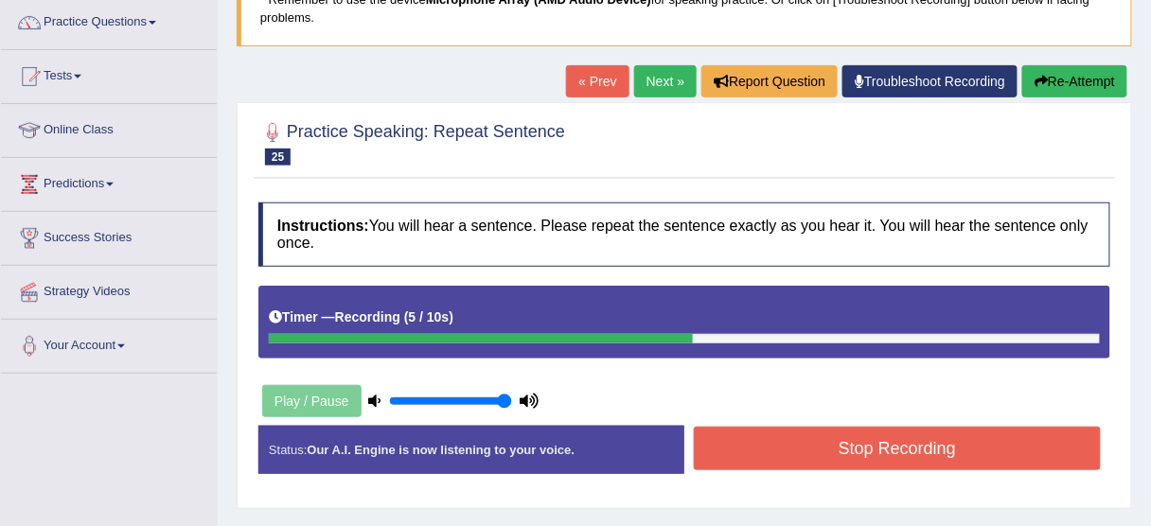
click at [1063, 76] on button "Re-Attempt" at bounding box center [1074, 81] width 105 height 32
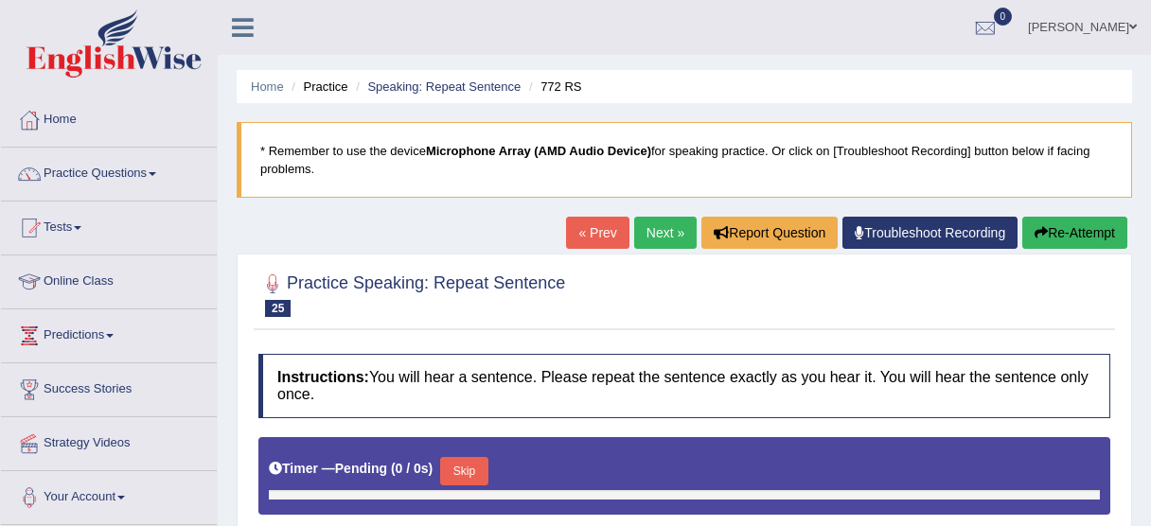
type input "1"
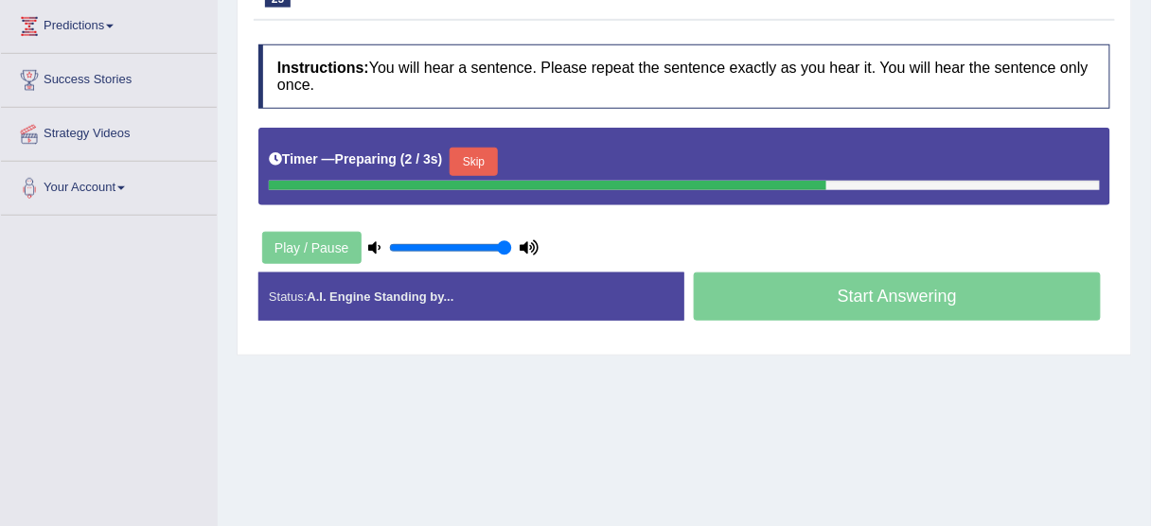
click at [494, 163] on button "Skip" at bounding box center [473, 162] width 47 height 28
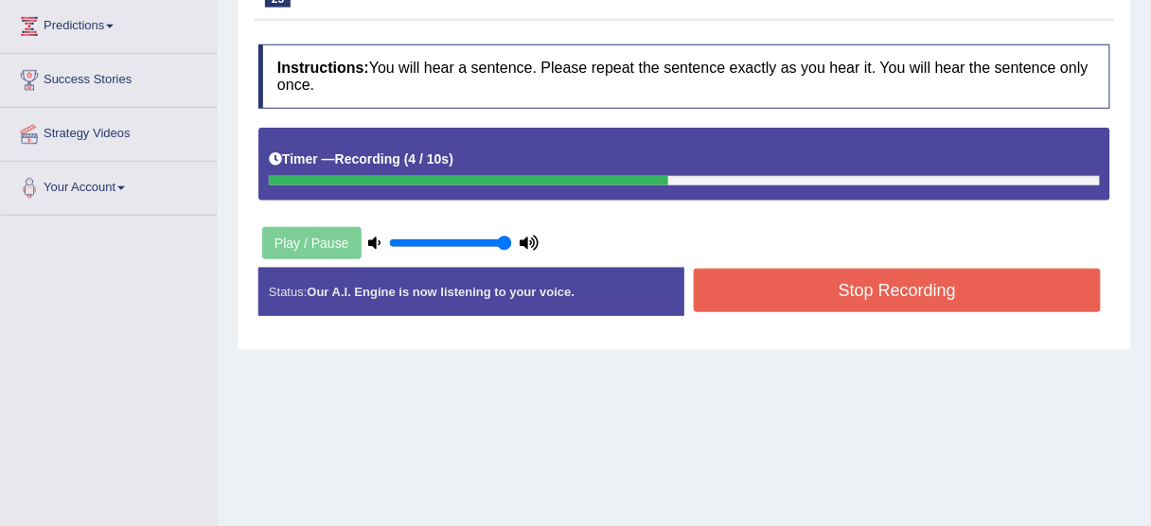
click at [833, 302] on button "Stop Recording" at bounding box center [897, 291] width 407 height 44
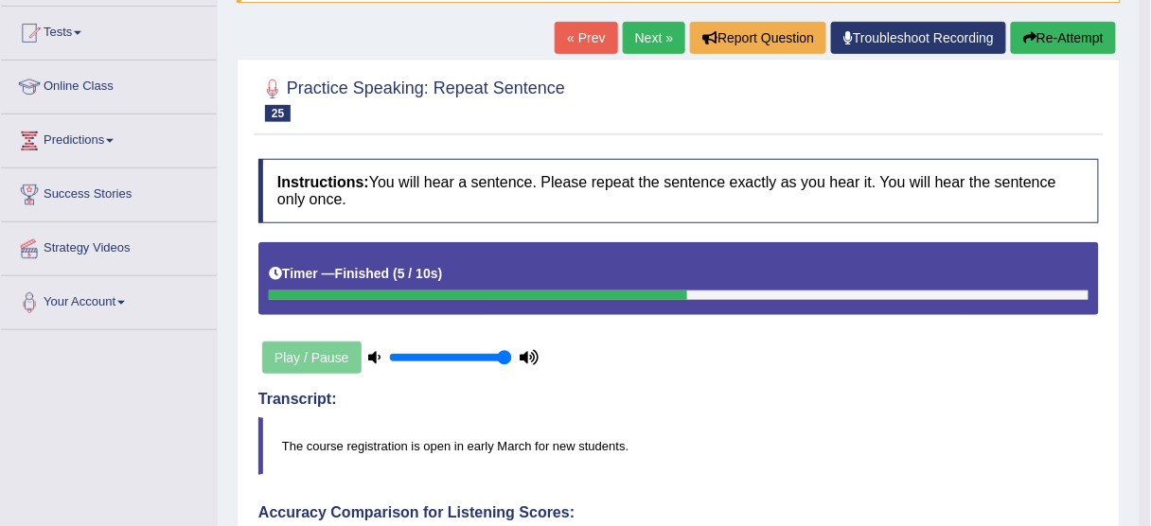
scroll to position [158, 0]
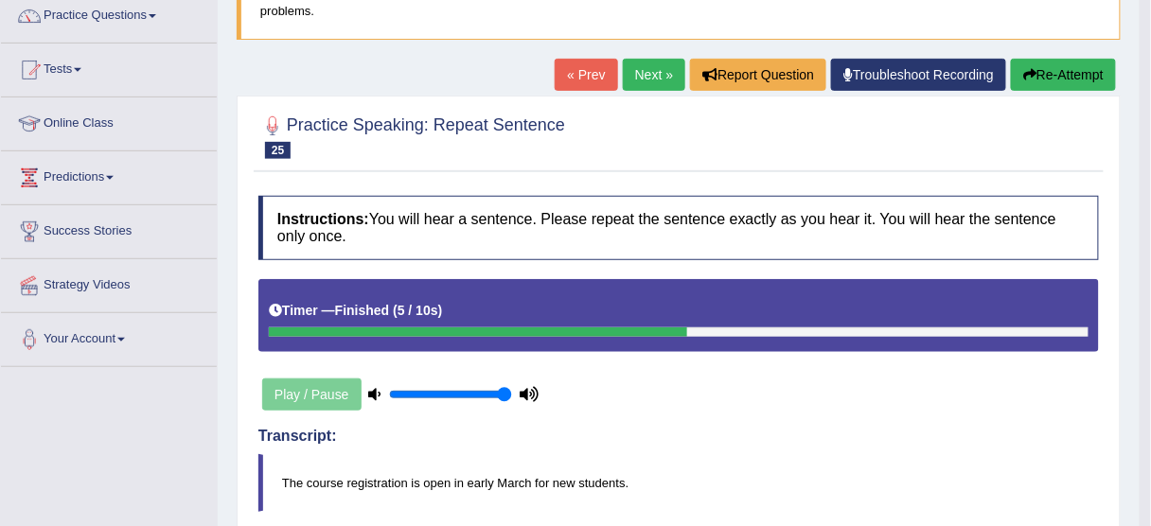
click at [1059, 73] on button "Re-Attempt" at bounding box center [1063, 75] width 105 height 32
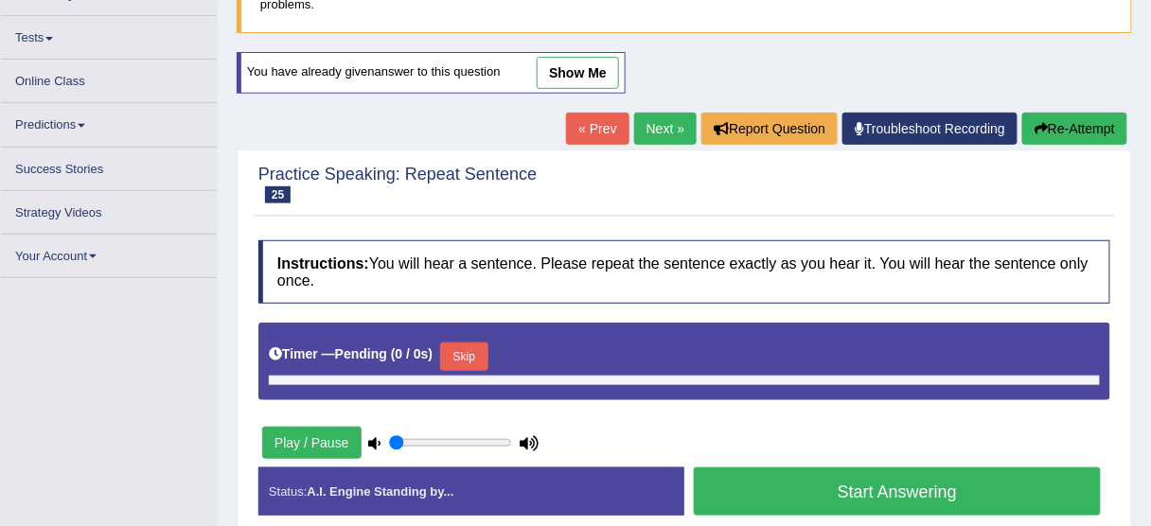
type input "1"
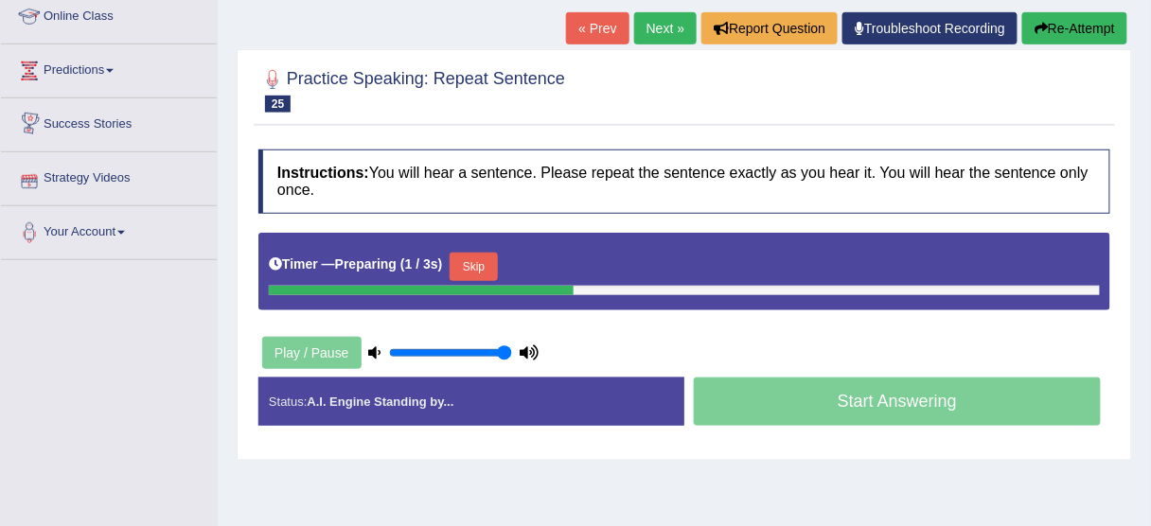
scroll to position [392, 0]
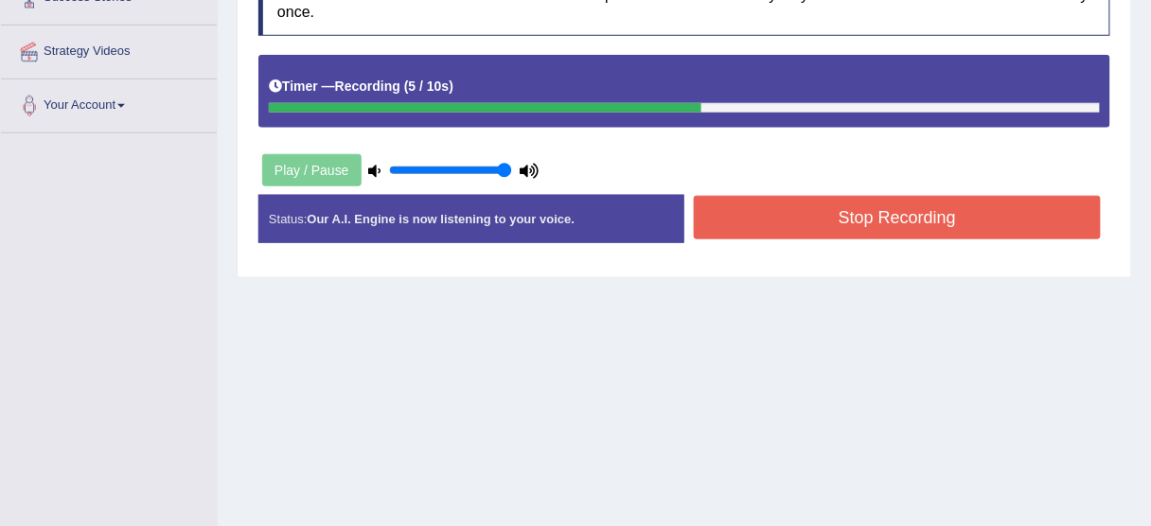
click at [905, 218] on button "Stop Recording" at bounding box center [897, 218] width 407 height 44
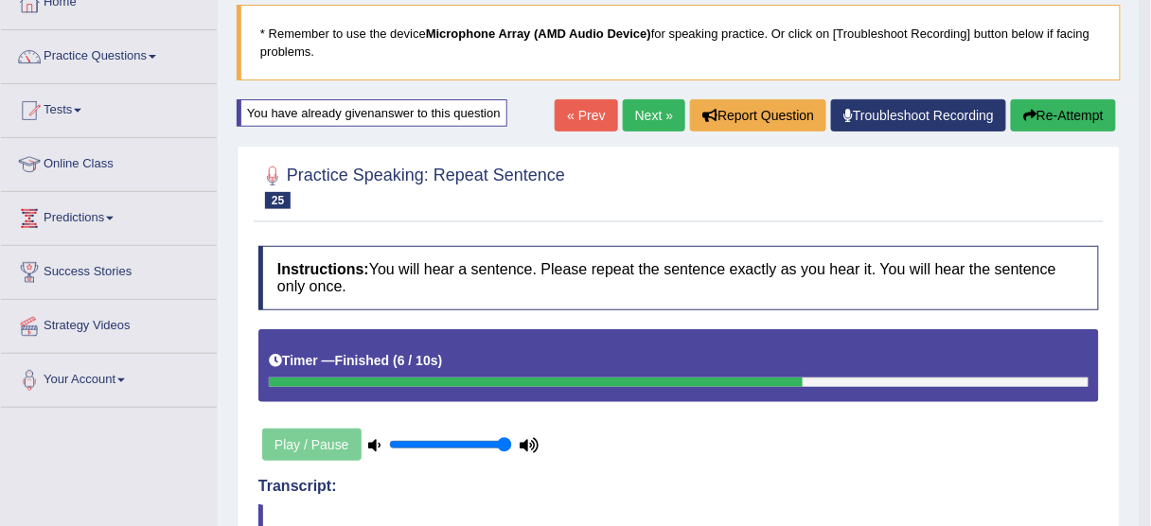
scroll to position [89, 0]
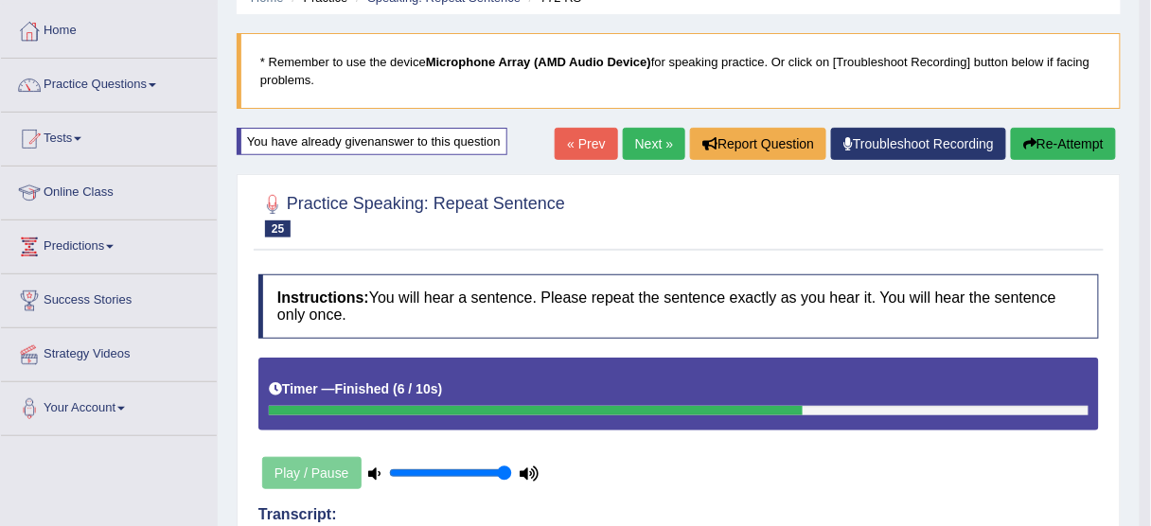
click at [1054, 148] on button "Re-Attempt" at bounding box center [1063, 144] width 105 height 32
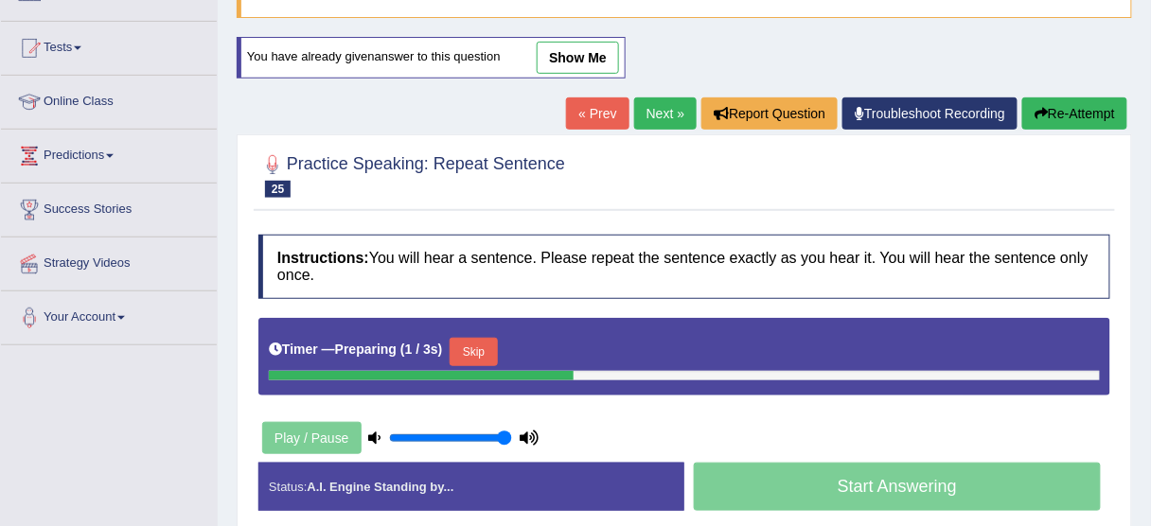
scroll to position [316, 0]
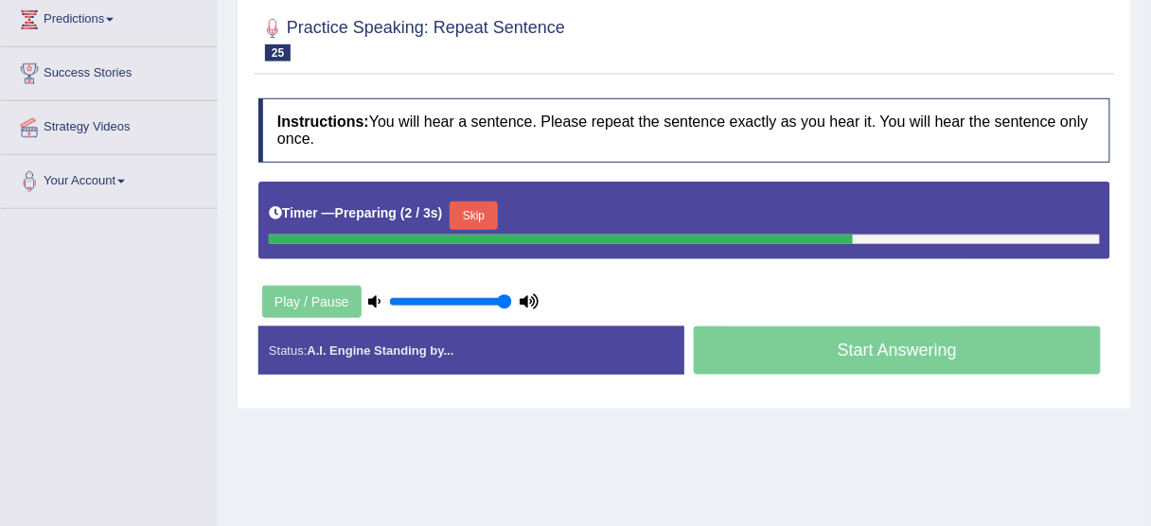
click at [481, 213] on button "Skip" at bounding box center [473, 216] width 47 height 28
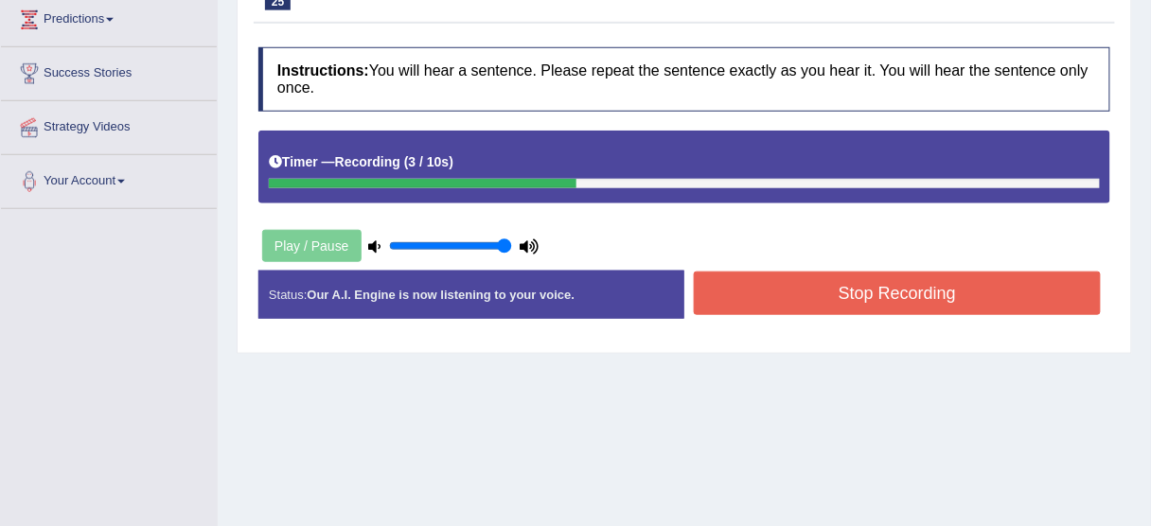
click at [905, 299] on button "Stop Recording" at bounding box center [897, 294] width 407 height 44
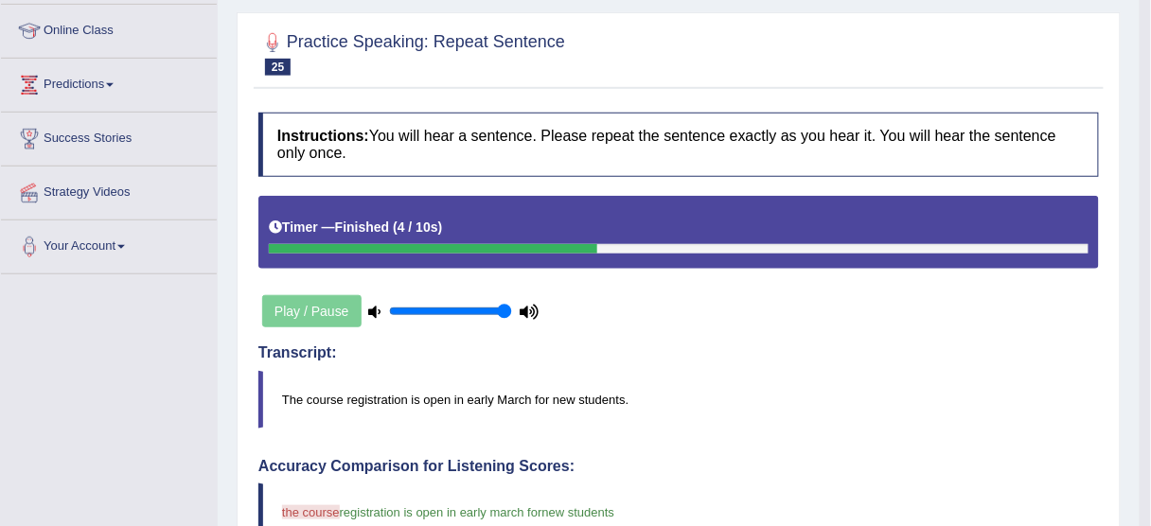
scroll to position [89, 0]
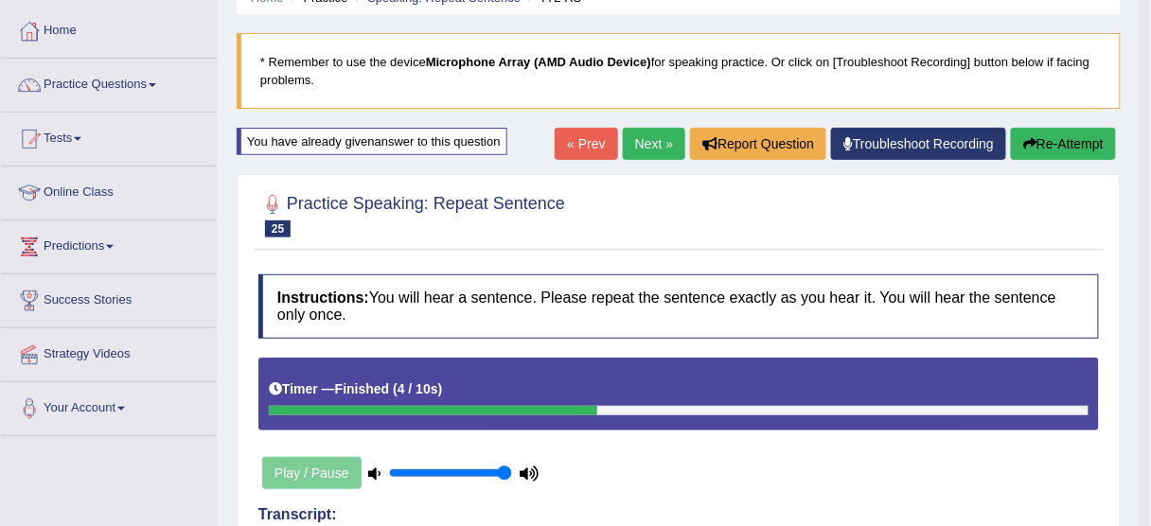
click at [639, 145] on link "Next »" at bounding box center [654, 144] width 62 height 32
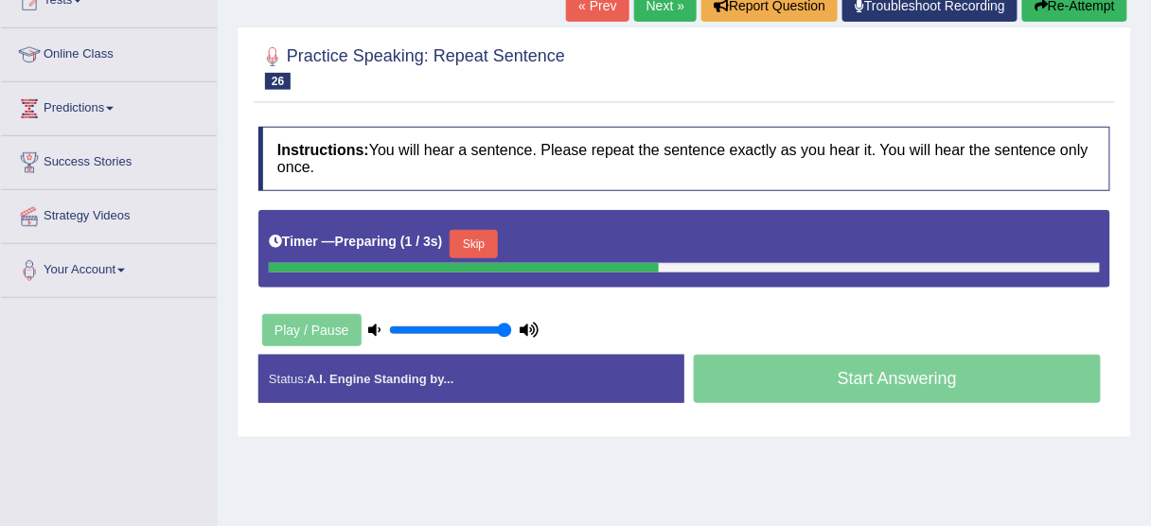
click at [487, 250] on button "Skip" at bounding box center [473, 244] width 47 height 28
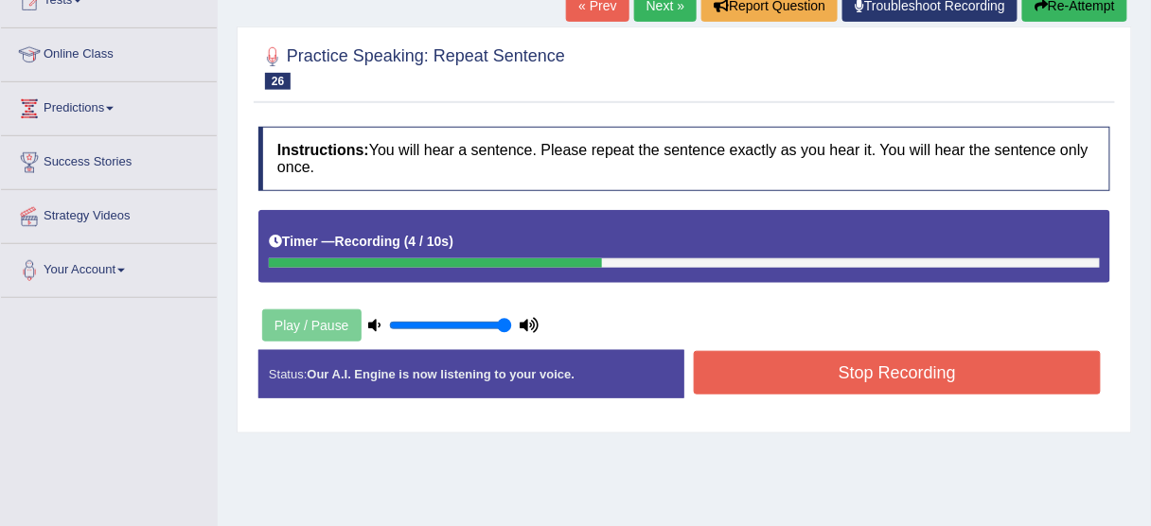
click at [770, 376] on button "Stop Recording" at bounding box center [897, 373] width 407 height 44
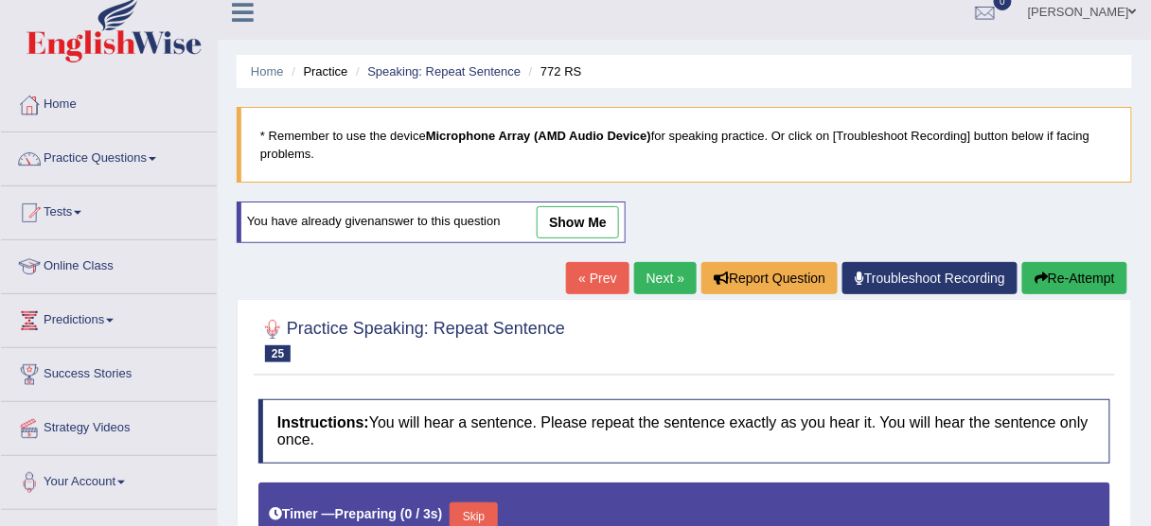
scroll to position [13, 0]
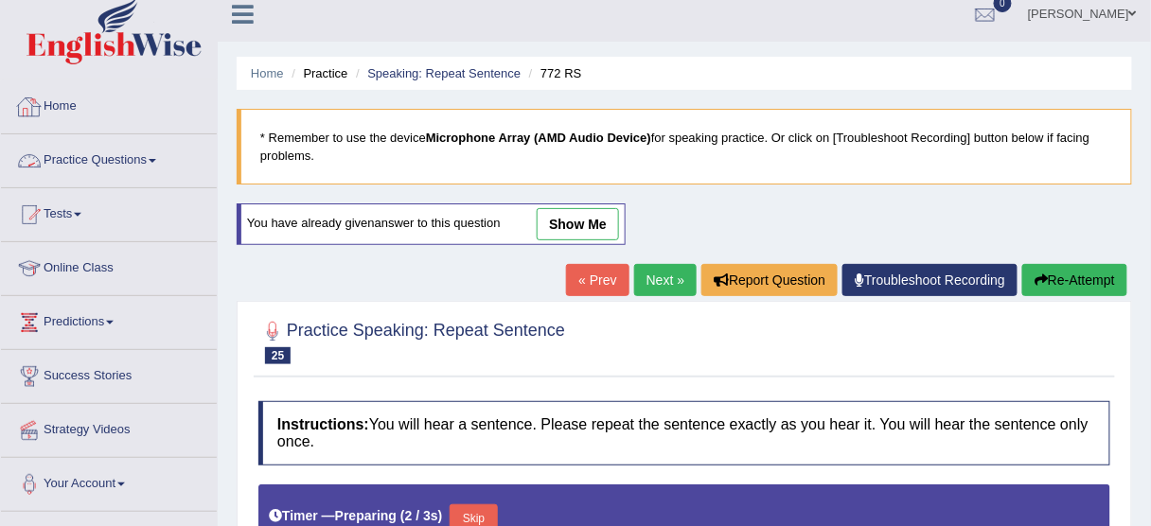
click at [91, 159] on link "Practice Questions" at bounding box center [109, 157] width 216 height 47
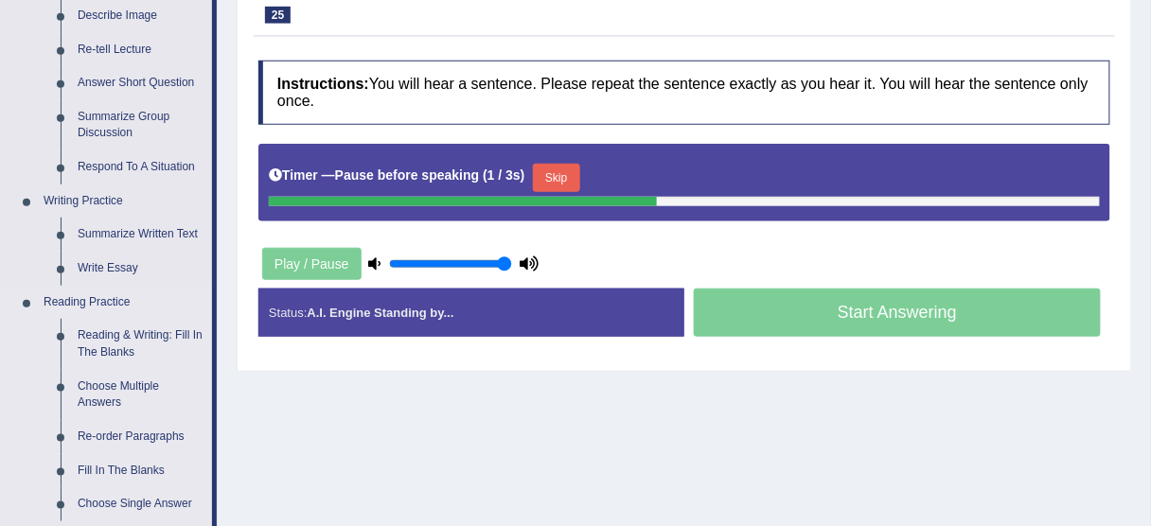
scroll to position [606, 0]
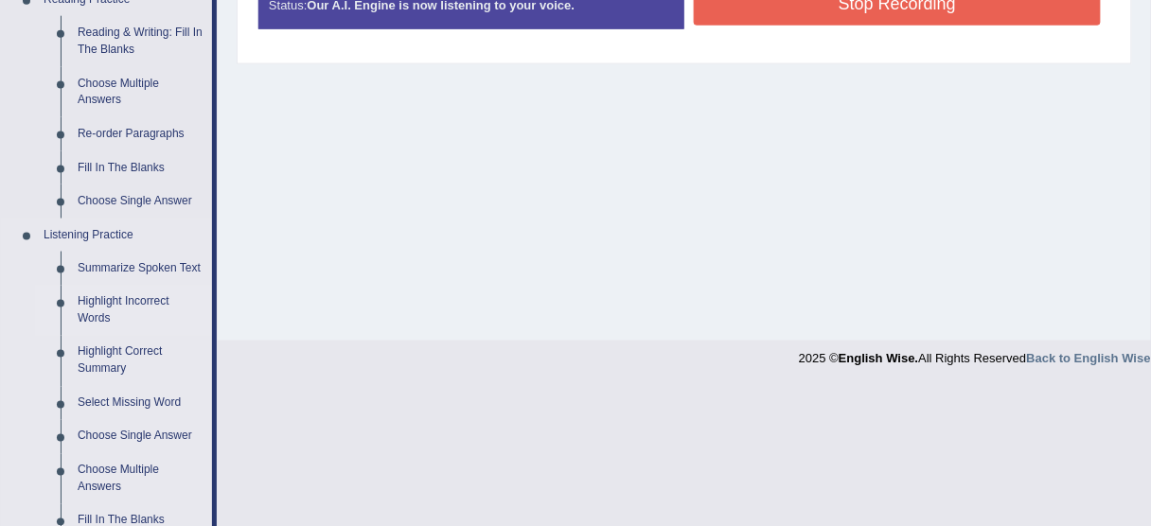
click at [122, 306] on link "Highlight Incorrect Words" at bounding box center [140, 311] width 143 height 50
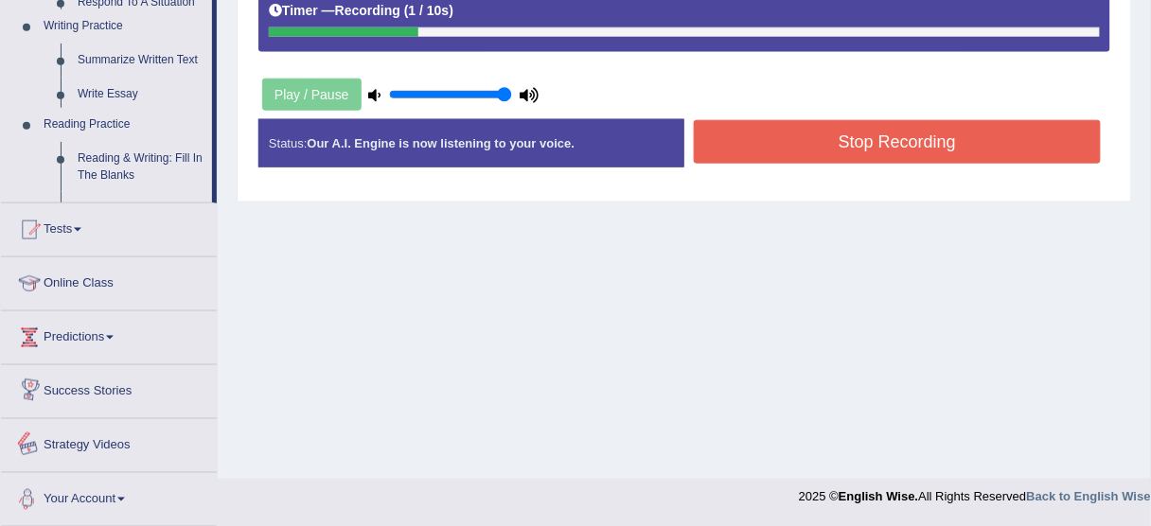
scroll to position [984, 0]
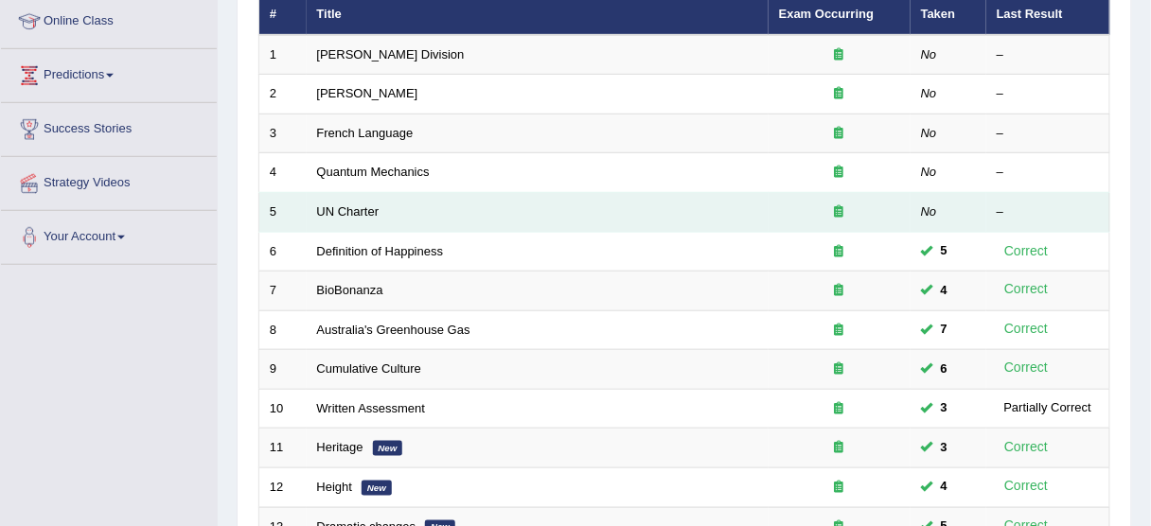
scroll to position [227, 0]
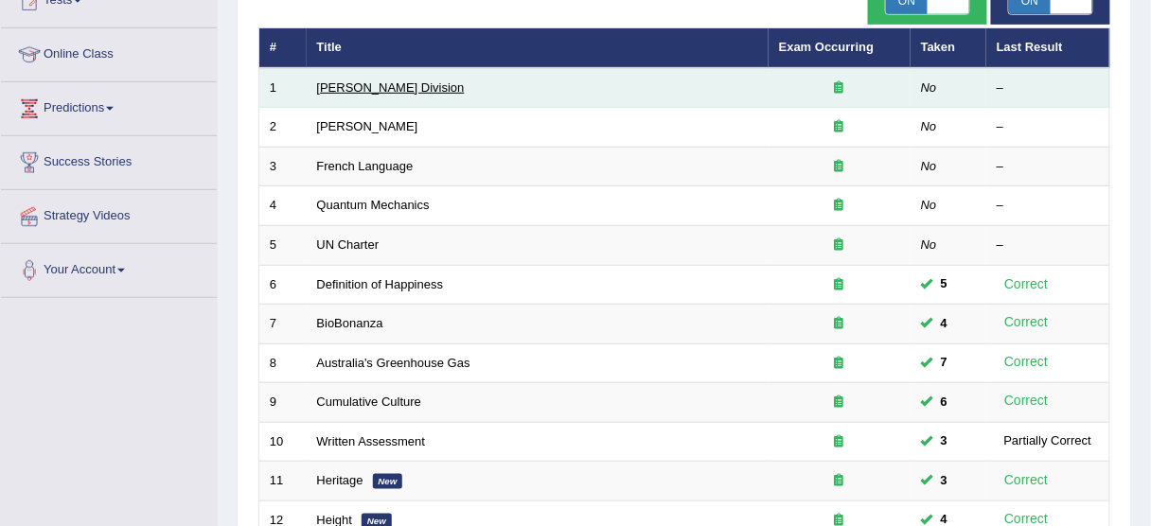
click at [360, 92] on link "[PERSON_NAME] Division" at bounding box center [391, 87] width 148 height 14
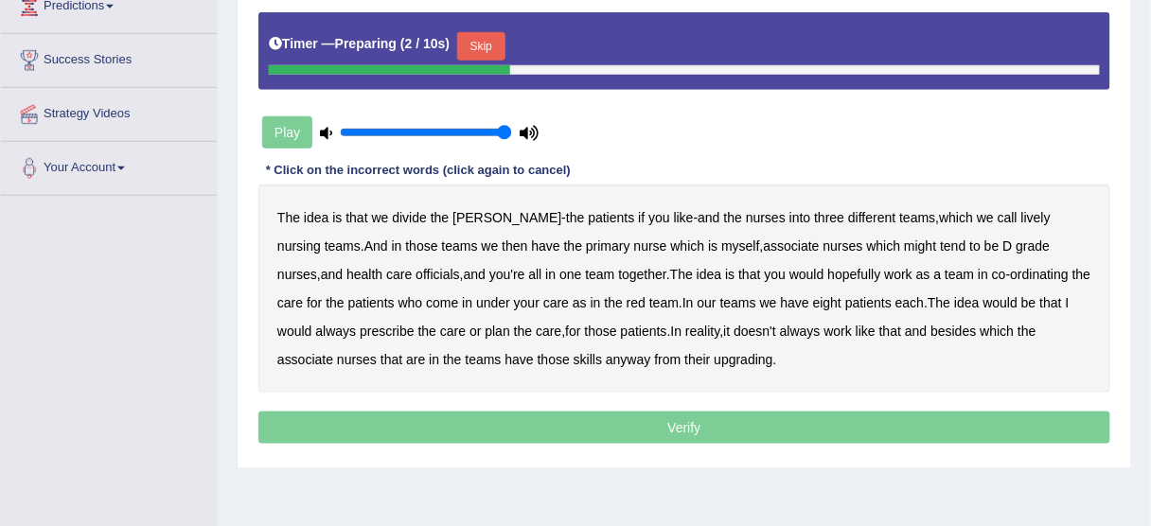
scroll to position [303, 0]
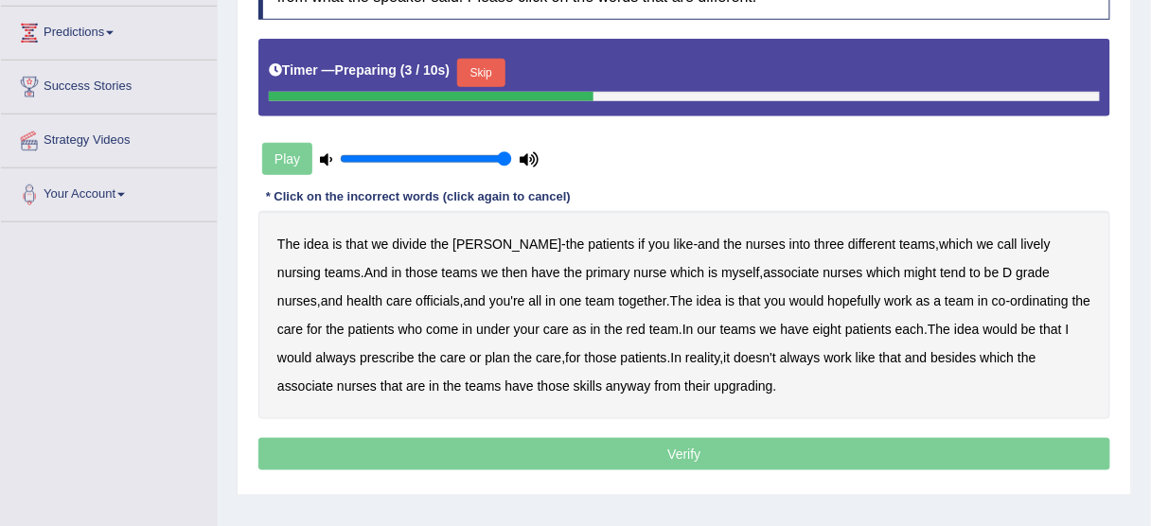
click at [494, 68] on button "Skip" at bounding box center [480, 73] width 47 height 28
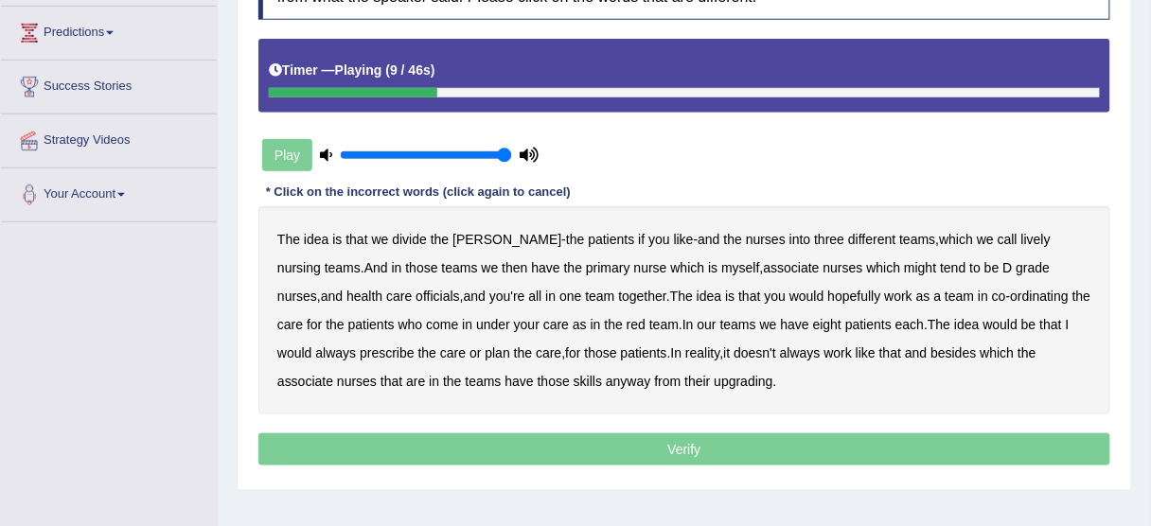
click at [1021, 236] on b "lively" at bounding box center [1035, 239] width 29 height 15
click at [904, 262] on b "might" at bounding box center [920, 267] width 32 height 15
click at [415, 292] on b "officials" at bounding box center [437, 296] width 44 height 15
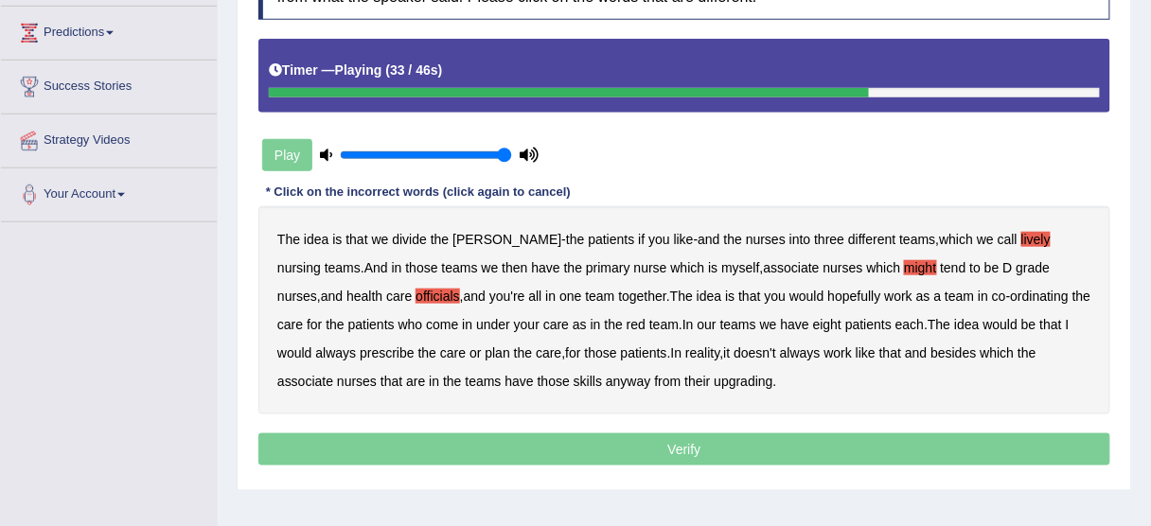
click at [813, 322] on b "eight" at bounding box center [827, 324] width 28 height 15
click at [356, 345] on b "always" at bounding box center [335, 352] width 41 height 15
click at [333, 374] on b "associate" at bounding box center [305, 381] width 56 height 15
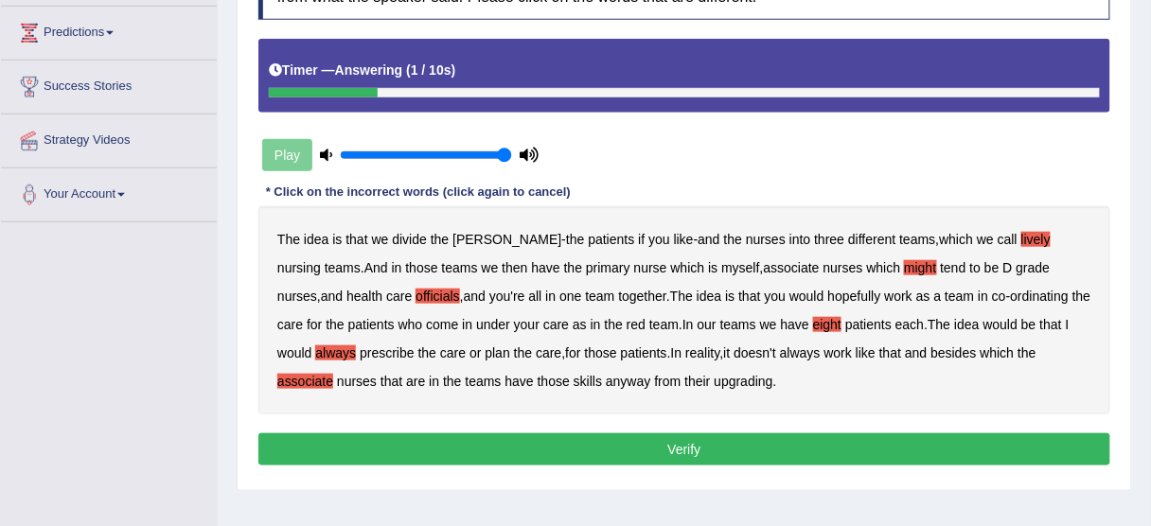
click at [715, 375] on b "upgrading" at bounding box center [744, 381] width 59 height 15
click at [692, 455] on button "Verify" at bounding box center [684, 449] width 852 height 32
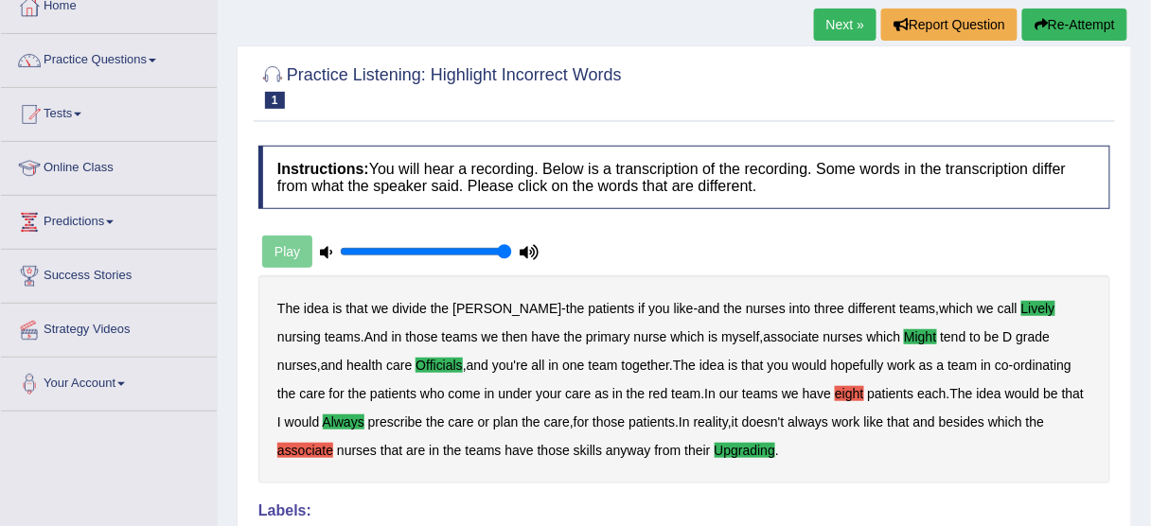
scroll to position [76, 0]
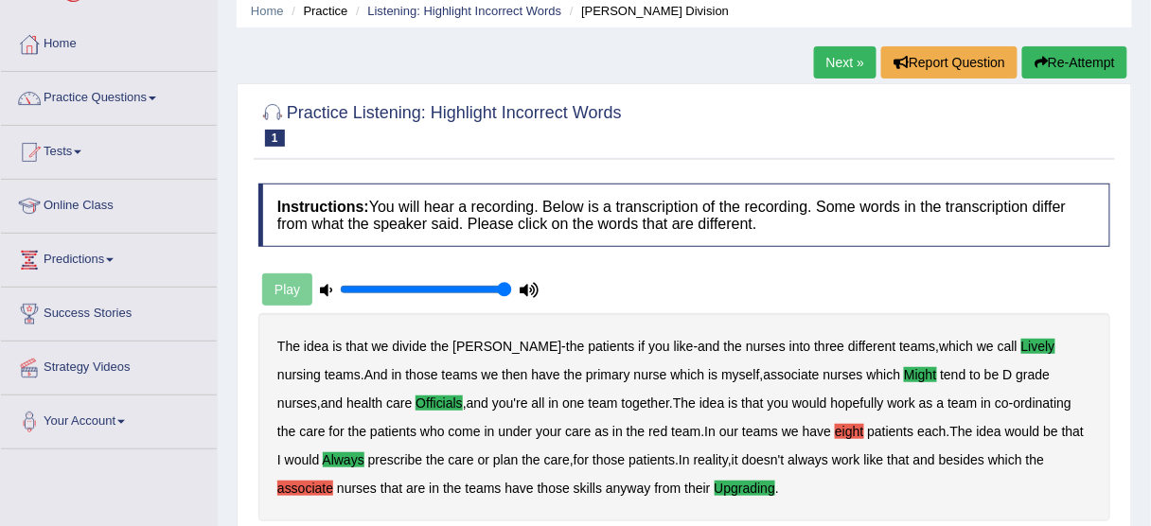
click at [1080, 60] on button "Re-Attempt" at bounding box center [1074, 62] width 105 height 32
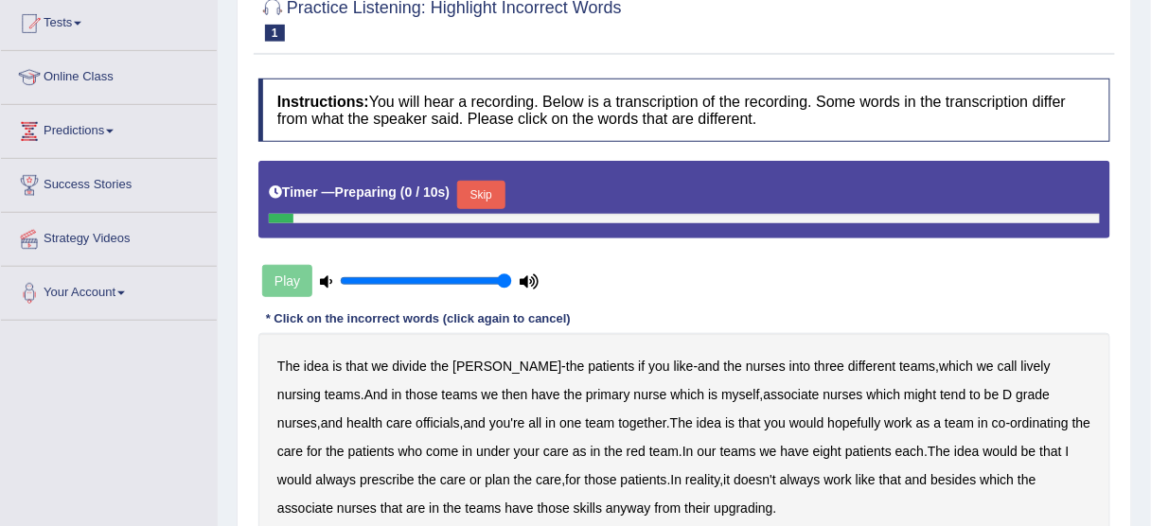
scroll to position [303, 0]
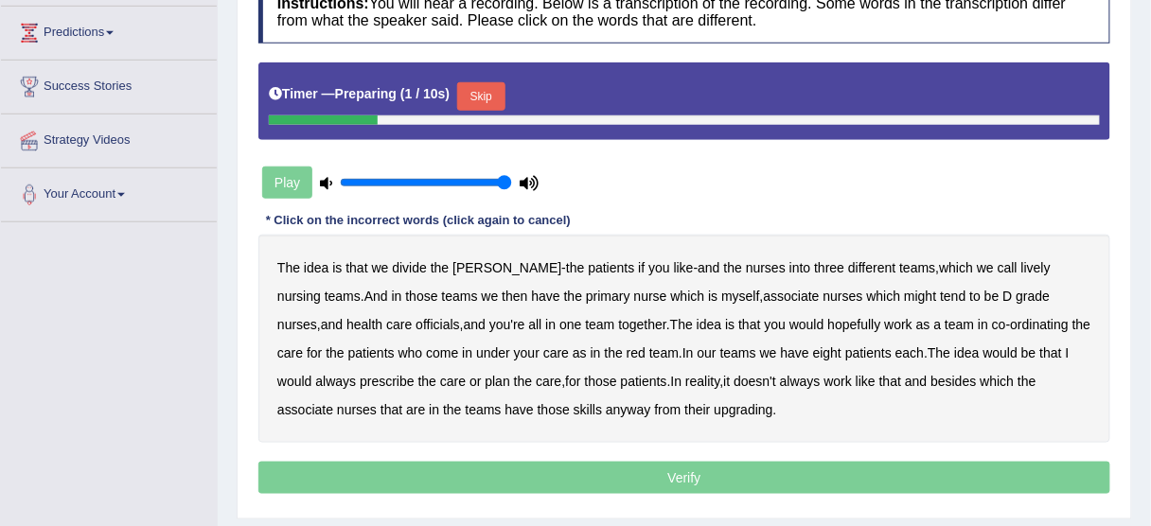
click at [484, 84] on button "Skip" at bounding box center [480, 96] width 47 height 28
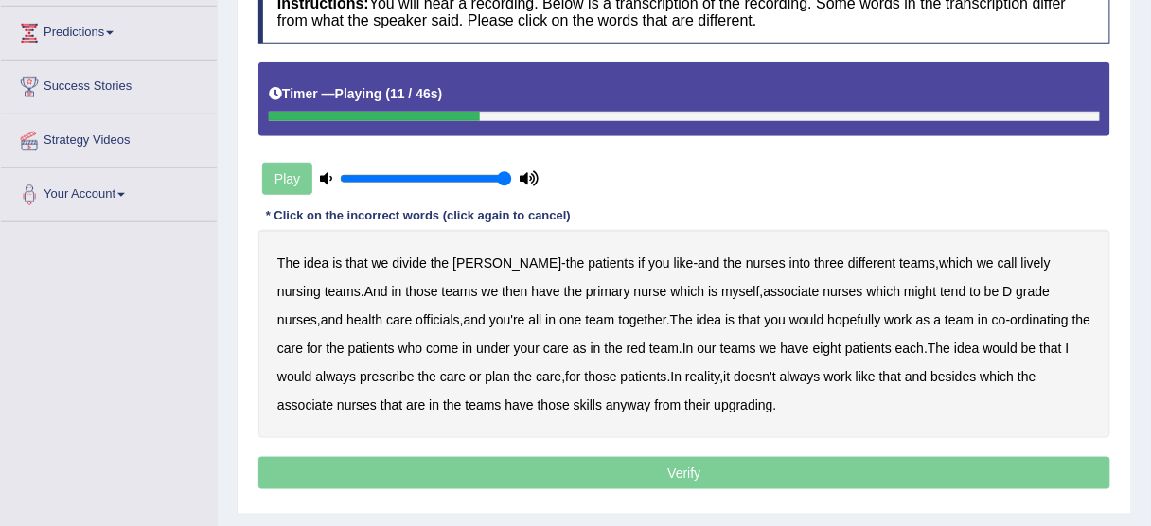
drag, startPoint x: 716, startPoint y: 181, endPoint x: 807, endPoint y: 186, distance: 91.0
click at [717, 180] on div "Instructions: You will hear a recording. Below is a transcription of the record…" at bounding box center [684, 238] width 861 height 534
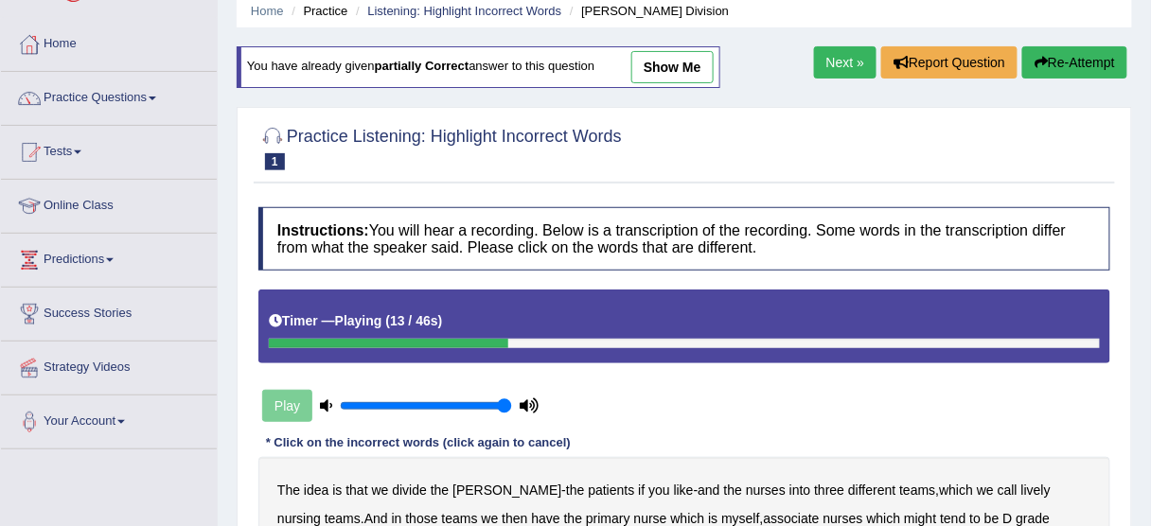
click at [1070, 63] on button "Re-Attempt" at bounding box center [1074, 62] width 105 height 32
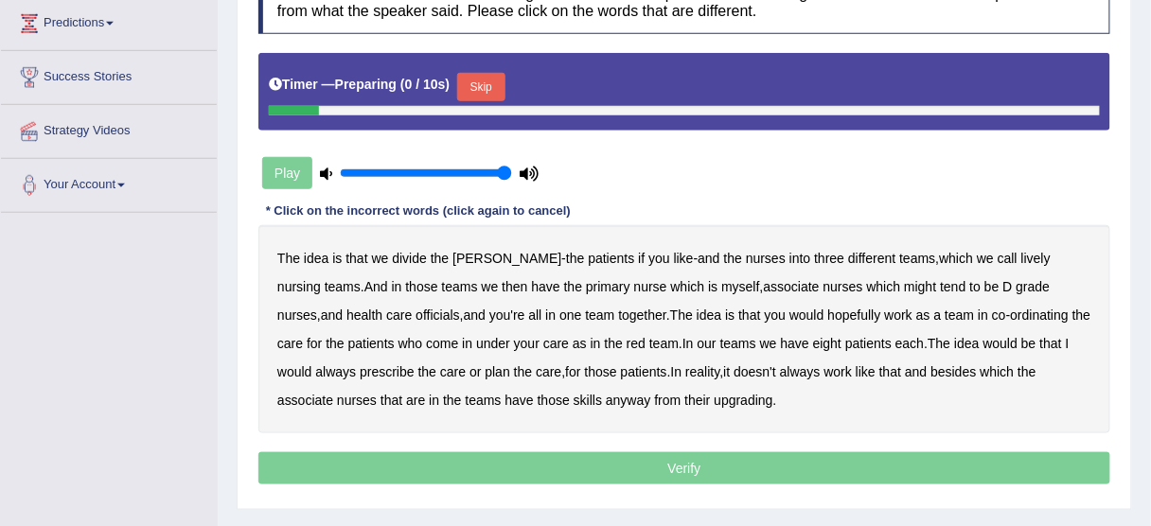
scroll to position [379, 0]
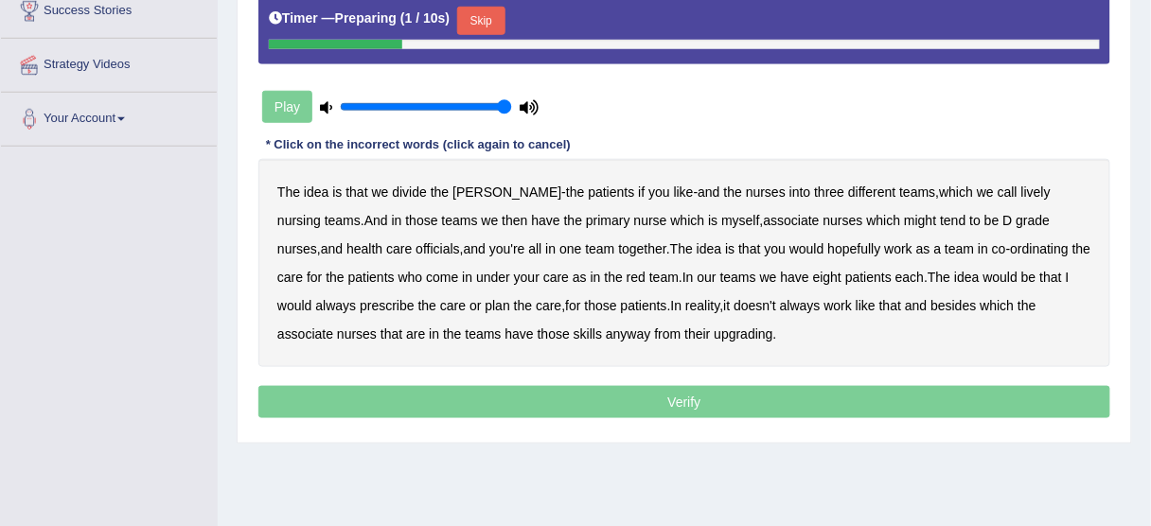
click at [486, 13] on button "Skip" at bounding box center [480, 21] width 47 height 28
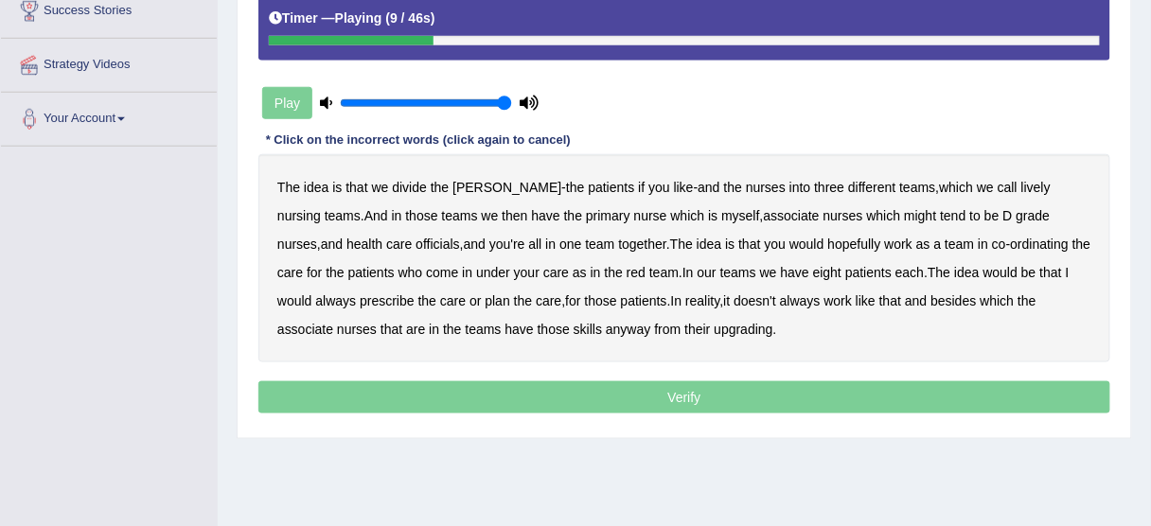
click at [1021, 186] on b "lively" at bounding box center [1035, 187] width 29 height 15
click at [904, 211] on b "might" at bounding box center [920, 215] width 32 height 15
drag, startPoint x: 334, startPoint y: 246, endPoint x: 418, endPoint y: 246, distance: 84.2
click at [415, 246] on b "officials" at bounding box center [437, 244] width 44 height 15
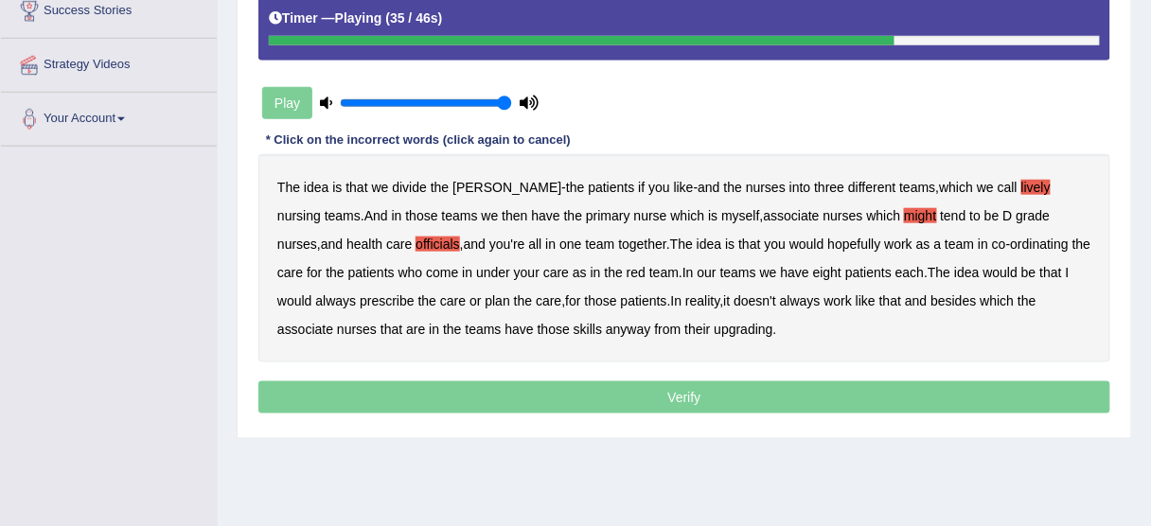
click at [356, 293] on b "always" at bounding box center [335, 300] width 41 height 15
click at [715, 327] on b "upgrading" at bounding box center [744, 329] width 59 height 15
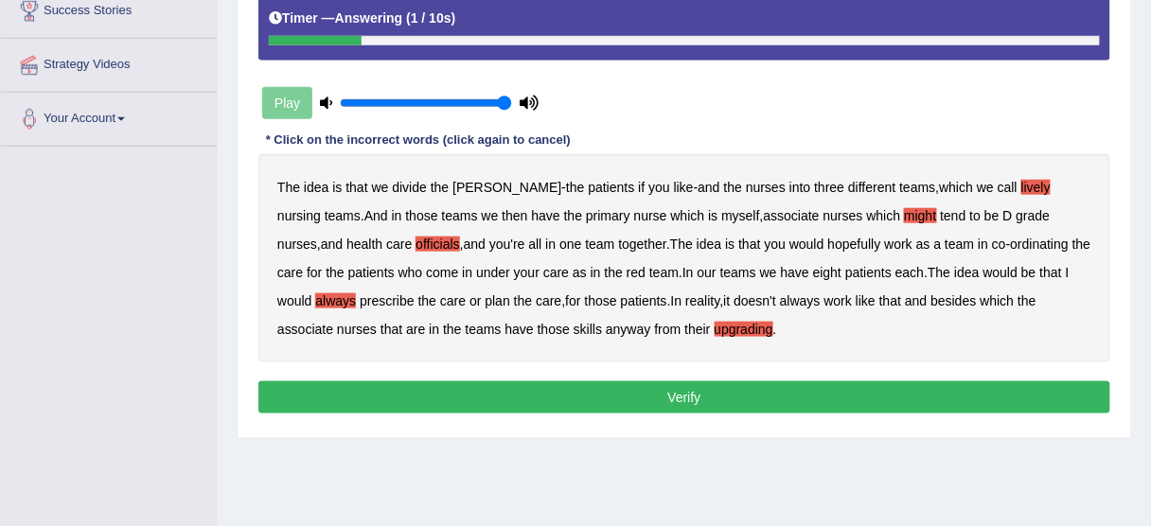
click at [682, 408] on button "Verify" at bounding box center [684, 397] width 852 height 32
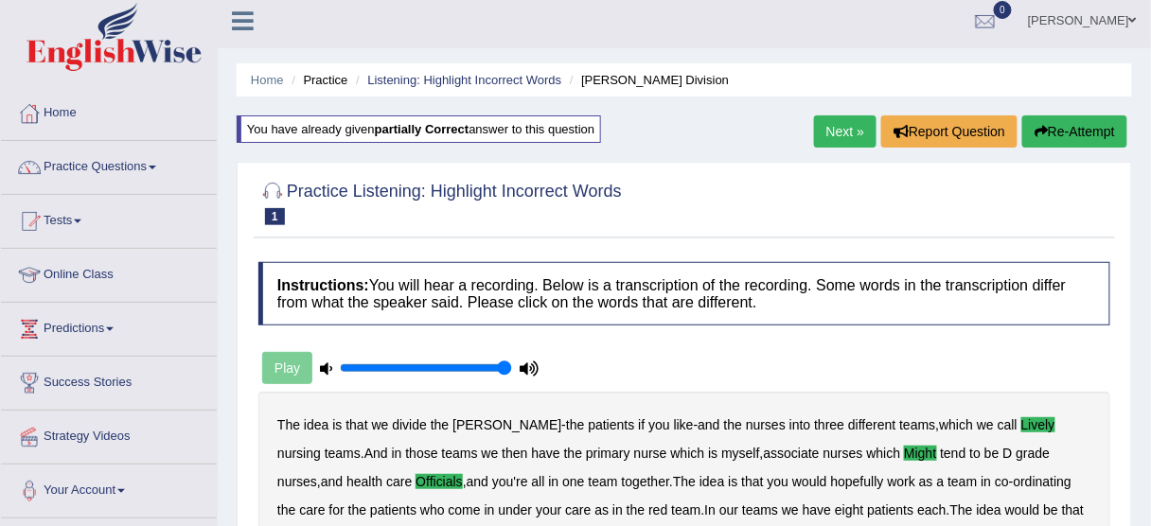
scroll to position [0, 0]
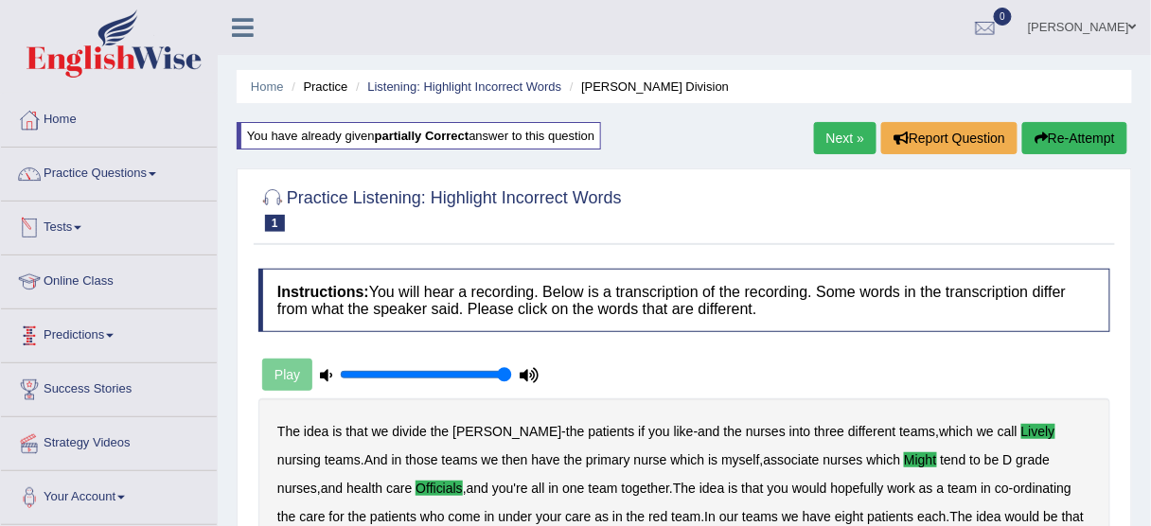
click at [816, 140] on link "Next »" at bounding box center [845, 138] width 62 height 32
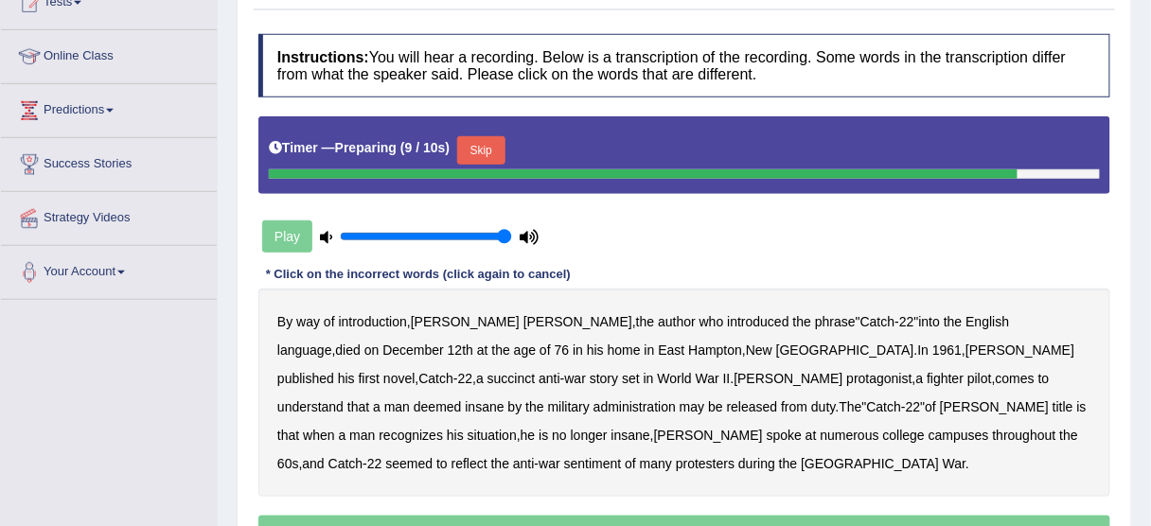
scroll to position [227, 0]
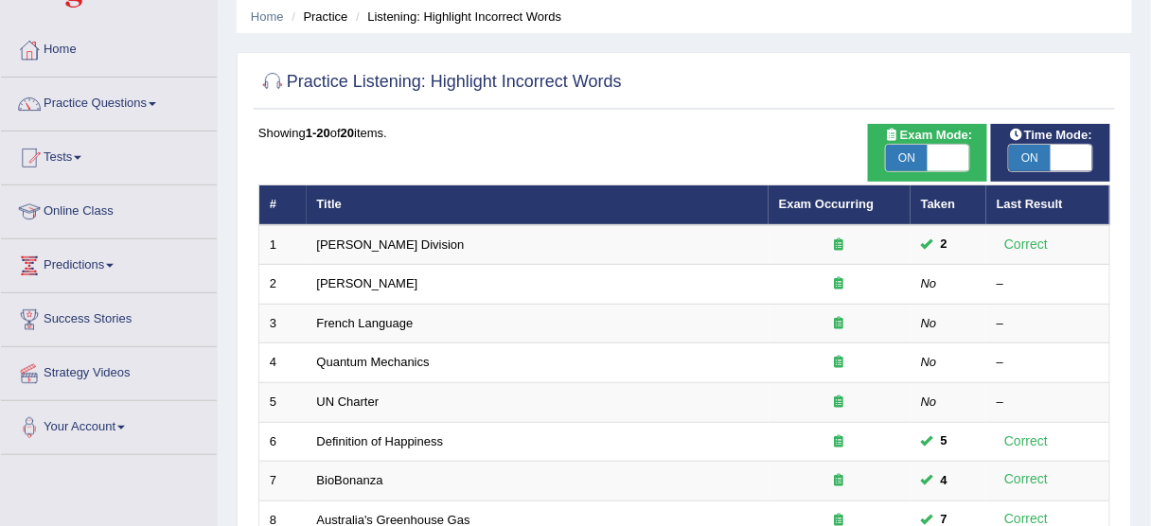
scroll to position [35, 0]
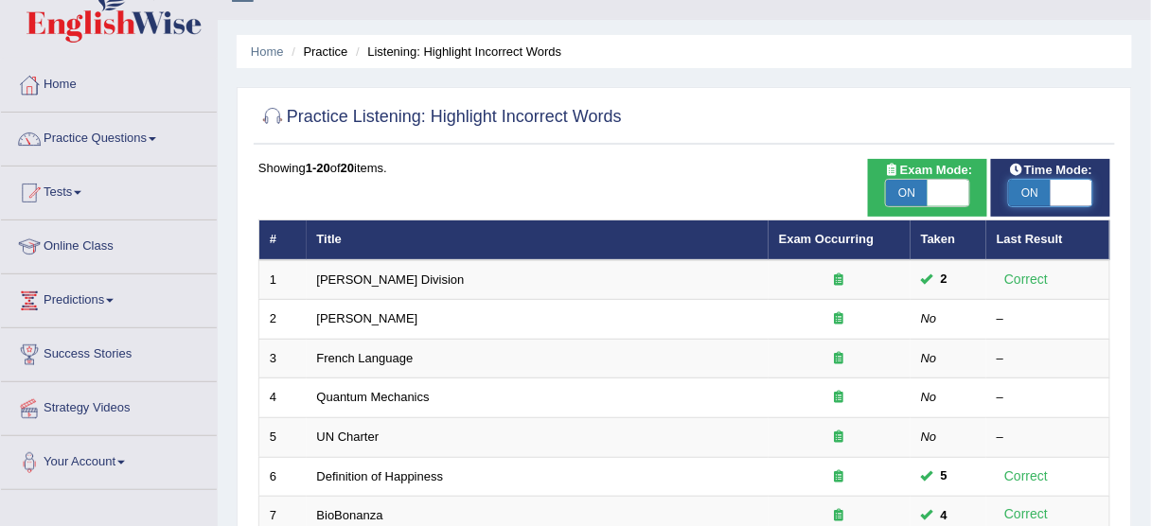
click at [1079, 193] on span at bounding box center [1072, 193] width 42 height 27
checkbox input "false"
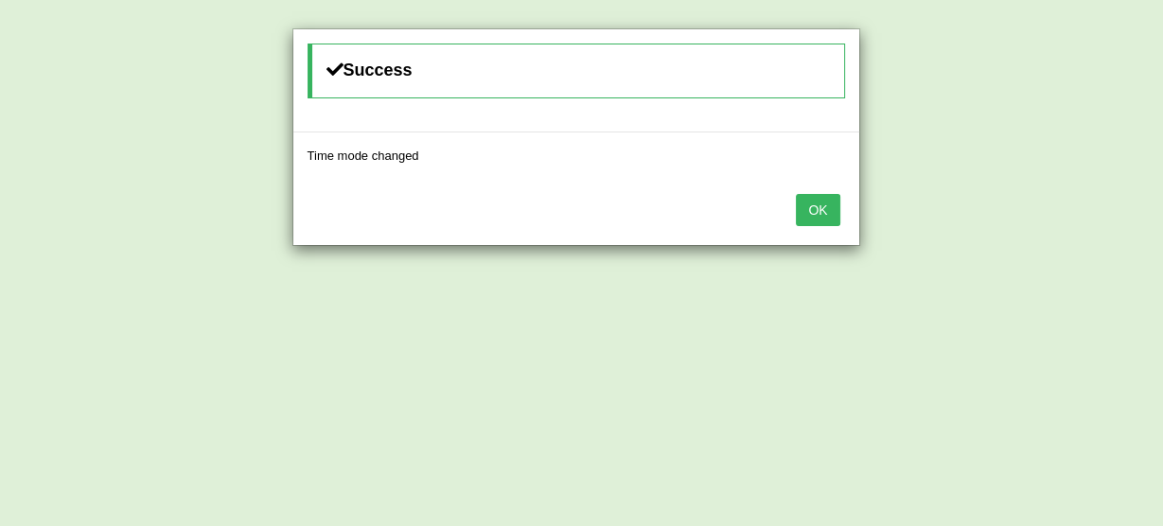
click at [831, 205] on button "OK" at bounding box center [818, 210] width 44 height 32
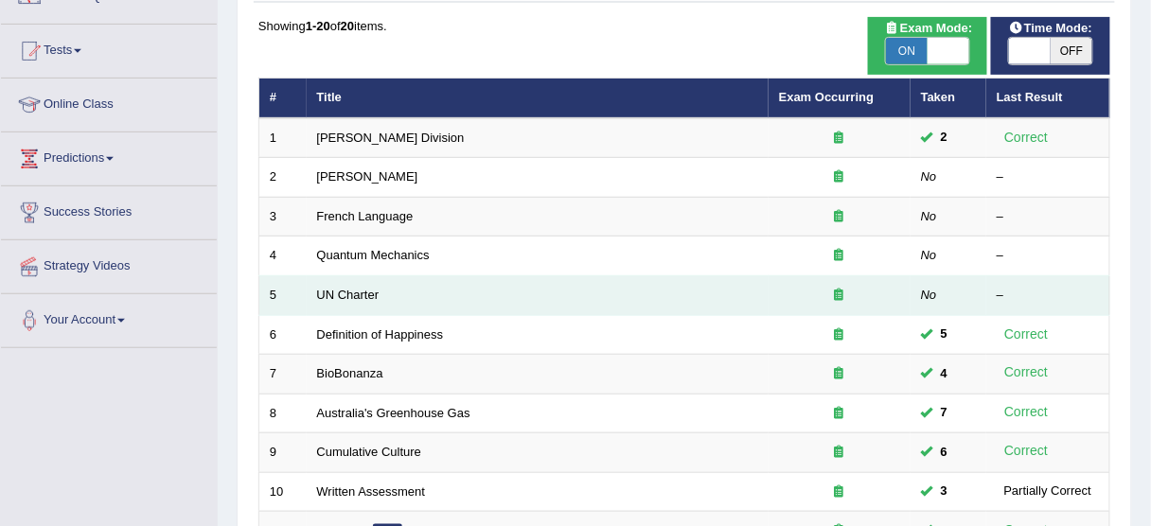
scroll to position [186, 0]
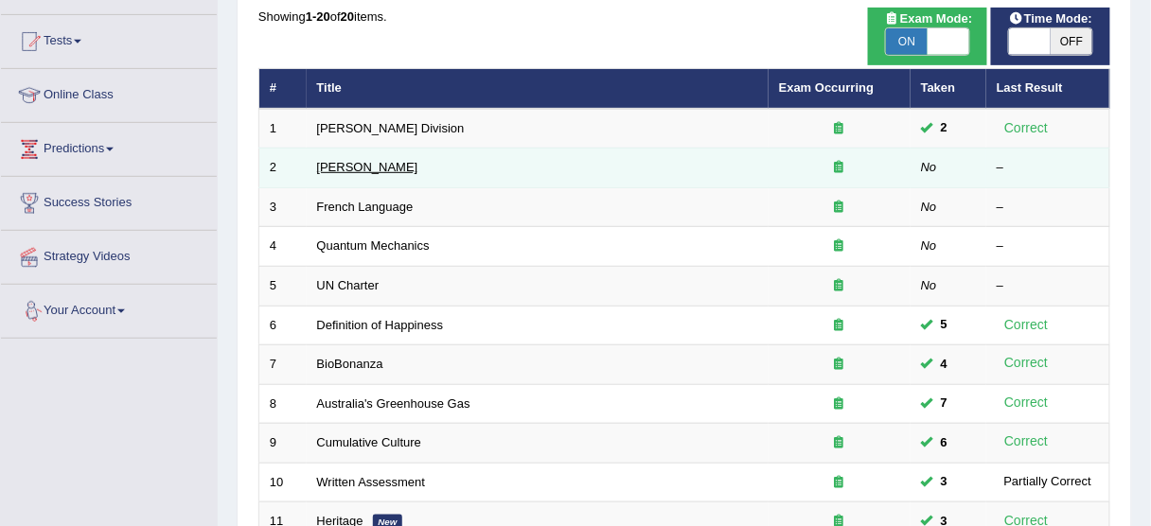
click at [348, 163] on link "Joseph Heller" at bounding box center [367, 167] width 101 height 14
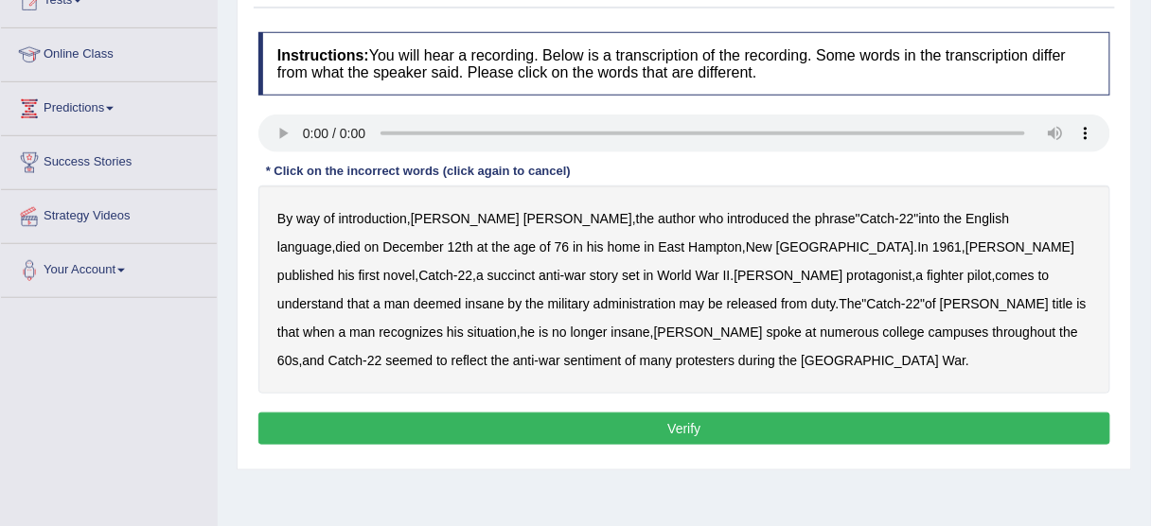
click at [536, 268] on b "succinct" at bounding box center [511, 275] width 48 height 15
click at [676, 296] on b "administration" at bounding box center [634, 303] width 82 height 15
click at [517, 325] on b "situation" at bounding box center [492, 332] width 49 height 15
click at [487, 353] on b "reflect" at bounding box center [469, 360] width 36 height 15
click at [689, 423] on button "Verify" at bounding box center [684, 429] width 852 height 32
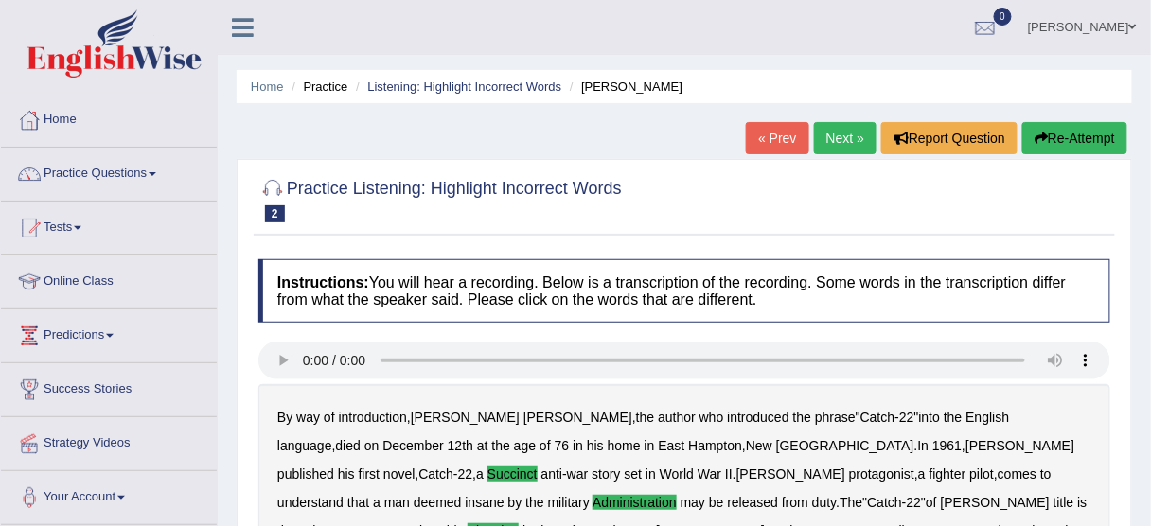
click at [851, 131] on link "Next »" at bounding box center [845, 138] width 62 height 32
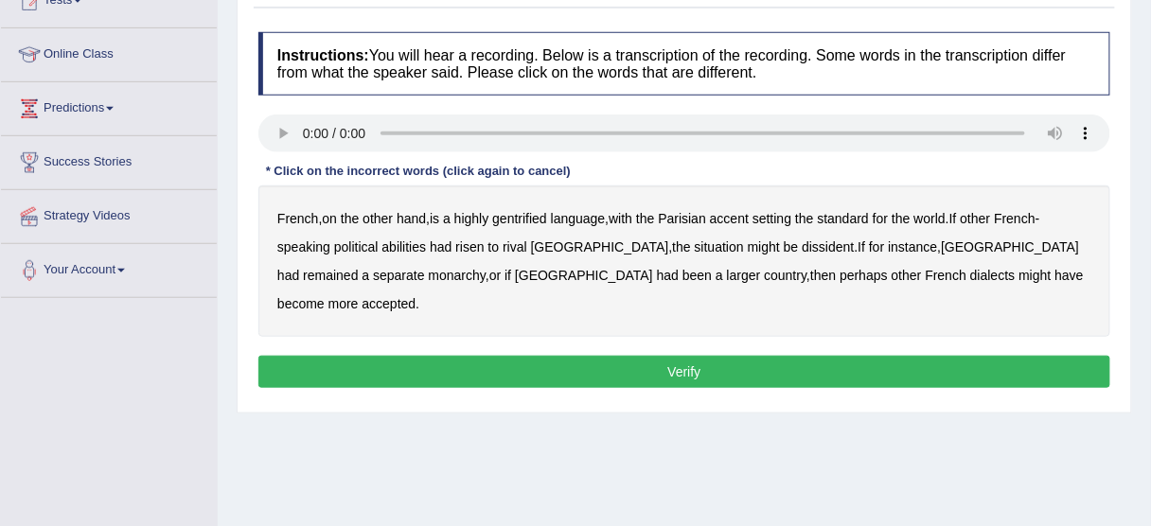
click at [531, 221] on b "gentrified" at bounding box center [519, 218] width 55 height 15
click at [398, 240] on b "abilities" at bounding box center [404, 246] width 44 height 15
click at [802, 252] on b "dissident" at bounding box center [828, 246] width 52 height 15
click at [429, 275] on b "monarchy" at bounding box center [457, 275] width 57 height 15
click at [714, 356] on button "Verify" at bounding box center [684, 372] width 852 height 32
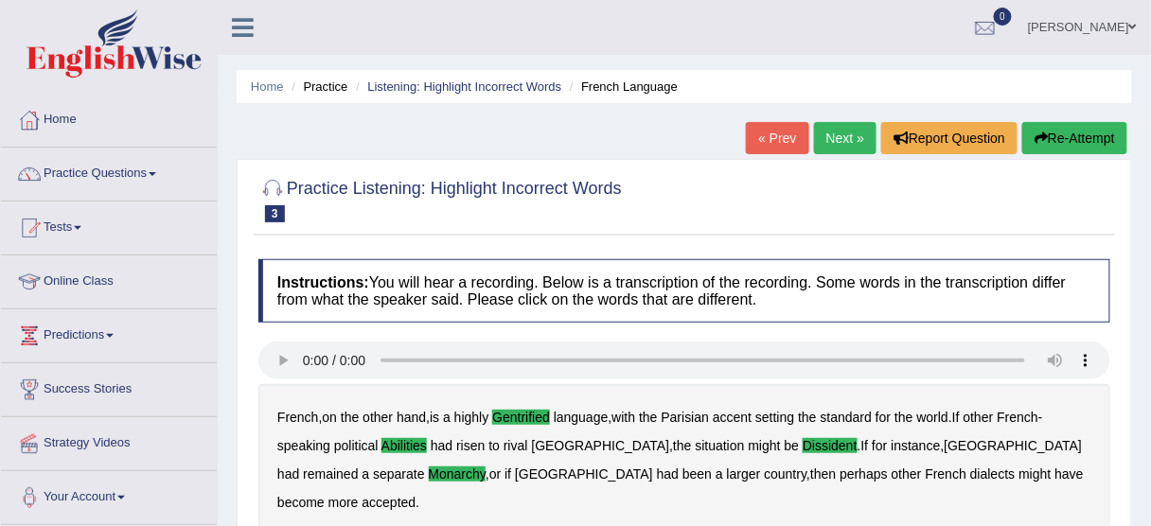
click at [818, 137] on link "Next »" at bounding box center [845, 138] width 62 height 32
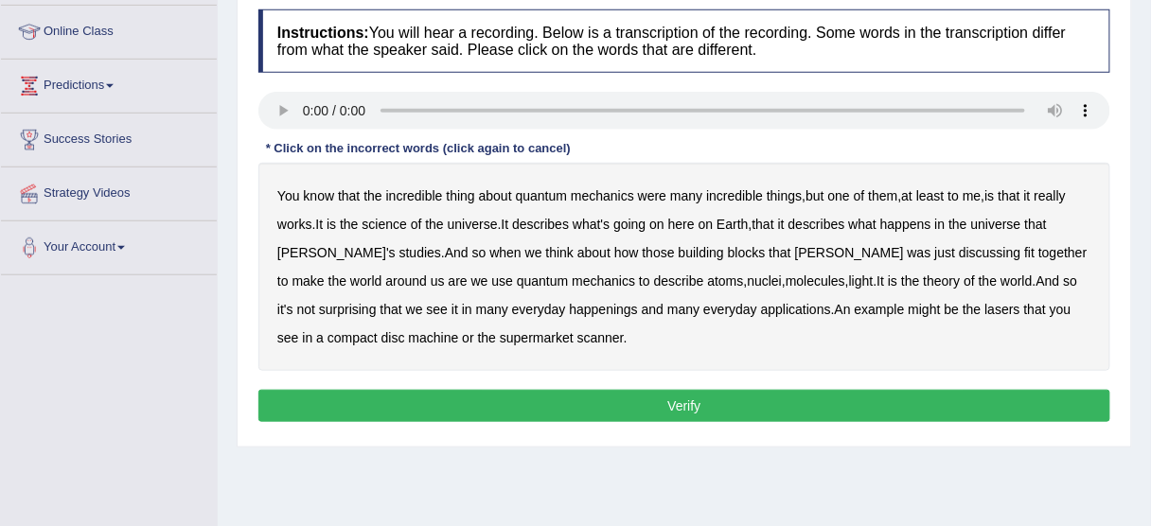
scroll to position [227, 0]
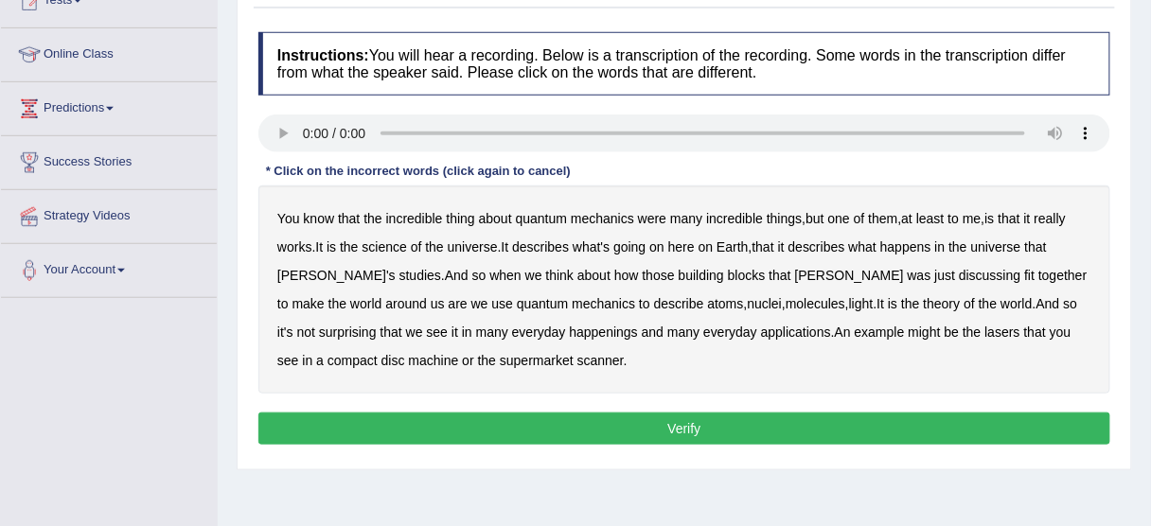
click at [389, 241] on b "science" at bounding box center [384, 246] width 44 height 15
click at [959, 274] on b "discussing" at bounding box center [990, 275] width 62 height 15
click at [570, 332] on b "happenings" at bounding box center [604, 332] width 68 height 15
click at [409, 356] on b "machine" at bounding box center [434, 360] width 50 height 15
click at [622, 421] on button "Verify" at bounding box center [684, 429] width 852 height 32
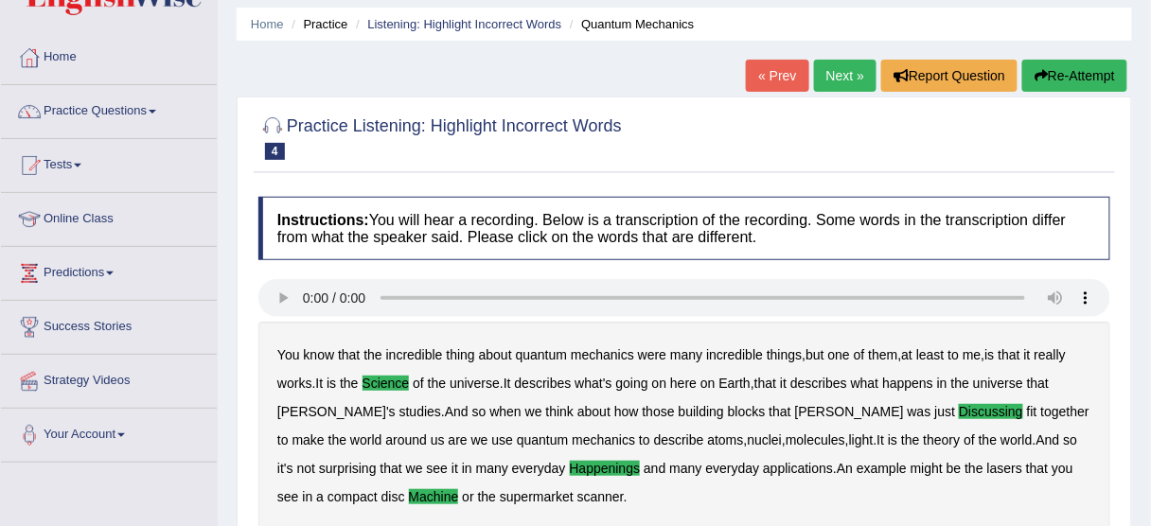
scroll to position [13, 0]
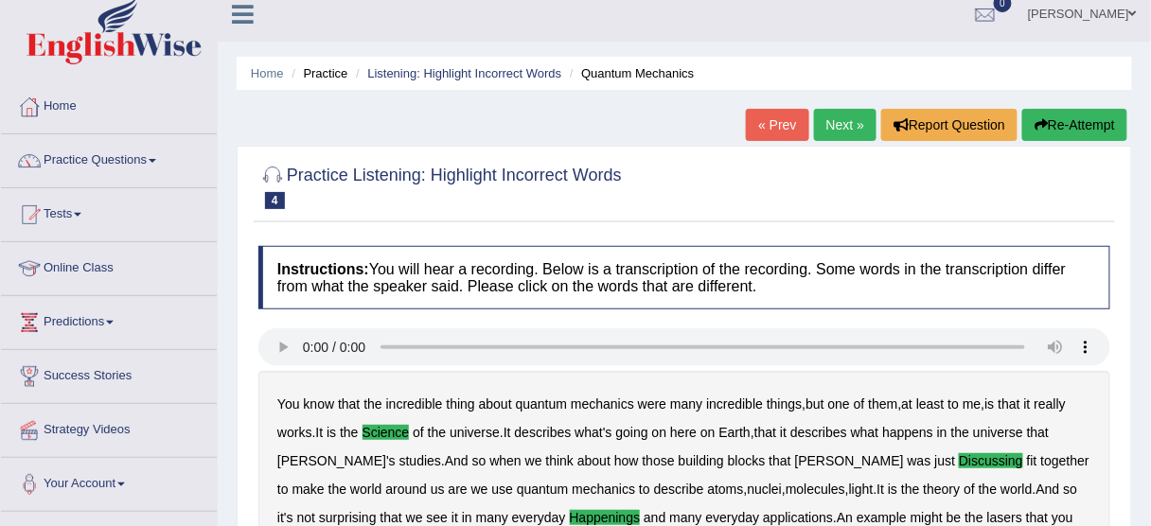
click at [844, 119] on link "Next »" at bounding box center [845, 125] width 62 height 32
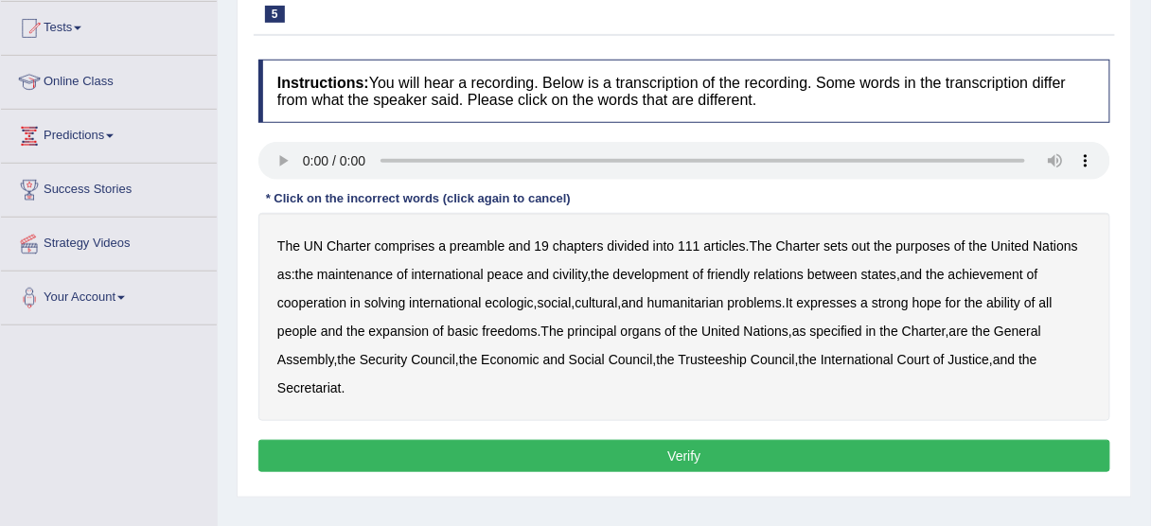
scroll to position [227, 0]
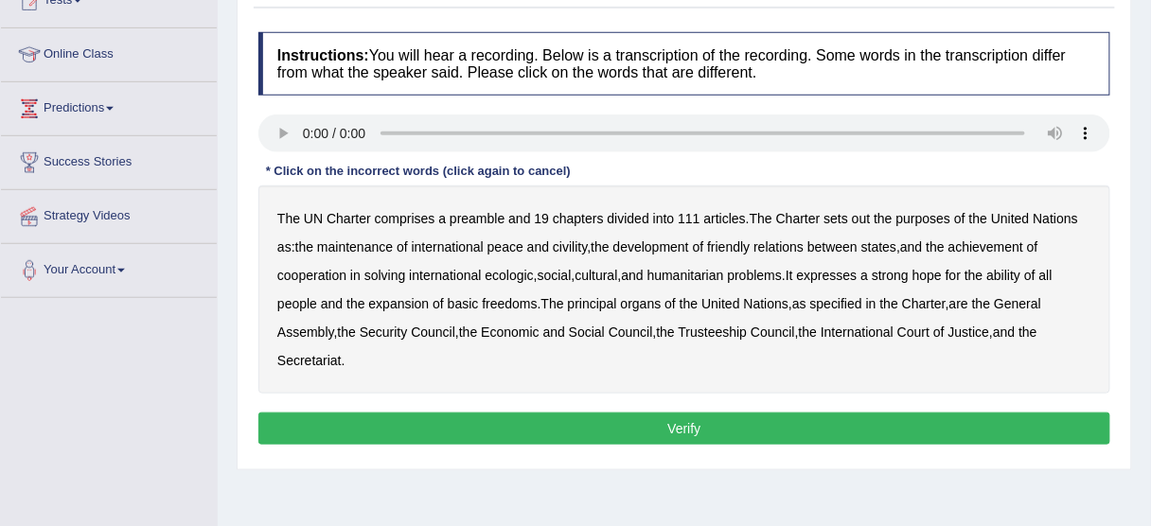
click at [859, 218] on b "out" at bounding box center [861, 218] width 18 height 15
click at [581, 246] on b "civility" at bounding box center [570, 246] width 34 height 15
click at [516, 272] on b "ecologic" at bounding box center [510, 275] width 48 height 15
click at [1021, 274] on b "ability" at bounding box center [1004, 275] width 34 height 15
click at [677, 429] on button "Verify" at bounding box center [684, 429] width 852 height 32
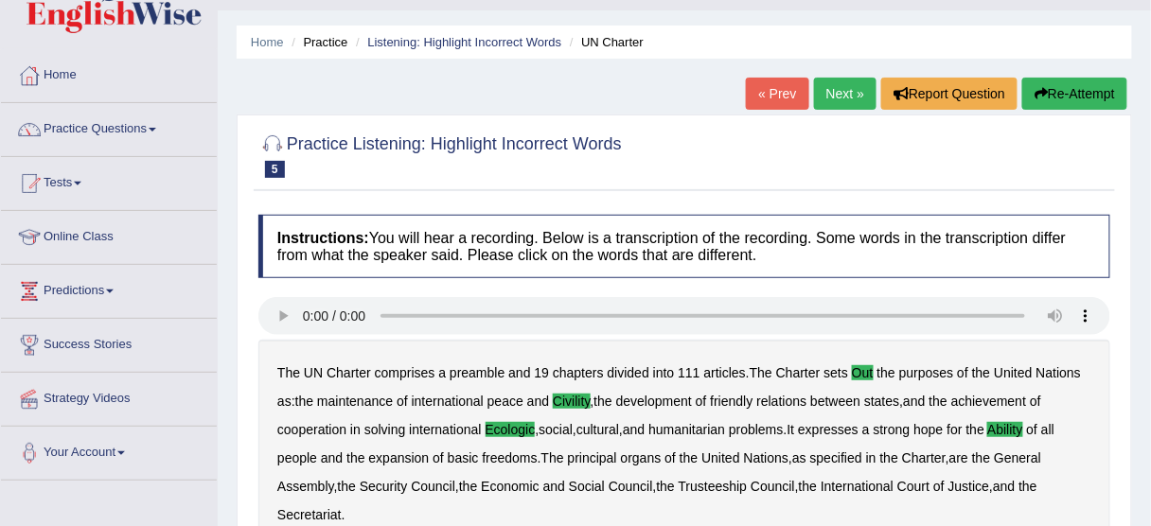
scroll to position [0, 0]
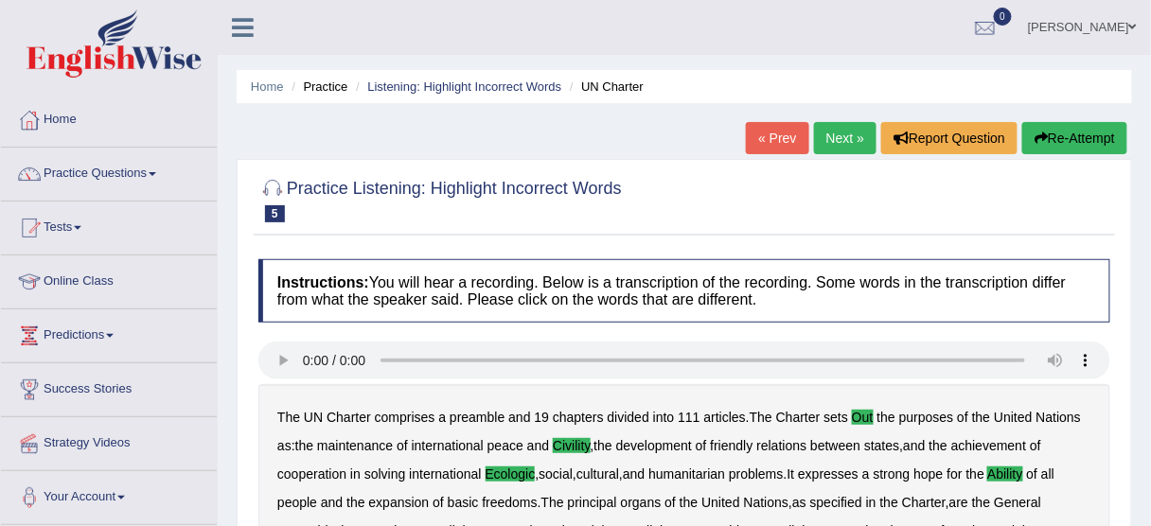
click at [849, 144] on link "Next »" at bounding box center [845, 138] width 62 height 32
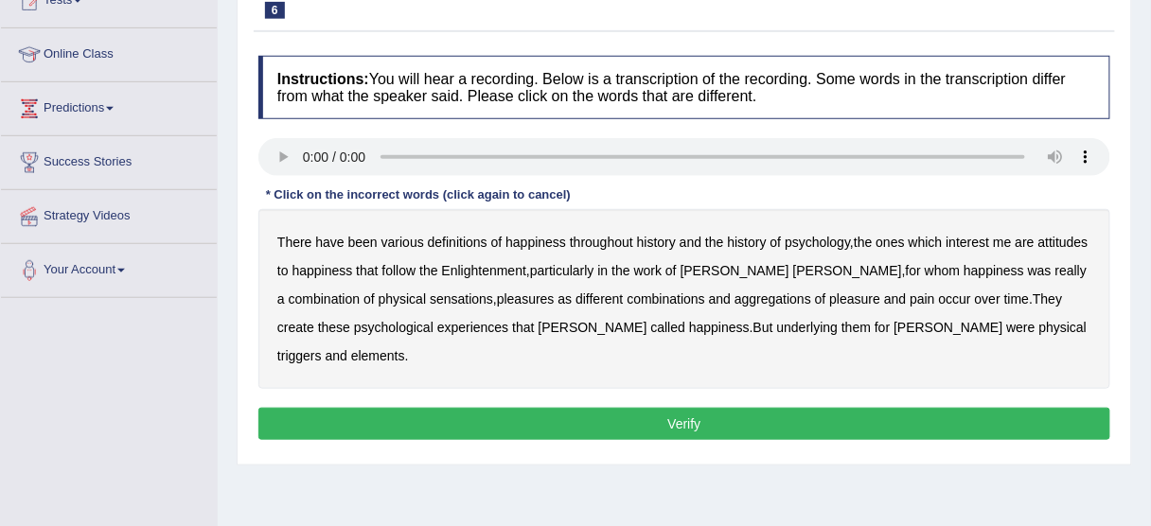
click at [838, 238] on b "psychology" at bounding box center [817, 242] width 65 height 15
click at [1054, 238] on b "attitudes" at bounding box center [1063, 242] width 50 height 15
click at [430, 297] on b "sensations" at bounding box center [461, 299] width 63 height 15
drag, startPoint x: 998, startPoint y: 300, endPoint x: 900, endPoint y: 316, distance: 98.8
click at [314, 320] on b "create" at bounding box center [295, 327] width 37 height 15
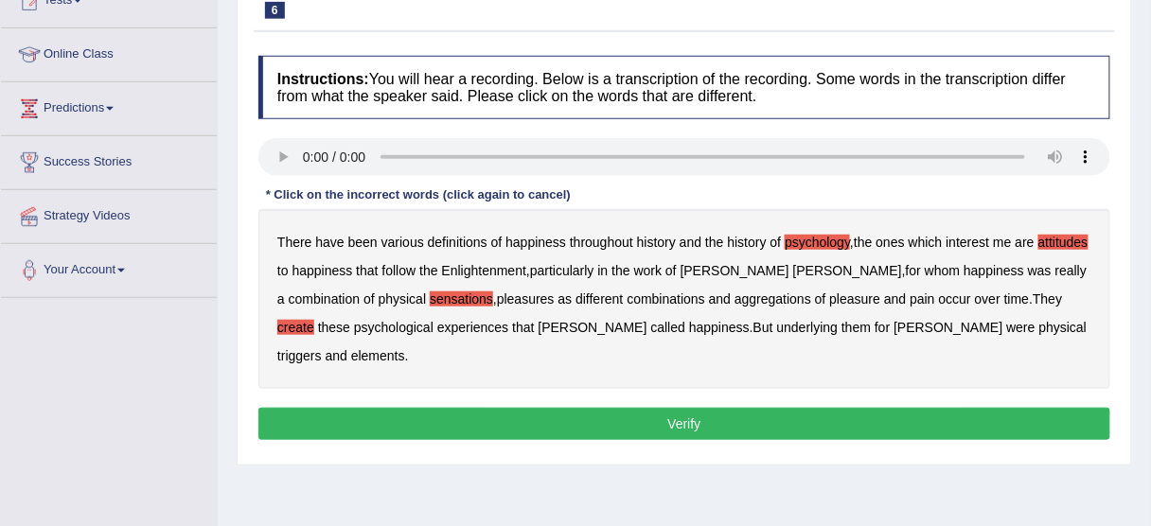
click at [405, 348] on b "elements" at bounding box center [378, 355] width 54 height 15
click at [690, 408] on button "Verify" at bounding box center [684, 424] width 852 height 32
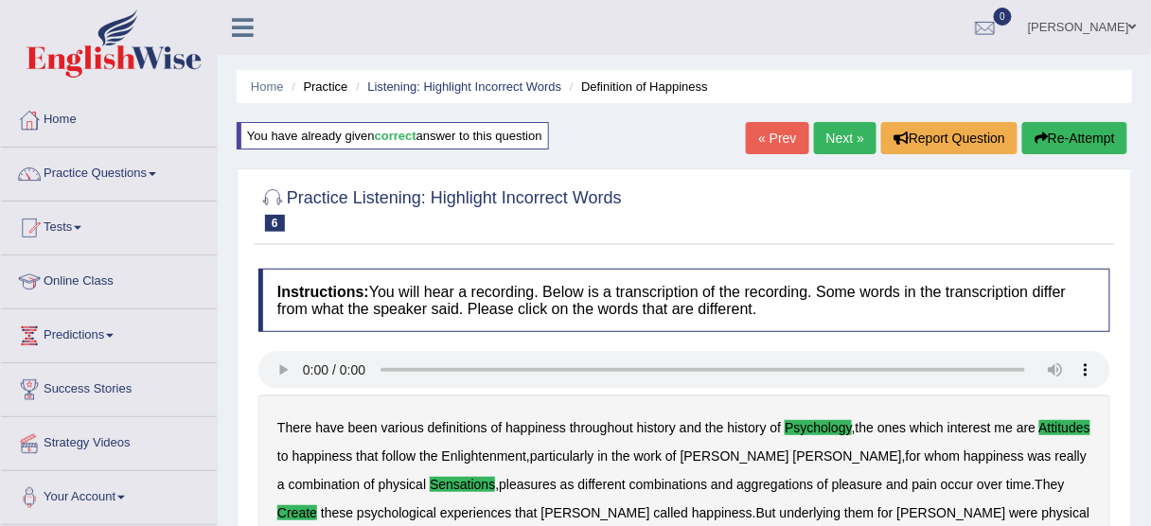
click at [837, 137] on link "Next »" at bounding box center [845, 138] width 62 height 32
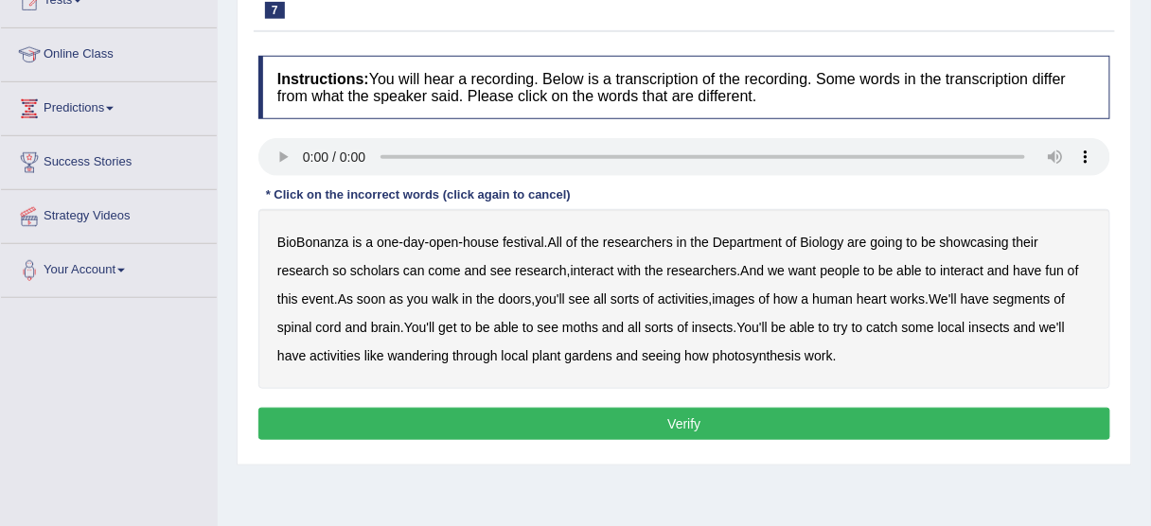
click at [391, 270] on b "scholars" at bounding box center [374, 270] width 49 height 15
click at [751, 303] on b "images" at bounding box center [734, 299] width 43 height 15
click at [1035, 299] on b "segments" at bounding box center [1022, 299] width 58 height 15
click at [589, 327] on b "moths" at bounding box center [580, 327] width 36 height 15
click at [430, 357] on b "wandering" at bounding box center [419, 355] width 62 height 15
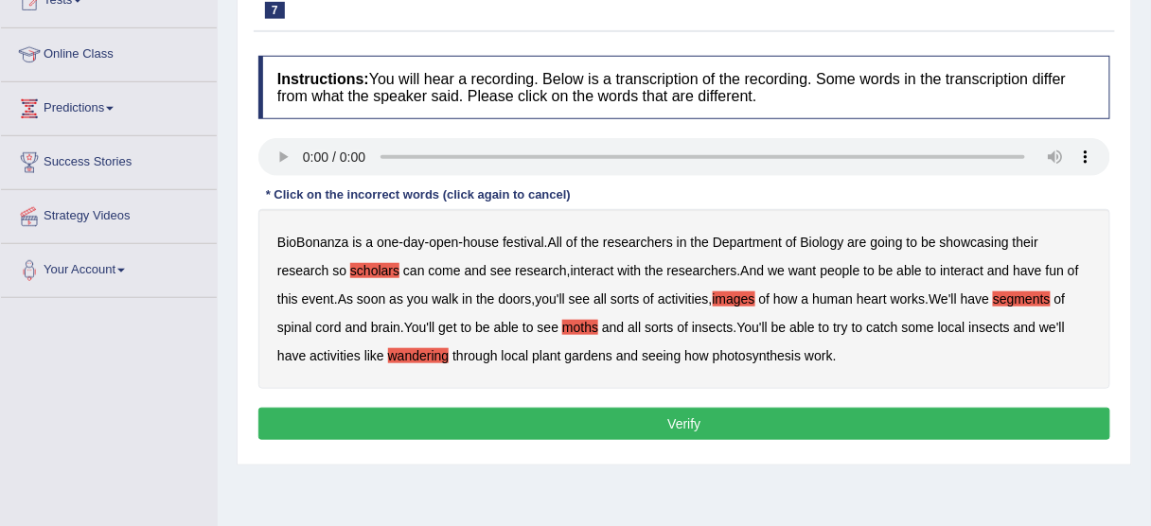
click at [694, 422] on button "Verify" at bounding box center [684, 424] width 852 height 32
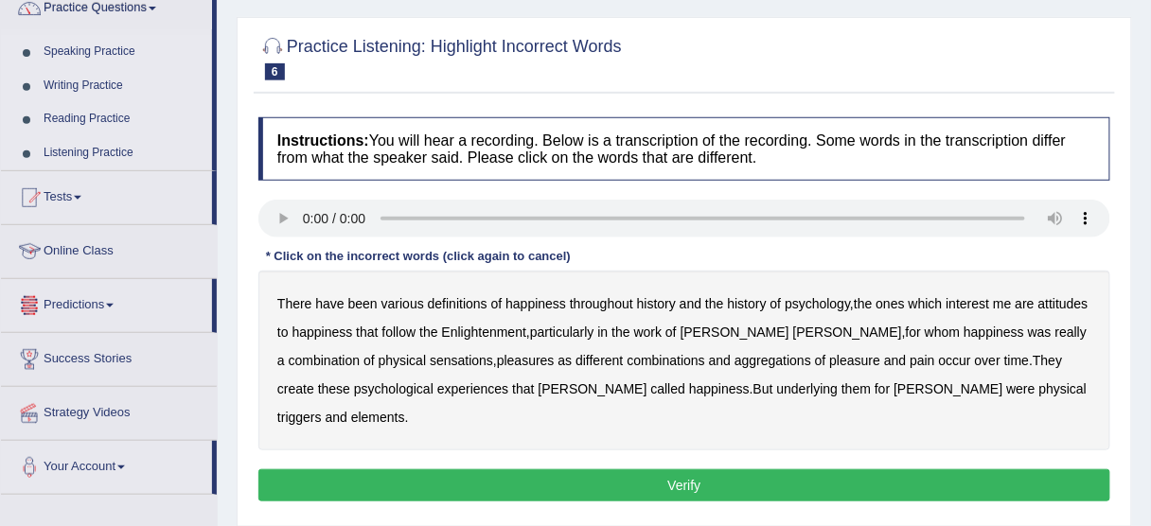
scroll to position [76, 0]
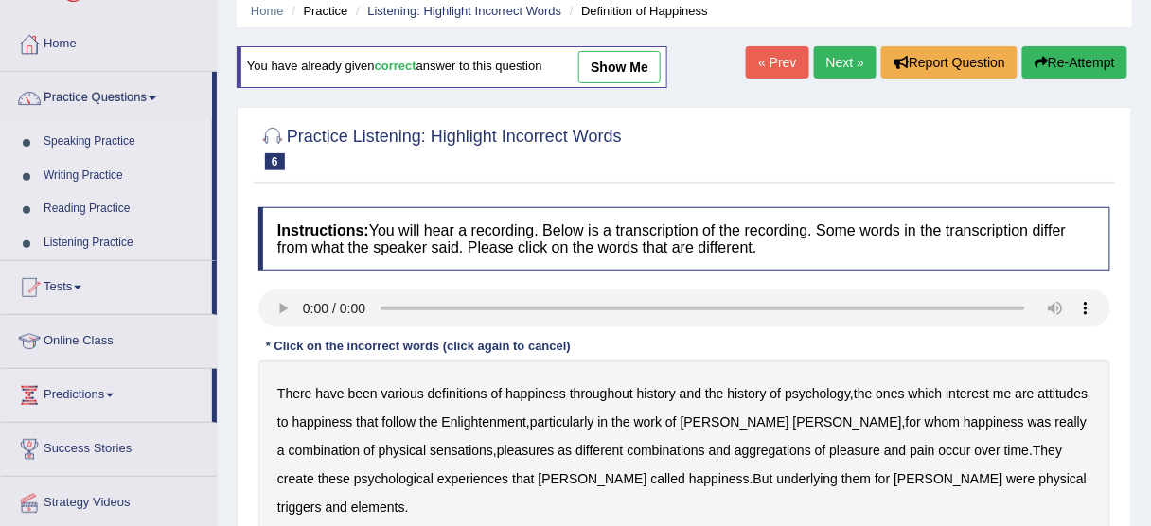
click at [66, 239] on link "Listening Practice" at bounding box center [123, 243] width 177 height 34
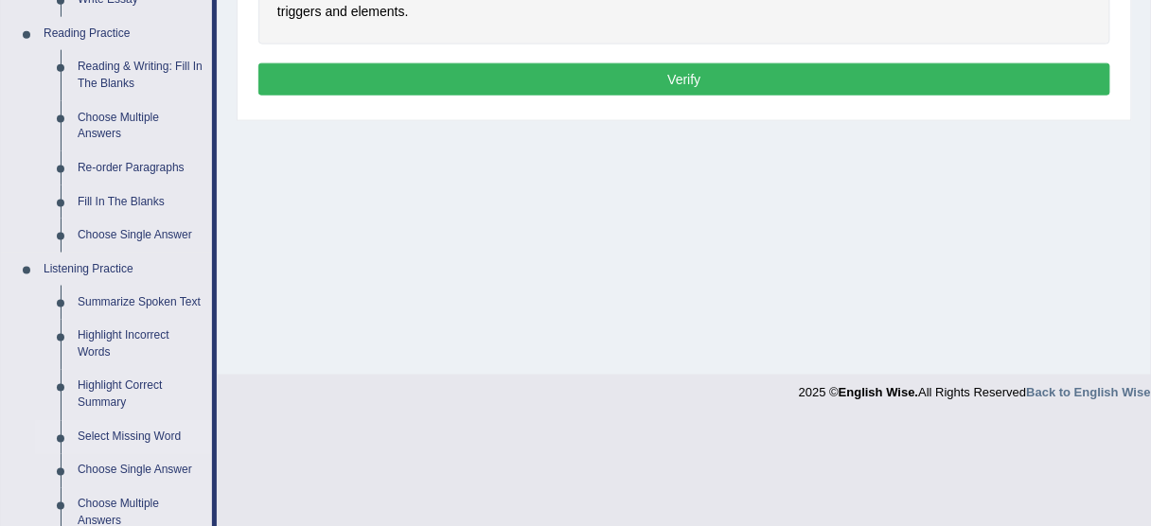
scroll to position [681, 0]
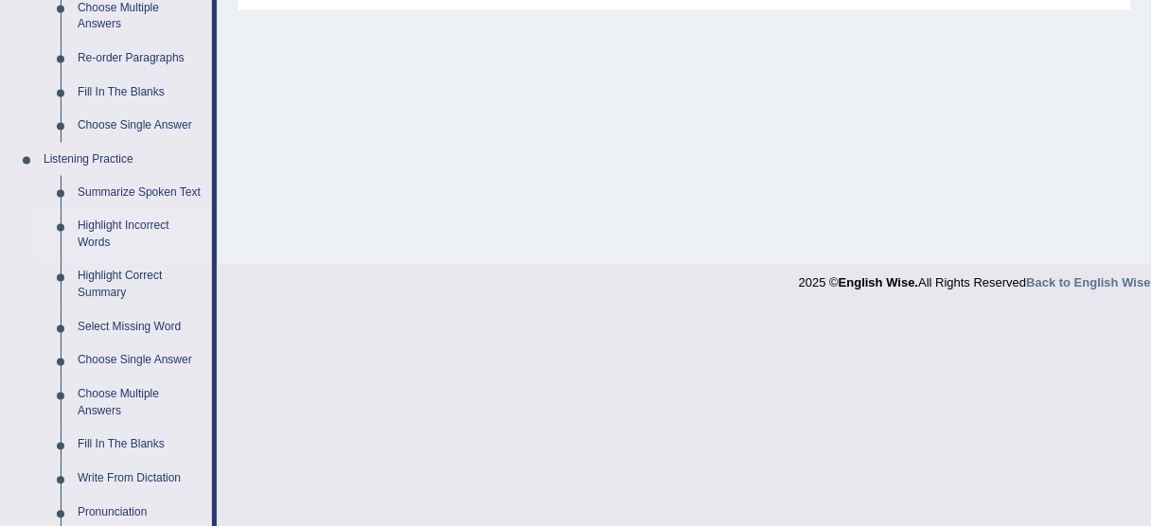
click at [126, 223] on link "Highlight Incorrect Words" at bounding box center [140, 235] width 143 height 50
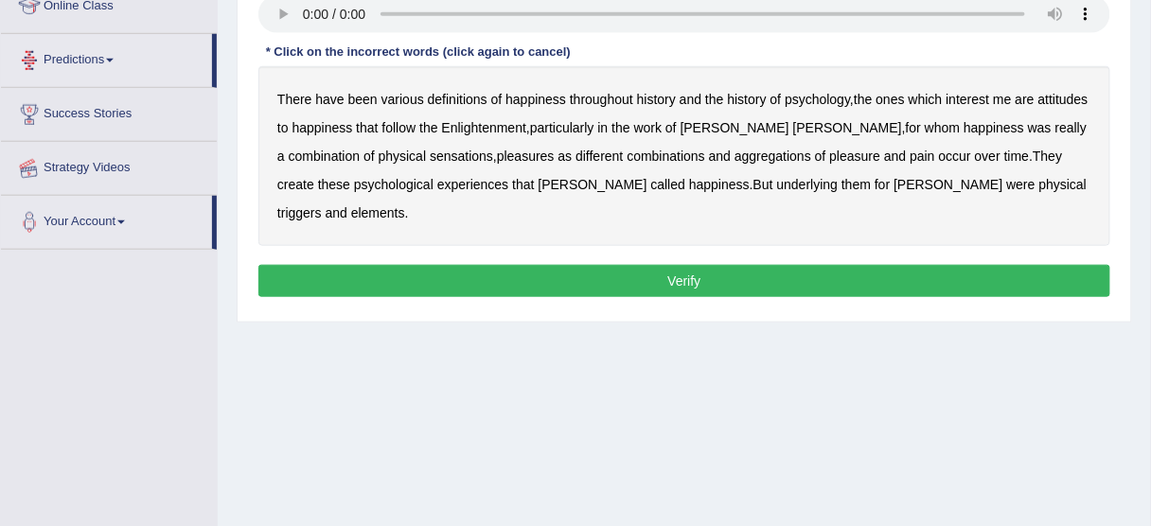
scroll to position [468, 0]
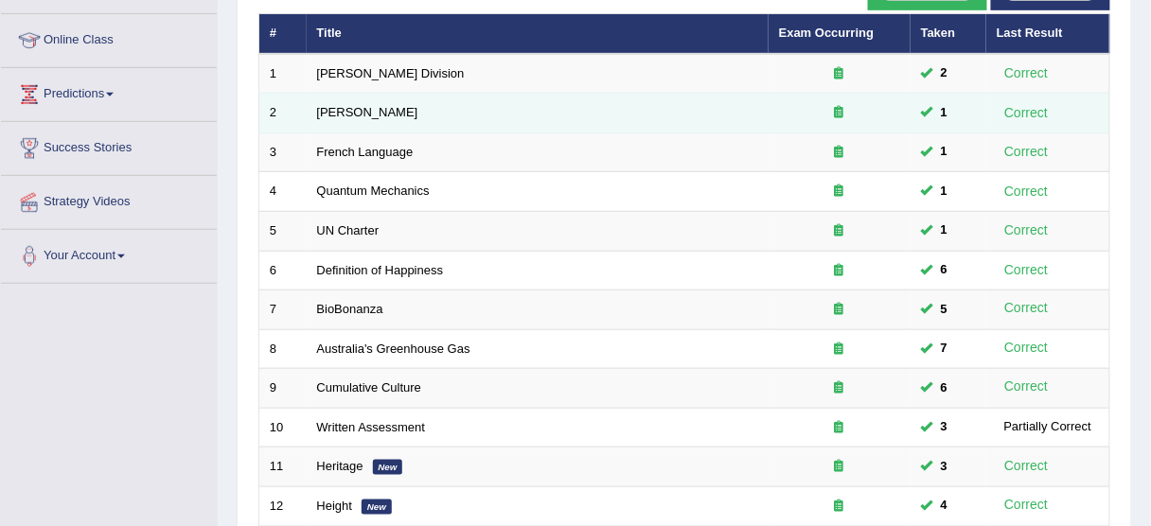
scroll to position [115, 0]
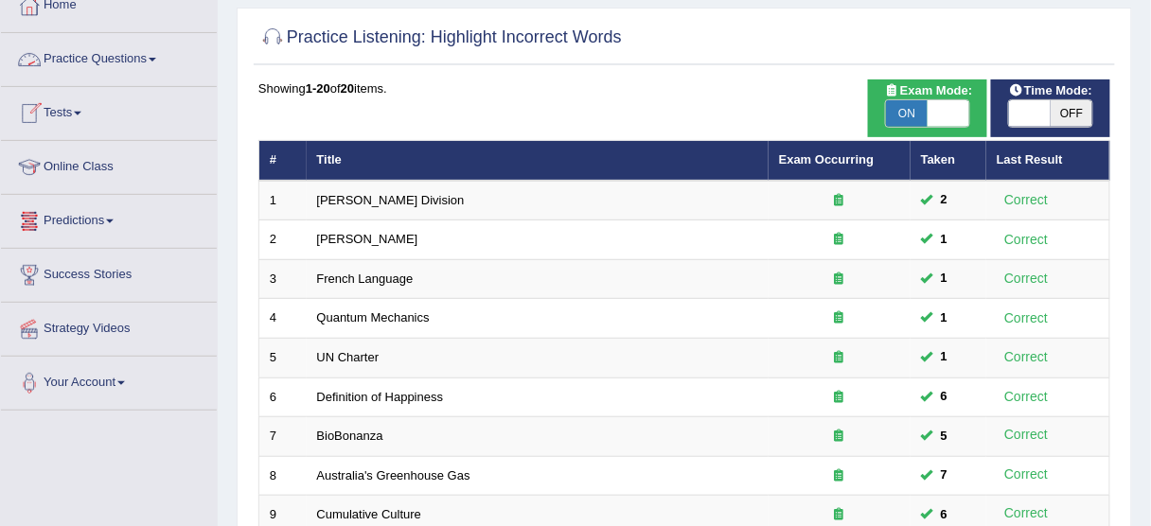
click at [101, 60] on link "Practice Questions" at bounding box center [109, 56] width 216 height 47
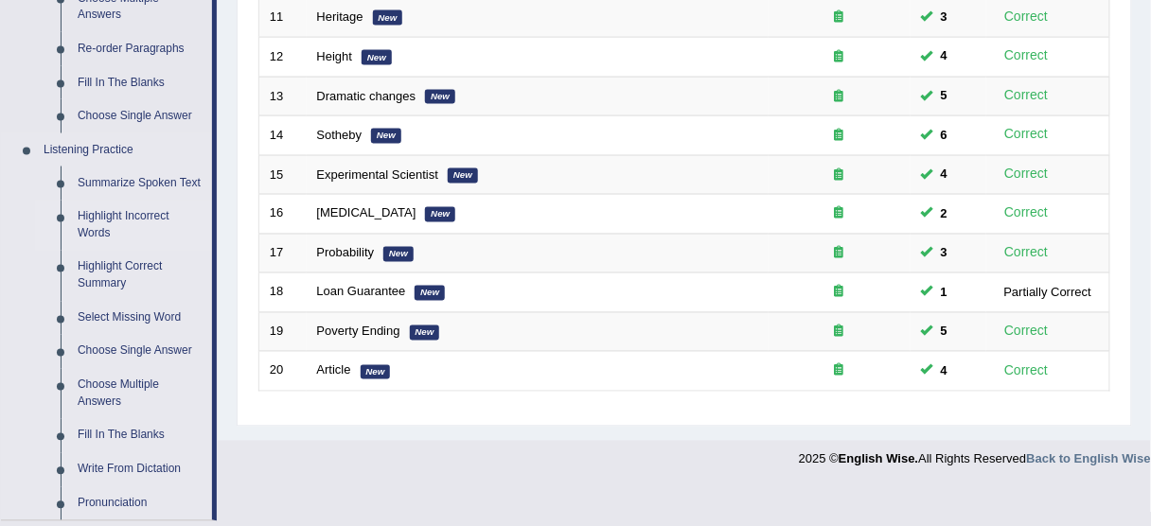
scroll to position [720, 0]
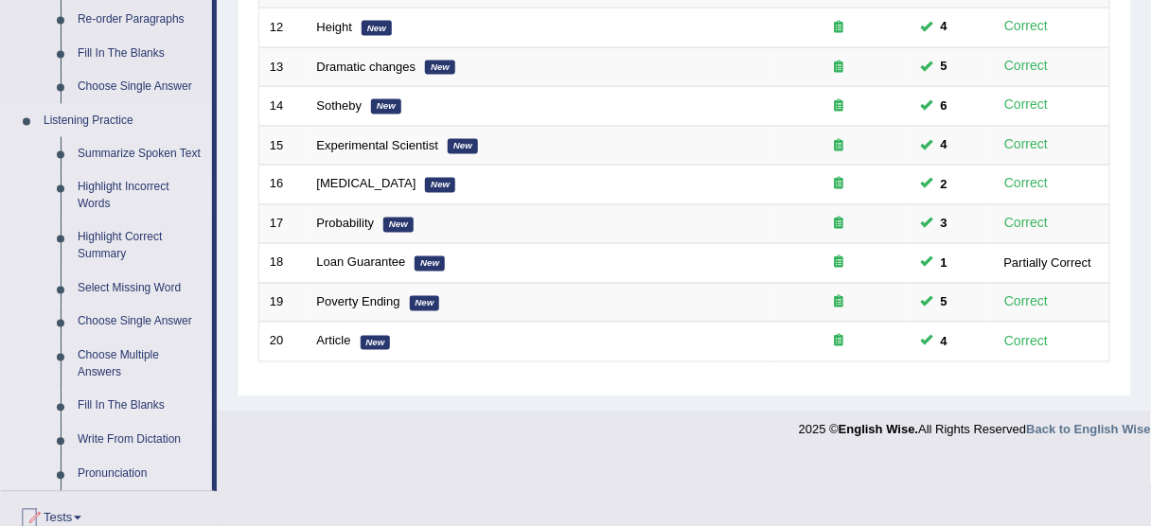
click at [126, 410] on link "Fill In The Blanks" at bounding box center [140, 407] width 143 height 34
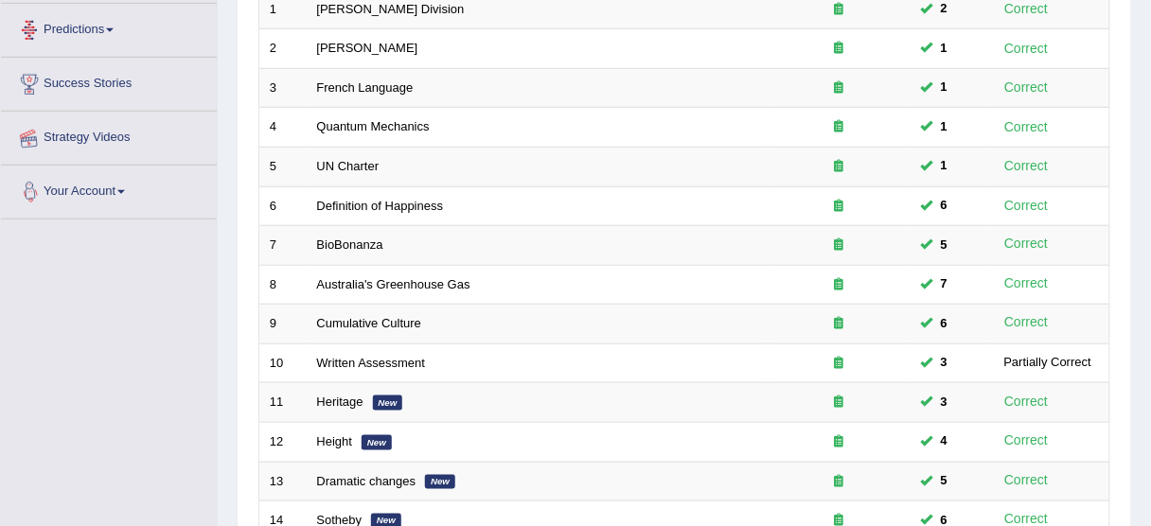
scroll to position [513, 0]
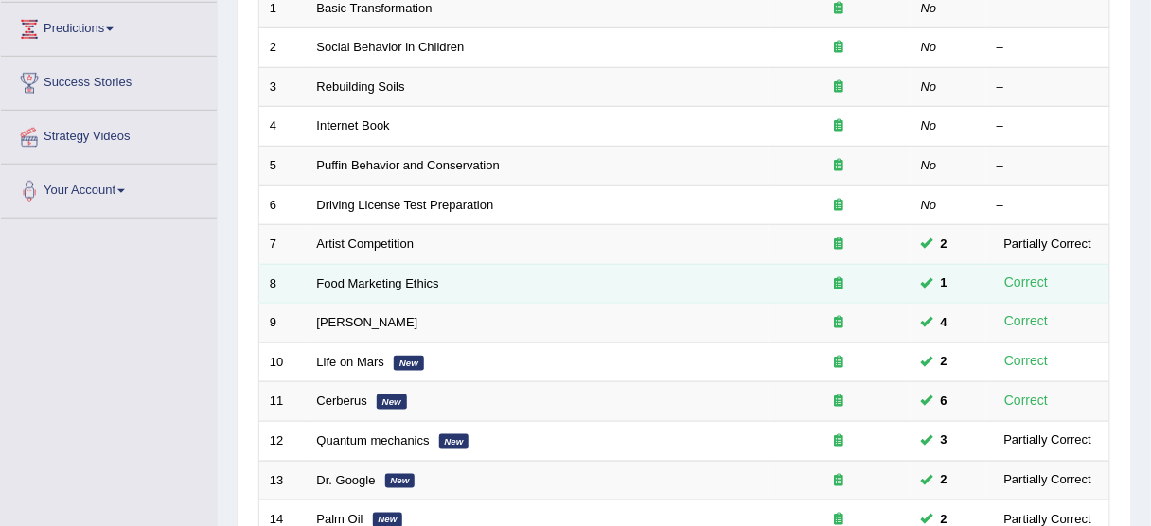
scroll to position [151, 0]
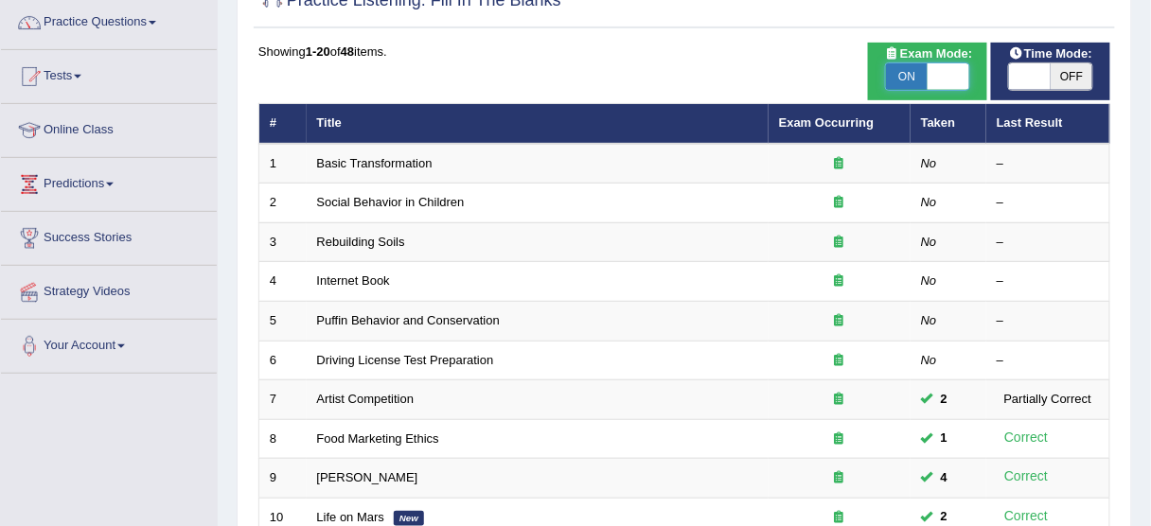
click at [957, 68] on span at bounding box center [949, 76] width 42 height 27
checkbox input "false"
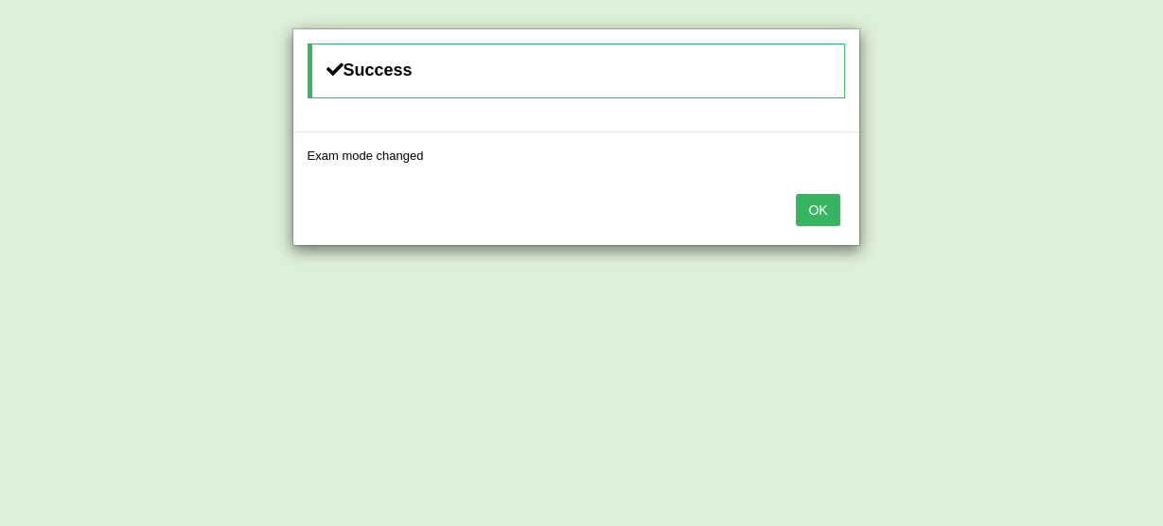
click at [821, 207] on button "OK" at bounding box center [818, 210] width 44 height 32
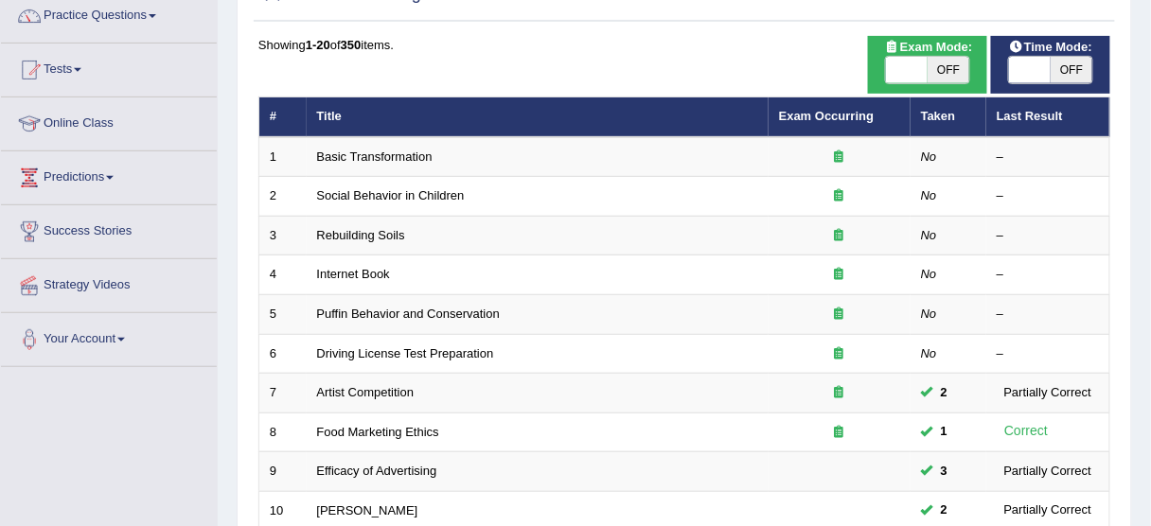
click at [1007, 72] on div "ON OFF" at bounding box center [1050, 70] width 100 height 28
click at [1023, 72] on span at bounding box center [1030, 70] width 42 height 27
checkbox input "true"
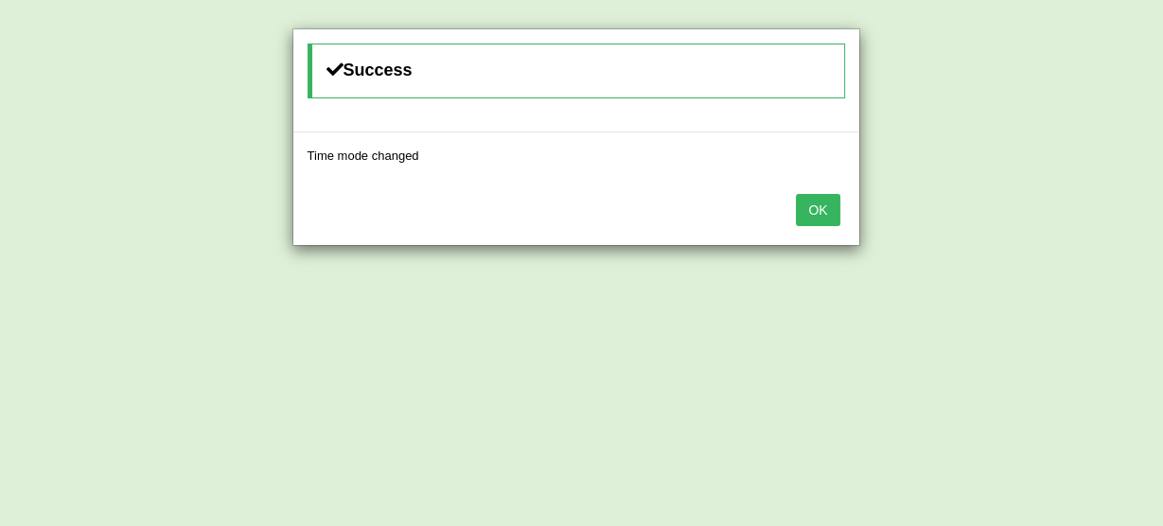
click at [806, 206] on button "OK" at bounding box center [818, 210] width 44 height 32
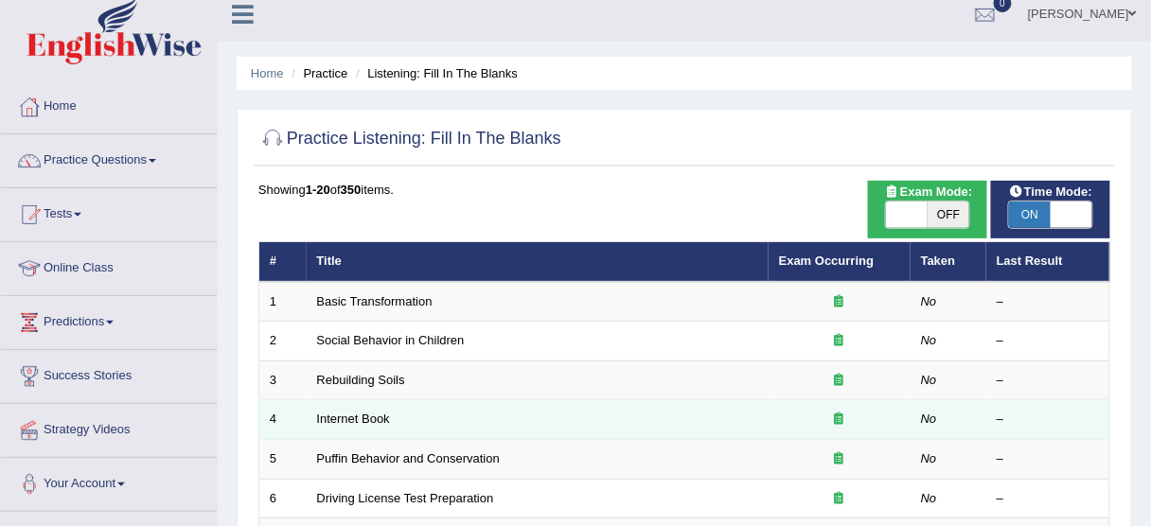
scroll to position [7, 0]
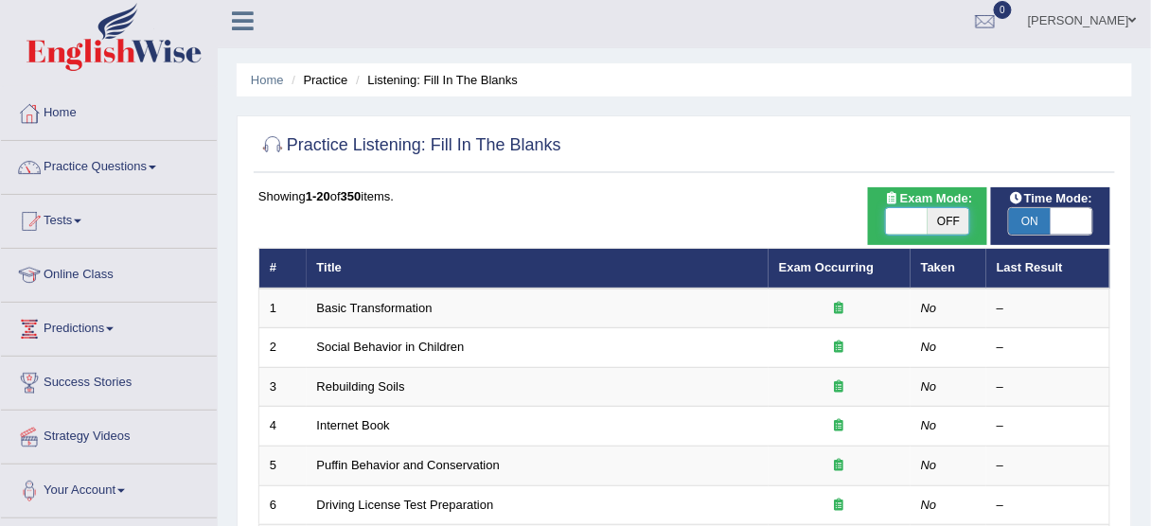
click at [898, 215] on span at bounding box center [907, 221] width 42 height 27
click at [905, 231] on span at bounding box center [907, 221] width 42 height 27
checkbox input "true"
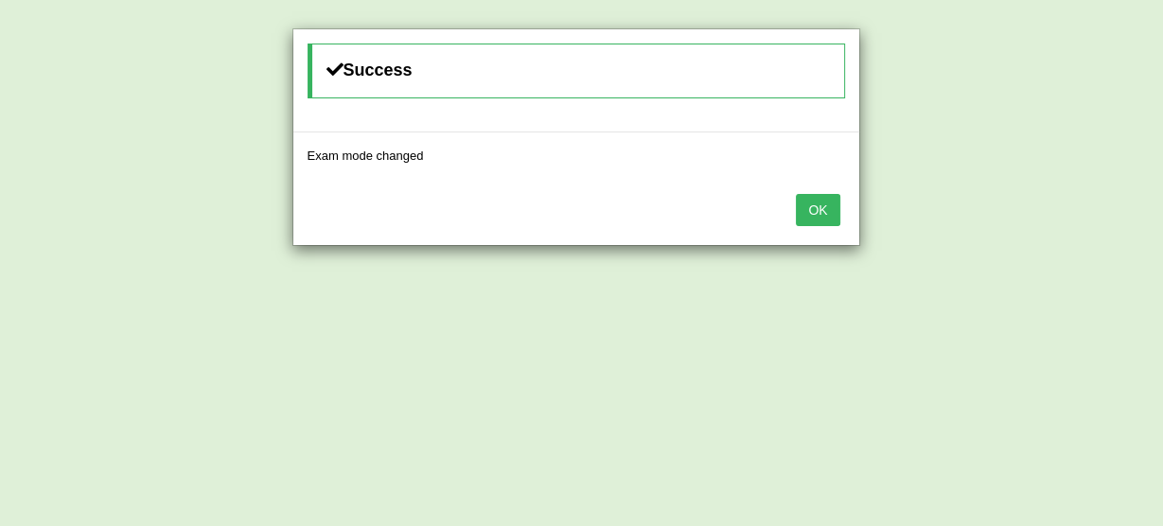
click at [834, 215] on button "OK" at bounding box center [818, 210] width 44 height 32
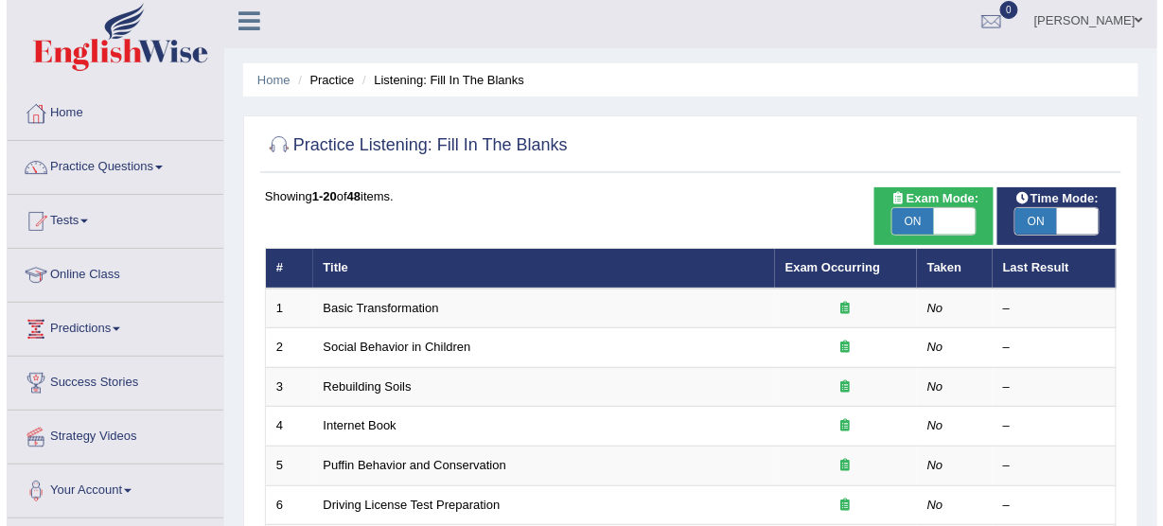
scroll to position [82, 0]
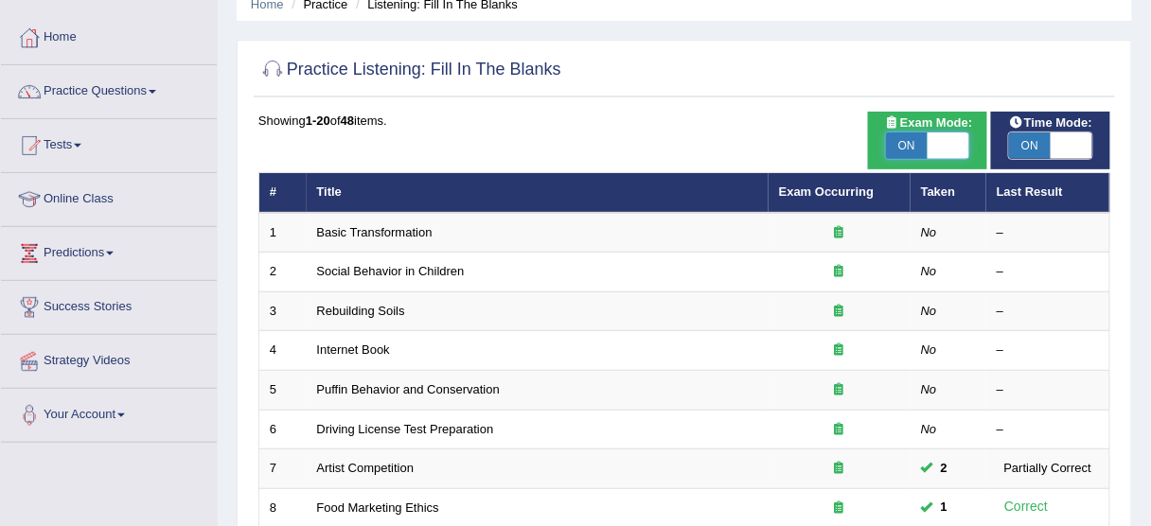
click at [963, 147] on span at bounding box center [949, 146] width 42 height 27
checkbox input "false"
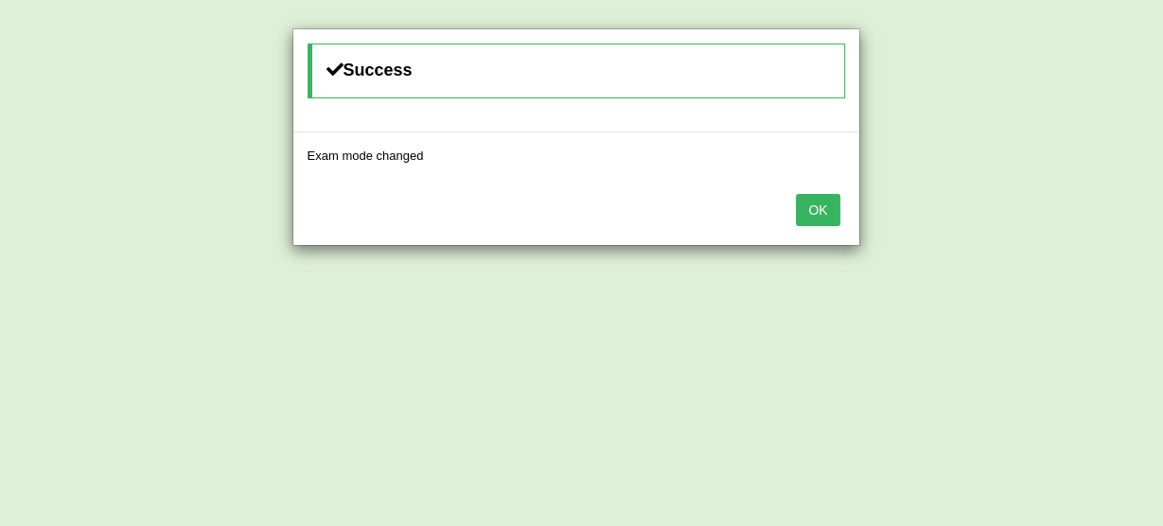
click at [820, 208] on button "OK" at bounding box center [818, 210] width 44 height 32
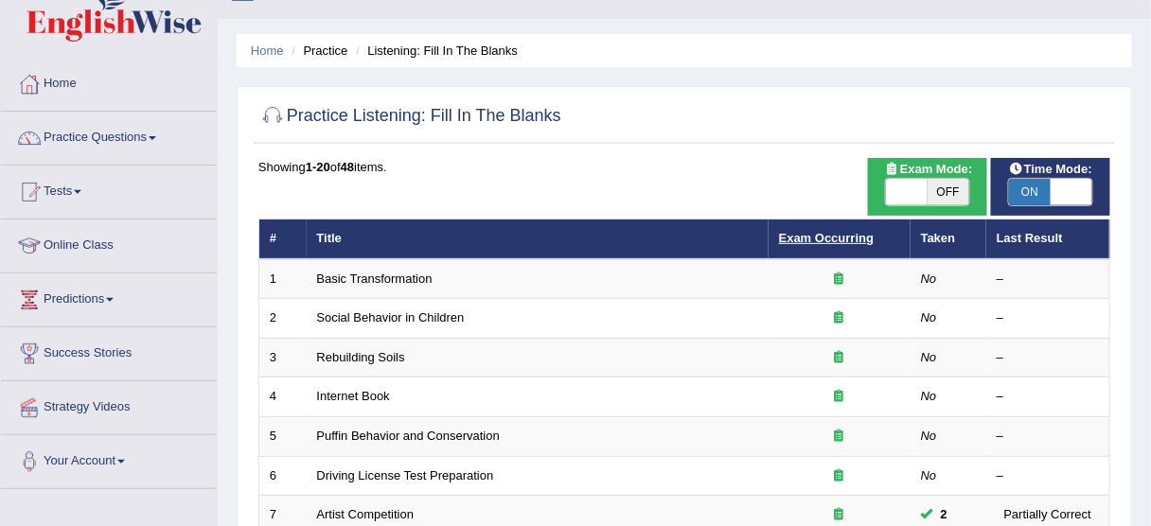
scroll to position [1, 0]
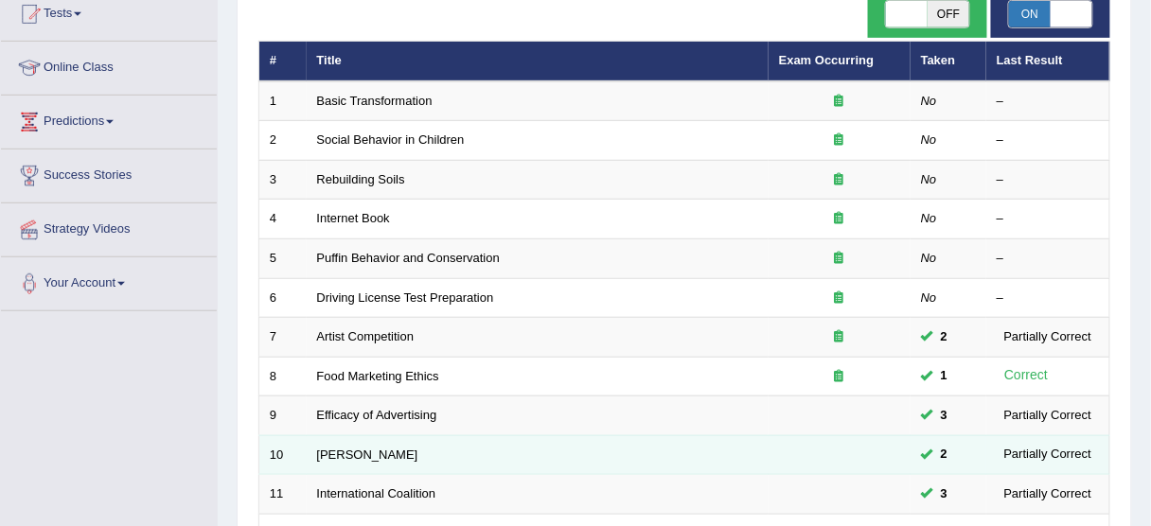
scroll to position [188, 0]
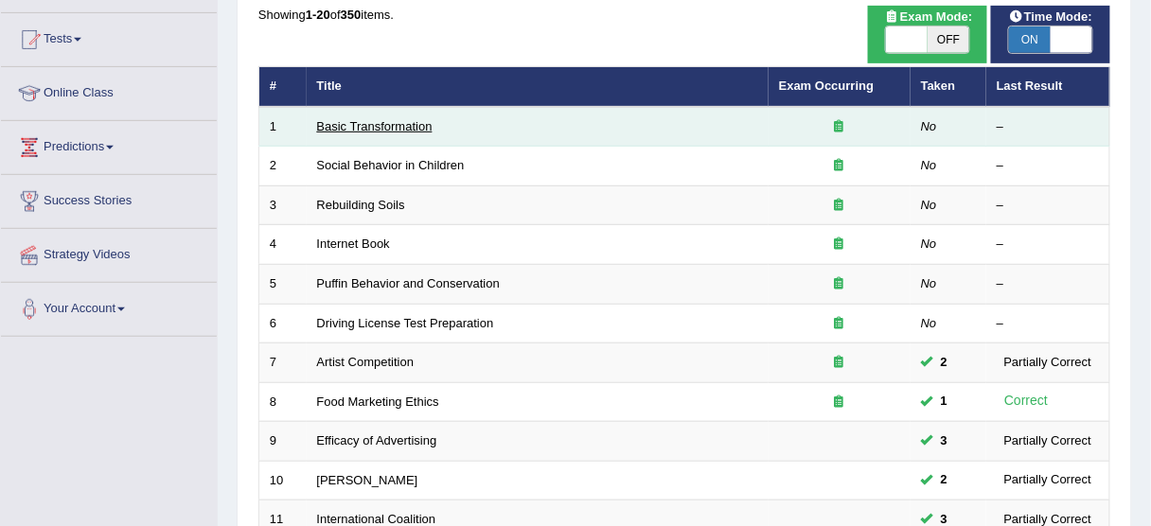
click at [379, 128] on link "Basic Transformation" at bounding box center [374, 126] width 115 height 14
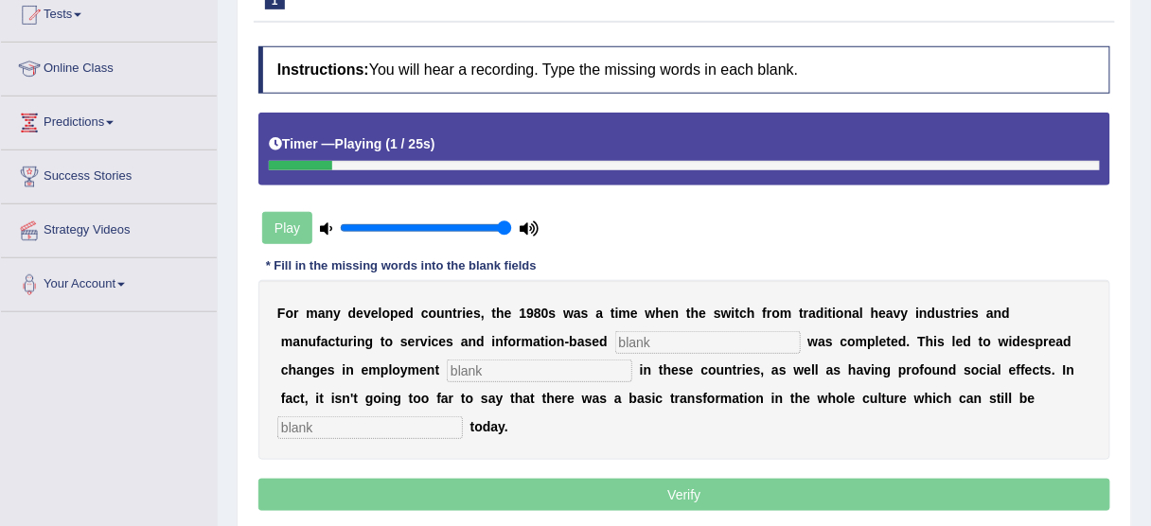
scroll to position [227, 0]
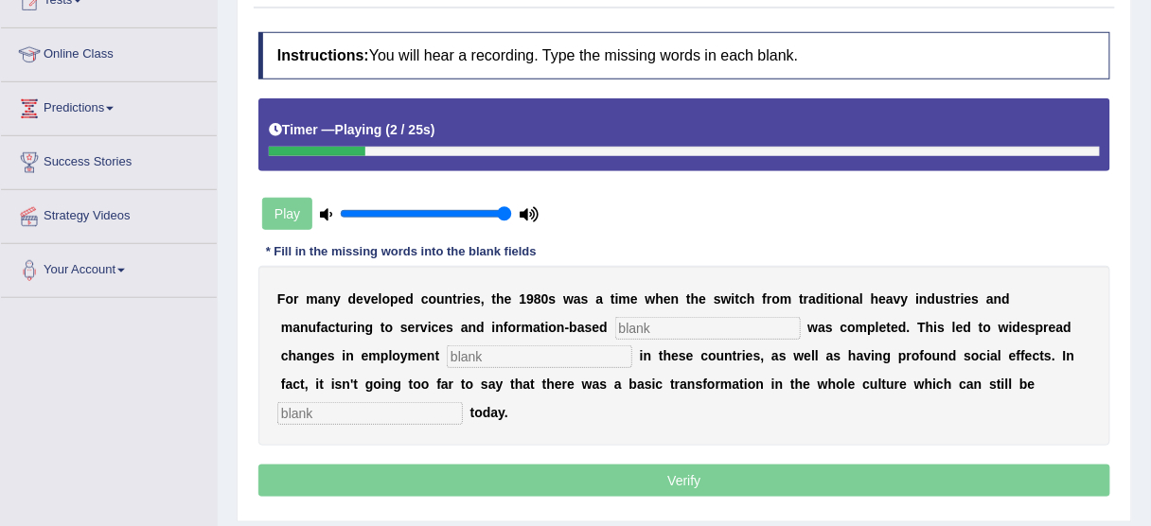
click at [652, 328] on input "text" at bounding box center [708, 328] width 186 height 23
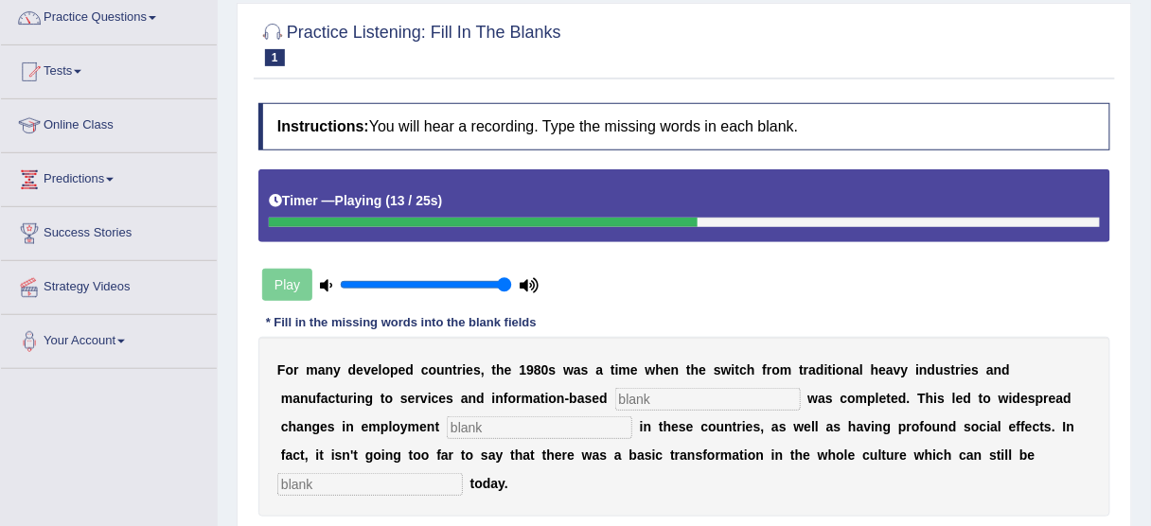
scroll to position [0, 0]
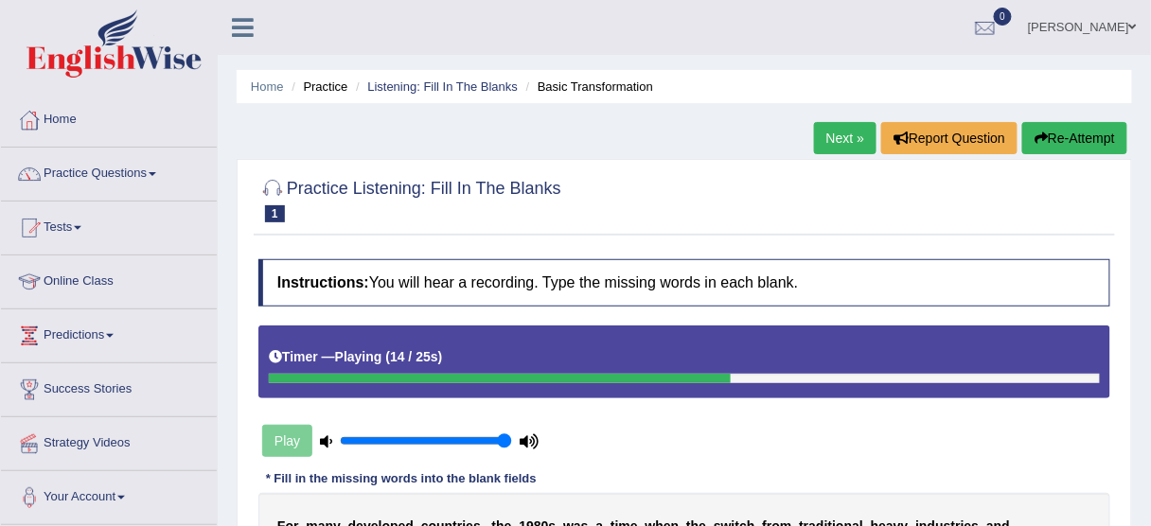
click at [1044, 140] on icon "button" at bounding box center [1040, 138] width 13 height 13
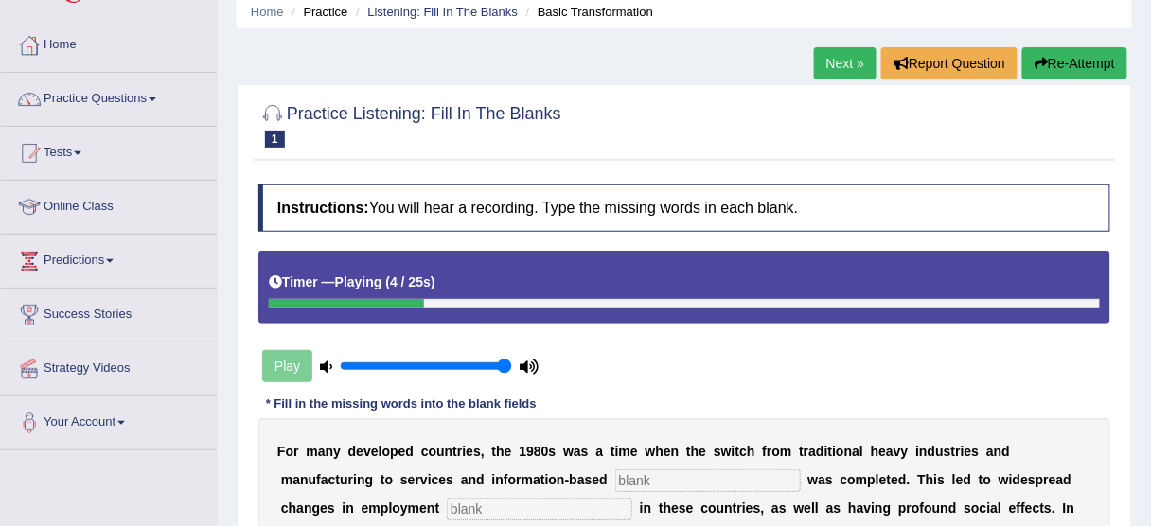
scroll to position [227, 0]
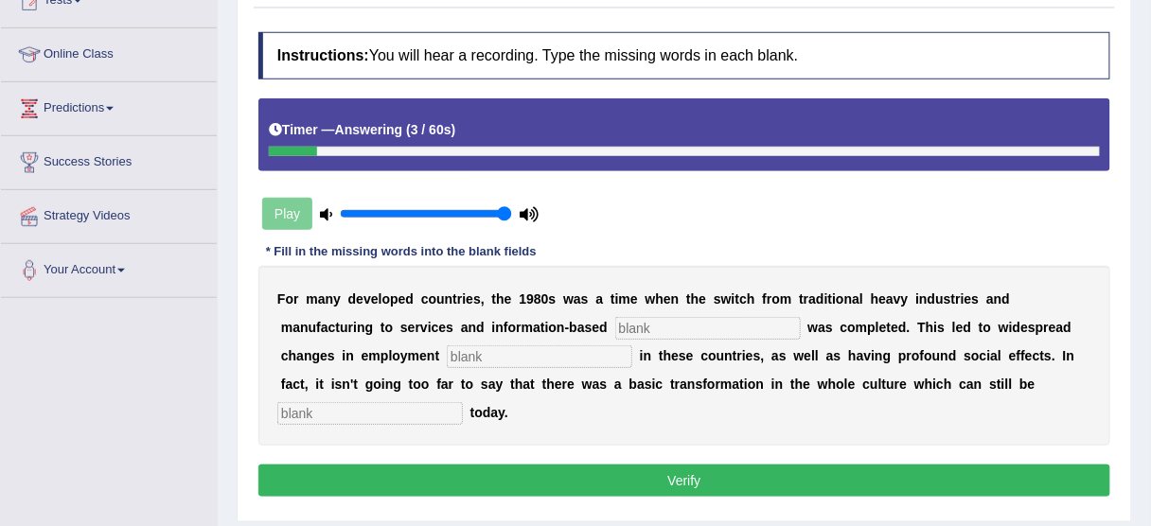
click at [416, 421] on input "text" at bounding box center [370, 413] width 186 height 23
type input "O"
type input "observed"
click at [716, 292] on b "s" at bounding box center [718, 299] width 8 height 15
click at [485, 351] on input "text" at bounding box center [540, 356] width 186 height 23
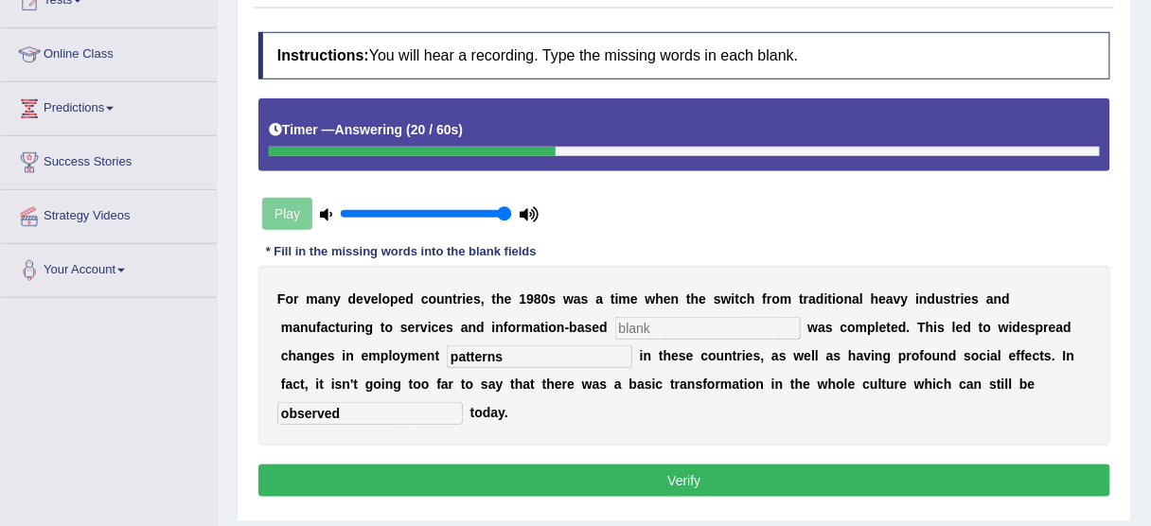
click at [587, 345] on input "patterns" at bounding box center [540, 356] width 186 height 23
type input "patterns"
click at [764, 320] on input "text" at bounding box center [708, 328] width 186 height 23
click at [661, 326] on input "text" at bounding box center [708, 328] width 186 height 23
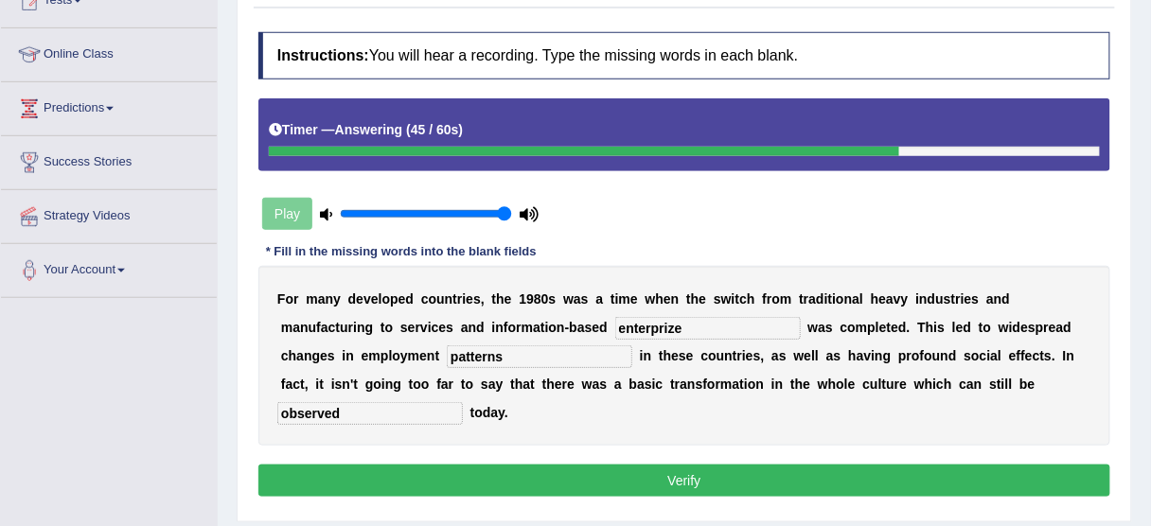
type input "enterprize"
click at [600, 468] on button "Verify" at bounding box center [684, 481] width 852 height 32
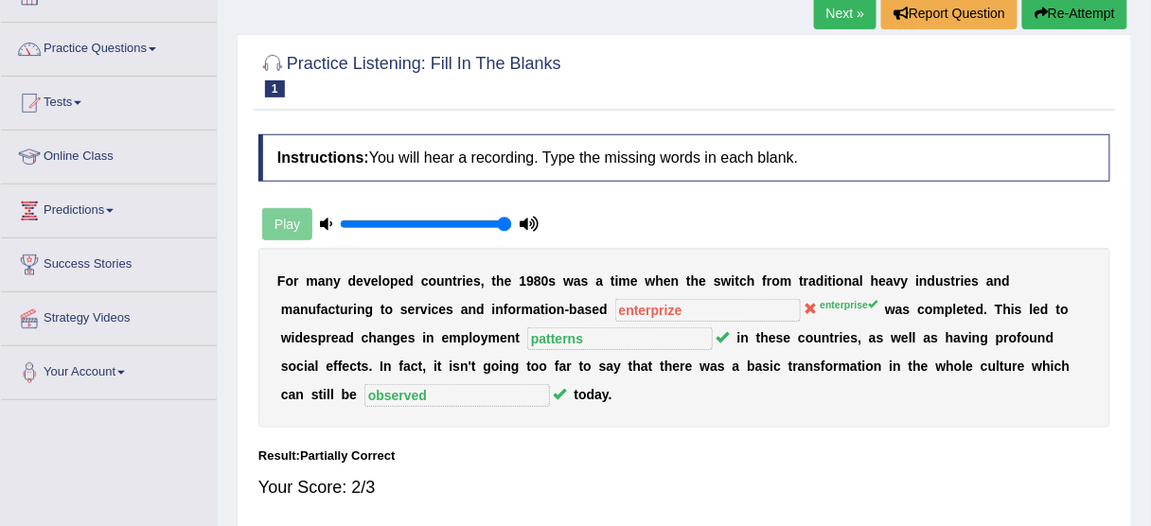
scroll to position [0, 0]
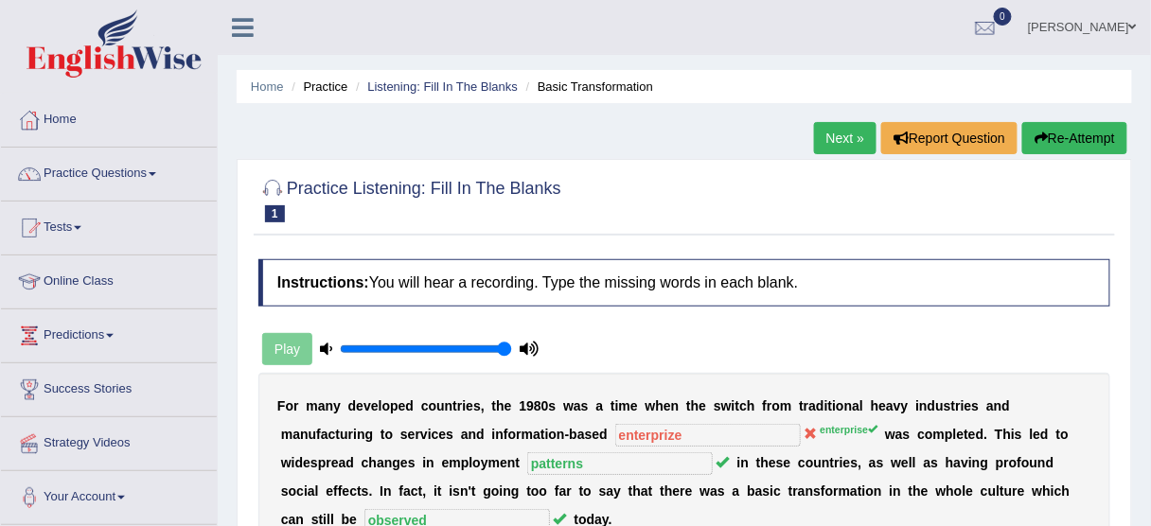
click at [1056, 145] on button "Re-Attempt" at bounding box center [1074, 138] width 105 height 32
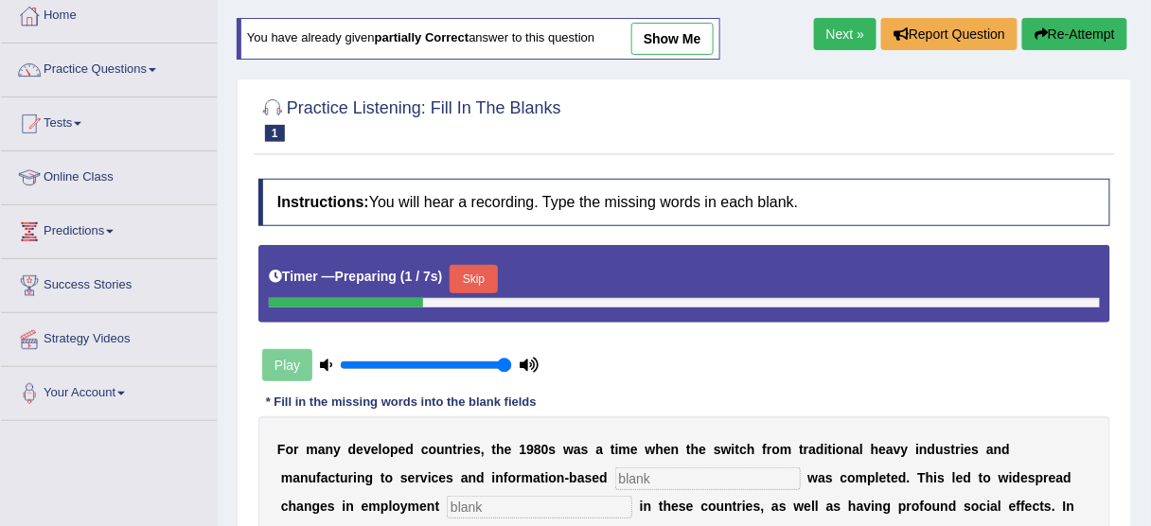
scroll to position [76, 0]
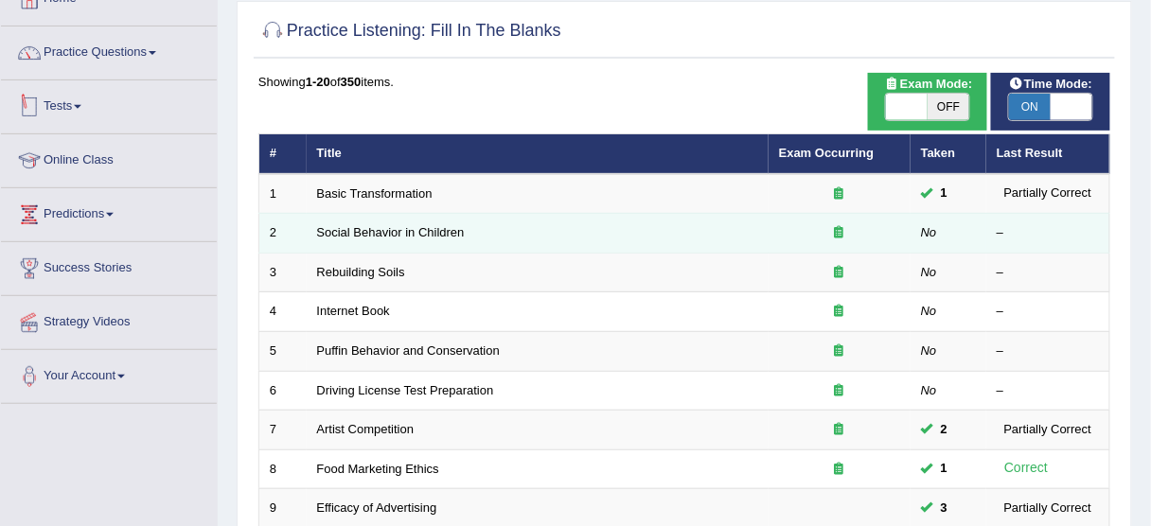
scroll to position [113, 0]
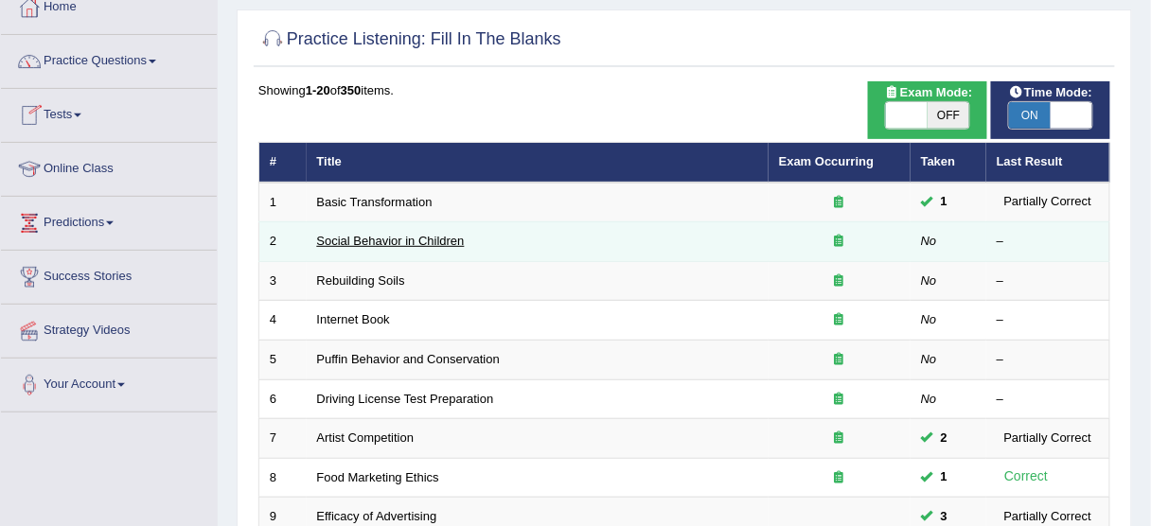
click at [362, 237] on link "Social Behavior in Children" at bounding box center [391, 241] width 148 height 14
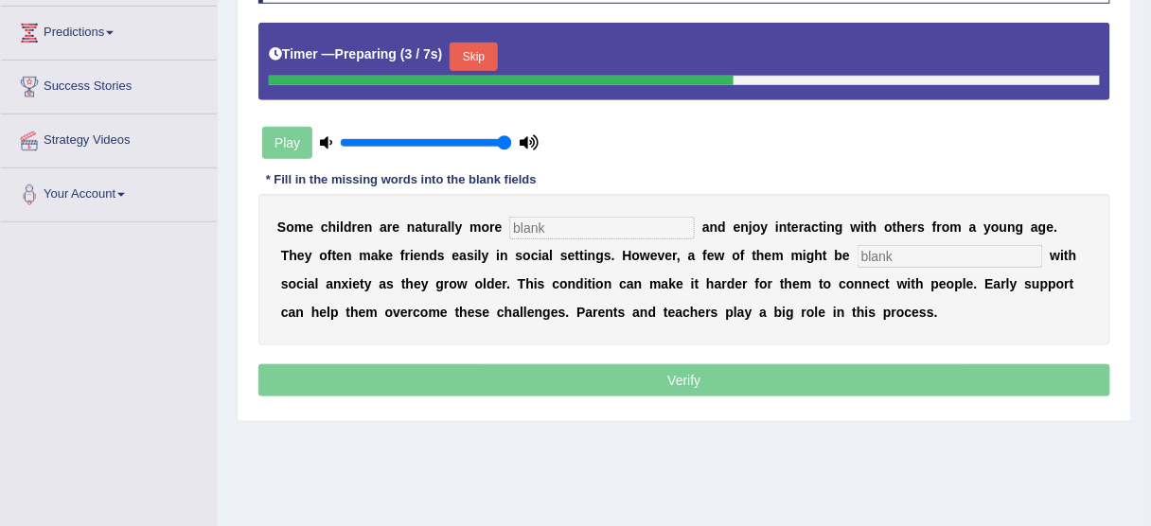
click at [481, 44] on button "Skip" at bounding box center [473, 57] width 47 height 28
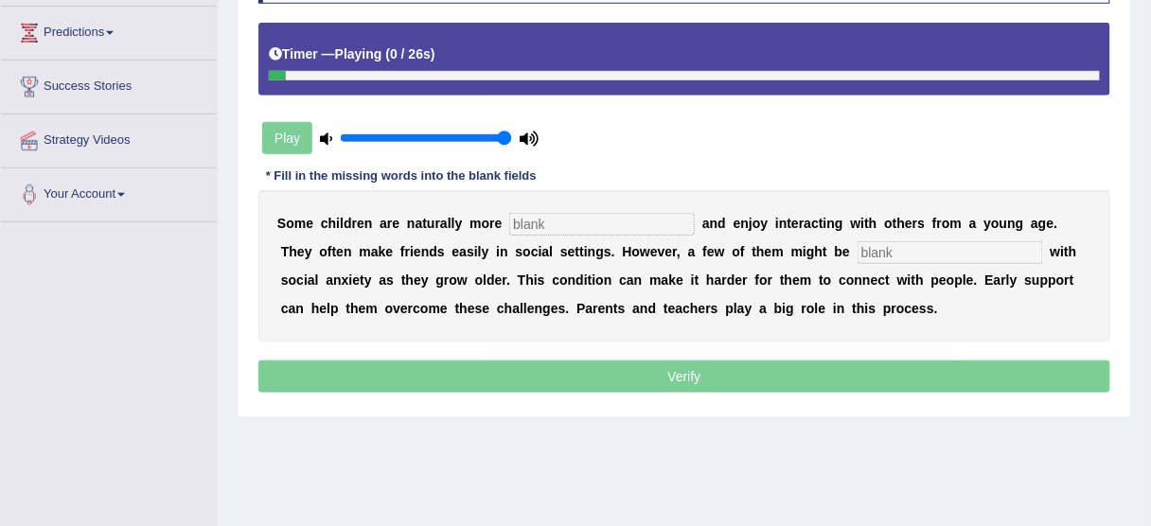
click at [563, 218] on input "text" at bounding box center [602, 224] width 186 height 23
type input "sociabke"
click at [857, 245] on input "text" at bounding box center [950, 252] width 186 height 23
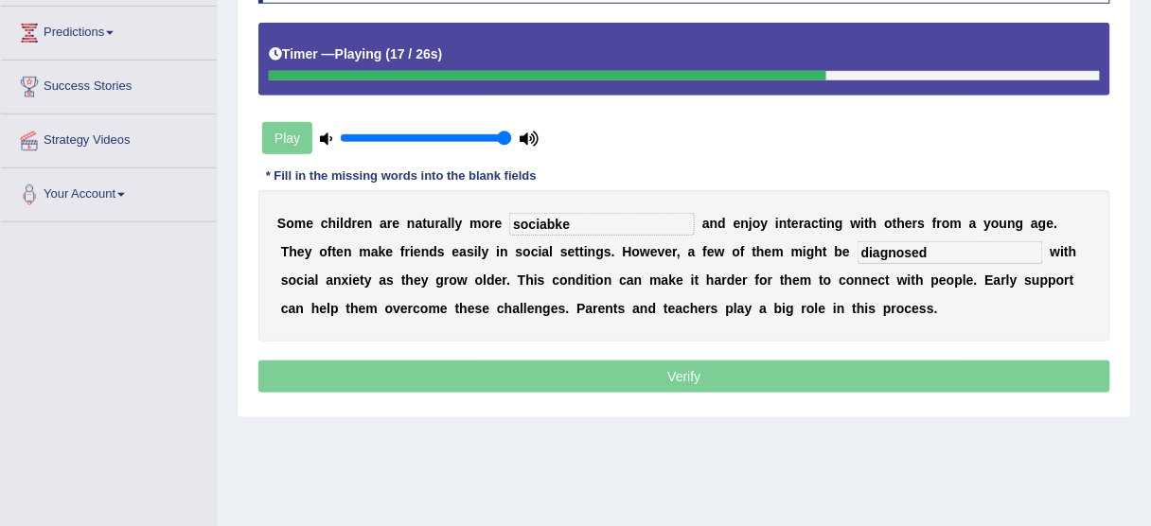
type input "diagnosed"
click at [676, 233] on div "S o m e c h i l d r e n a r e n a t u r a l l y m o r e sociabke a n d e n j o …" at bounding box center [684, 265] width 852 height 151
click at [558, 222] on input "sociabke" at bounding box center [602, 224] width 186 height 23
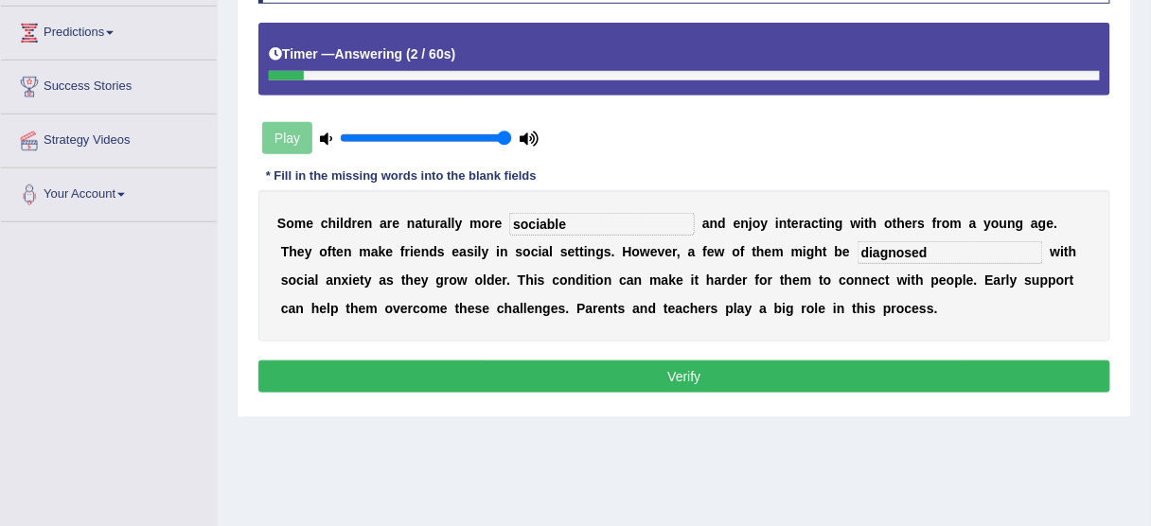
type input "sociable"
click at [734, 380] on button "Verify" at bounding box center [684, 377] width 852 height 32
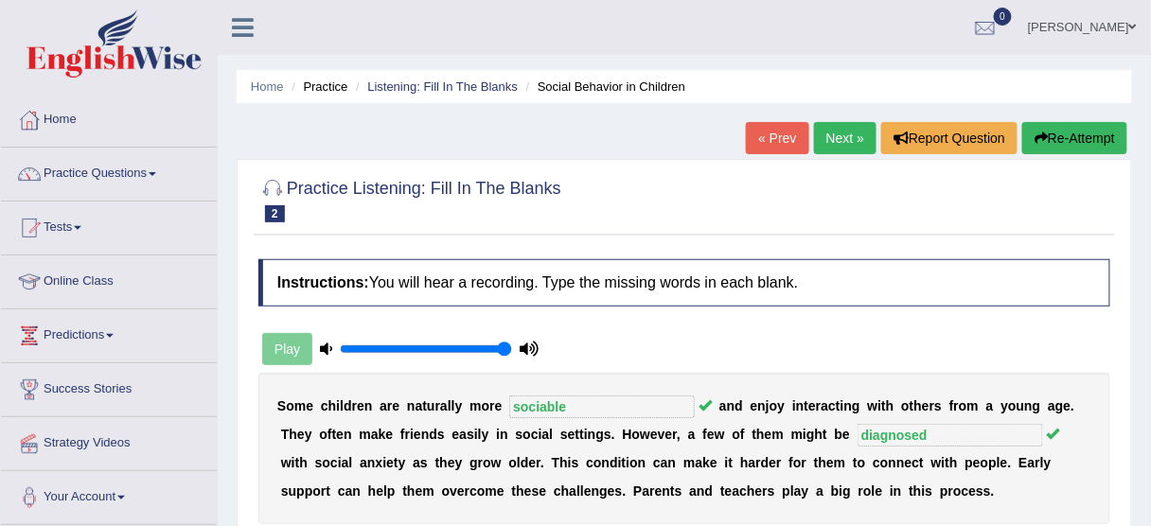
click at [851, 140] on link "Next »" at bounding box center [845, 138] width 62 height 32
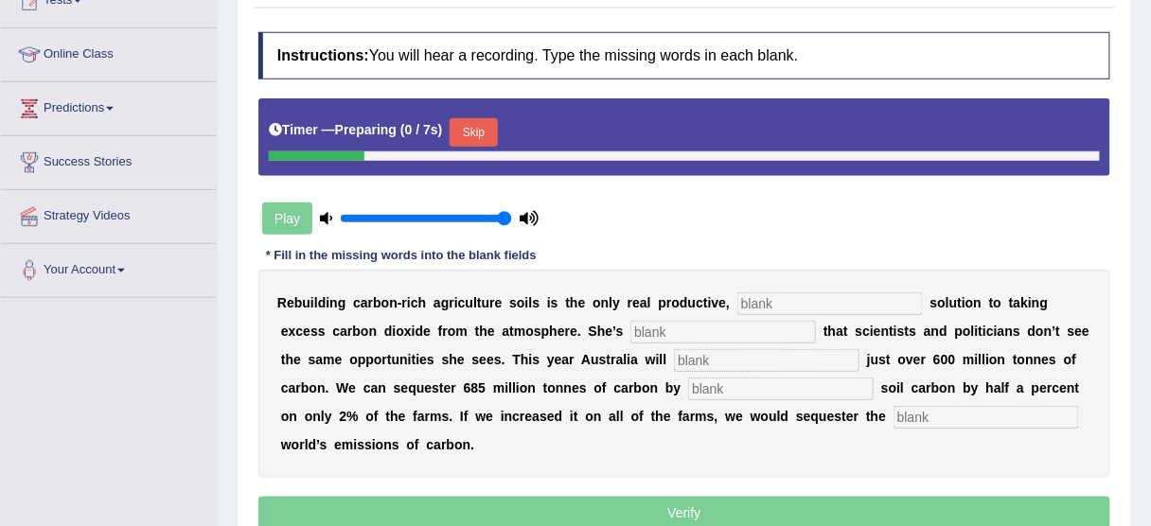
click at [487, 132] on button "Skip" at bounding box center [473, 132] width 47 height 28
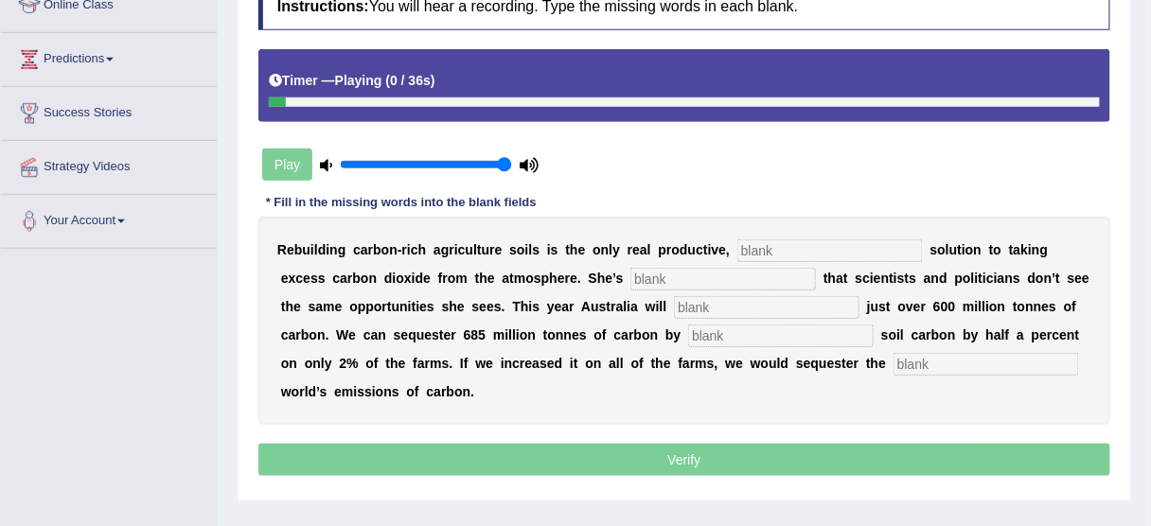
scroll to position [303, 0]
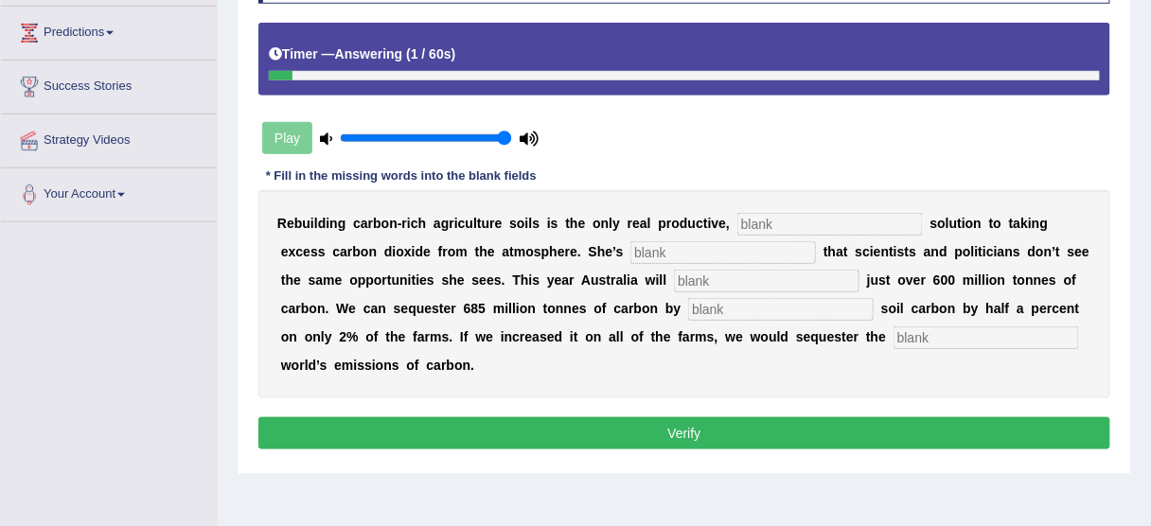
click at [1012, 329] on input "text" at bounding box center [986, 338] width 186 height 23
type input "whole"
click at [812, 291] on div "R e b u i l d i n g c a r b o n - r i c h a g r i c u l t u r e s o i l s i s t…" at bounding box center [684, 294] width 852 height 208
click at [810, 309] on input "text" at bounding box center [781, 309] width 186 height 23
click at [812, 307] on input "increasing" at bounding box center [781, 309] width 186 height 23
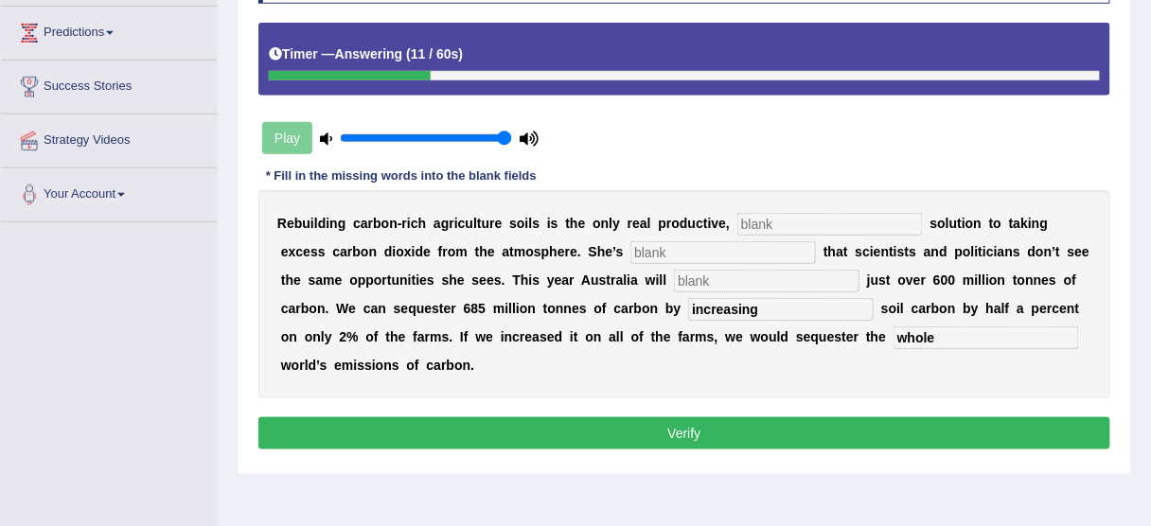
type input "increasing"
click at [722, 276] on input "text" at bounding box center [767, 281] width 186 height 23
type input "engange"
click at [639, 250] on input "text" at bounding box center [723, 252] width 186 height 23
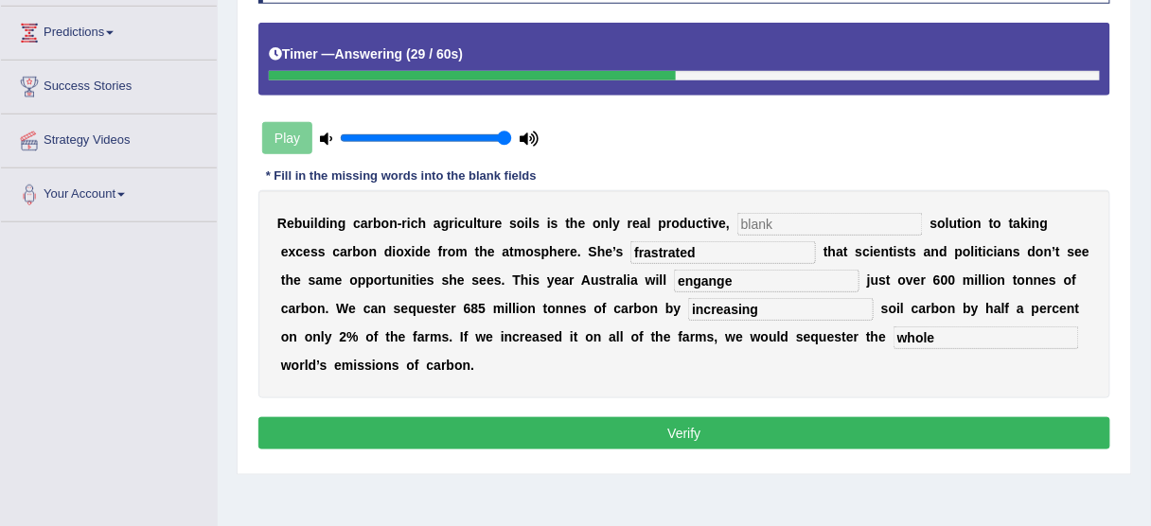
type input "frastrated"
click at [763, 213] on input "text" at bounding box center [830, 224] width 186 height 23
click at [772, 225] on input "permanent" at bounding box center [830, 224] width 186 height 23
click at [794, 225] on input "permanent" at bounding box center [830, 224] width 186 height 23
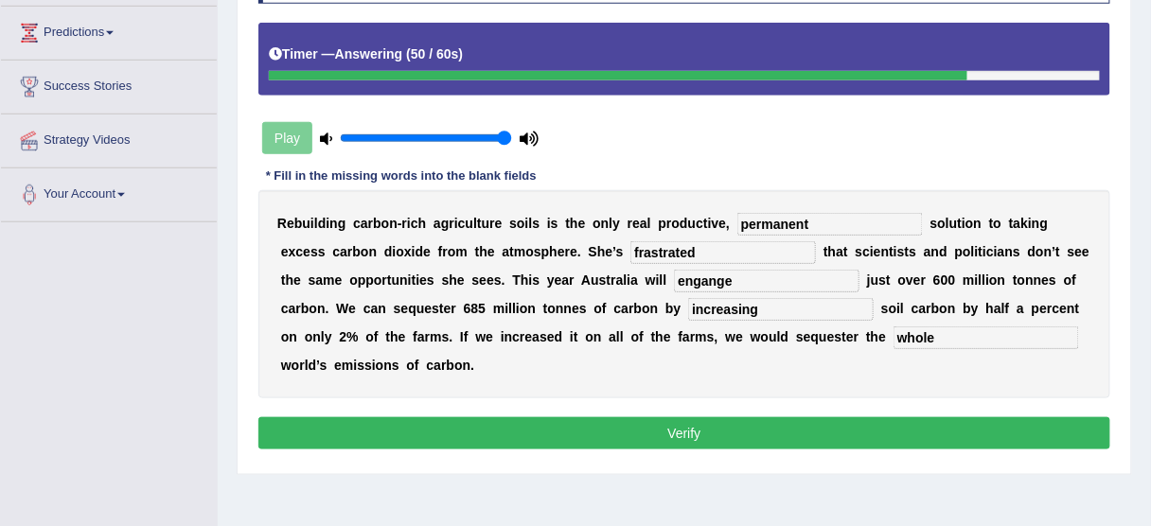
type input "permanent"
click at [719, 287] on input "engange" at bounding box center [767, 281] width 186 height 23
click at [754, 288] on input "engage" at bounding box center [767, 281] width 186 height 23
type input "enact"
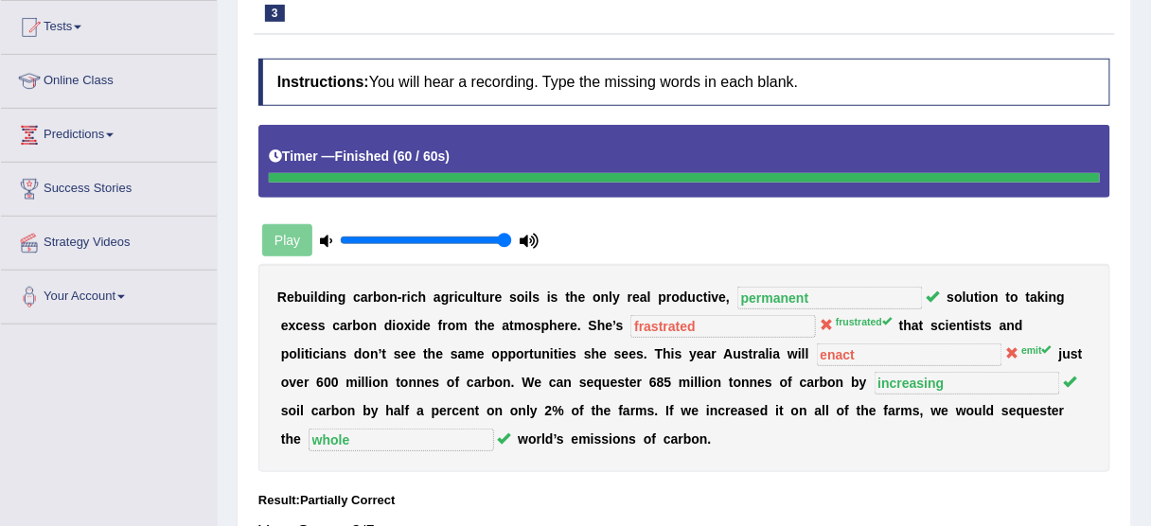
scroll to position [76, 0]
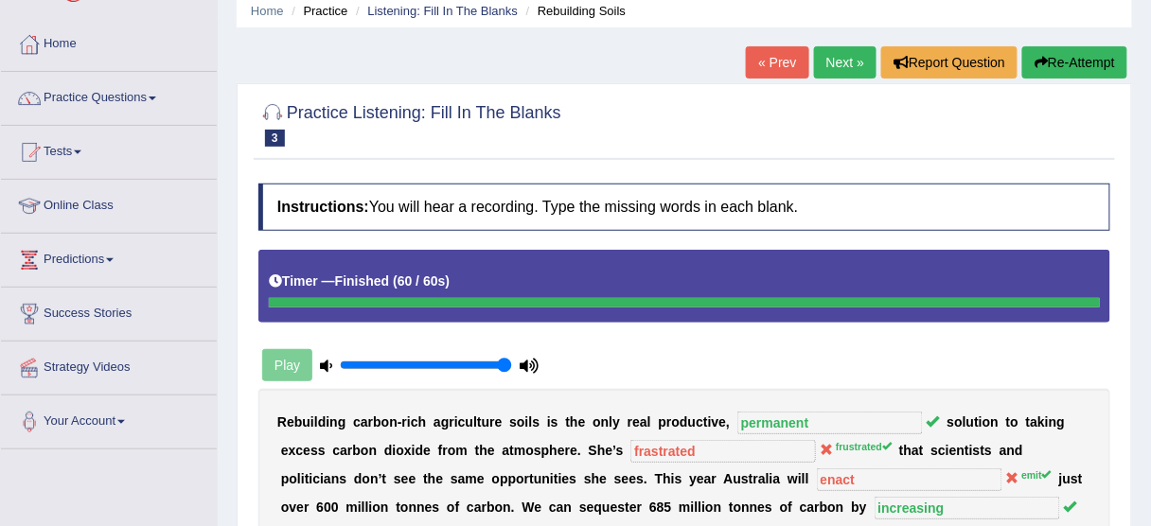
drag, startPoint x: 1055, startPoint y: 58, endPoint x: 1051, endPoint y: 68, distance: 11.1
click at [1055, 60] on button "Re-Attempt" at bounding box center [1074, 62] width 105 height 32
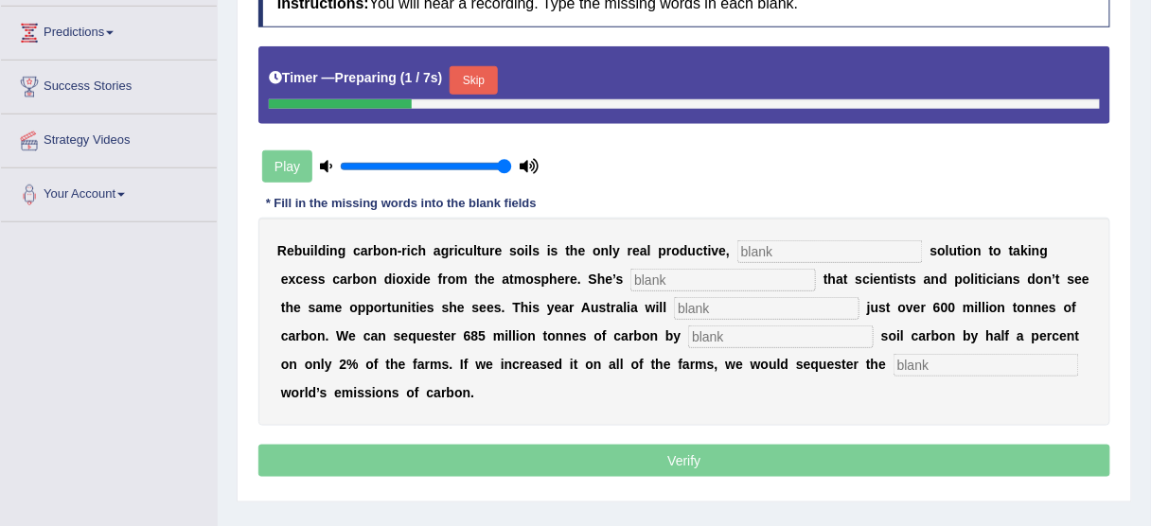
click at [475, 79] on button "Skip" at bounding box center [473, 80] width 47 height 28
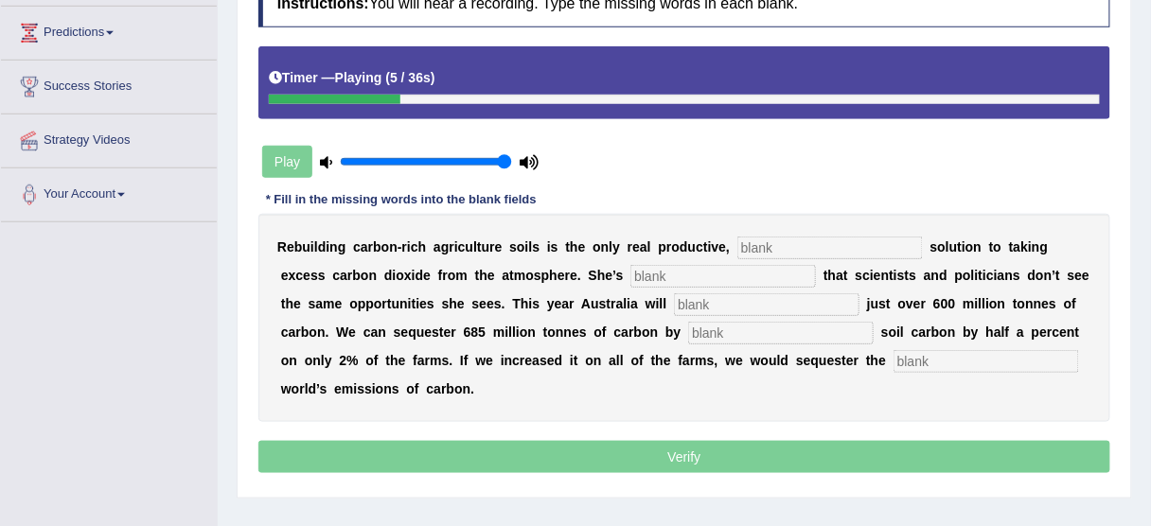
click at [762, 237] on input "text" at bounding box center [830, 248] width 186 height 23
type input "permANENT"
click at [643, 269] on input "text" at bounding box center [723, 276] width 186 height 23
click at [654, 275] on input "text" at bounding box center [723, 276] width 186 height 23
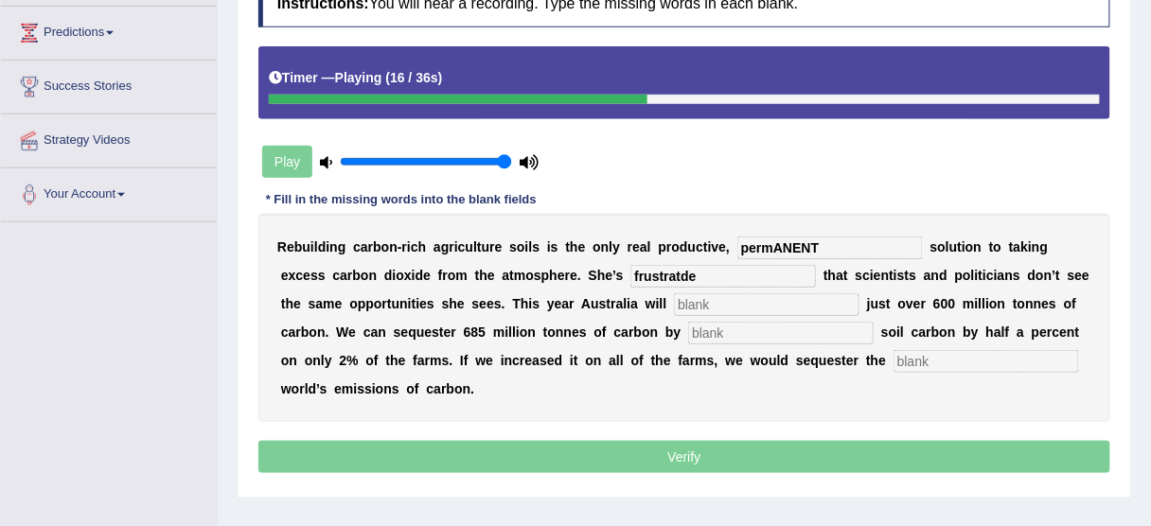
type input "frustratde"
click at [688, 293] on input "text" at bounding box center [767, 304] width 186 height 23
type input "emit"
click at [701, 322] on input "text" at bounding box center [781, 333] width 186 height 23
type input "increasing"
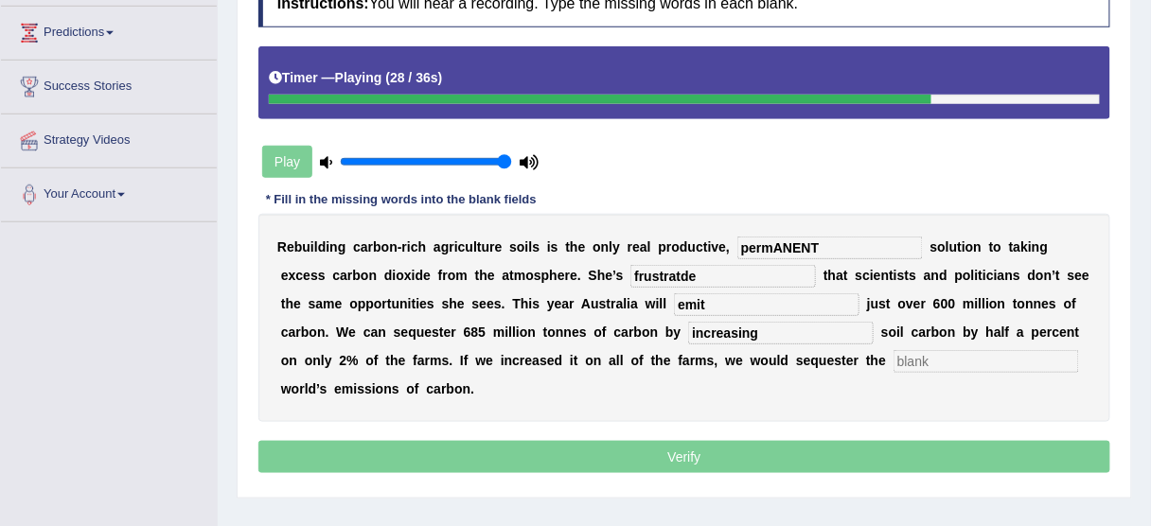
drag, startPoint x: 745, startPoint y: 314, endPoint x: 849, endPoint y: 315, distance: 104.1
click at [747, 314] on div "R e b u i l d i n g c a r b o n - r i c h a g r i c u l t u r e s o i l s i s t…" at bounding box center [684, 318] width 852 height 208
drag, startPoint x: 931, startPoint y: 332, endPoint x: 928, endPoint y: 350, distance: 18.4
click at [931, 332] on b "b" at bounding box center [935, 332] width 9 height 15
click at [928, 351] on input "text" at bounding box center [986, 361] width 186 height 23
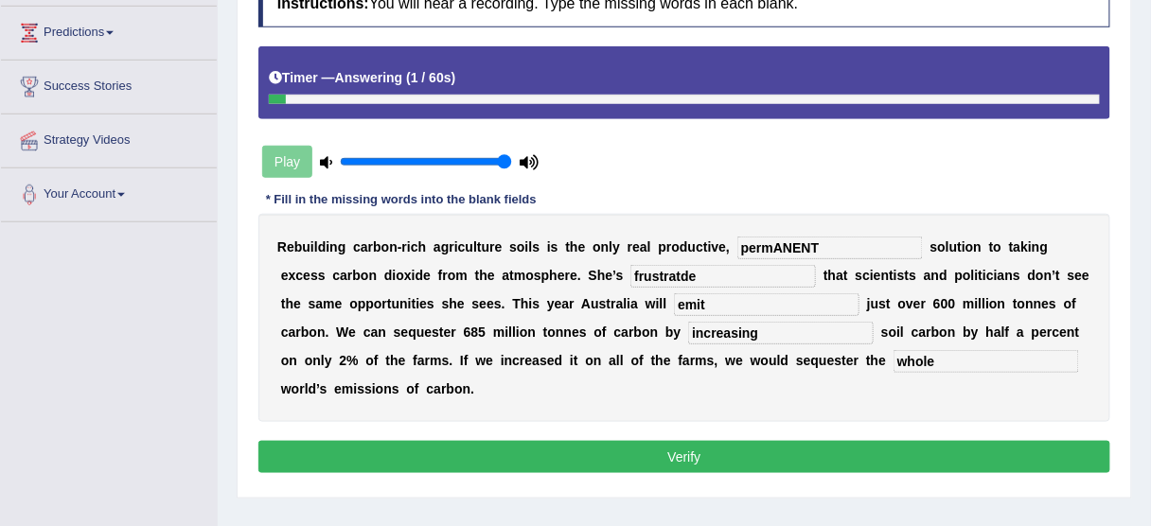
type input "whole"
click at [729, 322] on input "increasing" at bounding box center [781, 333] width 186 height 23
click at [704, 297] on input "emit" at bounding box center [767, 304] width 186 height 23
drag, startPoint x: 676, startPoint y: 272, endPoint x: 697, endPoint y: 270, distance: 20.9
click at [678, 272] on input "frustratde" at bounding box center [723, 276] width 186 height 23
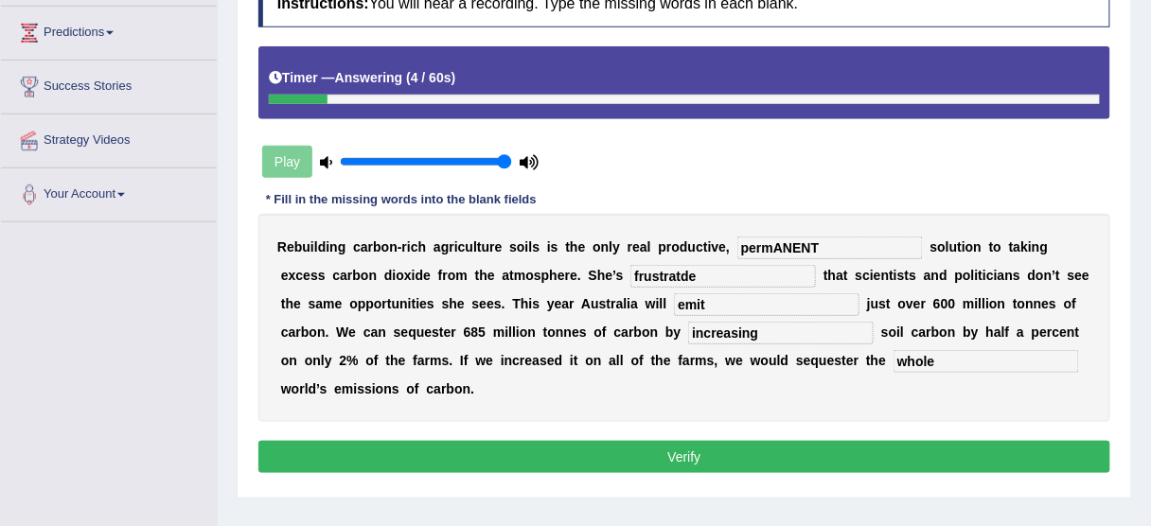
click at [699, 270] on input "frustratde" at bounding box center [723, 276] width 186 height 23
type input "frustrated"
click at [777, 232] on div "R e b u i l d i n g c a r b o n - r i c h a g r i c u l t u r e s o i l s i s t…" at bounding box center [684, 318] width 852 height 208
click at [817, 231] on div "R e b u i l d i n g c a r b o n - r i c h a g r i c u l t u r e s o i l s i s t…" at bounding box center [684, 318] width 852 height 208
click at [819, 239] on input "permANENT" at bounding box center [830, 248] width 186 height 23
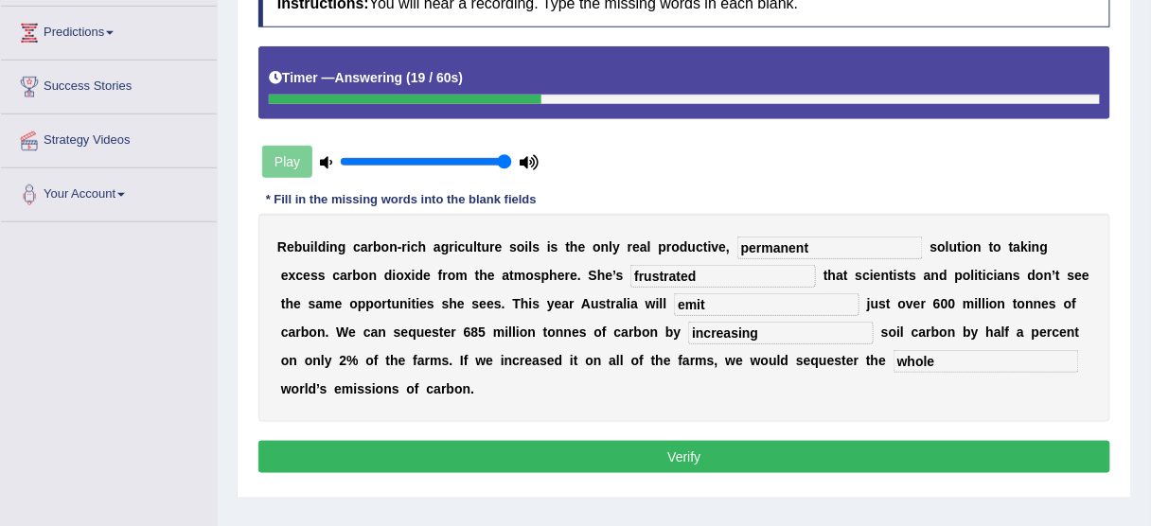
type input "permanent"
click at [643, 470] on div "Instructions: You will hear a recording. Type the missing words in each blank. …" at bounding box center [684, 229] width 861 height 517
click at [648, 452] on button "Verify" at bounding box center [684, 457] width 852 height 32
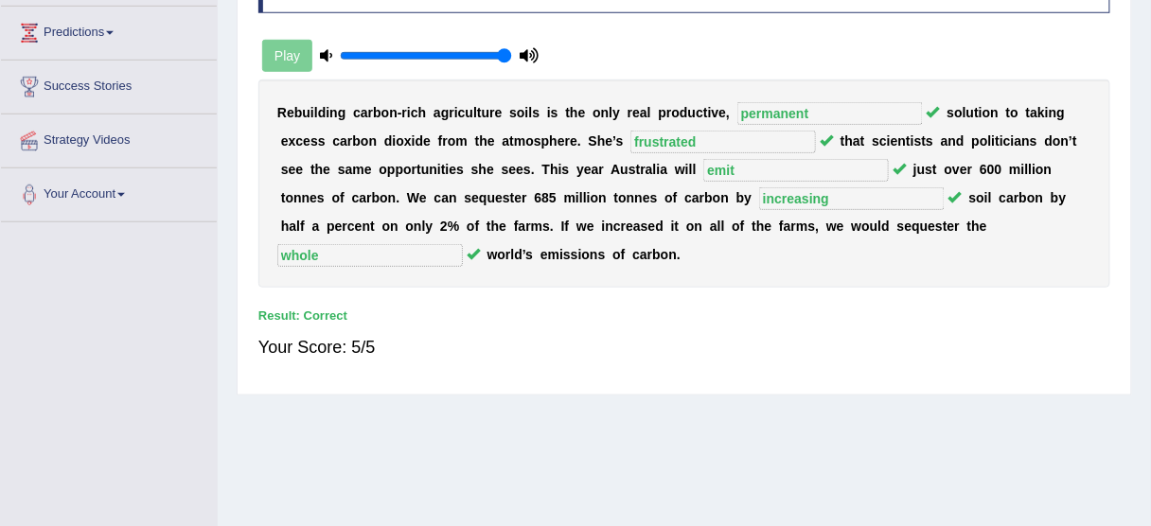
scroll to position [76, 0]
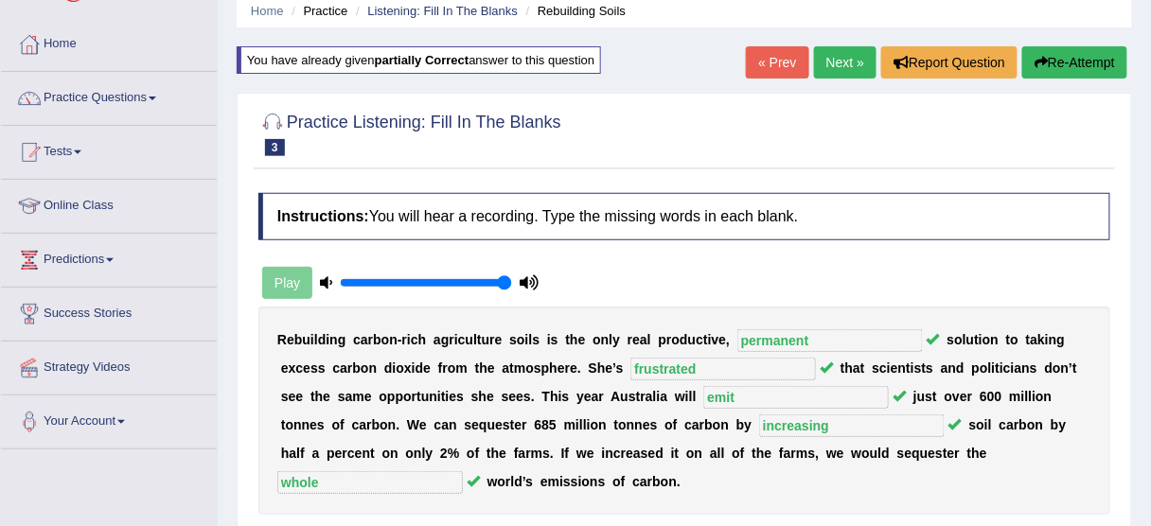
click at [831, 55] on link "Next »" at bounding box center [845, 62] width 62 height 32
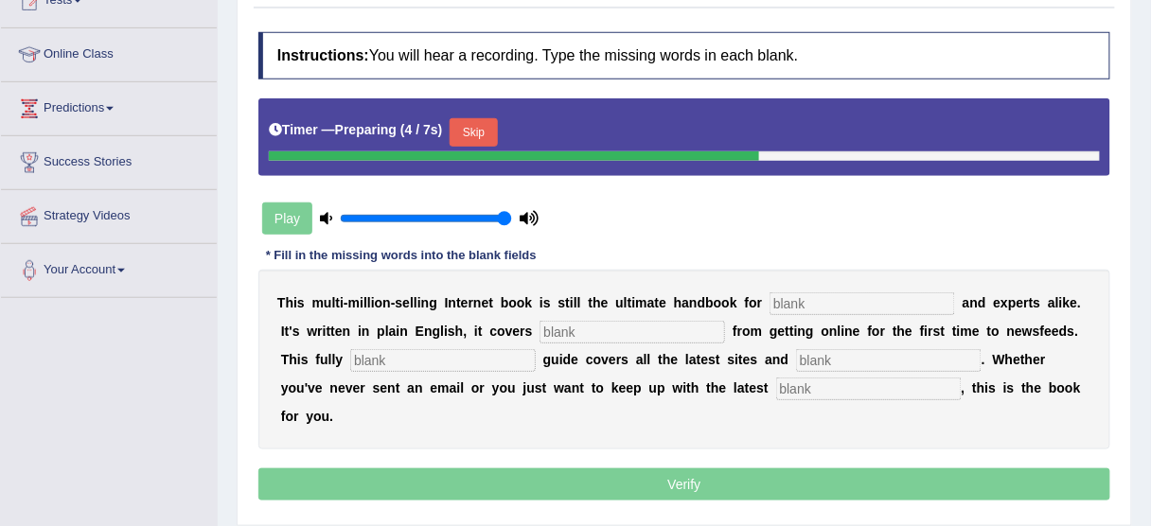
click at [490, 122] on button "Skip" at bounding box center [473, 132] width 47 height 28
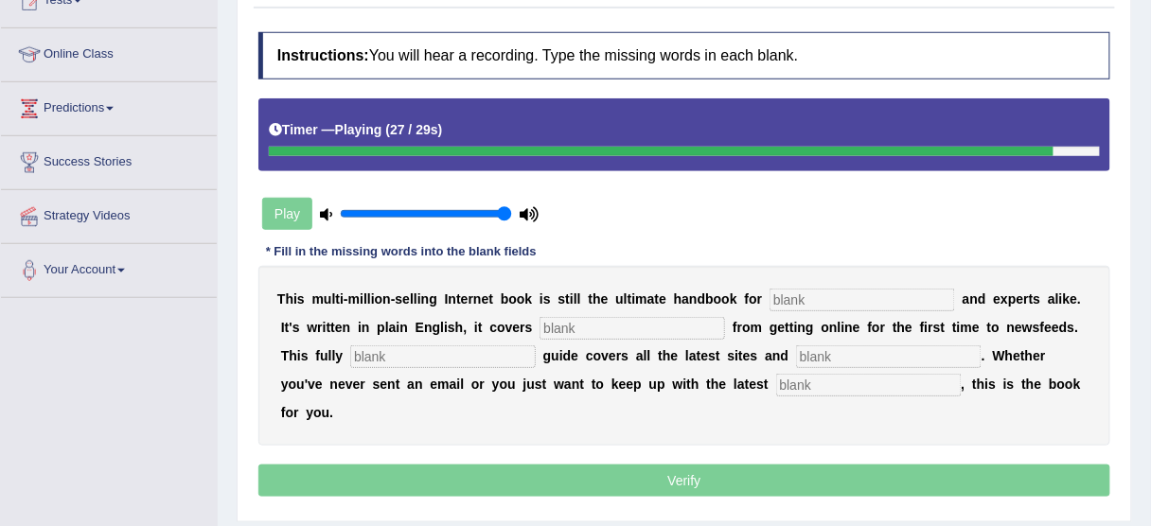
click at [776, 375] on input "text" at bounding box center [869, 385] width 186 height 23
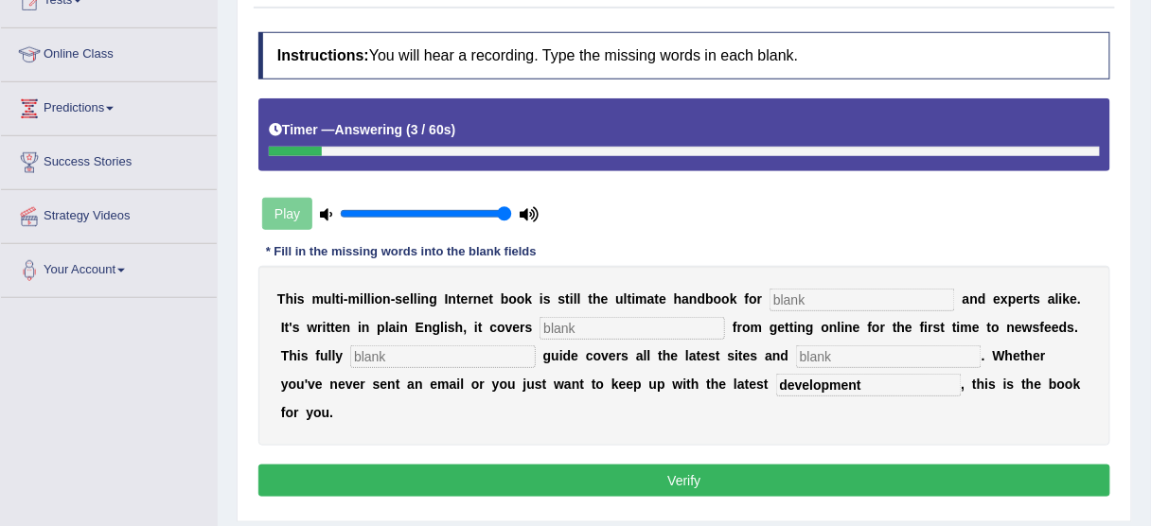
type input "development"
drag, startPoint x: 810, startPoint y: 361, endPoint x: 810, endPoint y: 349, distance: 11.4
click at [810, 349] on input "text" at bounding box center [889, 356] width 186 height 23
click at [671, 357] on b "e" at bounding box center [675, 355] width 8 height 15
click at [408, 350] on input "text" at bounding box center [443, 356] width 186 height 23
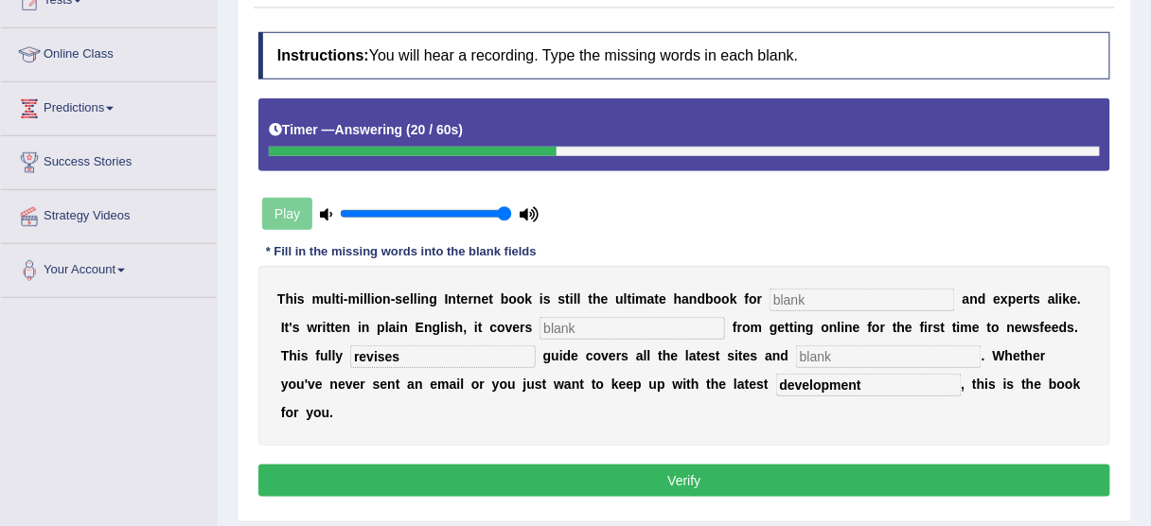
type input "revises"
click at [642, 329] on input "text" at bounding box center [632, 328] width 186 height 23
type input "everything"
click at [909, 293] on input "text" at bounding box center [862, 300] width 186 height 23
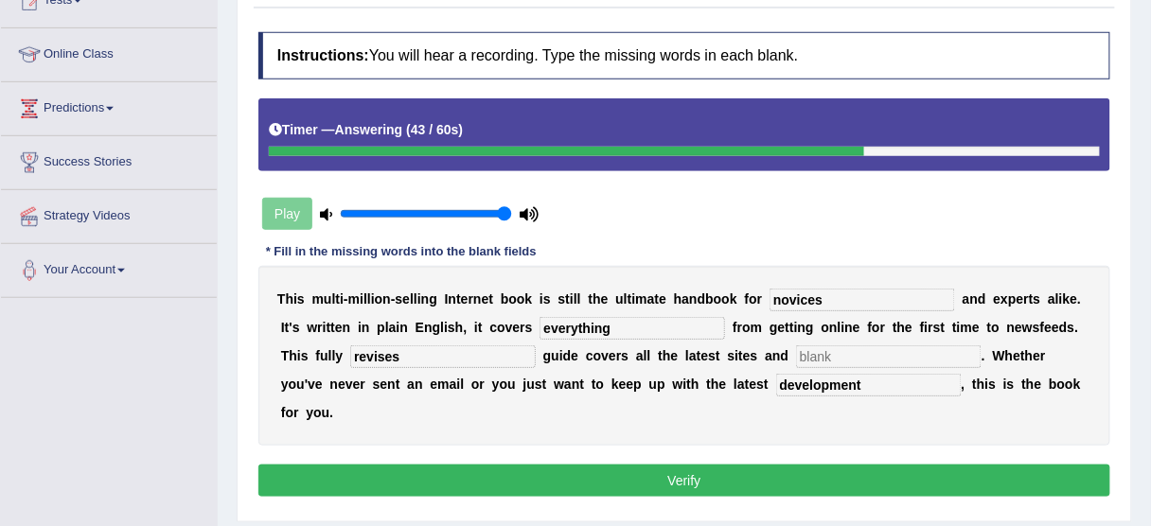
type input "novices"
click at [424, 358] on input "revises" at bounding box center [443, 356] width 186 height 23
drag, startPoint x: 712, startPoint y: 362, endPoint x: 818, endPoint y: 355, distance: 106.2
click at [779, 360] on div "T h i s m u l t i - m i l l i o n - s e l l i n g I n t e r n e t b o o k i s s…" at bounding box center [684, 356] width 852 height 180
click at [822, 351] on input "text" at bounding box center [889, 356] width 186 height 23
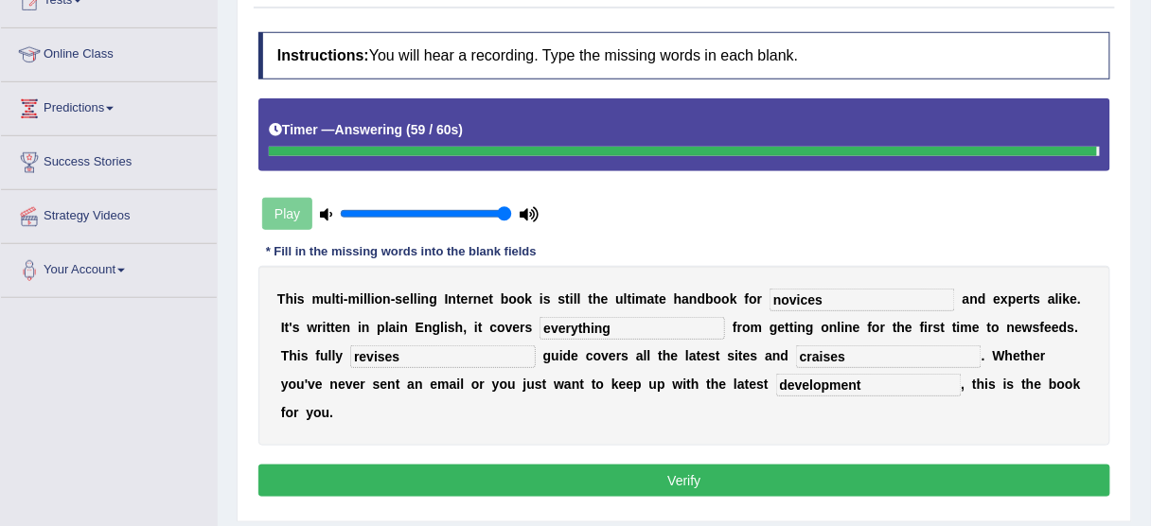
type input "craises"
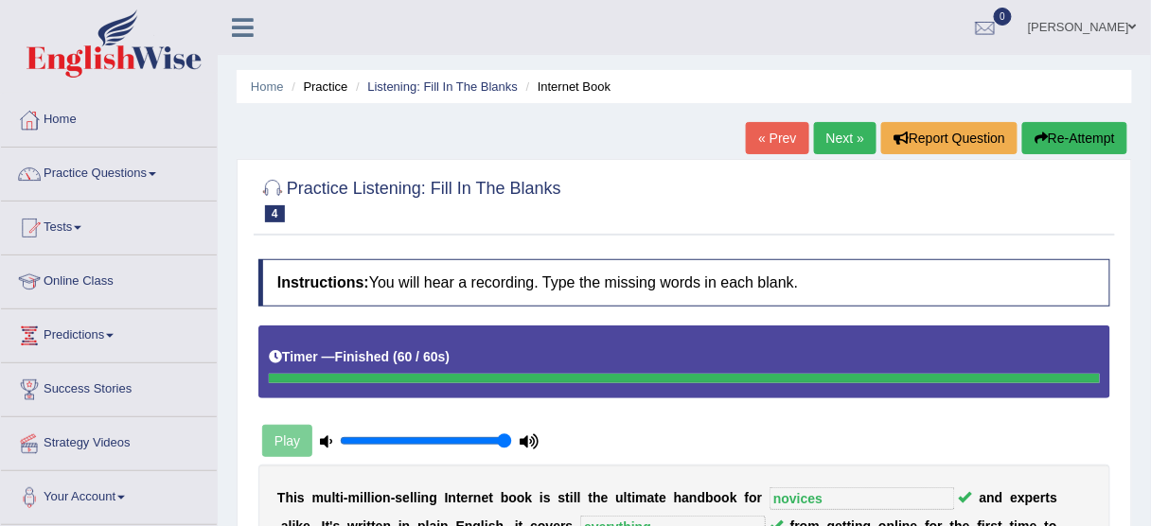
click at [1071, 139] on button "Re-Attempt" at bounding box center [1074, 138] width 105 height 32
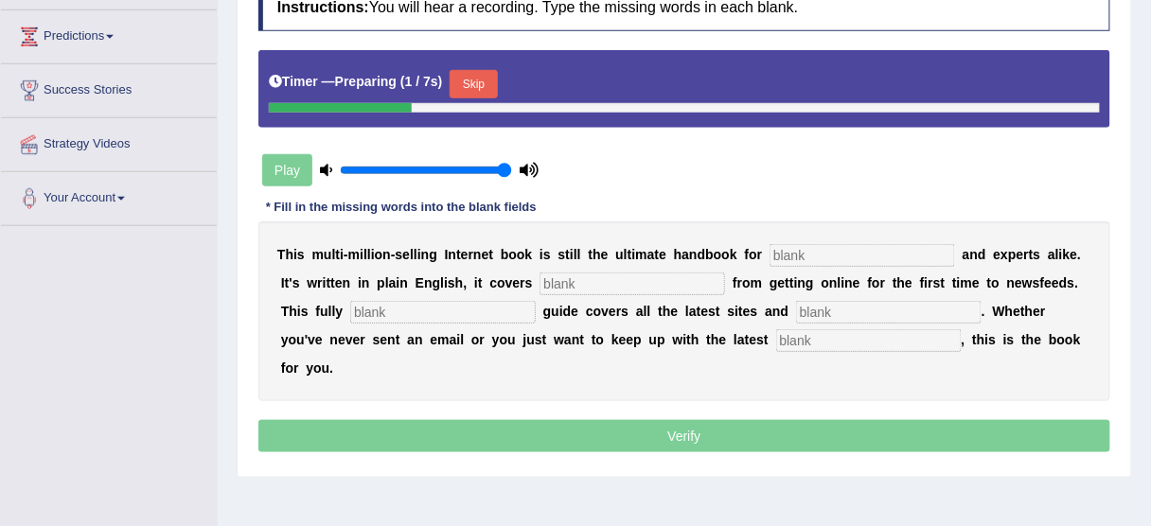
scroll to position [303, 0]
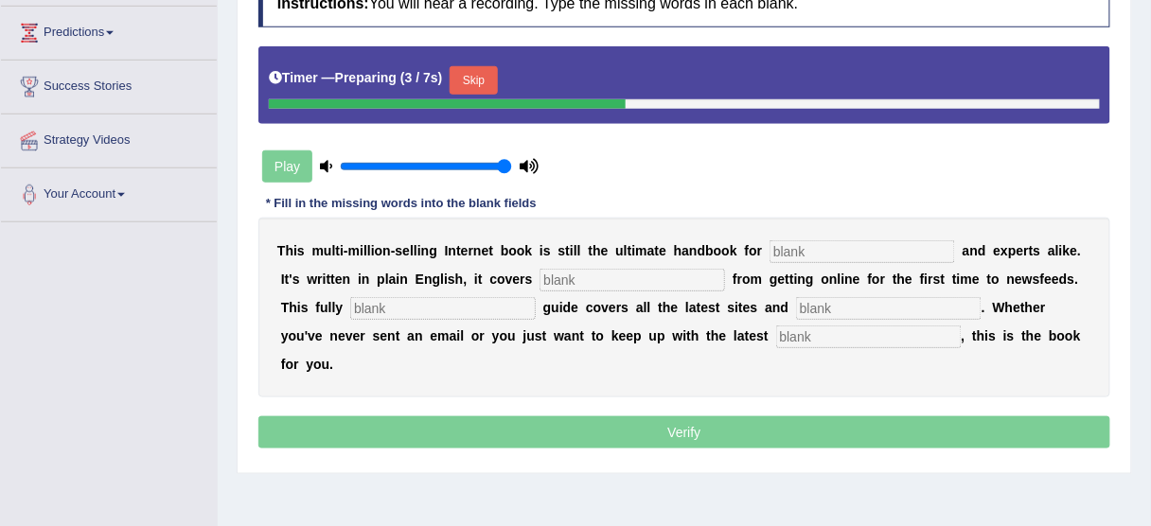
click at [475, 79] on button "Skip" at bounding box center [473, 80] width 47 height 28
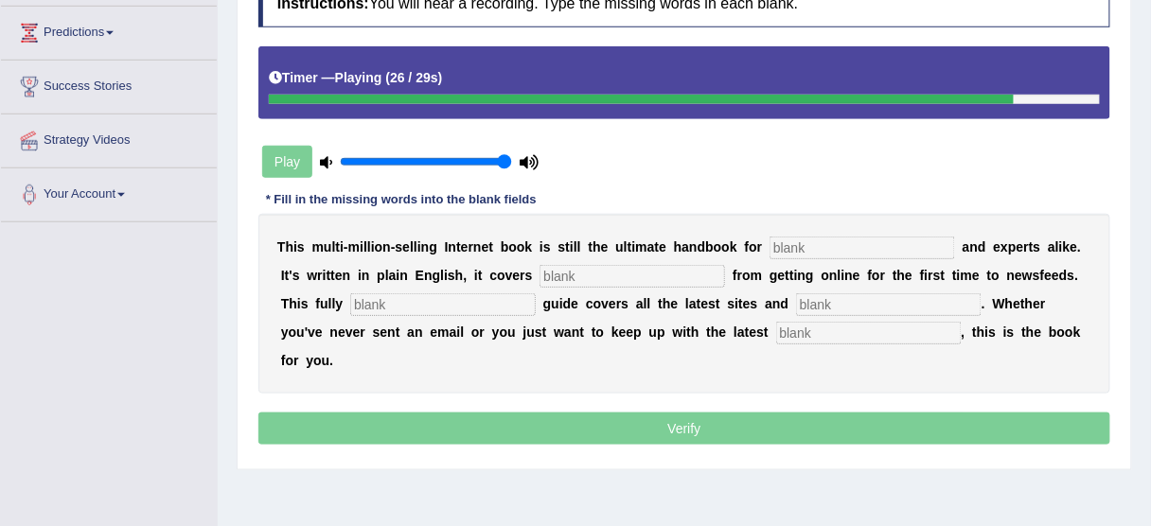
click at [776, 322] on input "text" at bounding box center [869, 333] width 186 height 23
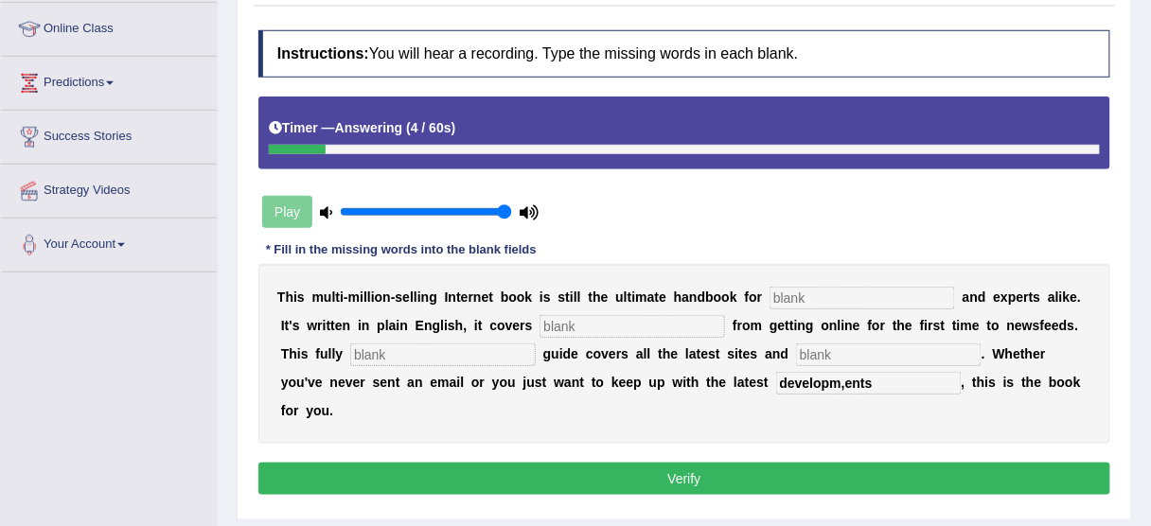
scroll to position [227, 0]
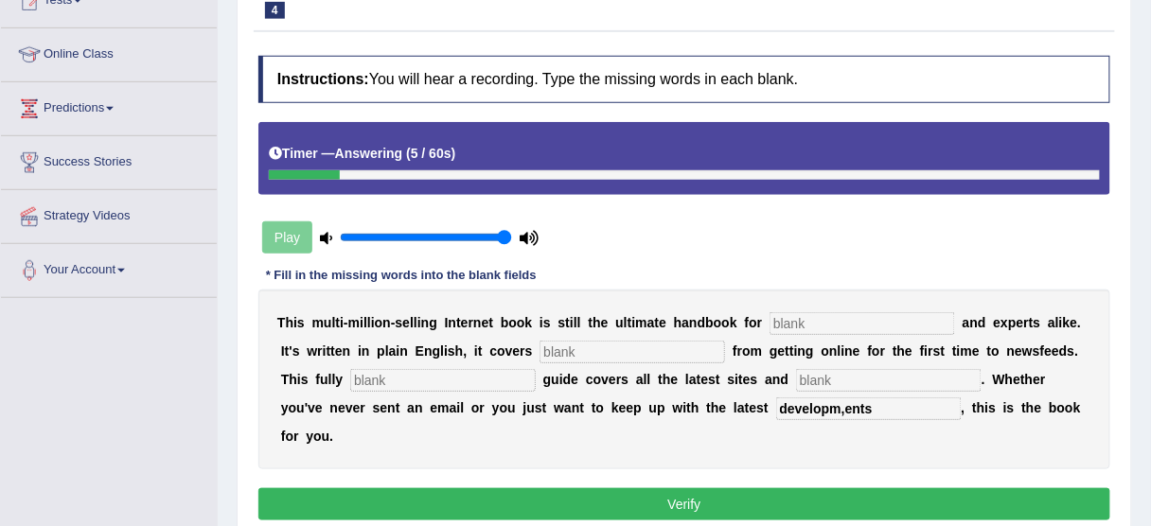
click at [802, 380] on input "text" at bounding box center [889, 380] width 186 height 23
click at [793, 408] on input "developm,ents" at bounding box center [869, 409] width 186 height 23
type input "developments"
drag, startPoint x: 496, startPoint y: 378, endPoint x: 653, endPoint y: 376, distance: 157.1
click at [500, 377] on input "text" at bounding box center [443, 380] width 186 height 23
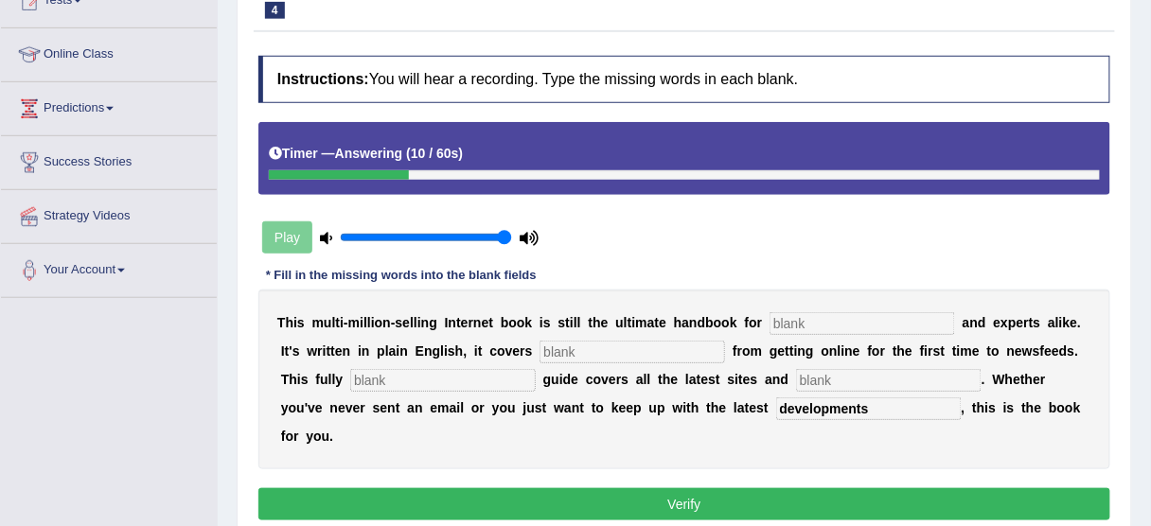
click at [822, 369] on input "text" at bounding box center [889, 380] width 186 height 23
type input "crazes"
click at [416, 380] on input "text" at bounding box center [443, 380] width 186 height 23
type input "revised"
click at [565, 352] on input "text" at bounding box center [632, 352] width 186 height 23
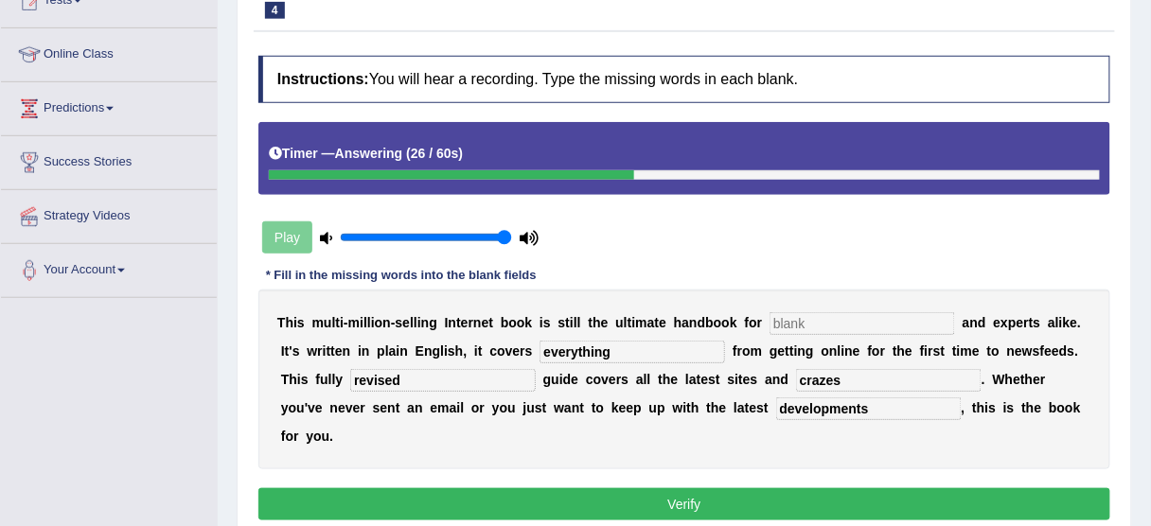
type input "everything"
click at [783, 290] on div "T h i s m u l t i - m i l l i o n - s e l l i n g I n t e r n e t b o o k i s s…" at bounding box center [684, 380] width 852 height 180
click at [794, 312] on input "text" at bounding box center [862, 323] width 186 height 23
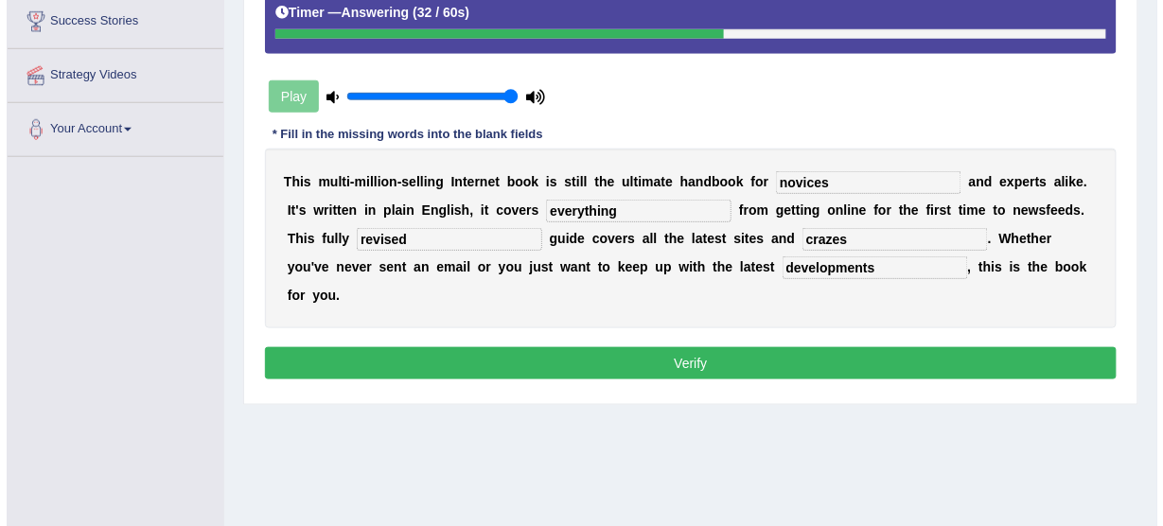
scroll to position [379, 0]
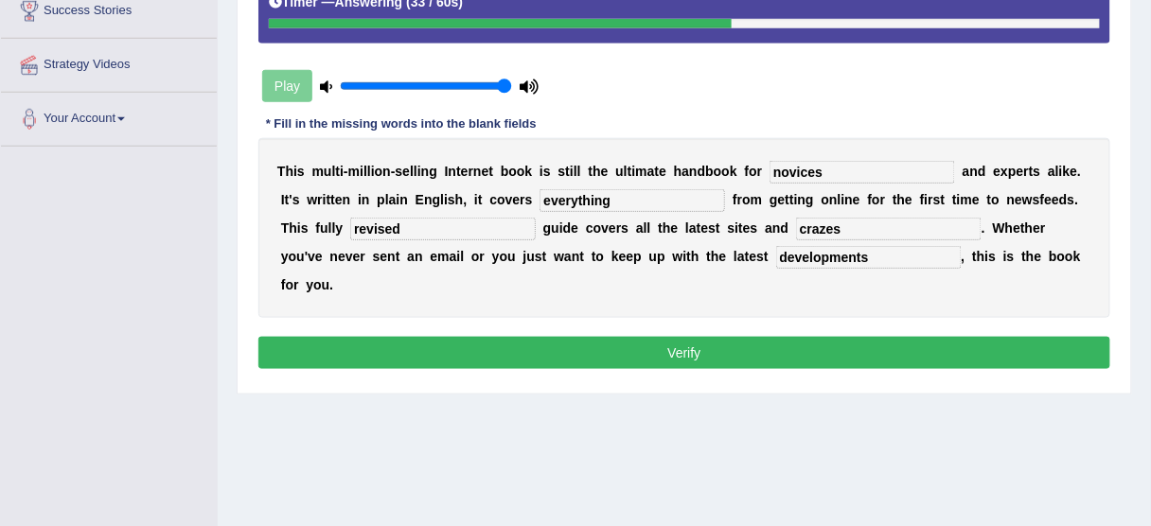
type input "novices"
click at [745, 337] on button "Verify" at bounding box center [684, 353] width 852 height 32
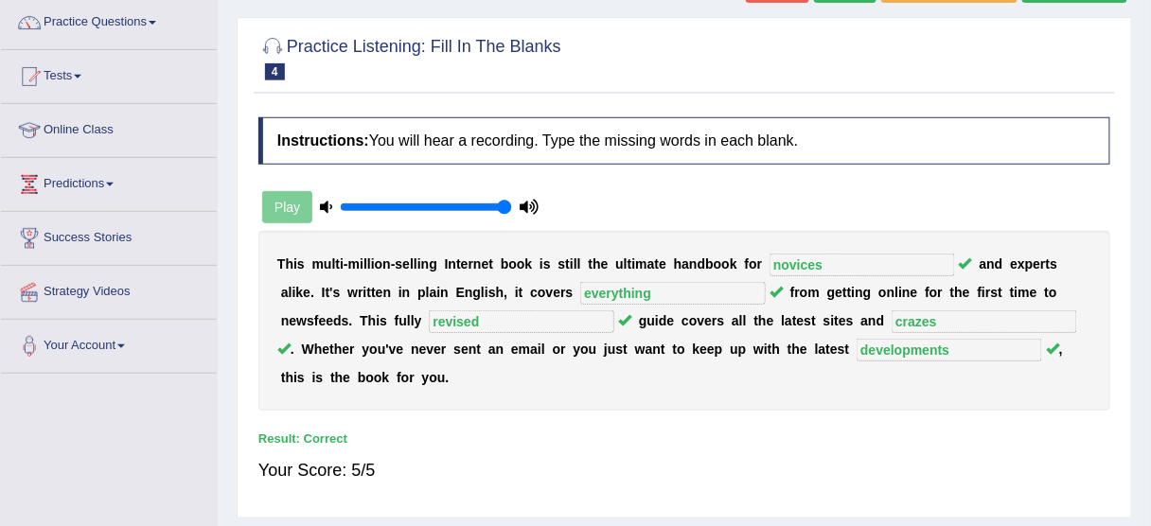
scroll to position [0, 0]
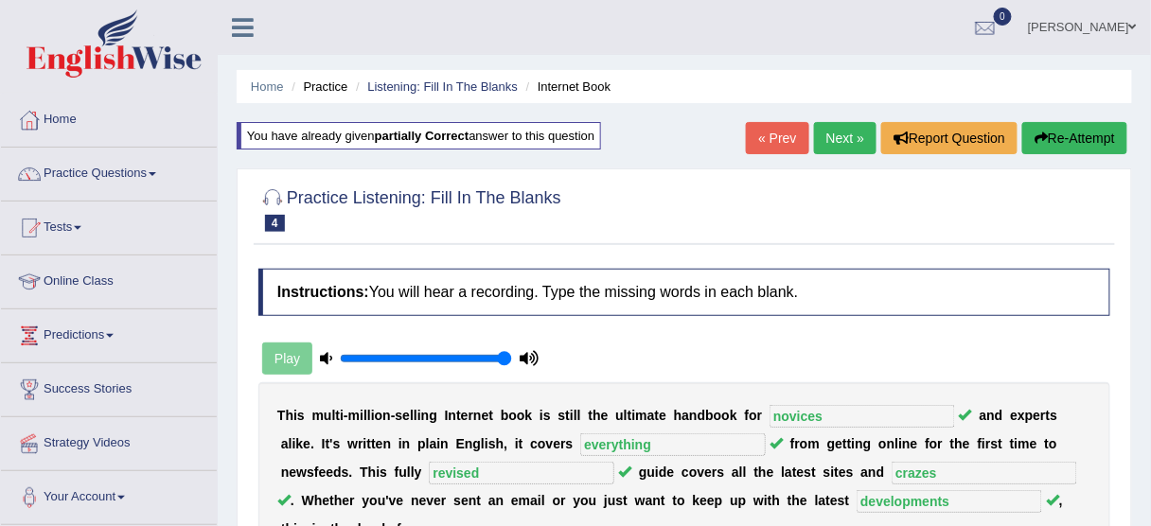
click at [830, 143] on link "Next »" at bounding box center [845, 138] width 62 height 32
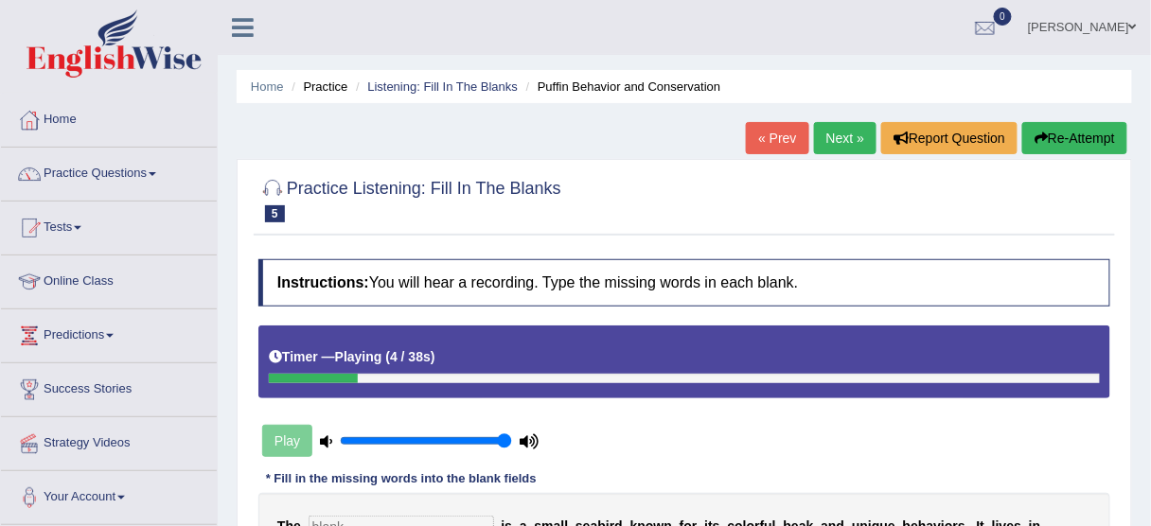
click at [1088, 137] on button "Re-Attempt" at bounding box center [1074, 138] width 105 height 32
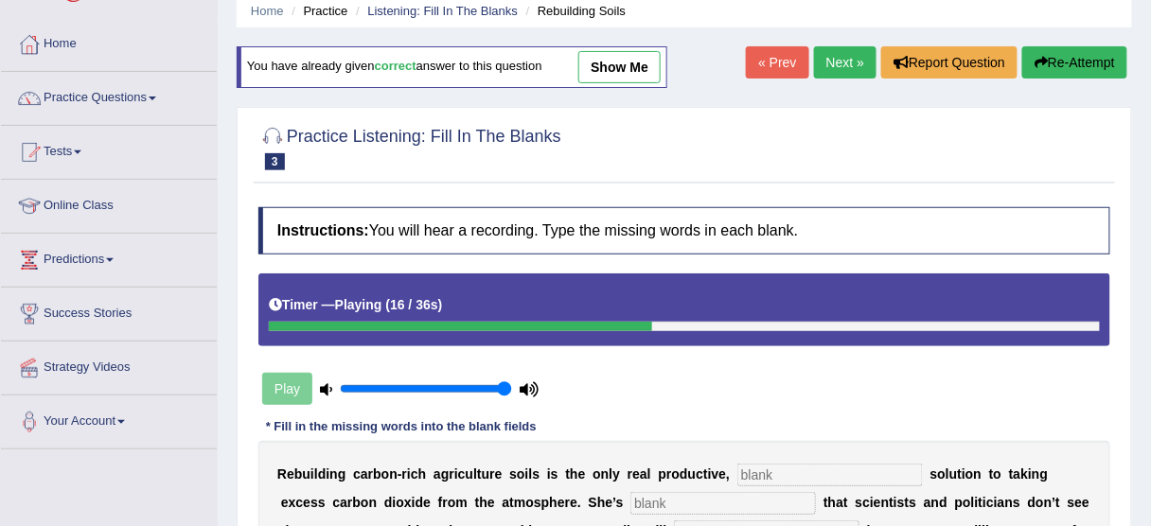
click at [610, 66] on link "show me" at bounding box center [619, 67] width 82 height 32
type input "permanent"
type input "frustrated"
type input "emit"
type input "increasing"
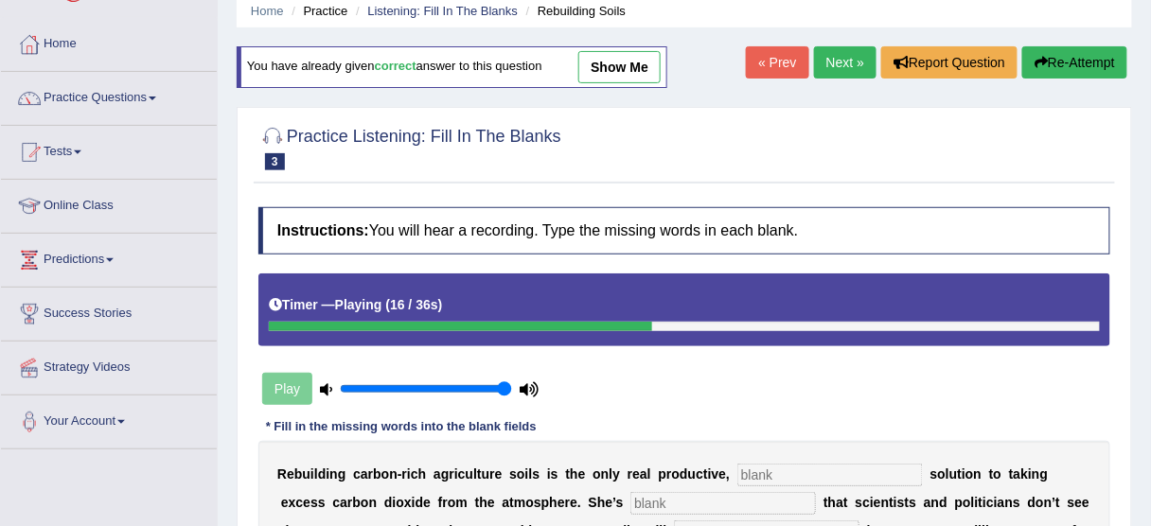
type input "whole"
